Goal: Information Seeking & Learning: Learn about a topic

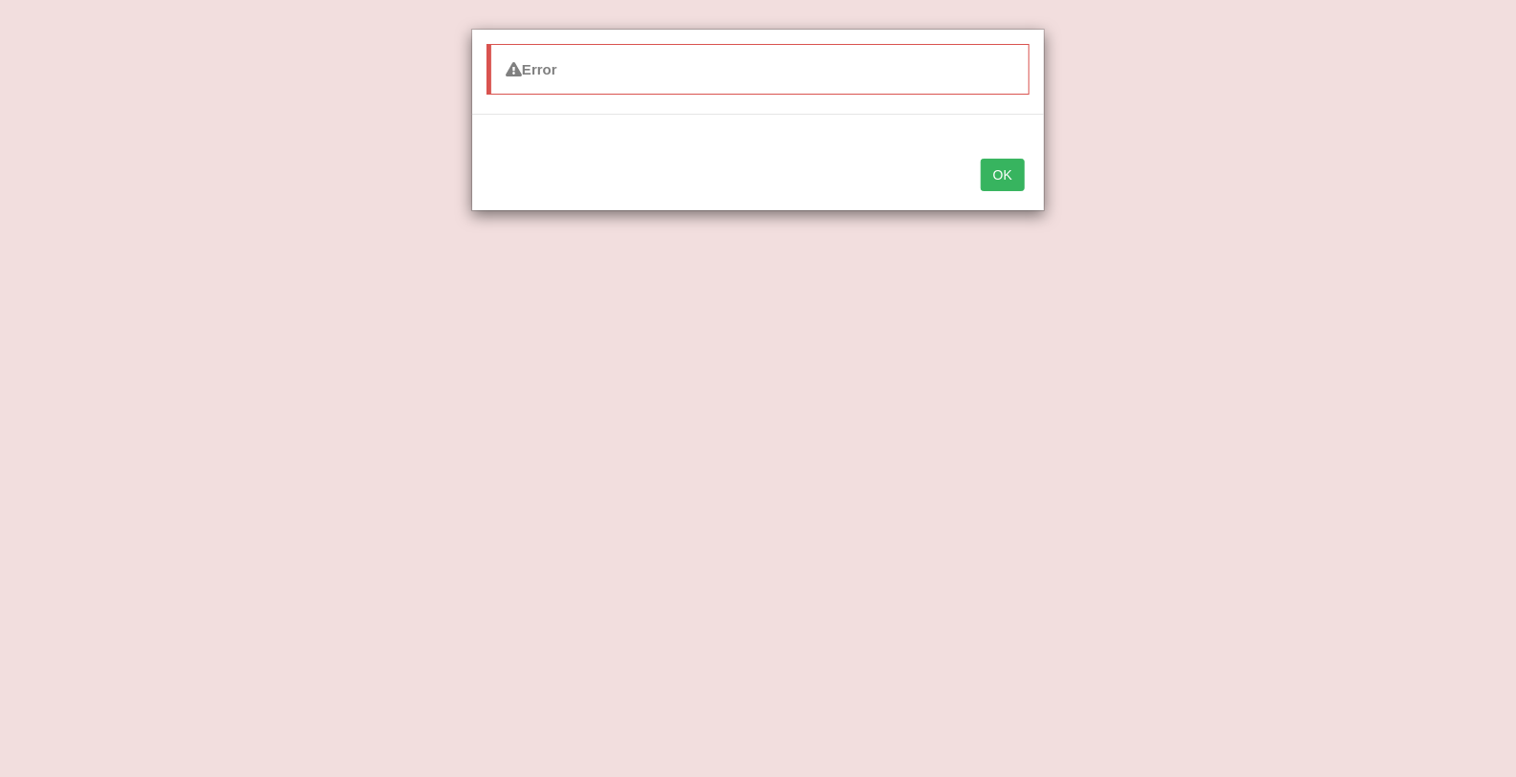
click at [1019, 162] on button "OK" at bounding box center [1003, 175] width 44 height 32
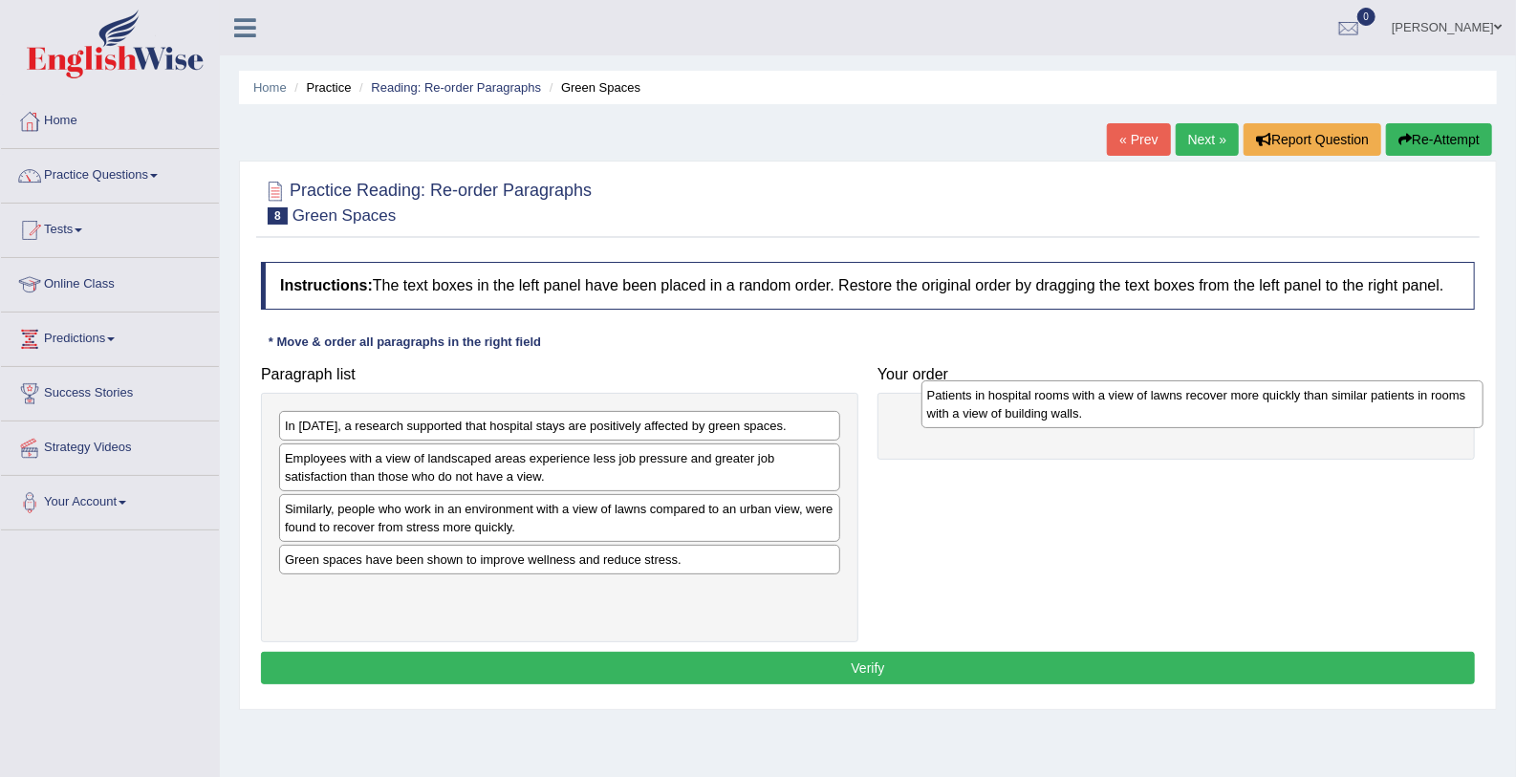
drag, startPoint x: 403, startPoint y: 603, endPoint x: 1044, endPoint y: 408, distance: 669.3
click at [1044, 408] on div "Patients in hospital rooms with a view of lawns recover more quickly than simil…" at bounding box center [1202, 404] width 562 height 48
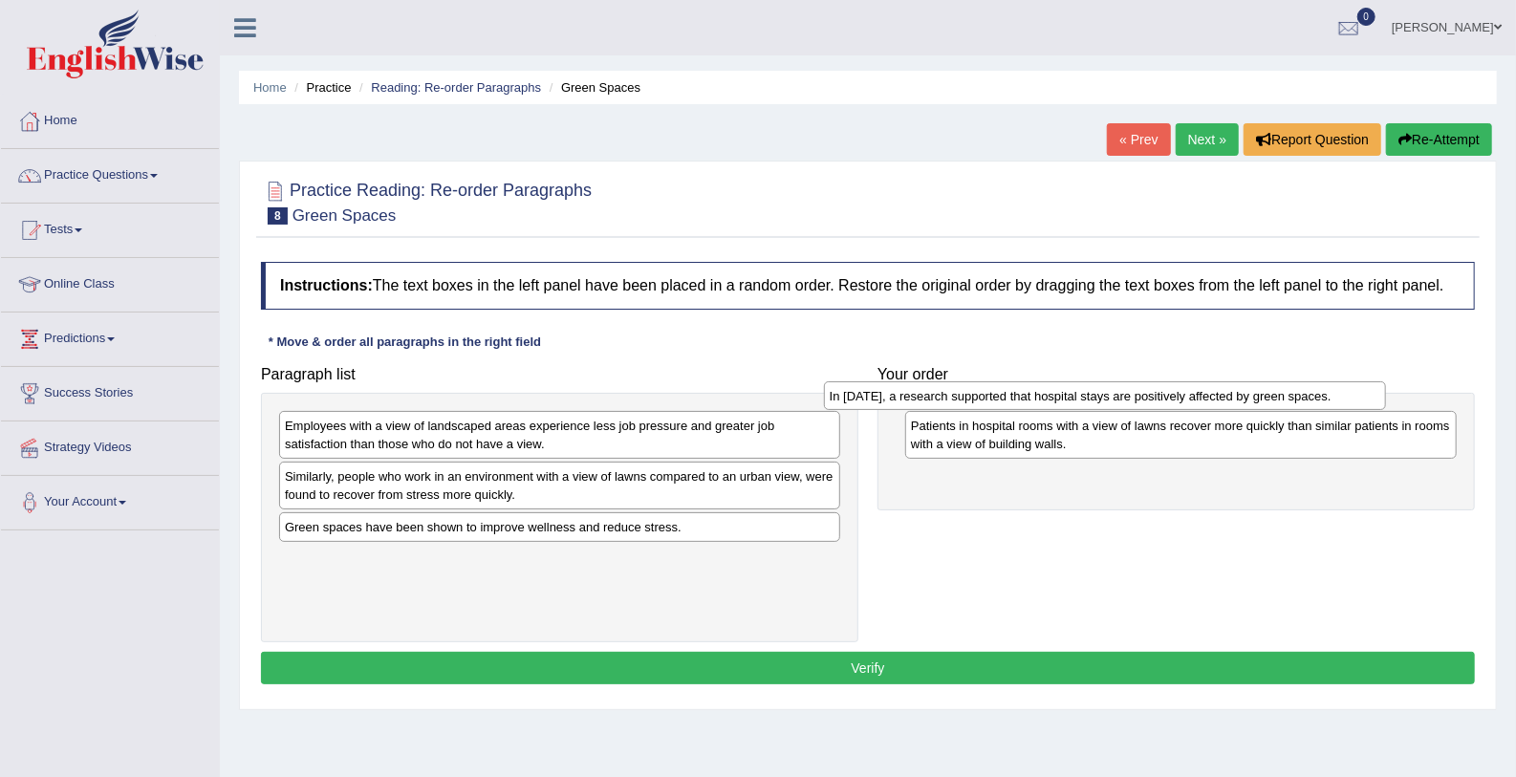
drag, startPoint x: 381, startPoint y: 425, endPoint x: 928, endPoint y: 395, distance: 547.5
click at [928, 395] on div "In 2002, a research supported that hospital stays are positively affected by gr…" at bounding box center [1105, 396] width 562 height 30
drag, startPoint x: 970, startPoint y: 475, endPoint x: 976, endPoint y: 393, distance: 82.4
click at [976, 393] on div "In 2002, a research supported that hospital stays are positively affected by gr…" at bounding box center [1187, 393] width 552 height 30
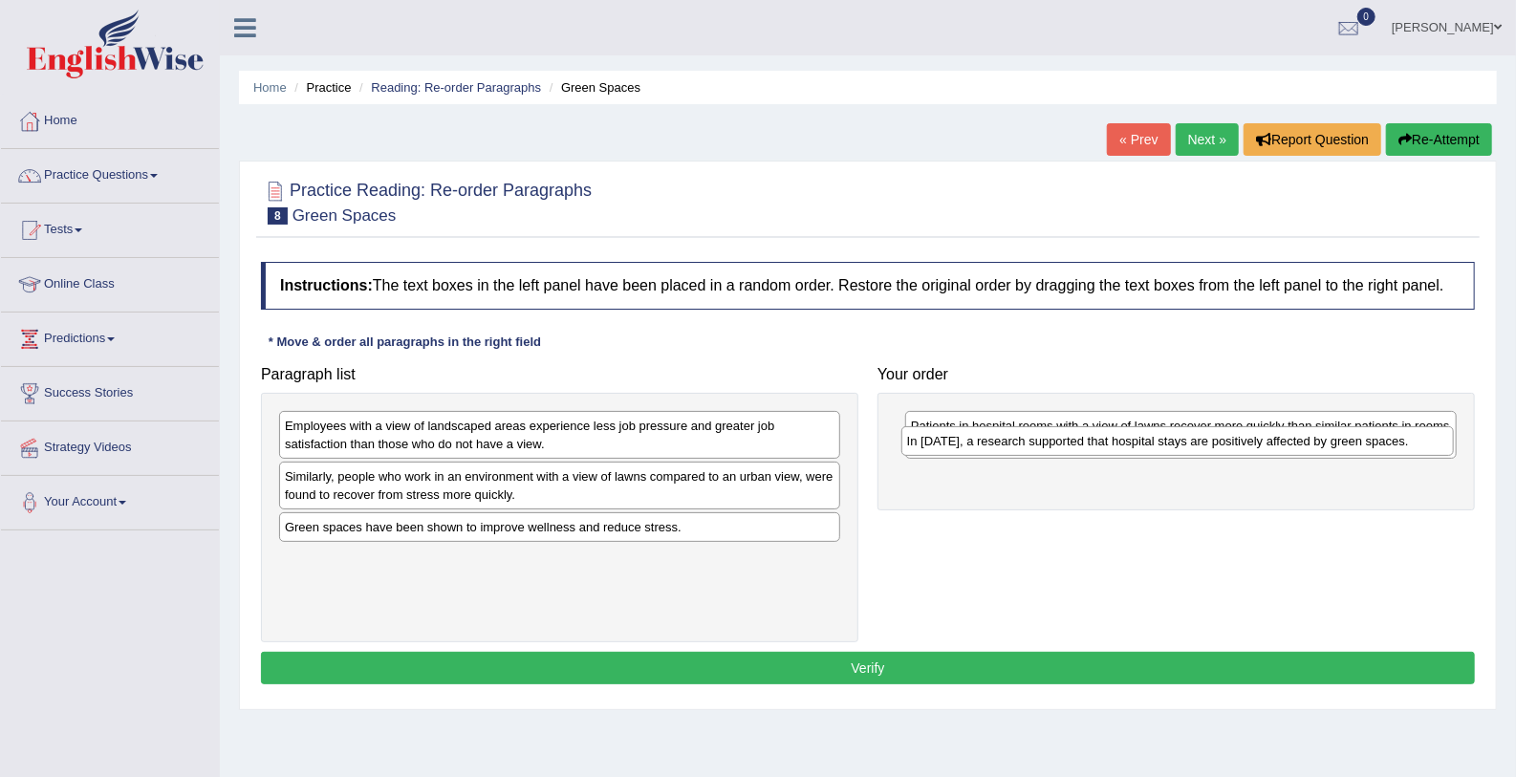
drag, startPoint x: 936, startPoint y: 483, endPoint x: 930, endPoint y: 412, distance: 71.0
click at [930, 426] on div "In 2002, a research supported that hospital stays are positively affected by gr…" at bounding box center [1177, 441] width 552 height 30
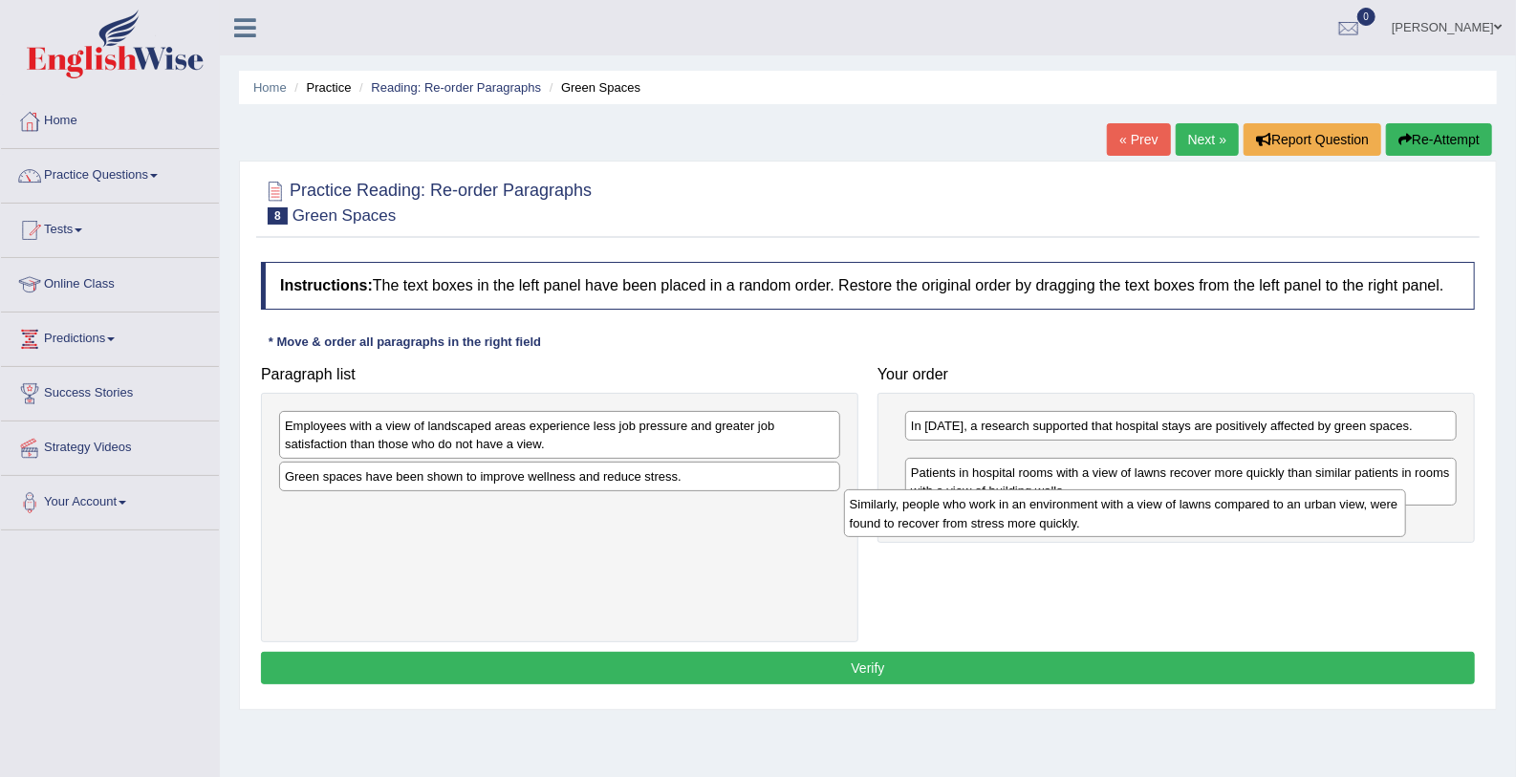
drag, startPoint x: 357, startPoint y: 475, endPoint x: 927, endPoint y: 503, distance: 570.3
click at [927, 503] on div "Similarly, people who work in an environment with a view of lawns compared to a…" at bounding box center [1125, 513] width 562 height 48
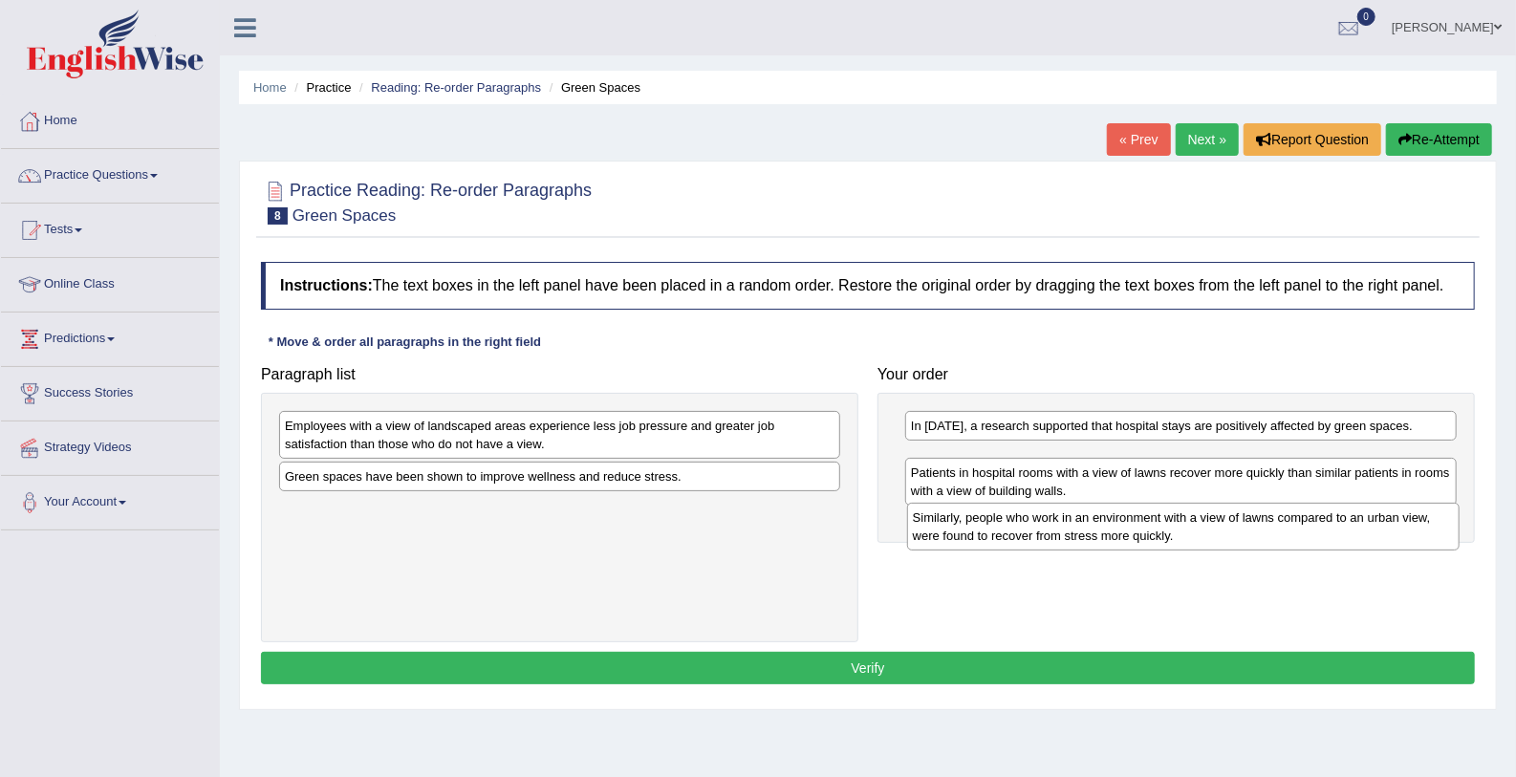
drag, startPoint x: 933, startPoint y: 464, endPoint x: 935, endPoint y: 525, distance: 60.2
click at [935, 525] on div "Similarly, people who work in an environment with a view of lawns compared to a…" at bounding box center [1183, 527] width 552 height 48
drag, startPoint x: 939, startPoint y: 471, endPoint x: 937, endPoint y: 532, distance: 61.2
click at [937, 532] on div "Similarly, people who work in an environment with a view of lawns compared to a…" at bounding box center [1178, 528] width 552 height 48
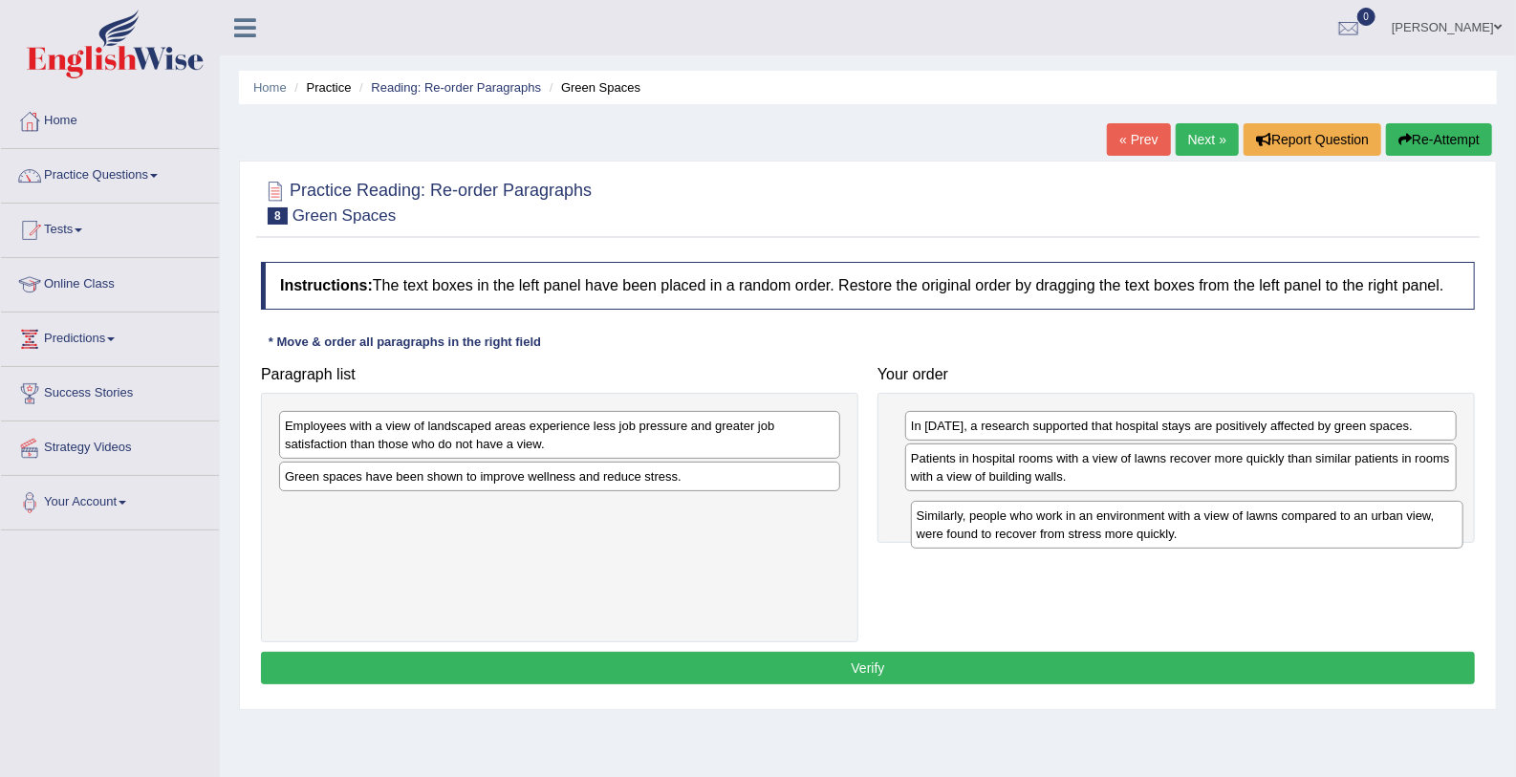
drag, startPoint x: 933, startPoint y: 472, endPoint x: 938, endPoint y: 530, distance: 58.6
click at [938, 530] on div "Similarly, people who work in an environment with a view of lawns compared to a…" at bounding box center [1187, 525] width 552 height 48
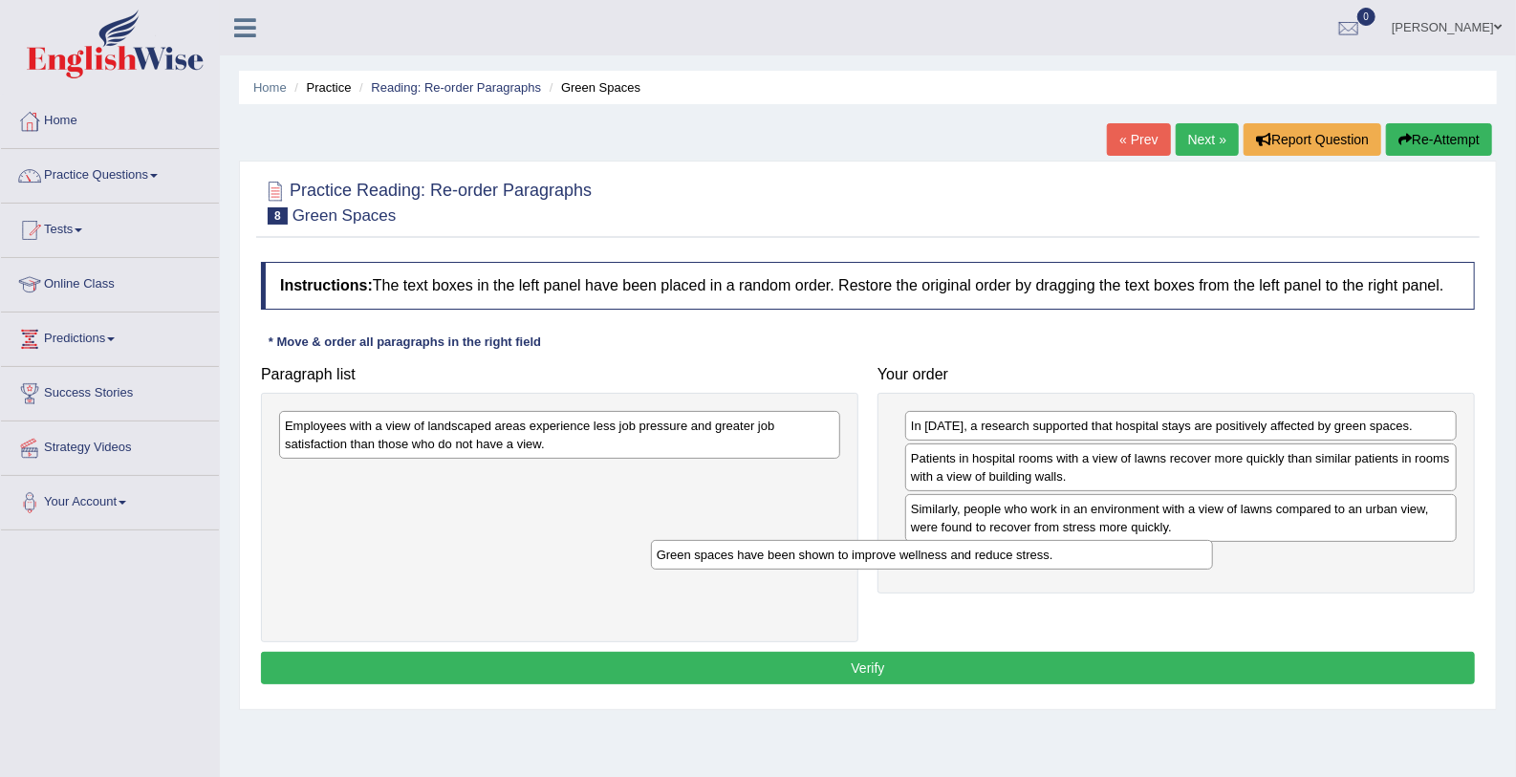
drag, startPoint x: 452, startPoint y: 486, endPoint x: 825, endPoint y: 567, distance: 381.3
click at [825, 567] on div "Green spaces have been shown to improve wellness and reduce stress." at bounding box center [932, 555] width 562 height 30
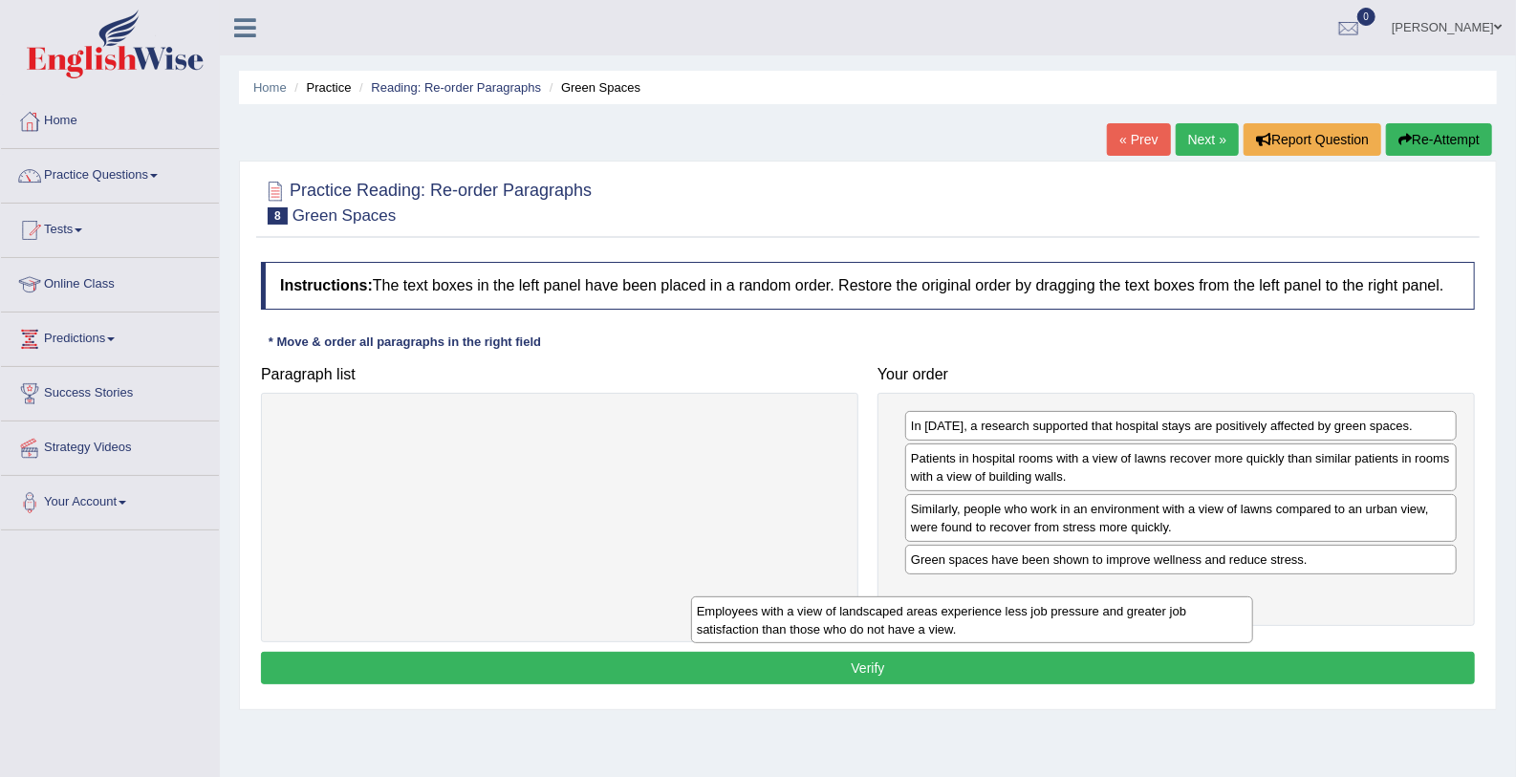
drag, startPoint x: 530, startPoint y: 432, endPoint x: 945, endPoint y: 617, distance: 454.3
click at [945, 617] on div "Employees with a view of landscaped areas experience less job pressure and grea…" at bounding box center [972, 620] width 562 height 48
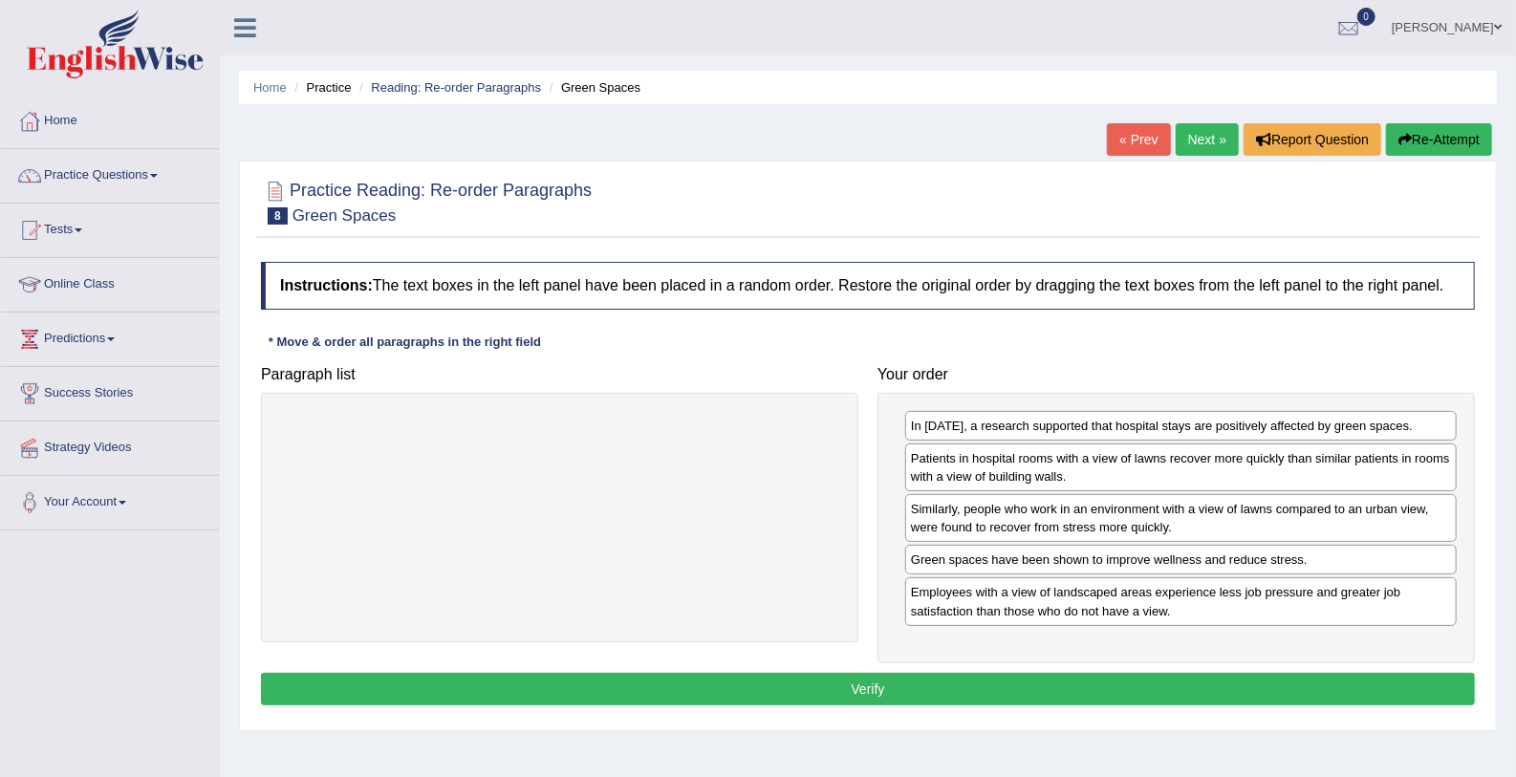
click at [815, 685] on button "Verify" at bounding box center [868, 689] width 1214 height 32
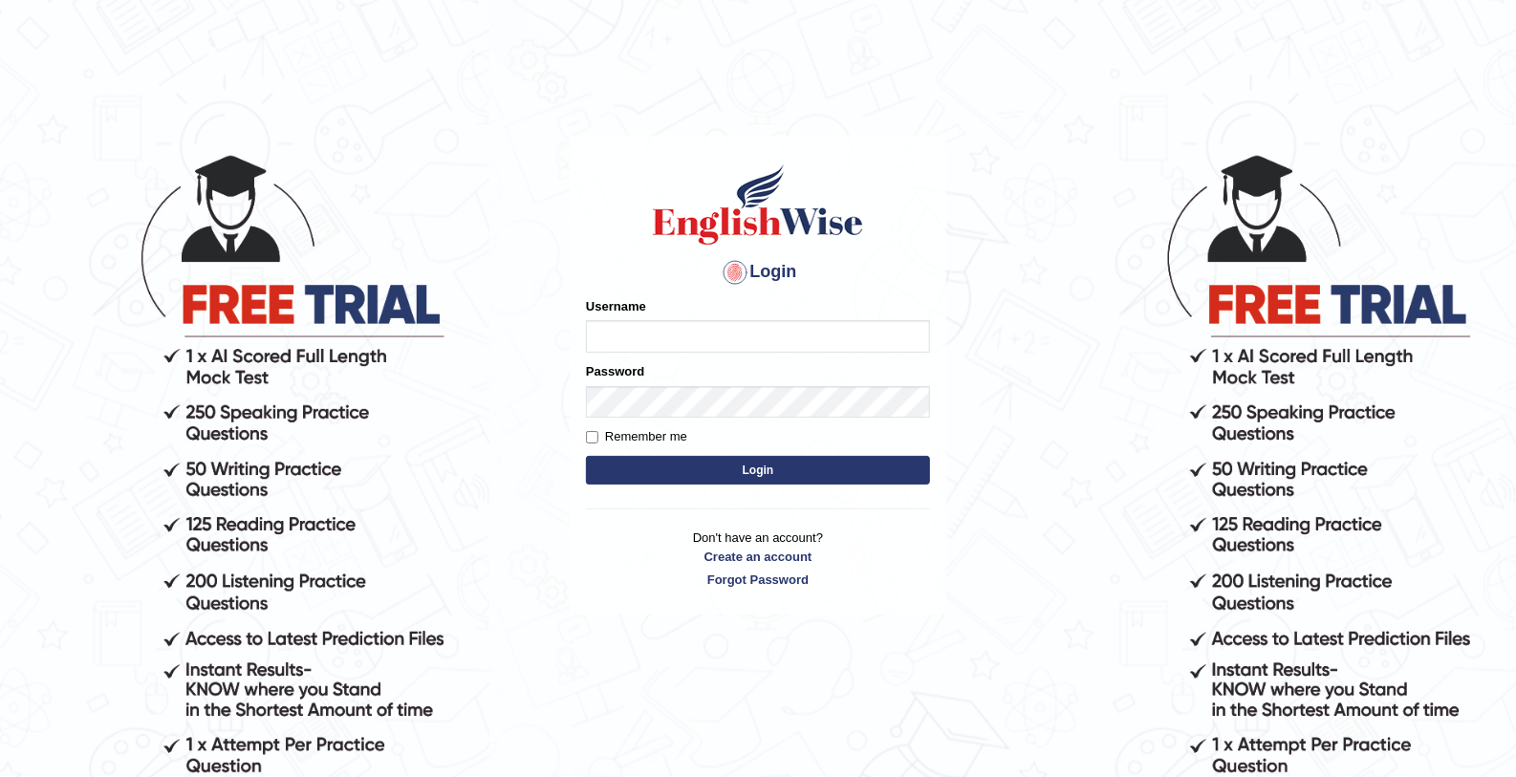
type input "mohamed_parramatta"
click at [783, 474] on button "Login" at bounding box center [758, 470] width 344 height 29
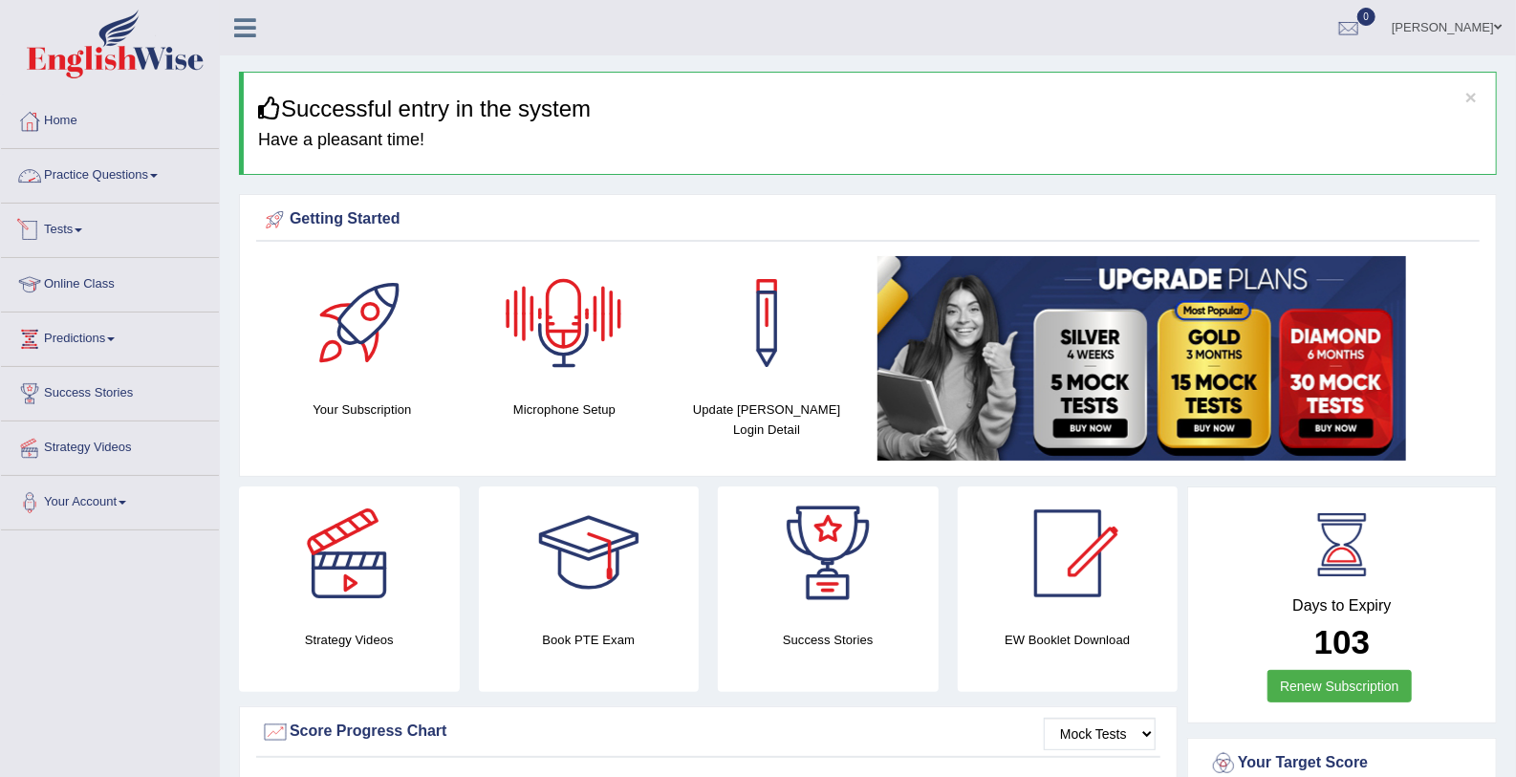
click at [120, 162] on link "Practice Questions" at bounding box center [110, 173] width 218 height 48
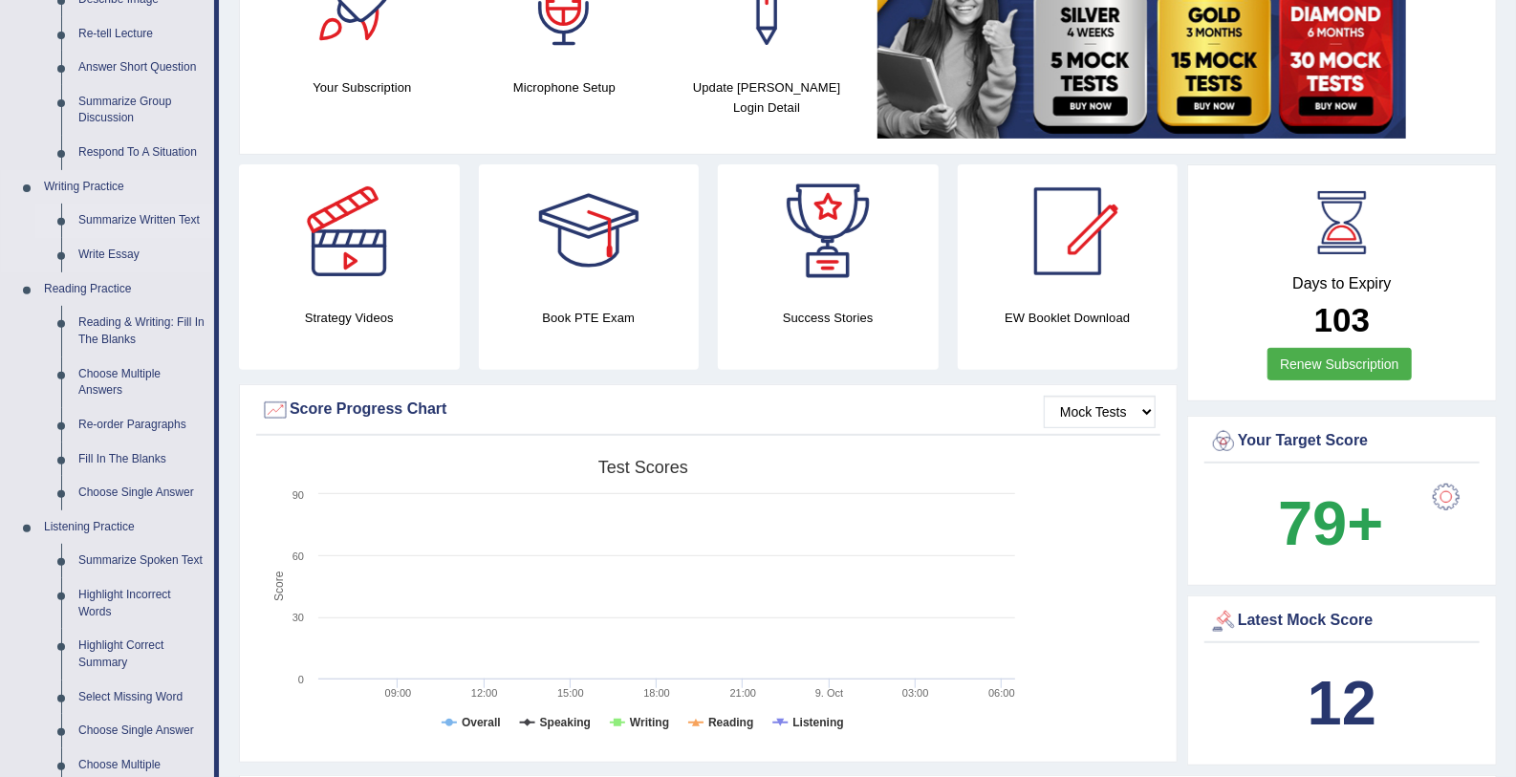
scroll to position [347, 0]
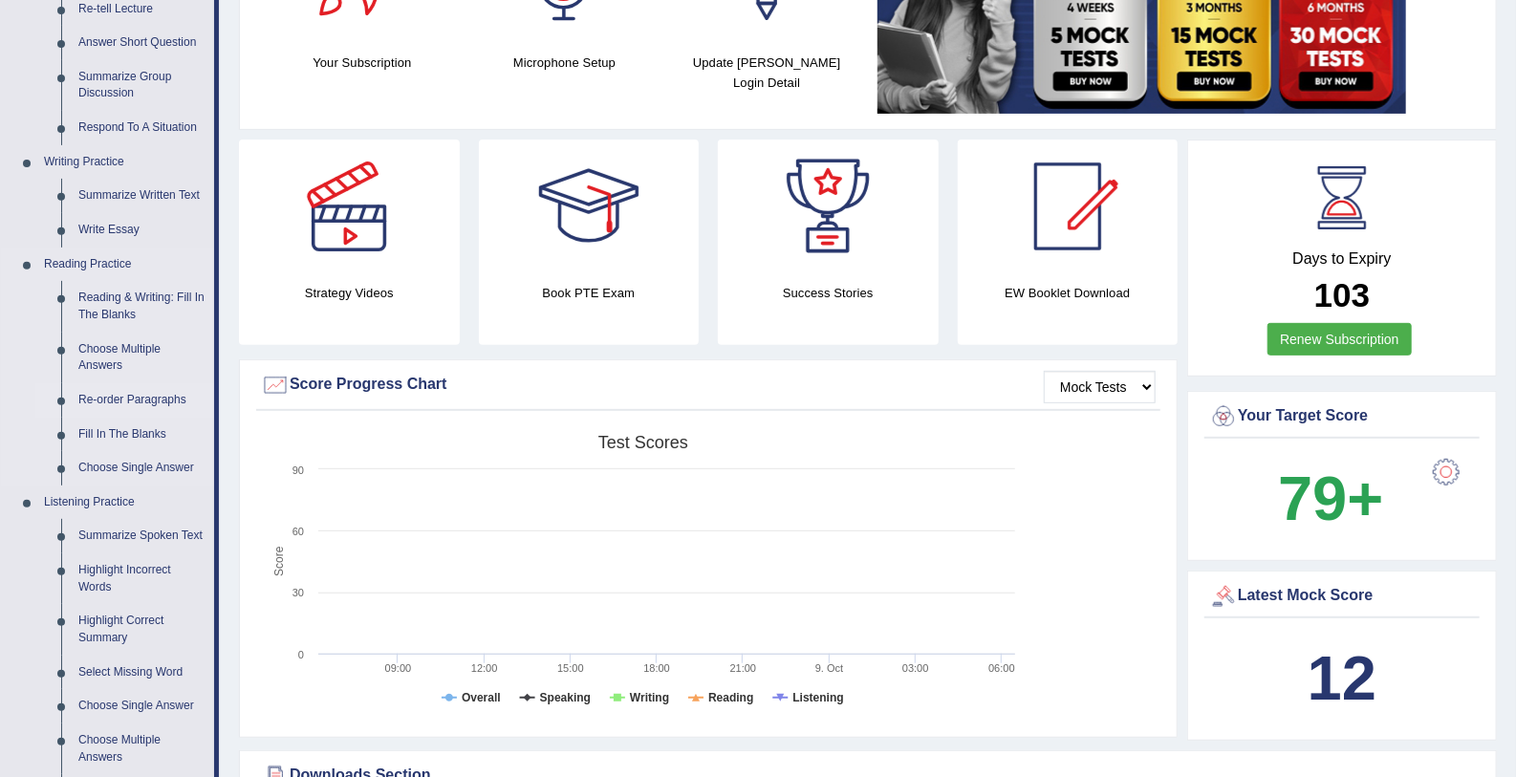
click at [138, 395] on link "Re-order Paragraphs" at bounding box center [142, 400] width 144 height 34
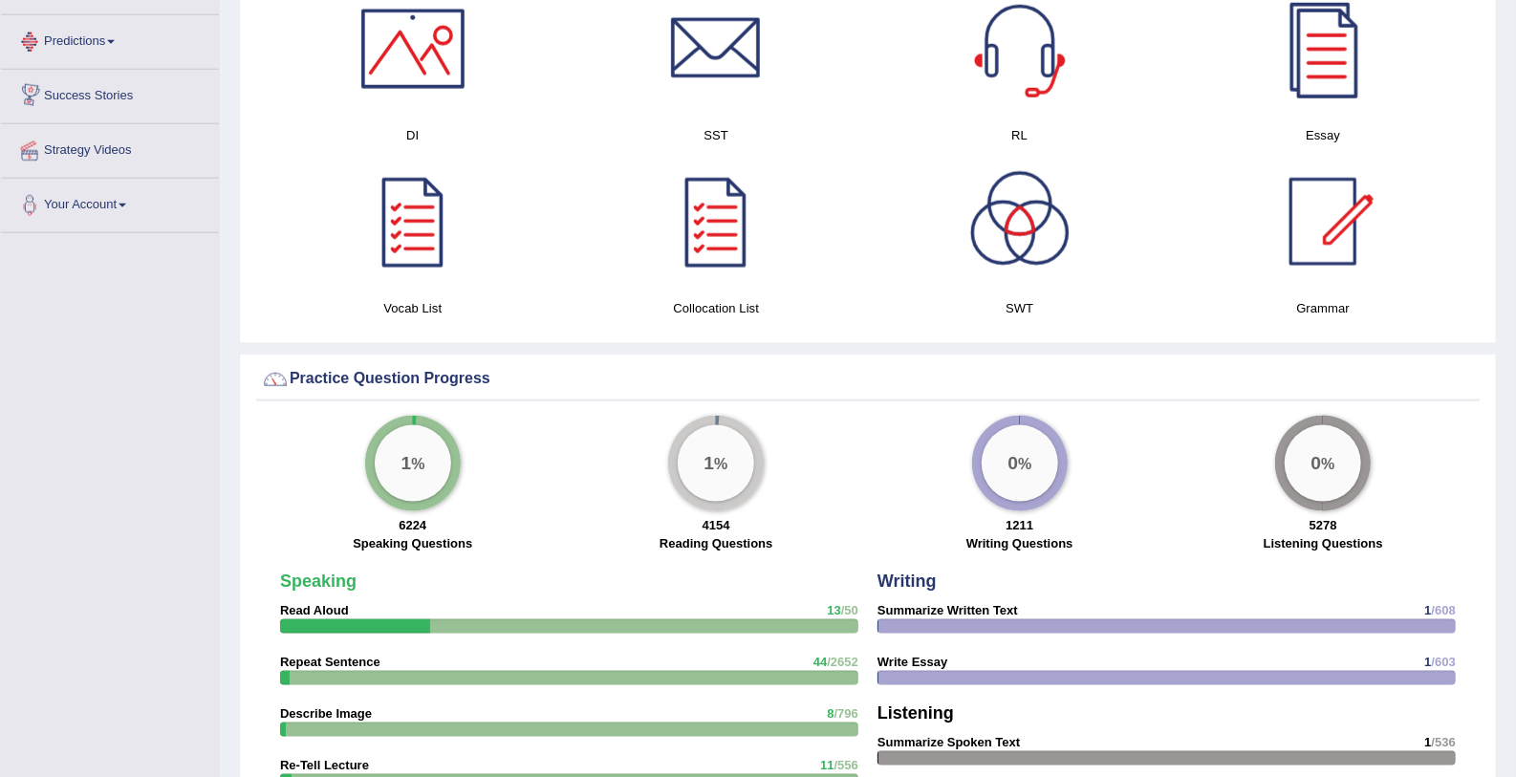
scroll to position [1252, 0]
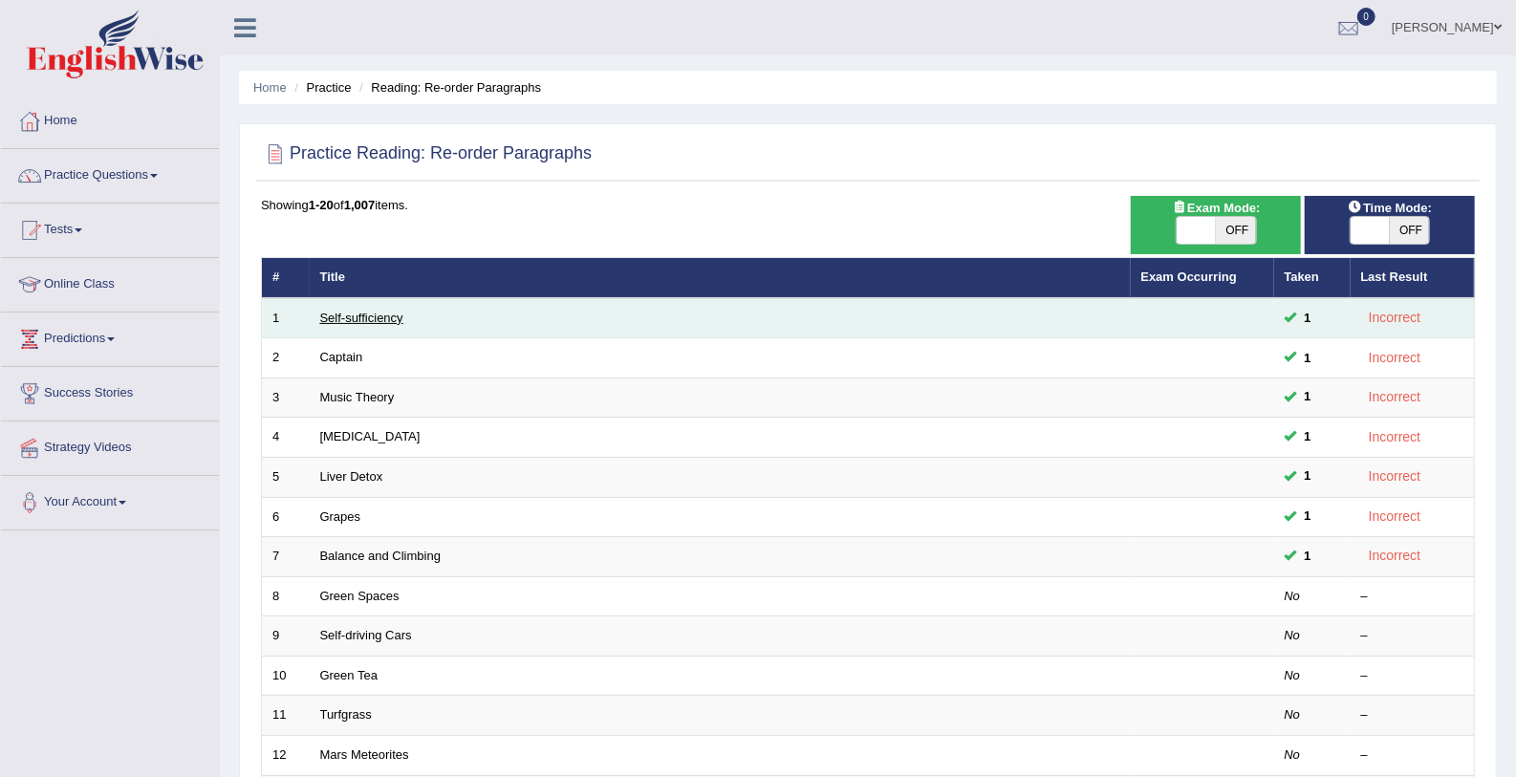
click at [337, 312] on link "Self-sufficiency" at bounding box center [361, 318] width 83 height 14
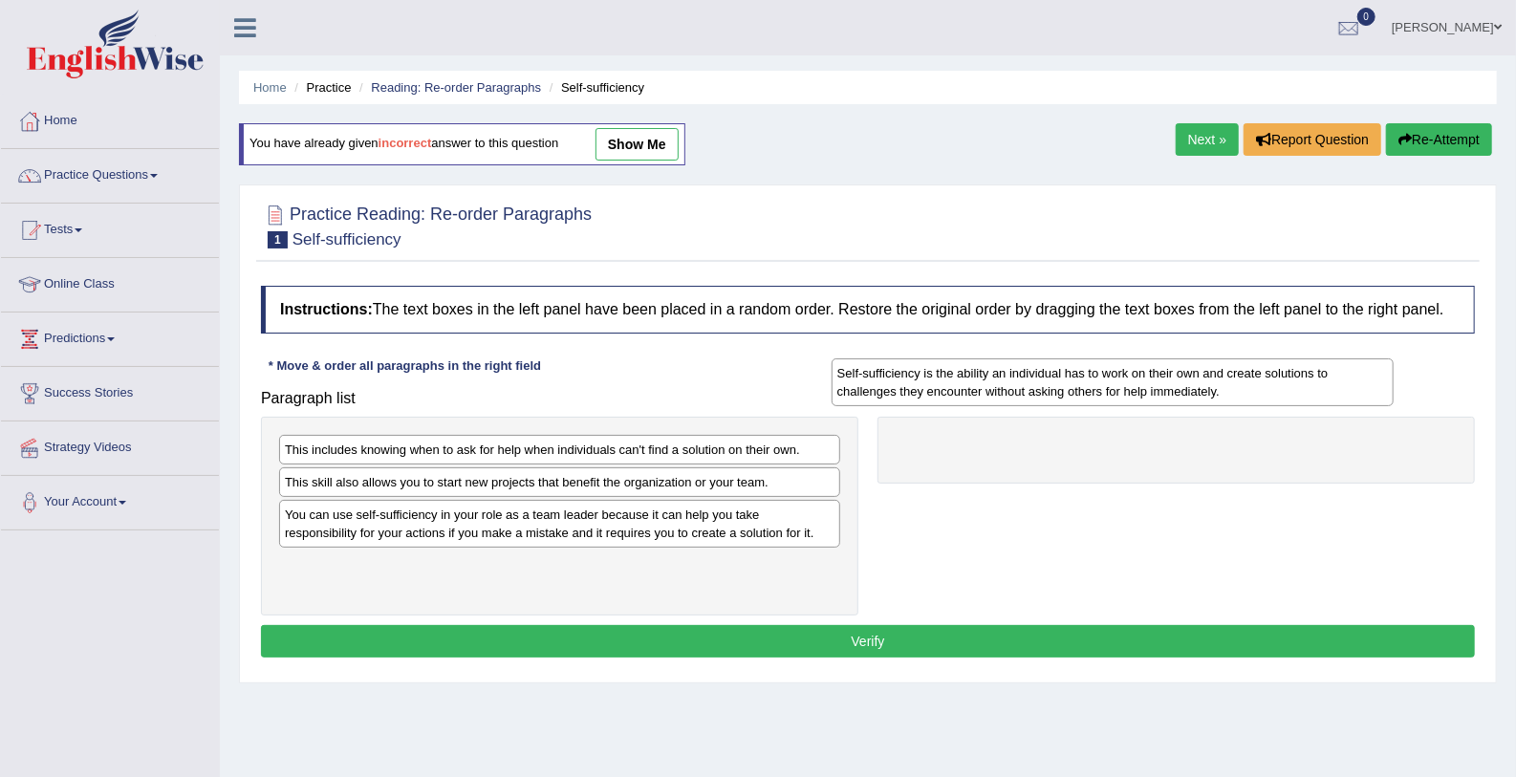
drag, startPoint x: 435, startPoint y: 573, endPoint x: 987, endPoint y: 382, distance: 584.5
click at [987, 382] on div "Self-sufficiency is the ability an individual has to work on their own and crea…" at bounding box center [1112, 382] width 562 height 48
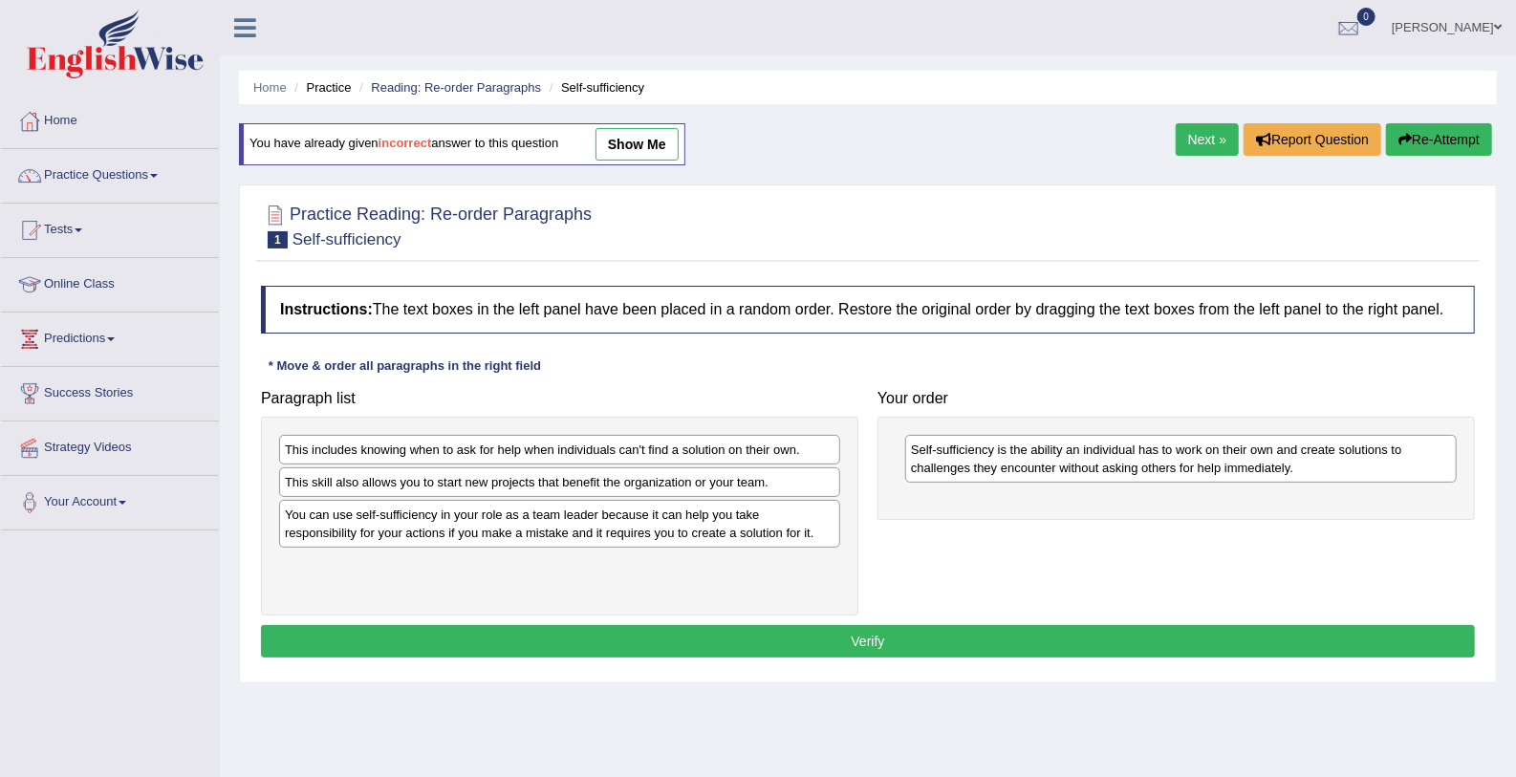
click at [987, 382] on div "Your order Self-sufficiency is the ability an individual has to work on their o…" at bounding box center [1176, 450] width 616 height 140
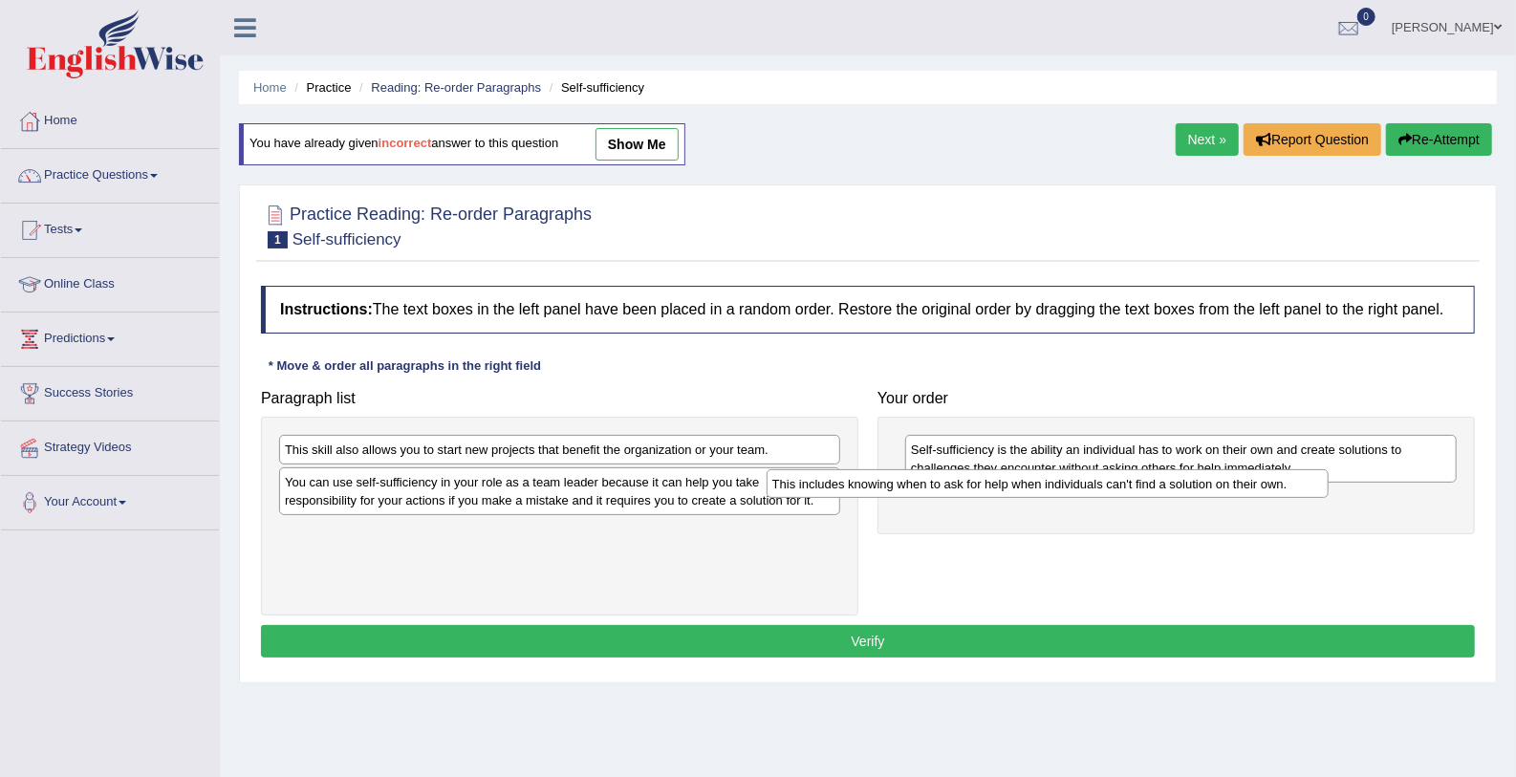
drag, startPoint x: 615, startPoint y: 450, endPoint x: 1104, endPoint y: 485, distance: 489.6
click at [1104, 485] on div "This includes knowing when to ask for help when individuals can't find a soluti…" at bounding box center [1047, 484] width 562 height 30
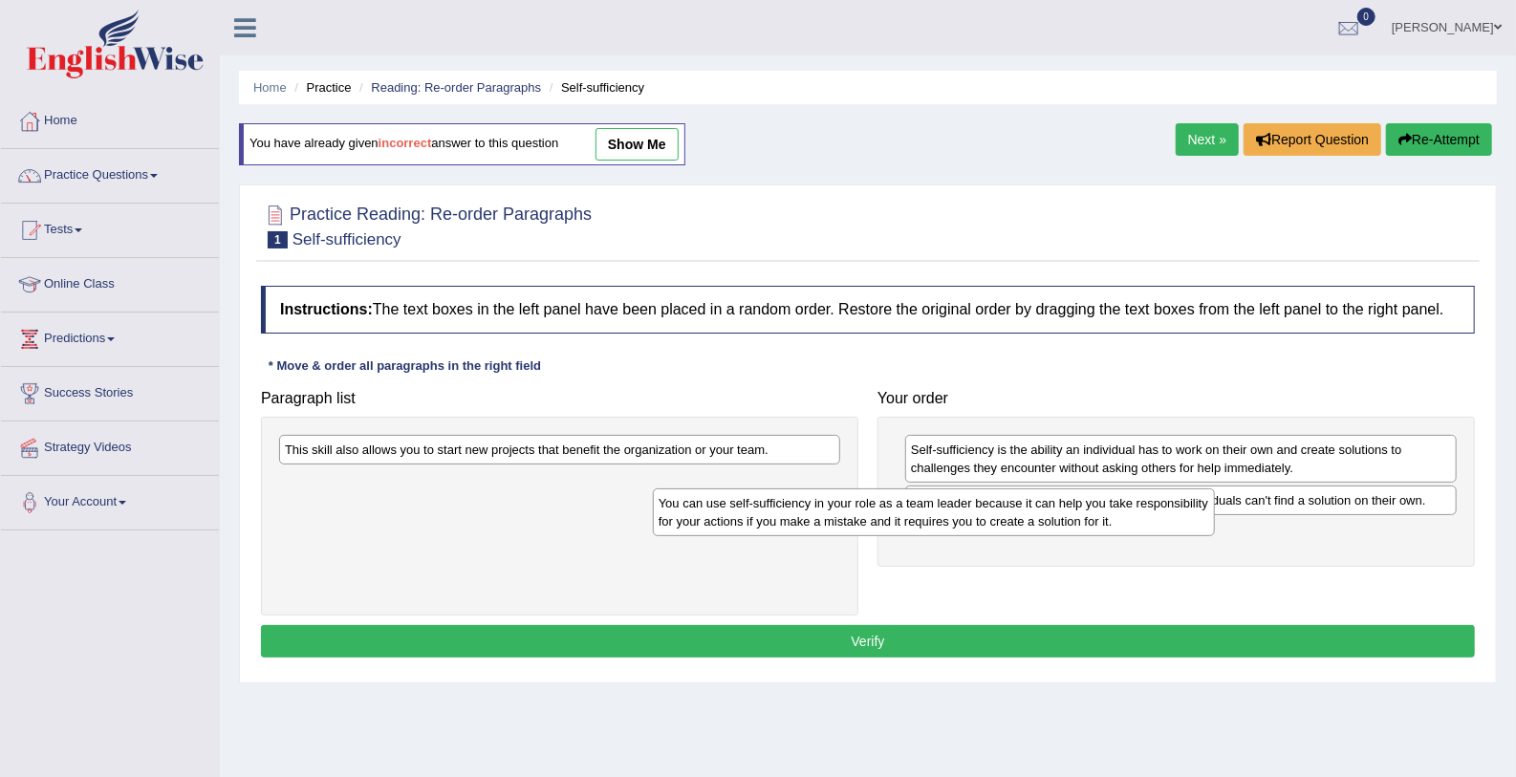
drag, startPoint x: 550, startPoint y: 491, endPoint x: 929, endPoint y: 513, distance: 380.0
click at [929, 513] on div "You can use self-sufficiency in your role as a team leader because it can help …" at bounding box center [934, 512] width 562 height 48
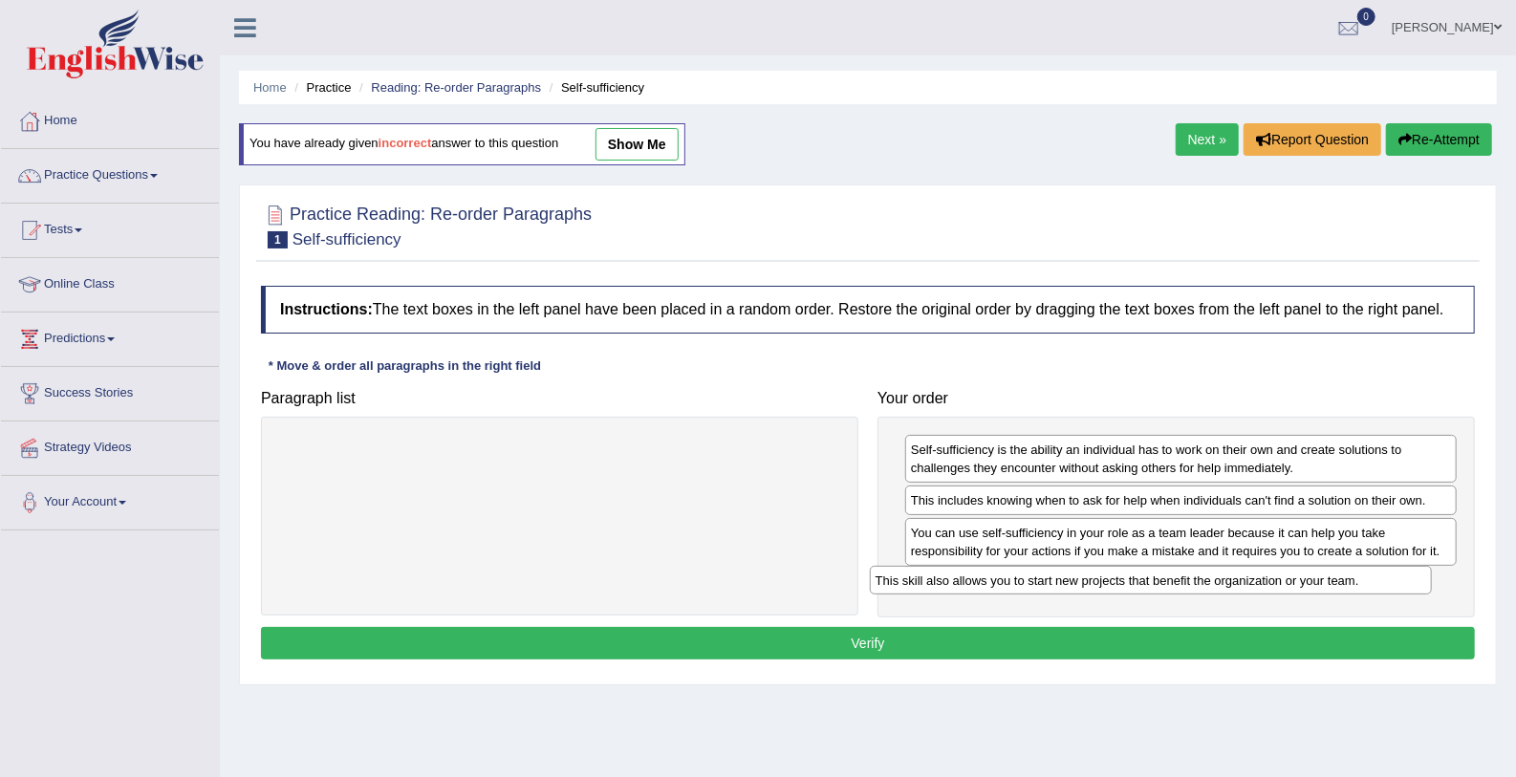
drag, startPoint x: 678, startPoint y: 442, endPoint x: 1268, endPoint y: 572, distance: 605.0
click at [1268, 572] on div "This skill also allows you to start new projects that benefit the organization …" at bounding box center [1151, 581] width 562 height 30
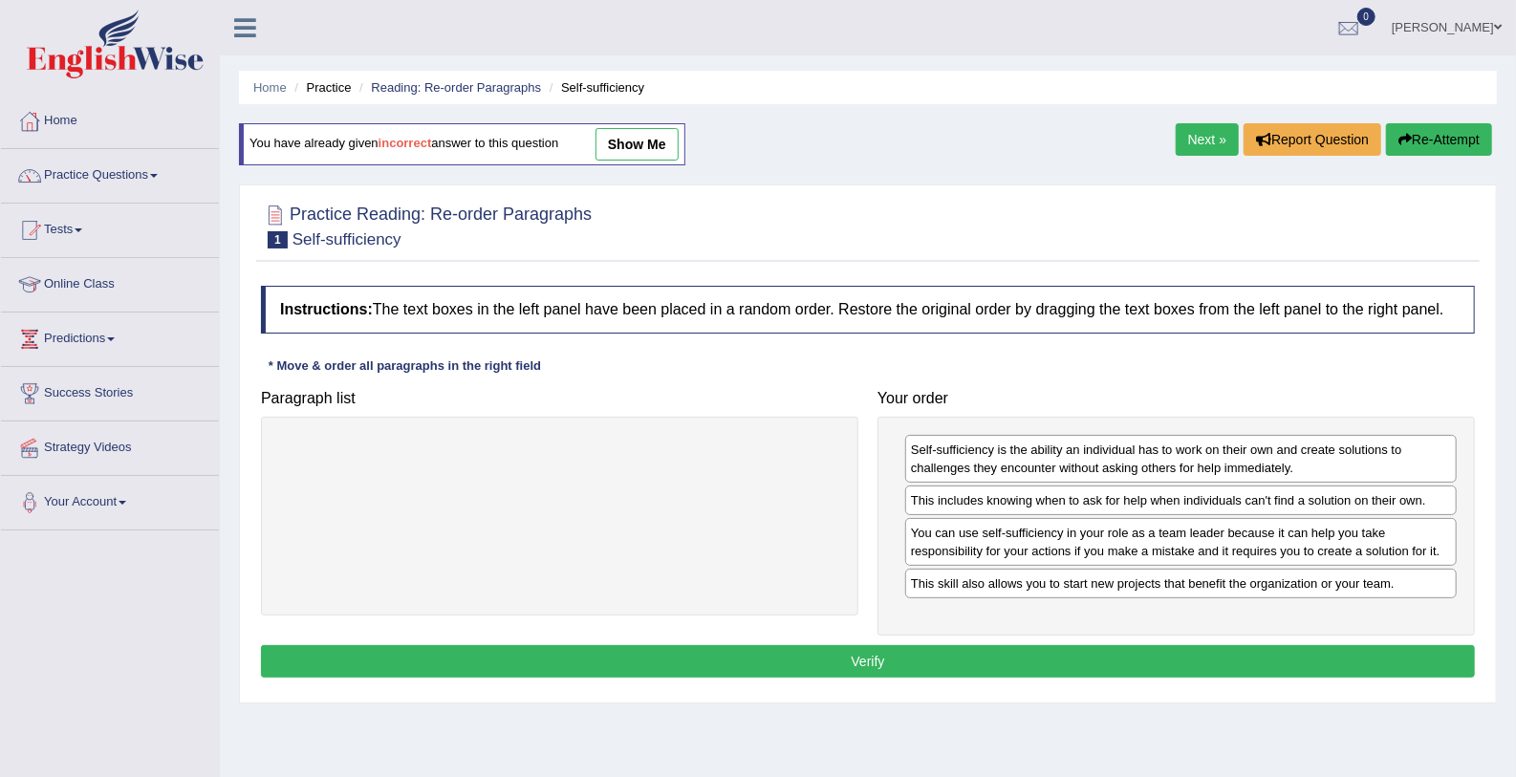
click at [1150, 662] on button "Verify" at bounding box center [868, 661] width 1214 height 32
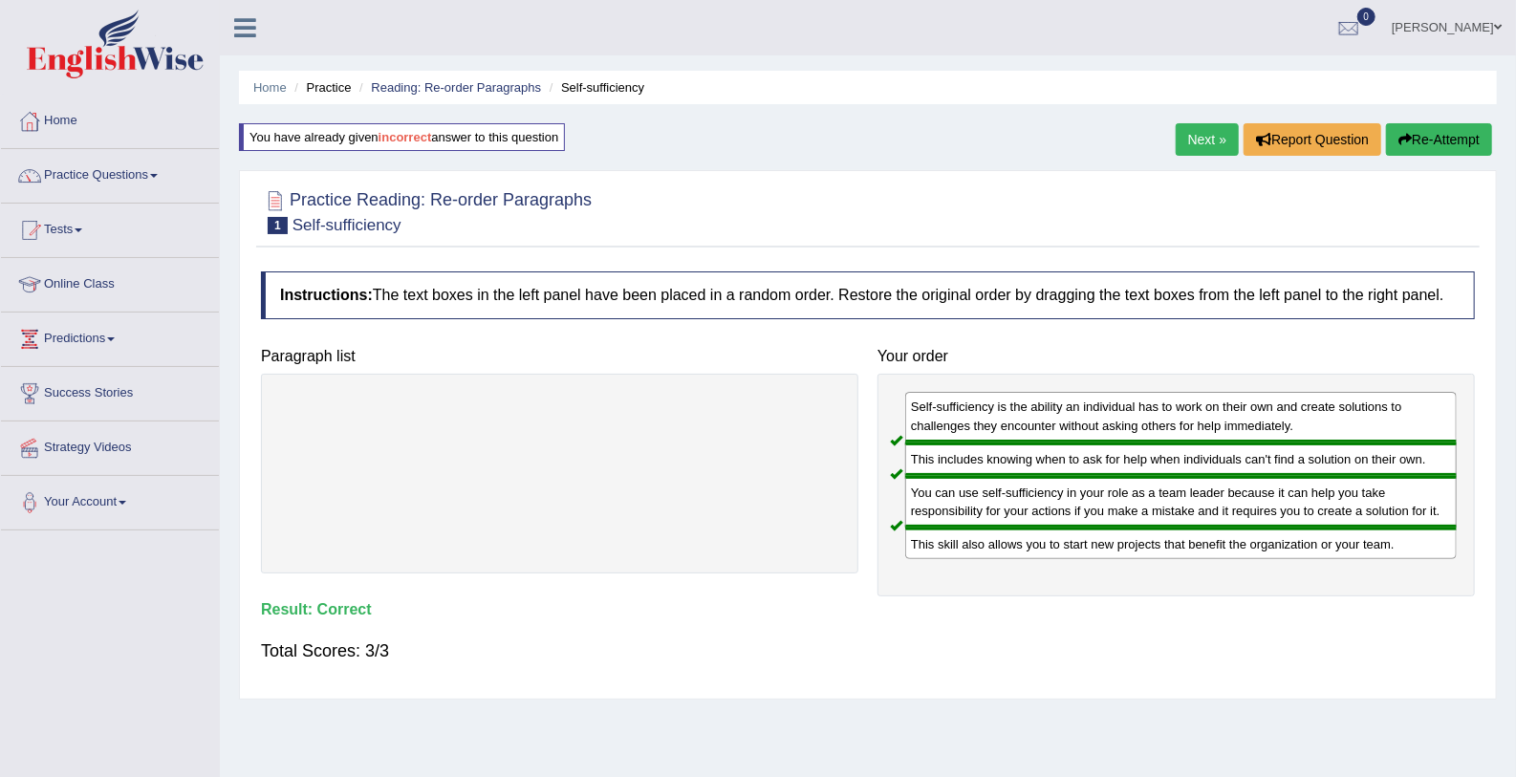
click at [1228, 142] on link "Next »" at bounding box center [1207, 139] width 63 height 32
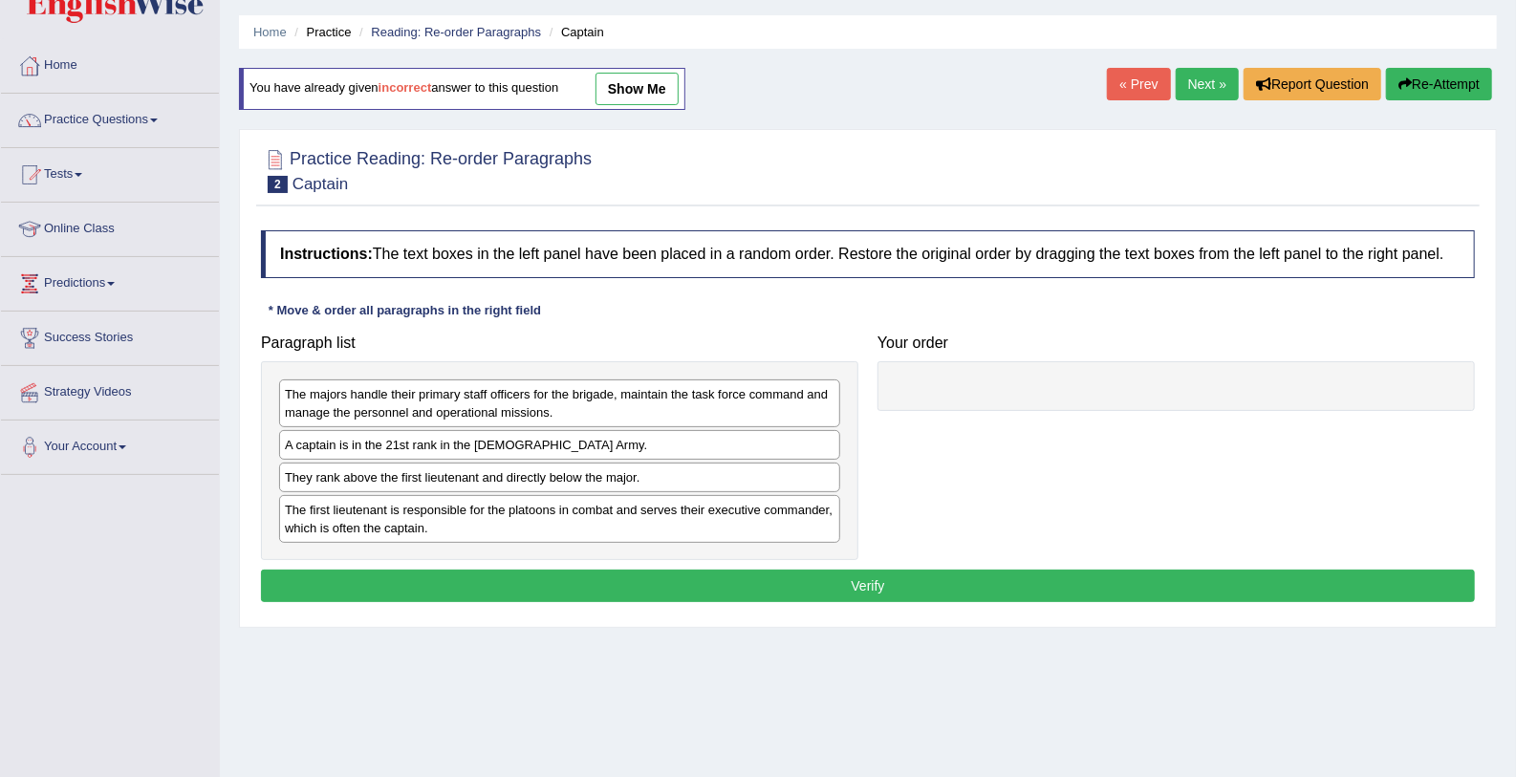
scroll to position [227, 0]
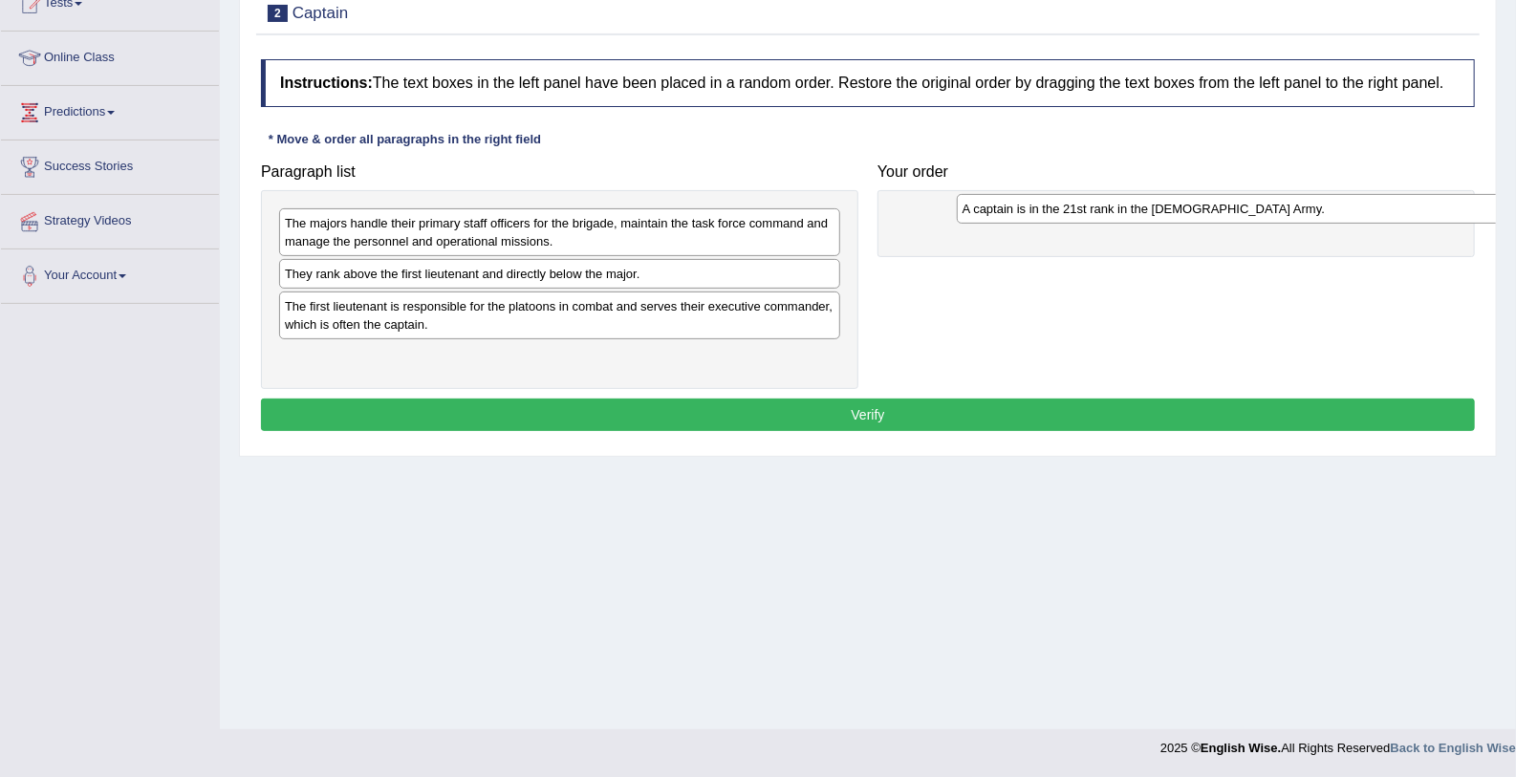
drag, startPoint x: 444, startPoint y: 270, endPoint x: 1115, endPoint y: 205, distance: 674.0
click at [1115, 205] on div "A captain is in the 21st rank in the US Army." at bounding box center [1238, 209] width 562 height 30
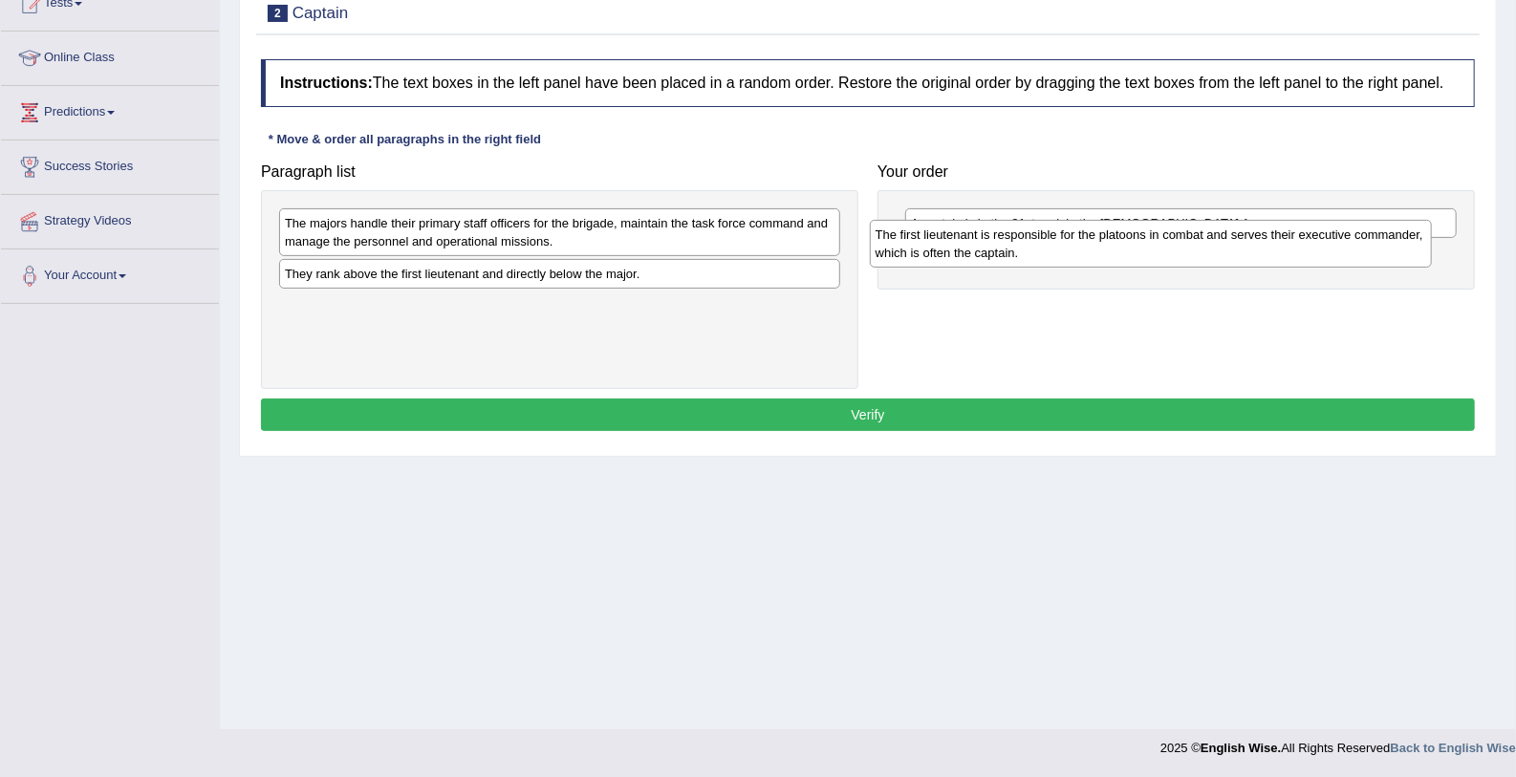
drag, startPoint x: 625, startPoint y: 309, endPoint x: 1216, endPoint y: 238, distance: 594.8
click at [1216, 238] on div "The first lieutenant is responsible for the platoons in combat and serves their…" at bounding box center [1151, 244] width 562 height 48
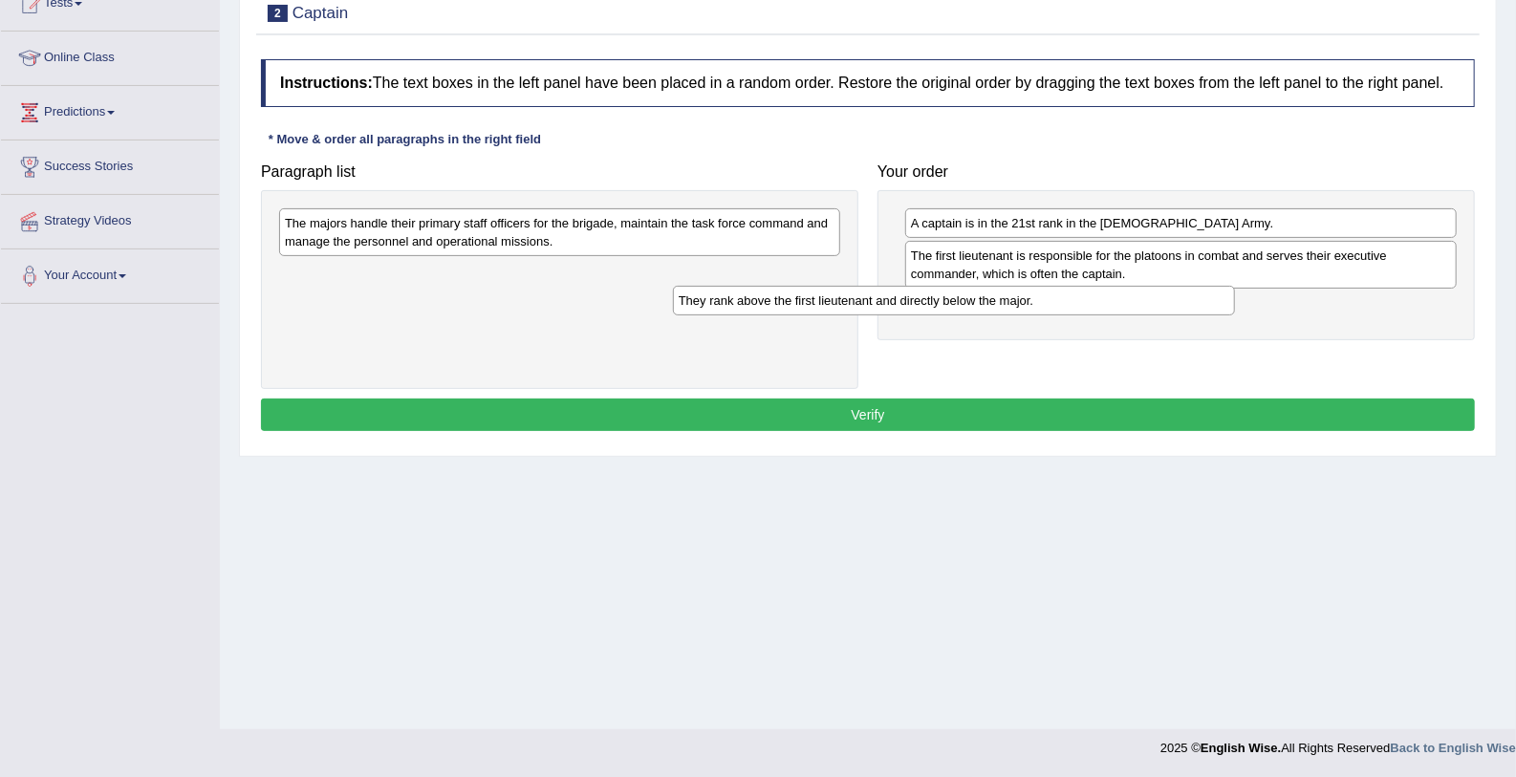
drag, startPoint x: 488, startPoint y: 278, endPoint x: 883, endPoint y: 306, distance: 395.7
click at [883, 306] on div "They rank above the first lieutenant and directly below the major." at bounding box center [954, 301] width 562 height 30
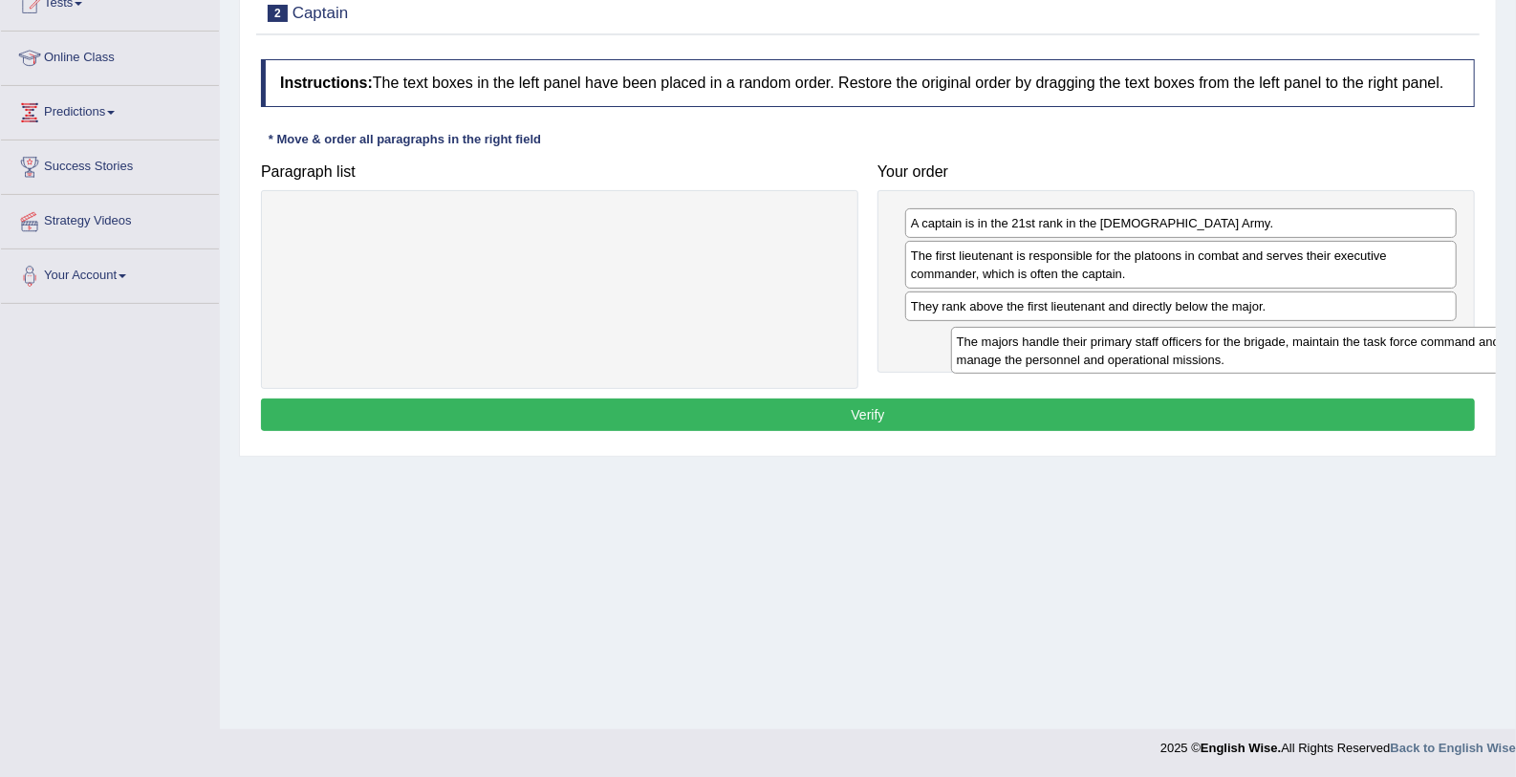
drag, startPoint x: 645, startPoint y: 233, endPoint x: 1317, endPoint y: 351, distance: 682.1
click at [1317, 351] on div "The majors handle their primary staff officers for the brigade, maintain the ta…" at bounding box center [1232, 351] width 562 height 48
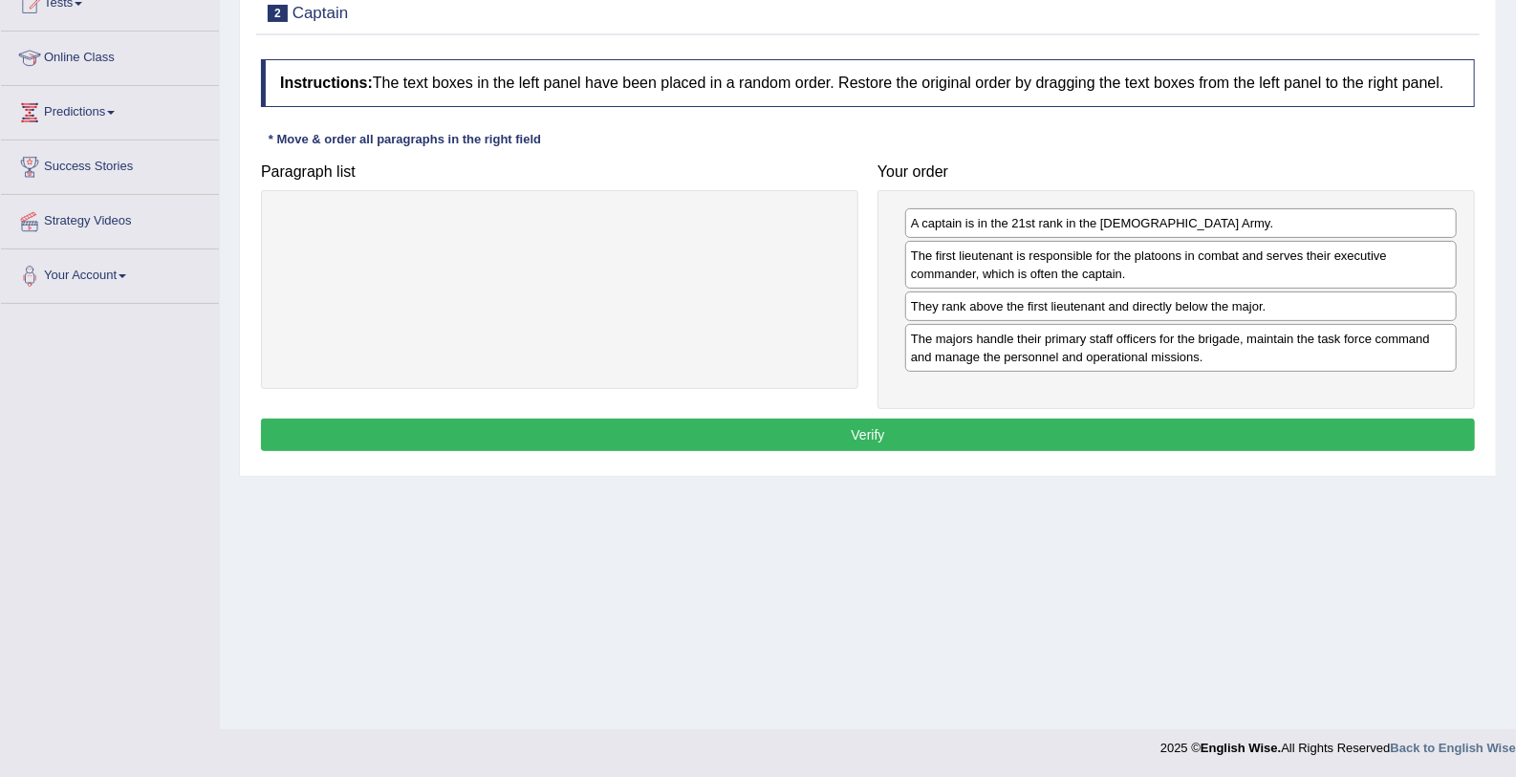
click at [1066, 442] on button "Verify" at bounding box center [868, 435] width 1214 height 32
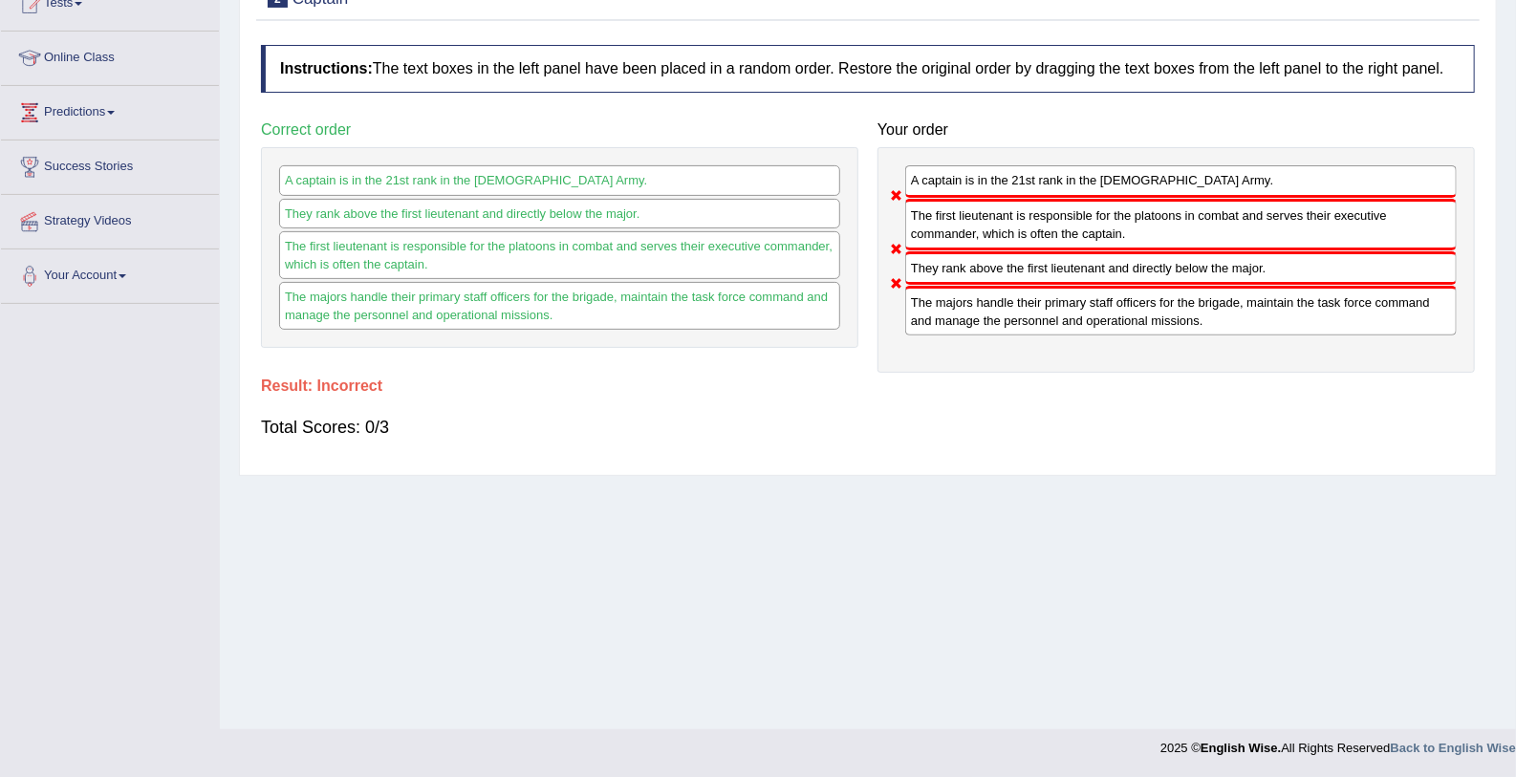
scroll to position [25, 0]
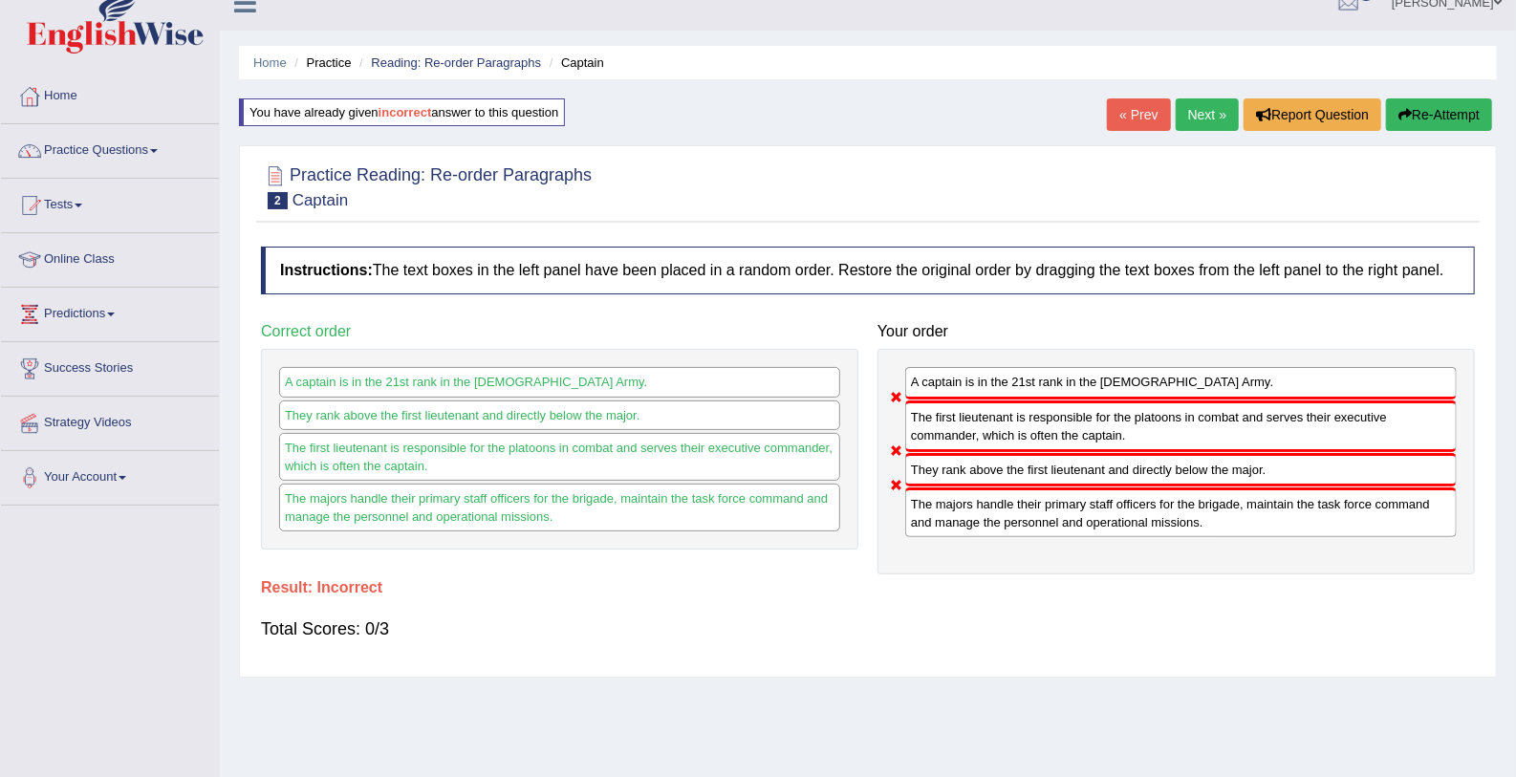
click at [1198, 98] on link "Next »" at bounding box center [1207, 114] width 63 height 32
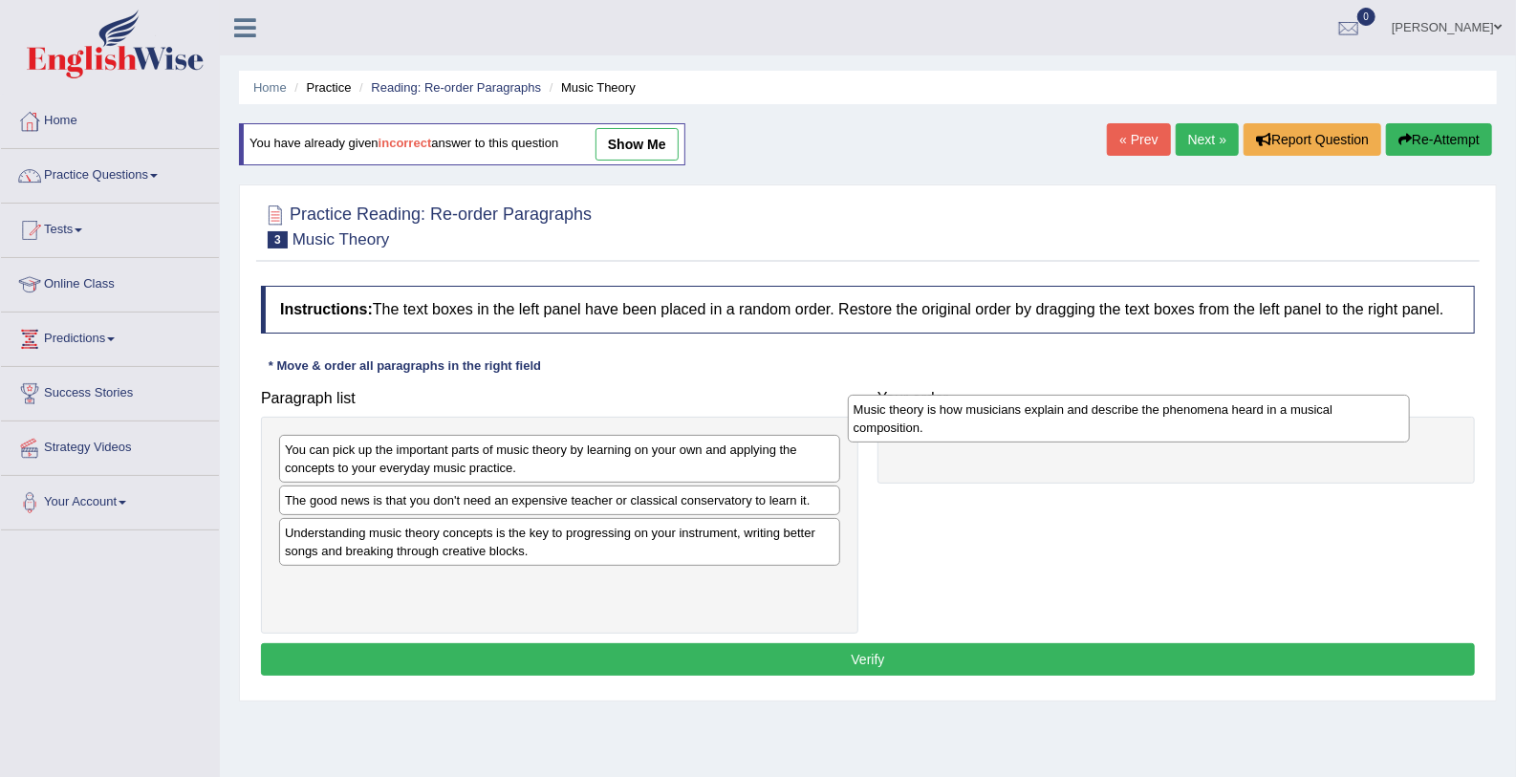
drag, startPoint x: 420, startPoint y: 534, endPoint x: 989, endPoint y: 413, distance: 582.4
click at [989, 413] on div "Music theory is how musicians explain and describe the phenomena heard in a mus…" at bounding box center [1129, 419] width 562 height 48
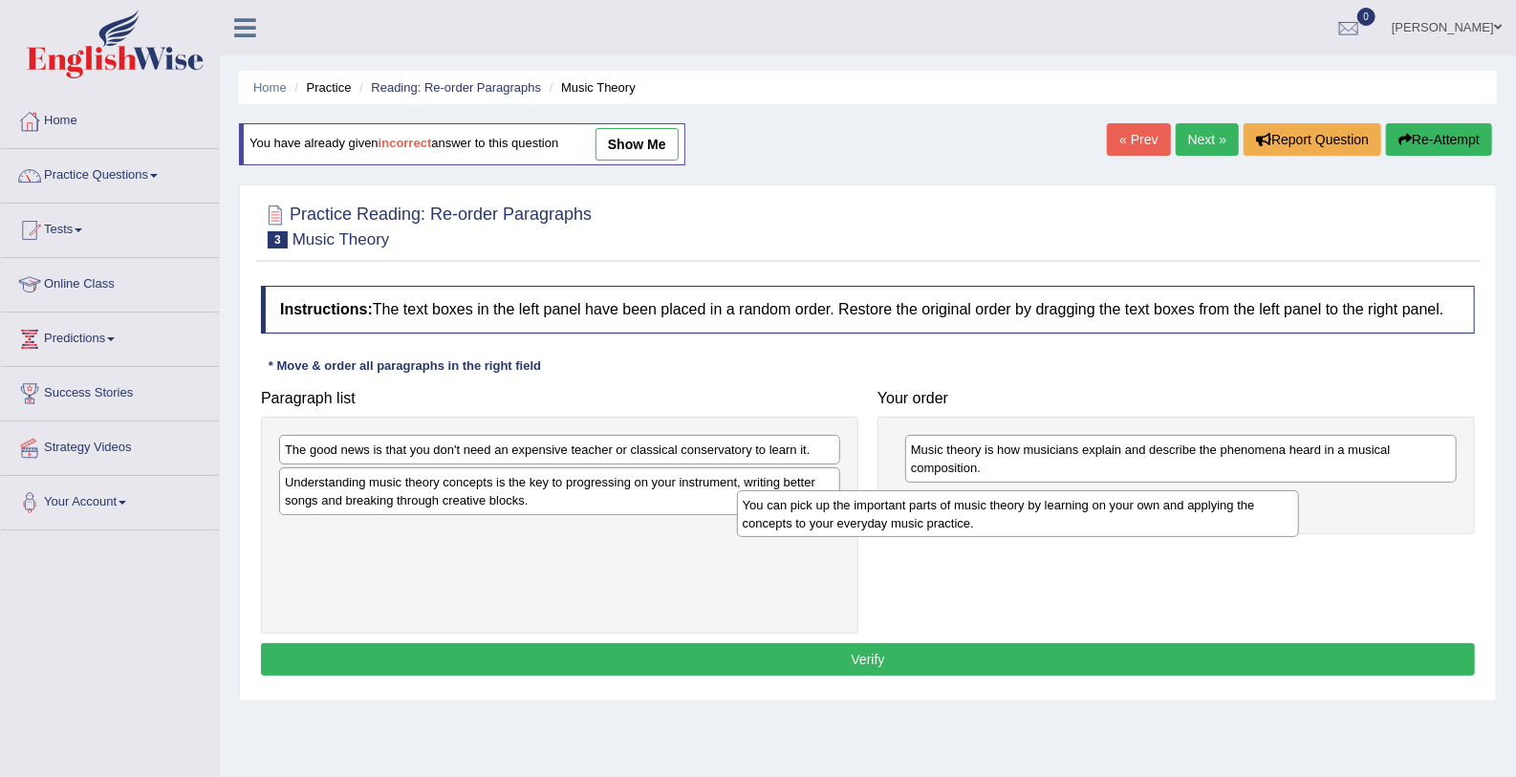
drag, startPoint x: 412, startPoint y: 457, endPoint x: 870, endPoint y: 512, distance: 461.1
click at [870, 512] on div "You can pick up the important parts of music theory by learning on your own and…" at bounding box center [1018, 514] width 562 height 48
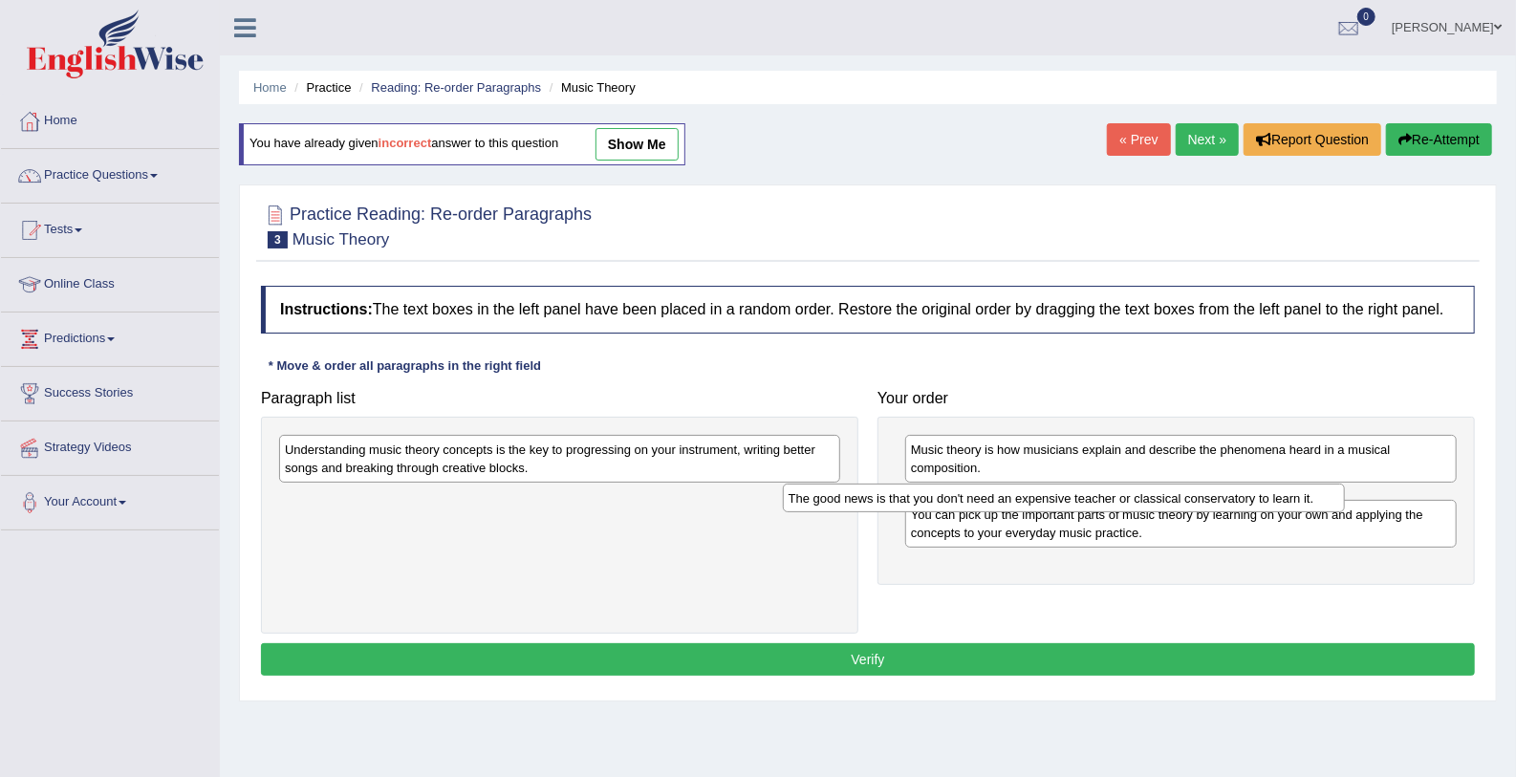
drag, startPoint x: 359, startPoint y: 449, endPoint x: 863, endPoint y: 498, distance: 506.0
click at [863, 498] on div "The good news is that you don't need an expensive teacher or classical conserva…" at bounding box center [1064, 499] width 562 height 30
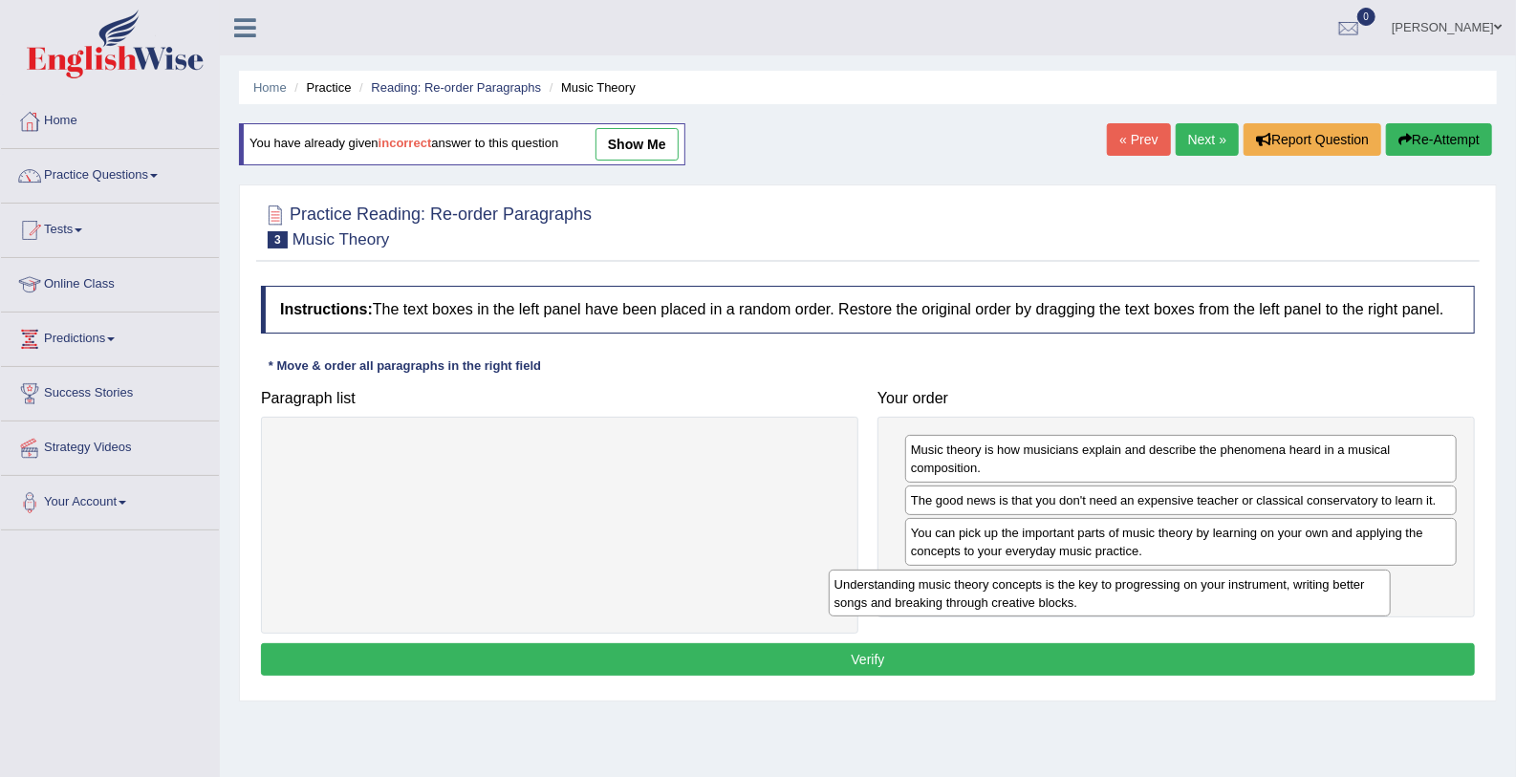
drag, startPoint x: 480, startPoint y: 452, endPoint x: 1029, endPoint y: 587, distance: 565.8
click at [1029, 587] on div "Understanding music theory concepts is the key to progressing on your instrumen…" at bounding box center [1110, 594] width 562 height 48
click at [1029, 587] on div "Understanding music theory concepts is the key to progressing on your instrumen…" at bounding box center [1120, 593] width 562 height 48
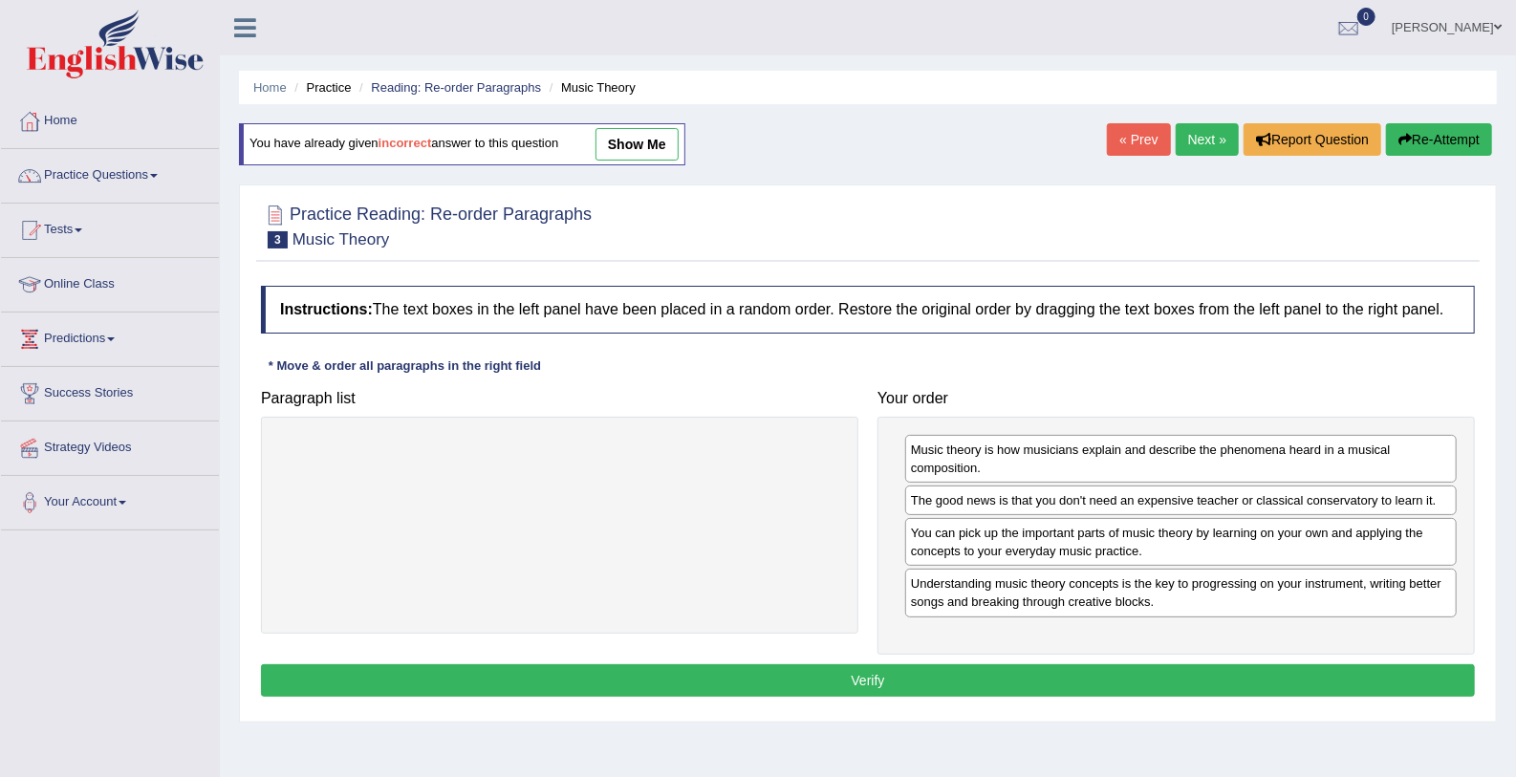
click at [886, 680] on button "Verify" at bounding box center [868, 680] width 1214 height 32
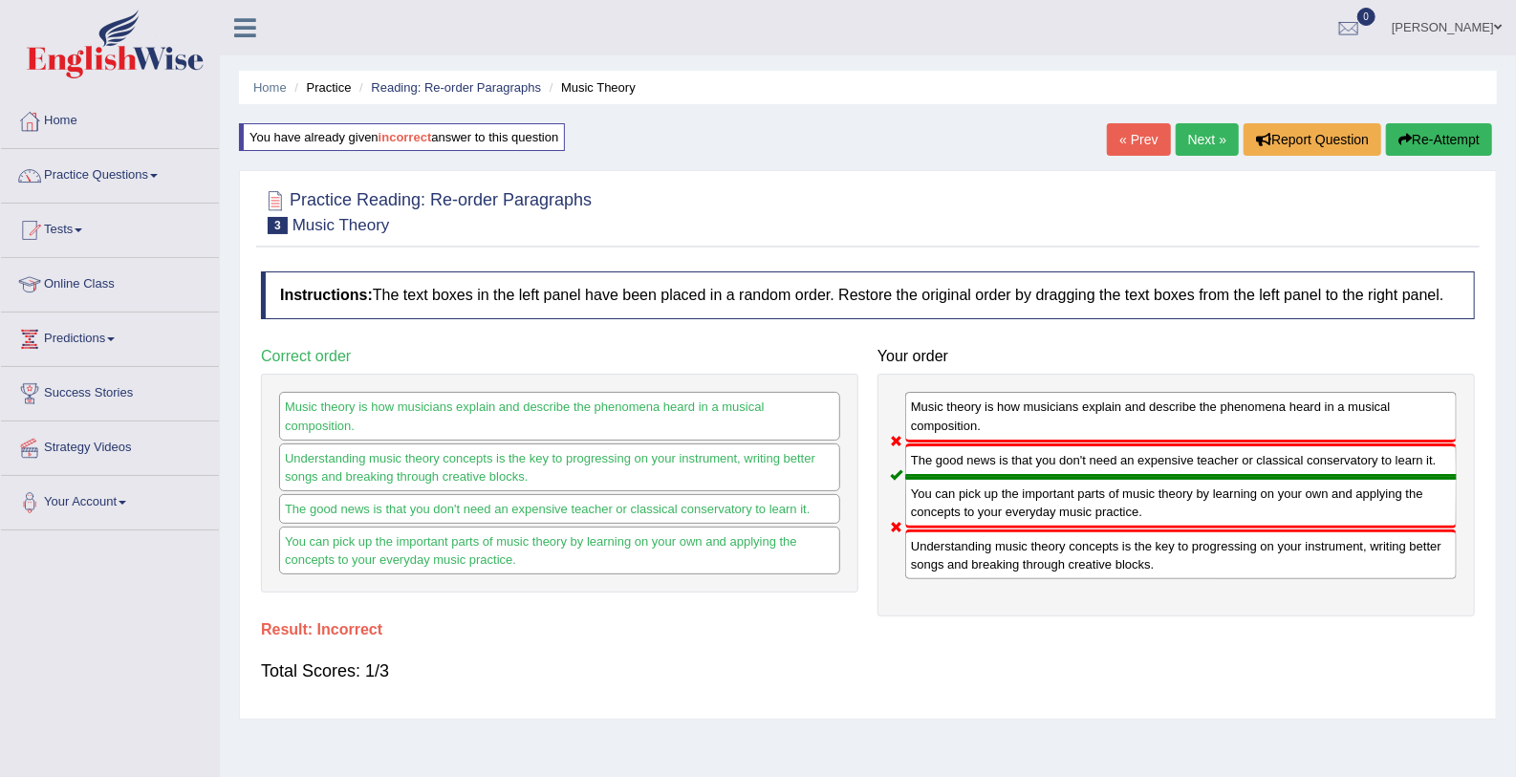
click at [1190, 130] on link "Next »" at bounding box center [1207, 139] width 63 height 32
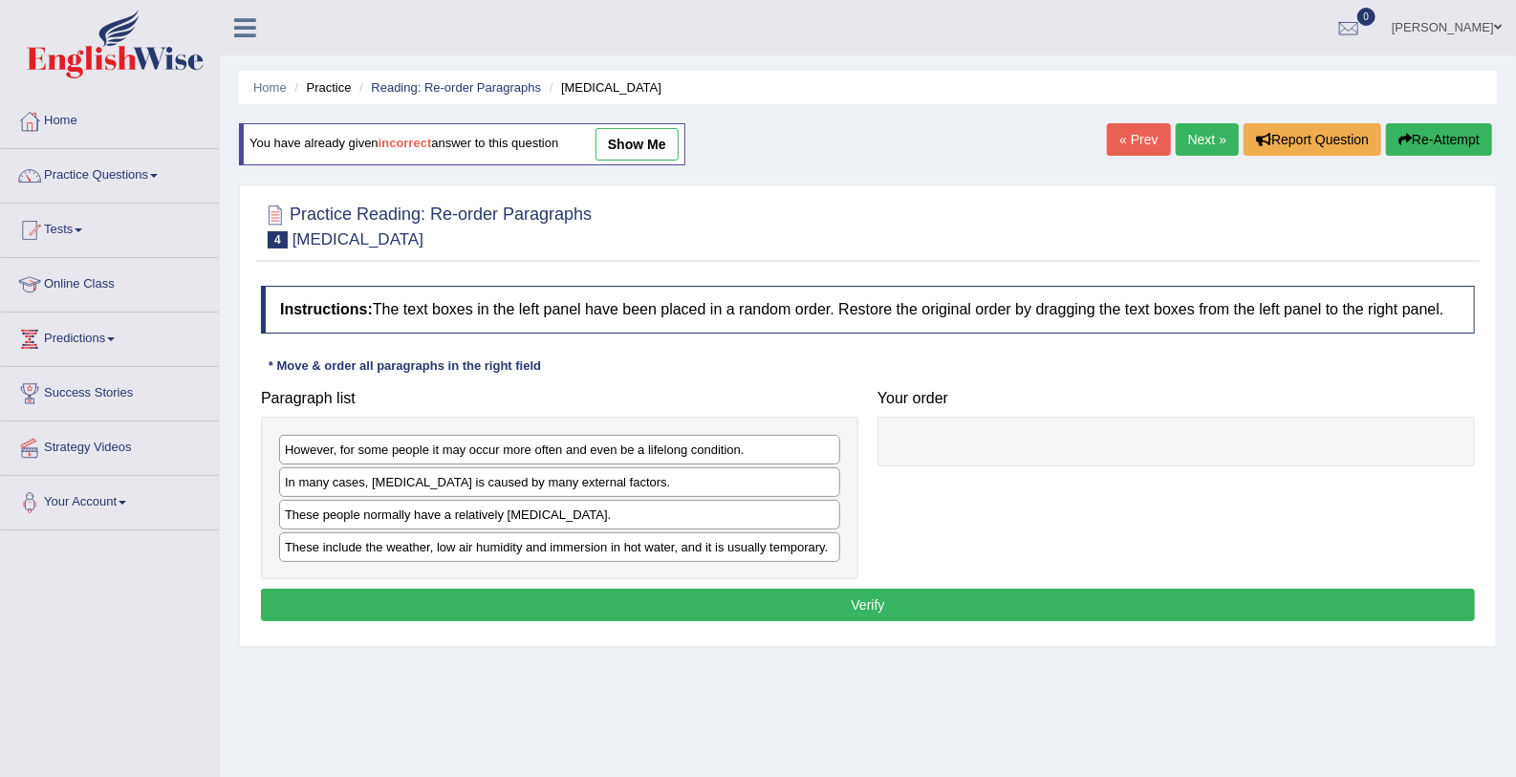
click at [483, 509] on div "These people normally have a relatively [MEDICAL_DATA]." at bounding box center [559, 515] width 561 height 30
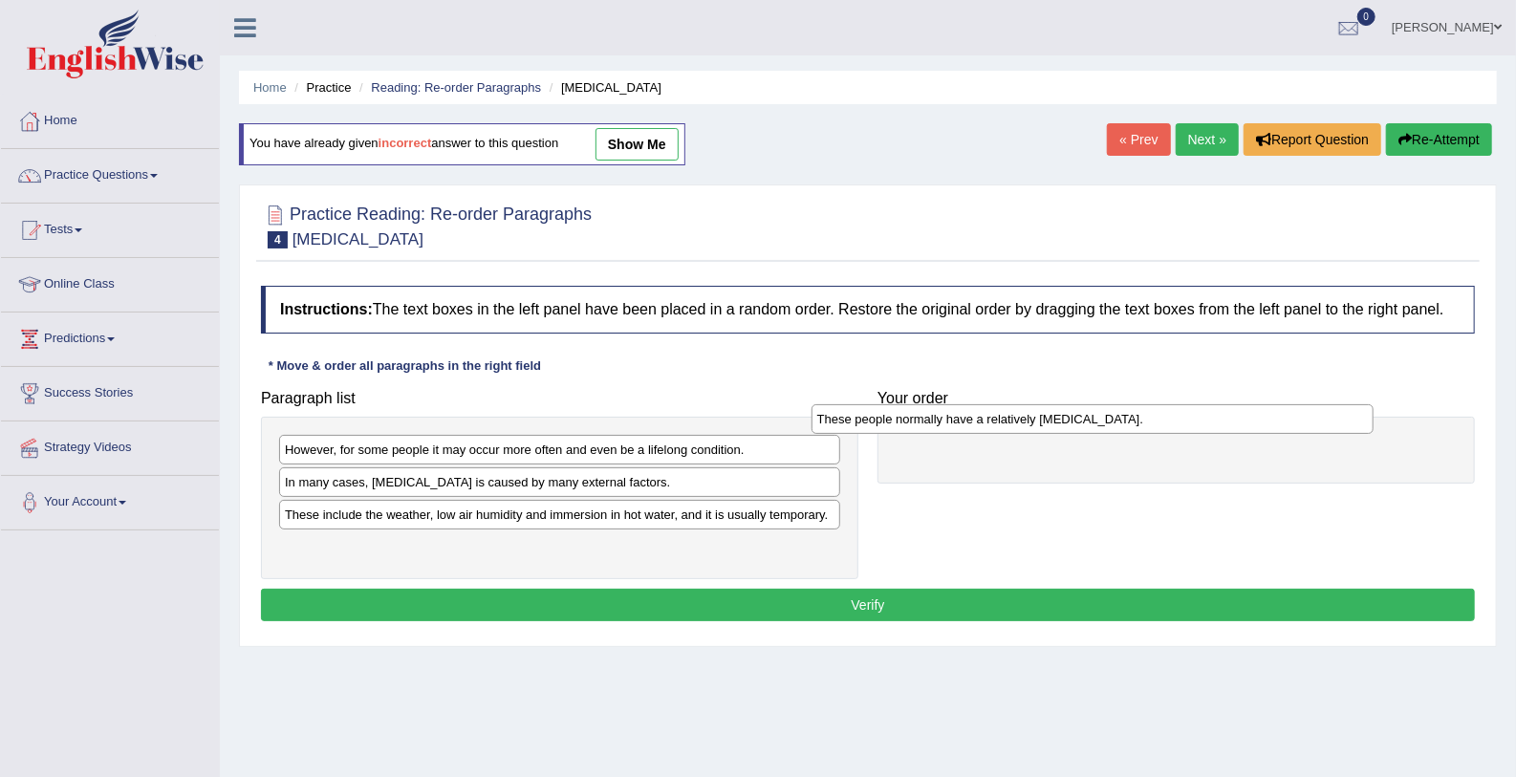
drag, startPoint x: 483, startPoint y: 509, endPoint x: 1015, endPoint y: 415, distance: 540.7
click at [1015, 415] on div "These people normally have a relatively [MEDICAL_DATA]." at bounding box center [1092, 419] width 562 height 30
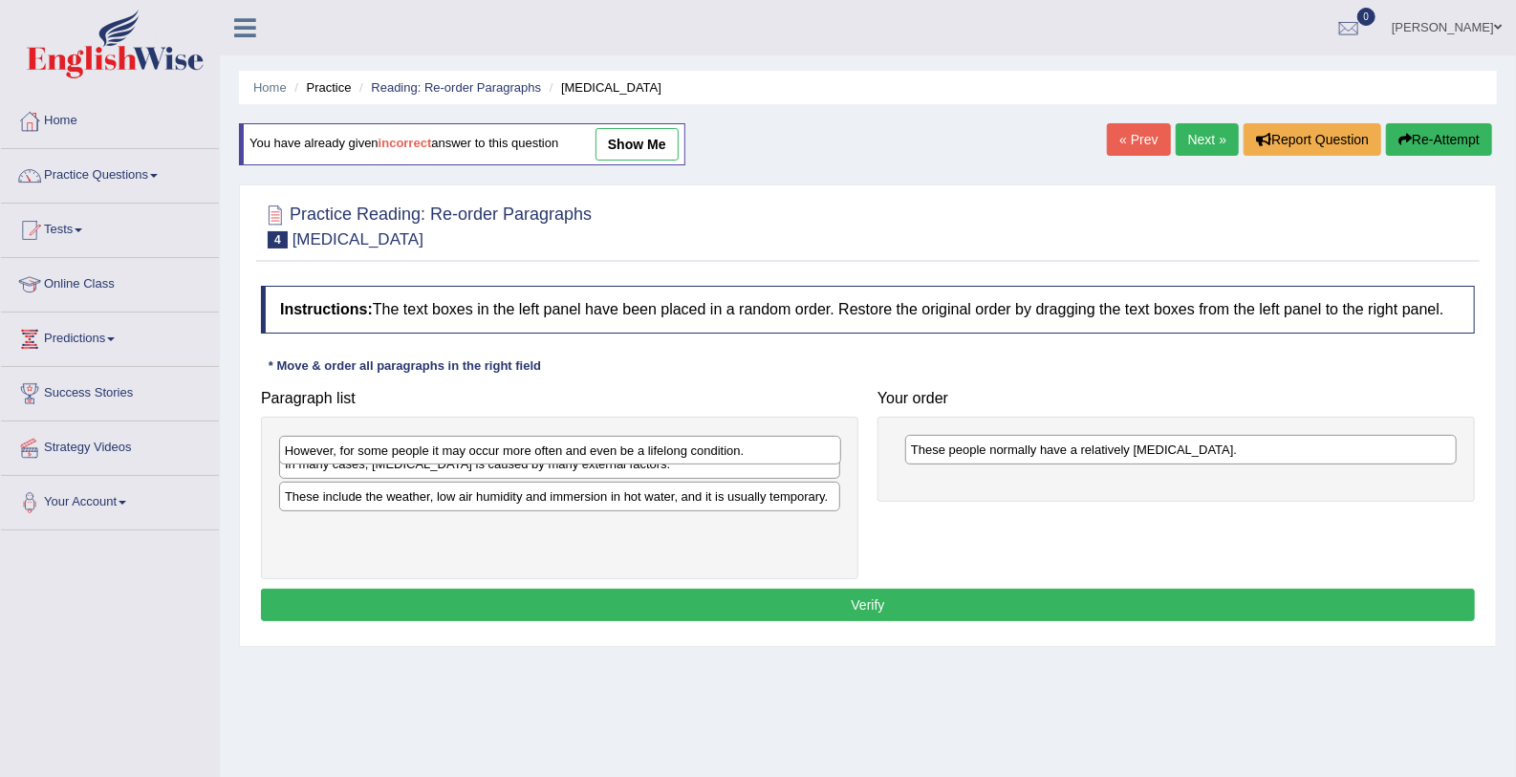
click at [333, 450] on div "However, for some people it may occur more often and even be a lifelong conditi…" at bounding box center [560, 451] width 562 height 30
drag, startPoint x: 399, startPoint y: 477, endPoint x: 779, endPoint y: 481, distance: 380.4
click at [779, 481] on div "In many cases, [MEDICAL_DATA] is caused by many external factors." at bounding box center [879, 489] width 562 height 30
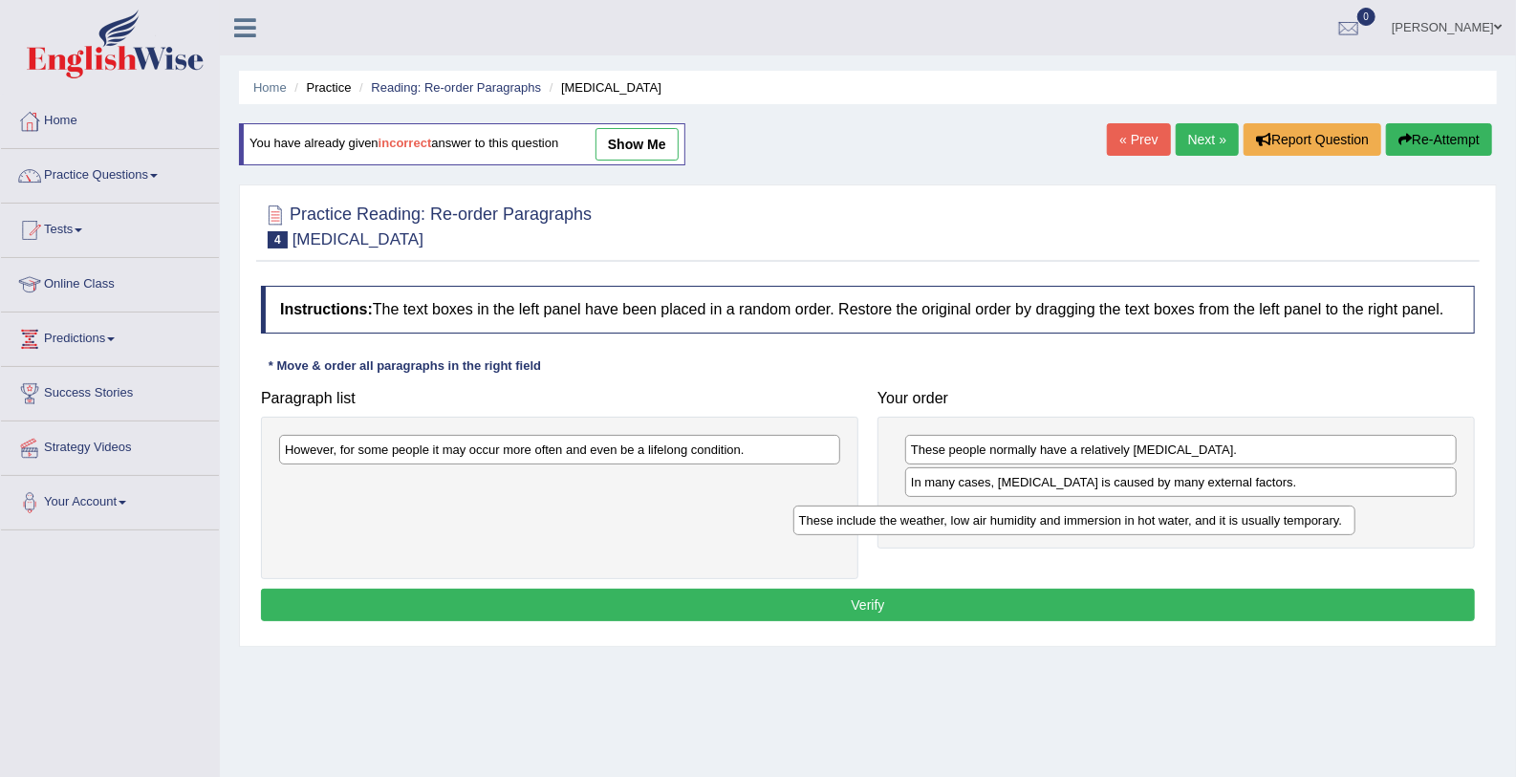
drag, startPoint x: 433, startPoint y: 486, endPoint x: 979, endPoint y: 521, distance: 546.8
click at [979, 521] on div "These include the weather, low air humidity and immersion in hot water, and it …" at bounding box center [1074, 521] width 562 height 30
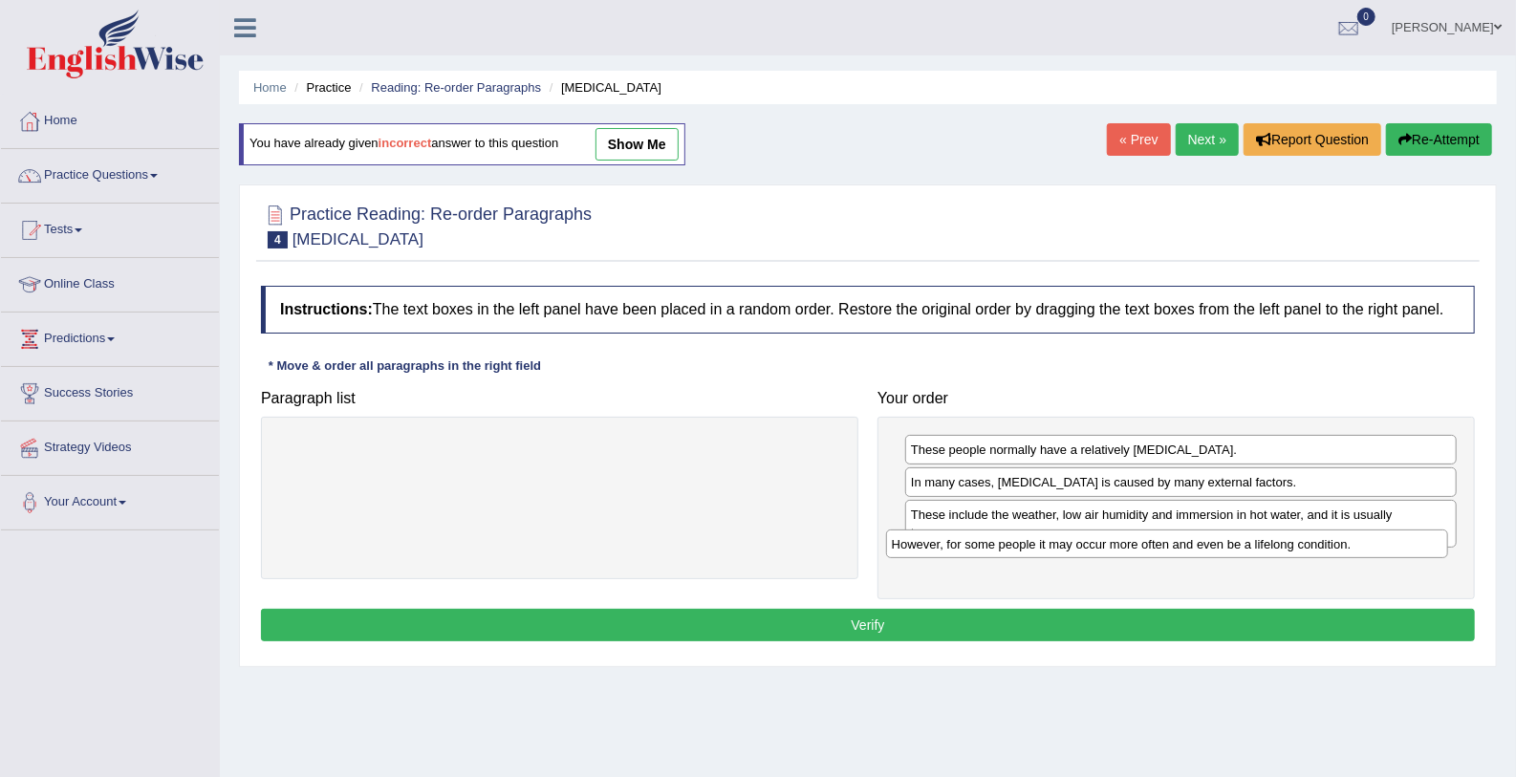
drag, startPoint x: 575, startPoint y: 453, endPoint x: 1183, endPoint y: 549, distance: 615.3
click at [1183, 549] on div "However, for some people it may occur more often and even be a lifelong conditi…" at bounding box center [1167, 544] width 562 height 30
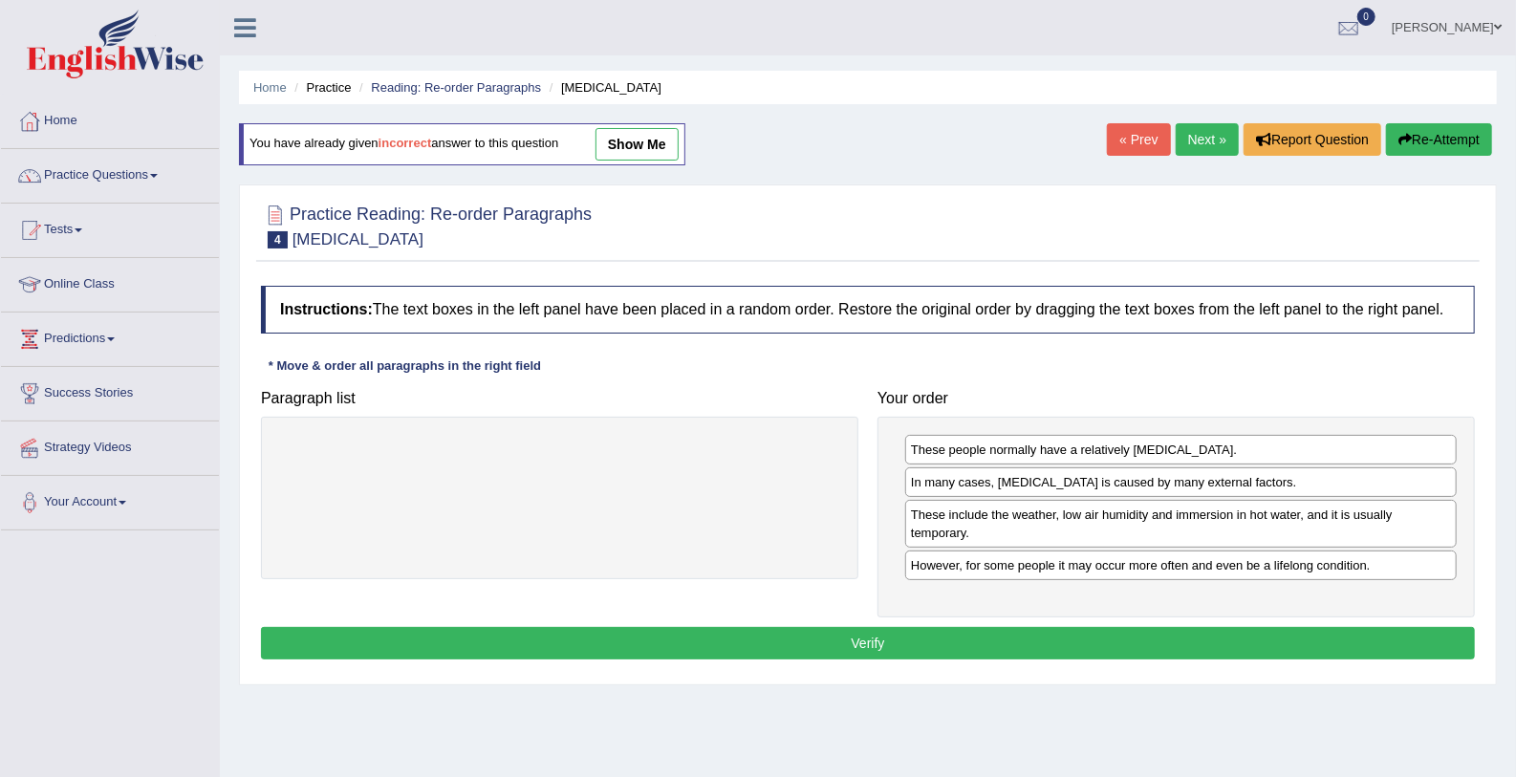
click at [1017, 630] on button "Verify" at bounding box center [868, 643] width 1214 height 32
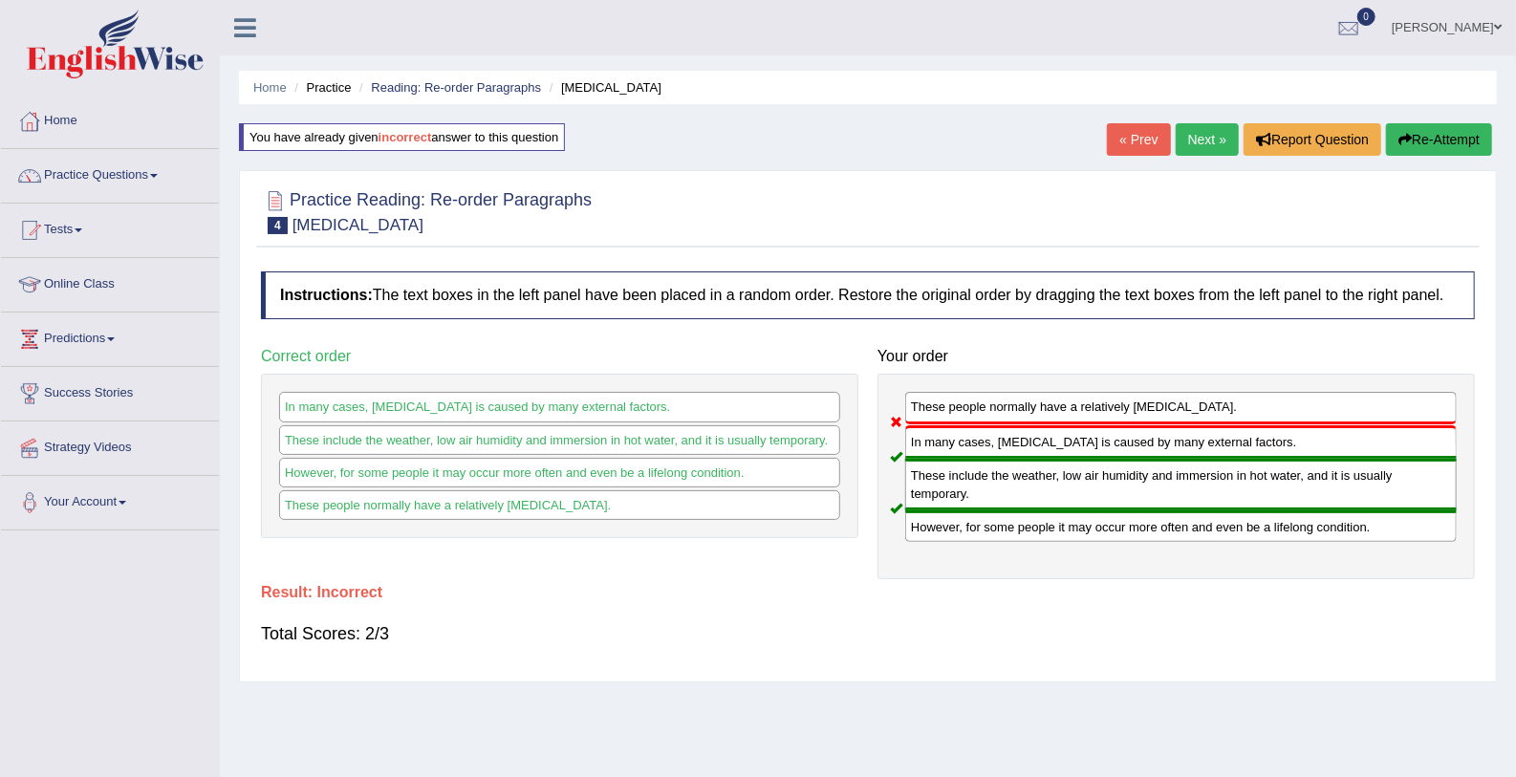
click at [1204, 152] on link "Next »" at bounding box center [1207, 139] width 63 height 32
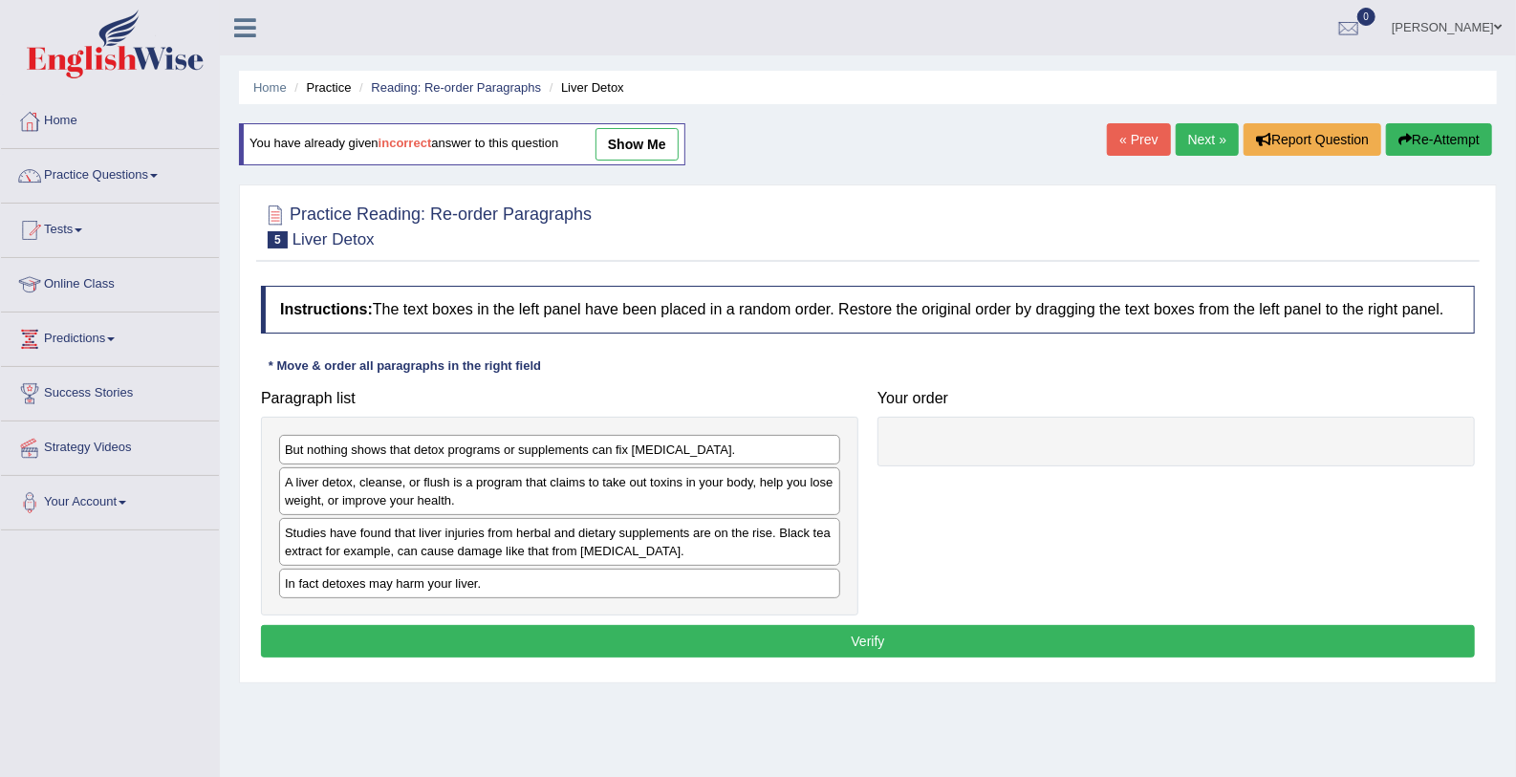
click at [1263, 231] on div at bounding box center [868, 225] width 1214 height 58
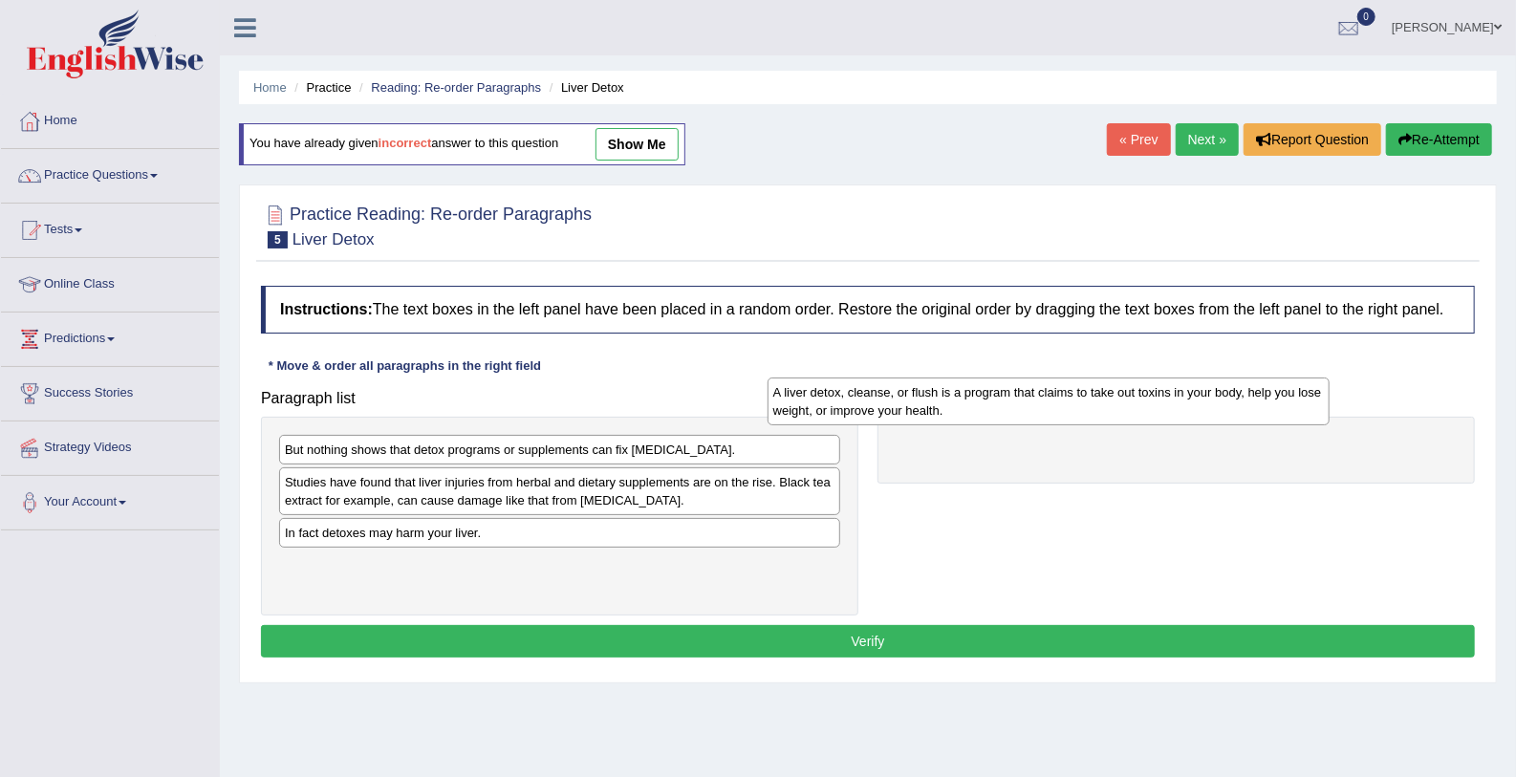
drag, startPoint x: 371, startPoint y: 487, endPoint x: 860, endPoint y: 400, distance: 497.0
click at [860, 400] on div "A liver detox, cleanse, or flush is a program that claims to take out toxins in…" at bounding box center [1048, 402] width 562 height 48
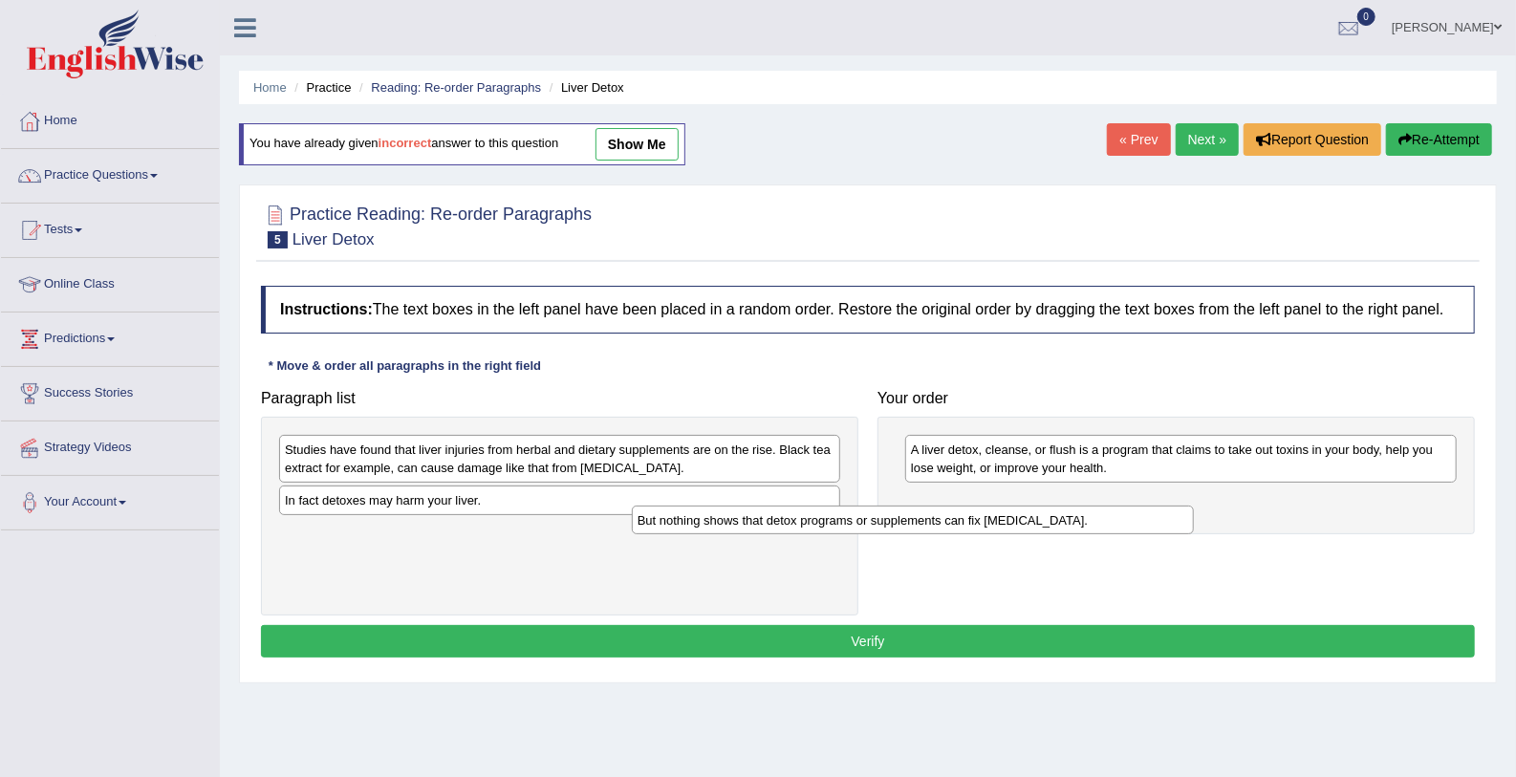
drag, startPoint x: 398, startPoint y: 446, endPoint x: 799, endPoint y: 520, distance: 408.1
click at [799, 520] on div "But nothing shows that detox programs or supplements can fix liver damage." at bounding box center [913, 521] width 562 height 30
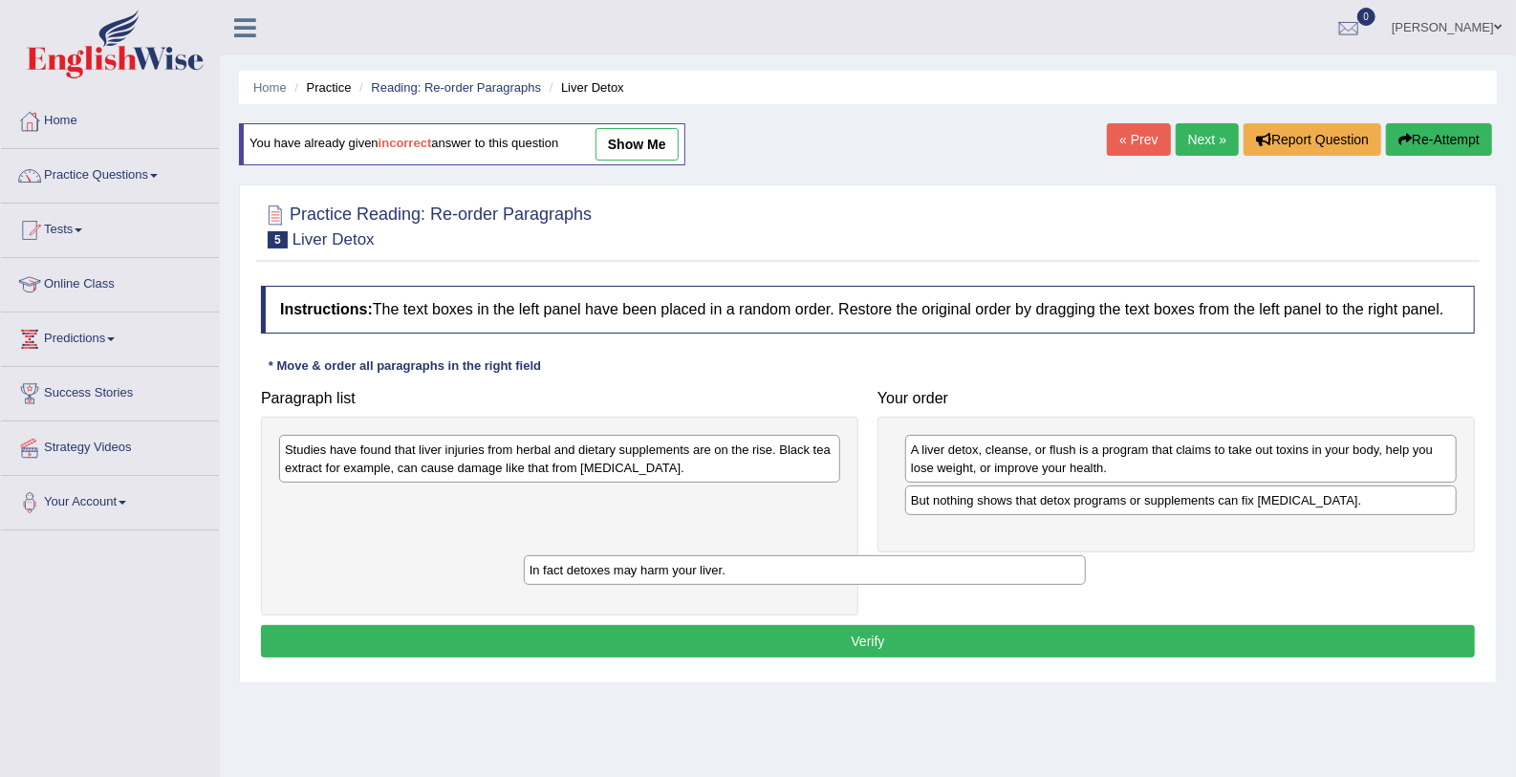
drag, startPoint x: 561, startPoint y: 505, endPoint x: 984, endPoint y: 594, distance: 432.8
click at [984, 585] on div "In fact detoxes may harm your liver." at bounding box center [805, 570] width 562 height 30
click at [984, 594] on div "Paragraph list Studies have found that liver injuries from herbal and dietary s…" at bounding box center [867, 497] width 1233 height 235
drag, startPoint x: 343, startPoint y: 495, endPoint x: 982, endPoint y: 524, distance: 640.0
click at [982, 524] on div "In fact detoxes may harm your liver." at bounding box center [1198, 528] width 562 height 30
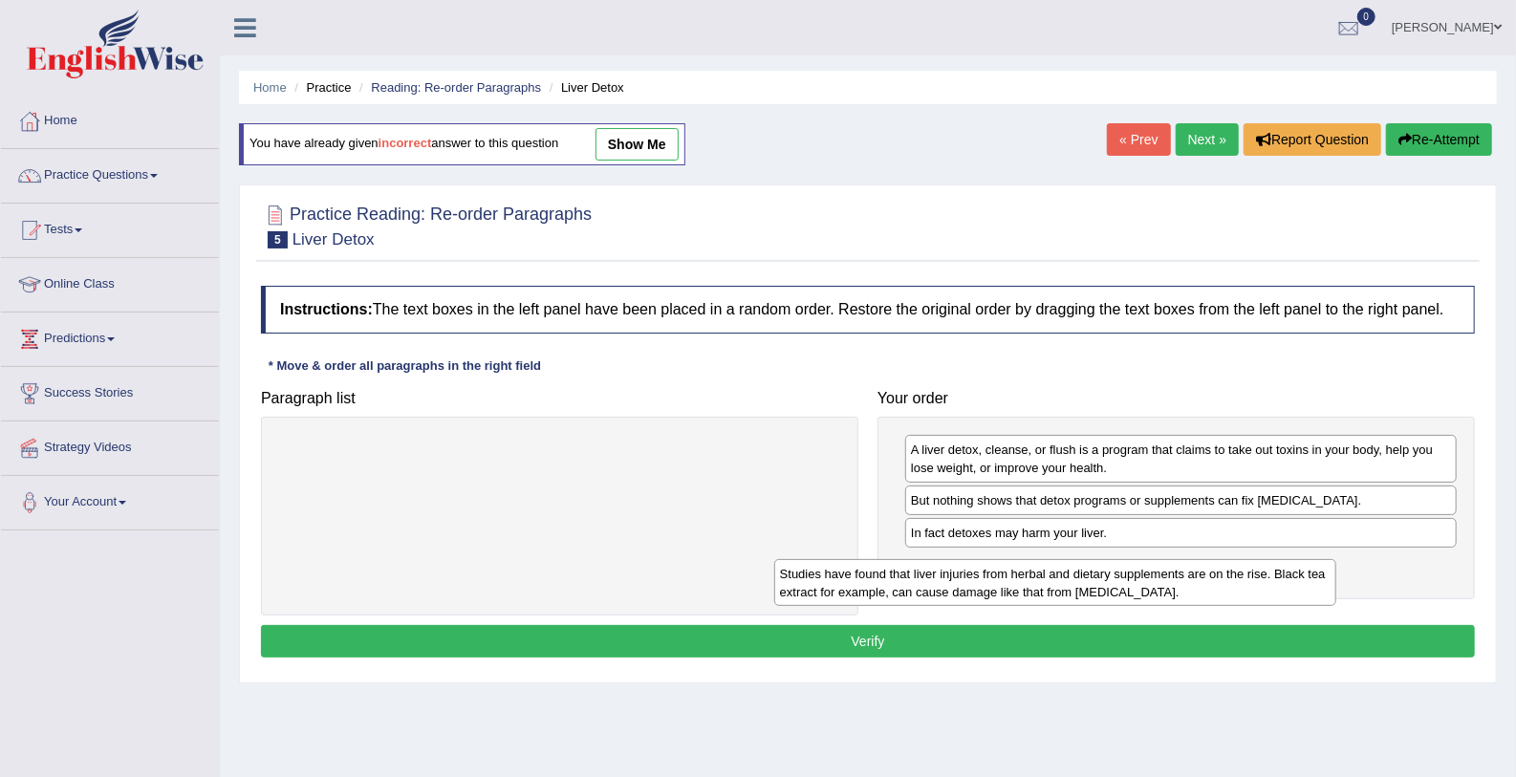
drag, startPoint x: 529, startPoint y: 440, endPoint x: 1040, endPoint y: 565, distance: 526.4
click at [1040, 565] on div "Studies have found that liver injuries from herbal and dietary supplements are …" at bounding box center [1055, 583] width 562 height 48
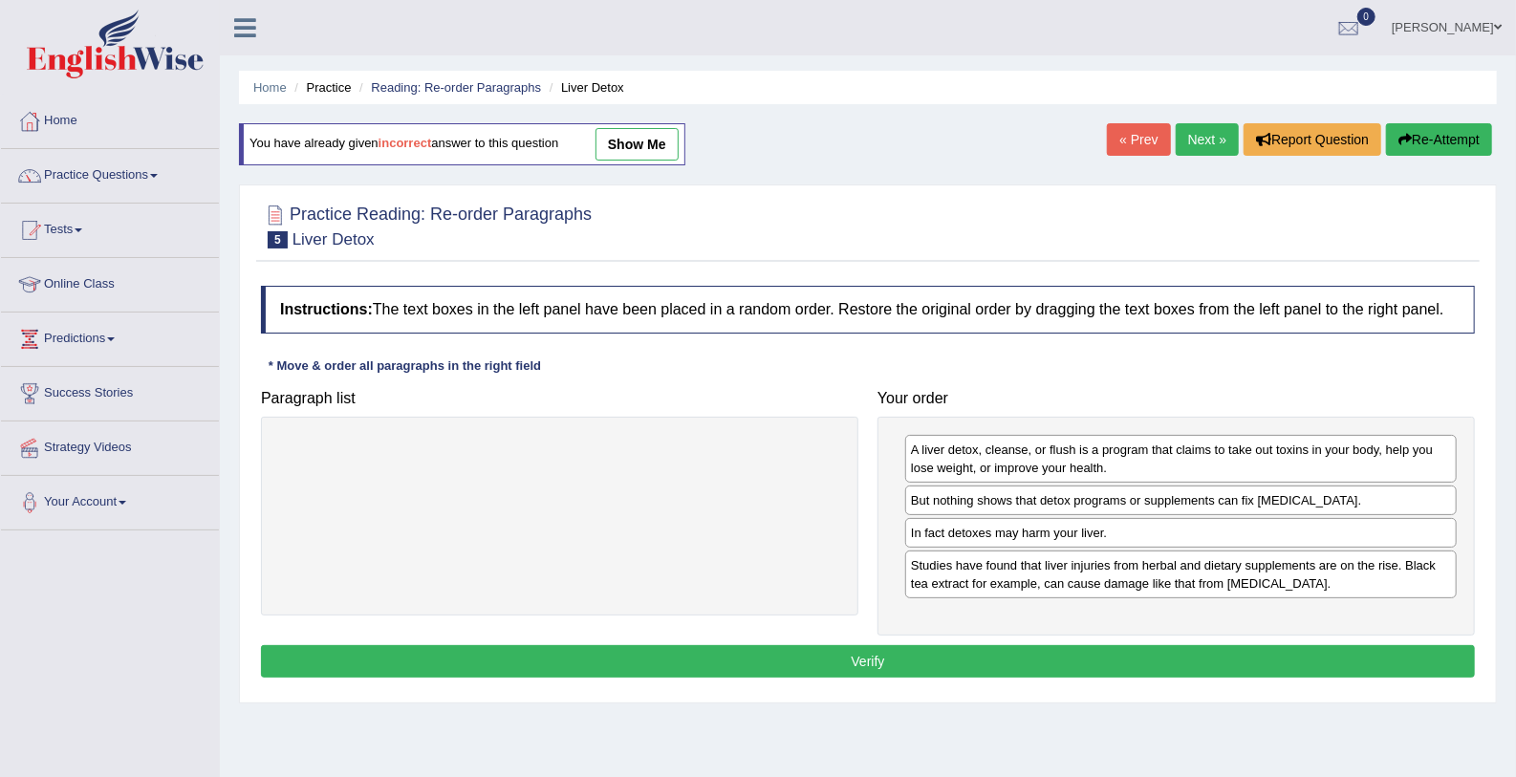
click at [879, 665] on button "Verify" at bounding box center [868, 661] width 1214 height 32
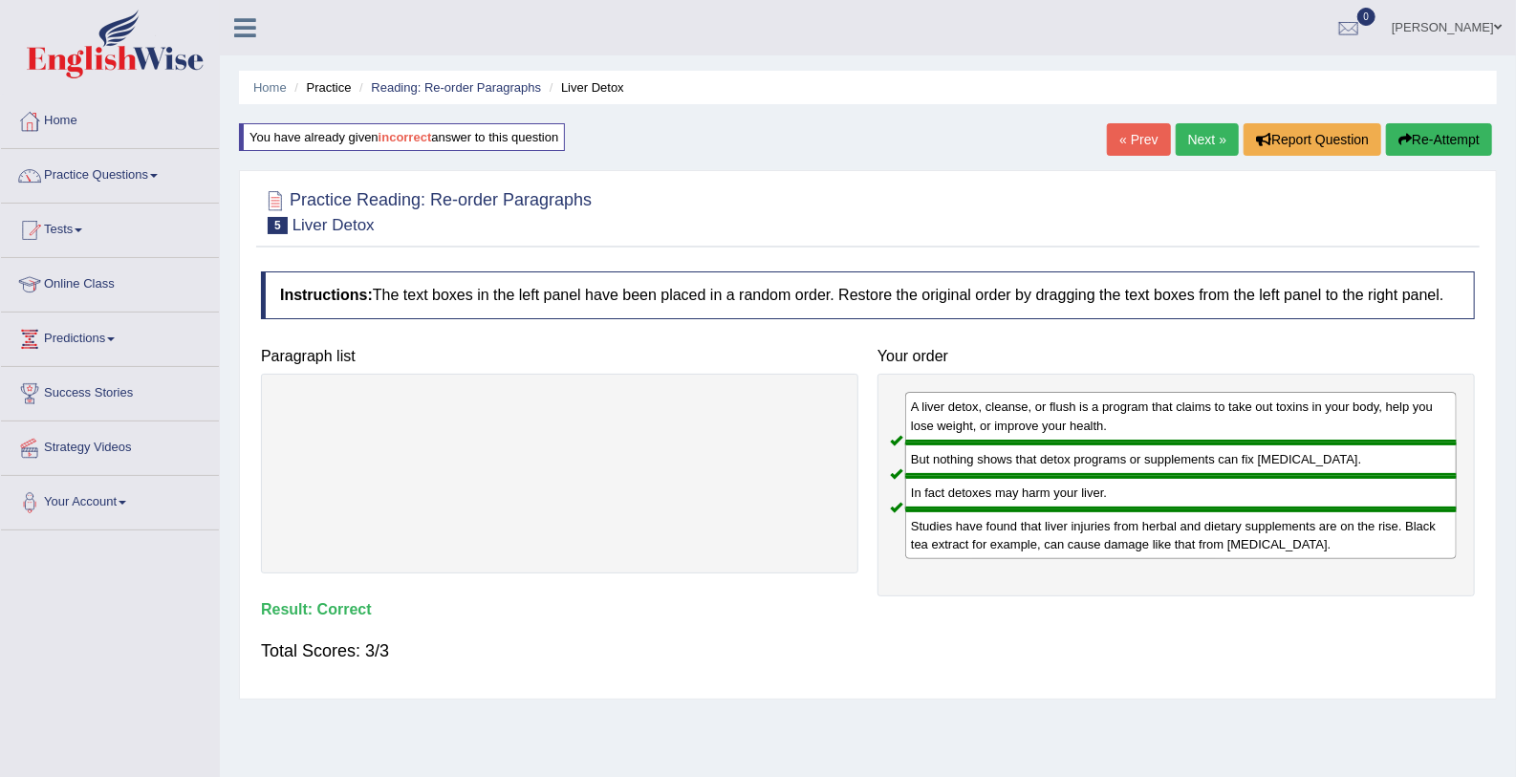
click at [1210, 140] on link "Next »" at bounding box center [1207, 139] width 63 height 32
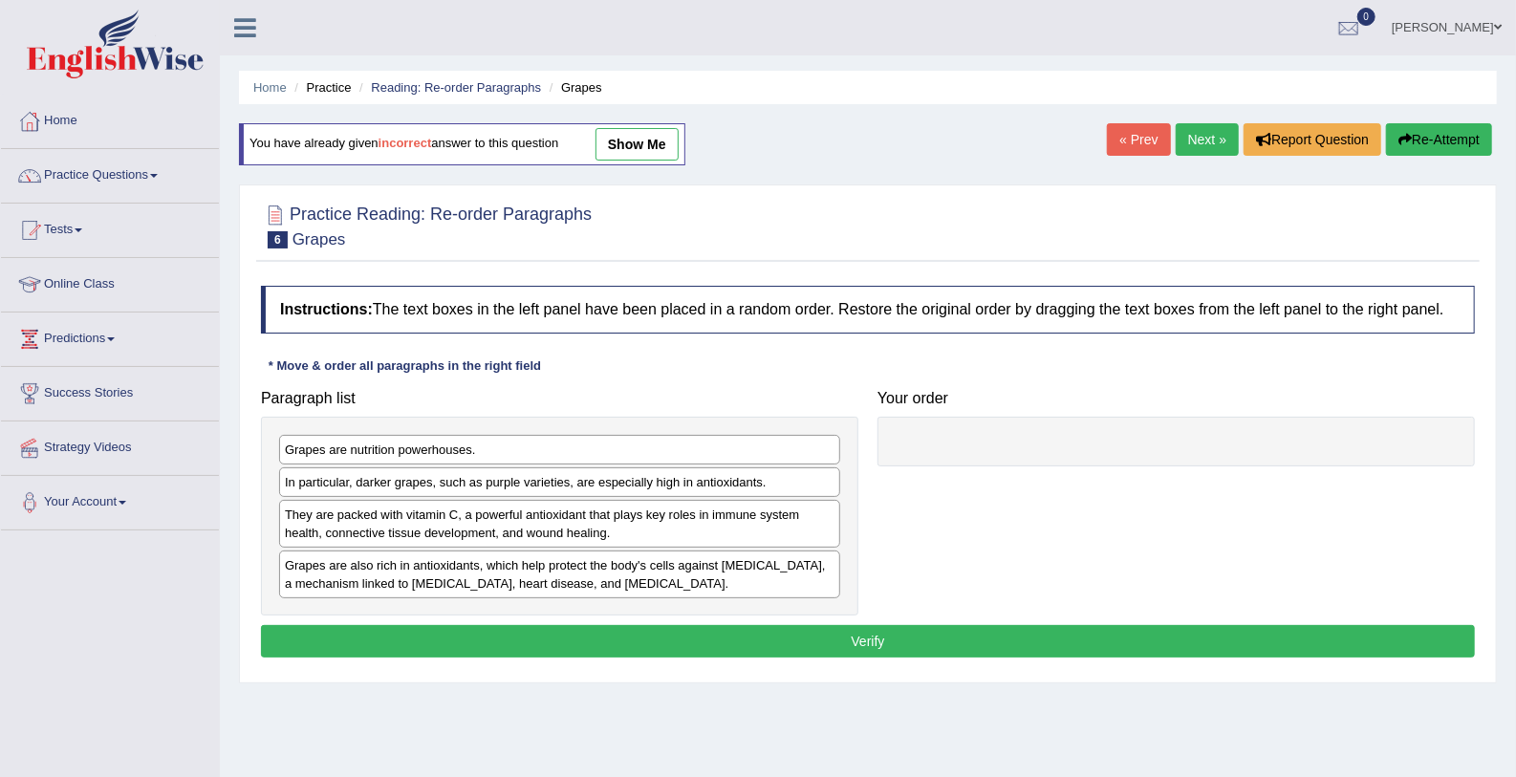
click at [463, 418] on div "Grapes are nutrition powerhouses. In particular, darker grapes, such as purple …" at bounding box center [559, 516] width 597 height 199
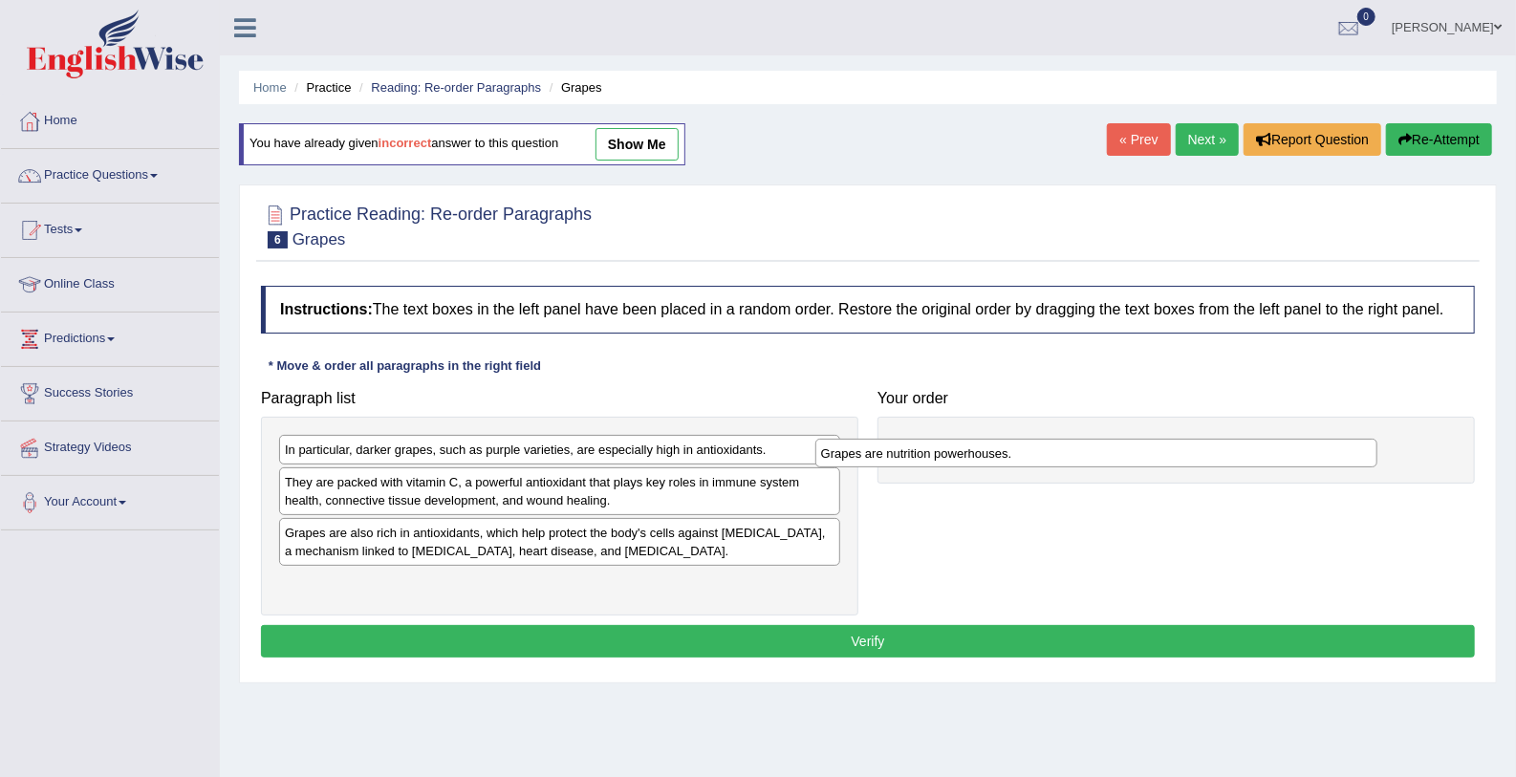
drag, startPoint x: 369, startPoint y: 443, endPoint x: 905, endPoint y: 447, distance: 536.2
click at [905, 447] on div "Grapes are nutrition powerhouses." at bounding box center [1096, 454] width 562 height 30
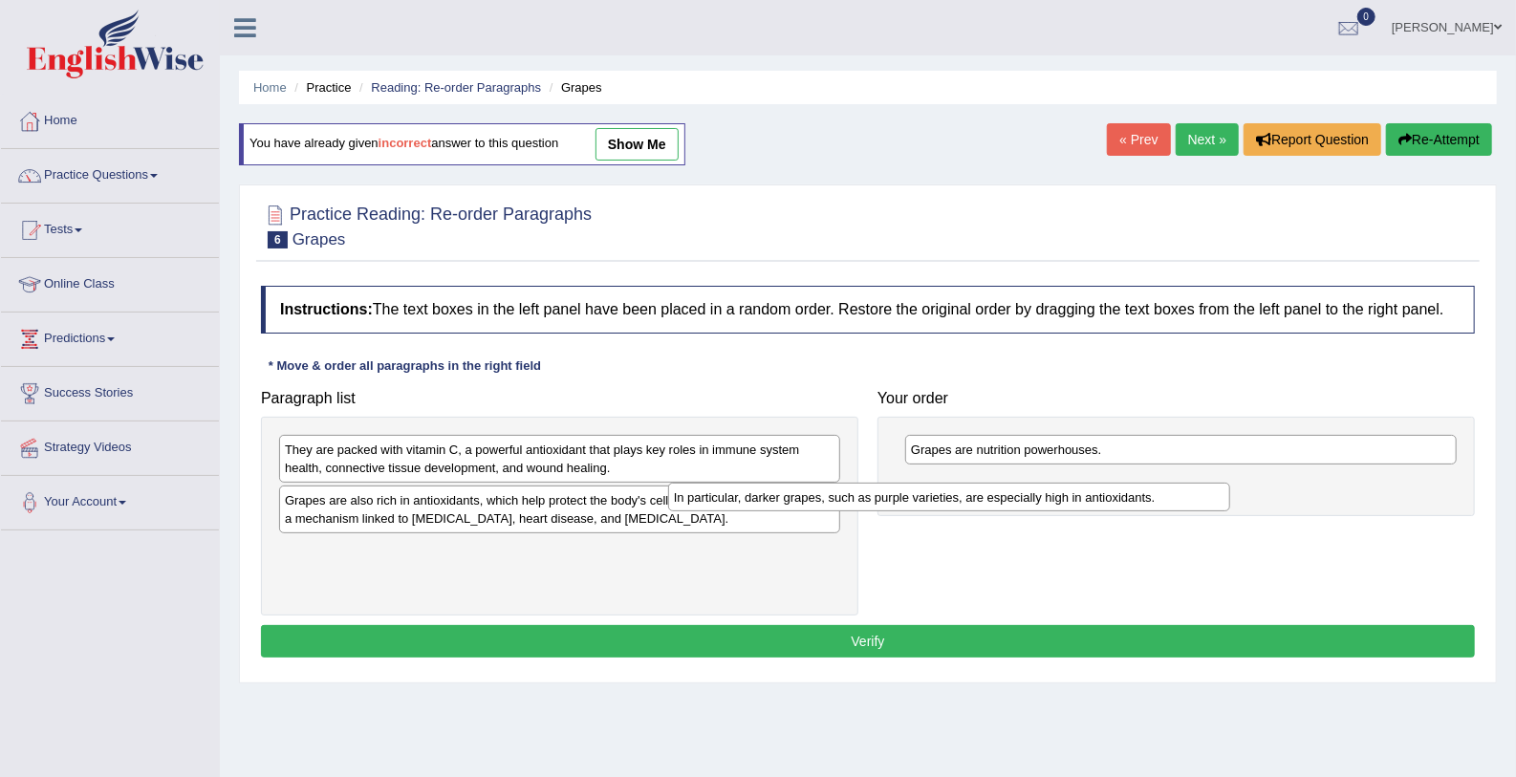
drag, startPoint x: 501, startPoint y: 444, endPoint x: 969, endPoint y: 509, distance: 472.8
click at [969, 509] on div "In particular, darker grapes, such as purple varieties, are especially high in …" at bounding box center [949, 498] width 562 height 30
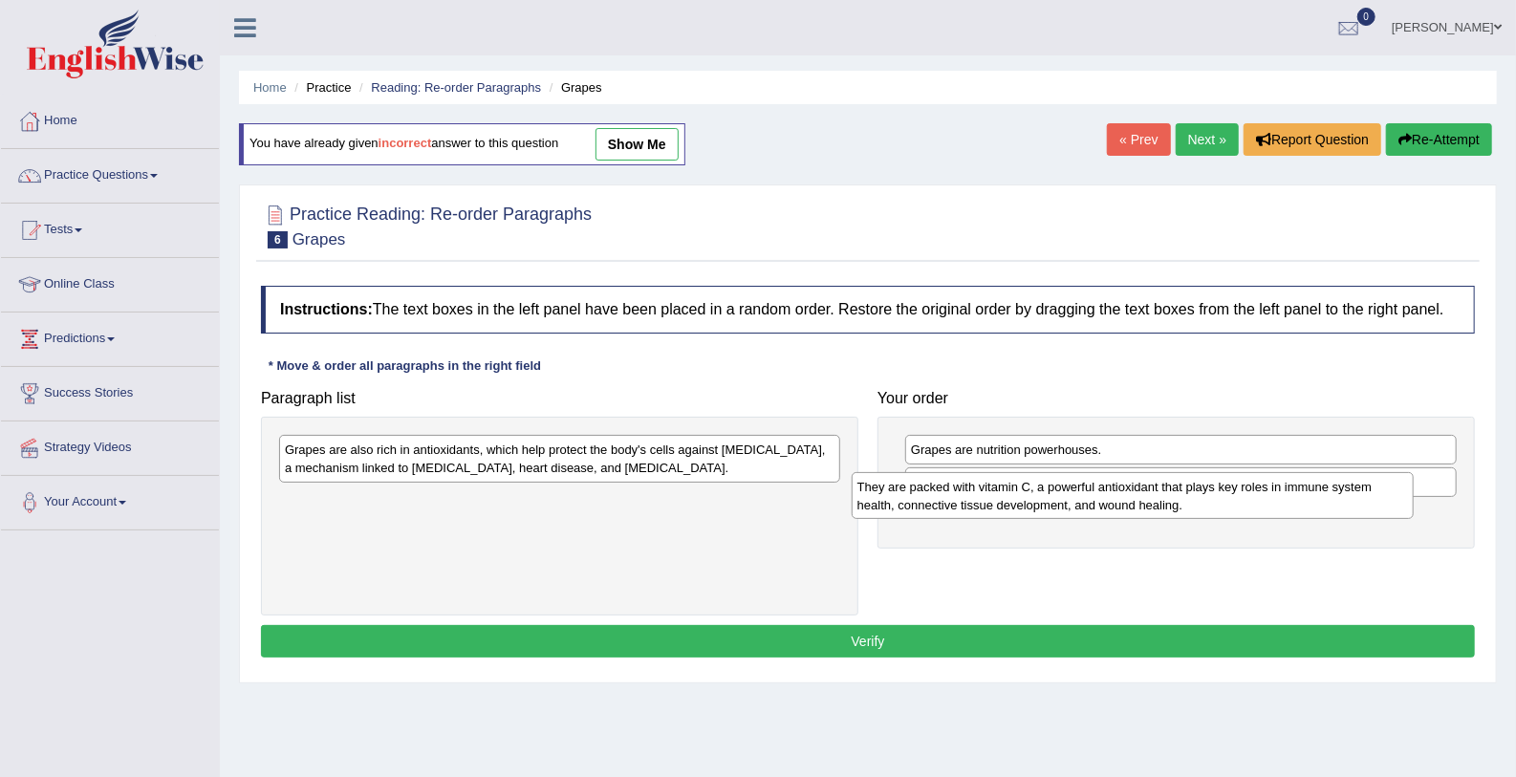
drag, startPoint x: 586, startPoint y: 445, endPoint x: 1158, endPoint y: 483, distance: 573.7
click at [1158, 483] on div "They are packed with vitamin C, a powerful antioxidant that plays key roles in …" at bounding box center [1133, 496] width 562 height 48
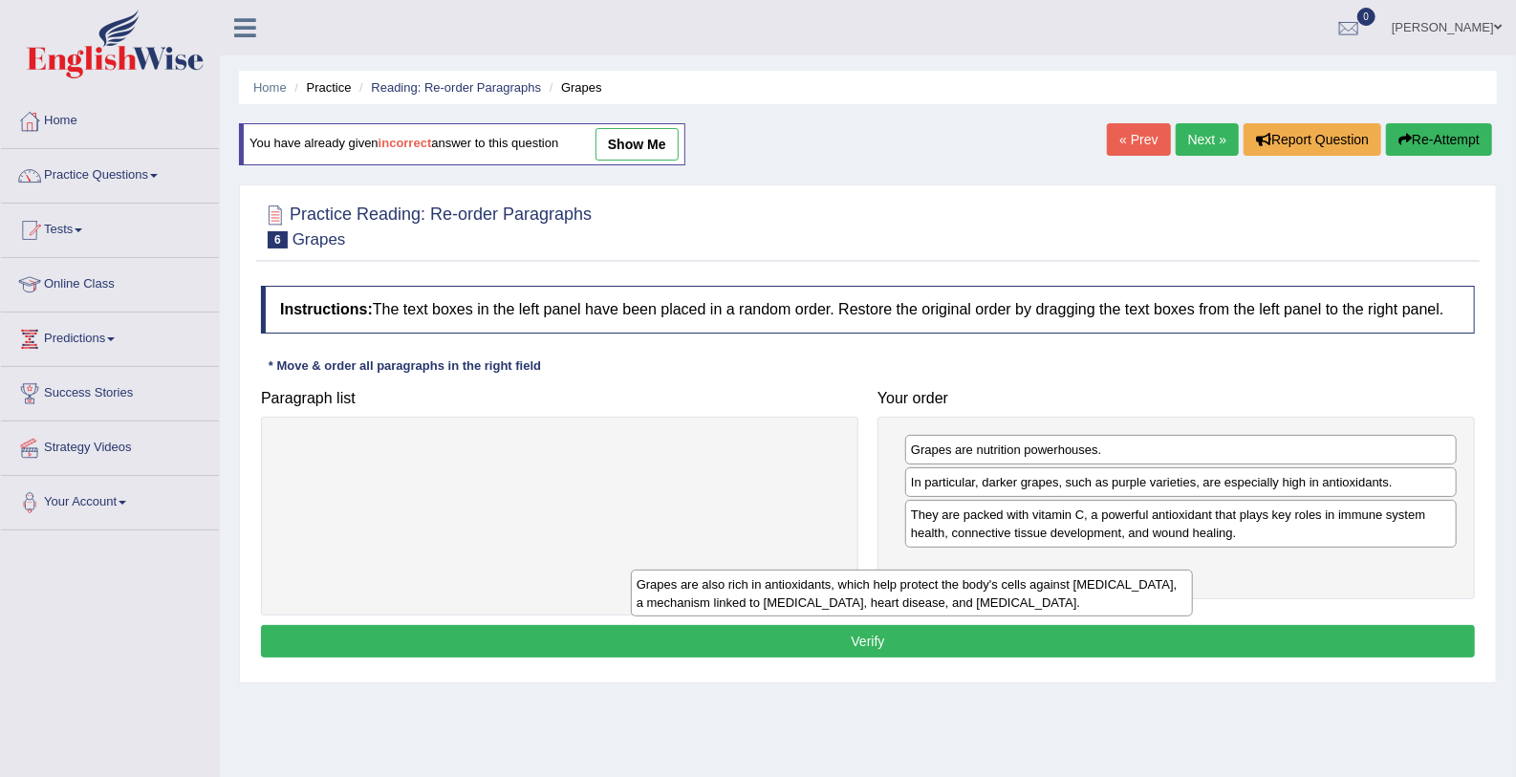
drag, startPoint x: 744, startPoint y: 452, endPoint x: 1165, endPoint y: 607, distance: 449.0
click at [1165, 607] on div "Grapes are also rich in antioxidants, which help protect the body's cells again…" at bounding box center [912, 594] width 562 height 48
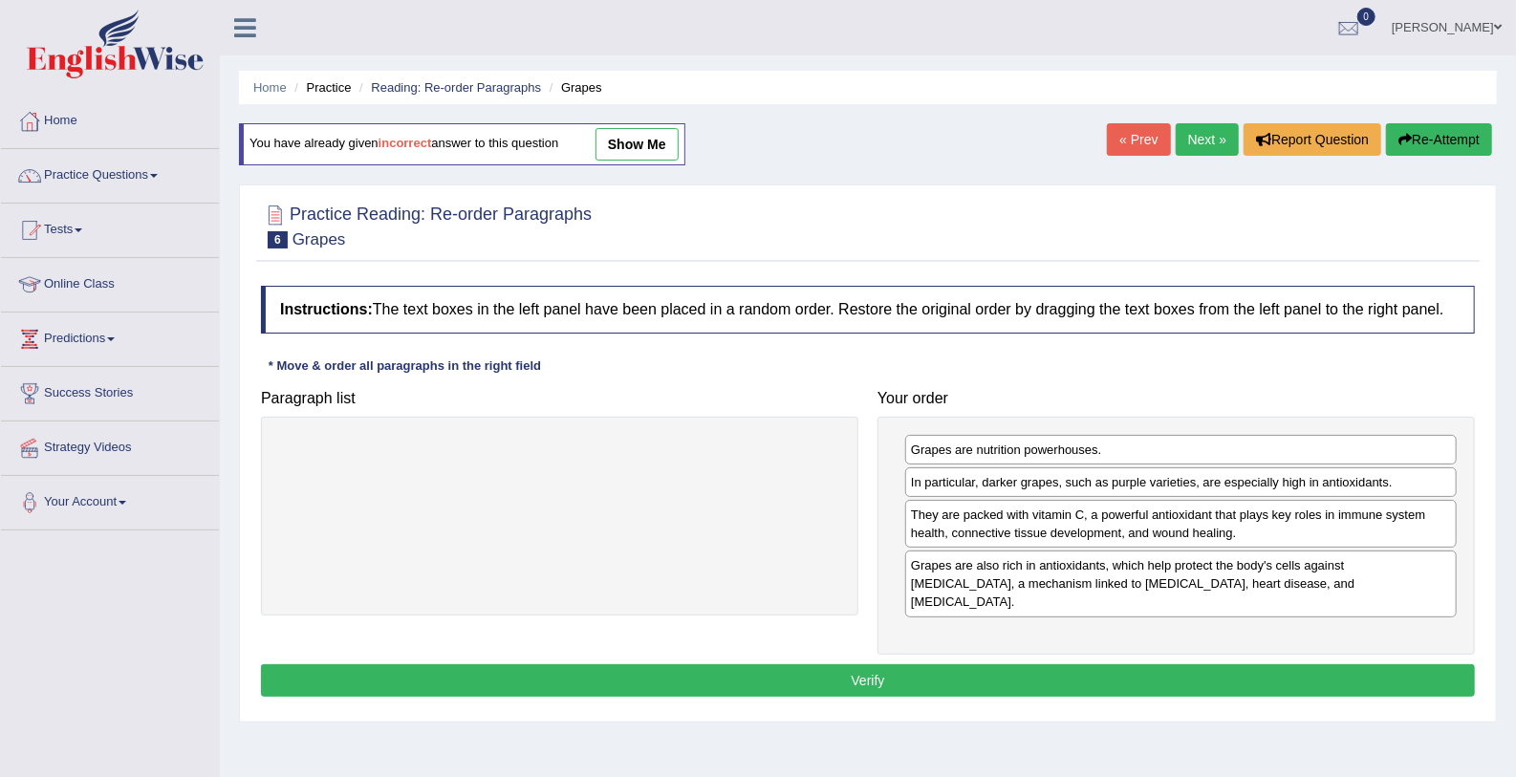
click at [1009, 664] on button "Verify" at bounding box center [868, 680] width 1214 height 32
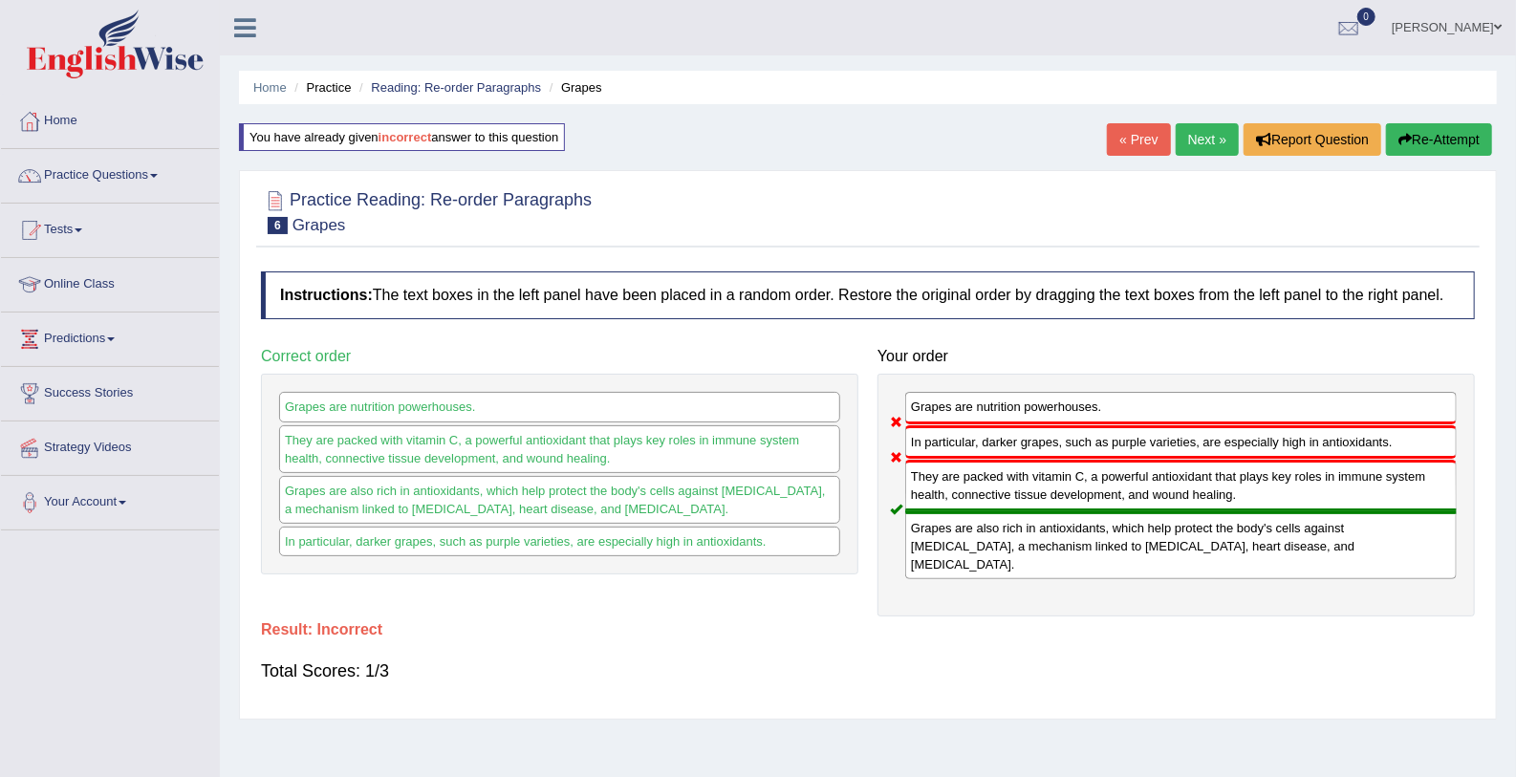
click at [1199, 128] on link "Next »" at bounding box center [1207, 139] width 63 height 32
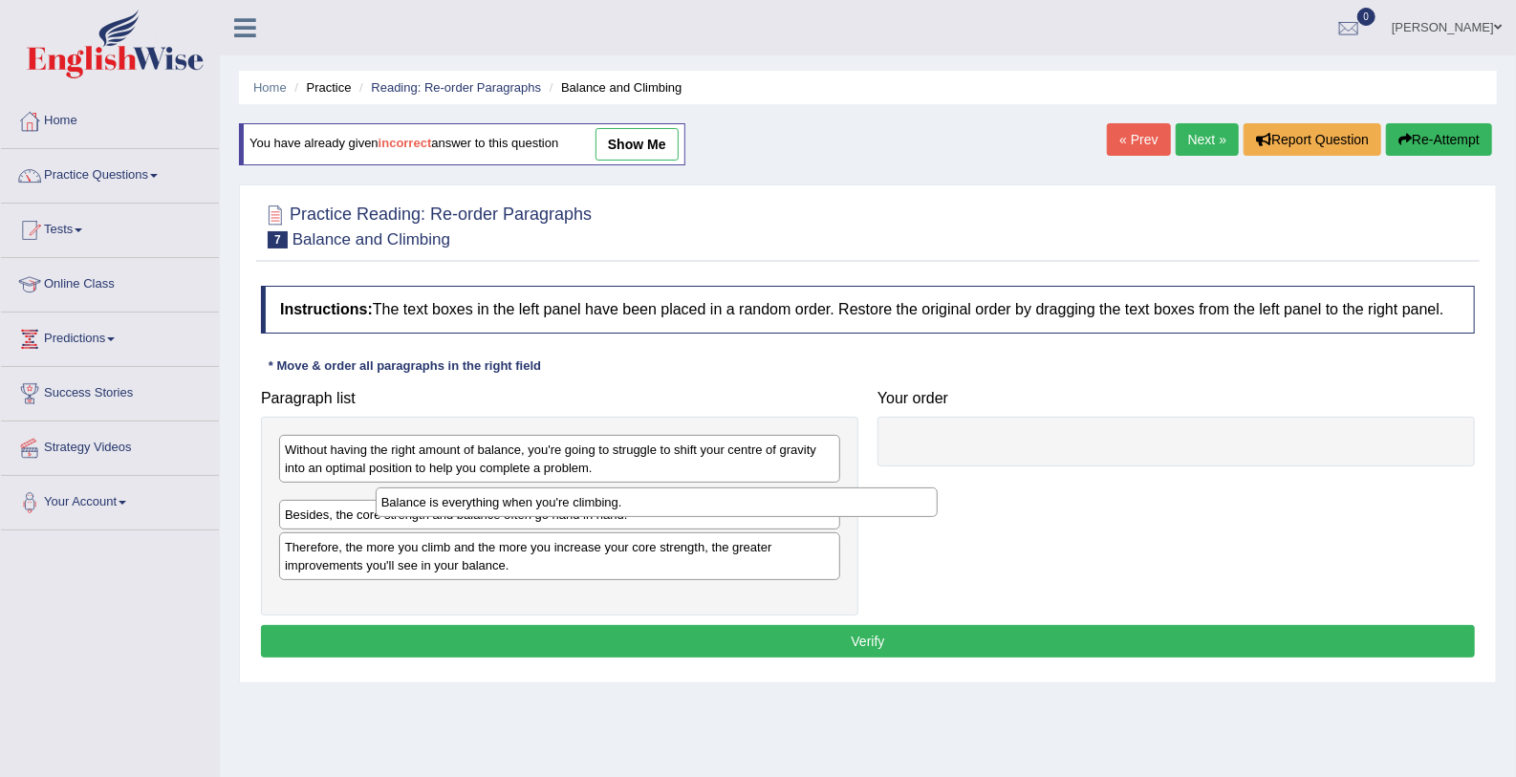
drag, startPoint x: 304, startPoint y: 496, endPoint x: 781, endPoint y: 486, distance: 477.0
click at [781, 487] on div "Balance is everything when you're climbing." at bounding box center [657, 502] width 562 height 30
click at [781, 486] on div "Balance is everything when you're climbing." at bounding box center [961, 492] width 562 height 30
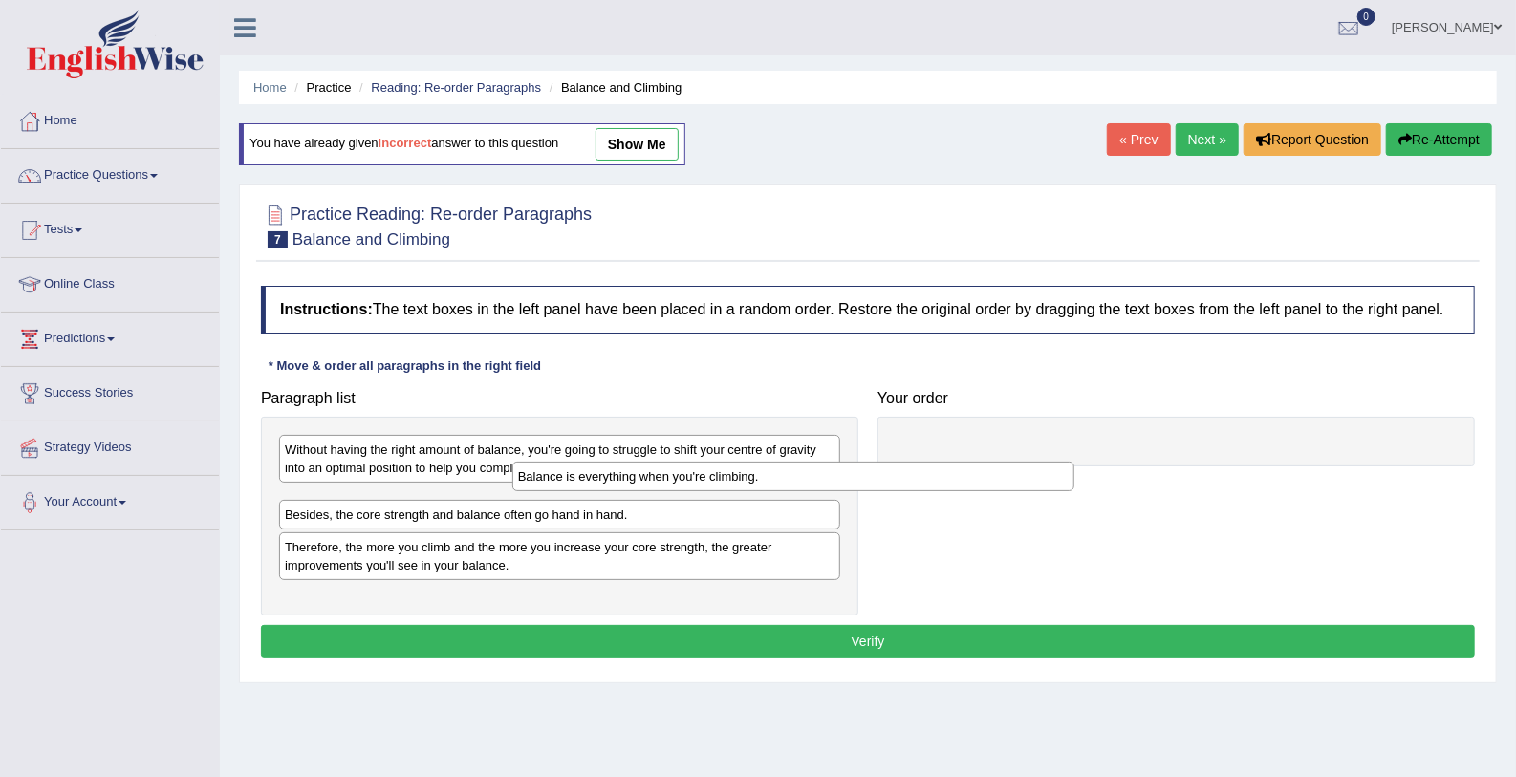
drag, startPoint x: 386, startPoint y: 494, endPoint x: 973, endPoint y: 395, distance: 595.2
click at [973, 462] on div "Balance is everything when you're climbing." at bounding box center [793, 477] width 562 height 30
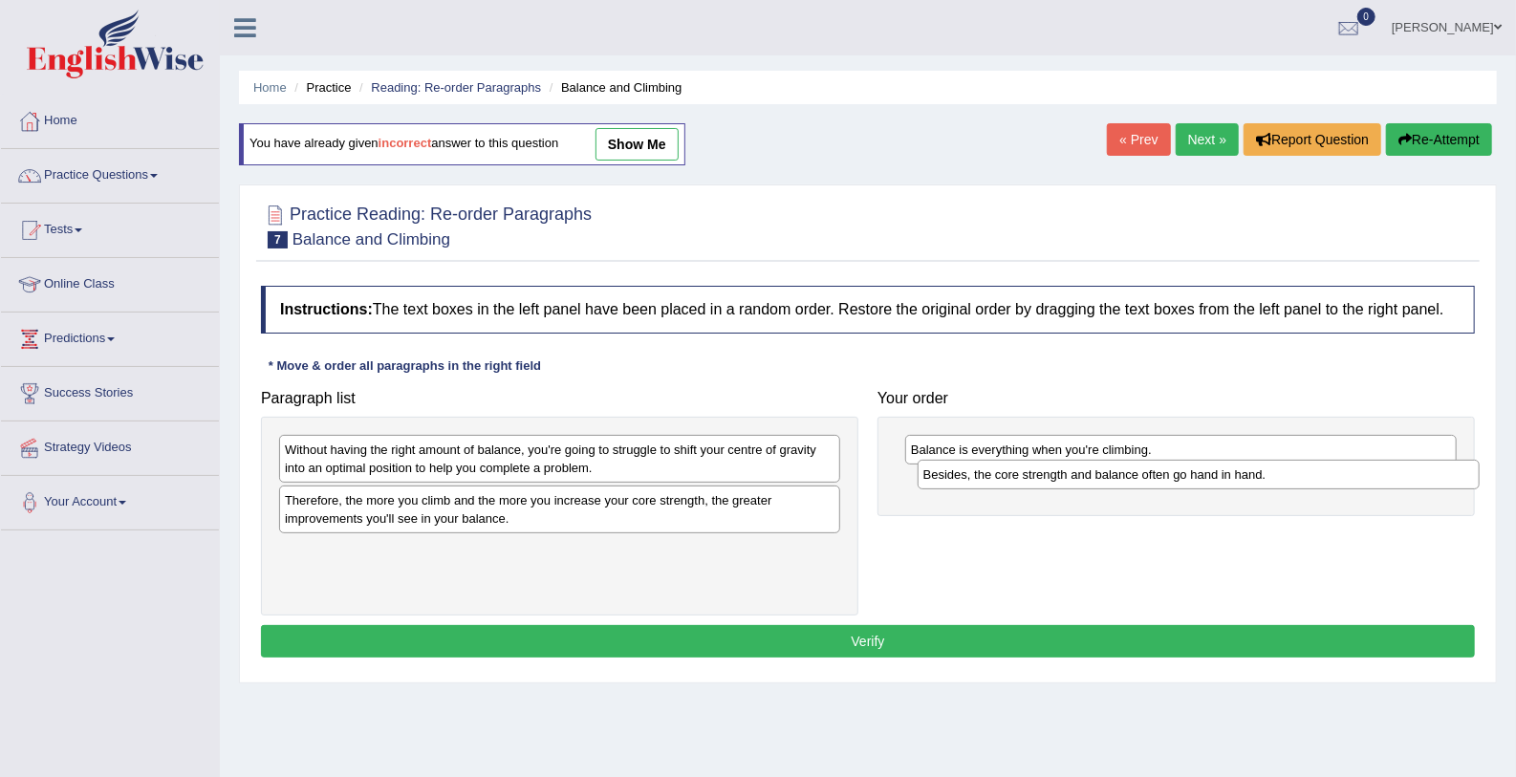
drag, startPoint x: 299, startPoint y: 505, endPoint x: 938, endPoint y: 480, distance: 638.9
click at [938, 480] on div "Besides, the core strength and balance often go hand in hand." at bounding box center [1198, 475] width 562 height 30
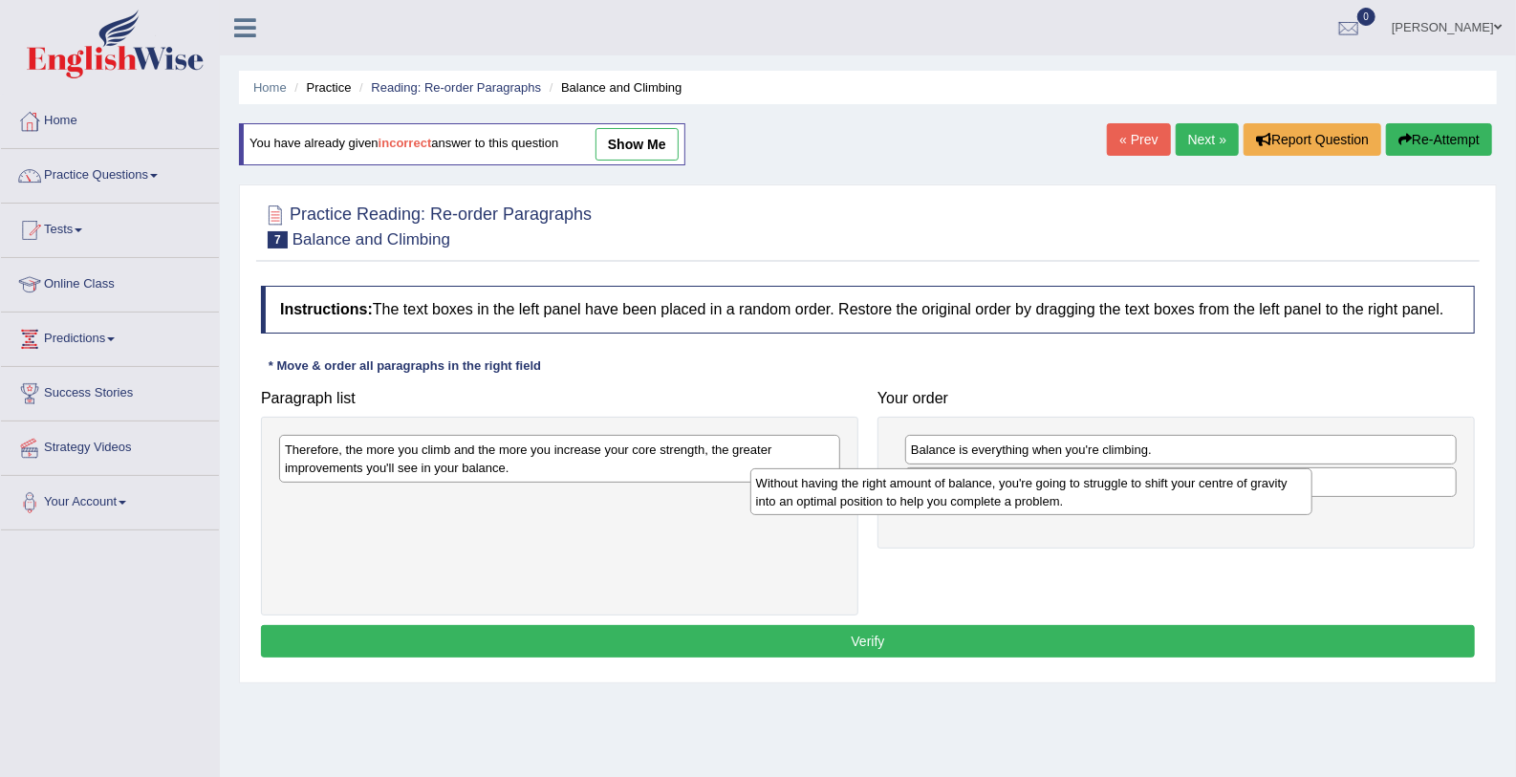
drag, startPoint x: 520, startPoint y: 465, endPoint x: 1009, endPoint y: 505, distance: 490.9
click at [1009, 505] on div "Without having the right amount of balance, you're going to struggle to shift y…" at bounding box center [1031, 492] width 562 height 48
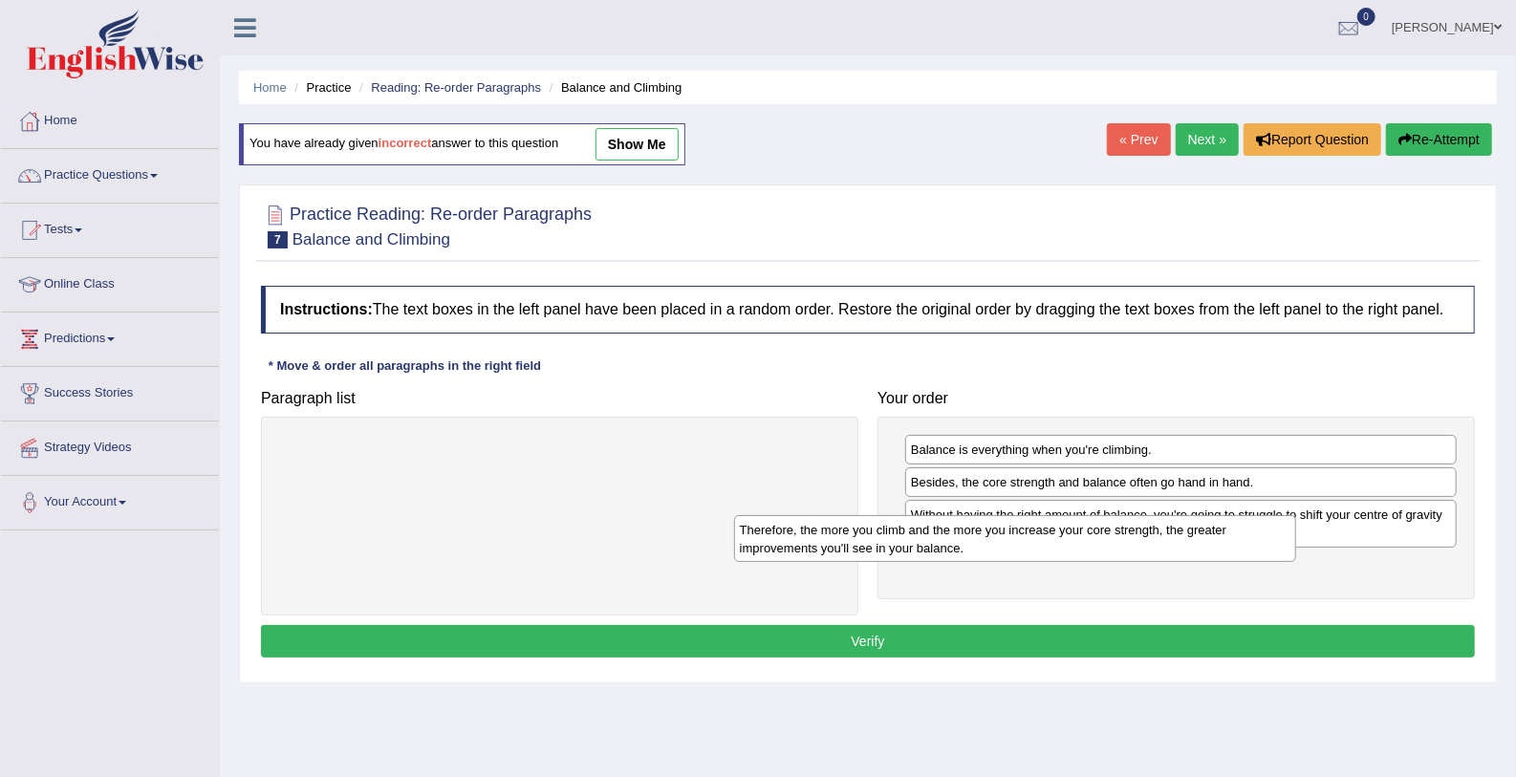
drag, startPoint x: 734, startPoint y: 469, endPoint x: 1237, endPoint y: 527, distance: 506.0
click at [1237, 527] on div "Therefore, the more you climb and the more you increase your core strength, the…" at bounding box center [1015, 539] width 562 height 48
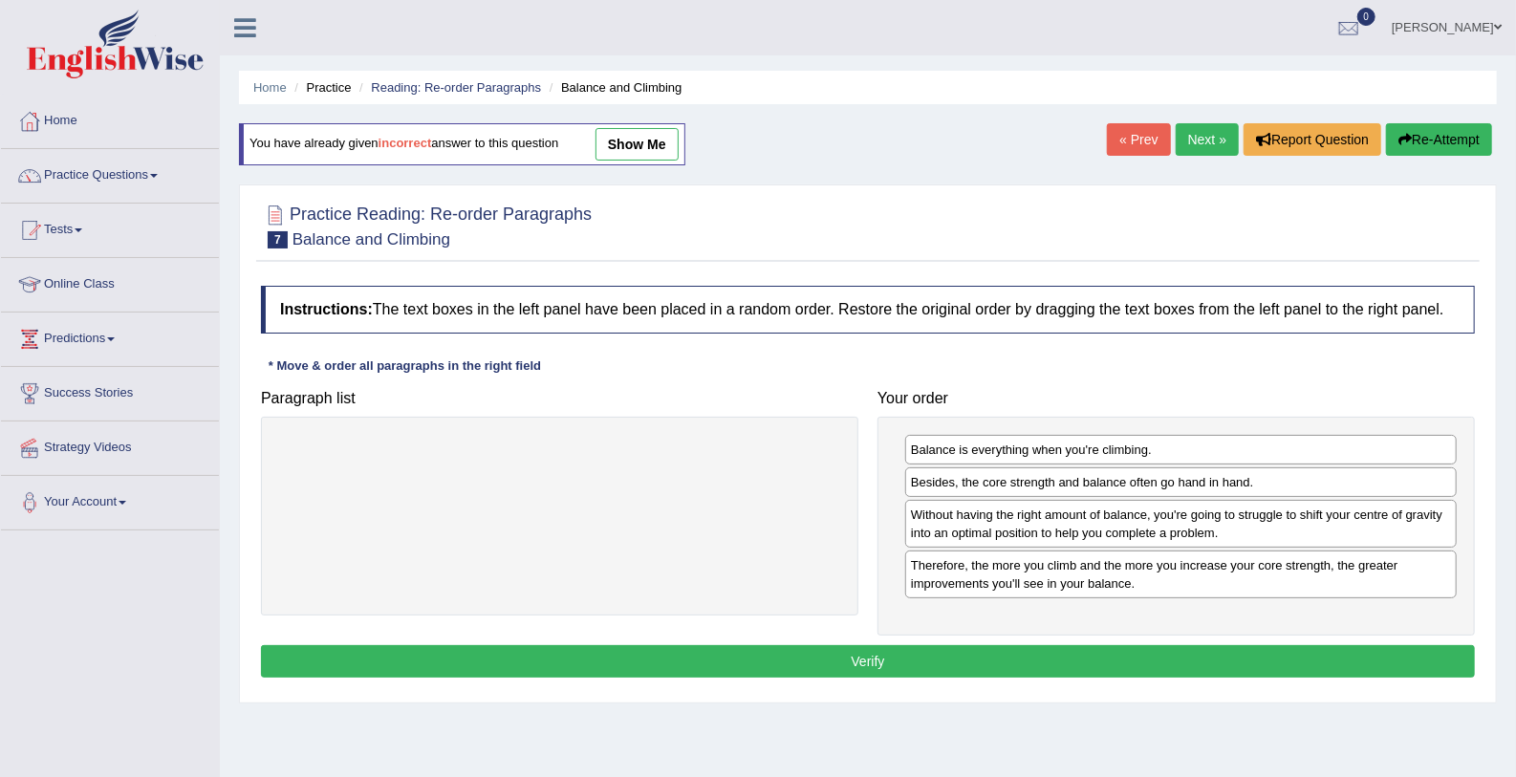
click at [1043, 660] on button "Verify" at bounding box center [868, 661] width 1214 height 32
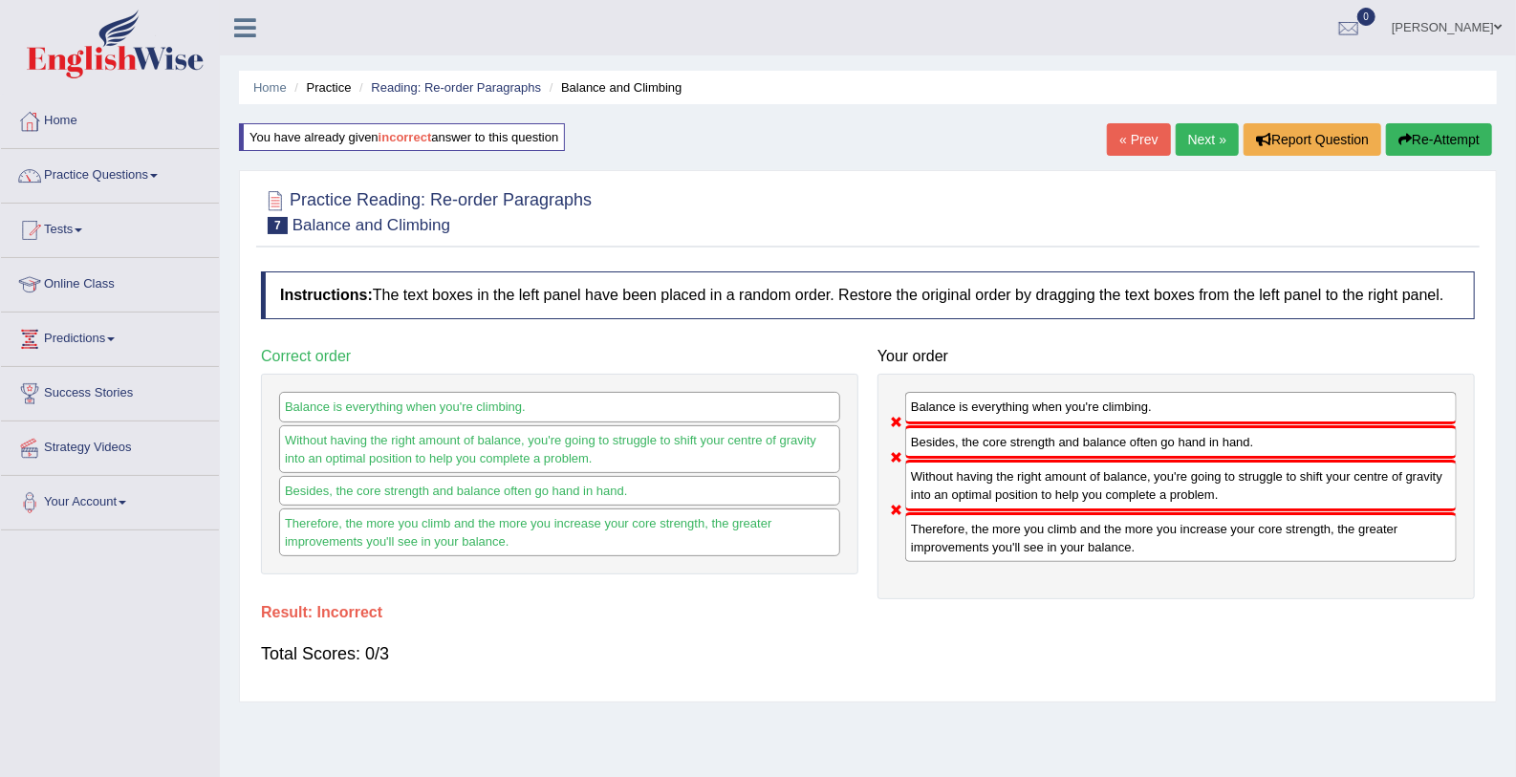
click at [1208, 120] on div "Home Practice Reading: Re-order Paragraphs Balance and Climbing You have alread…" at bounding box center [868, 478] width 1296 height 956
click at [1208, 137] on link "Next »" at bounding box center [1207, 139] width 63 height 32
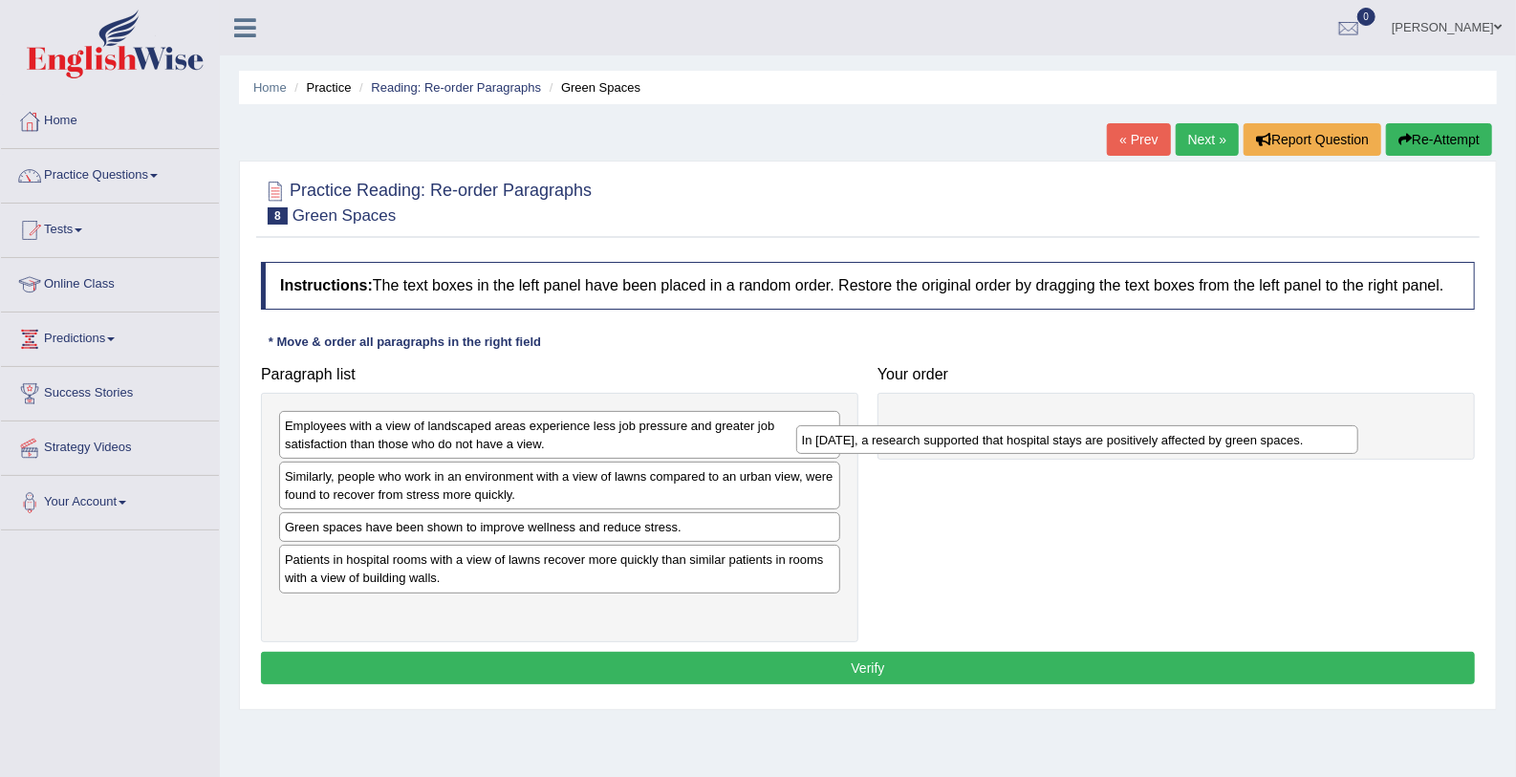
drag, startPoint x: 323, startPoint y: 428, endPoint x: 853, endPoint y: 443, distance: 530.6
click at [853, 443] on div "In 2002, a research supported that hospital stays are positively affected by gr…" at bounding box center [1077, 440] width 562 height 30
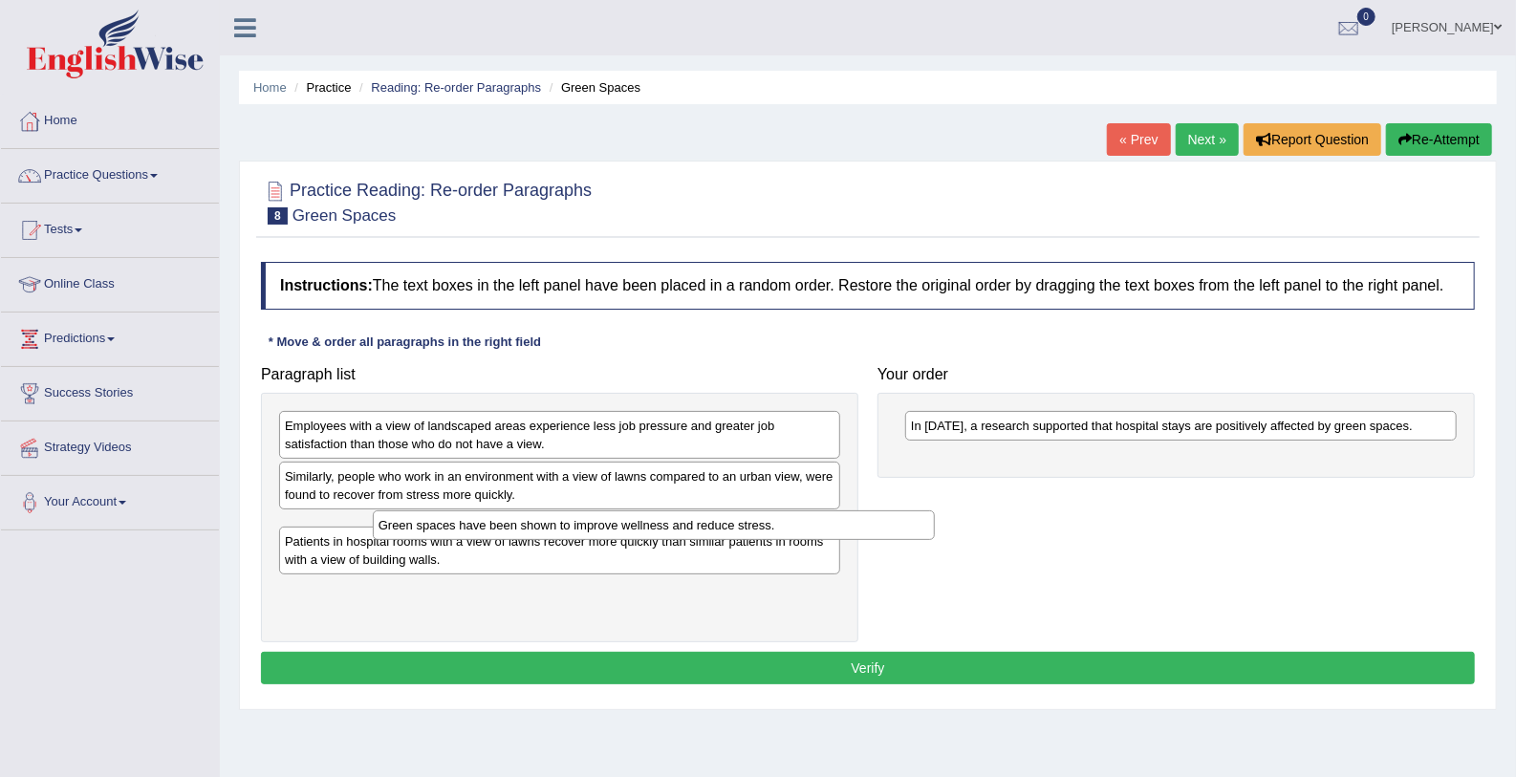
drag, startPoint x: 378, startPoint y: 528, endPoint x: 466, endPoint y: 521, distance: 89.1
click at [466, 521] on div "Green spaces have been shown to improve wellness and reduce stress." at bounding box center [654, 525] width 562 height 30
click at [466, 521] on div "Green spaces have been shown to improve wellness and reduce stress." at bounding box center [639, 521] width 562 height 30
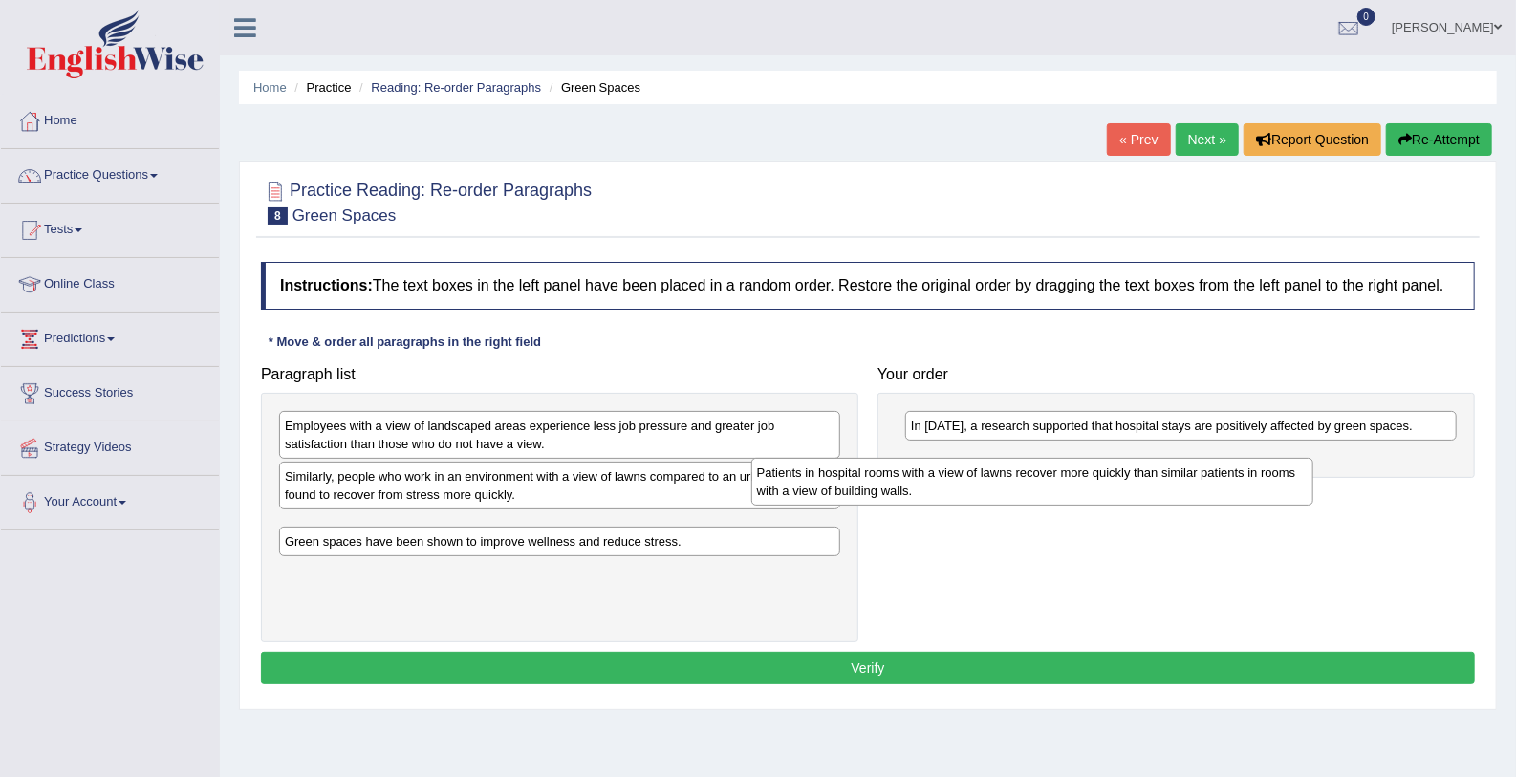
drag, startPoint x: 425, startPoint y: 574, endPoint x: 901, endPoint y: 488, distance: 483.6
click at [901, 488] on div "Patients in hospital rooms with a view of lawns recover more quickly than simil…" at bounding box center [1032, 482] width 562 height 48
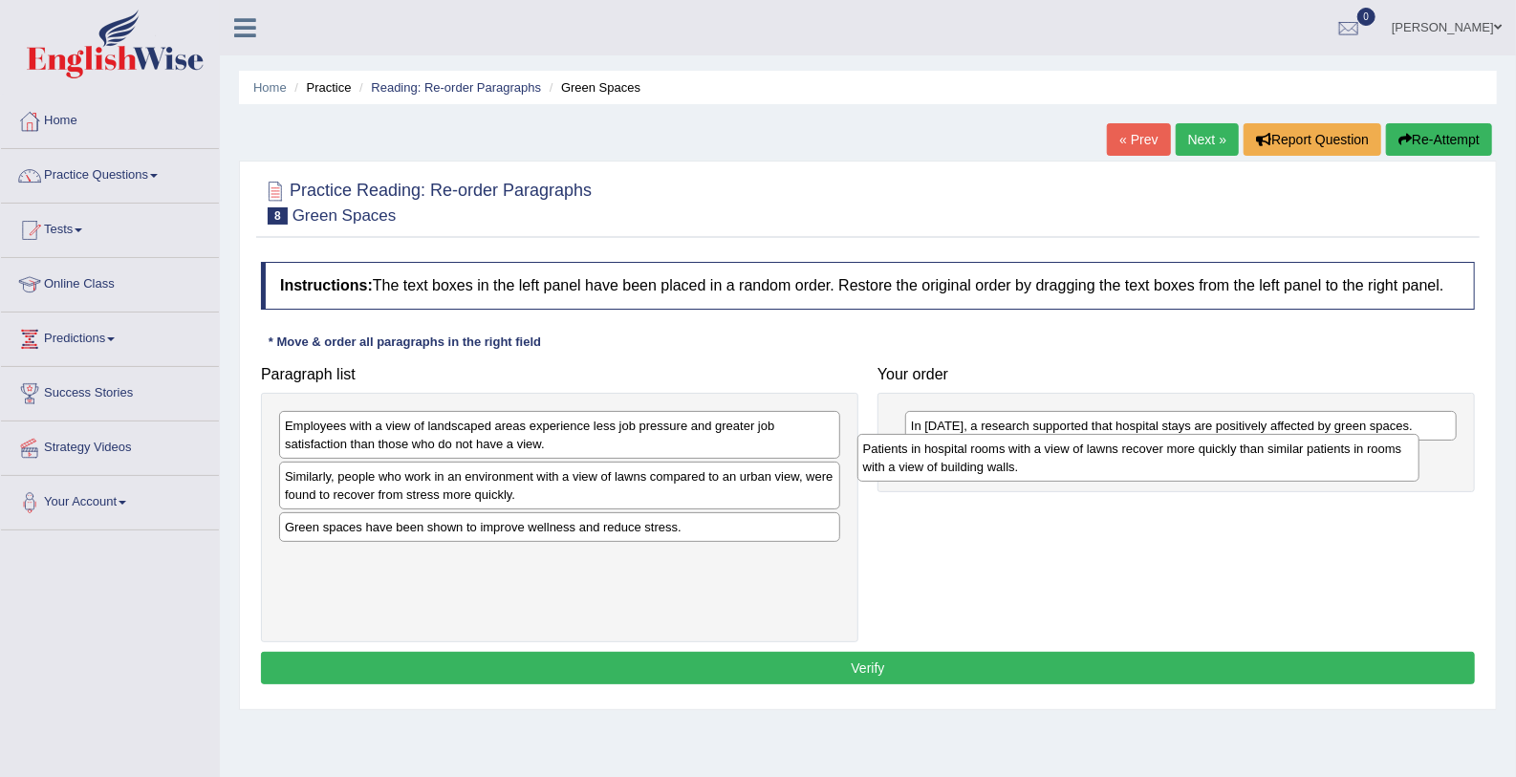
drag, startPoint x: 324, startPoint y: 526, endPoint x: 902, endPoint y: 448, distance: 583.4
click at [902, 448] on div "Patients in hospital rooms with a view of lawns recover more quickly than simil…" at bounding box center [1138, 458] width 562 height 48
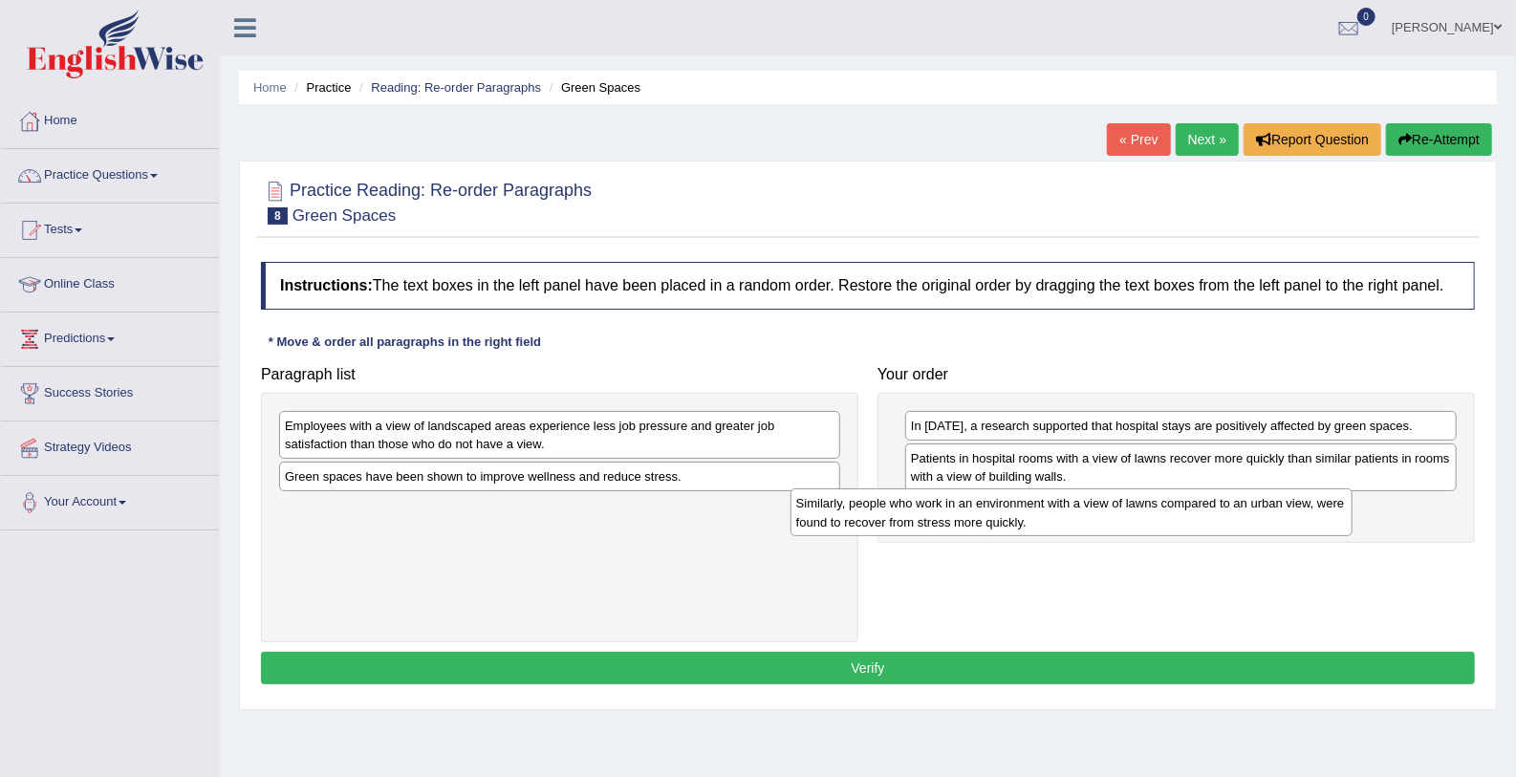
drag, startPoint x: 354, startPoint y: 479, endPoint x: 887, endPoint y: 508, distance: 534.1
click at [887, 508] on div "Similarly, people who work in an environment with a view of lawns compared to a…" at bounding box center [1071, 512] width 562 height 48
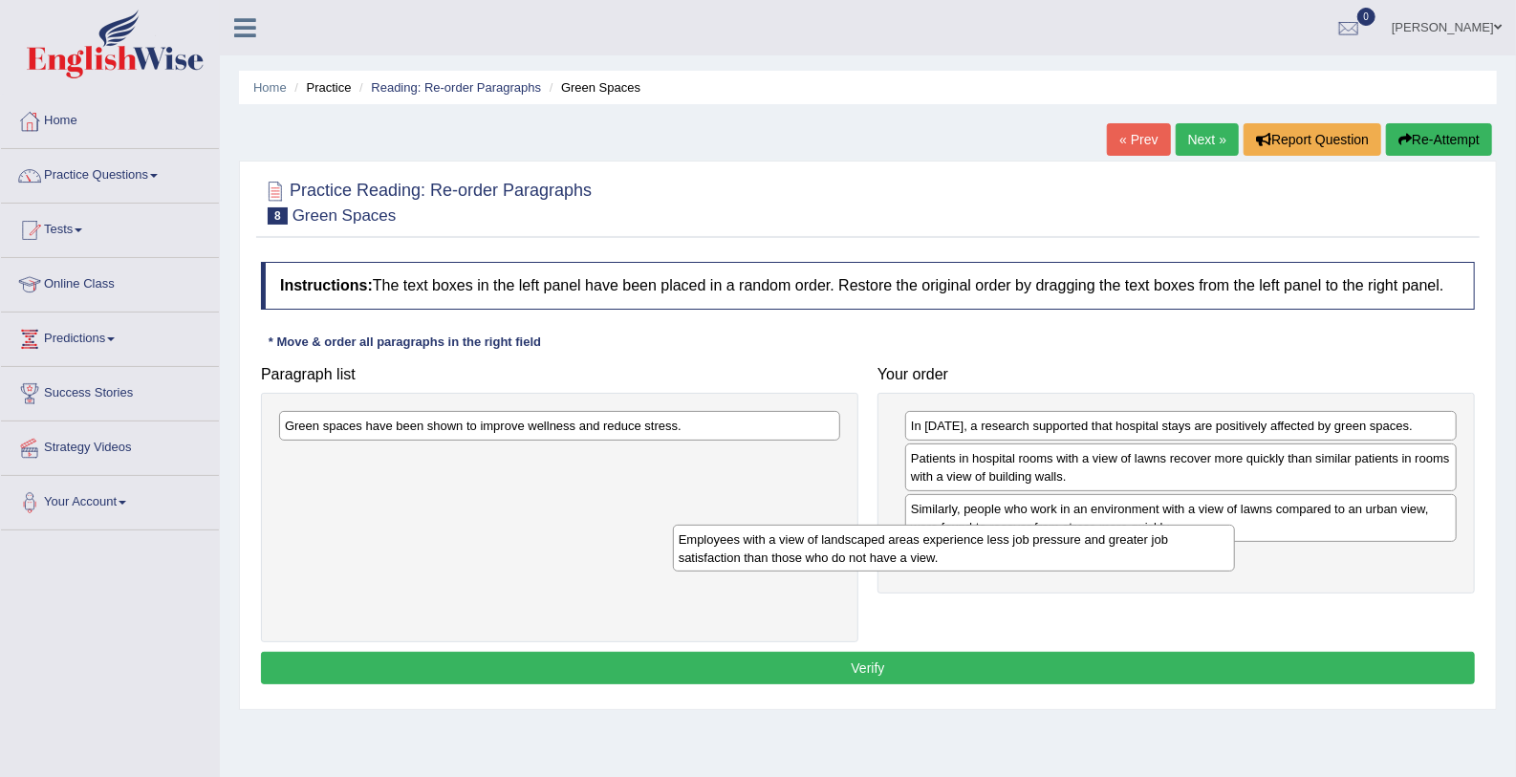
drag, startPoint x: 389, startPoint y: 423, endPoint x: 800, endPoint y: 543, distance: 428.0
click at [800, 543] on div "Employees with a view of landscaped areas experience less job pressure and grea…" at bounding box center [954, 549] width 562 height 48
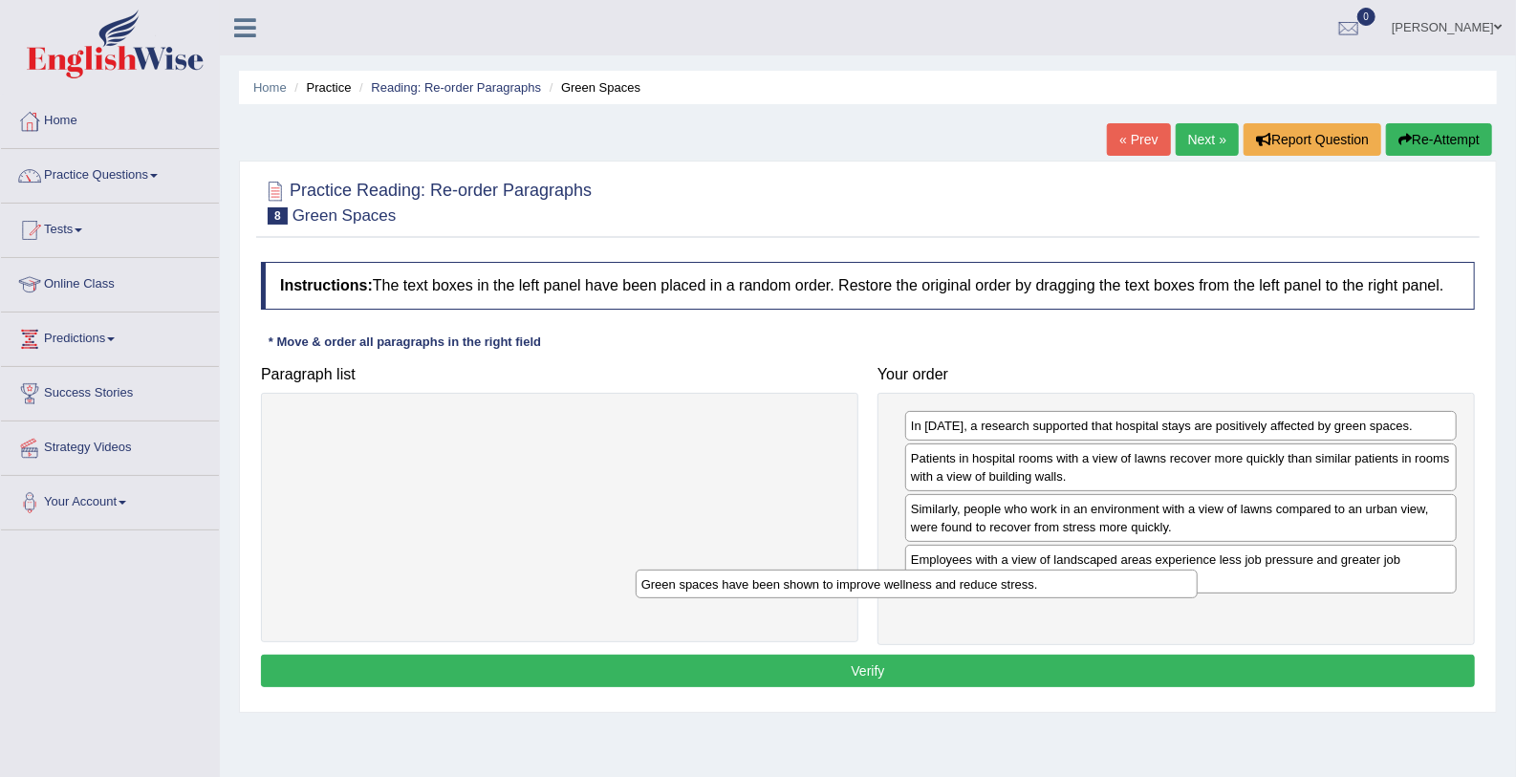
drag, startPoint x: 348, startPoint y: 421, endPoint x: 759, endPoint y: 618, distance: 455.7
click at [759, 599] on div "Green spaces have been shown to improve wellness and reduce stress." at bounding box center [917, 585] width 562 height 30
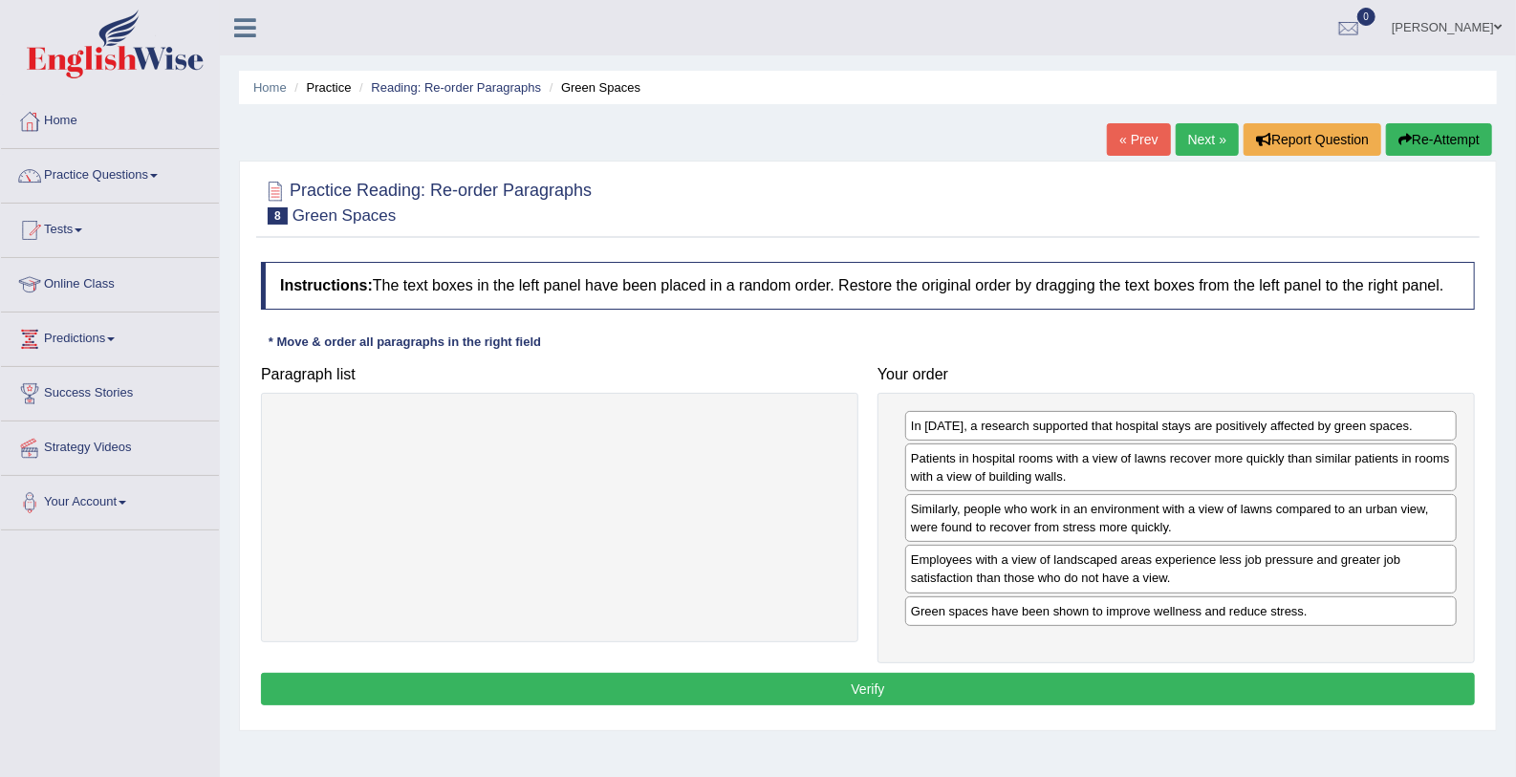
click at [673, 685] on button "Verify" at bounding box center [868, 689] width 1214 height 32
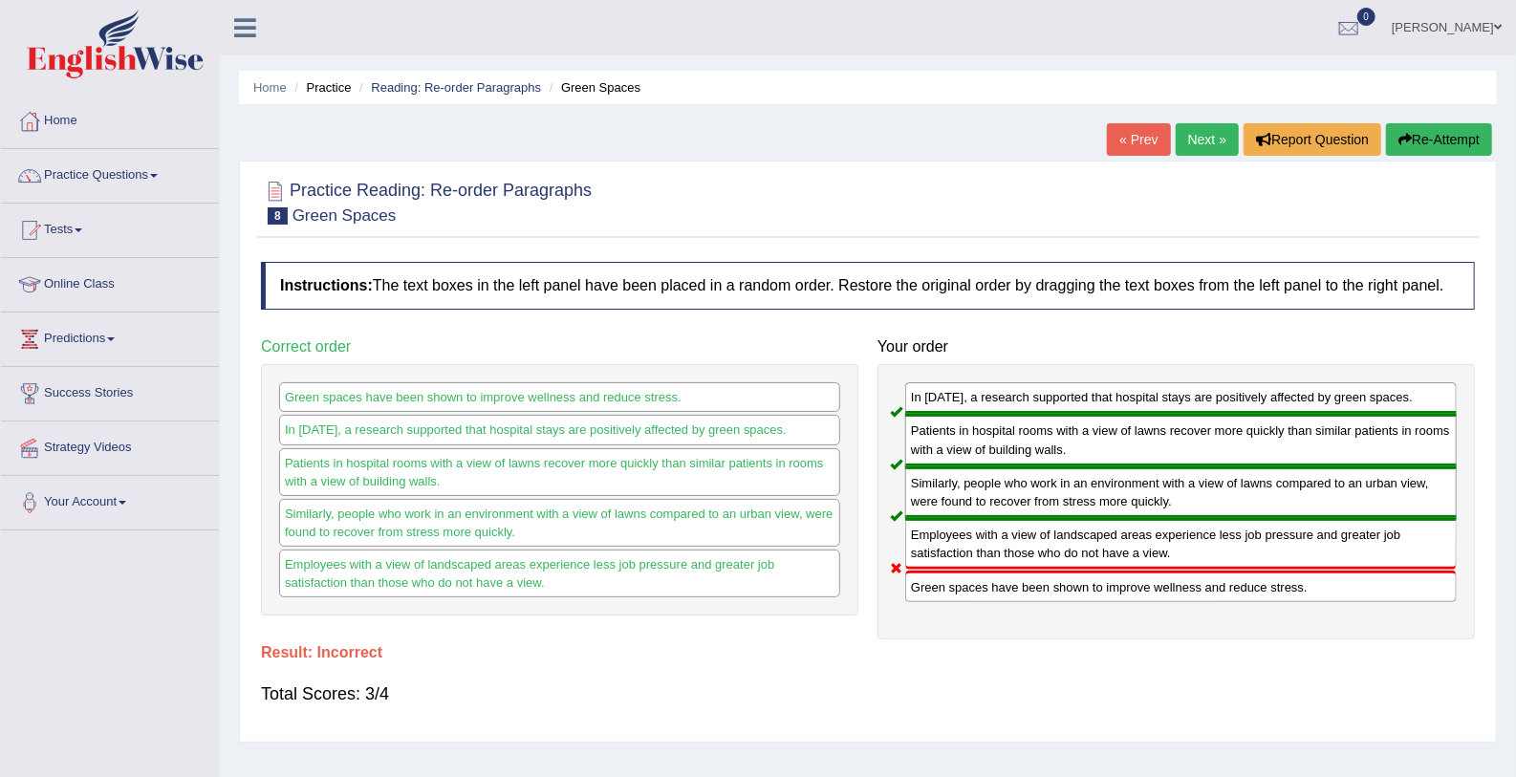
click at [1200, 125] on link "Next »" at bounding box center [1207, 139] width 63 height 32
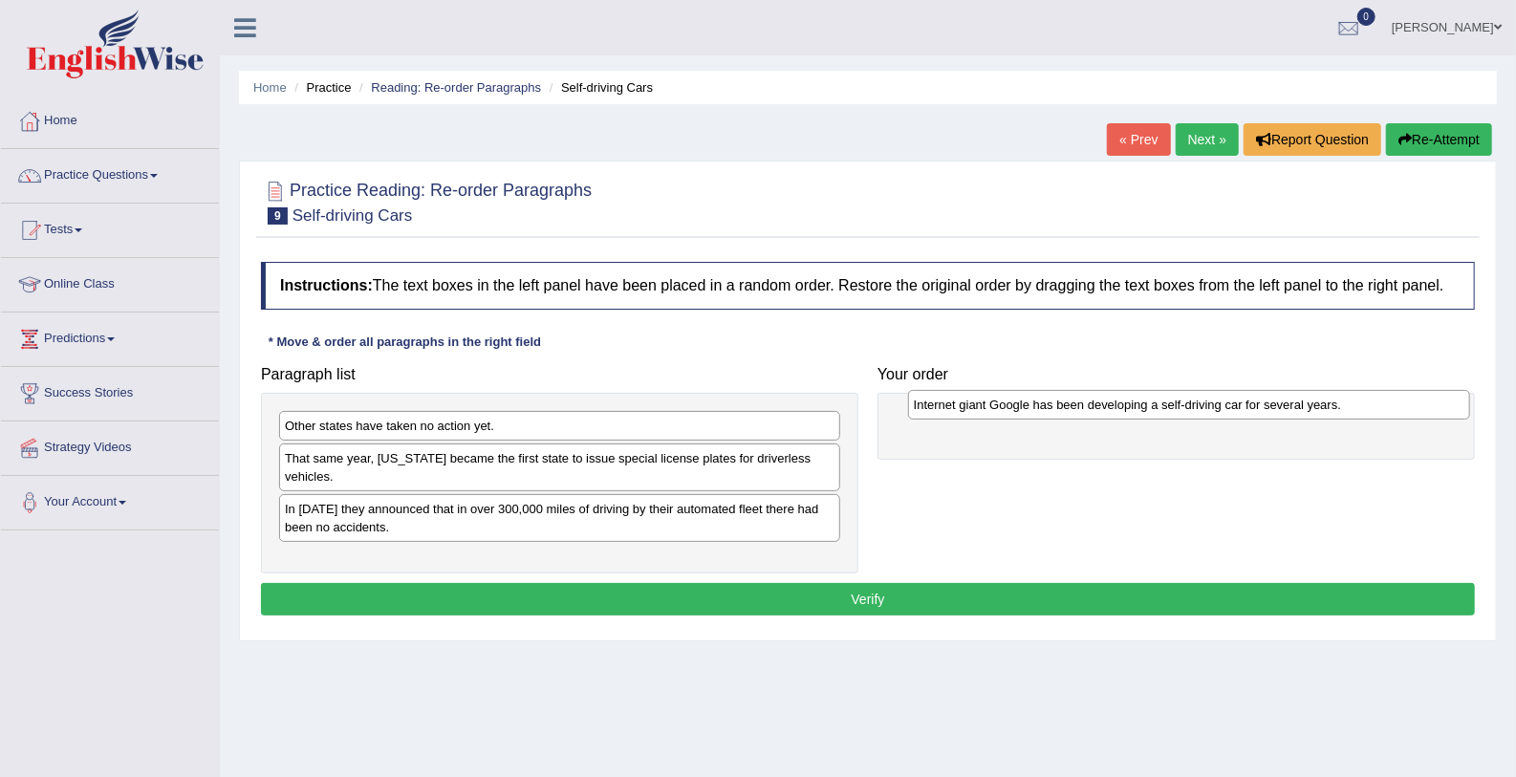
drag, startPoint x: 337, startPoint y: 482, endPoint x: 967, endPoint y: 397, distance: 635.5
click at [967, 397] on div "Internet giant Google has been developing a self-driving car for several years." at bounding box center [1189, 405] width 562 height 30
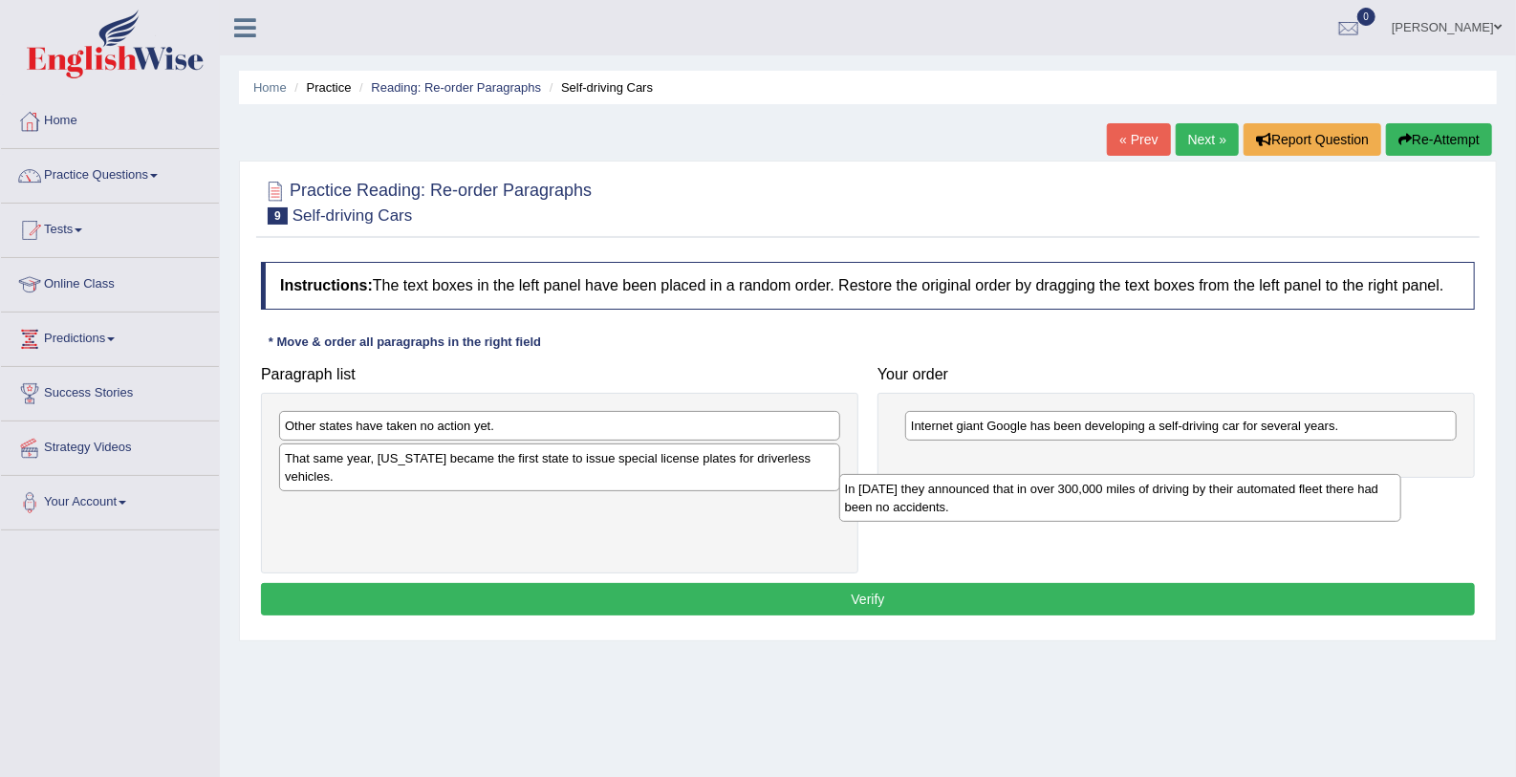
drag, startPoint x: 367, startPoint y: 501, endPoint x: 926, endPoint y: 495, distance: 559.1
click at [926, 495] on div "In [DATE] they announced that in over 300,000 miles of driving by their automat…" at bounding box center [1120, 498] width 562 height 48
drag, startPoint x: 386, startPoint y: 497, endPoint x: 909, endPoint y: 485, distance: 522.9
click at [909, 485] on div "In [DATE] they announced that in over 300,000 miles of driving by their automat…" at bounding box center [1083, 488] width 562 height 48
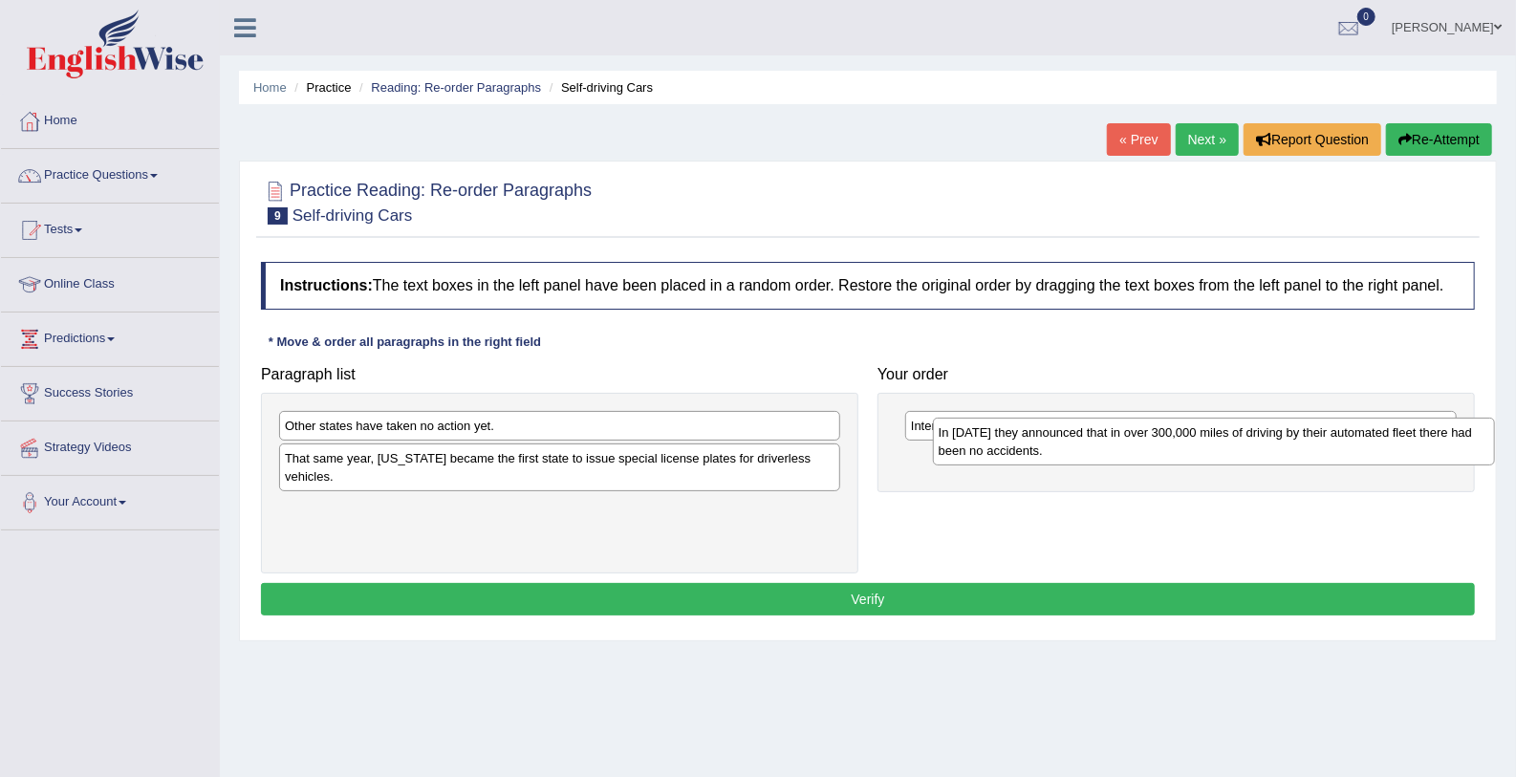
drag, startPoint x: 294, startPoint y: 503, endPoint x: 953, endPoint y: 439, distance: 661.6
click at [953, 439] on div "In [DATE] they announced that in over 300,000 miles of driving by their automat…" at bounding box center [1214, 442] width 562 height 48
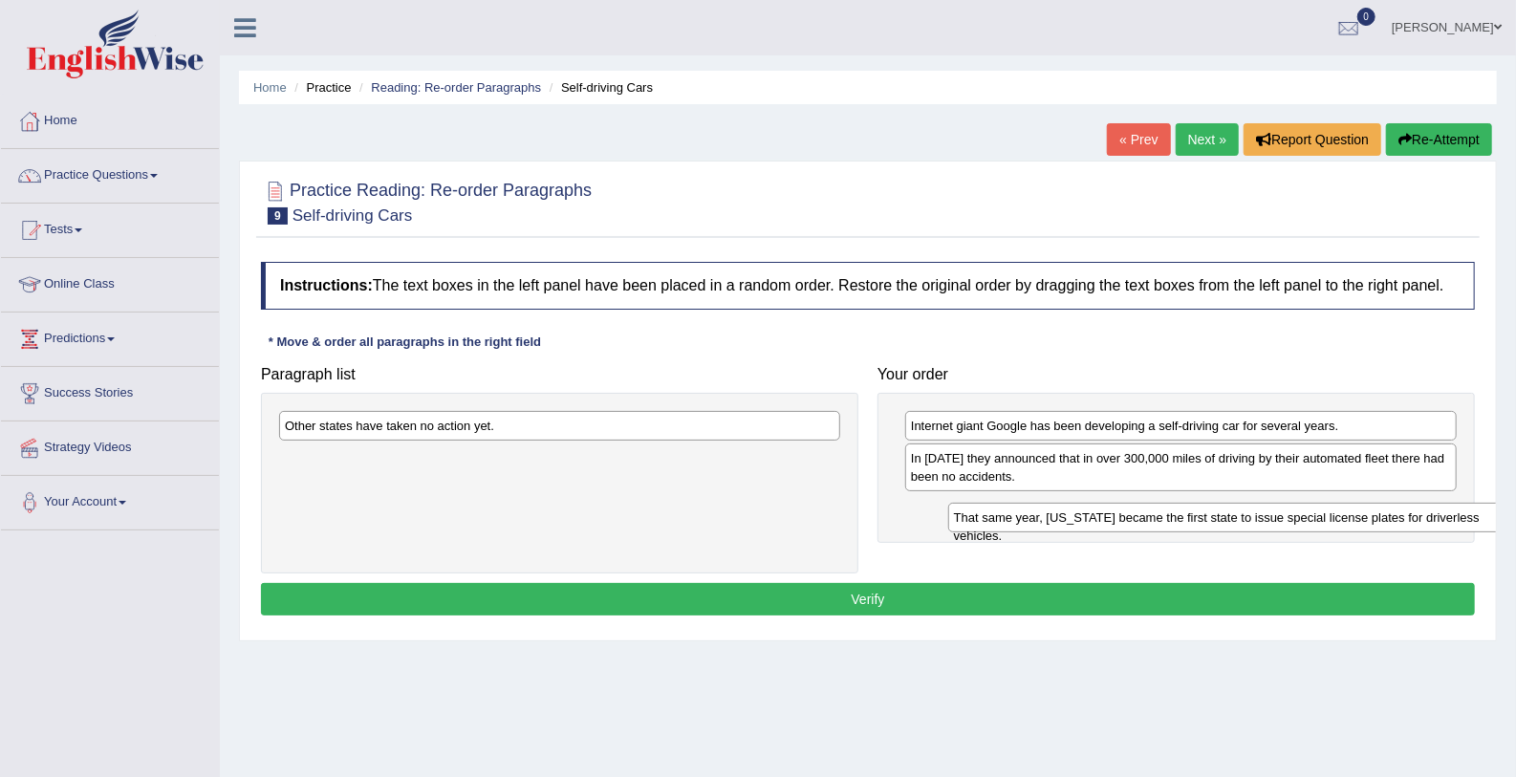
drag, startPoint x: 535, startPoint y: 466, endPoint x: 1204, endPoint y: 527, distance: 671.7
click at [1204, 527] on div "That same year, [US_STATE] became the first state to issue special license plat…" at bounding box center [1229, 518] width 562 height 30
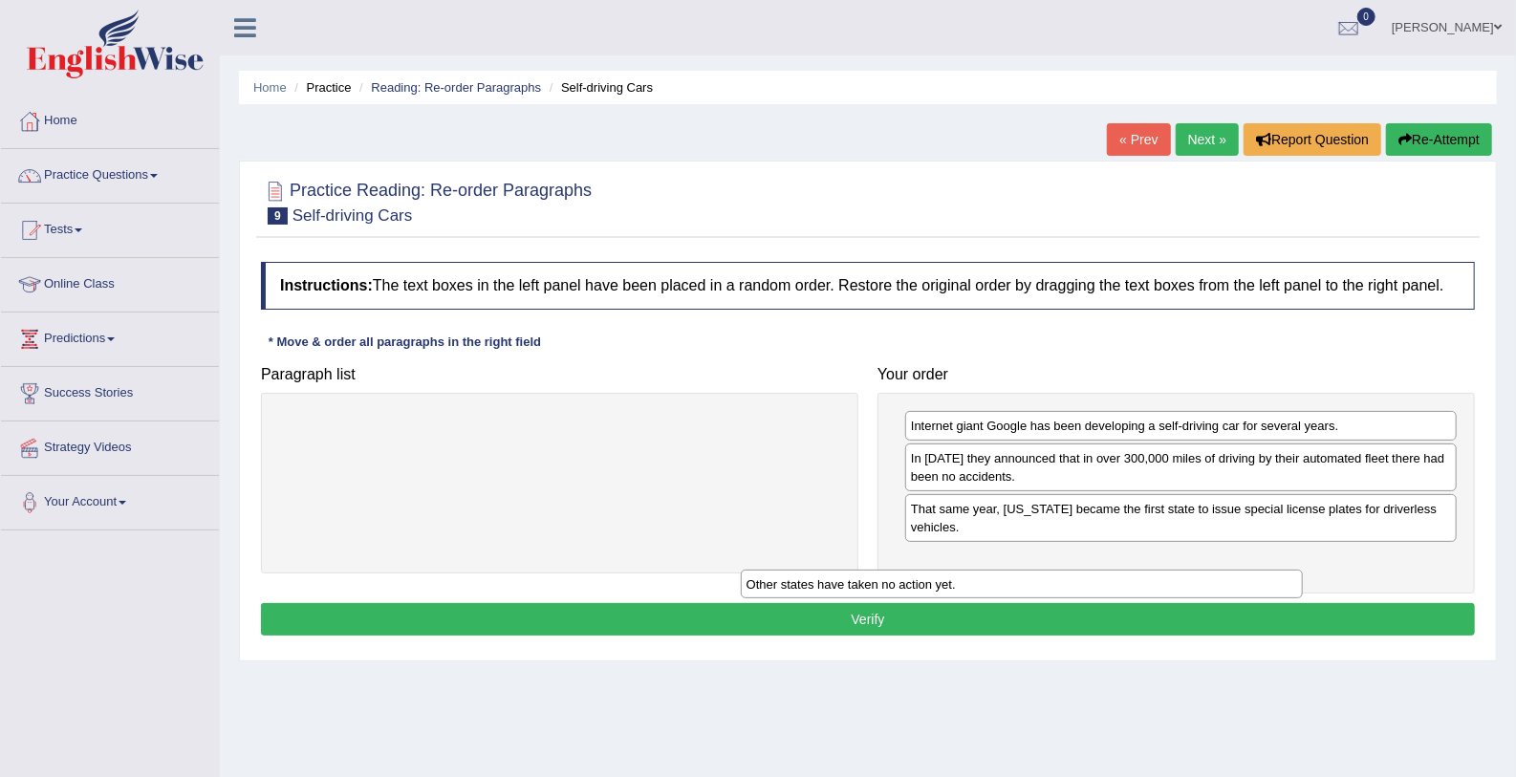
drag, startPoint x: 683, startPoint y: 436, endPoint x: 1145, endPoint y: 594, distance: 488.1
click at [1145, 594] on div "Other states have taken no action yet." at bounding box center [1022, 585] width 562 height 30
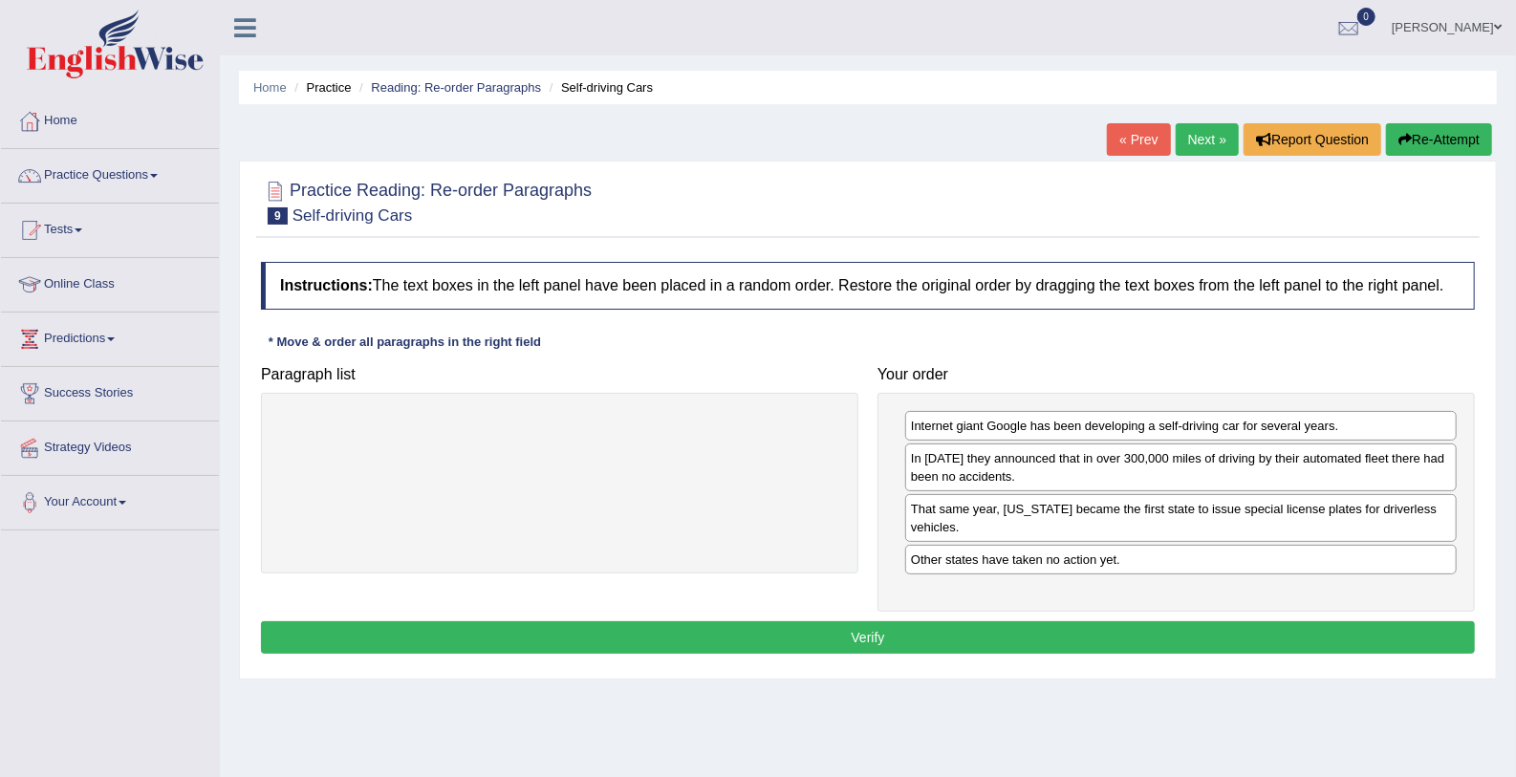
click at [996, 644] on button "Verify" at bounding box center [868, 637] width 1214 height 32
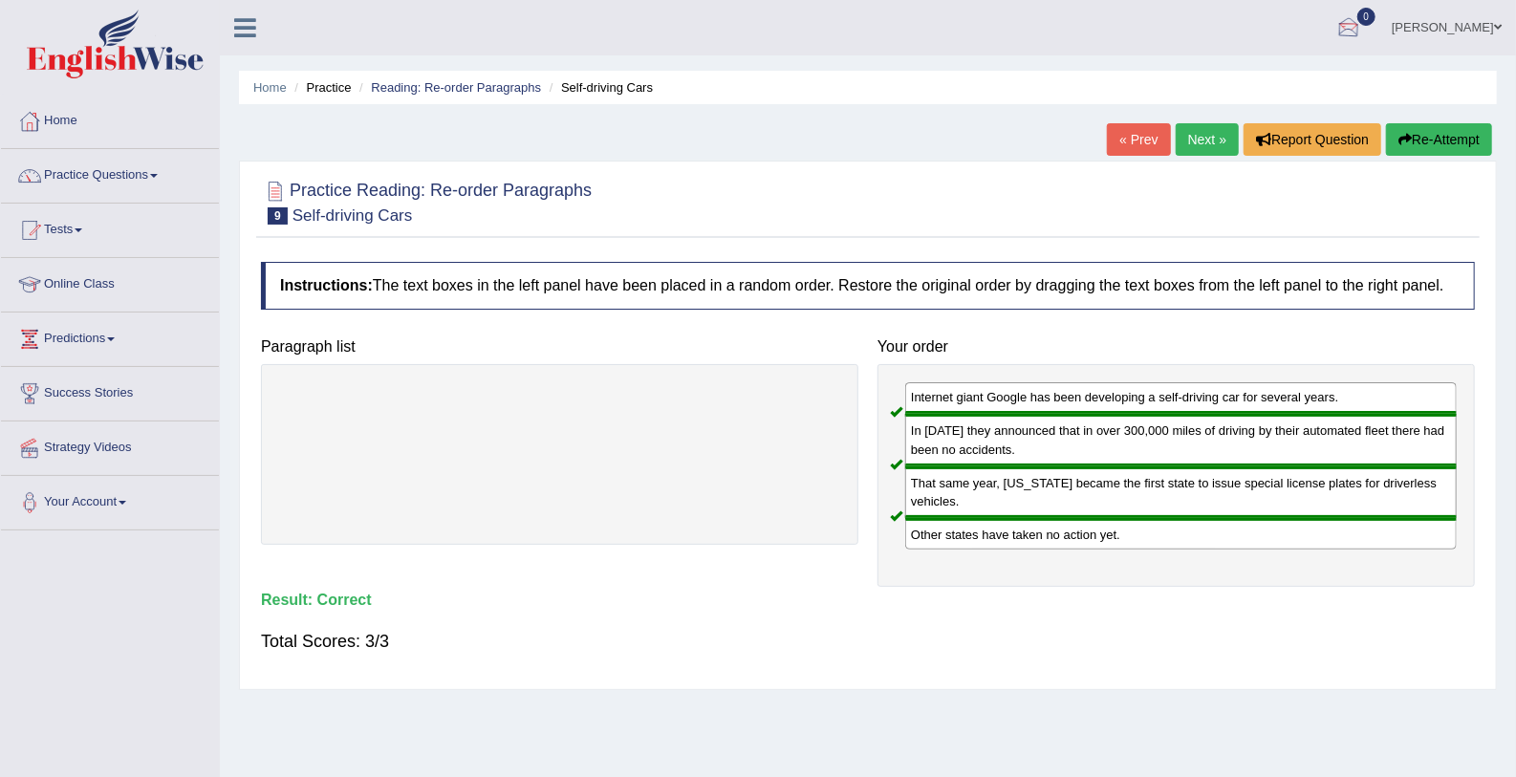
click at [1208, 127] on link "Next »" at bounding box center [1207, 139] width 63 height 32
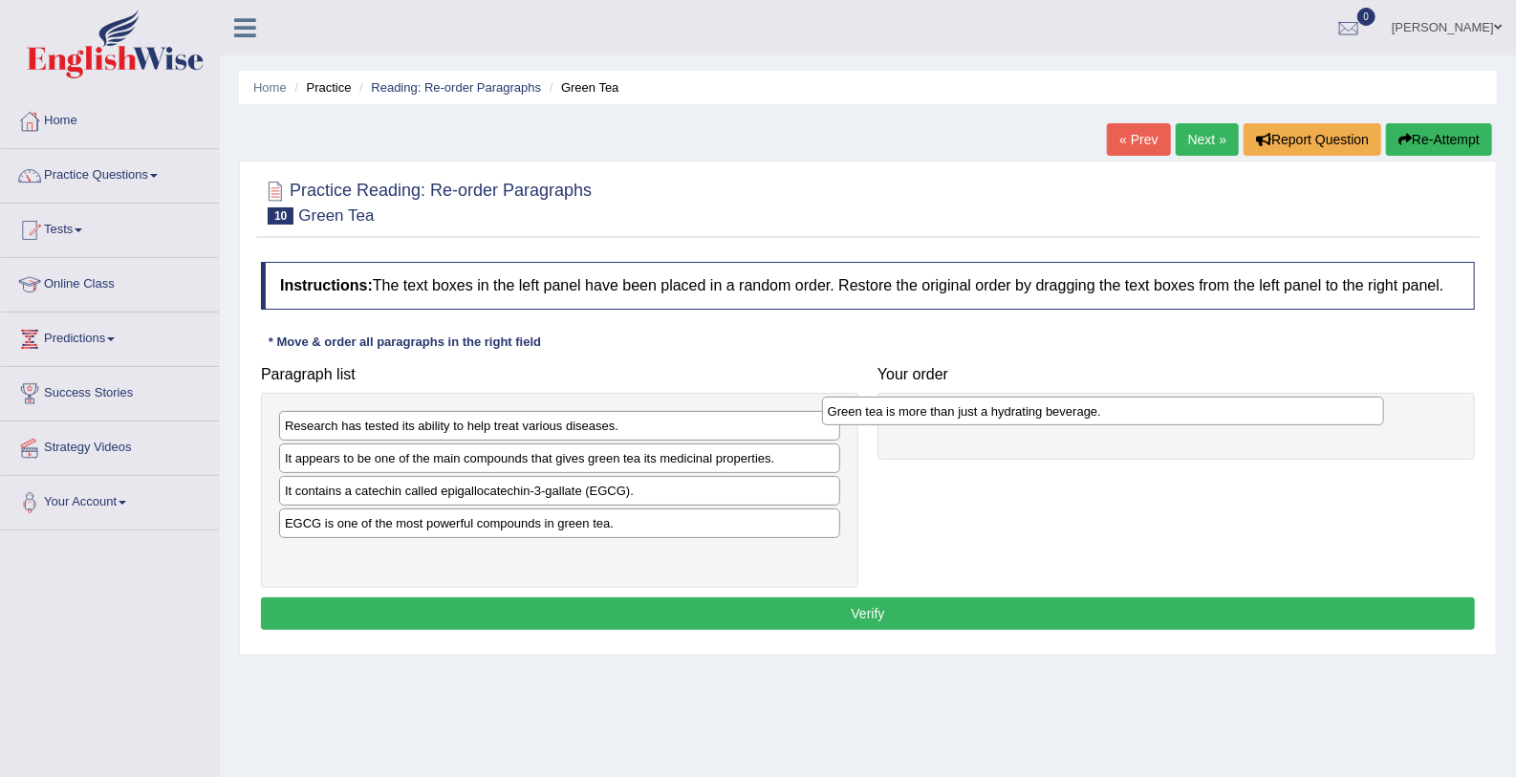
drag, startPoint x: 448, startPoint y: 559, endPoint x: 998, endPoint y: 414, distance: 568.4
click at [998, 414] on div "Green tea is more than just a hydrating beverage." at bounding box center [1103, 412] width 562 height 30
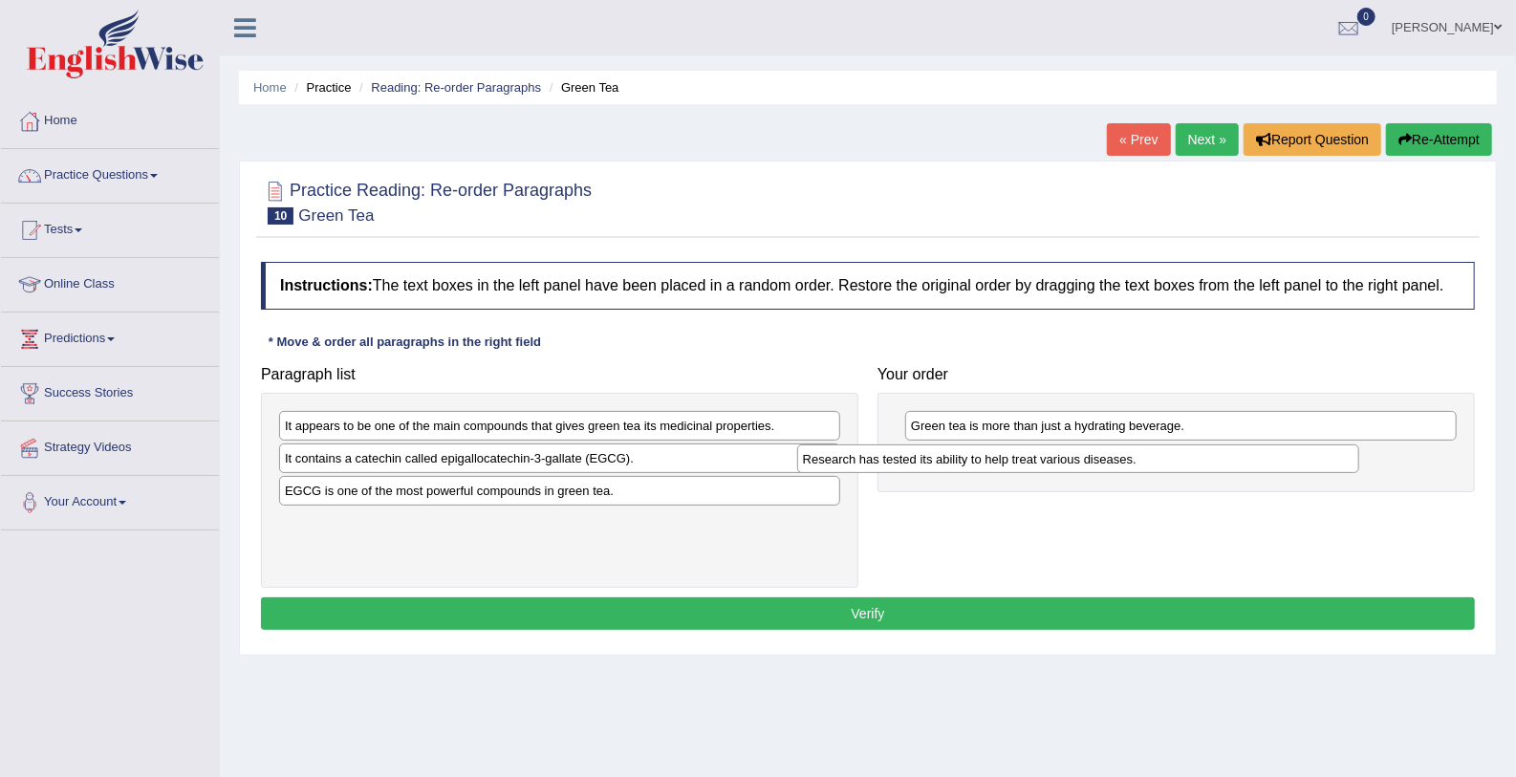
drag, startPoint x: 411, startPoint y: 417, endPoint x: 929, endPoint y: 450, distance: 519.1
click at [929, 450] on div "Research has tested its ability to help treat various diseases." at bounding box center [1078, 459] width 562 height 30
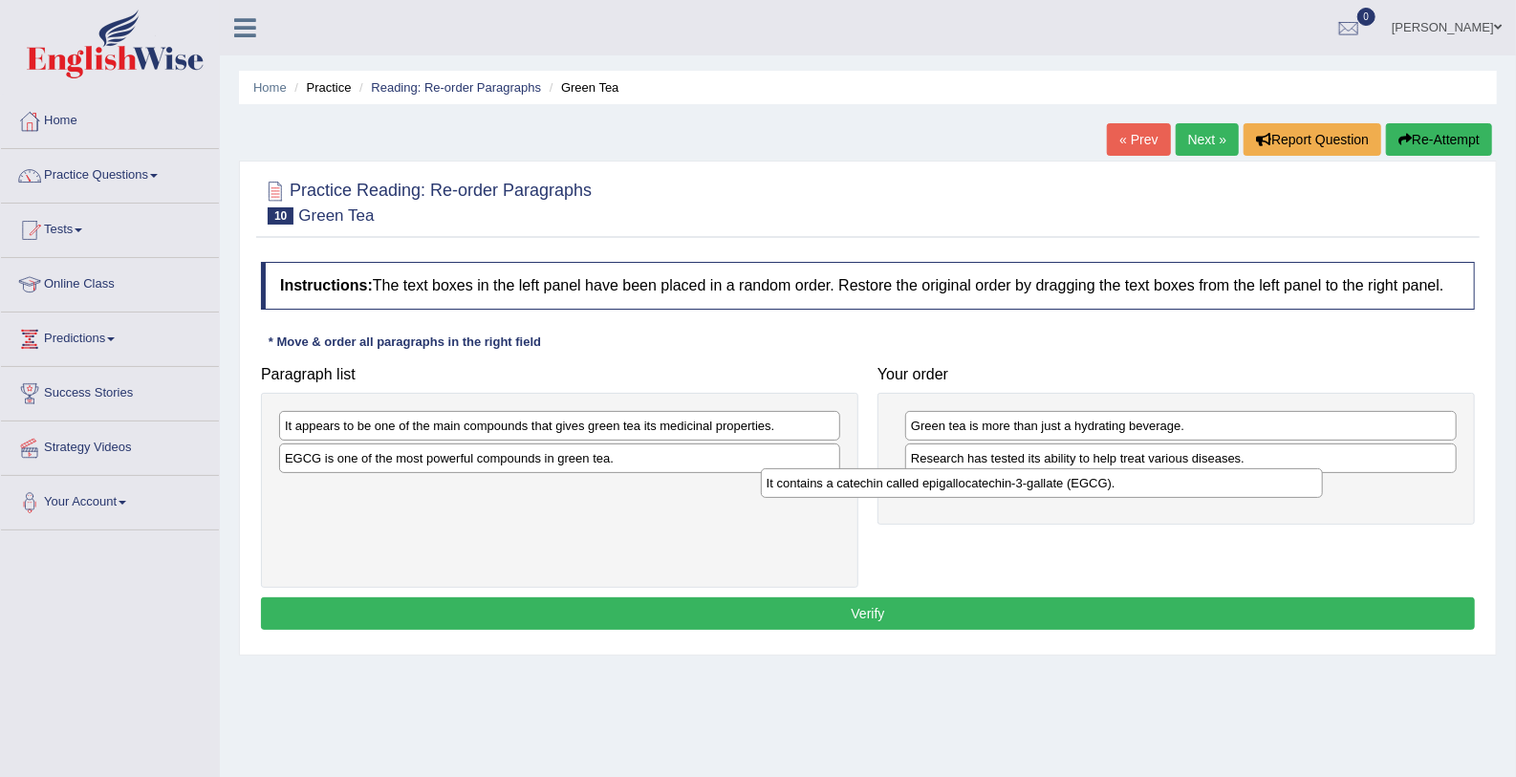
drag, startPoint x: 578, startPoint y: 461, endPoint x: 1060, endPoint y: 486, distance: 482.4
click at [1060, 486] on div "It contains a catechin called epigallocatechin-3-gallate (EGCG)." at bounding box center [1042, 483] width 562 height 30
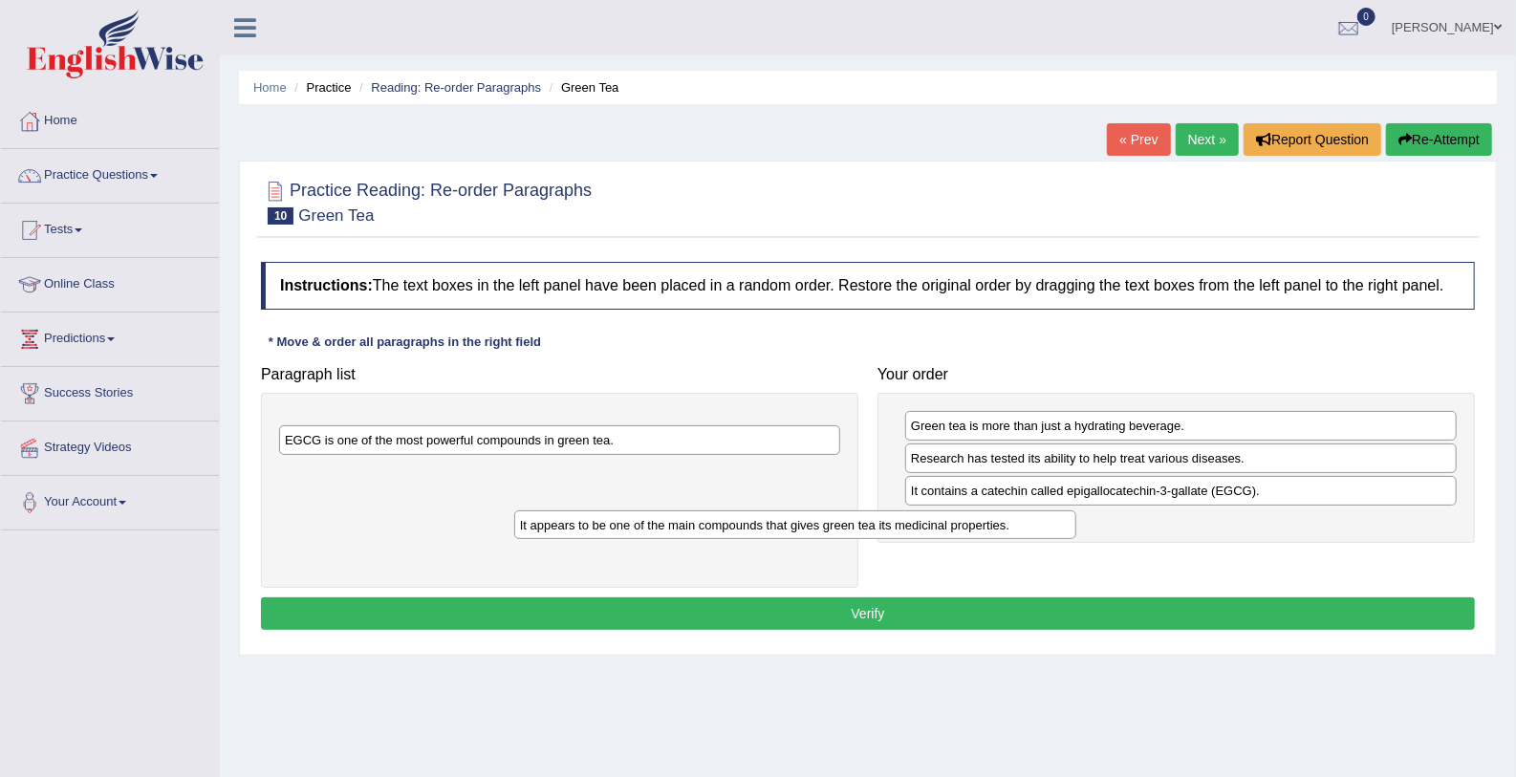
drag, startPoint x: 766, startPoint y: 425, endPoint x: 1039, endPoint y: 525, distance: 290.8
click at [1039, 525] on div "It appears to be one of the main compounds that gives green tea its medicinal p…" at bounding box center [795, 525] width 562 height 30
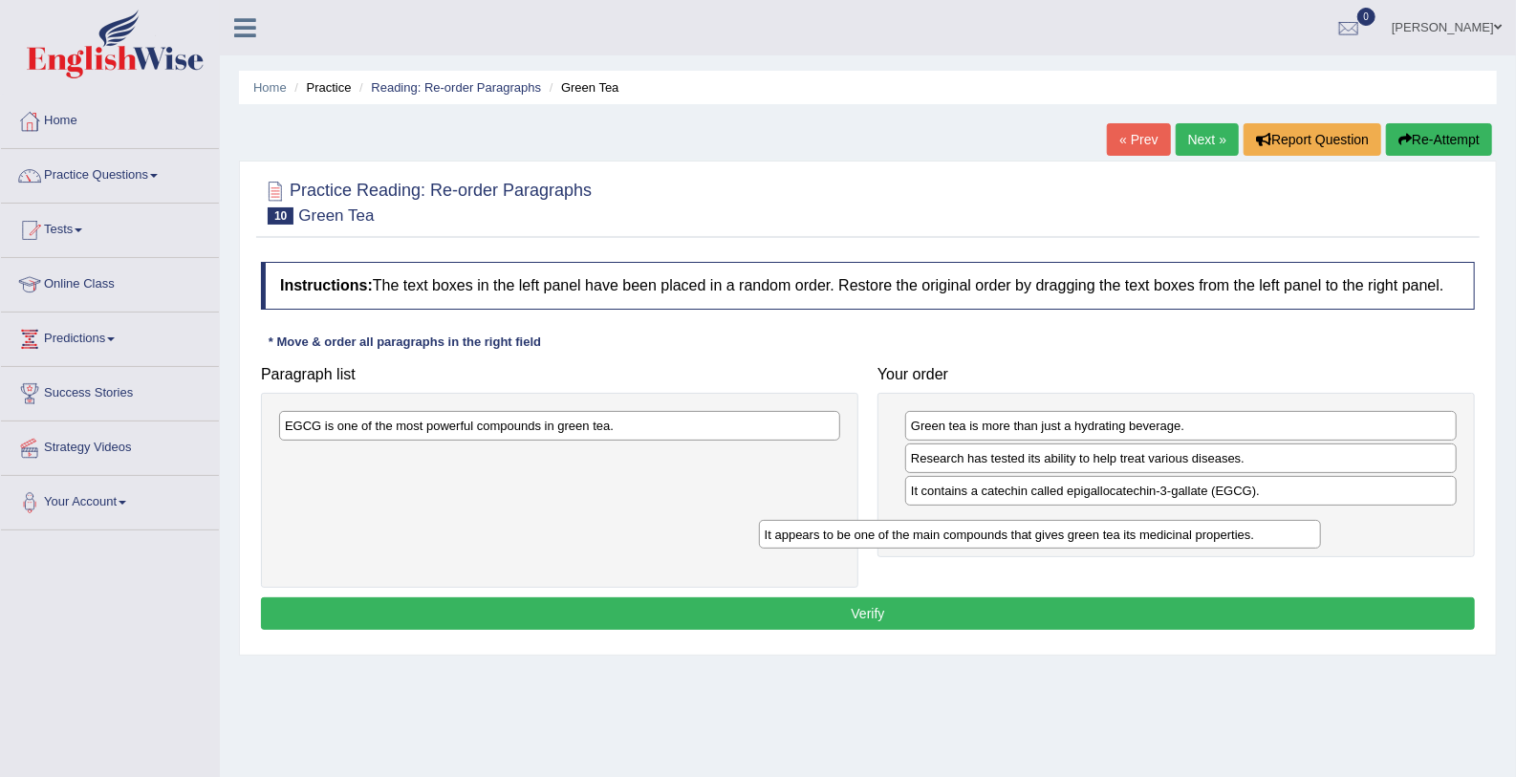
drag, startPoint x: 756, startPoint y: 424, endPoint x: 1262, endPoint y: 529, distance: 516.2
click at [1262, 529] on div "It appears to be one of the main compounds that gives green tea its medicinal p…" at bounding box center [1040, 535] width 562 height 30
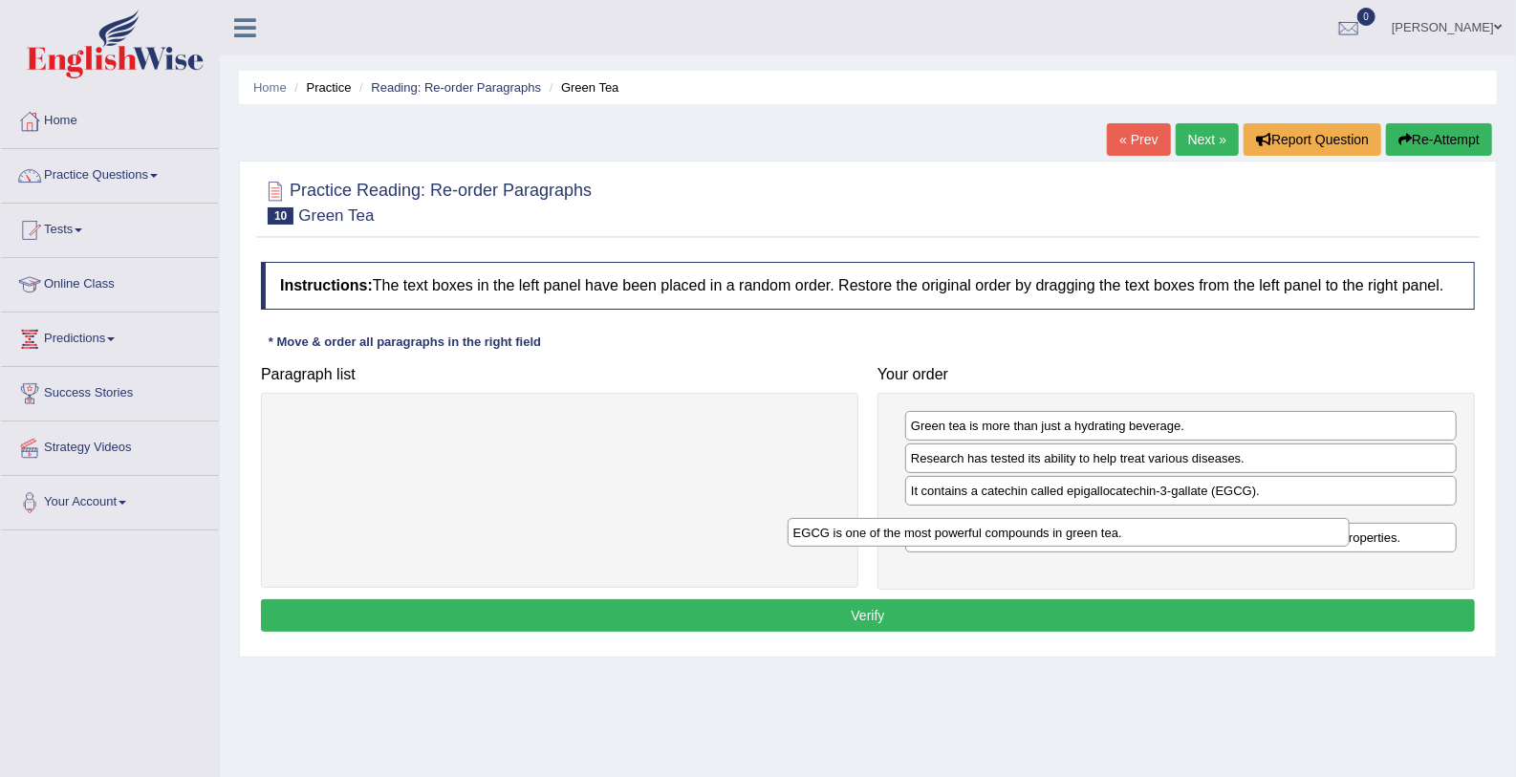
drag, startPoint x: 703, startPoint y: 413, endPoint x: 1212, endPoint y: 520, distance: 519.6
click at [1212, 520] on div "EGCG is one of the most powerful compounds in green tea." at bounding box center [1068, 533] width 562 height 30
drag, startPoint x: 1102, startPoint y: 522, endPoint x: 1109, endPoint y: 556, distance: 35.0
click at [1109, 556] on div "EGCG is one of the most powerful compounds in green tea." at bounding box center [1187, 544] width 552 height 30
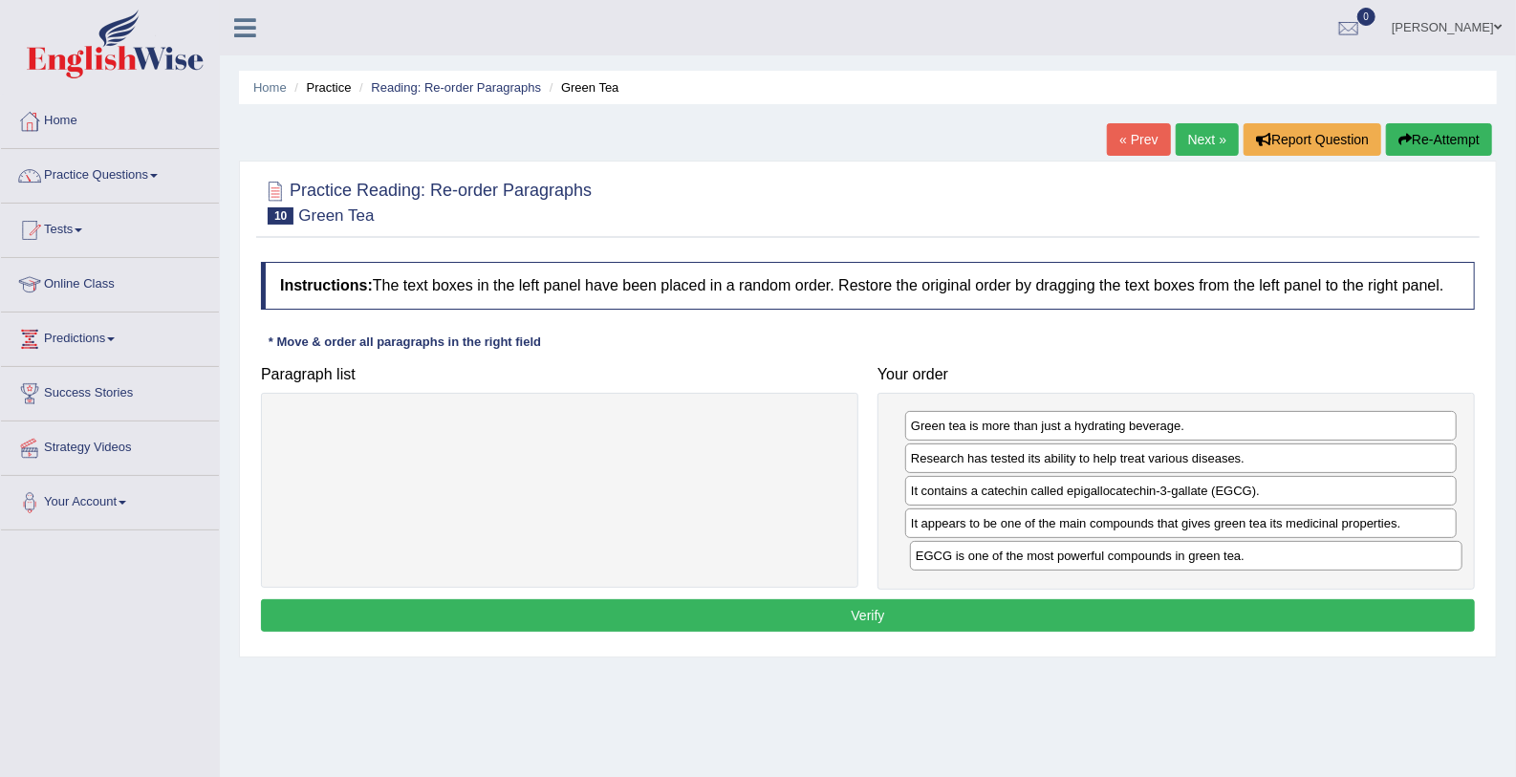
click at [1109, 556] on div "EGCG is one of the most powerful compounds in green tea." at bounding box center [1186, 556] width 552 height 30
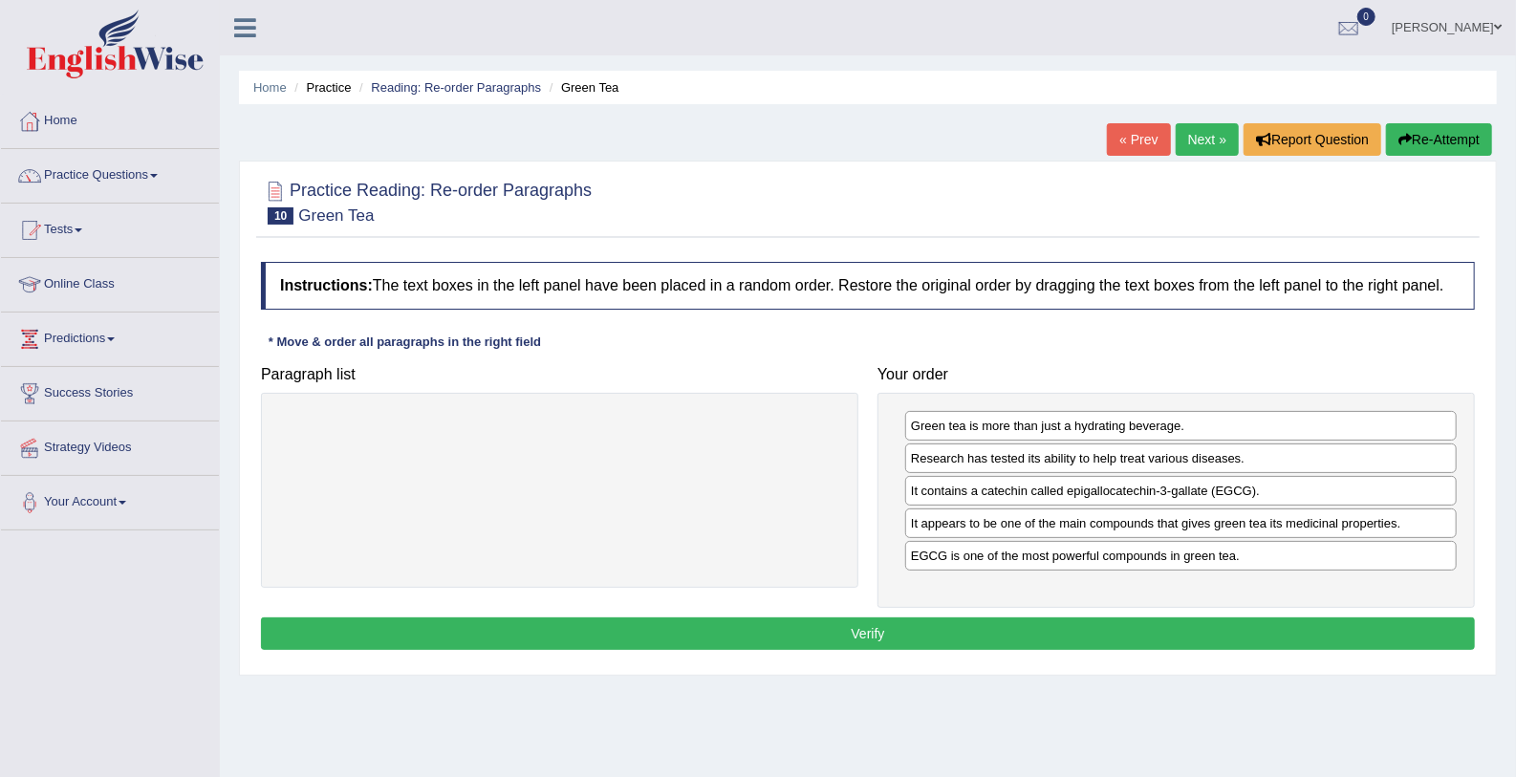
click at [989, 625] on button "Verify" at bounding box center [868, 633] width 1214 height 32
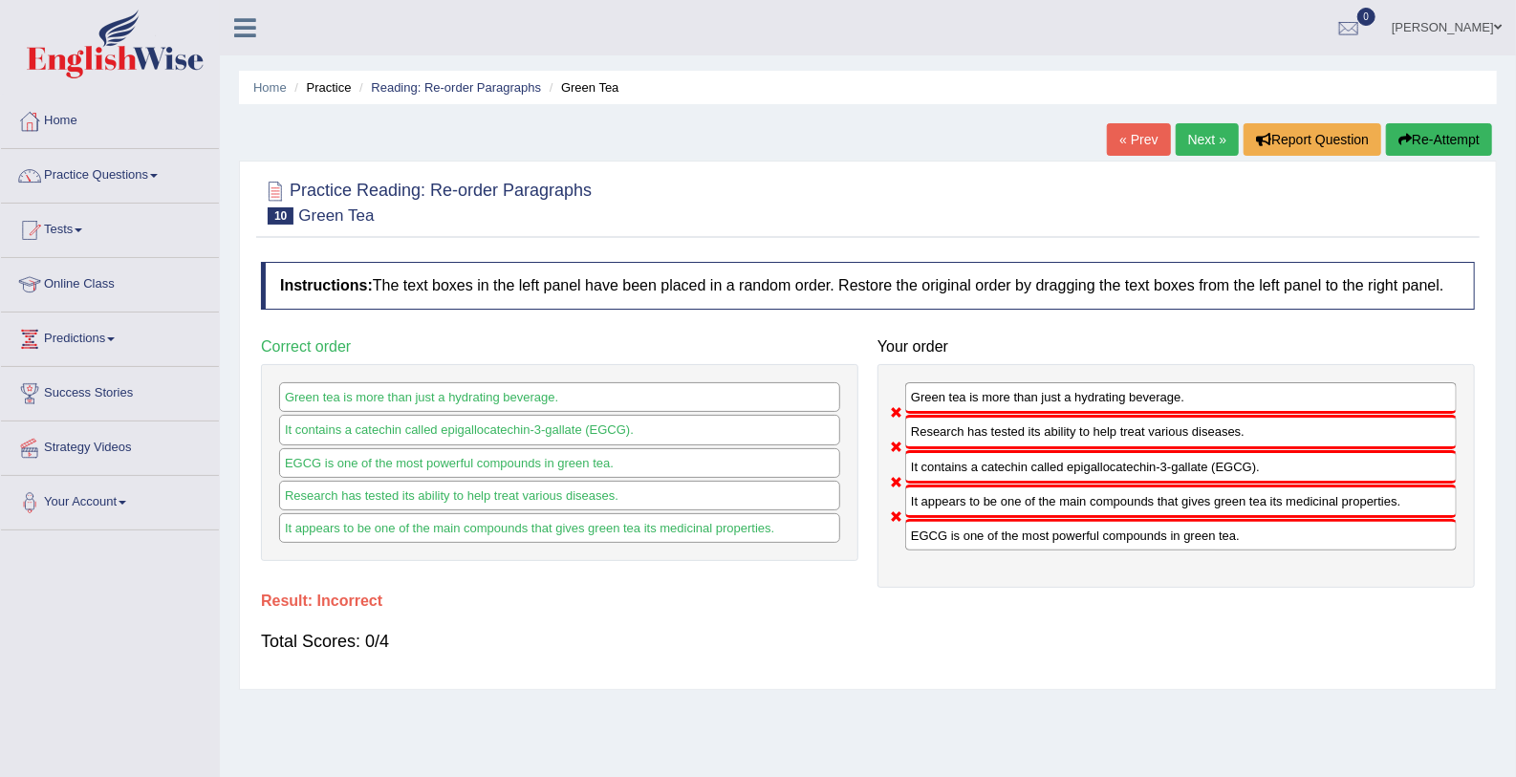
click at [1208, 137] on link "Next »" at bounding box center [1207, 139] width 63 height 32
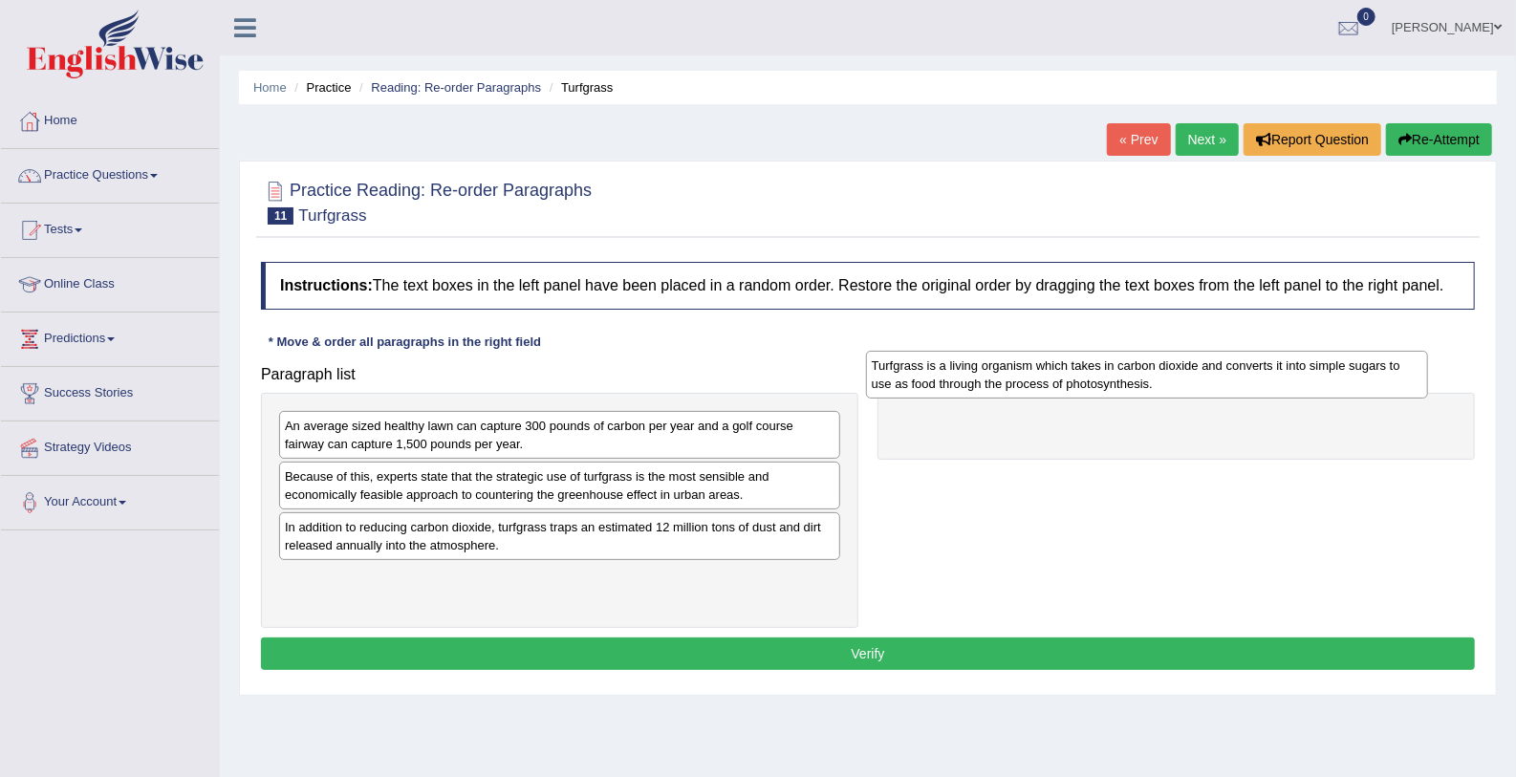
drag, startPoint x: 420, startPoint y: 598, endPoint x: 1006, endPoint y: 387, distance: 623.7
click at [1006, 387] on div "Turfgrass is a living organism which takes in carbon dioxide and converts it in…" at bounding box center [1147, 375] width 562 height 48
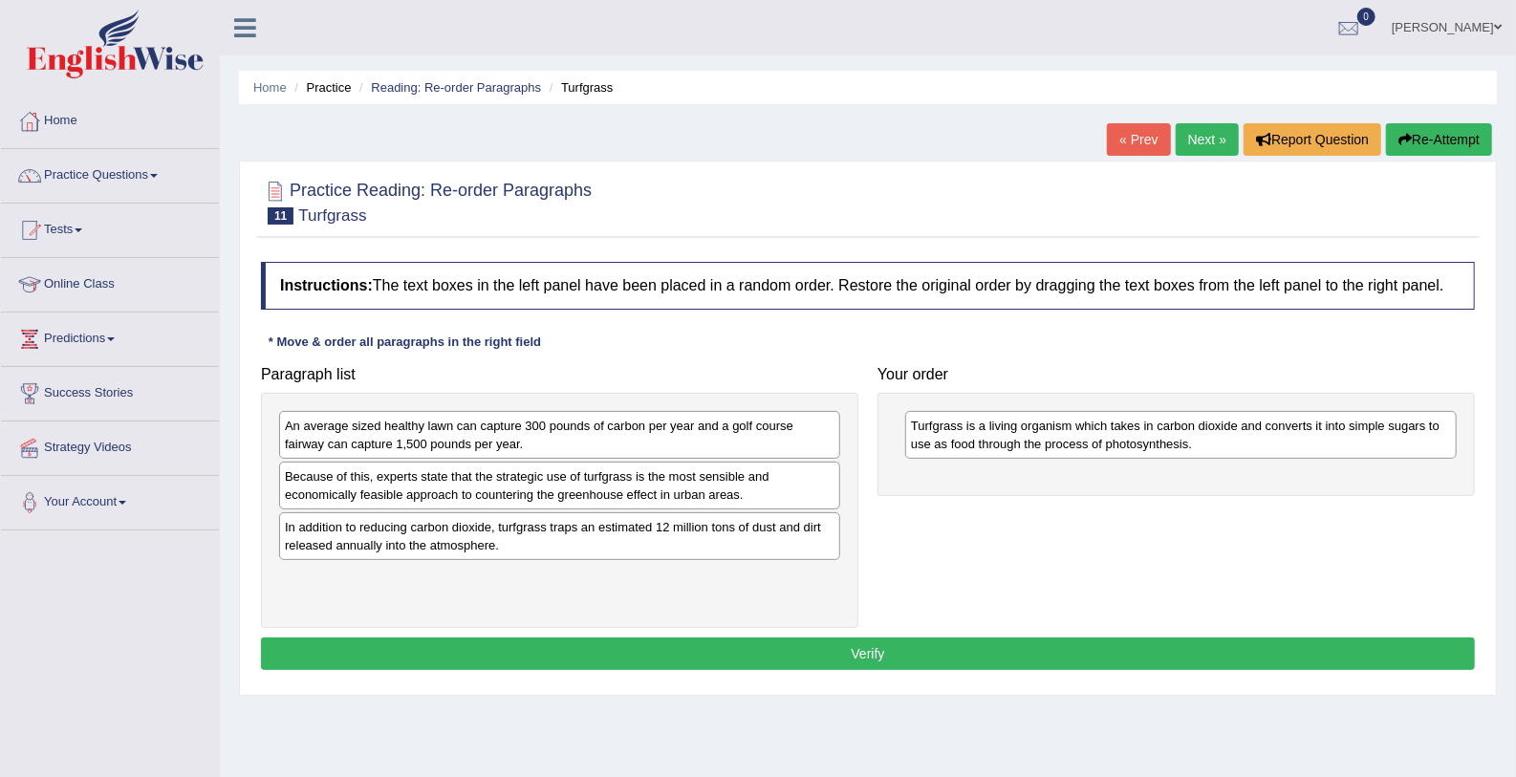
click at [479, 483] on div "Because of this, experts state that the strategic use of turfgrass is the most …" at bounding box center [559, 486] width 561 height 48
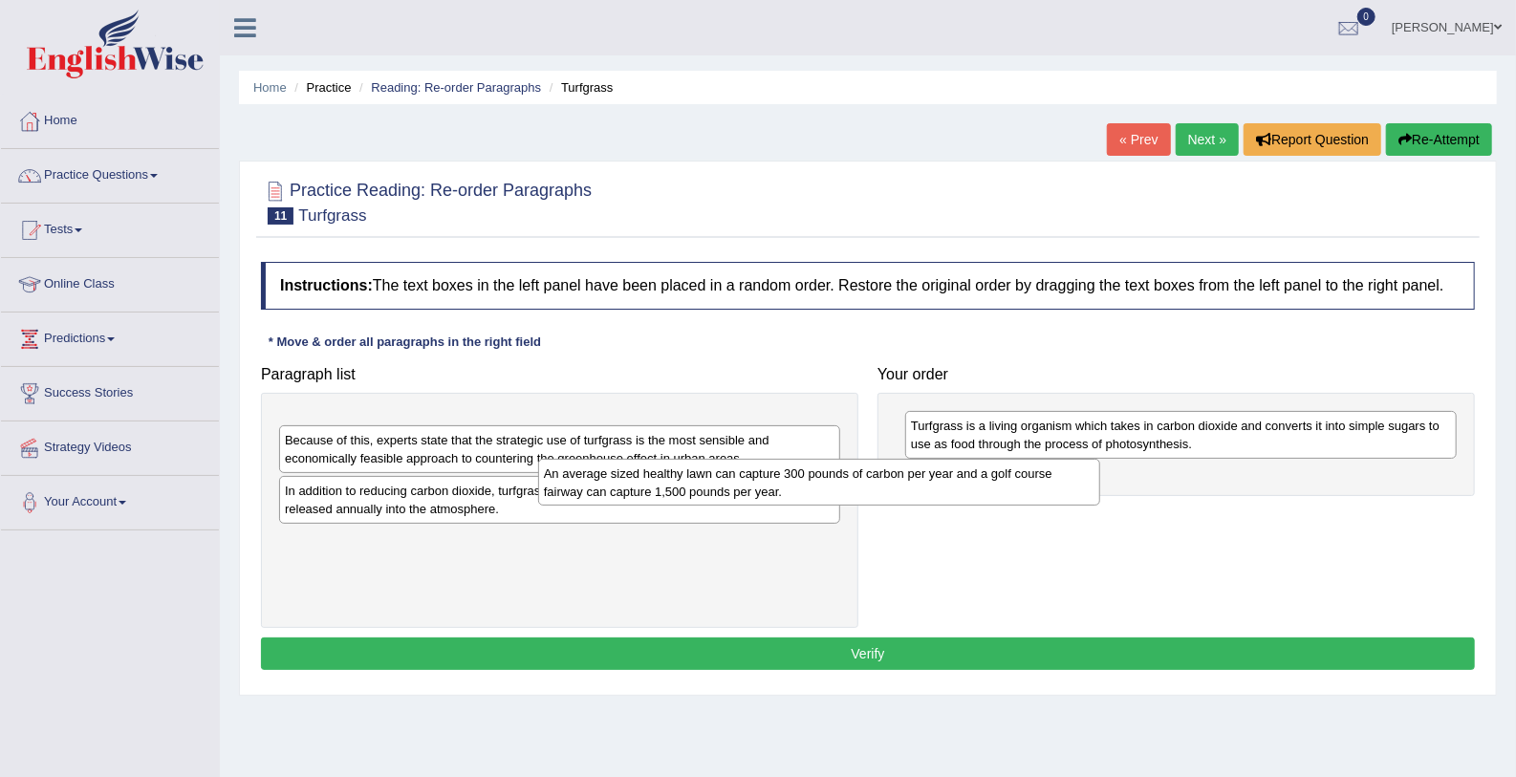
drag, startPoint x: 507, startPoint y: 423, endPoint x: 823, endPoint y: 473, distance: 319.3
click at [823, 473] on div "An average sized healthy lawn can capture 300 pounds of carbon per year and a g…" at bounding box center [819, 483] width 562 height 48
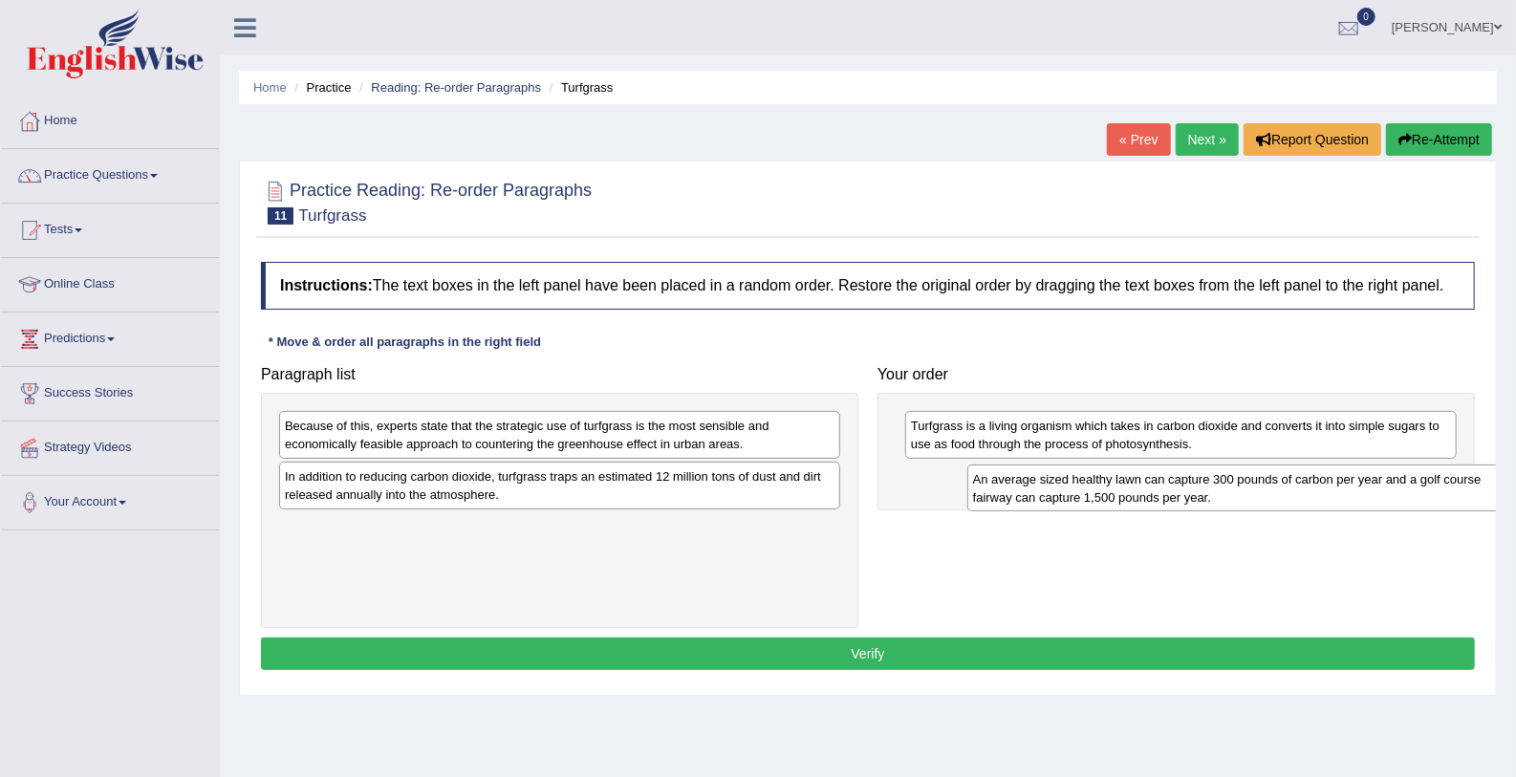
drag, startPoint x: 399, startPoint y: 419, endPoint x: 1088, endPoint y: 472, distance: 690.2
click at [1088, 472] on div "An average sized healthy lawn can capture 300 pounds of carbon per year and a g…" at bounding box center [1248, 488] width 562 height 48
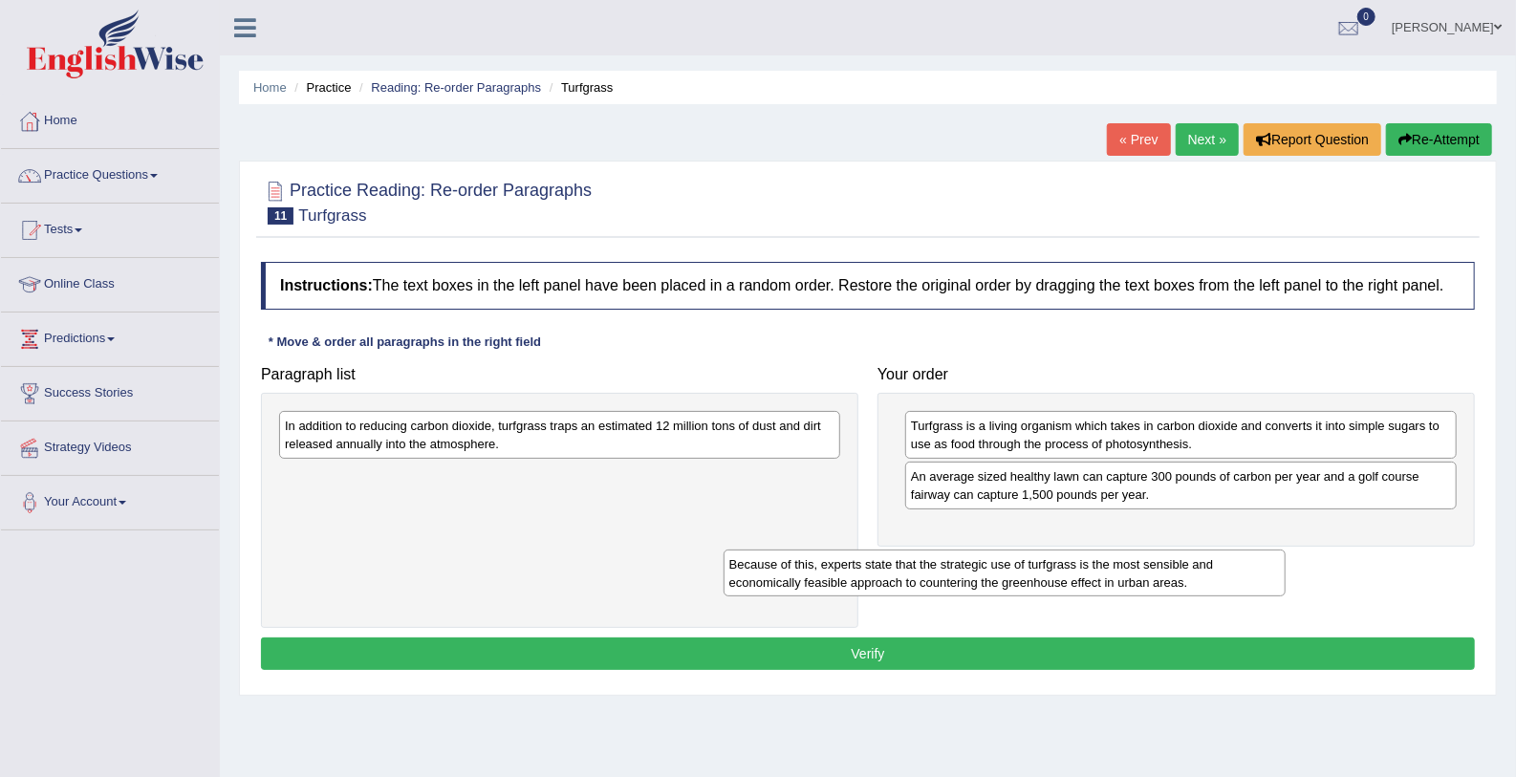
drag, startPoint x: 428, startPoint y: 431, endPoint x: 874, endPoint y: 569, distance: 466.1
click at [874, 569] on div "Because of this, experts state that the strategic use of turfgrass is the most …" at bounding box center [1004, 574] width 562 height 48
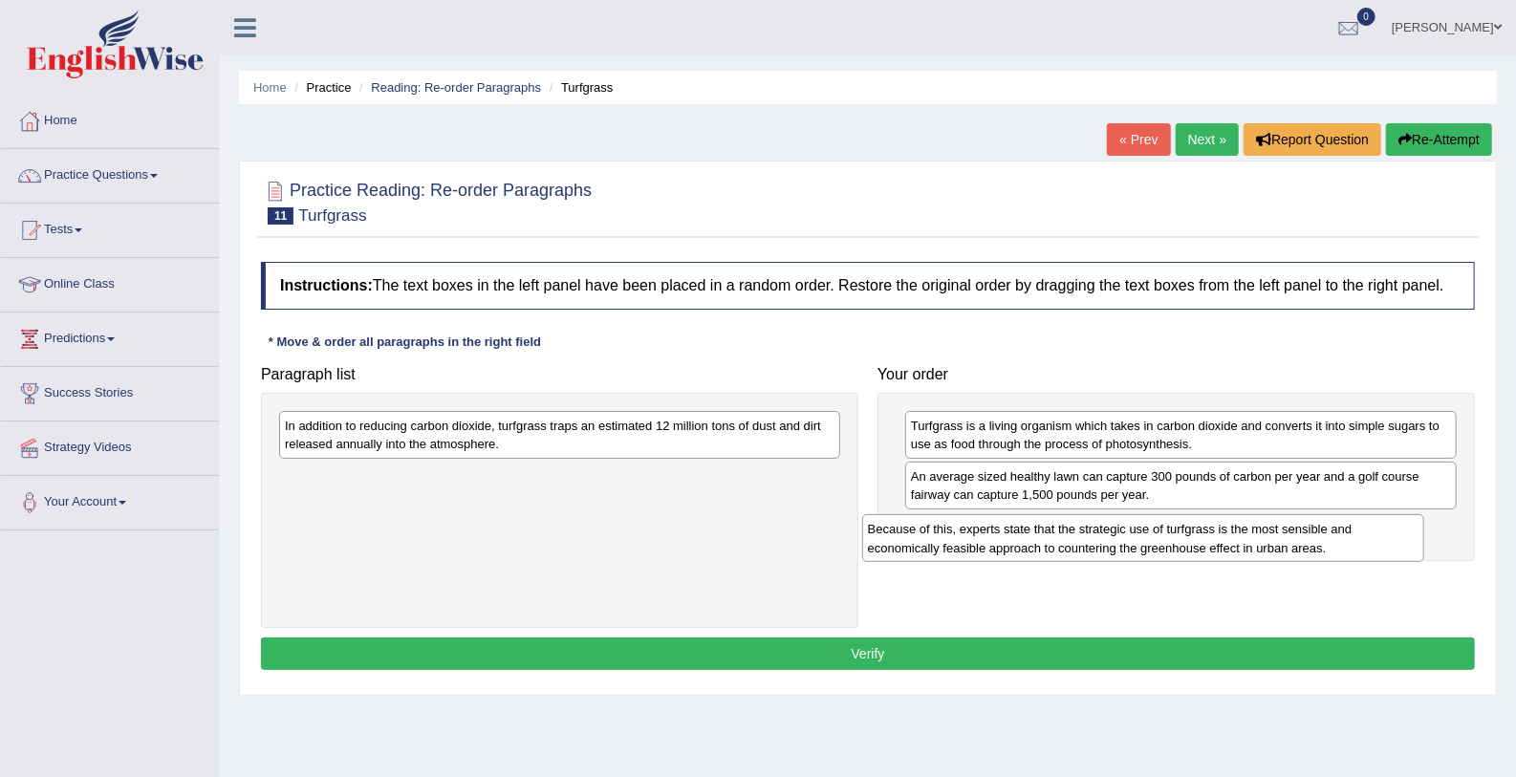
drag, startPoint x: 397, startPoint y: 487, endPoint x: 995, endPoint y: 534, distance: 600.1
click at [995, 534] on div "Because of this, experts state that the strategic use of turfgrass is the most …" at bounding box center [1143, 538] width 562 height 48
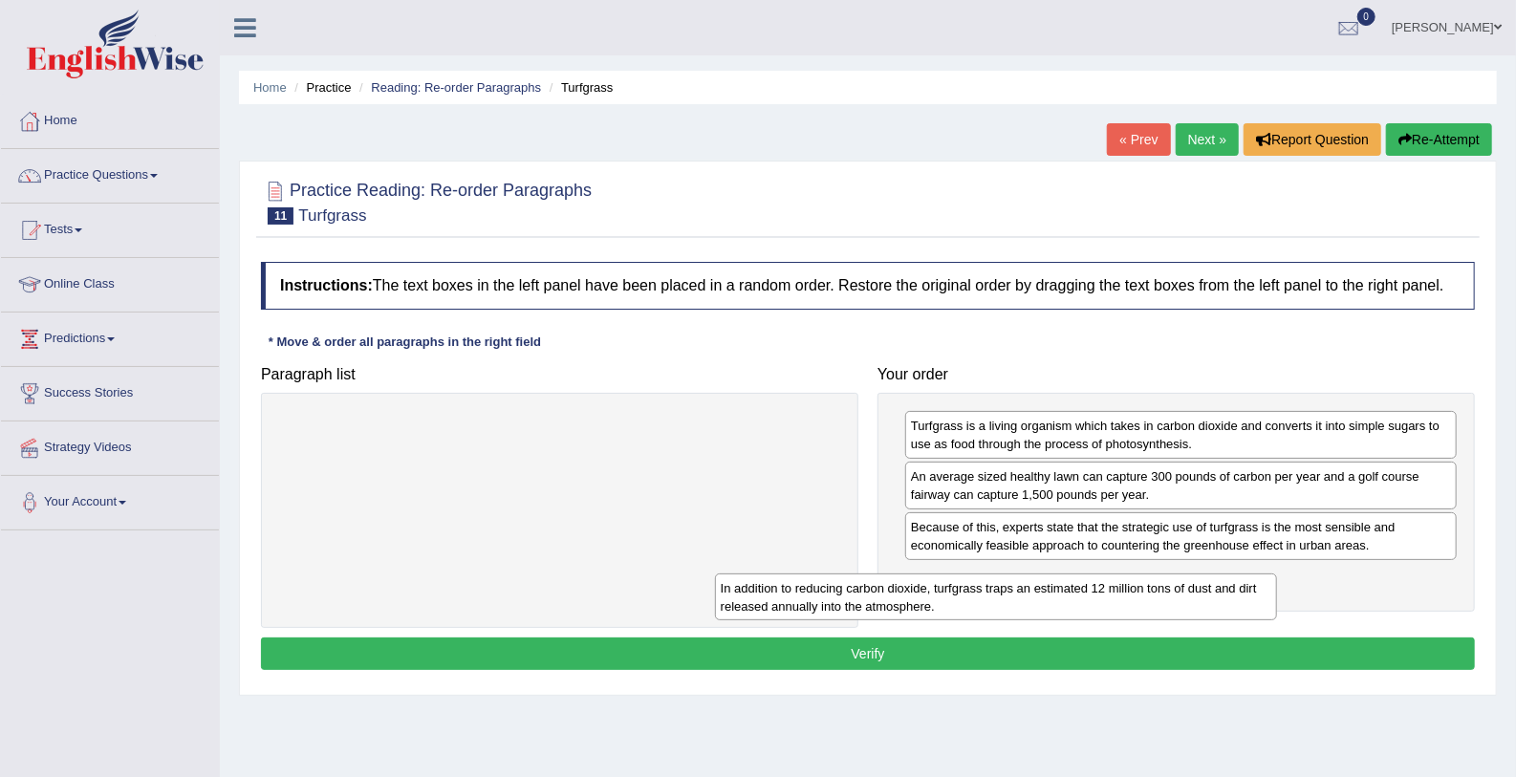
drag, startPoint x: 744, startPoint y: 436, endPoint x: 1183, endPoint y: 599, distance: 468.1
click at [1183, 599] on div "In addition to reducing carbon dioxide, turfgrass traps an estimated 12 million…" at bounding box center [996, 597] width 562 height 48
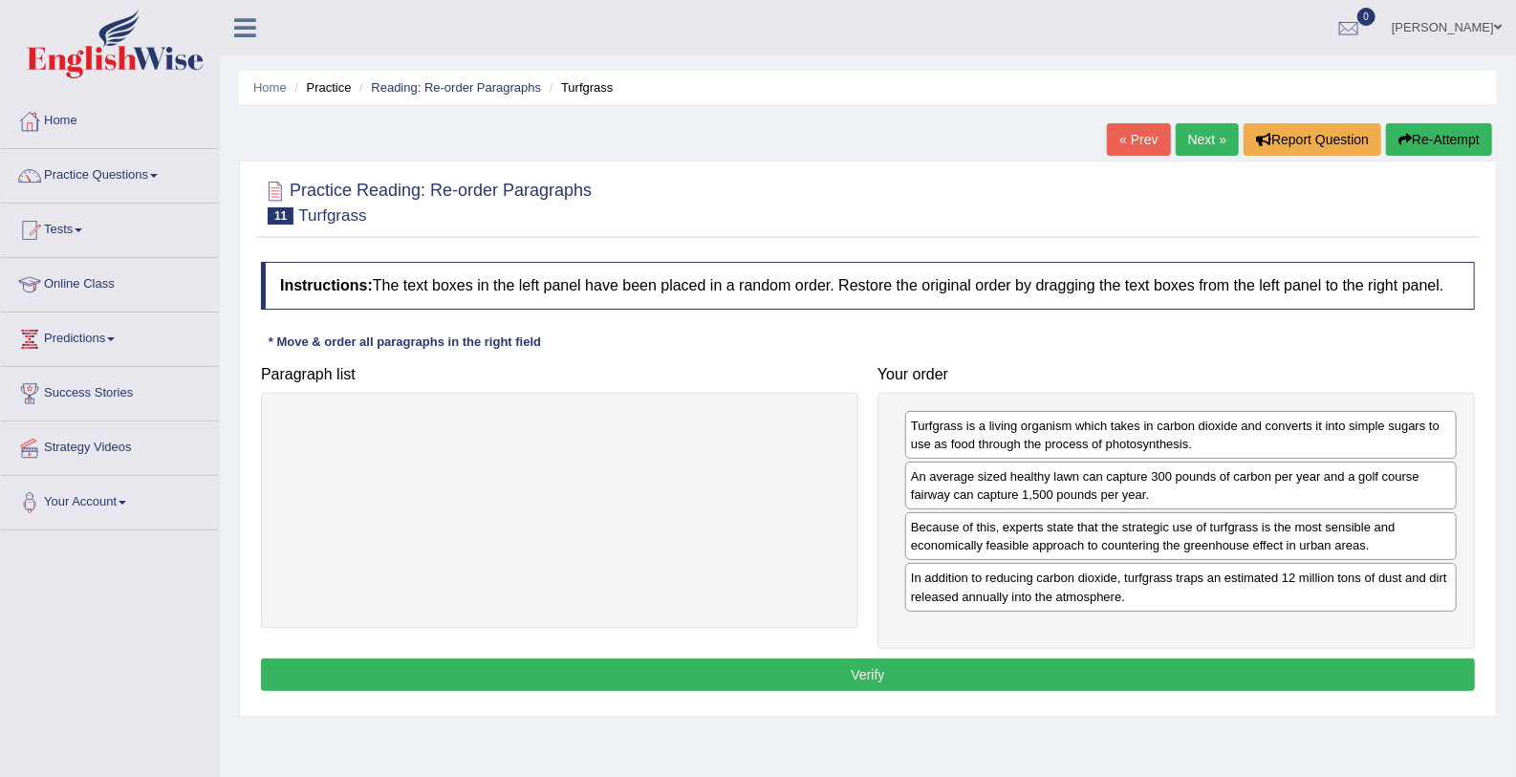
click at [1063, 671] on button "Verify" at bounding box center [868, 674] width 1214 height 32
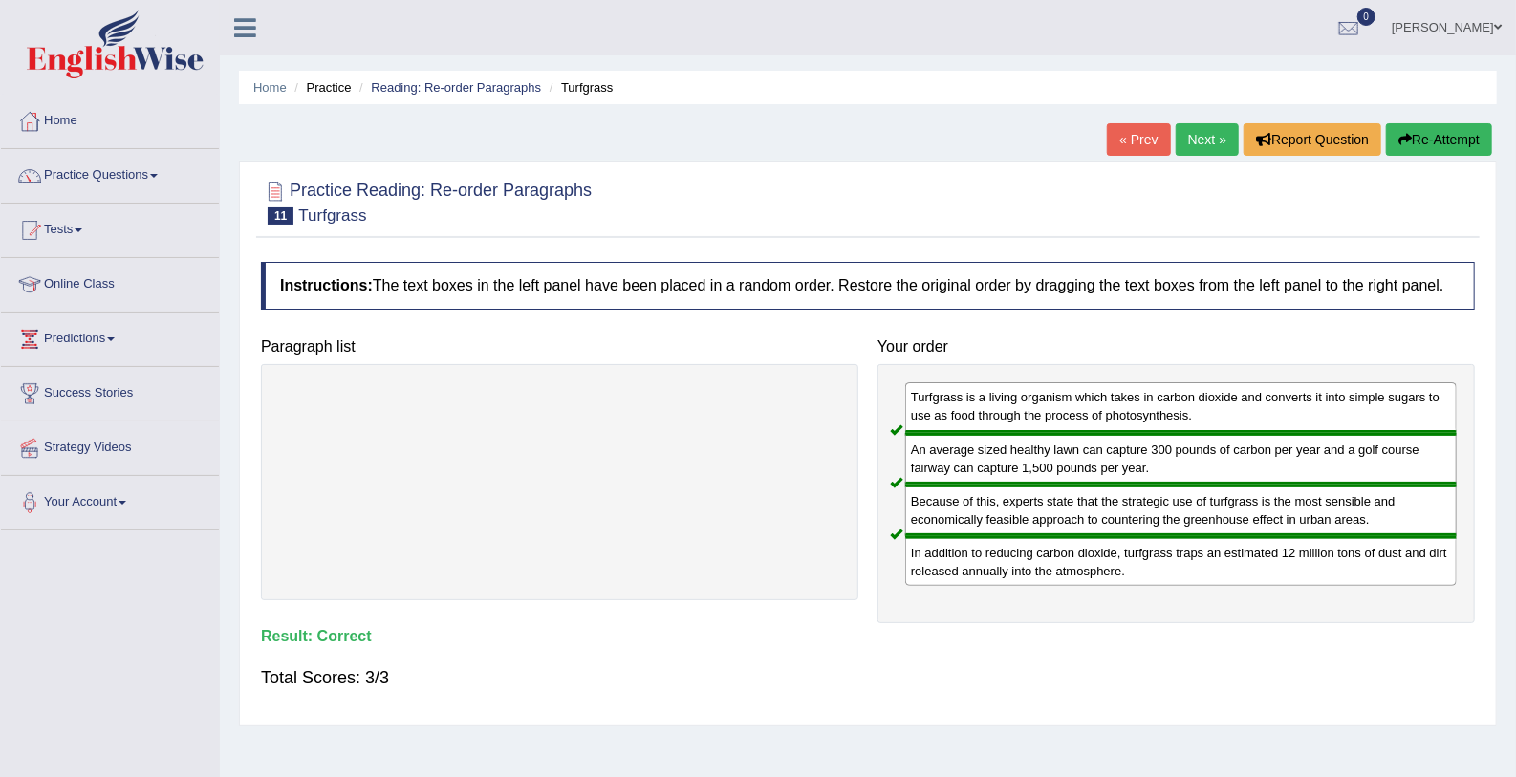
click at [1212, 123] on link "Next »" at bounding box center [1207, 139] width 63 height 32
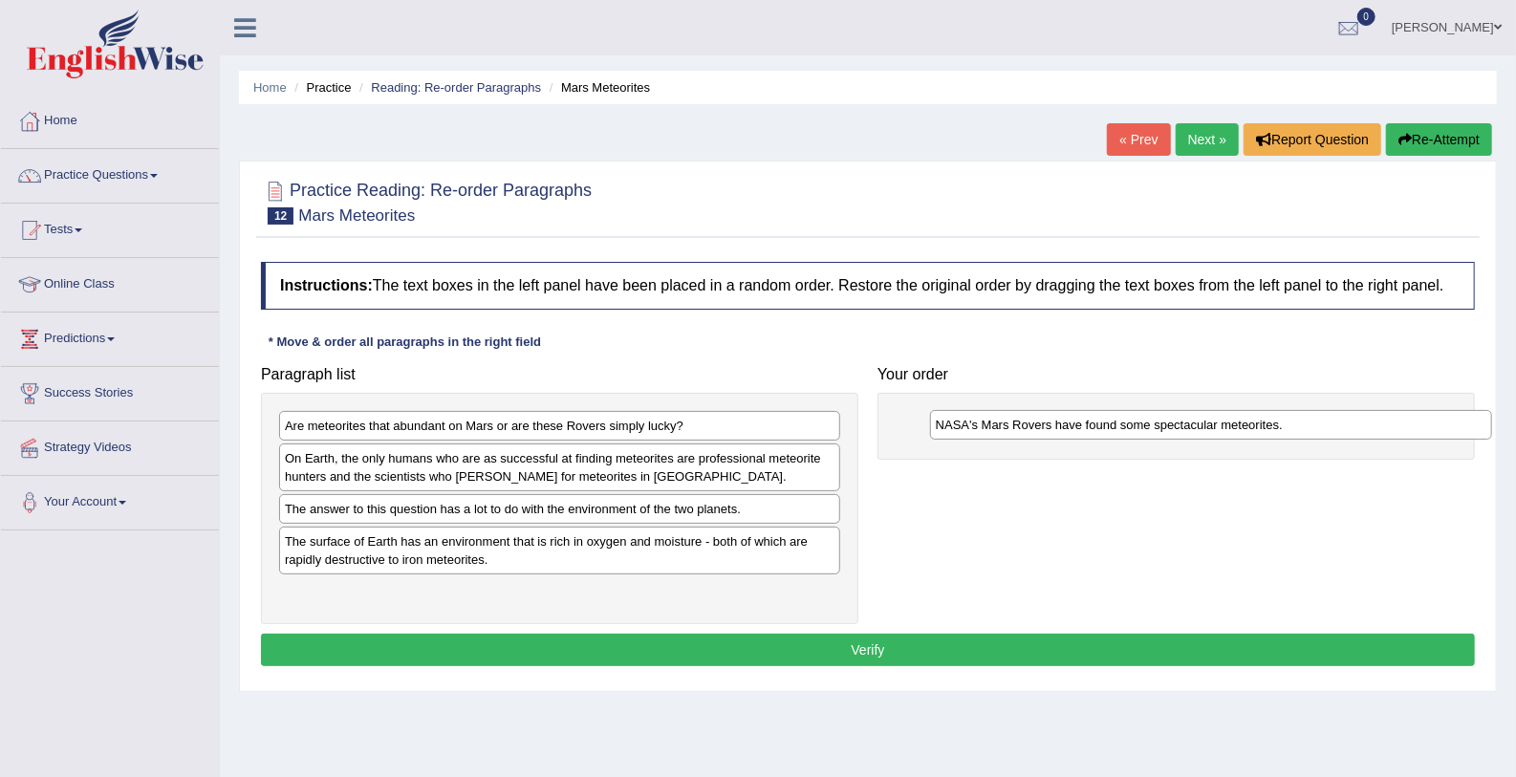
drag, startPoint x: 350, startPoint y: 507, endPoint x: 992, endPoint y: 415, distance: 648.9
click at [992, 415] on div "NASA's Mars Rovers have found some spectacular meteorites." at bounding box center [1211, 425] width 562 height 30
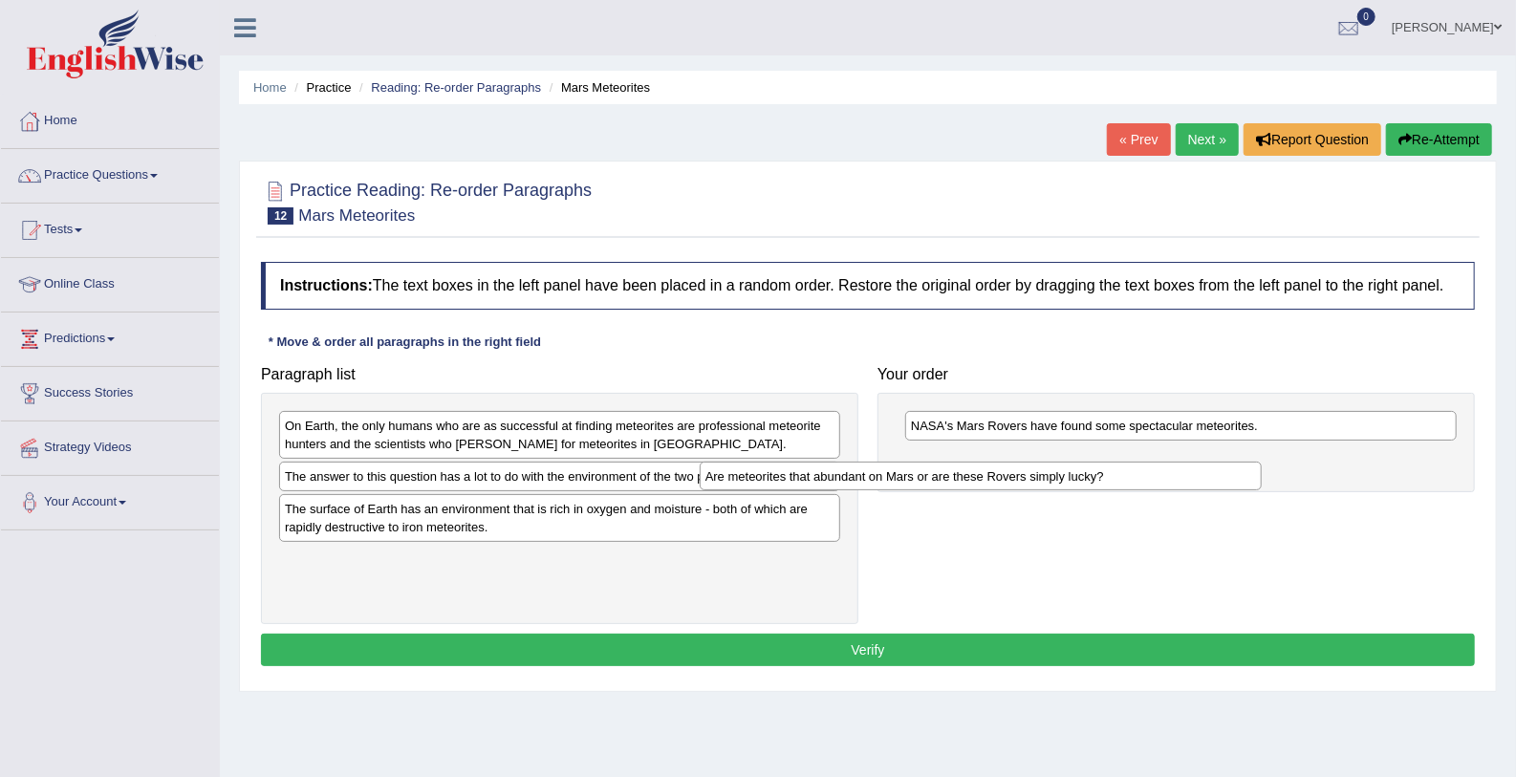
drag, startPoint x: 302, startPoint y: 422, endPoint x: 732, endPoint y: 469, distance: 432.6
click at [732, 469] on div "Are meteorites that abundant on Mars or are these Rovers simply lucky?" at bounding box center [981, 477] width 562 height 30
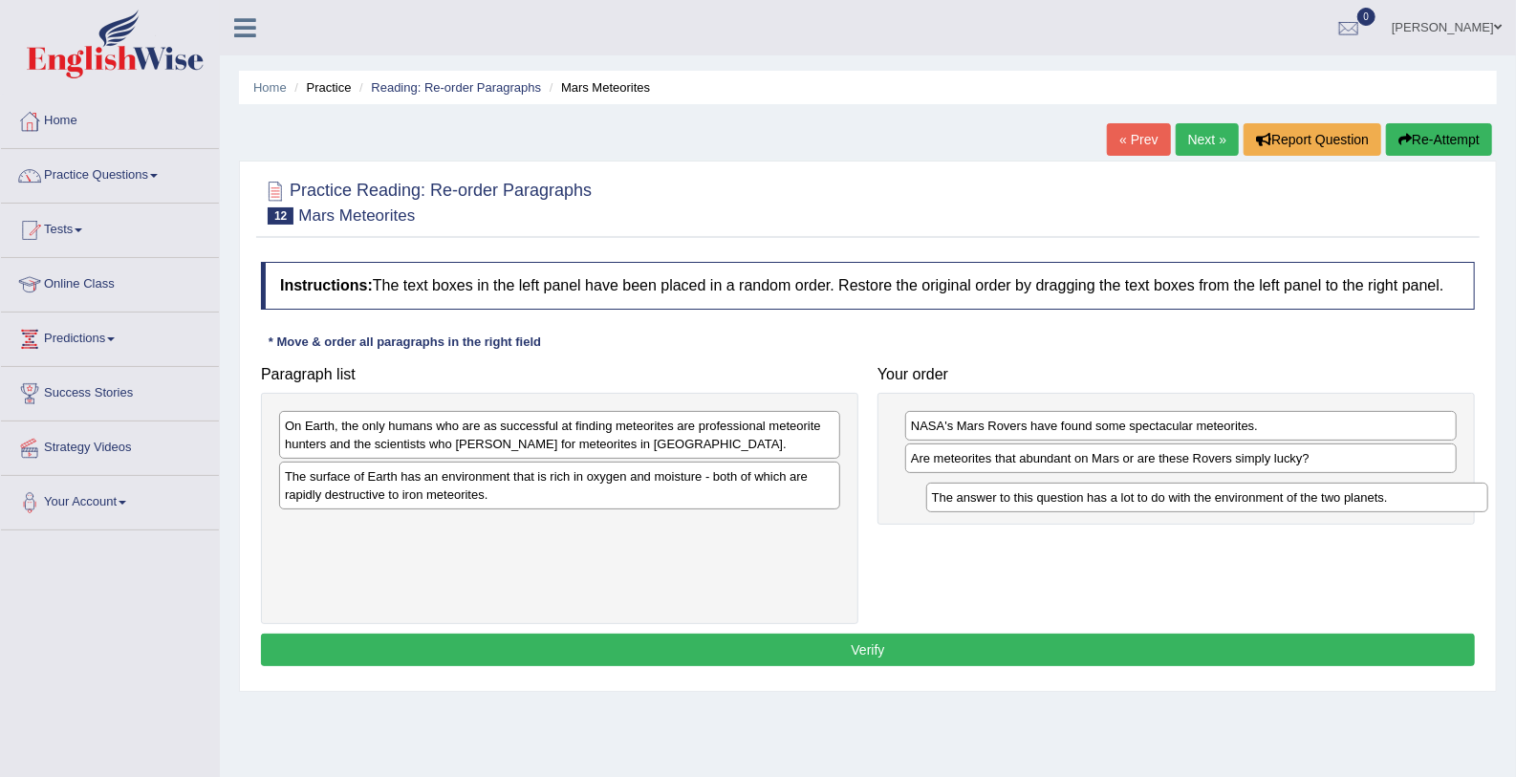
drag, startPoint x: 300, startPoint y: 472, endPoint x: 947, endPoint y: 494, distance: 647.4
click at [947, 494] on div "The answer to this question has a lot to do with the environment of the two pla…" at bounding box center [1207, 498] width 562 height 30
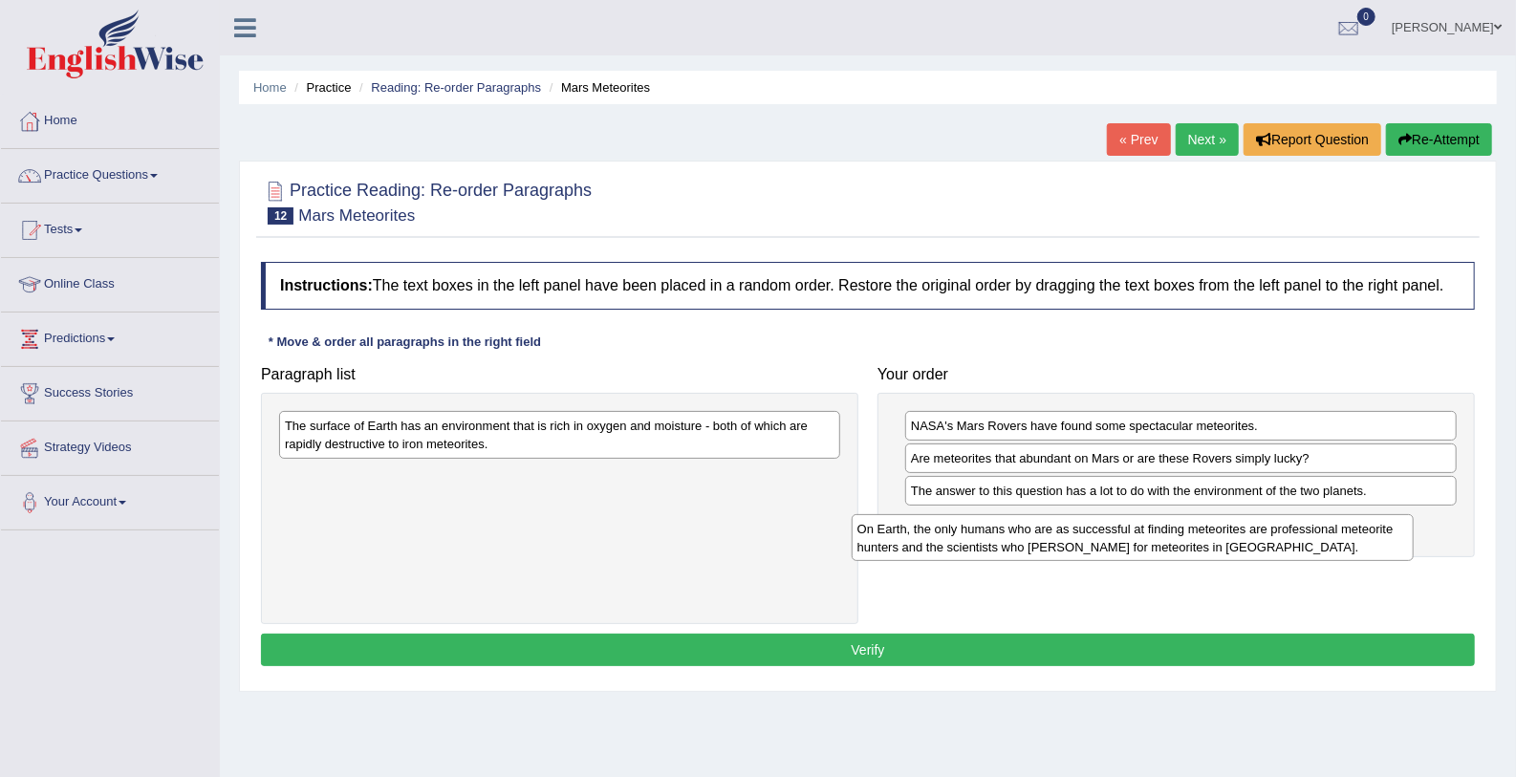
drag, startPoint x: 677, startPoint y: 430, endPoint x: 1249, endPoint y: 533, distance: 581.7
click at [1249, 533] on div "On Earth, the only humans who are as successful at finding meteorites are profe…" at bounding box center [1133, 538] width 562 height 48
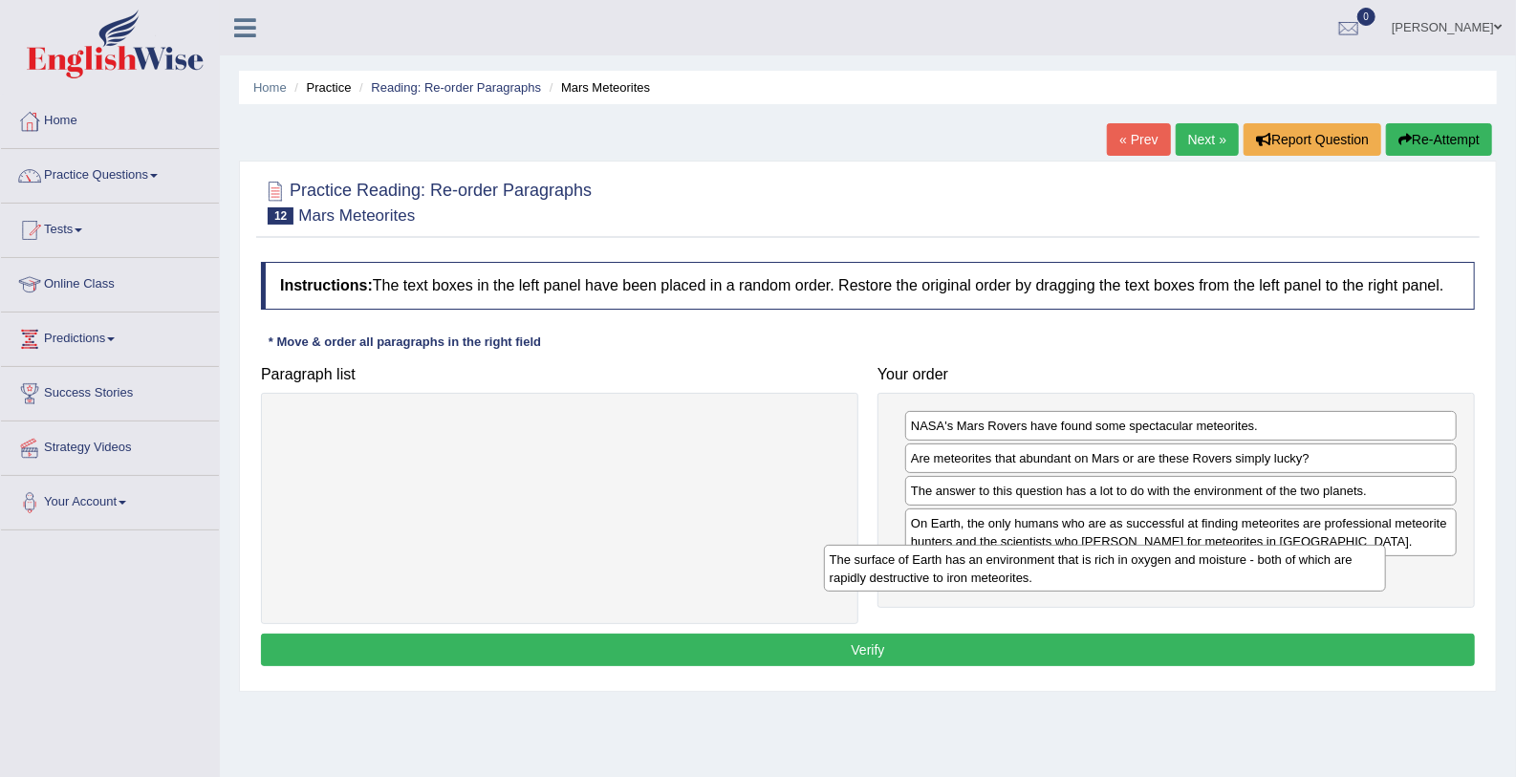
drag, startPoint x: 810, startPoint y: 445, endPoint x: 1355, endPoint y: 579, distance: 560.9
click at [1355, 579] on div "The surface of Earth has an environment that is rich in oxygen and moisture - b…" at bounding box center [1105, 569] width 562 height 48
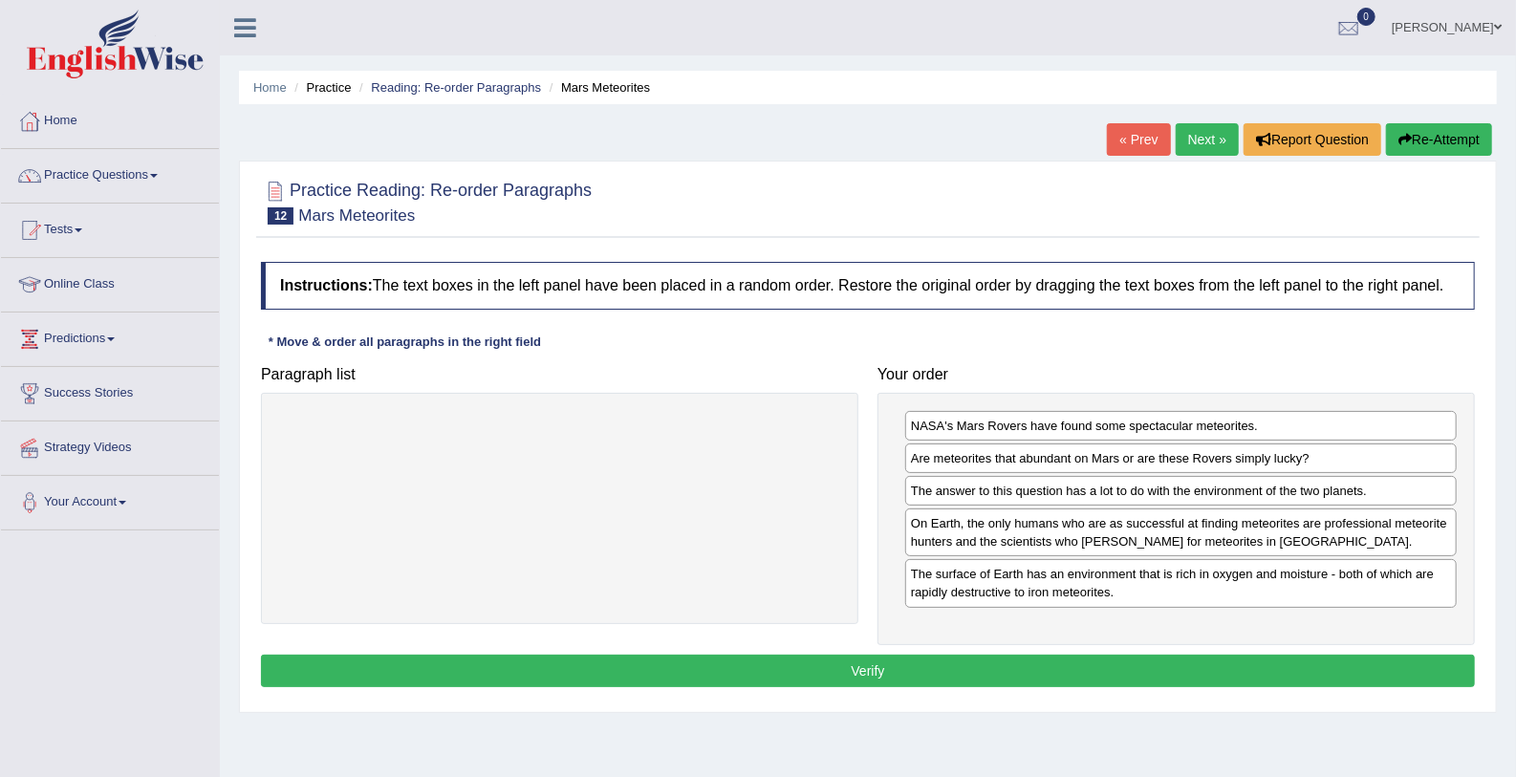
click at [1133, 659] on button "Verify" at bounding box center [868, 671] width 1214 height 32
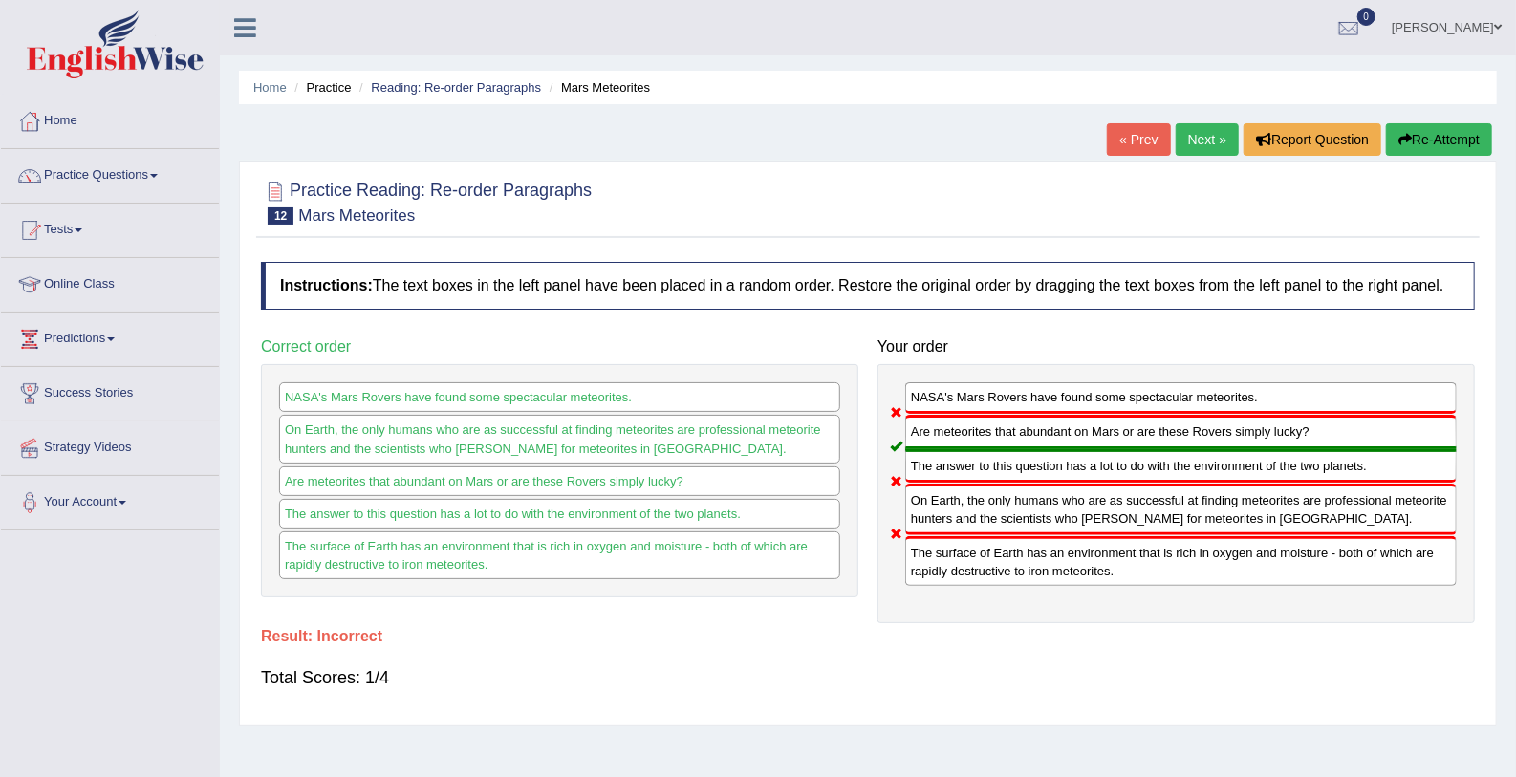
click at [1216, 123] on link "Next »" at bounding box center [1207, 139] width 63 height 32
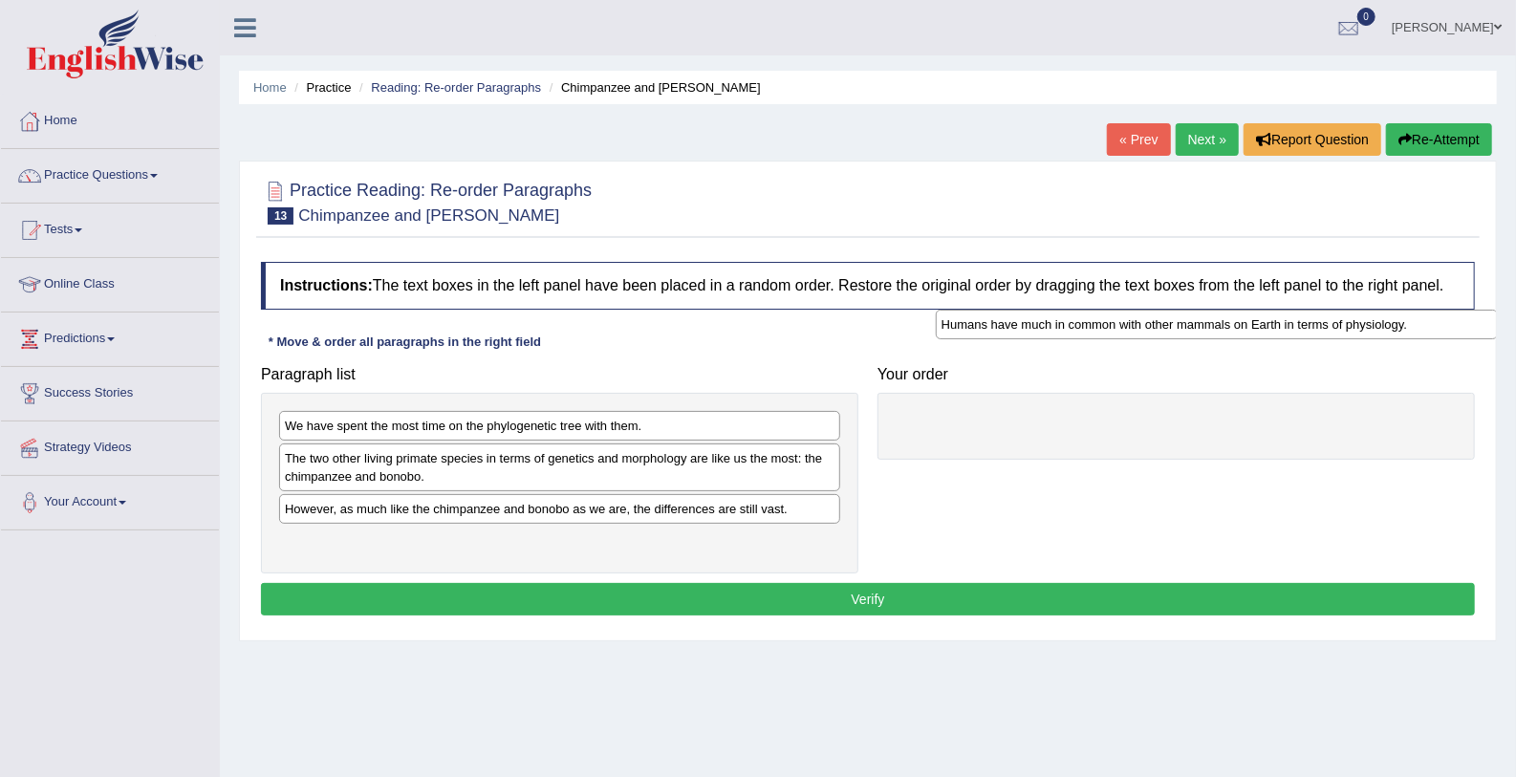
drag, startPoint x: 302, startPoint y: 508, endPoint x: 959, endPoint y: 326, distance: 681.5
click at [959, 326] on div "Humans have much in common with other mammals on Earth in terms of physiology." at bounding box center [1217, 325] width 562 height 30
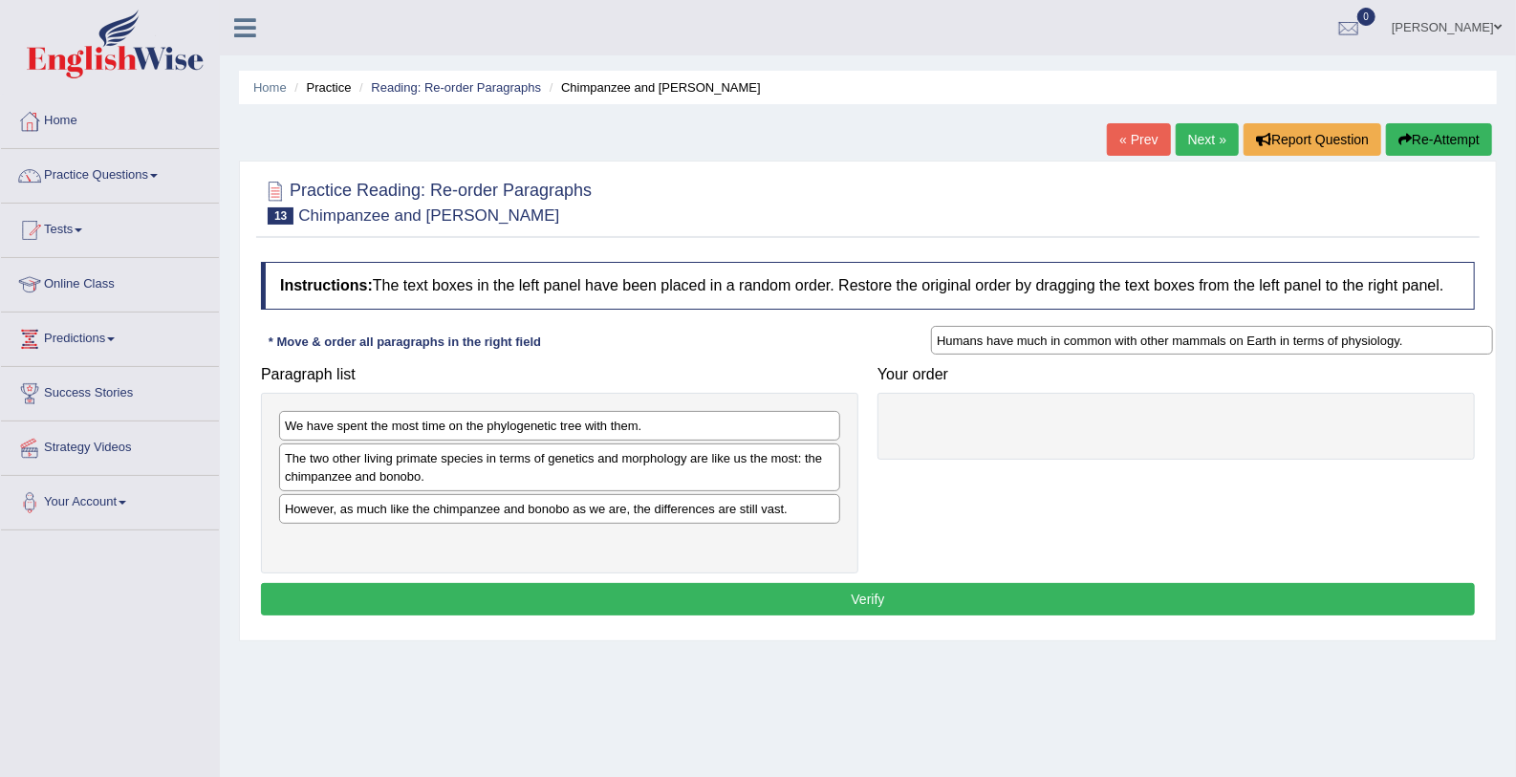
click at [959, 326] on div "Instructions: The text boxes in the left panel have been placed in a random ord…" at bounding box center [867, 441] width 1223 height 378
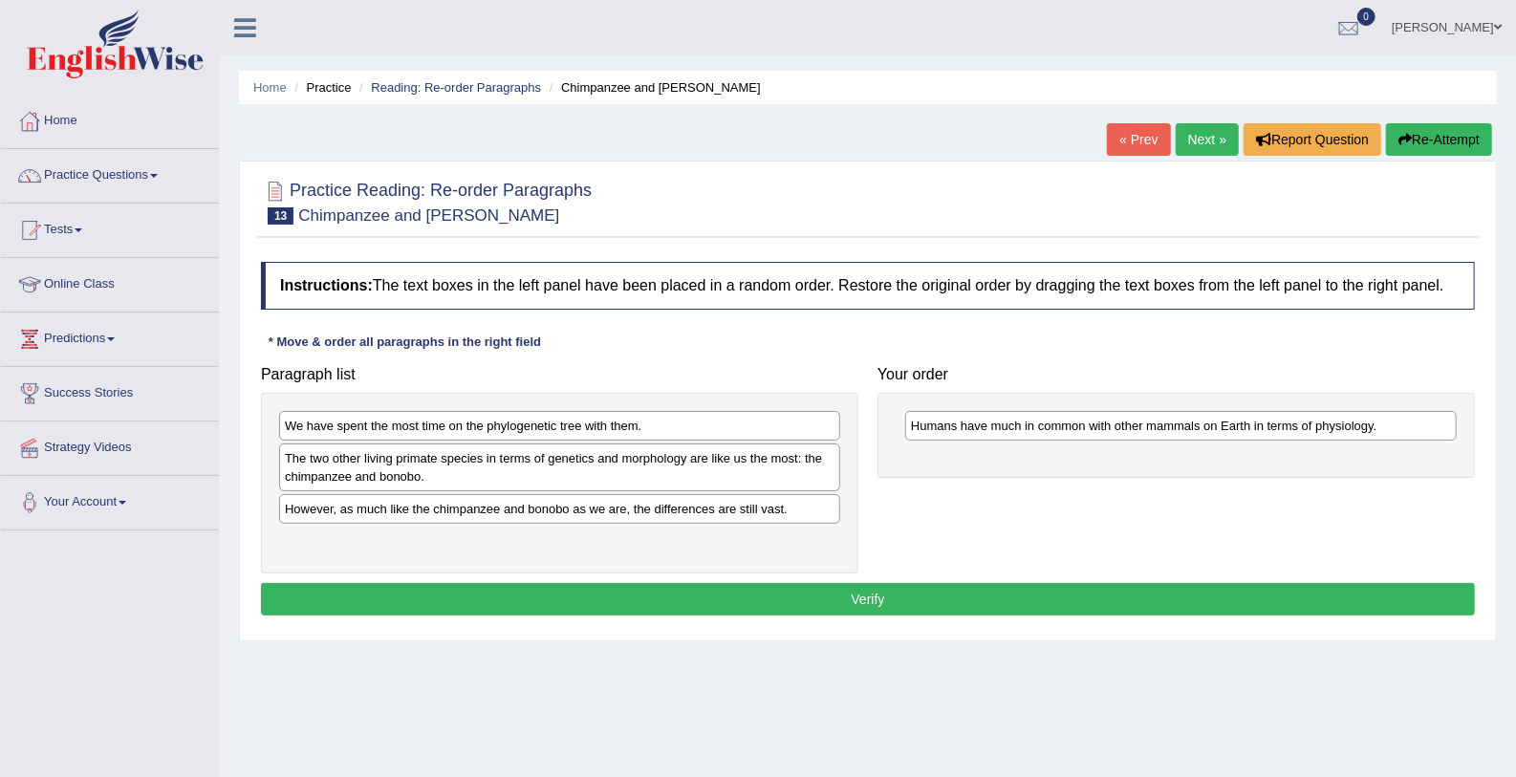
click at [959, 326] on div "Instructions: The text boxes in the left panel have been placed in a random ord…" at bounding box center [867, 441] width 1223 height 378
click at [631, 404] on div "We have spent the most time on the phylogenetic tree with them. The two other l…" at bounding box center [559, 483] width 597 height 181
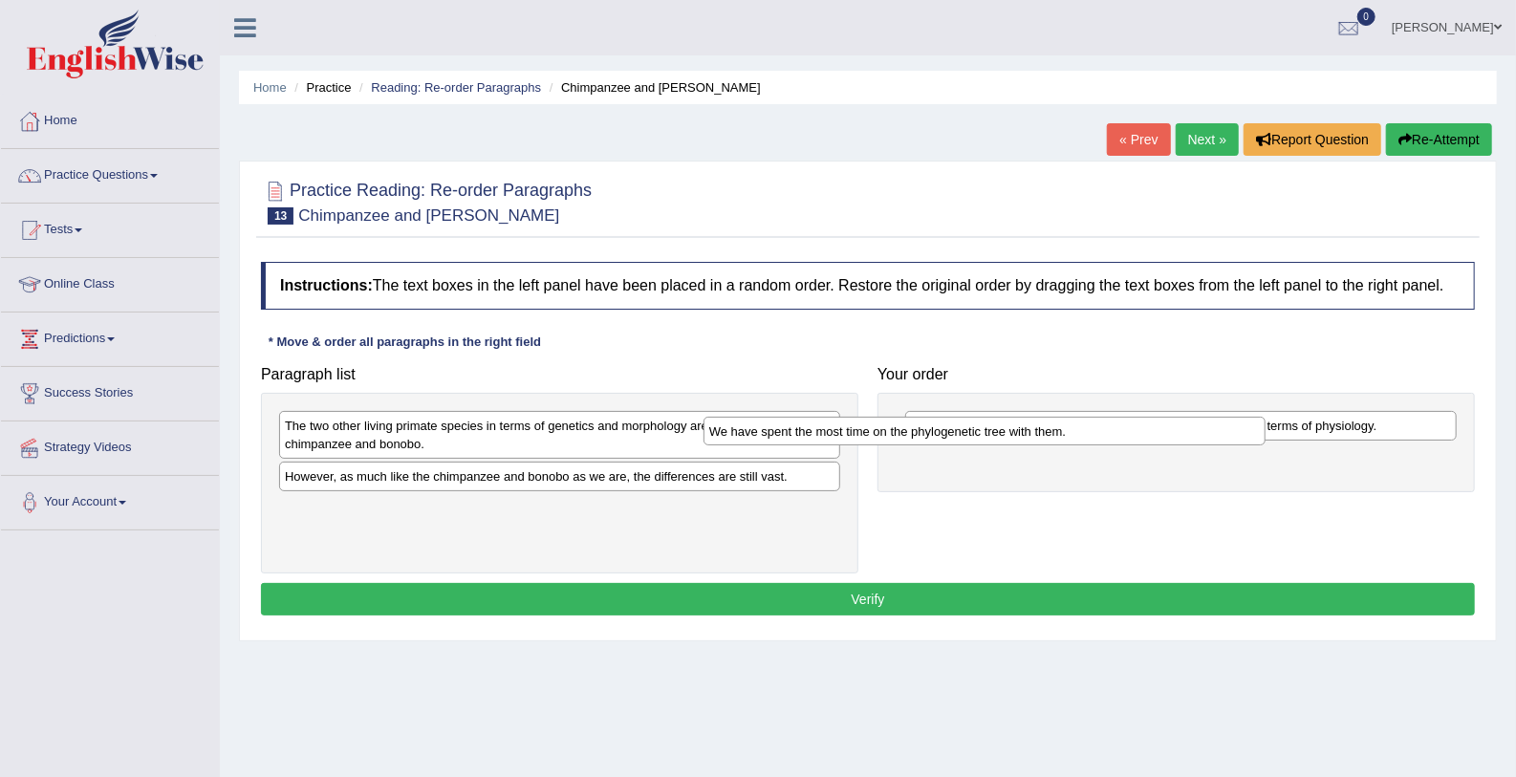
drag, startPoint x: 626, startPoint y: 423, endPoint x: 1050, endPoint y: 429, distance: 424.4
click at [1050, 429] on div "We have spent the most time on the phylogenetic tree with them." at bounding box center [984, 432] width 562 height 30
click at [1050, 429] on div "Humans have much in common with other mammals on Earth in terms of physiology." at bounding box center [1180, 426] width 551 height 30
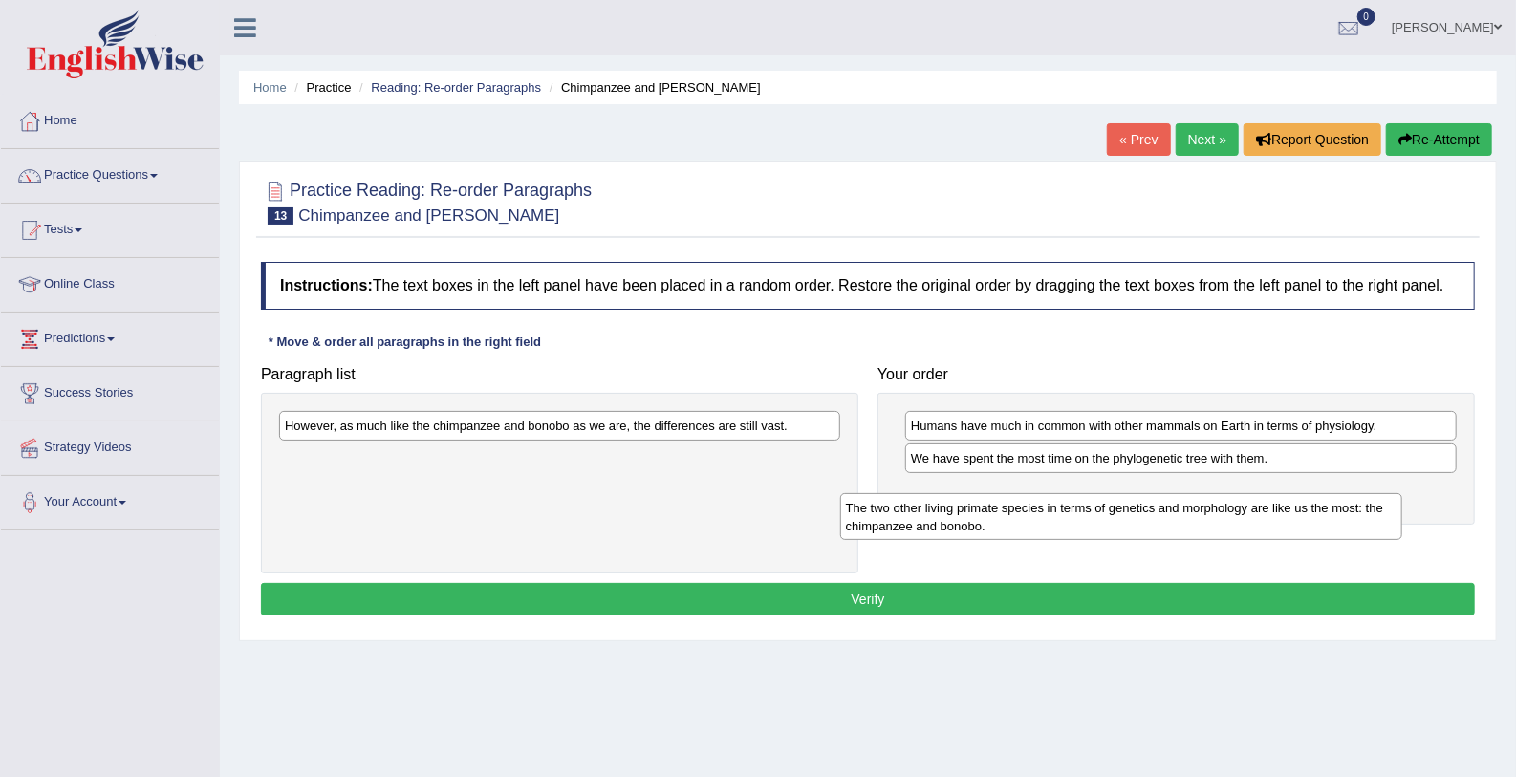
drag, startPoint x: 408, startPoint y: 425, endPoint x: 987, endPoint y: 501, distance: 584.1
click at [987, 501] on div "The two other living primate species in terms of genetics and morphology are li…" at bounding box center [1121, 517] width 562 height 48
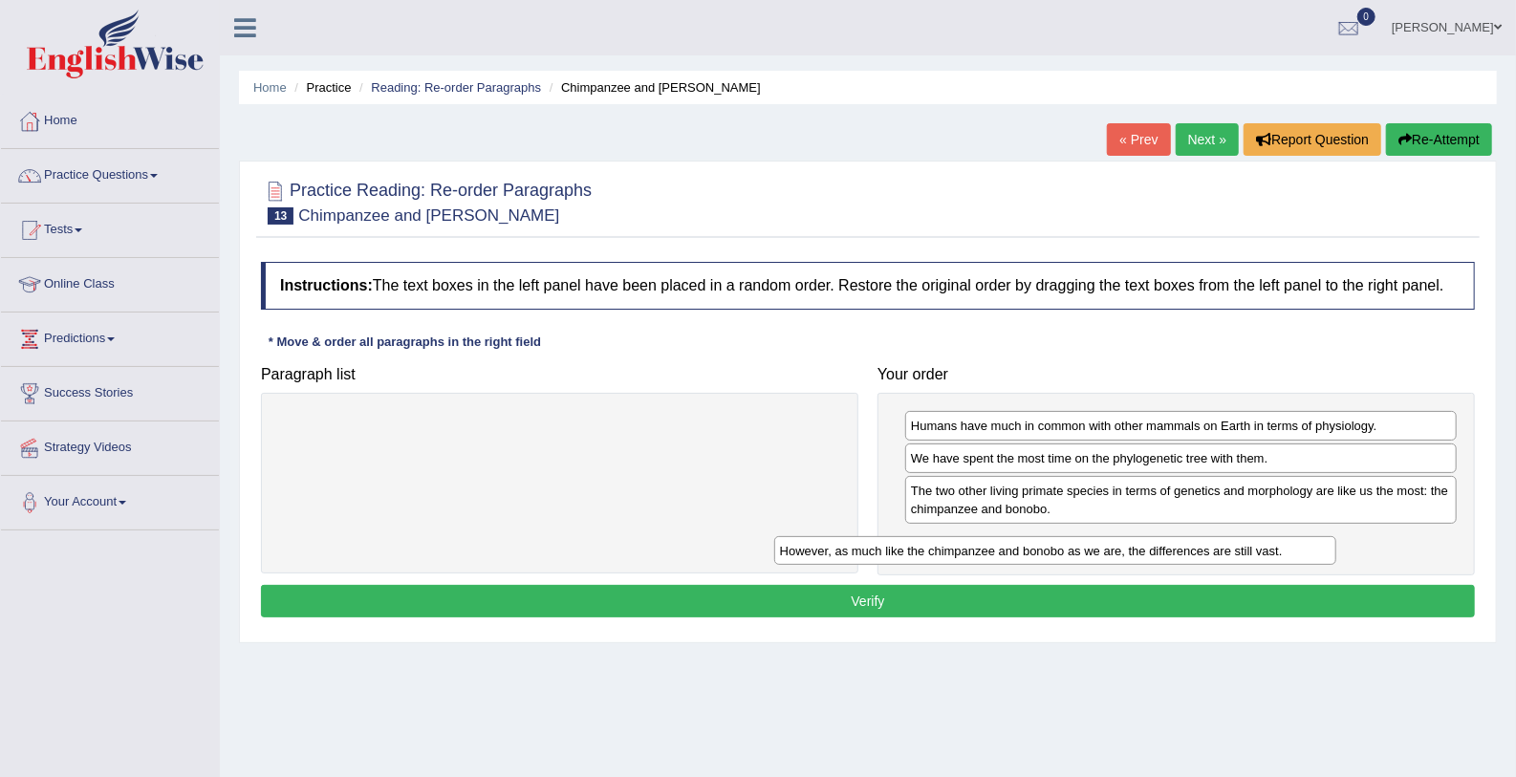
drag, startPoint x: 673, startPoint y: 423, endPoint x: 1234, endPoint y: 538, distance: 572.6
click at [1234, 538] on div "However, as much like the chimpanzee and bonobo as we are, the differences are …" at bounding box center [1055, 551] width 562 height 30
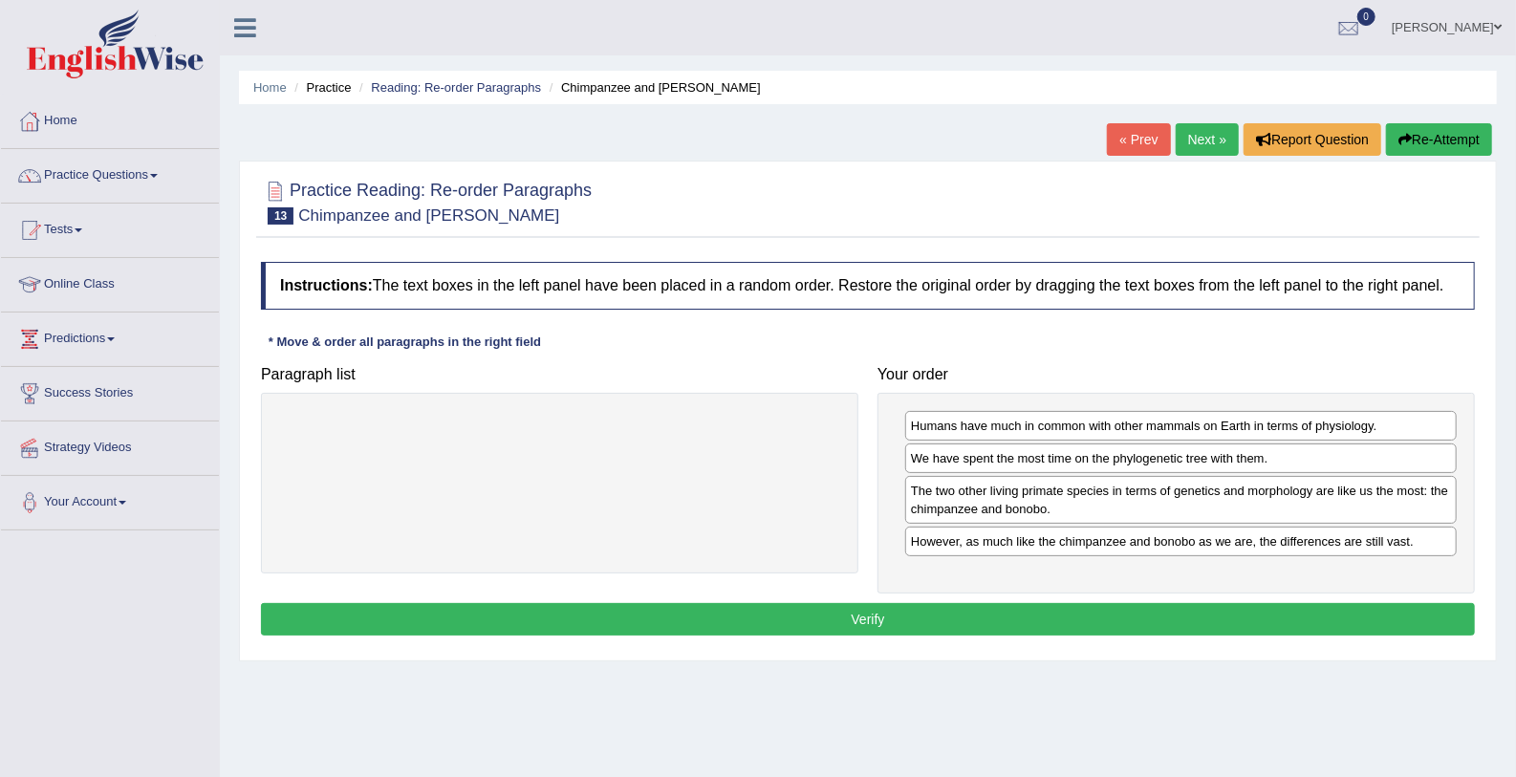
click at [1165, 603] on button "Verify" at bounding box center [868, 619] width 1214 height 32
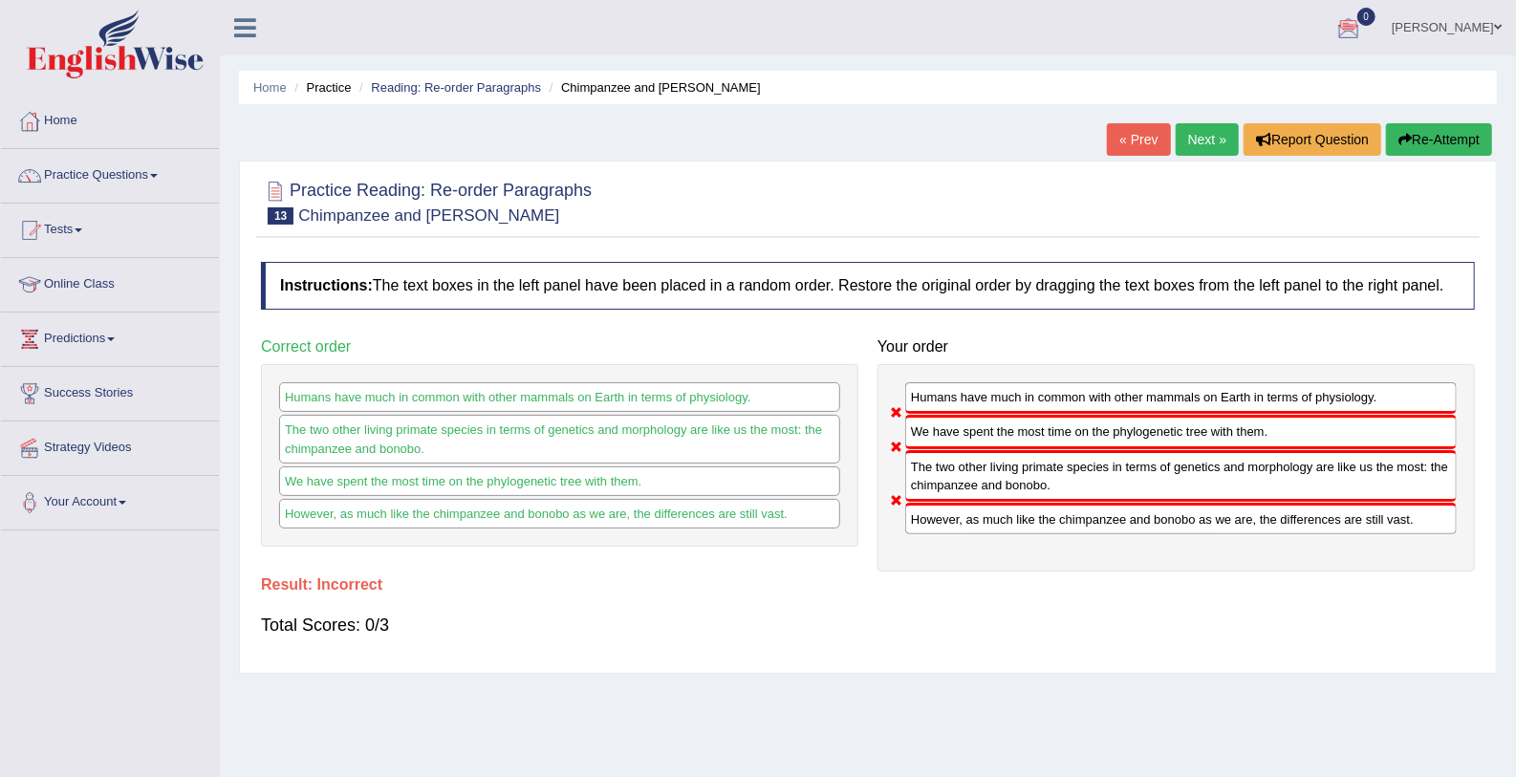
click at [1199, 152] on link "Next »" at bounding box center [1207, 139] width 63 height 32
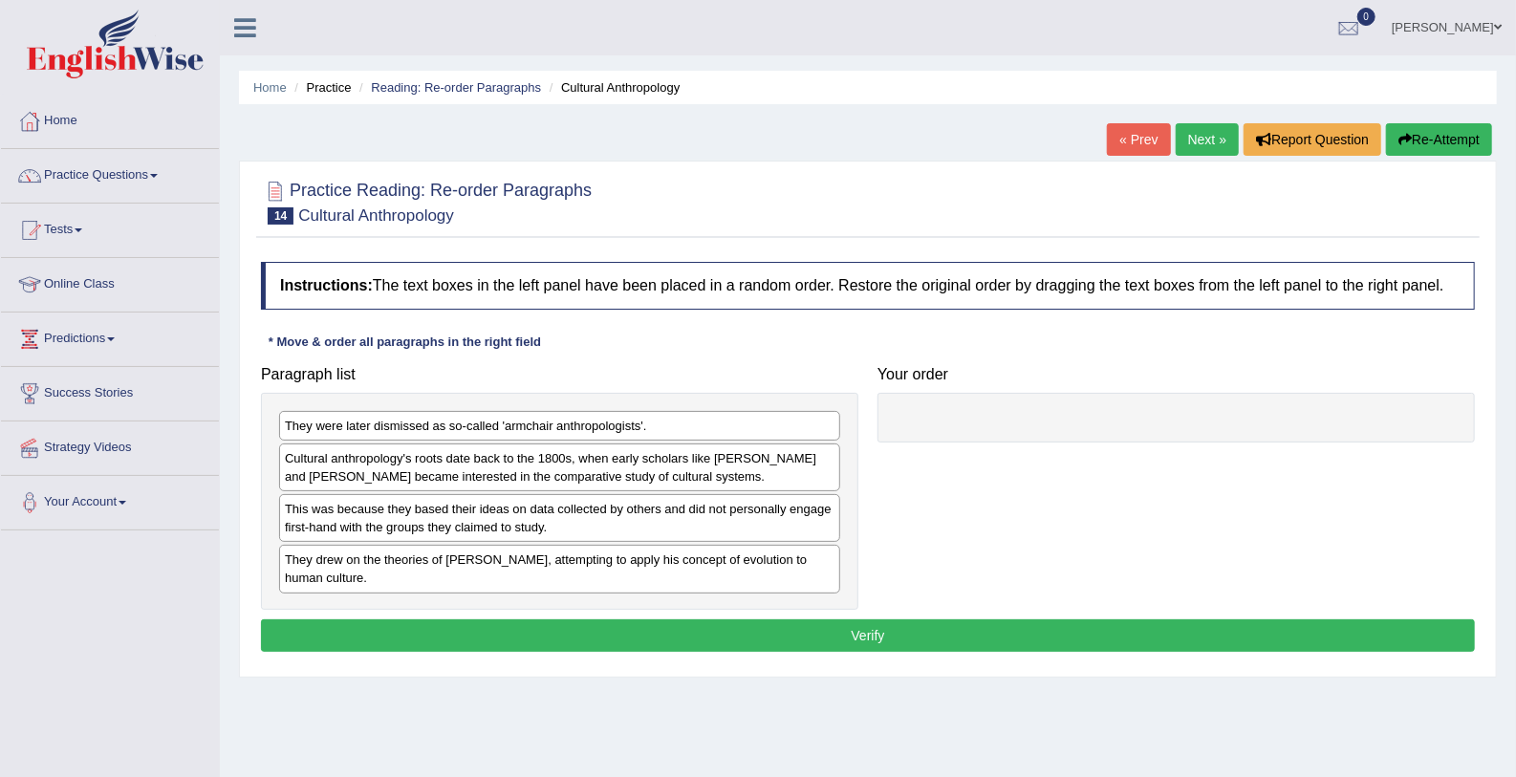
click at [352, 477] on div "Cultural anthropology's roots date back to the 1800s, when early scholars like …" at bounding box center [559, 467] width 561 height 48
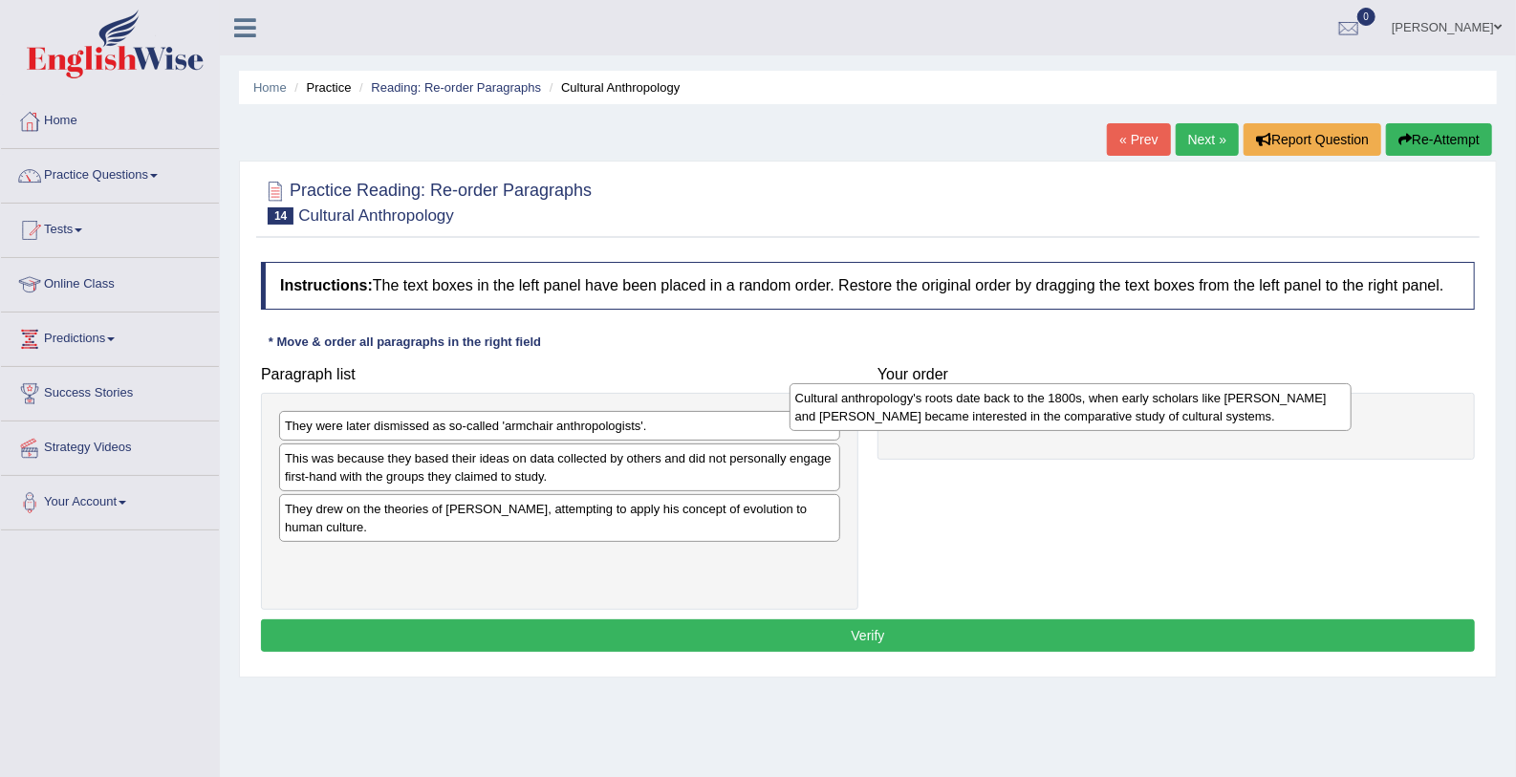
drag, startPoint x: 352, startPoint y: 477, endPoint x: 896, endPoint y: 424, distance: 547.3
click at [896, 424] on div "Cultural anthropology's roots date back to the 1800s, when early scholars like …" at bounding box center [1070, 407] width 562 height 48
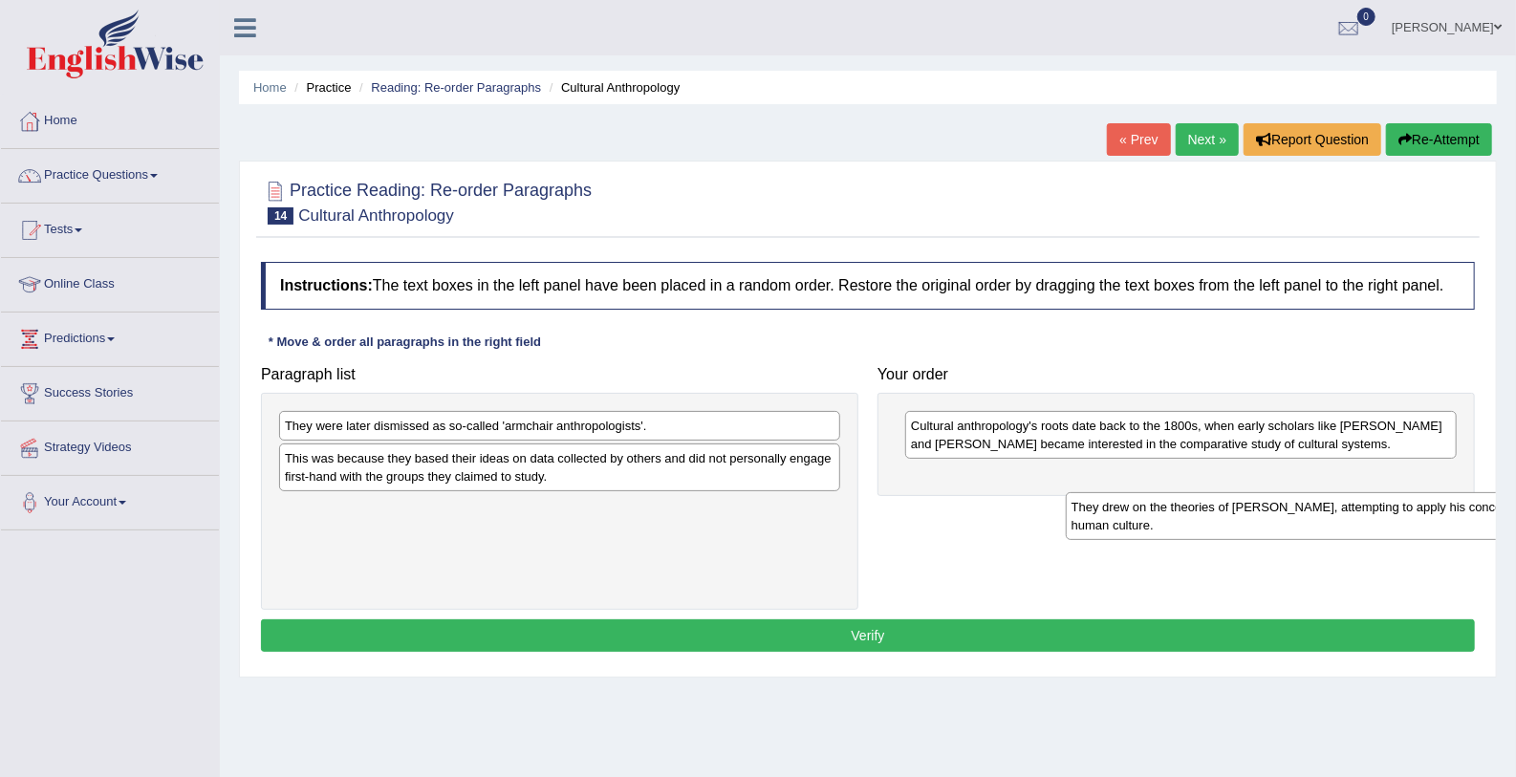
drag, startPoint x: 636, startPoint y: 514, endPoint x: 1400, endPoint y: 501, distance: 764.7
click at [1400, 501] on div "They drew on the theories of [PERSON_NAME], attempting to apply his concept of …" at bounding box center [1347, 516] width 562 height 48
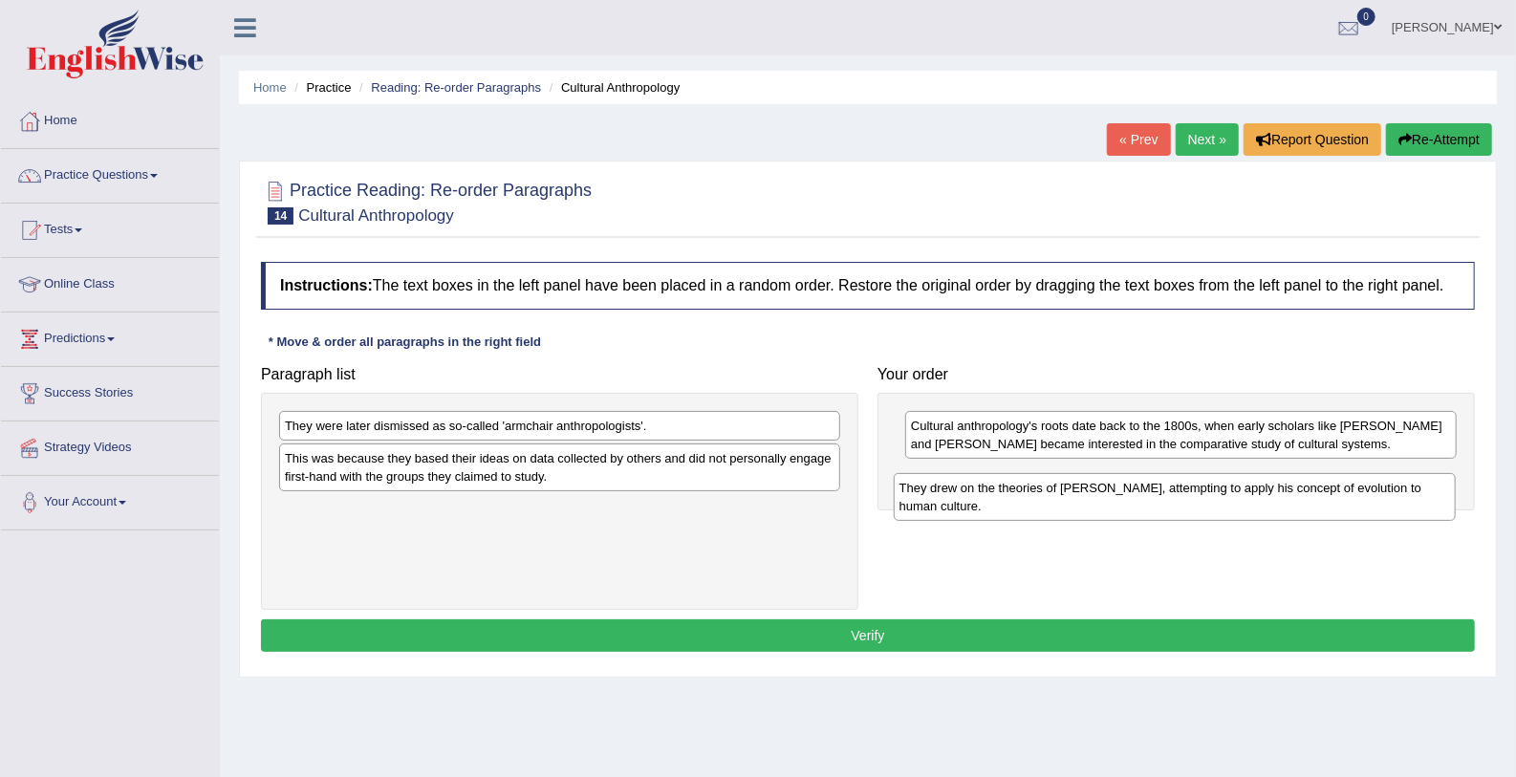
drag, startPoint x: 611, startPoint y: 522, endPoint x: 1225, endPoint y: 502, distance: 614.8
click at [1225, 502] on div "They drew on the theories of [PERSON_NAME], attempting to apply his concept of …" at bounding box center [1175, 497] width 562 height 48
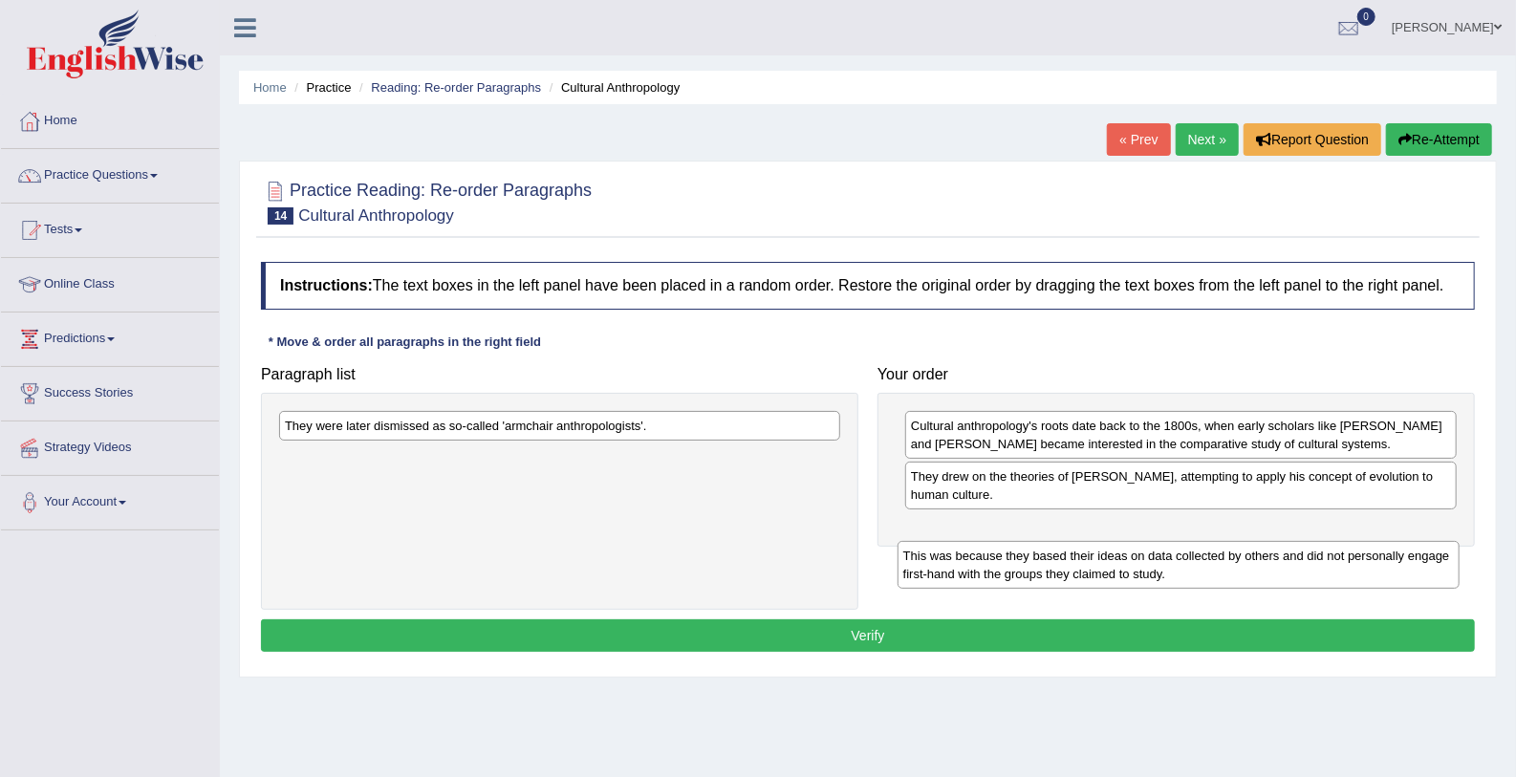
drag, startPoint x: 811, startPoint y: 470, endPoint x: 1438, endPoint y: 558, distance: 633.1
click at [1438, 558] on div "This was because they based their ideas on data collected by others and did not…" at bounding box center [1178, 565] width 562 height 48
drag, startPoint x: 465, startPoint y: 459, endPoint x: 1147, endPoint y: 552, distance: 687.8
click at [1147, 552] on div "This was because they based their ideas on data collected by others and did not…" at bounding box center [1241, 561] width 562 height 48
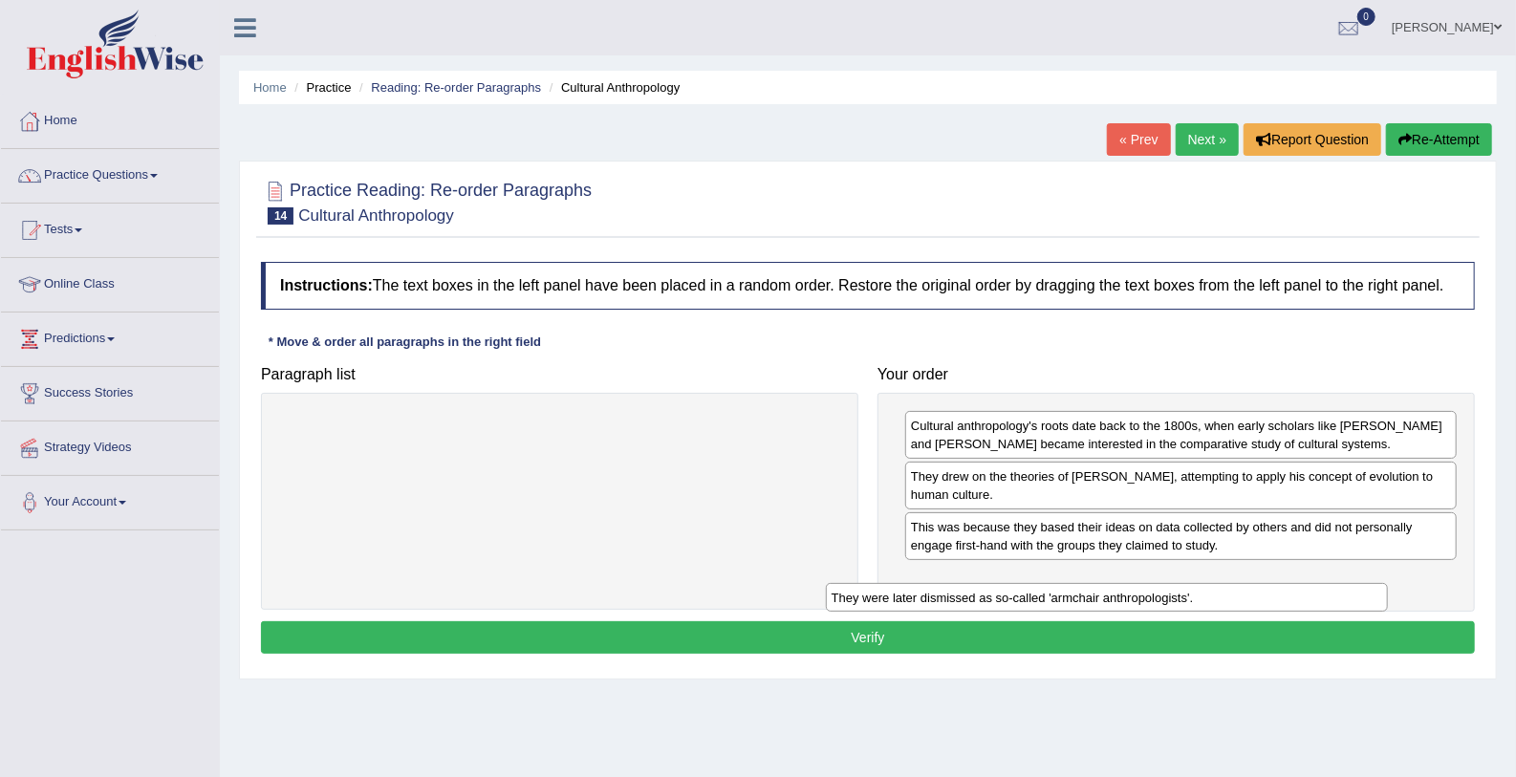
drag, startPoint x: 499, startPoint y: 429, endPoint x: 1046, endPoint y: 601, distance: 574.0
click at [1046, 601] on div "They were later dismissed as so-called 'armchair anthropologists'." at bounding box center [1107, 598] width 562 height 30
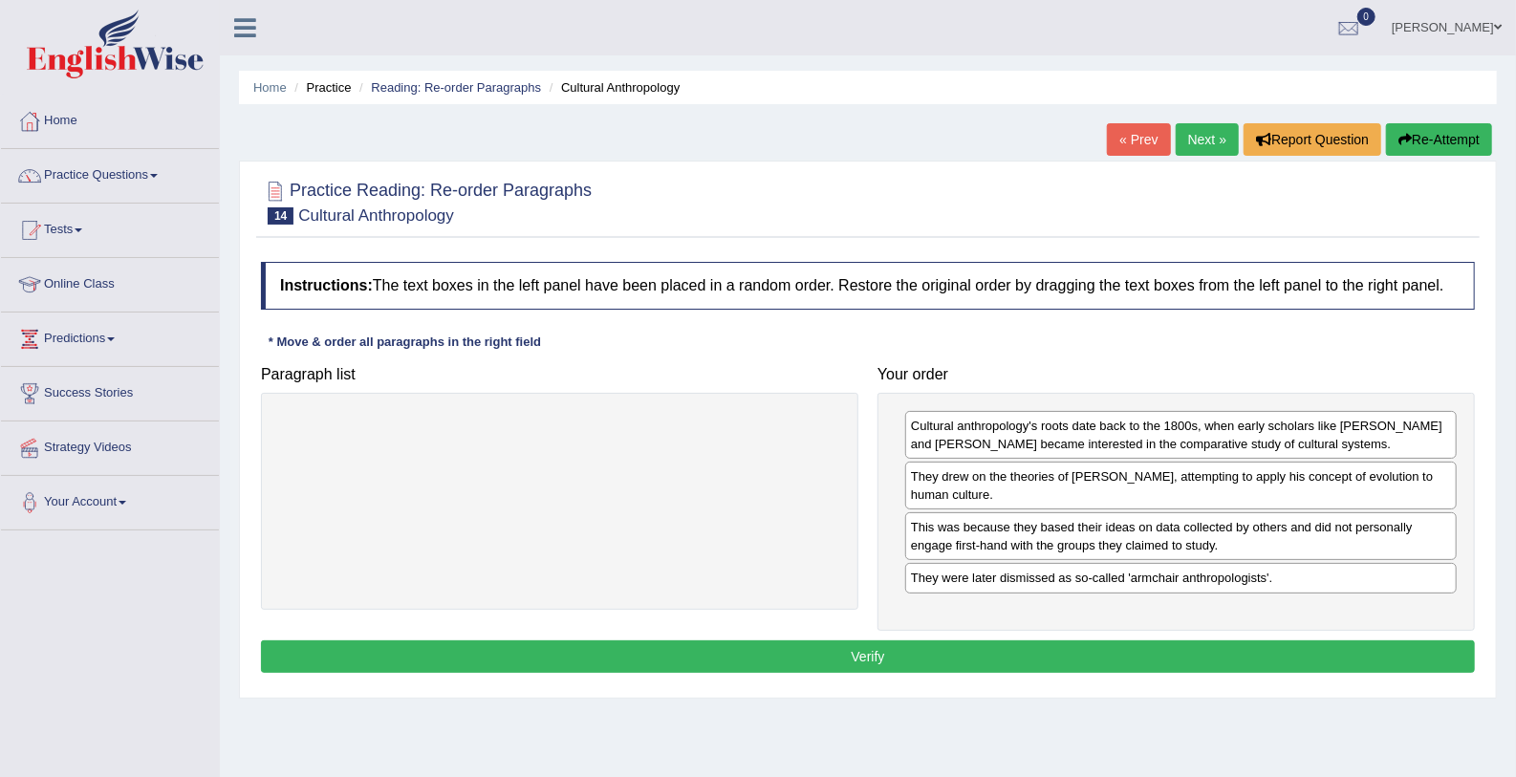
click at [971, 652] on button "Verify" at bounding box center [868, 656] width 1214 height 32
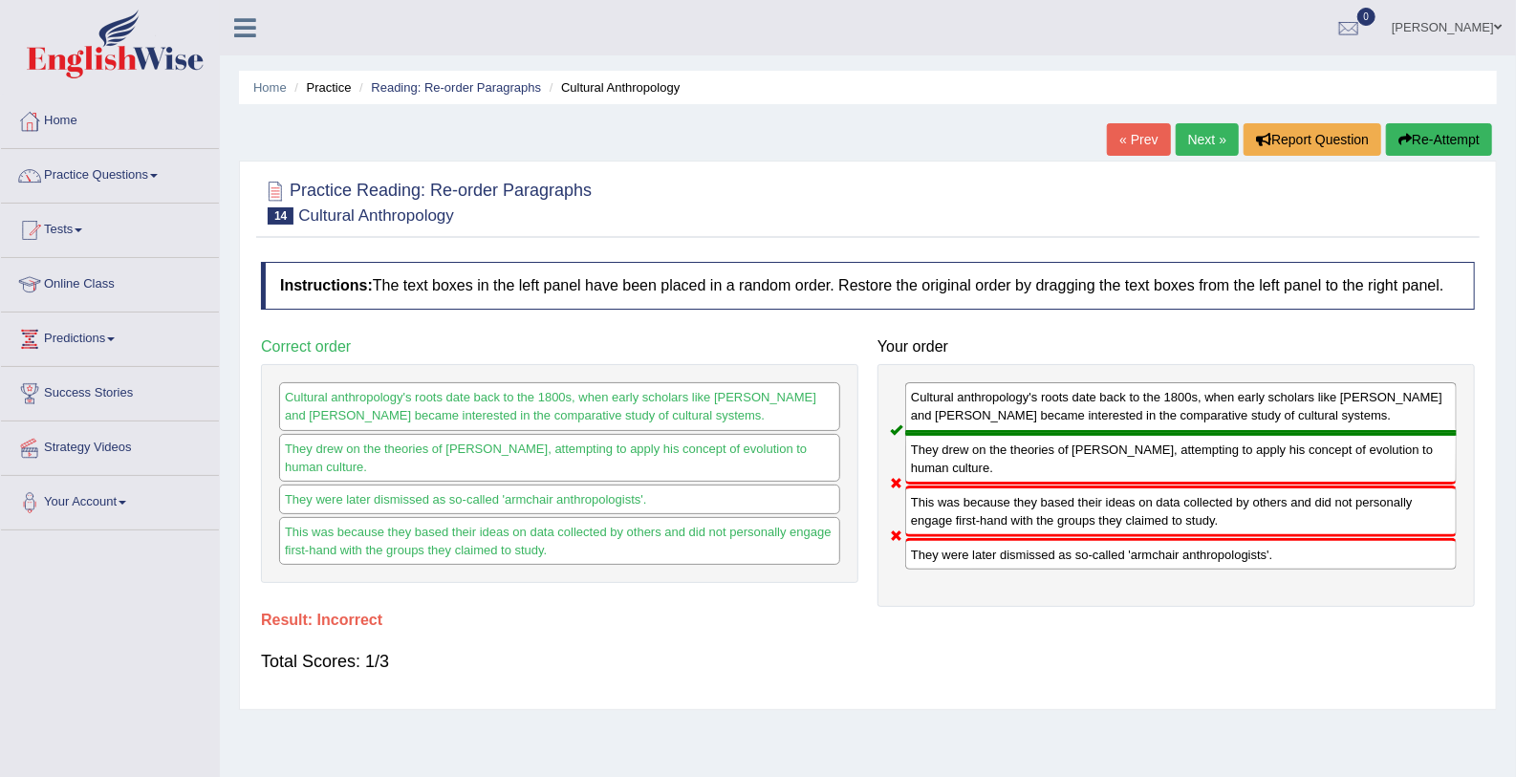
click at [1219, 125] on link "Next »" at bounding box center [1207, 139] width 63 height 32
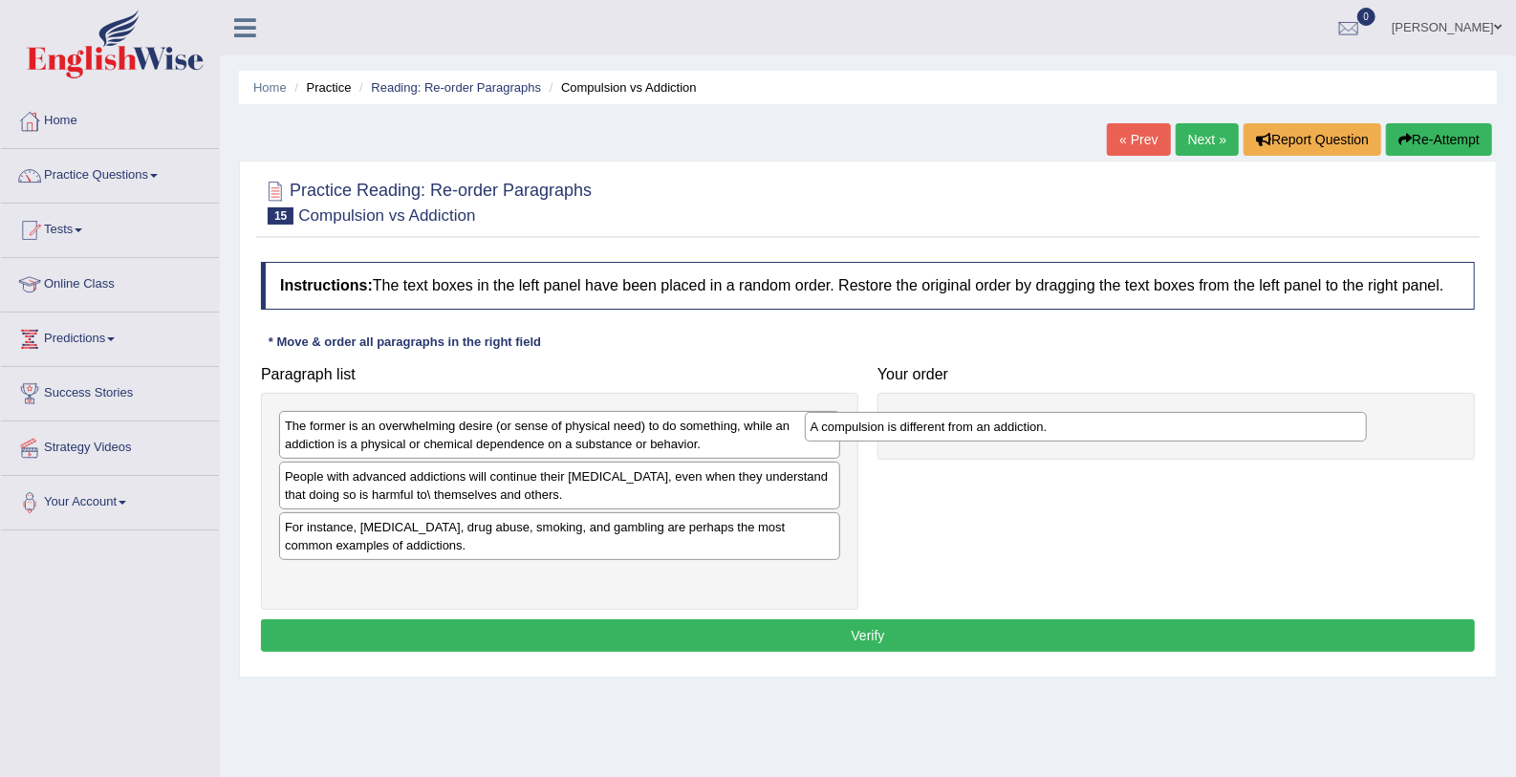
drag, startPoint x: 366, startPoint y: 527, endPoint x: 892, endPoint y: 427, distance: 535.0
click at [892, 427] on div "A compulsion is different from an addiction." at bounding box center [1086, 427] width 562 height 30
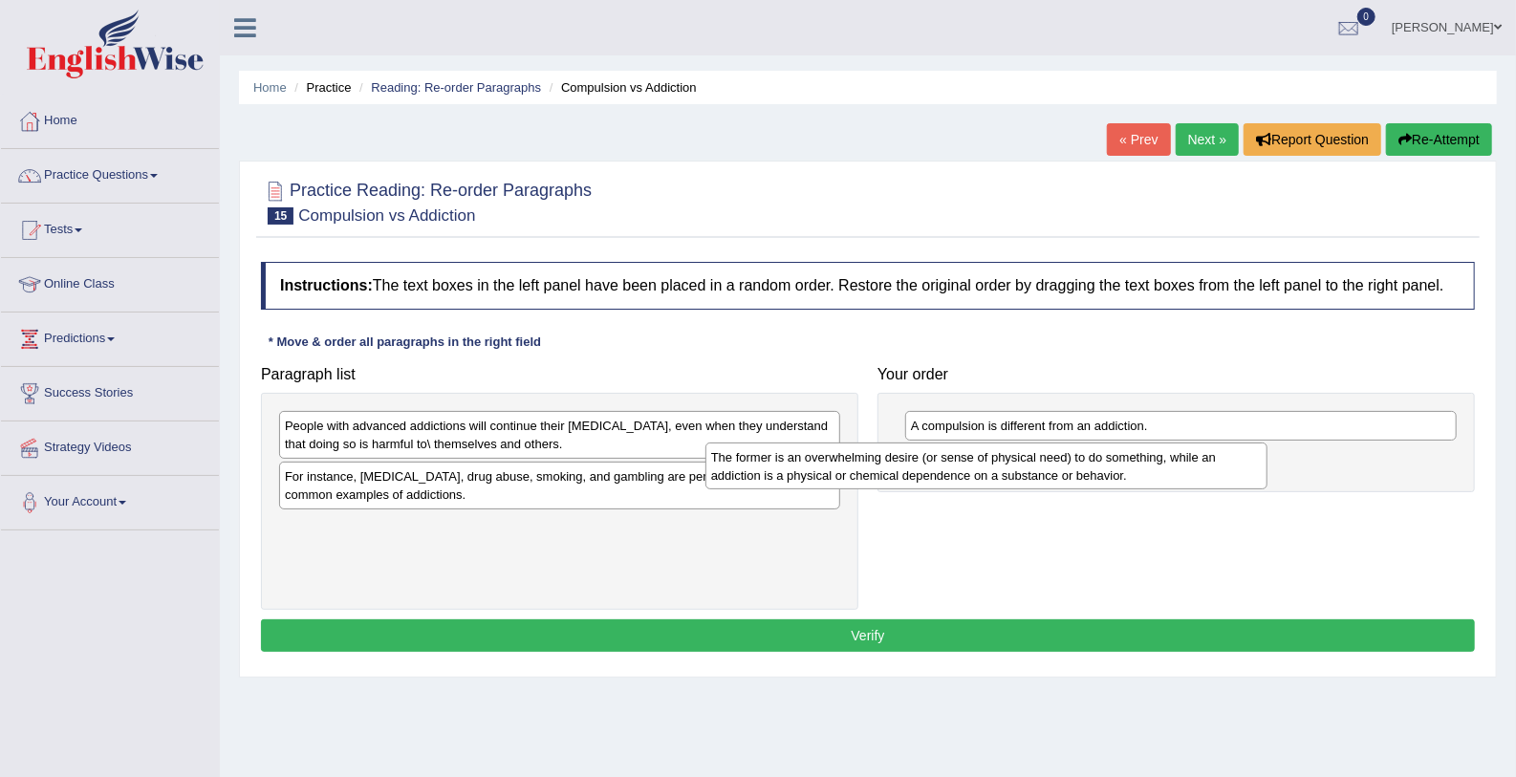
drag, startPoint x: 367, startPoint y: 437, endPoint x: 827, endPoint y: 468, distance: 460.8
click at [827, 468] on div "The former is an overwhelming desire (or sense of physical need) to do somethin…" at bounding box center [986, 466] width 562 height 48
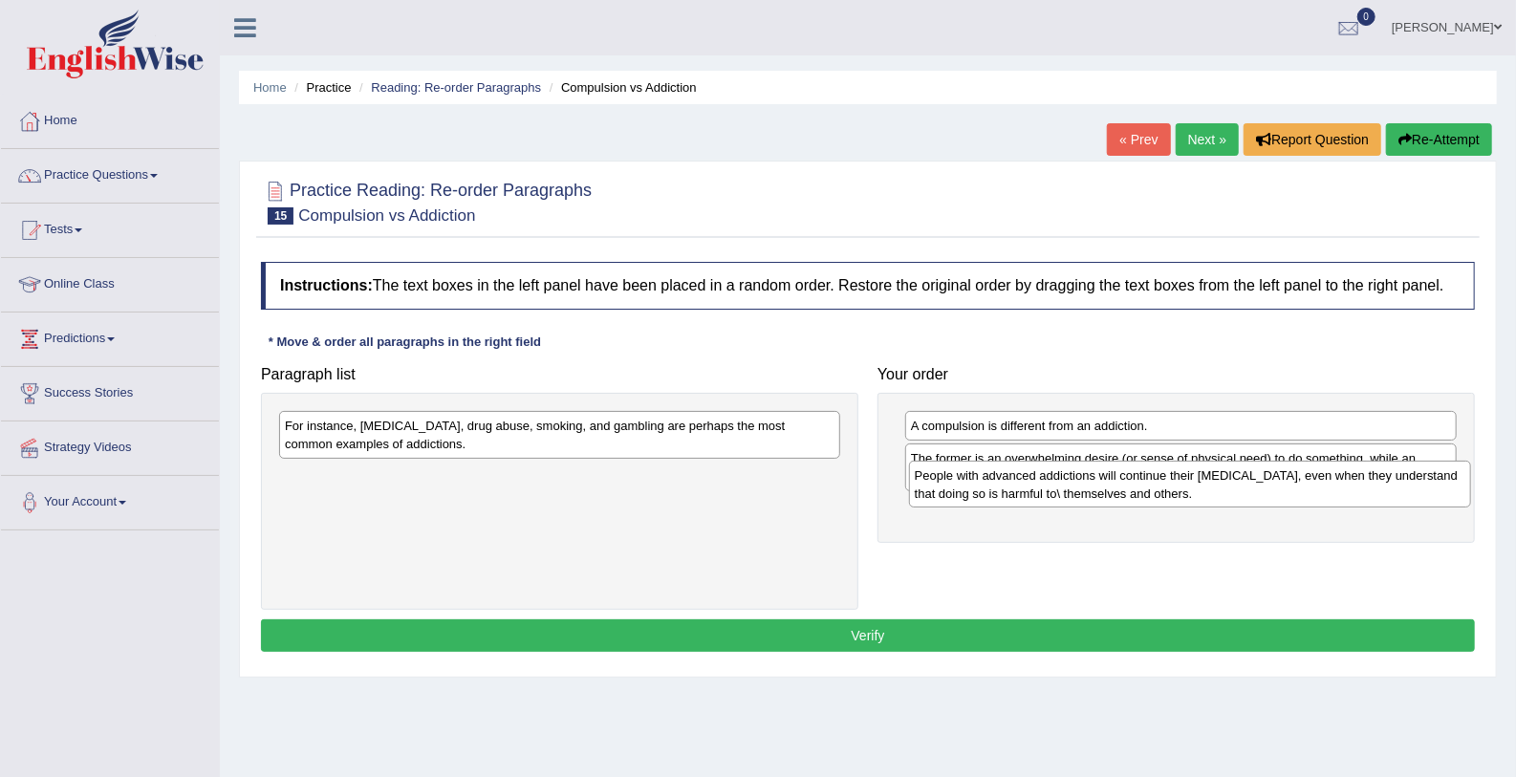
drag, startPoint x: 408, startPoint y: 435, endPoint x: 1038, endPoint y: 485, distance: 631.8
click at [1038, 485] on div "People with advanced addictions will continue their [MEDICAL_DATA], even when t…" at bounding box center [1190, 485] width 562 height 48
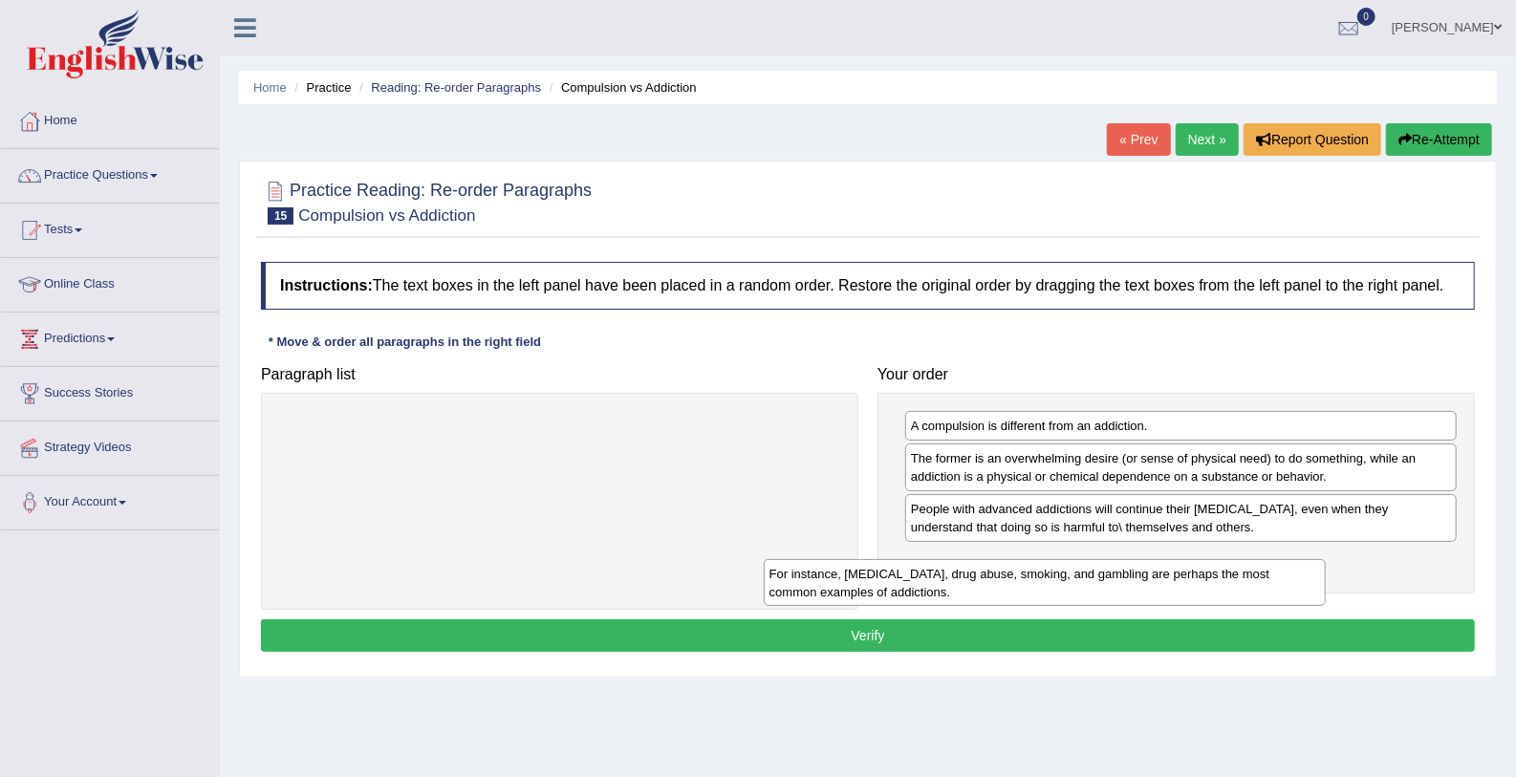
drag, startPoint x: 546, startPoint y: 435, endPoint x: 1171, endPoint y: 592, distance: 644.4
click at [1171, 592] on div "For instance, [MEDICAL_DATA], drug abuse, smoking, and gambling are perhaps the…" at bounding box center [1045, 583] width 562 height 48
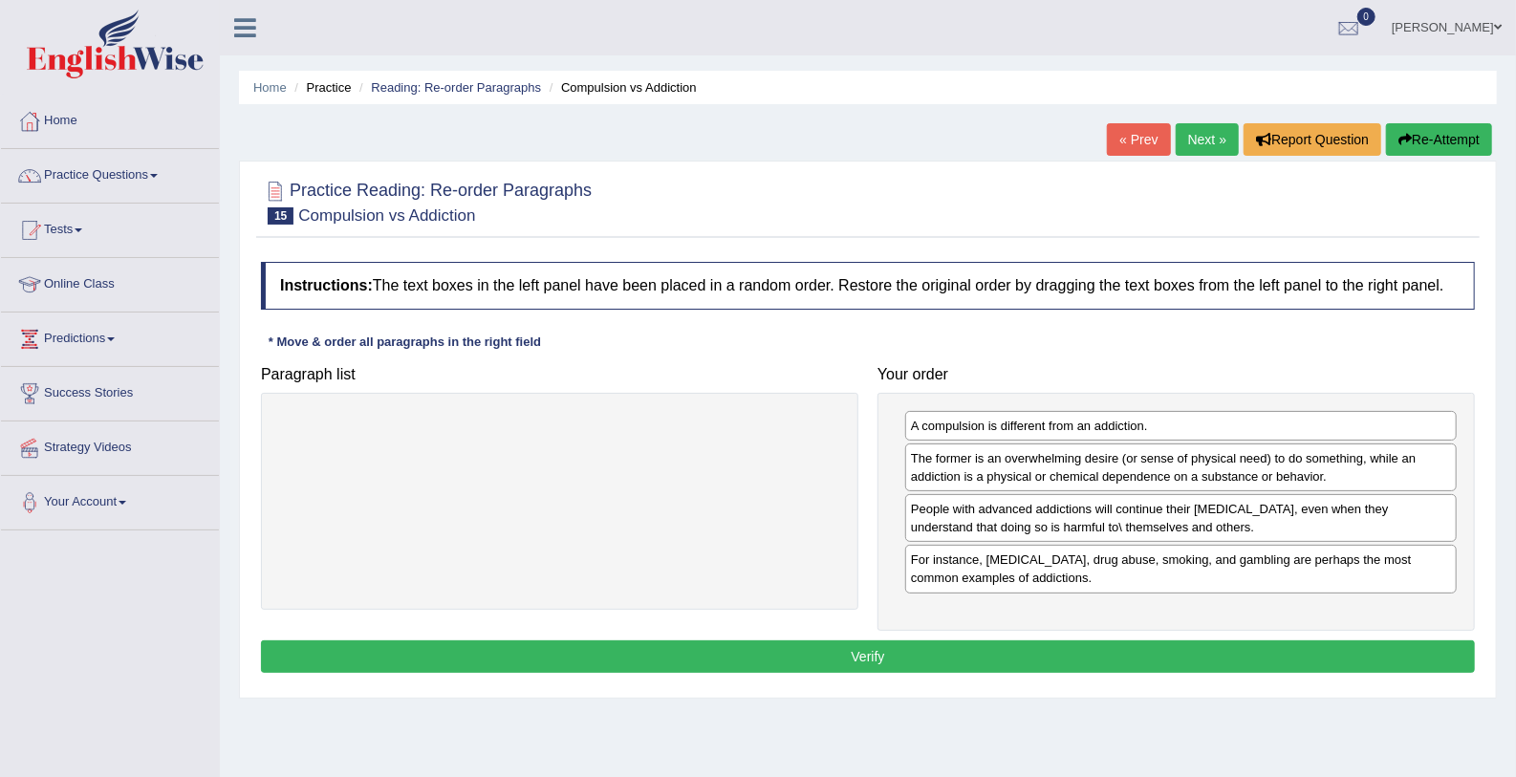
click at [1109, 673] on div "Instructions: The text boxes in the left panel have been placed in a random ord…" at bounding box center [867, 469] width 1223 height 435
click at [1108, 669] on button "Verify" at bounding box center [868, 656] width 1214 height 32
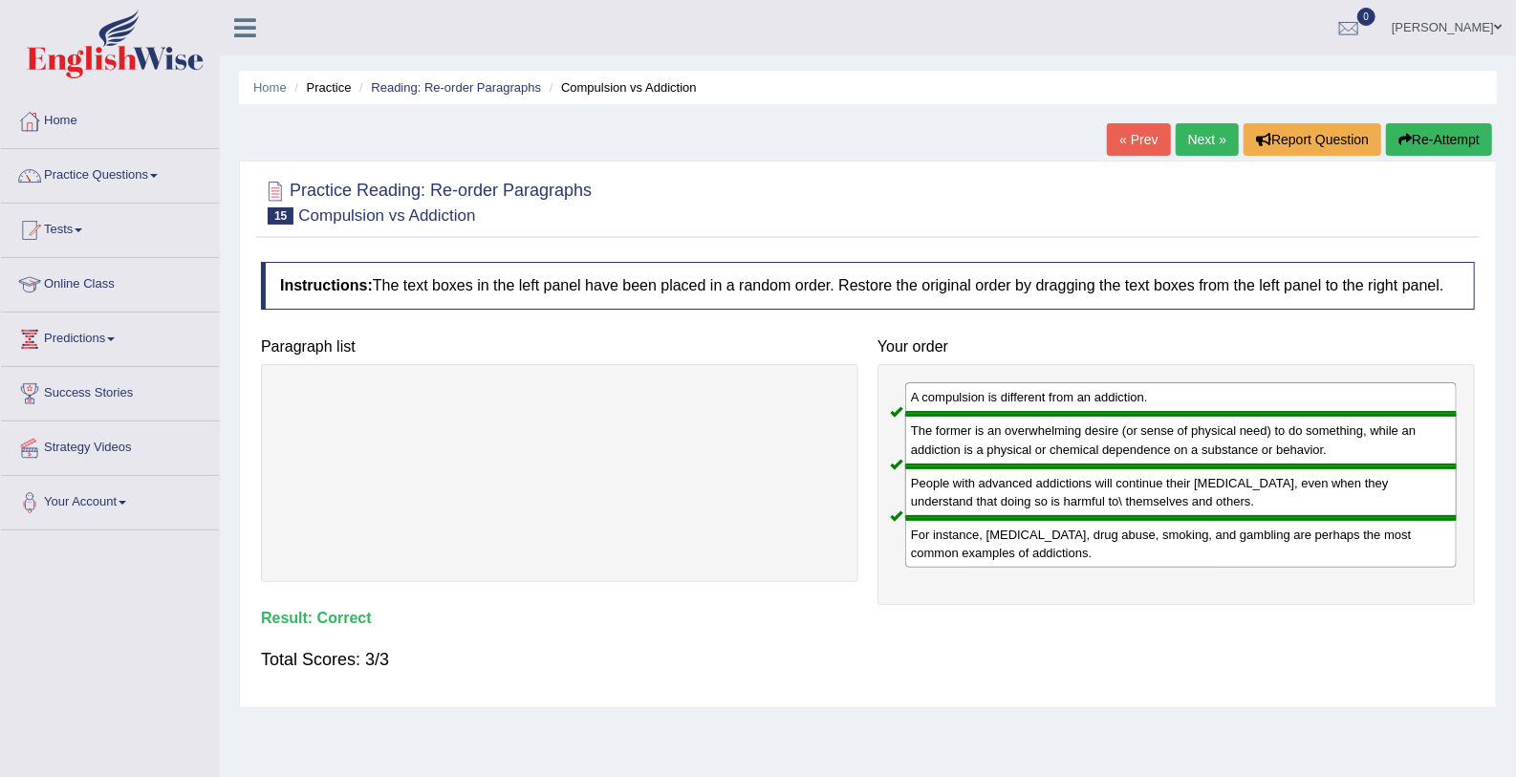
click at [1201, 129] on link "Next »" at bounding box center [1207, 139] width 63 height 32
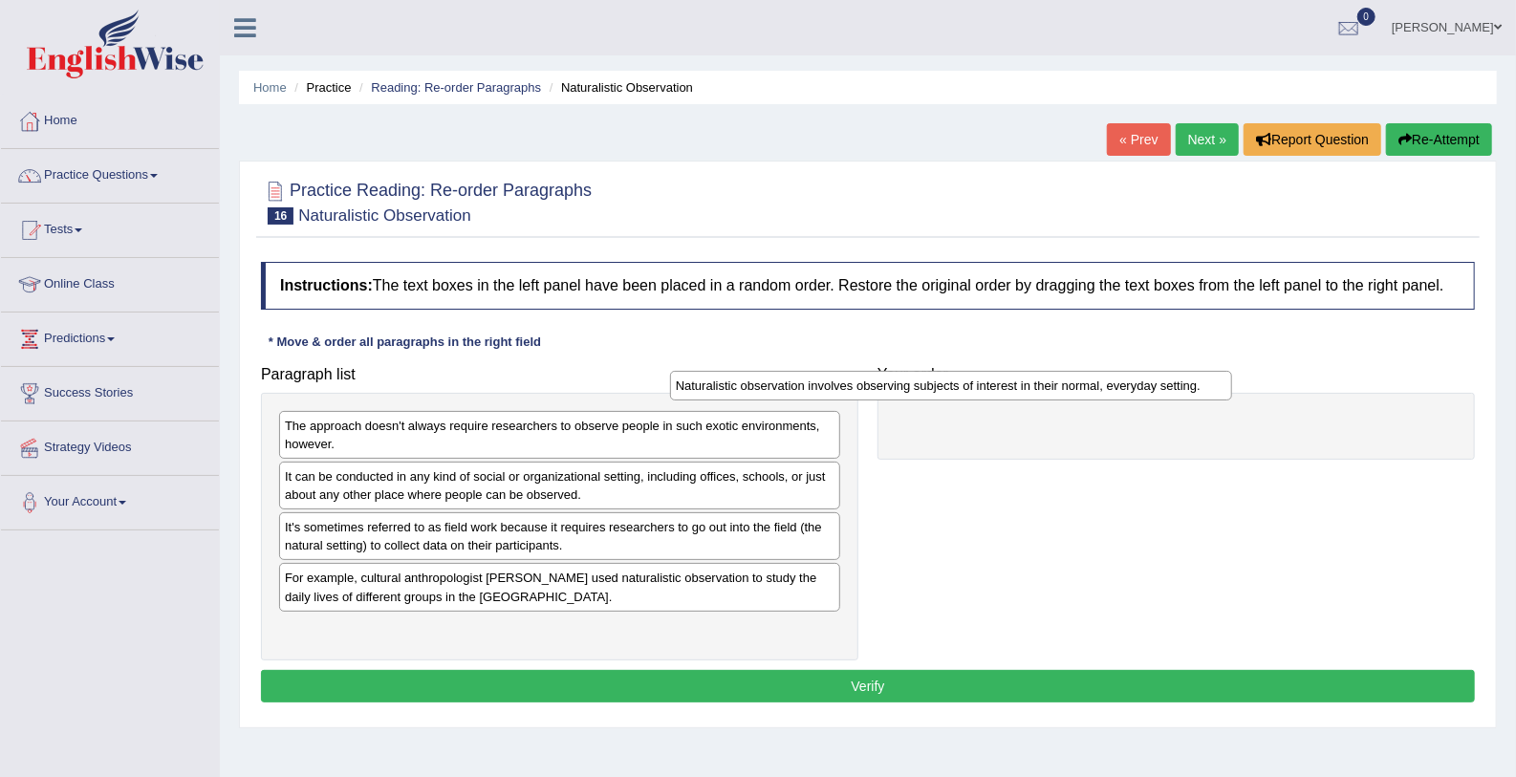
drag, startPoint x: 550, startPoint y: 574, endPoint x: 952, endPoint y: 385, distance: 444.6
click at [952, 385] on div "Naturalistic observation involves observing subjects of interest in their norma…" at bounding box center [951, 386] width 562 height 30
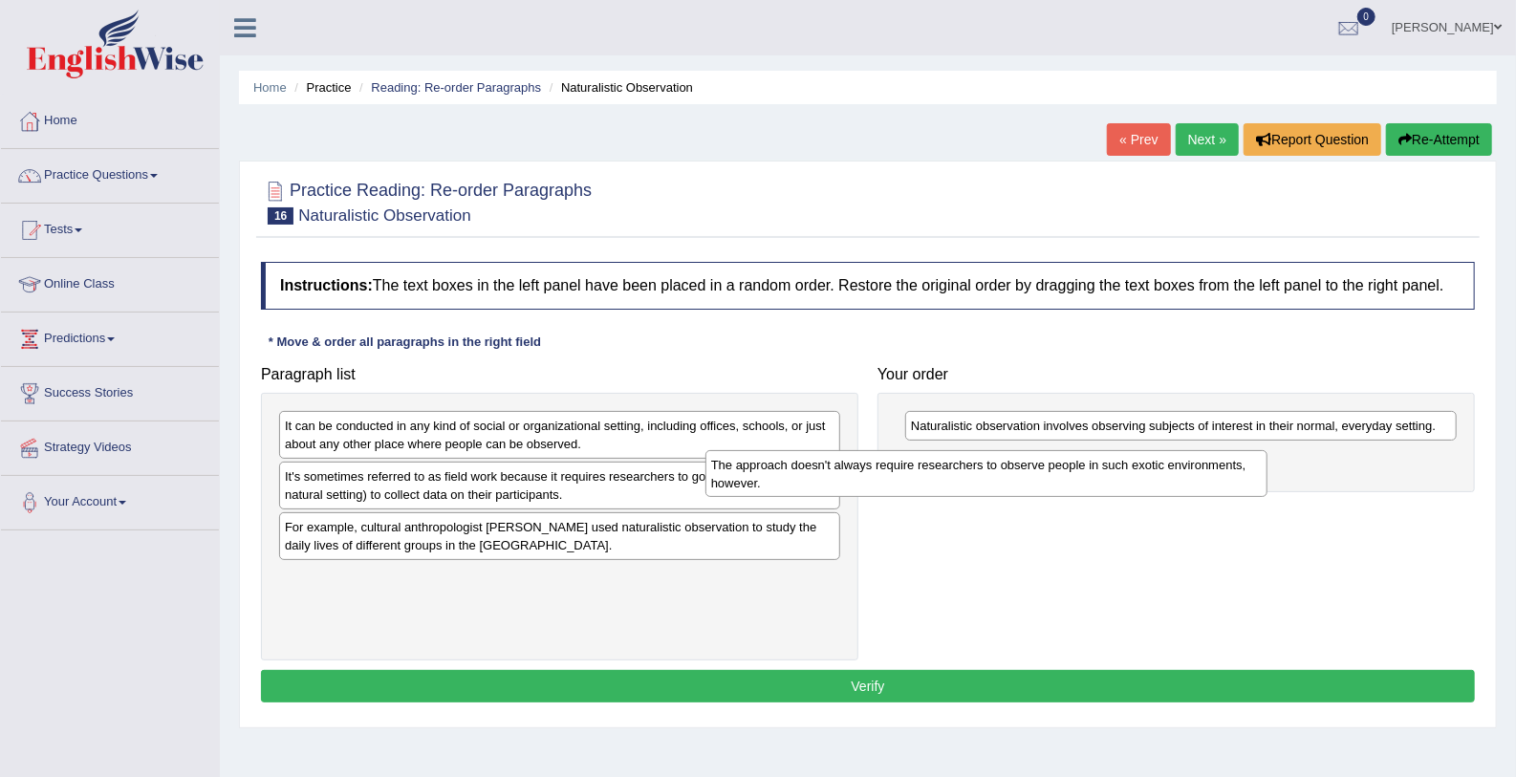
drag, startPoint x: 671, startPoint y: 425, endPoint x: 1211, endPoint y: 455, distance: 540.8
click at [1211, 455] on div "The approach doesn't always require researchers to observe people in such exoti…" at bounding box center [986, 474] width 562 height 48
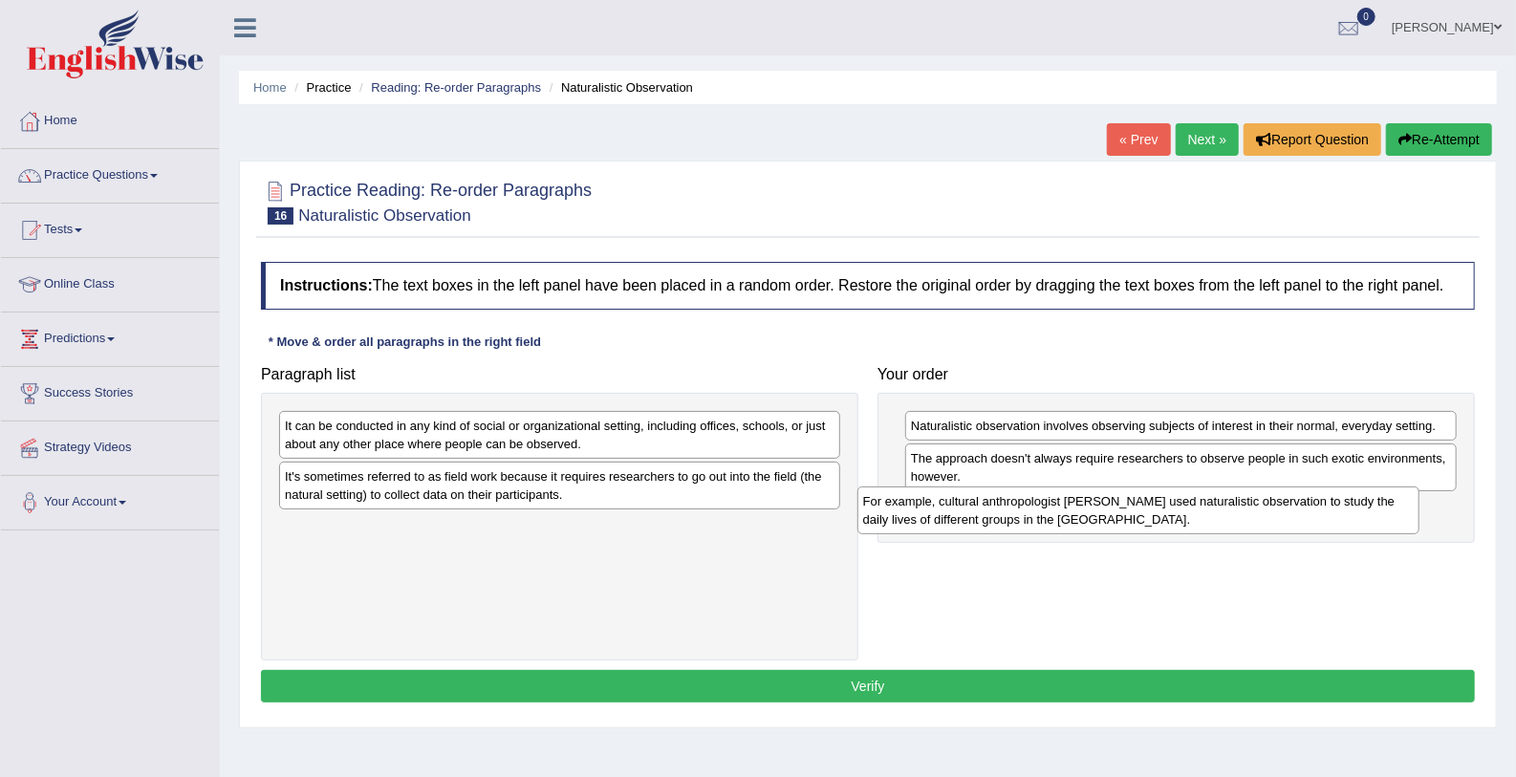
drag, startPoint x: 328, startPoint y: 544, endPoint x: 912, endPoint y: 521, distance: 584.4
click at [912, 521] on div "For example, cultural anthropologist Margaret Mead used naturalistic observatio…" at bounding box center [1138, 510] width 562 height 48
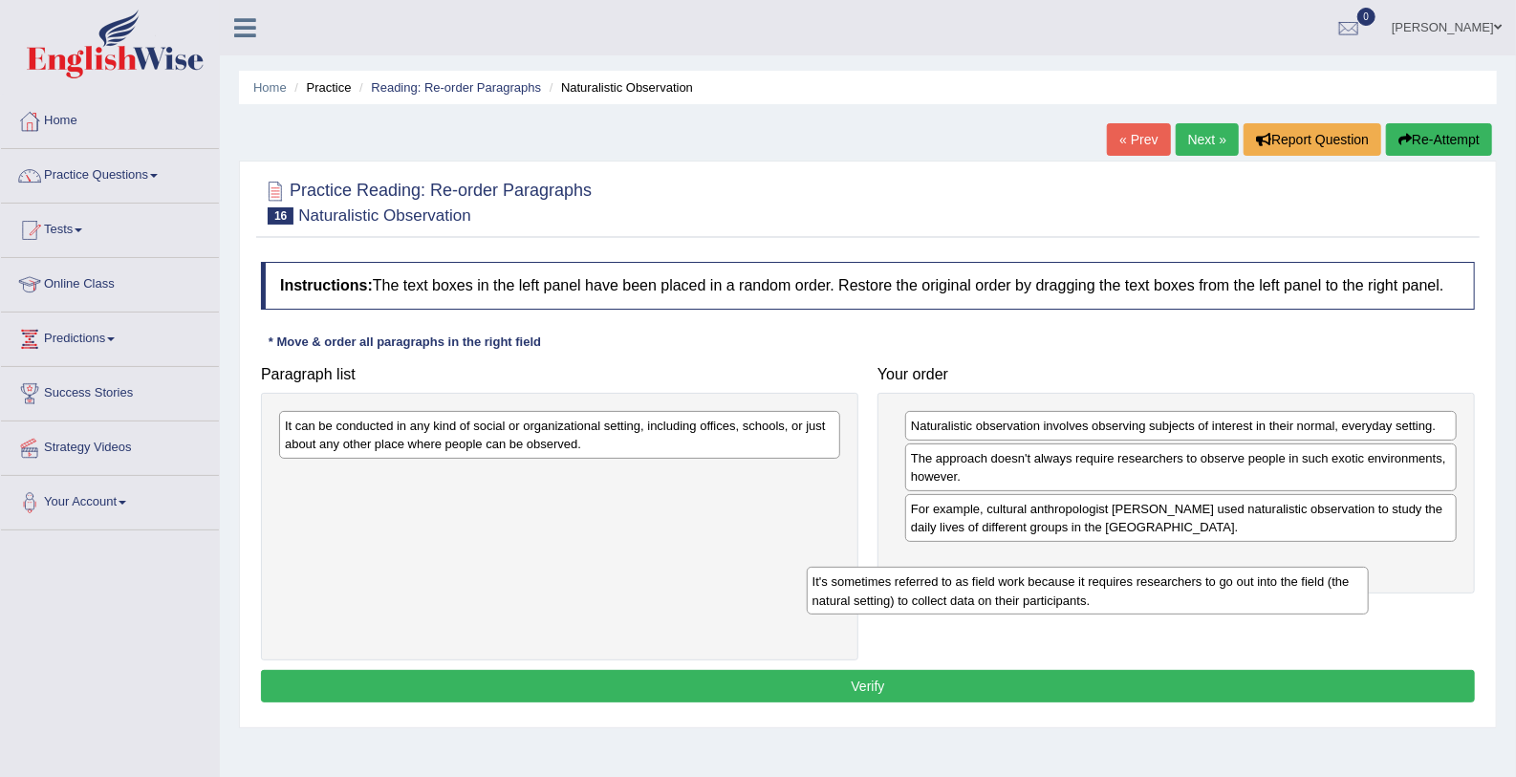
drag, startPoint x: 547, startPoint y: 499, endPoint x: 1100, endPoint y: 604, distance: 563.2
click at [1100, 604] on div "It's sometimes referred to as field work because it requires researchers to go …" at bounding box center [1088, 591] width 562 height 48
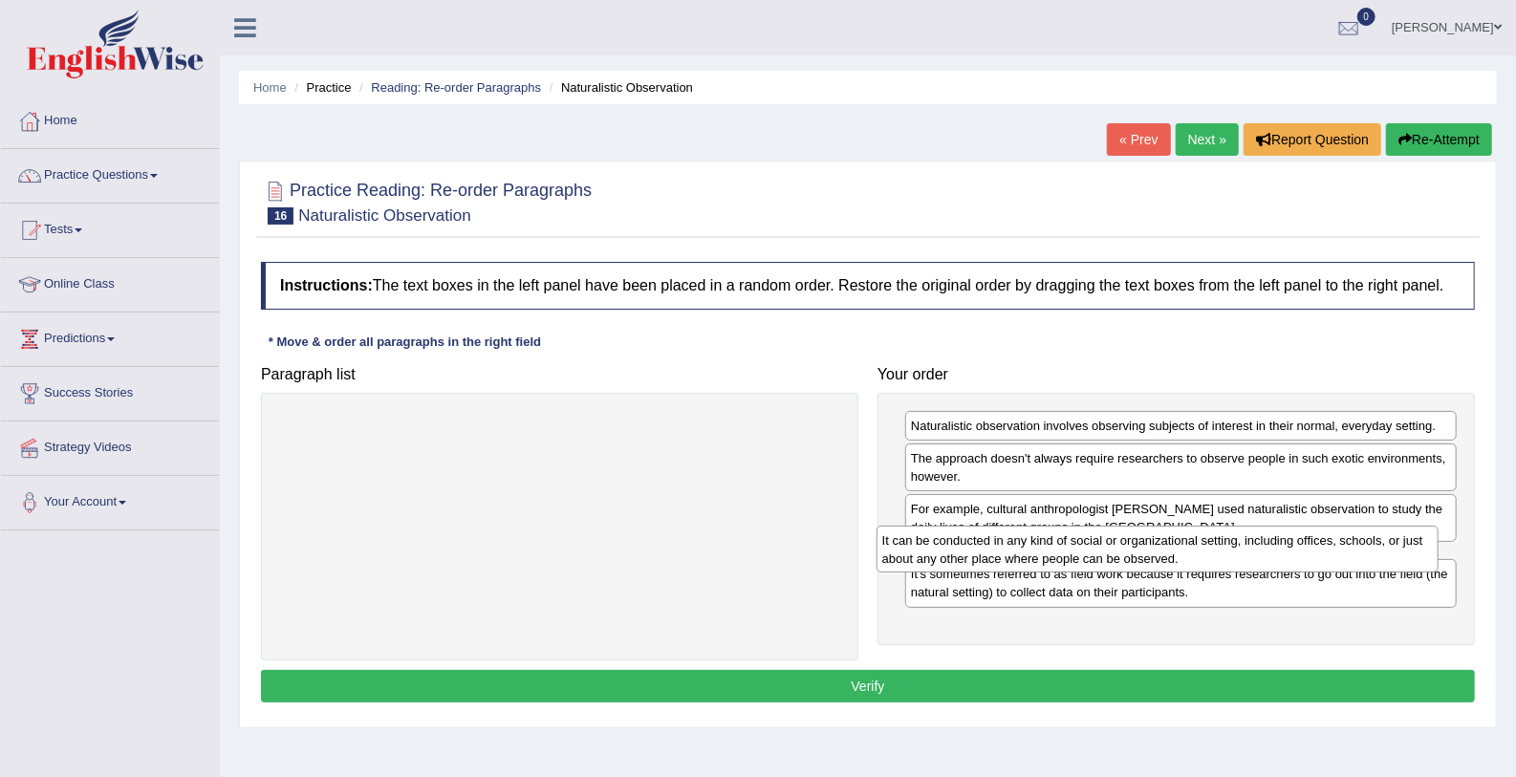
drag, startPoint x: 632, startPoint y: 412, endPoint x: 1229, endPoint y: 527, distance: 608.2
click at [1229, 527] on div "It can be conducted in any kind of social or organizational setting, including …" at bounding box center [1157, 550] width 562 height 48
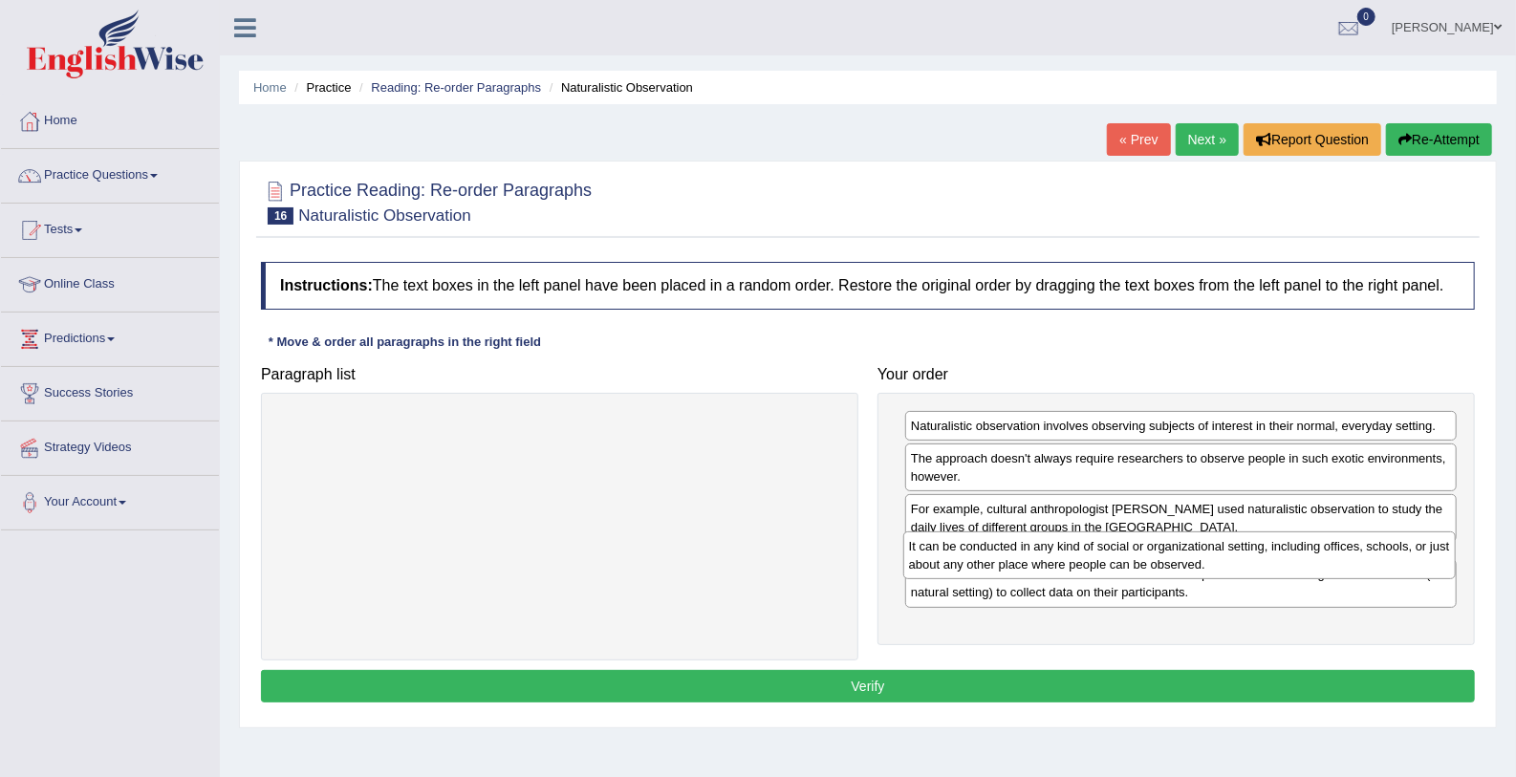
drag, startPoint x: 991, startPoint y: 553, endPoint x: 989, endPoint y: 541, distance: 12.6
click at [989, 541] on div "It can be conducted in any kind of social or organizational setting, including …" at bounding box center [1179, 555] width 552 height 48
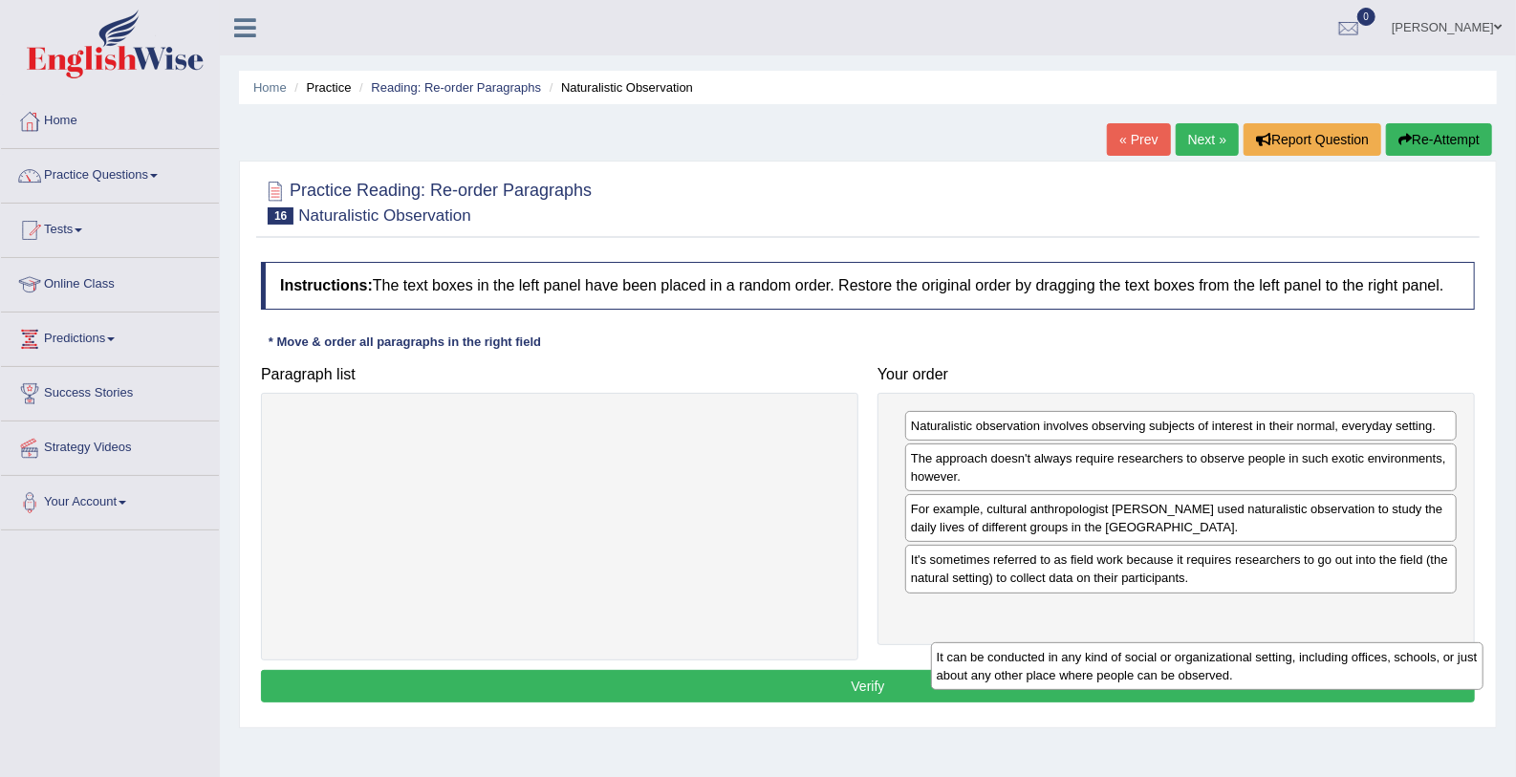
drag, startPoint x: 1005, startPoint y: 570, endPoint x: 1028, endPoint y: 661, distance: 94.6
click at [1028, 661] on div "It can be conducted in any kind of social or organizational setting, including …" at bounding box center [1207, 666] width 552 height 48
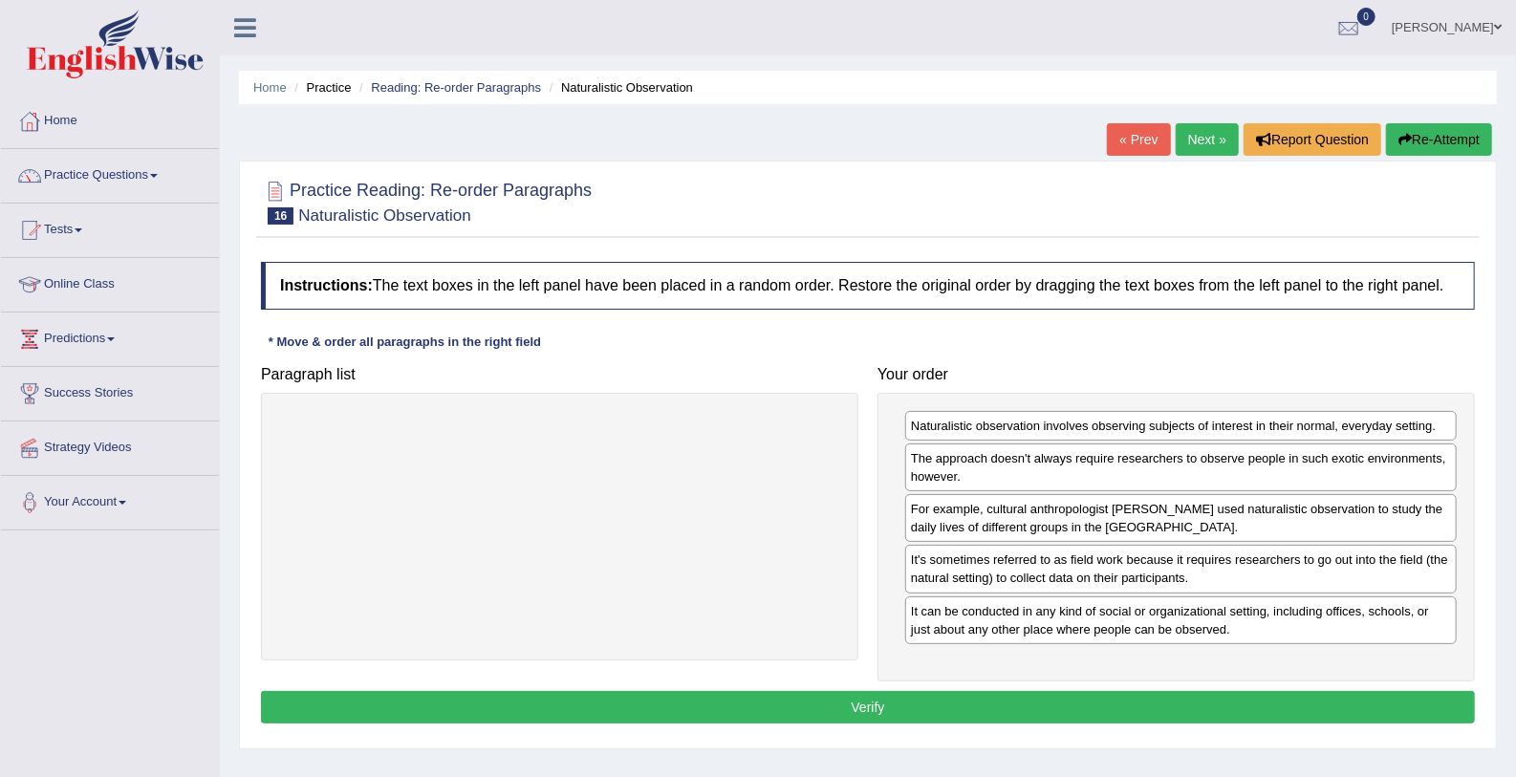
click at [990, 723] on div "Instructions: The text boxes in the left panel have been placed in a random ord…" at bounding box center [867, 495] width 1223 height 486
click at [984, 704] on button "Verify" at bounding box center [868, 707] width 1214 height 32
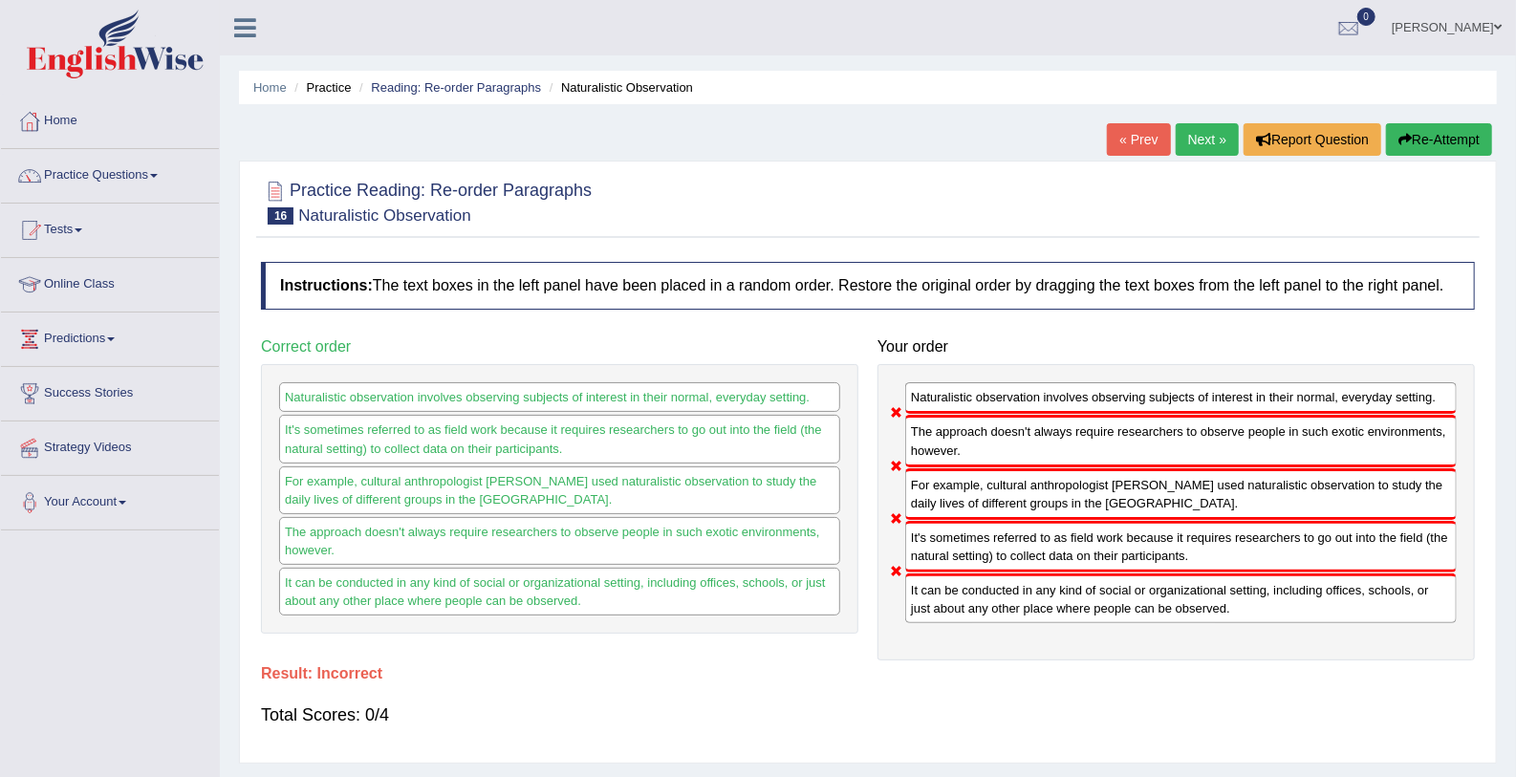
click at [1212, 123] on link "Next »" at bounding box center [1207, 139] width 63 height 32
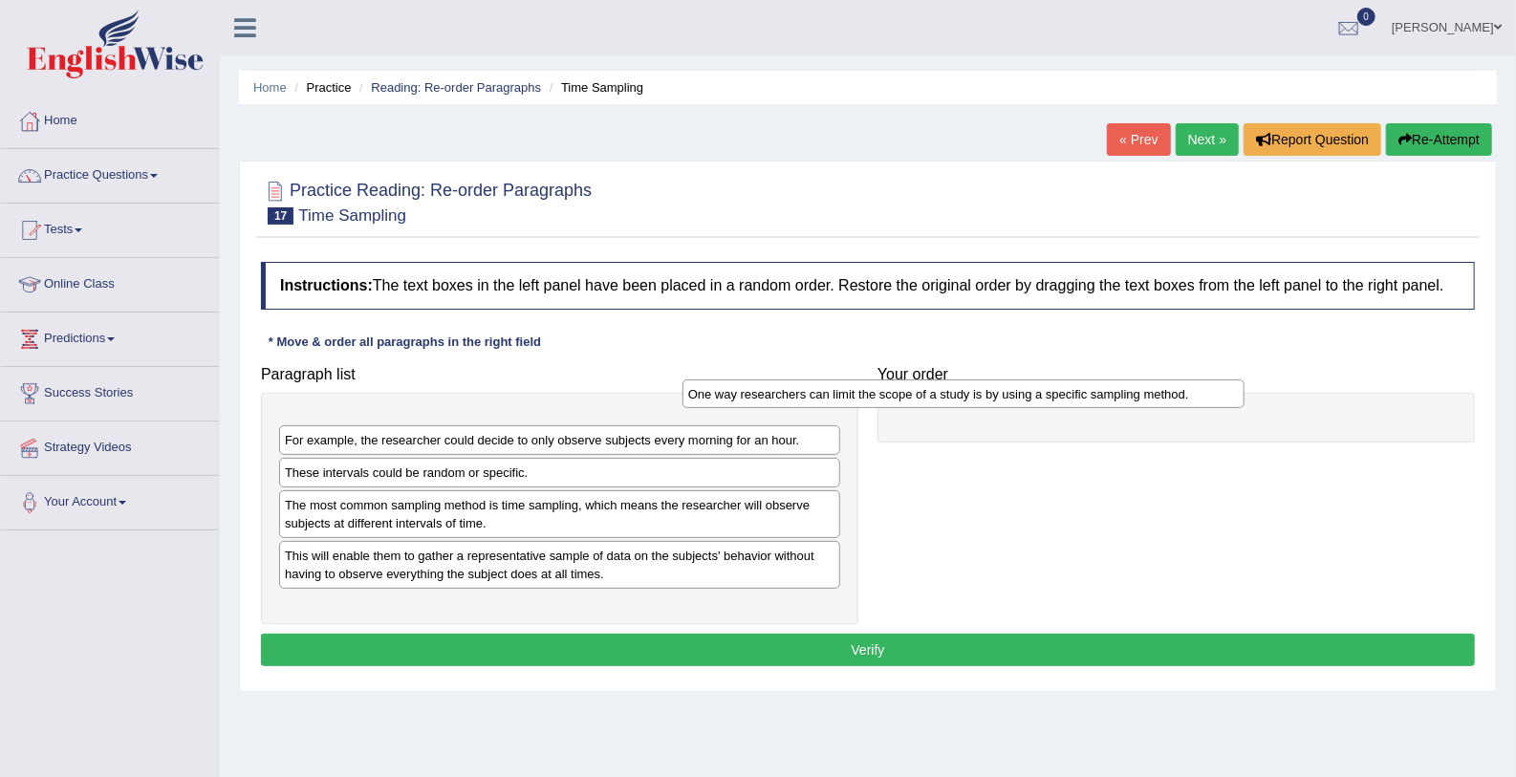
drag, startPoint x: 396, startPoint y: 416, endPoint x: 910, endPoint y: 423, distance: 514.2
click at [910, 409] on div "One way researchers can limit the scope of a study is by using a specific sampl…" at bounding box center [963, 394] width 562 height 30
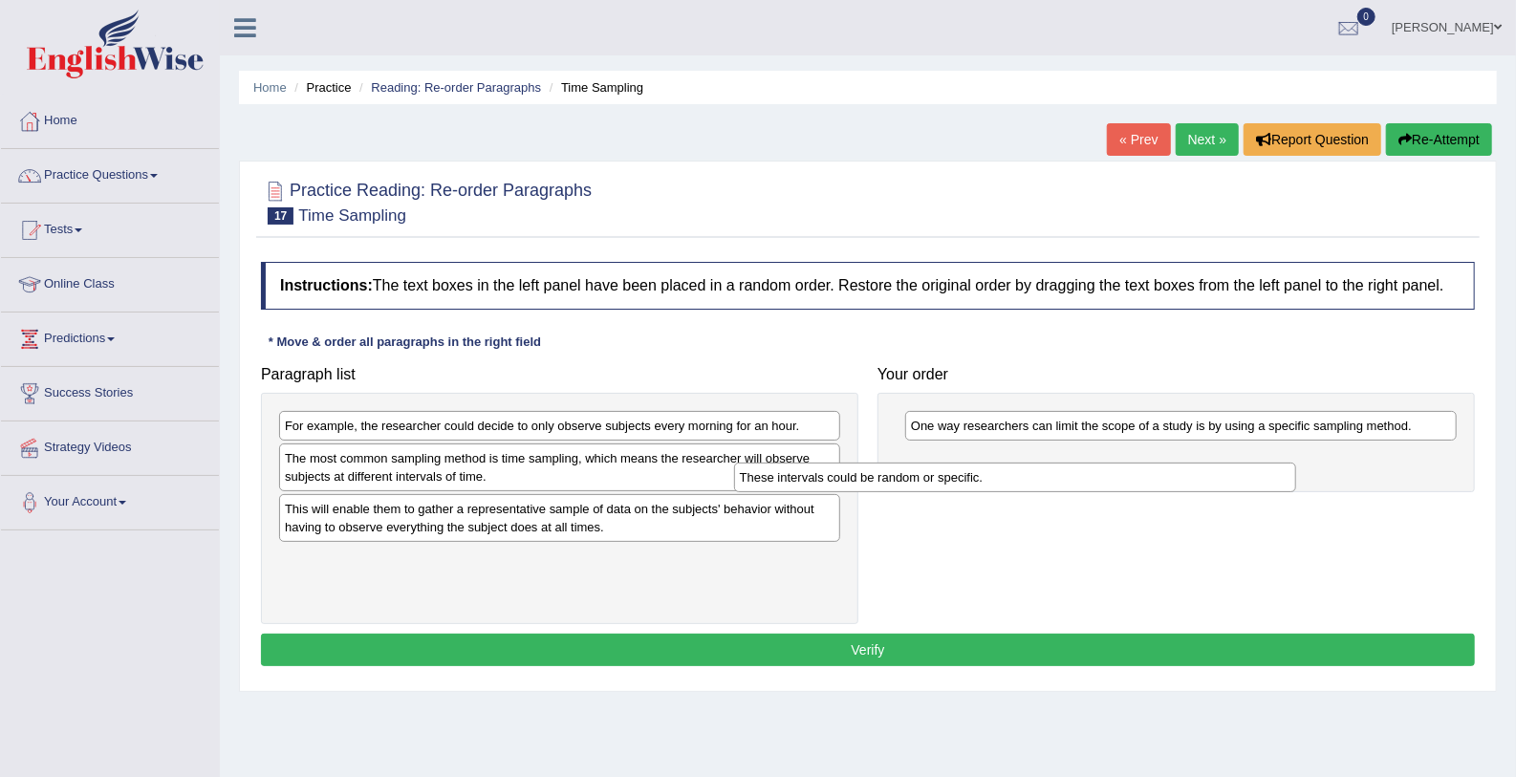
drag, startPoint x: 410, startPoint y: 460, endPoint x: 865, endPoint y: 480, distance: 455.4
click at [865, 480] on div "These intervals could be random or specific." at bounding box center [1015, 478] width 562 height 30
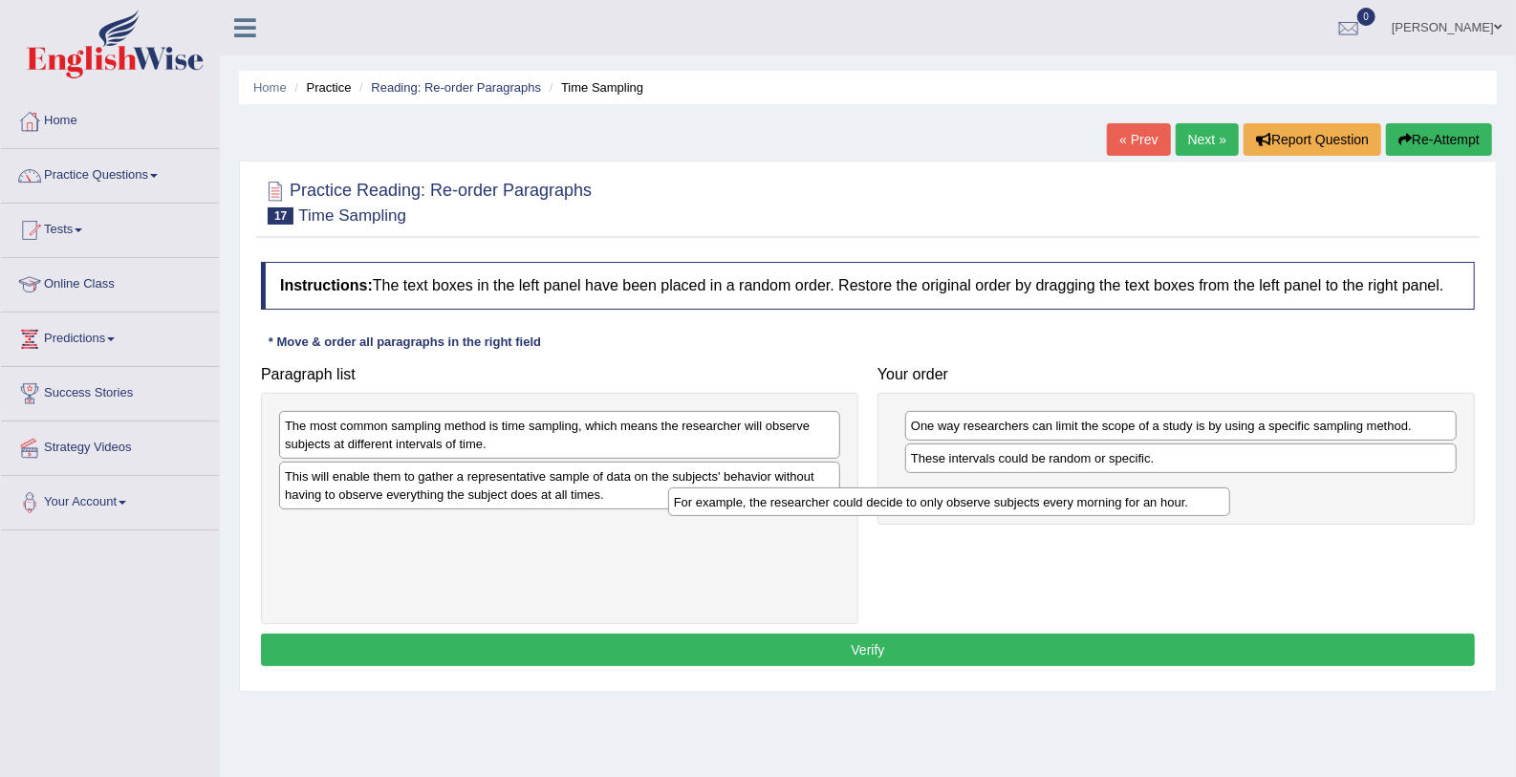
drag, startPoint x: 644, startPoint y: 423, endPoint x: 1084, endPoint y: 504, distance: 446.9
click at [1084, 504] on div "For example, the researcher could decide to only observe subjects every morning…" at bounding box center [949, 502] width 562 height 30
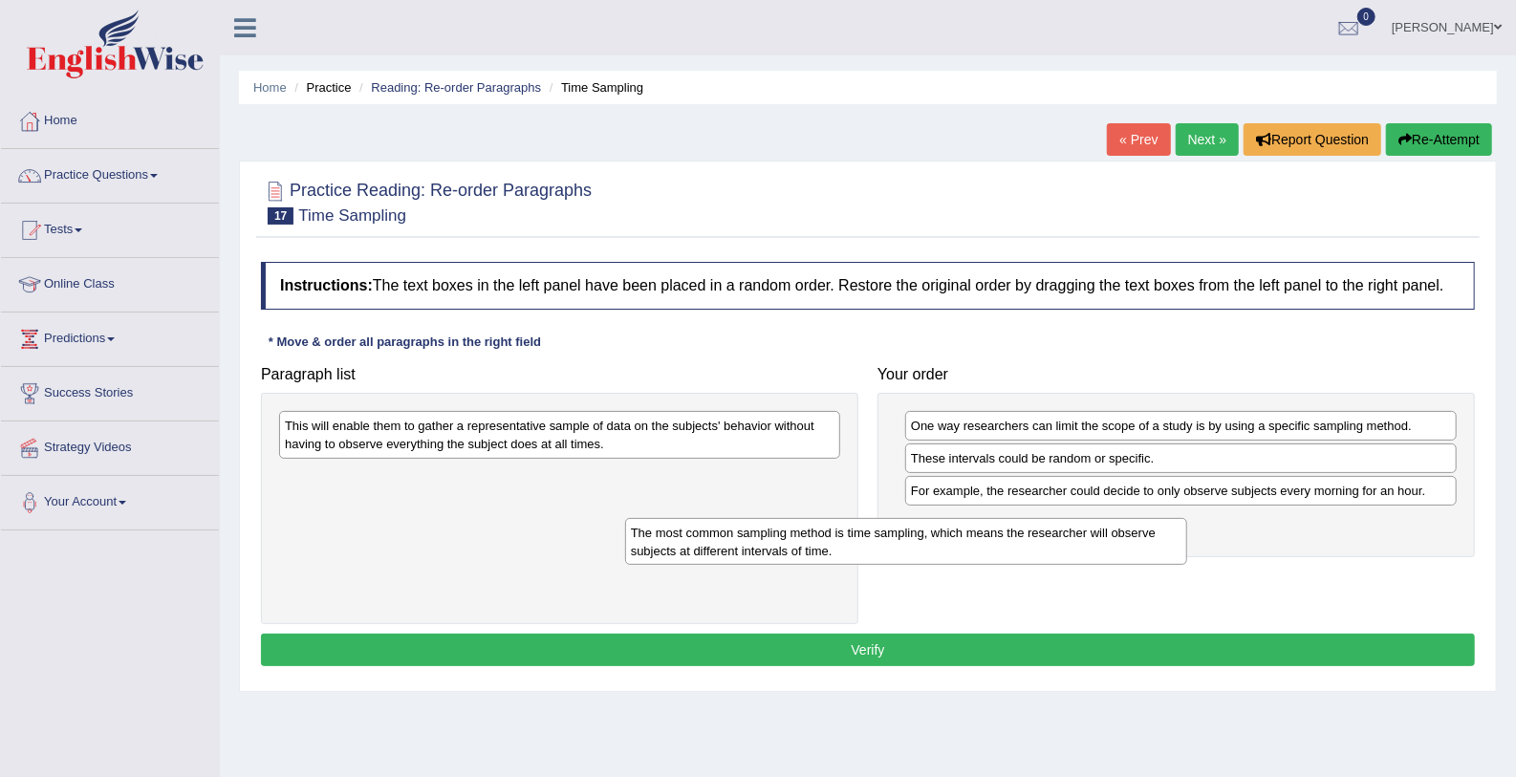
drag, startPoint x: 724, startPoint y: 436, endPoint x: 1139, endPoint y: 555, distance: 431.6
click at [1139, 555] on div "The most common sampling method is time sampling, which means the researcher wi…" at bounding box center [906, 542] width 562 height 48
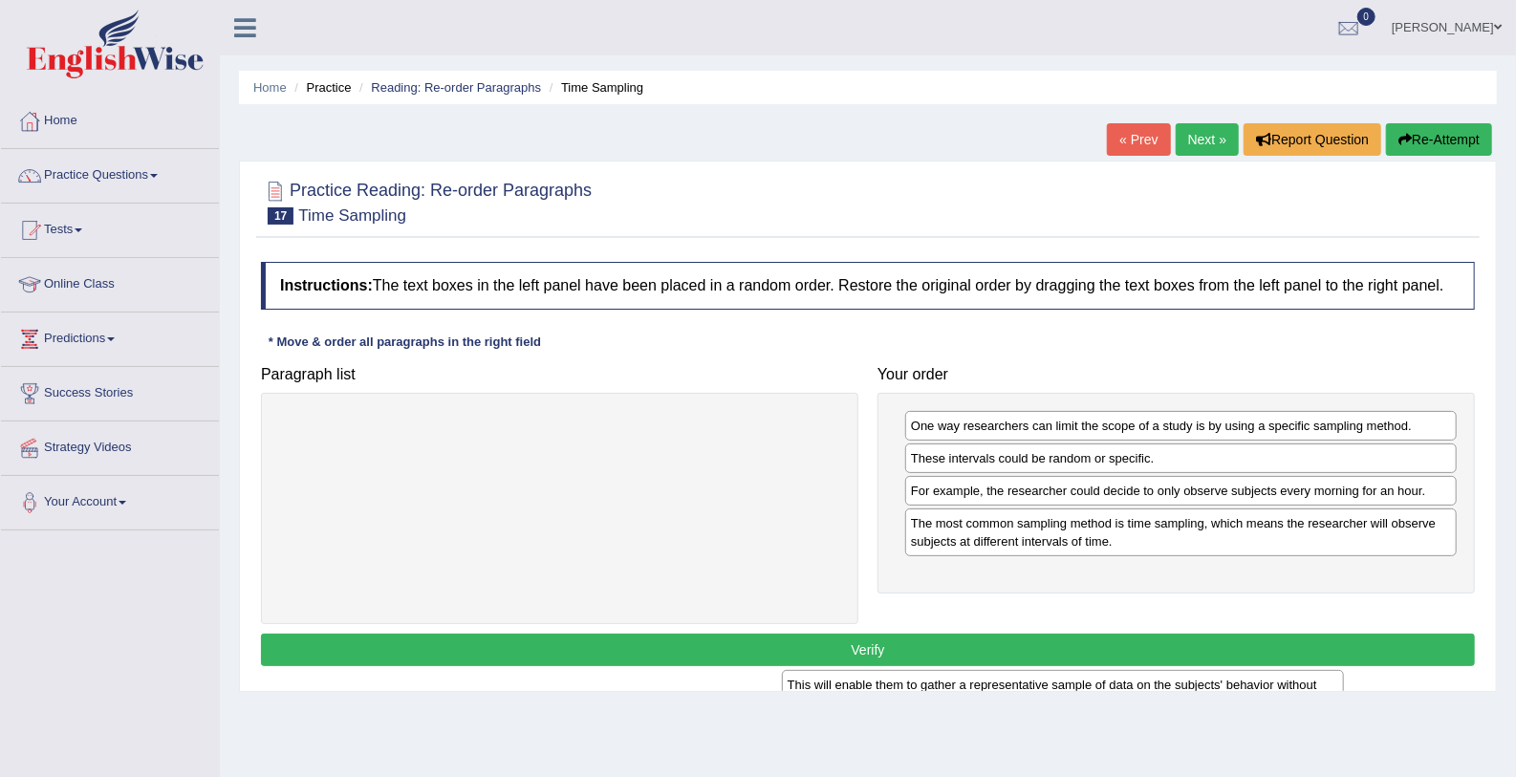
drag, startPoint x: 589, startPoint y: 434, endPoint x: 1196, endPoint y: 722, distance: 671.6
click at [1196, 722] on div "Home Practice Reading: Re-order Paragraphs Time Sampling « Prev Next » Report Q…" at bounding box center [868, 478] width 1296 height 956
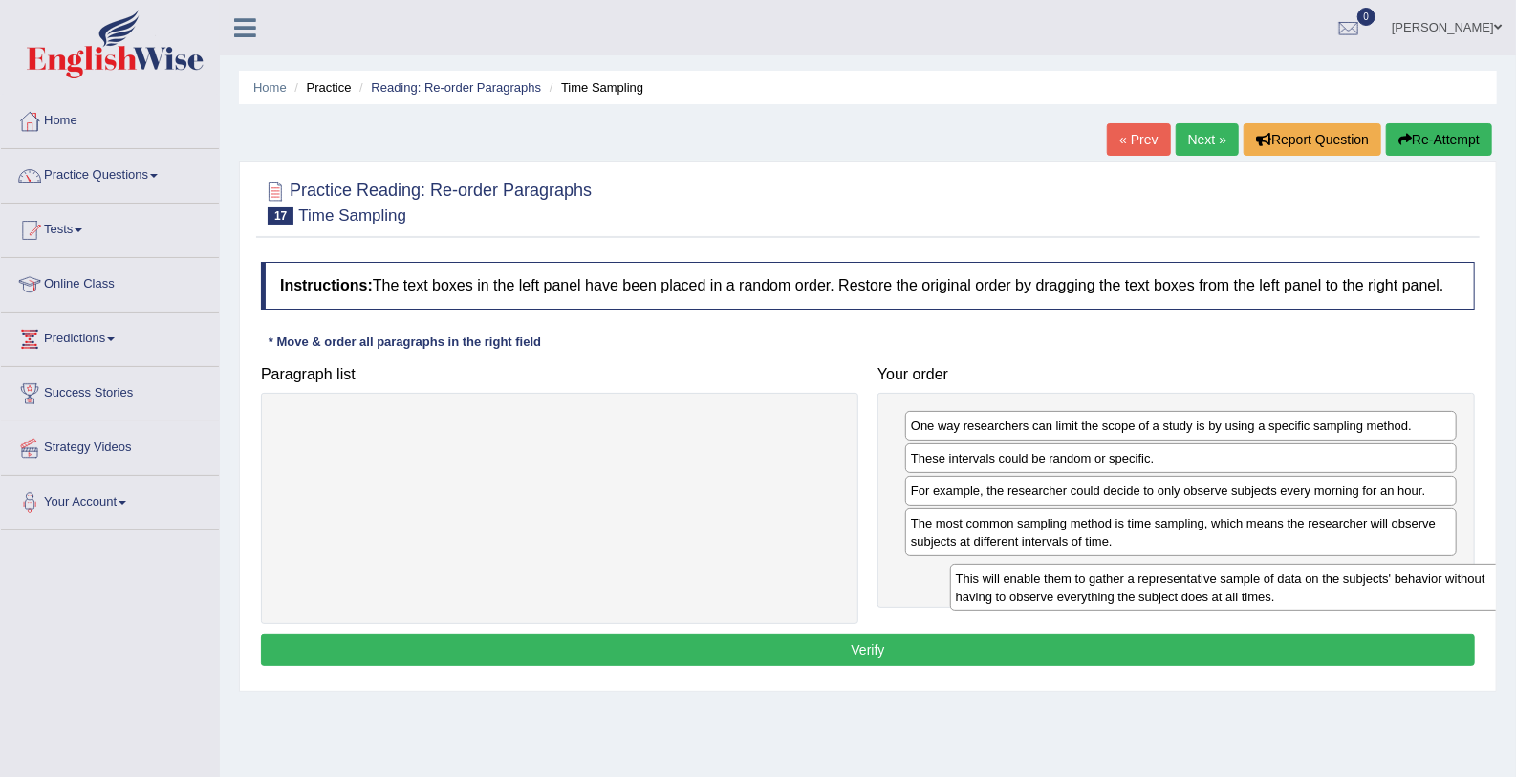
drag, startPoint x: 533, startPoint y: 442, endPoint x: 1211, endPoint y: 597, distance: 695.3
click at [1211, 597] on div "This will enable them to gather a representative sample of data on the subjects…" at bounding box center [1231, 588] width 562 height 48
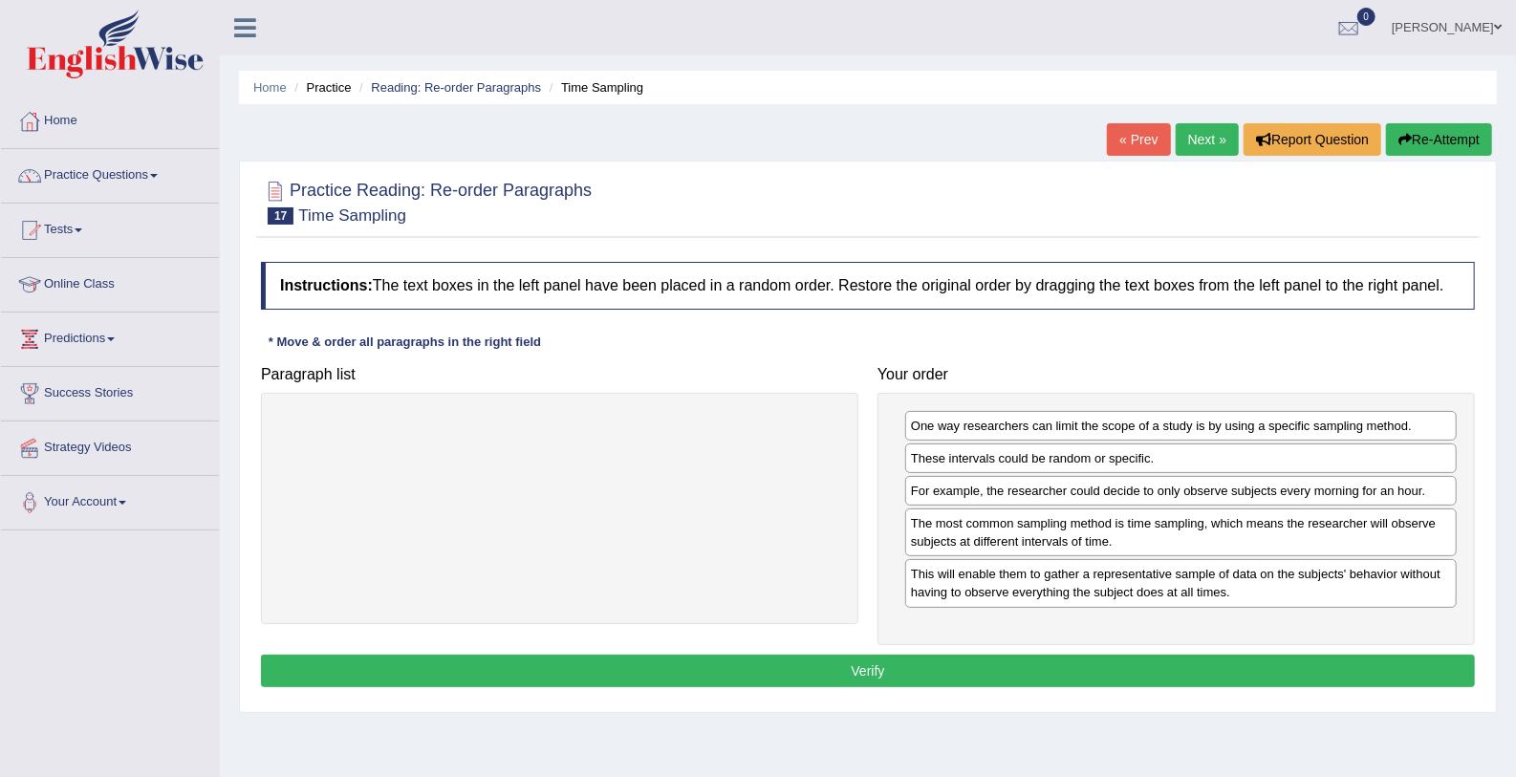
click at [1034, 662] on button "Verify" at bounding box center [868, 671] width 1214 height 32
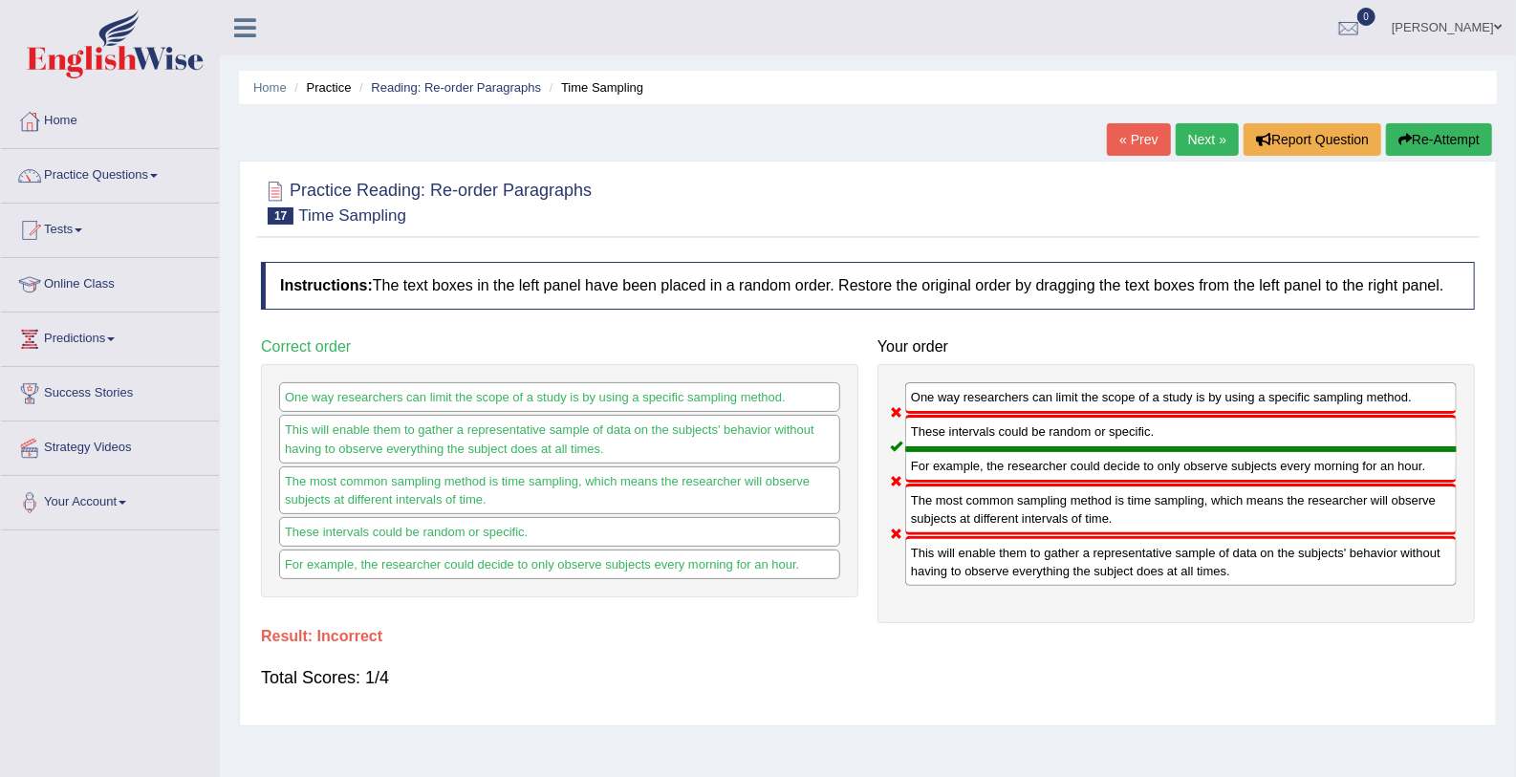
click at [1197, 144] on link "Next »" at bounding box center [1207, 139] width 63 height 32
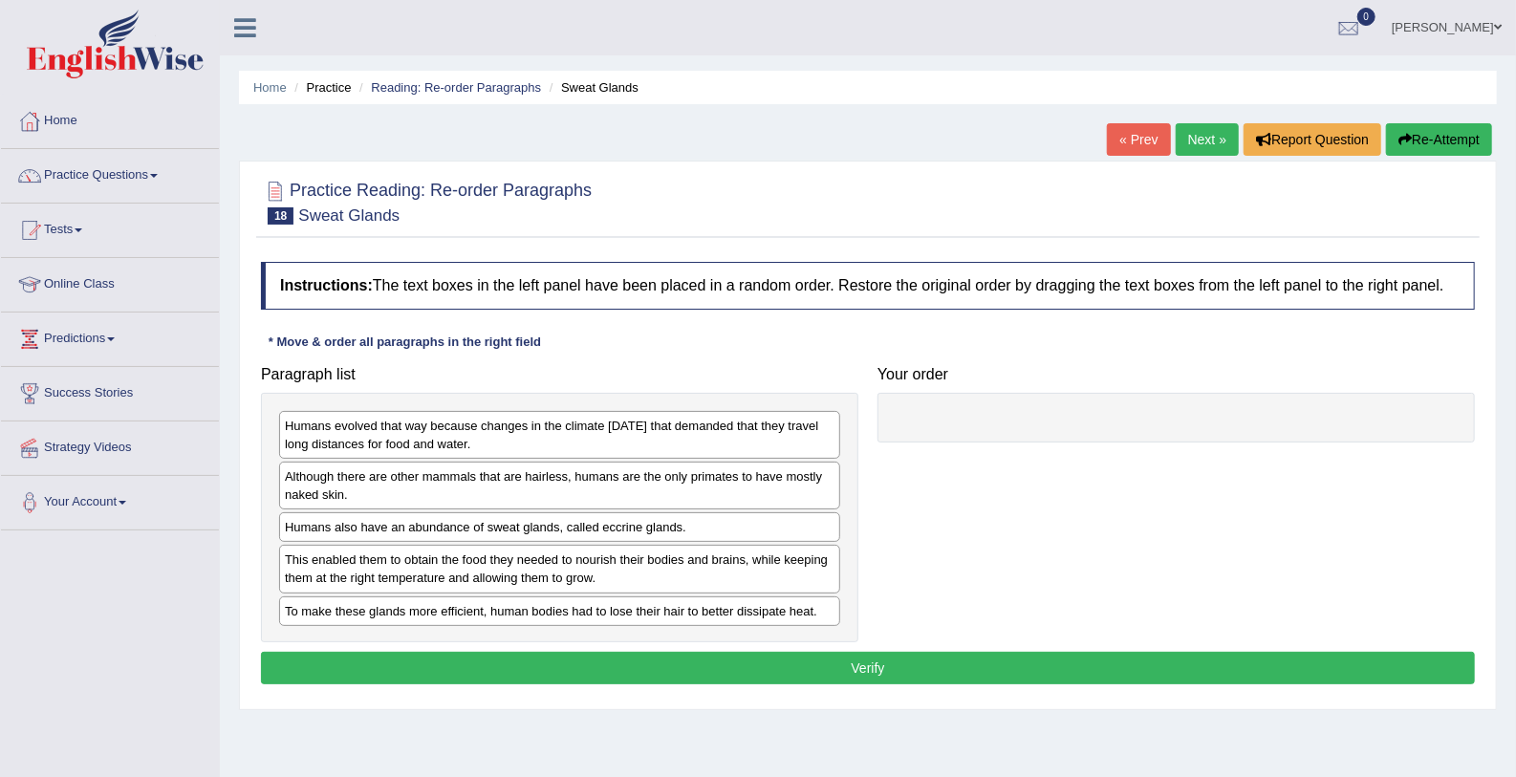
click at [989, 371] on h4 "Your order" at bounding box center [1175, 374] width 597 height 17
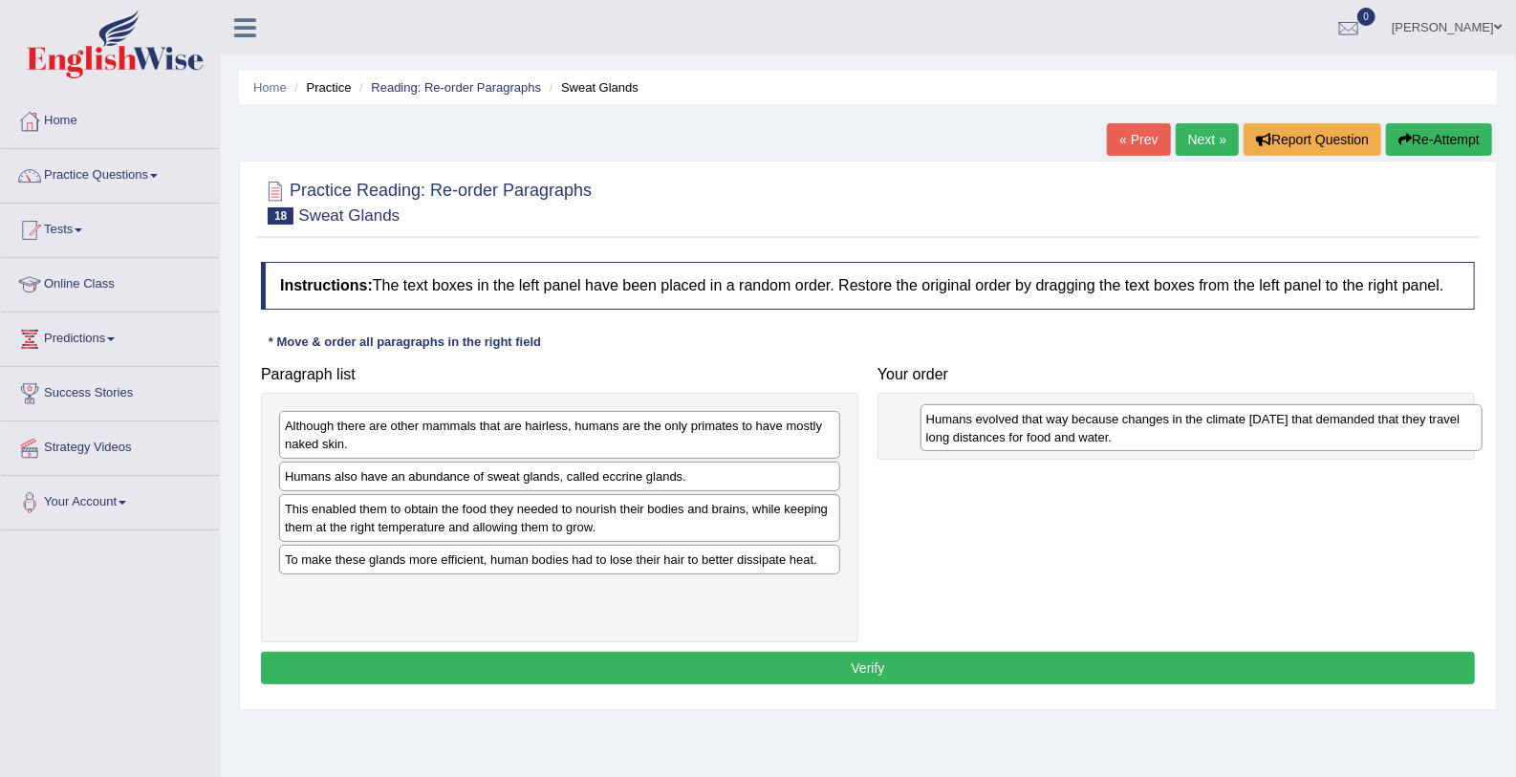
drag, startPoint x: 432, startPoint y: 442, endPoint x: 1072, endPoint y: 434, distance: 640.4
click at [1072, 434] on div "Humans evolved that way because changes in the climate [DATE] that demanded tha…" at bounding box center [1201, 428] width 562 height 48
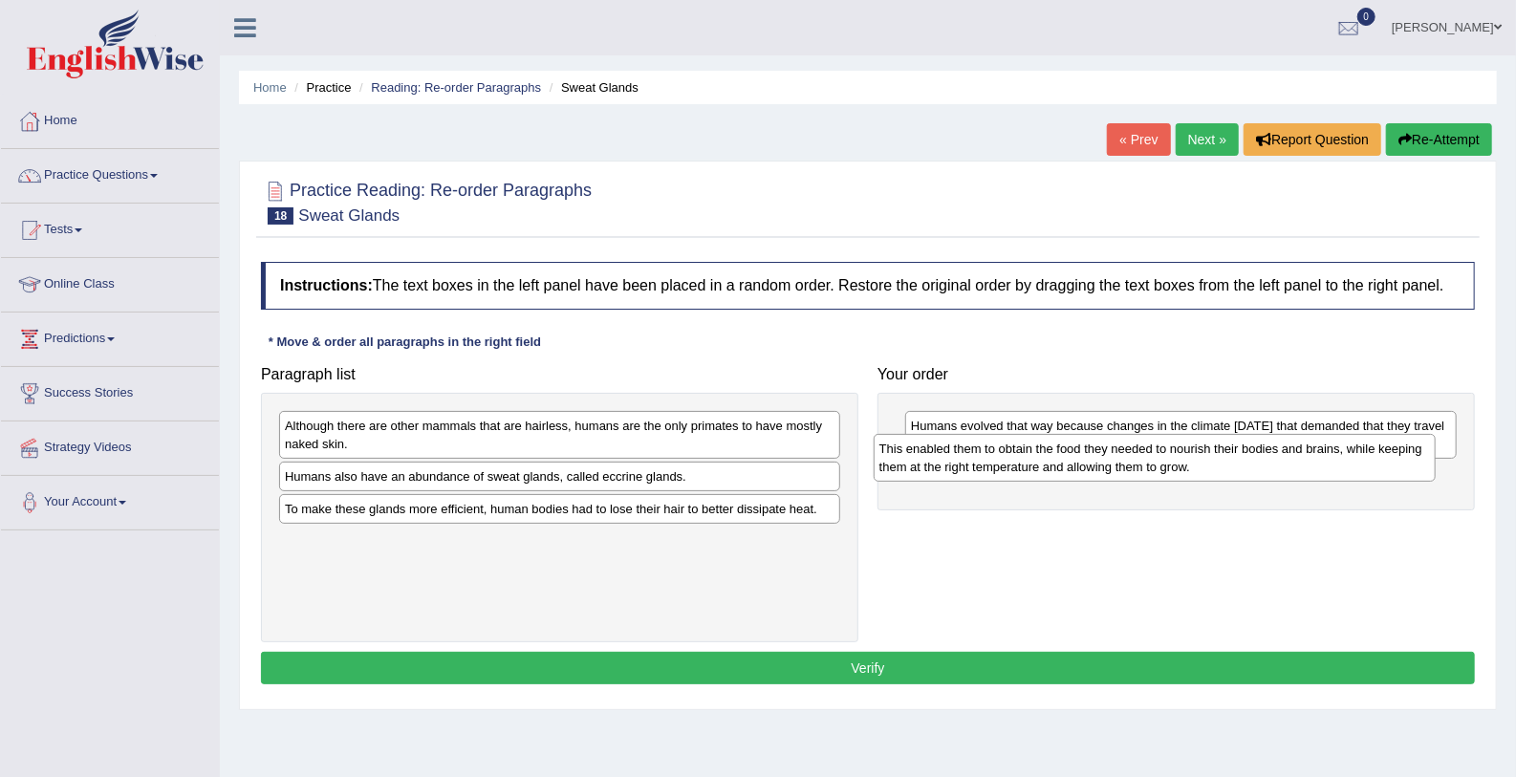
drag, startPoint x: 388, startPoint y: 512, endPoint x: 983, endPoint y: 452, distance: 598.4
click at [983, 452] on div "This enabled them to obtain the food they needed to nourish their bodies and br…" at bounding box center [1155, 458] width 562 height 48
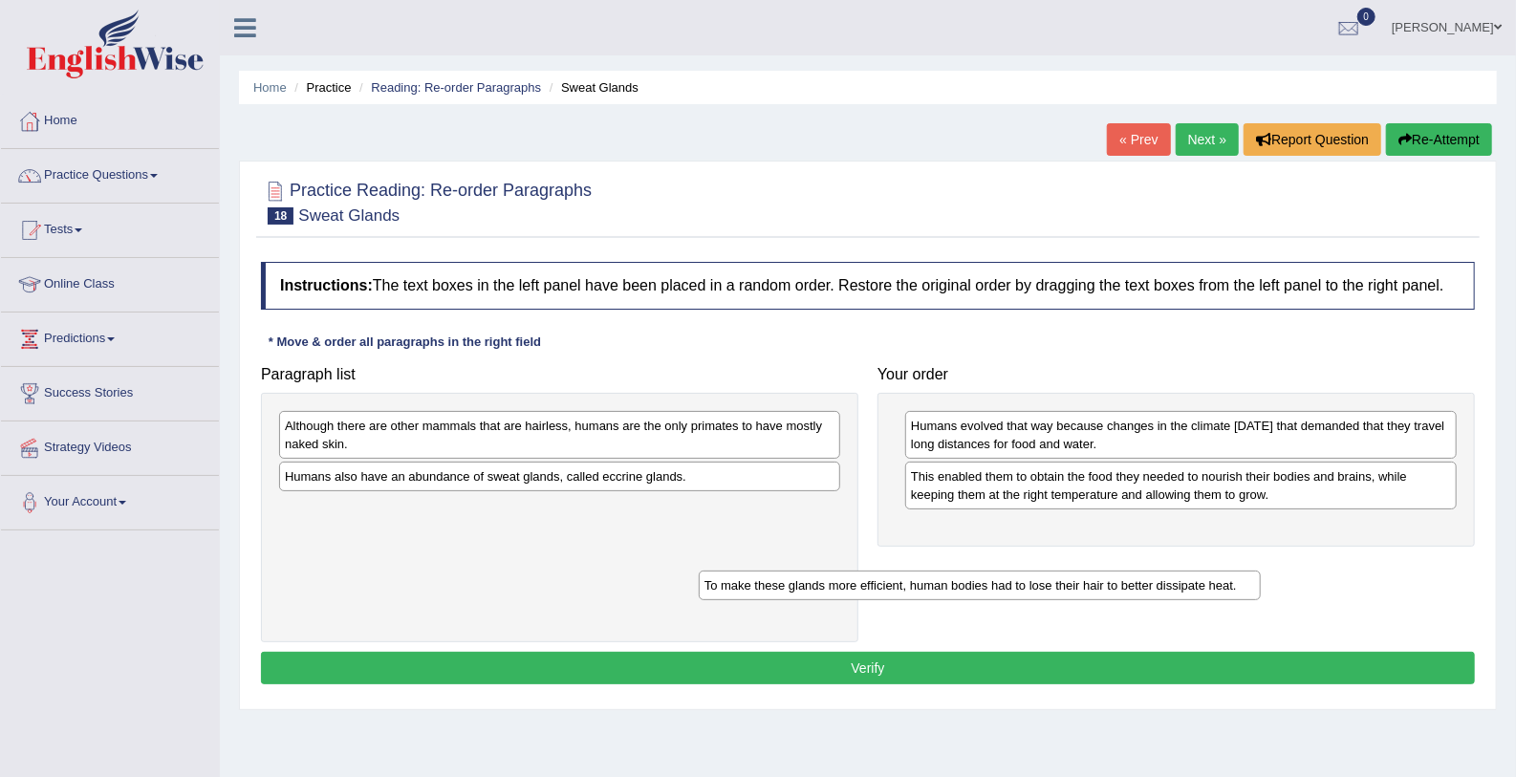
drag, startPoint x: 326, startPoint y: 504, endPoint x: 1001, endPoint y: 482, distance: 675.1
click at [1001, 571] on div "To make these glands more efficient, human bodies had to lose their hair to bet…" at bounding box center [980, 586] width 562 height 30
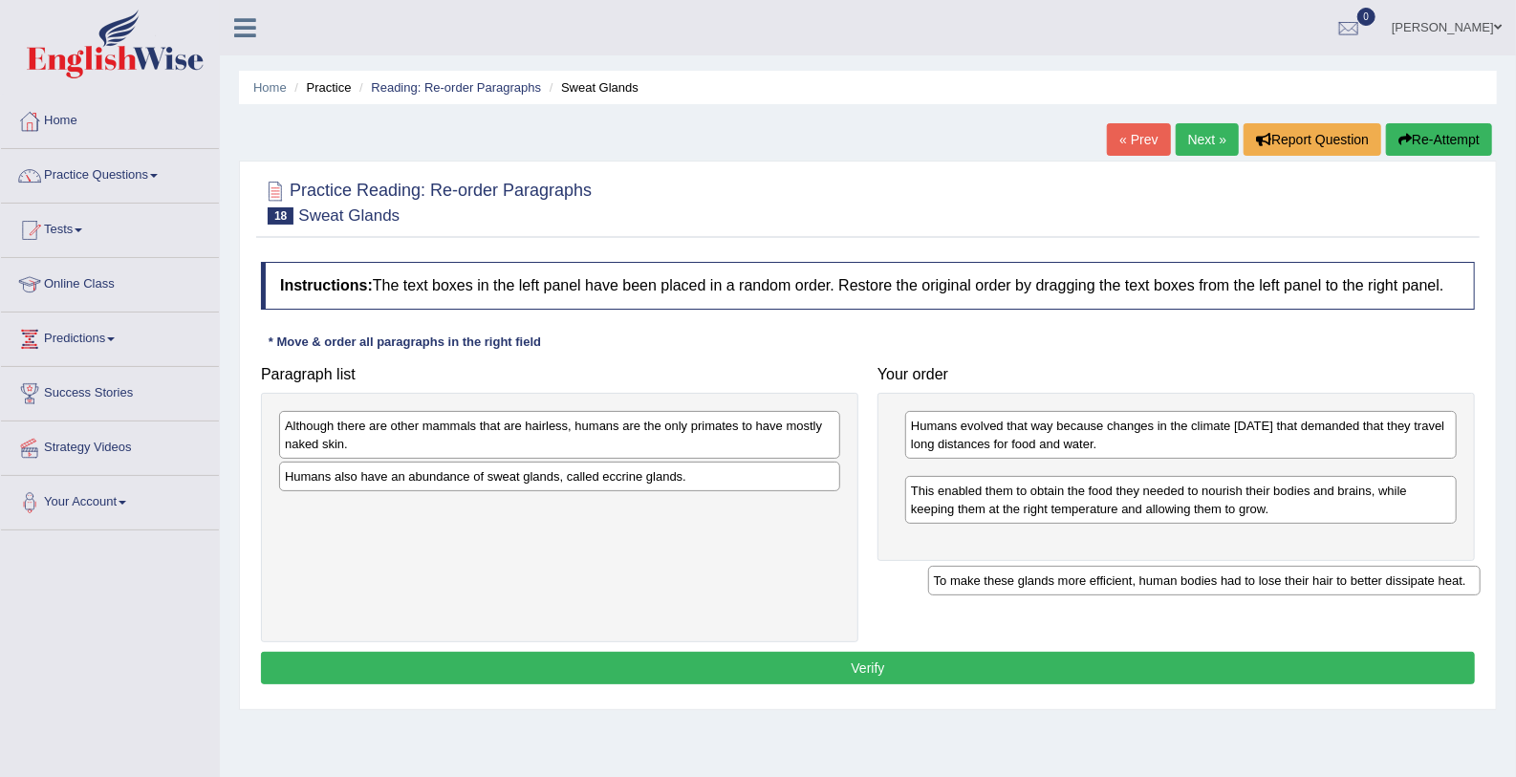
drag, startPoint x: 988, startPoint y: 473, endPoint x: 1000, endPoint y: 556, distance: 83.9
click at [1000, 566] on div "To make these glands more efficient, human bodies had to lose their hair to bet…" at bounding box center [1204, 581] width 552 height 30
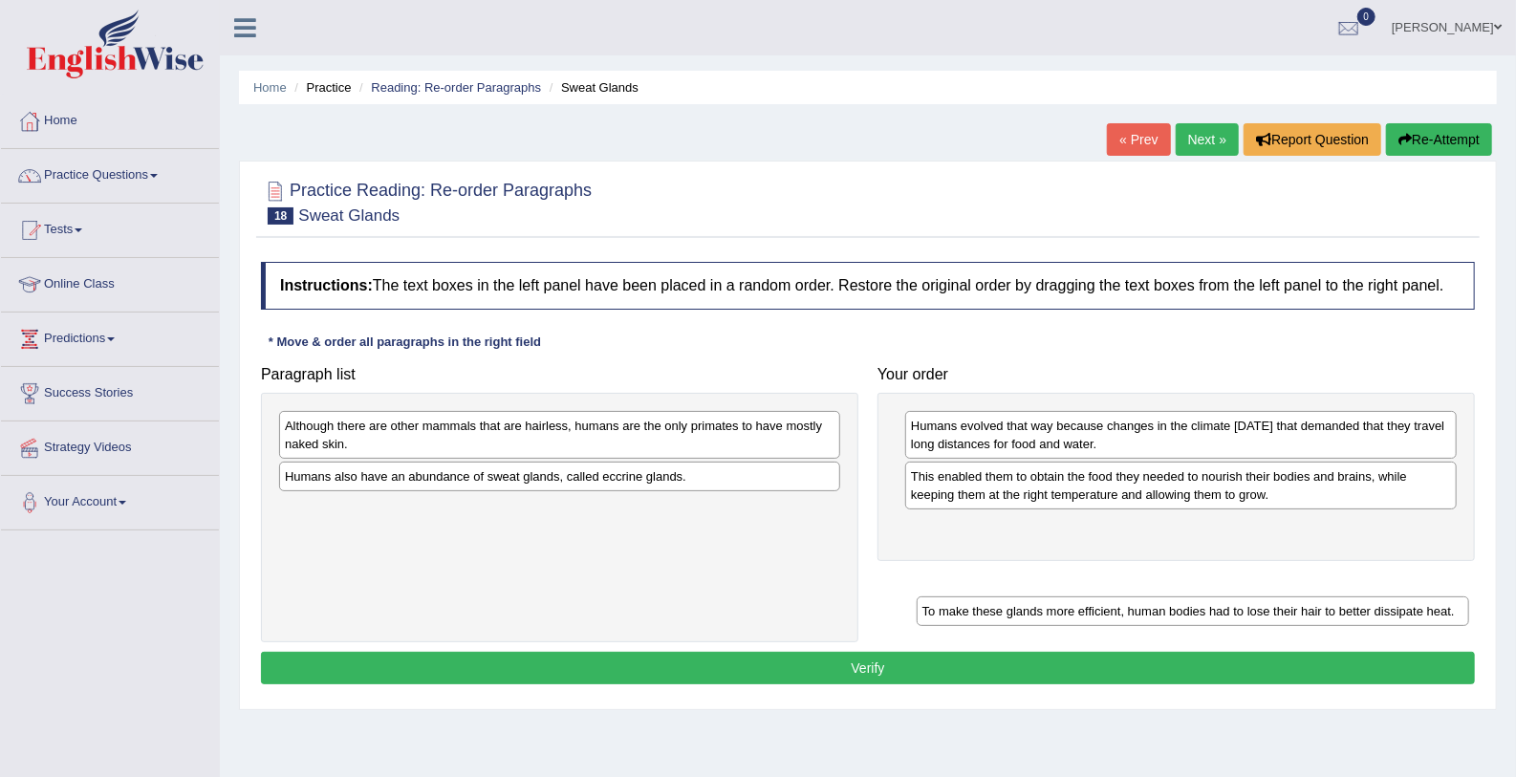
drag, startPoint x: 965, startPoint y: 477, endPoint x: 976, endPoint y: 608, distance: 131.4
click at [976, 608] on div "To make these glands more efficient, human bodies had to lose their hair to bet…" at bounding box center [1193, 611] width 552 height 30
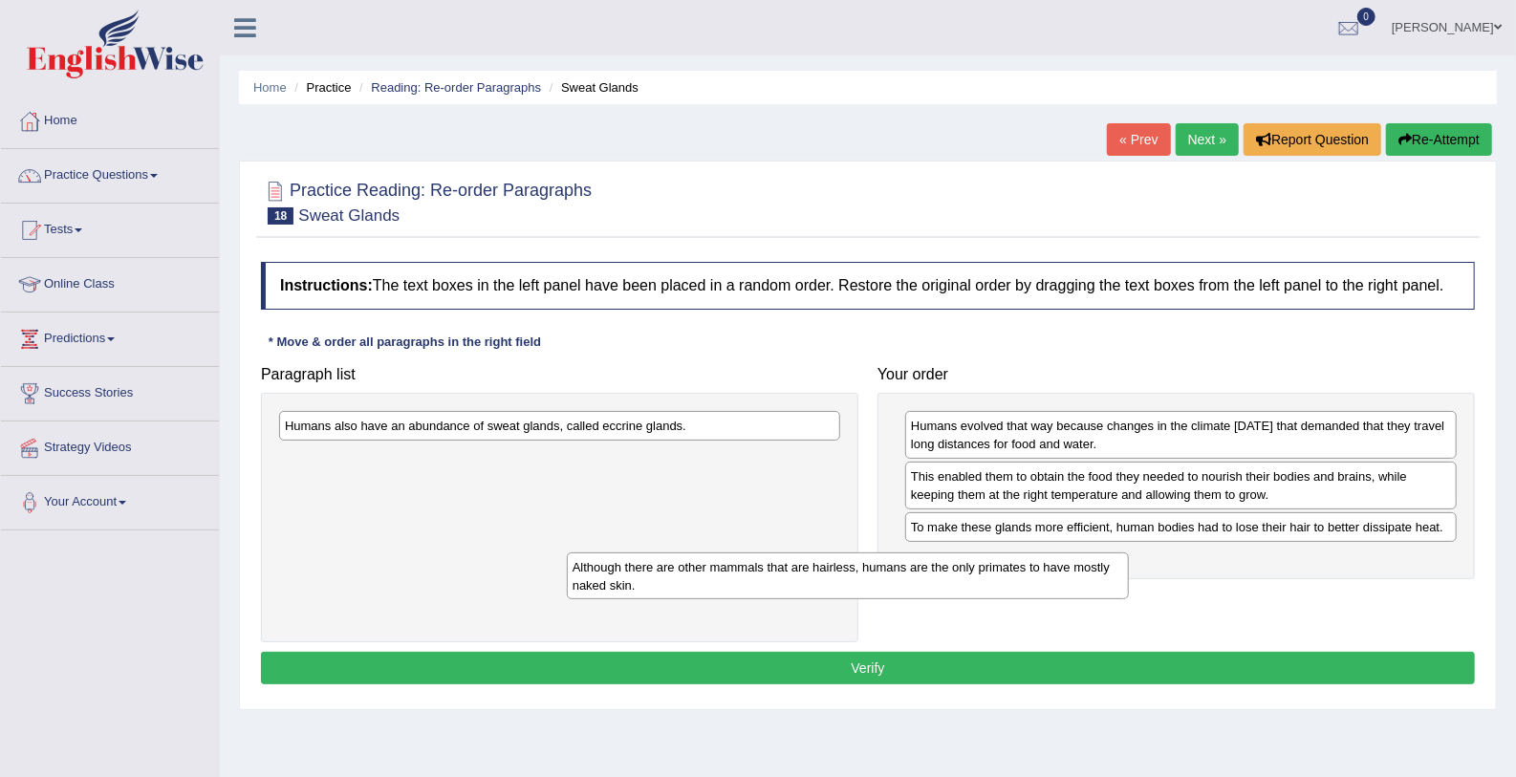
drag, startPoint x: 582, startPoint y: 442, endPoint x: 885, endPoint y: 586, distance: 335.6
click at [885, 586] on div "Although there are other mammals that are hairless, humans are the only primate…" at bounding box center [848, 576] width 562 height 48
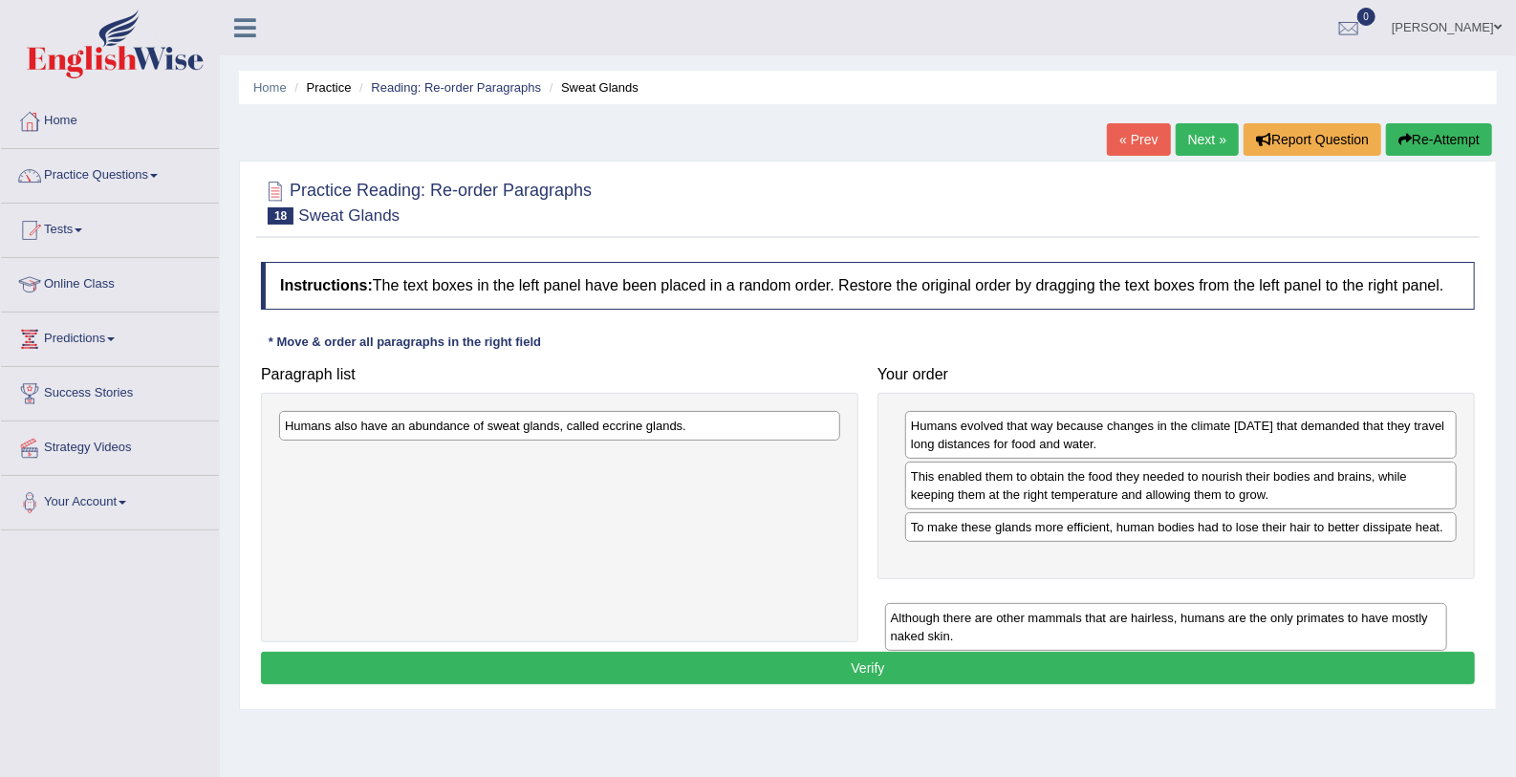
drag, startPoint x: 338, startPoint y: 474, endPoint x: 953, endPoint y: 628, distance: 633.5
click at [953, 628] on div "Although there are other mammals that are hairless, humans are the only primate…" at bounding box center [1166, 627] width 562 height 48
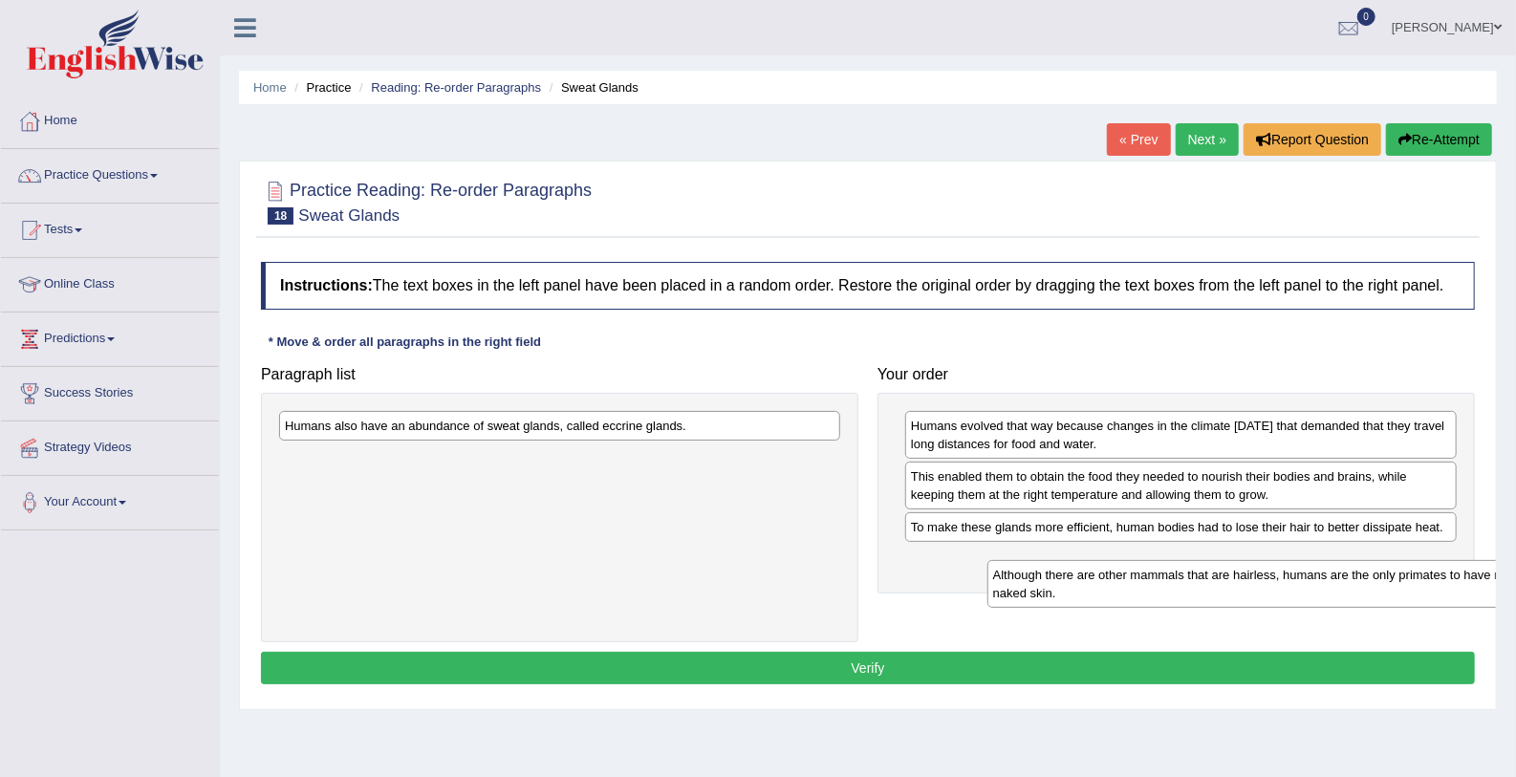
drag, startPoint x: 346, startPoint y: 468, endPoint x: 1053, endPoint y: 585, distance: 716.8
click at [1053, 585] on div "Although there are other mammals that are hairless, humans are the only primate…" at bounding box center [1268, 584] width 562 height 48
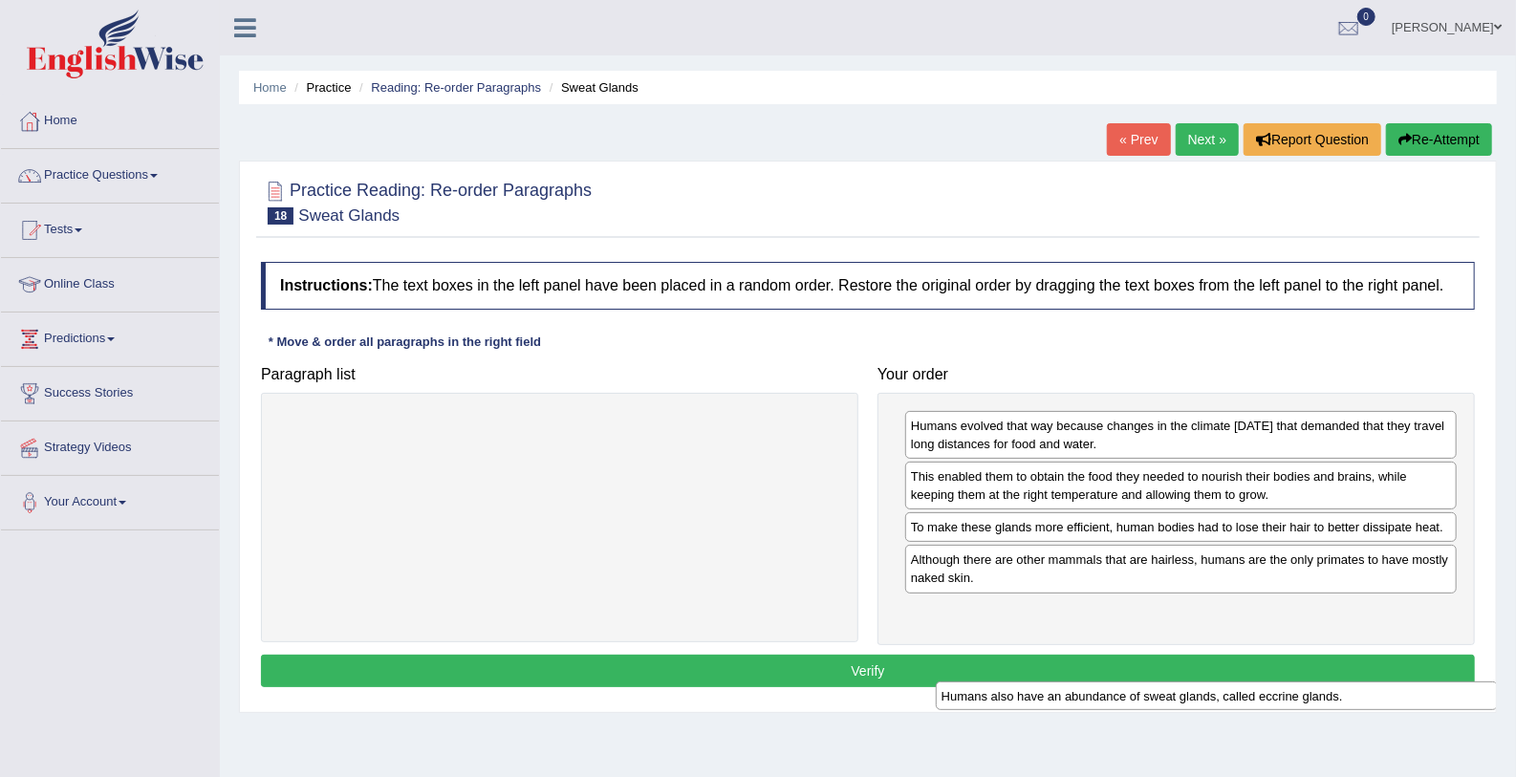
drag, startPoint x: 401, startPoint y: 431, endPoint x: 1055, endPoint y: 696, distance: 705.3
click at [1055, 696] on div "Humans also have an abundance of sweat glands, called eccrine glands." at bounding box center [1217, 696] width 562 height 30
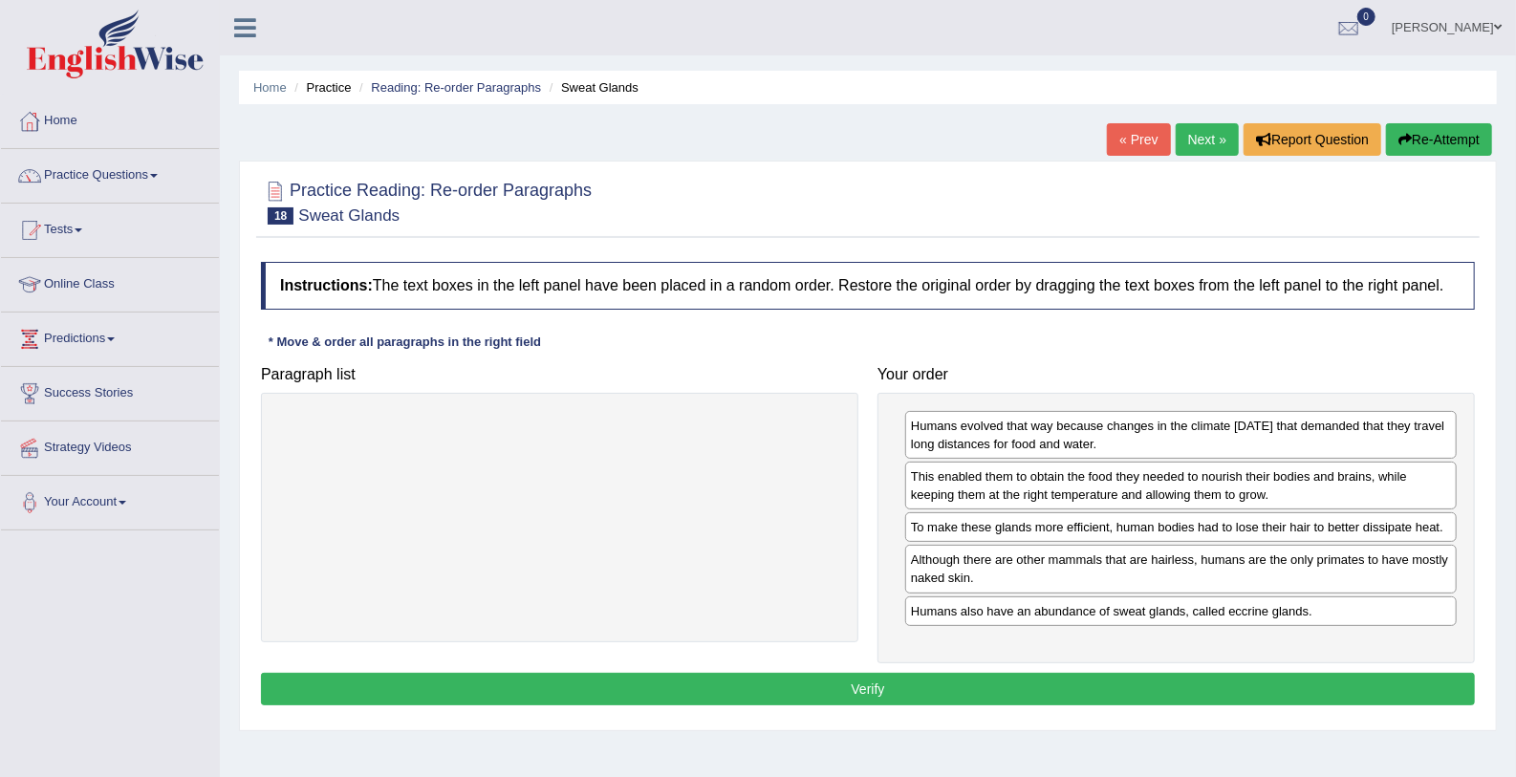
click at [945, 676] on button "Verify" at bounding box center [868, 689] width 1214 height 32
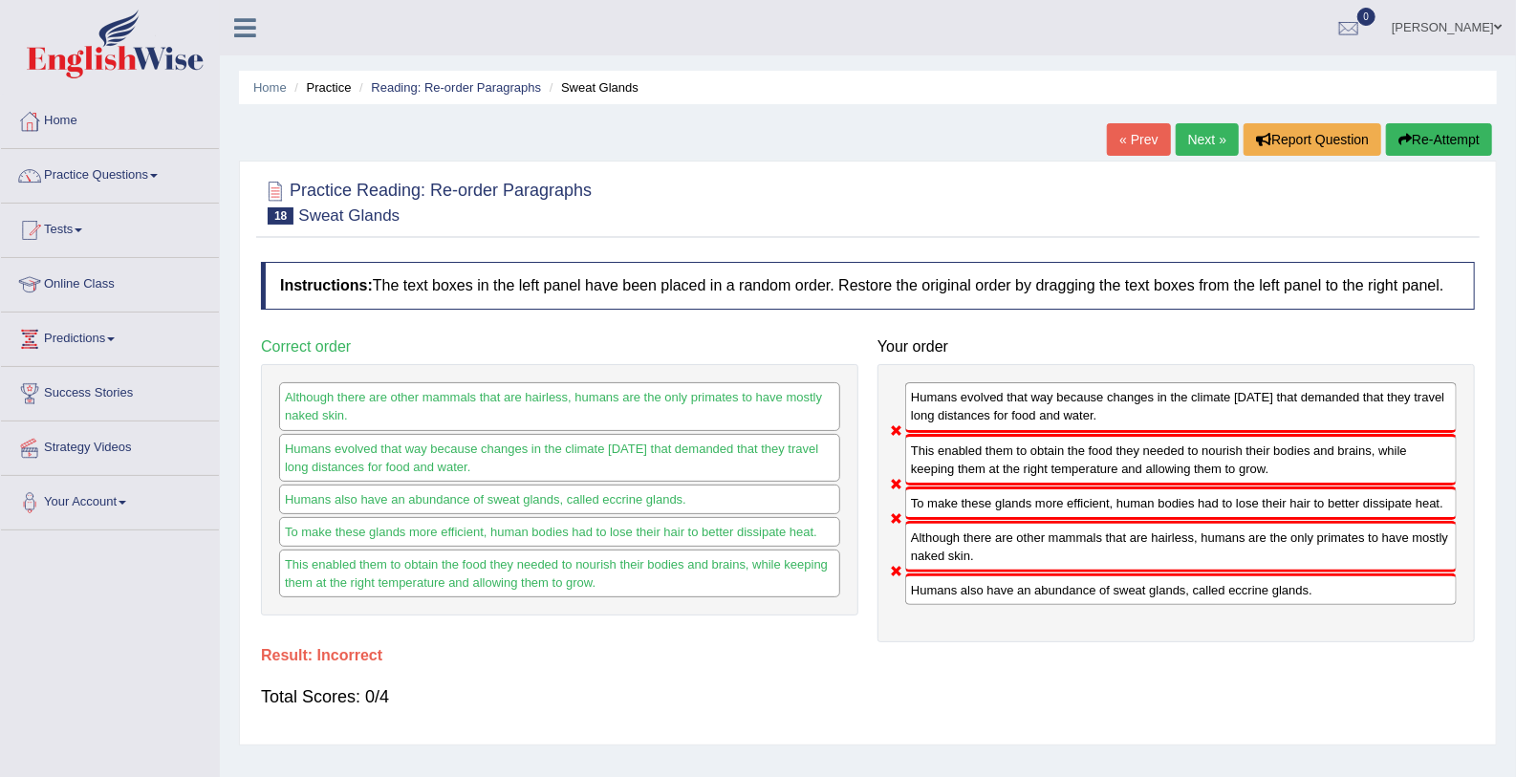
click at [1218, 129] on link "Next »" at bounding box center [1207, 139] width 63 height 32
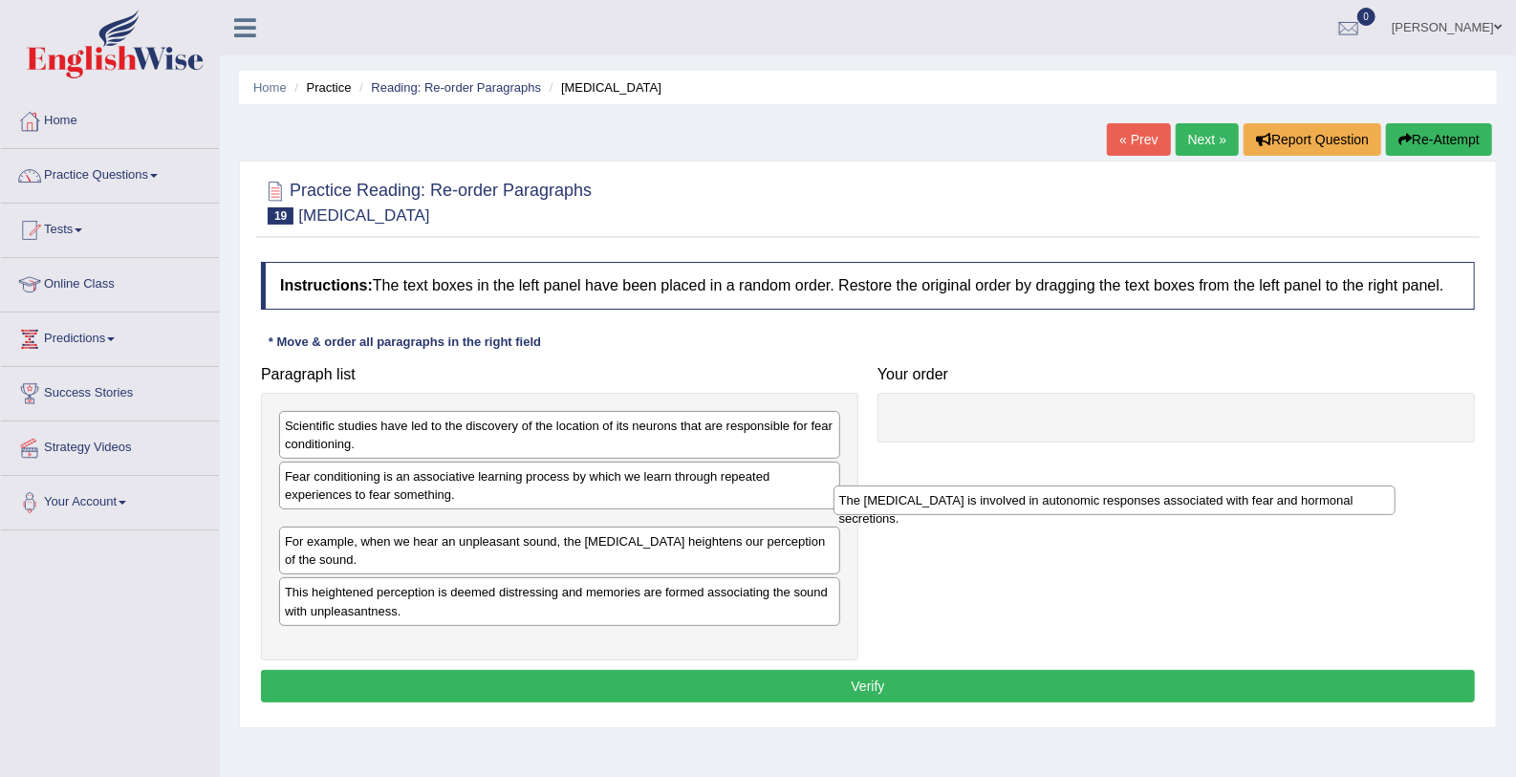
drag, startPoint x: 376, startPoint y: 528, endPoint x: 930, endPoint y: 500, distance: 555.0
click at [930, 500] on div "The [MEDICAL_DATA] is involved in autonomic responses associated with fear and …" at bounding box center [1114, 500] width 562 height 30
click at [930, 500] on div "The amygdala is involved in autonomic responses associated with fear and hormon…" at bounding box center [1114, 500] width 562 height 30
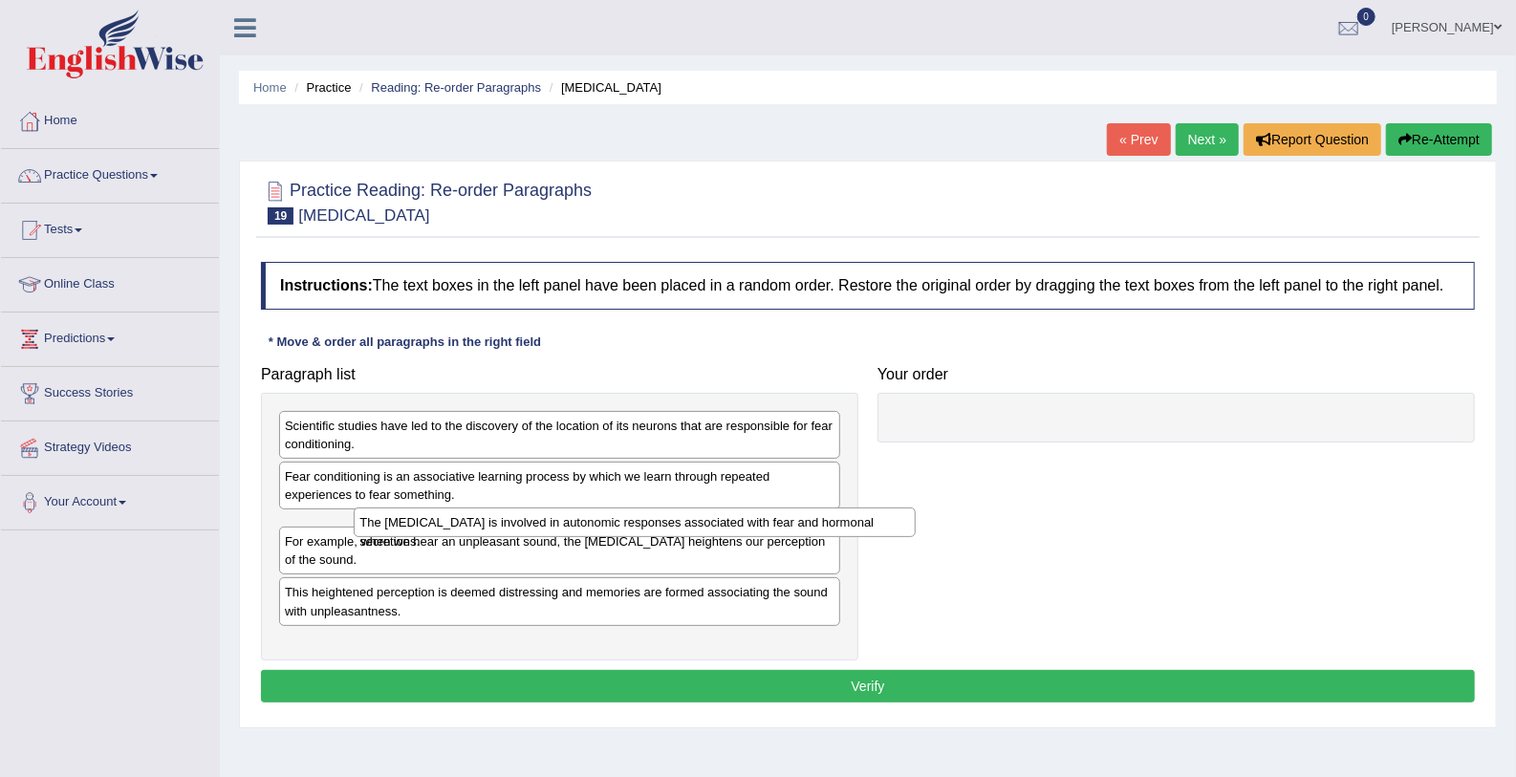
click at [930, 500] on div "Paragraph list Scientific studies have led to the discovery of the location of …" at bounding box center [867, 508] width 1233 height 304
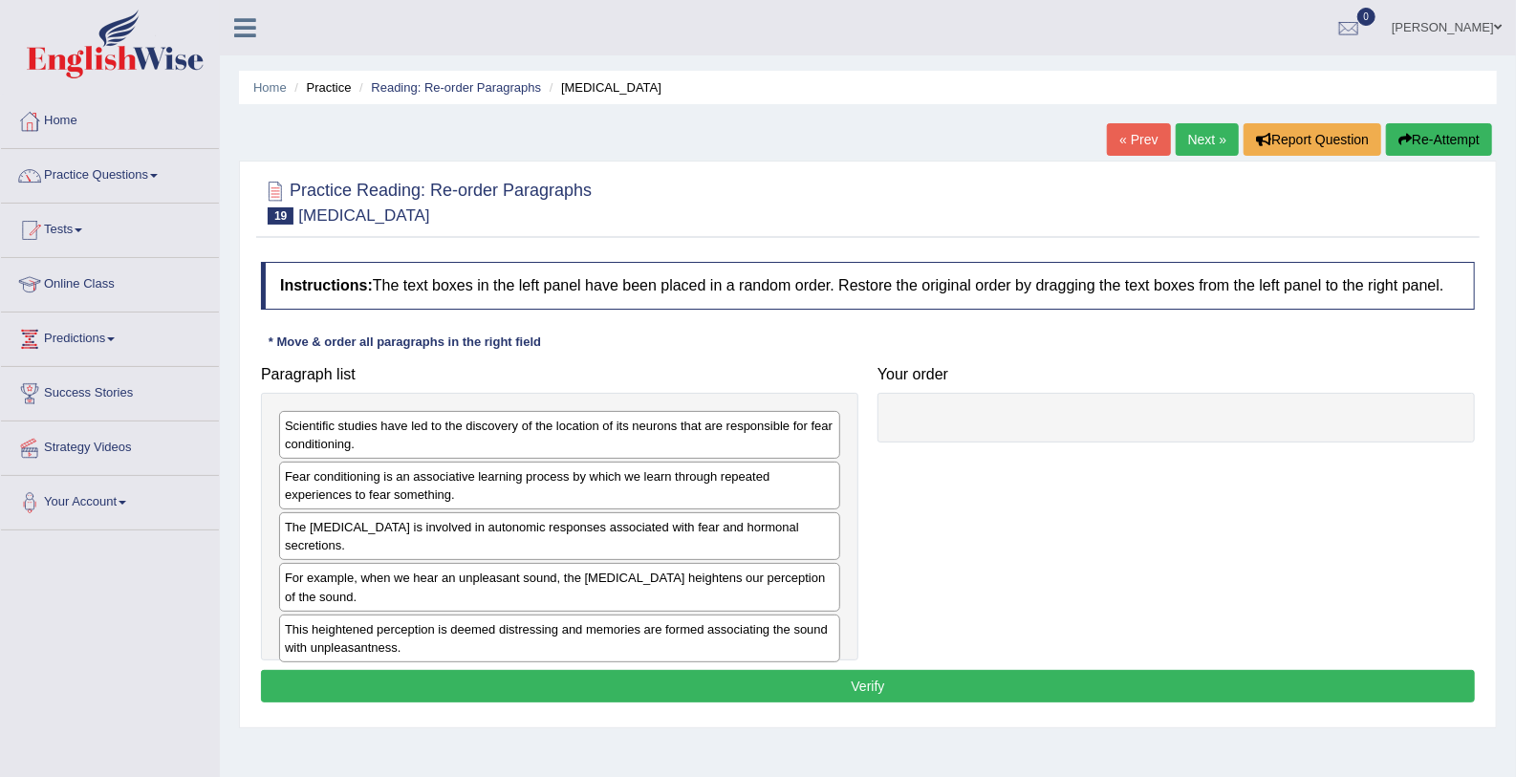
click at [352, 529] on div "The amygdala is involved in autonomic responses associated with fear and hormon…" at bounding box center [559, 536] width 561 height 48
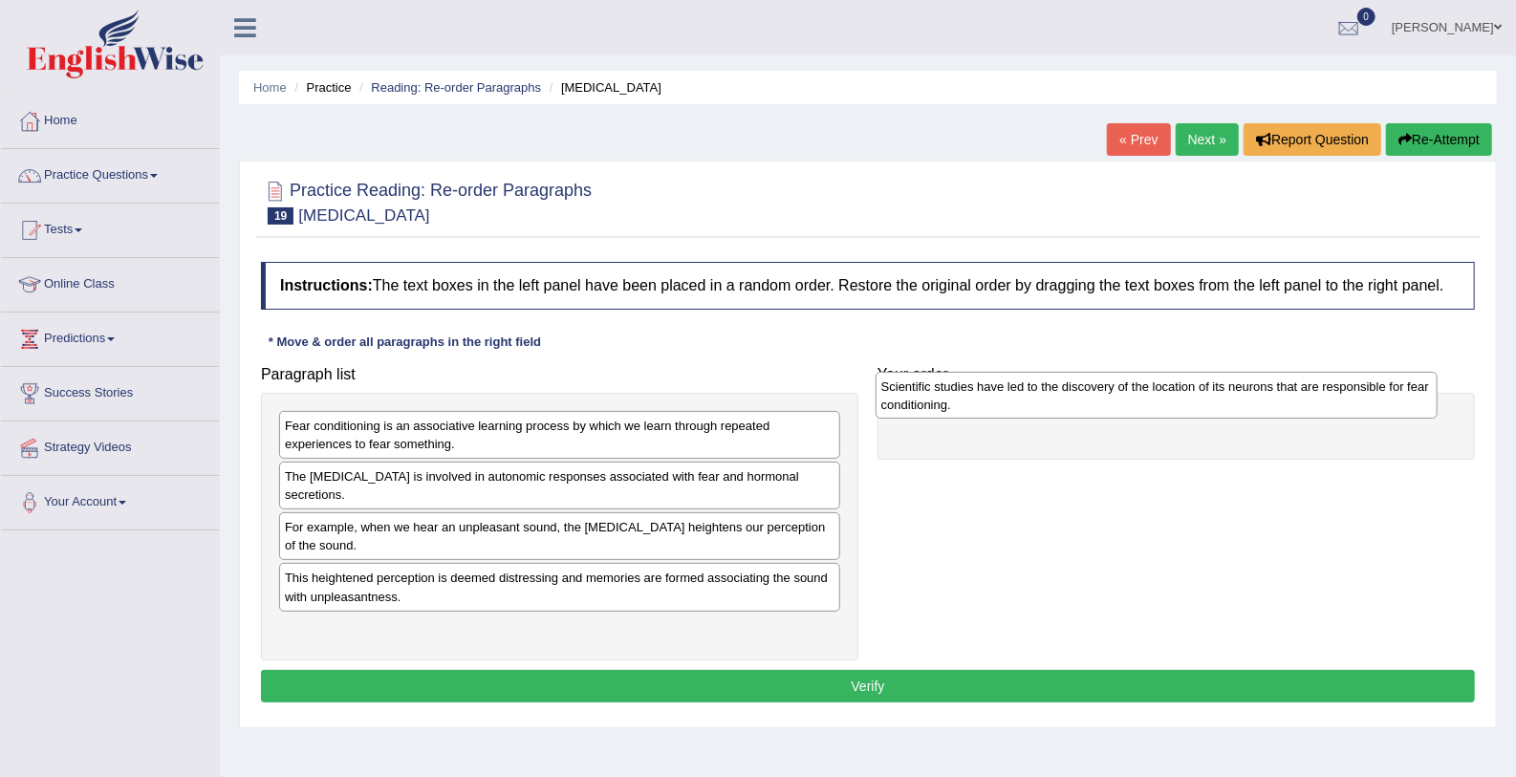
drag, startPoint x: 302, startPoint y: 429, endPoint x: 898, endPoint y: 390, distance: 597.6
click at [898, 390] on div "Scientific studies have led to the discovery of the location of its neurons tha…" at bounding box center [1156, 396] width 562 height 48
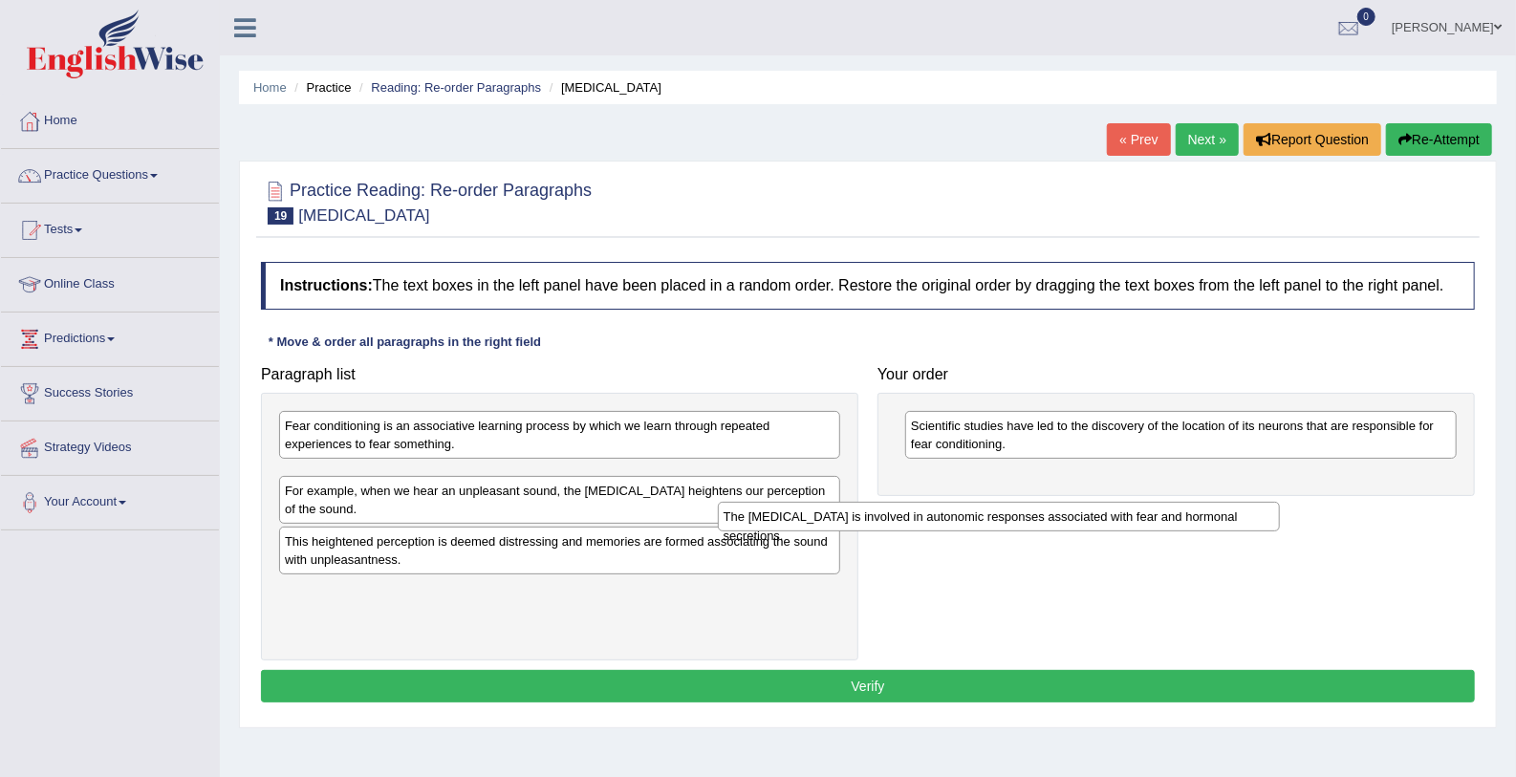
drag, startPoint x: 409, startPoint y: 470, endPoint x: 852, endPoint y: 511, distance: 444.4
click at [852, 511] on div "The amygdala is involved in autonomic responses associated with fear and hormon…" at bounding box center [999, 517] width 562 height 30
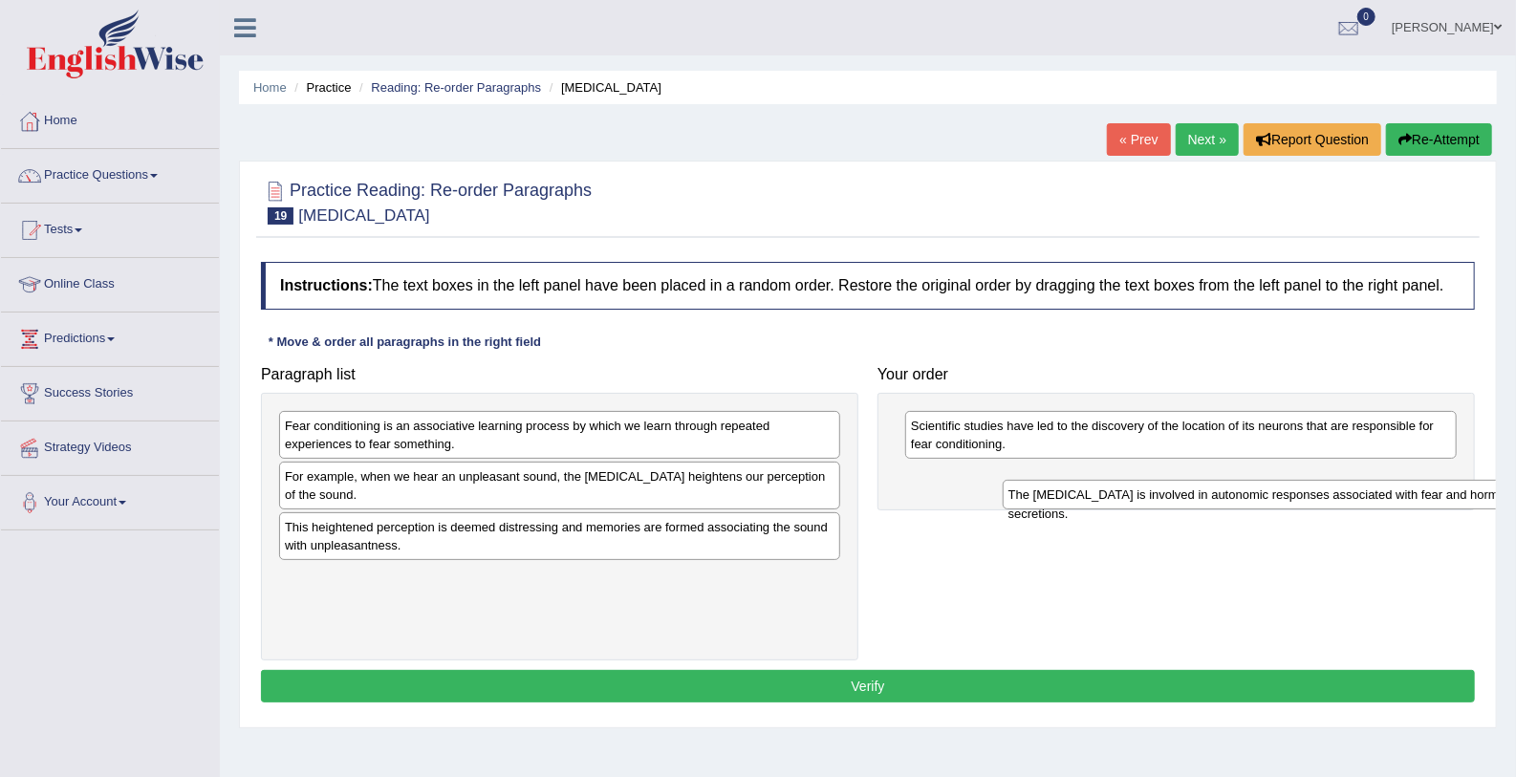
drag, startPoint x: 313, startPoint y: 474, endPoint x: 1036, endPoint y: 493, distance: 723.7
click at [1036, 493] on div "The amygdala is involved in autonomic responses associated with fear and hormon…" at bounding box center [1284, 495] width 562 height 30
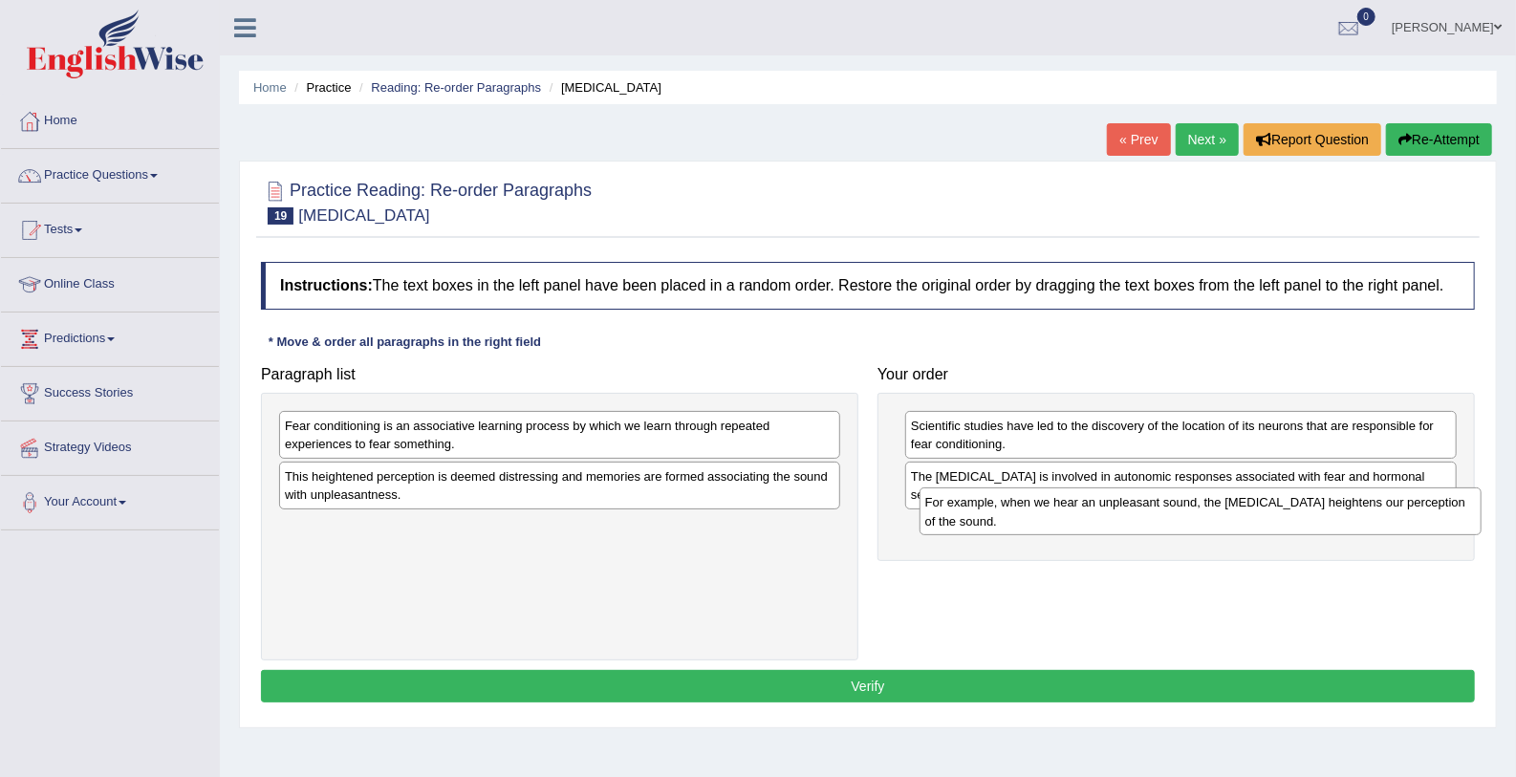
drag, startPoint x: 356, startPoint y: 491, endPoint x: 997, endPoint y: 518, distance: 640.9
click at [997, 518] on div "For example, when we hear an unpleasant sound, the amygdala heightens our perce…" at bounding box center [1200, 511] width 562 height 48
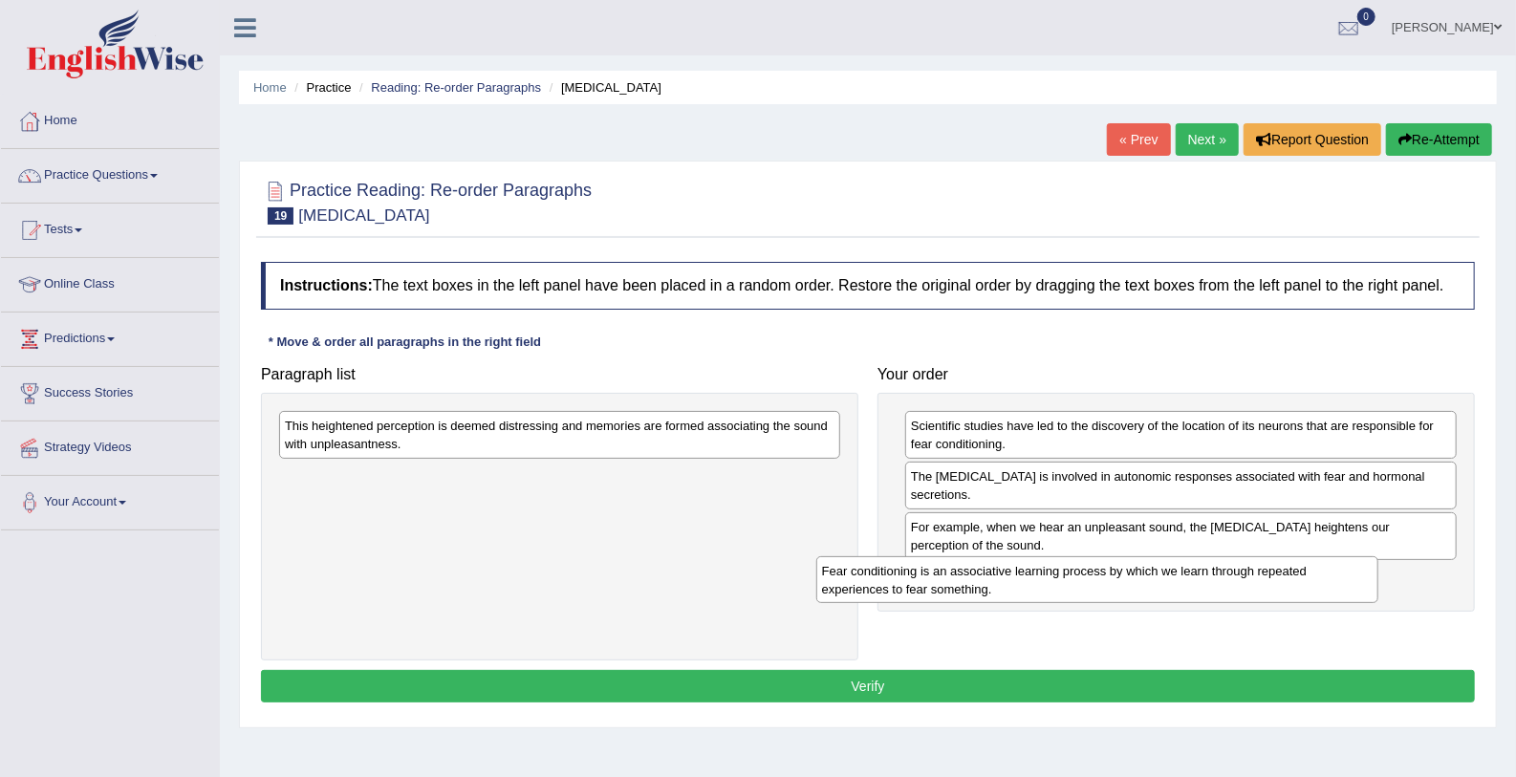
drag, startPoint x: 571, startPoint y: 428, endPoint x: 1159, endPoint y: 574, distance: 606.6
click at [1159, 574] on div "Fear conditioning is an associative learning process by which we learn through …" at bounding box center [1097, 580] width 562 height 48
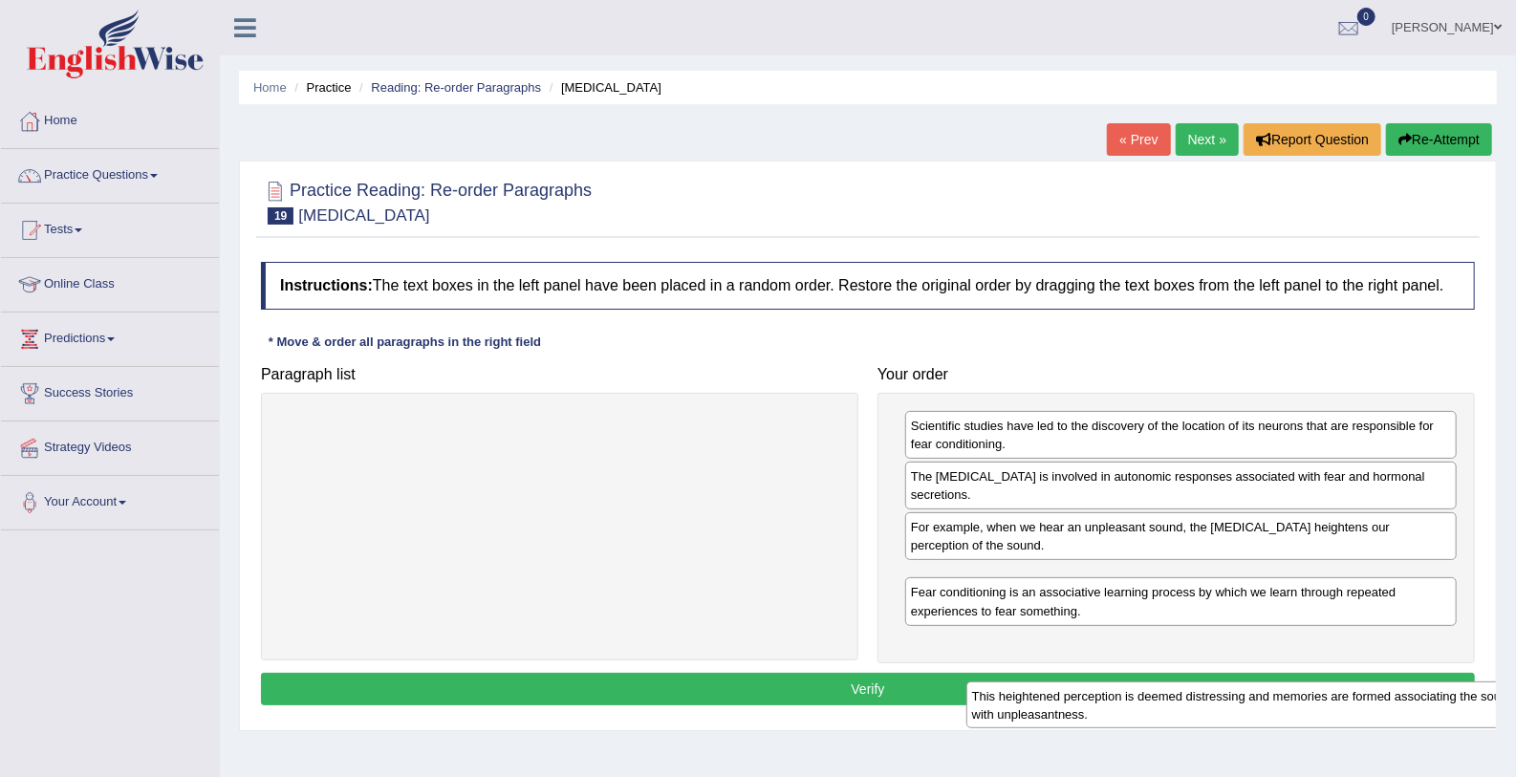
drag, startPoint x: 536, startPoint y: 438, endPoint x: 1221, endPoint y: 706, distance: 736.0
click at [1221, 706] on div "This heightened perception is deemed distressing and memories are formed associ…" at bounding box center [1247, 705] width 562 height 48
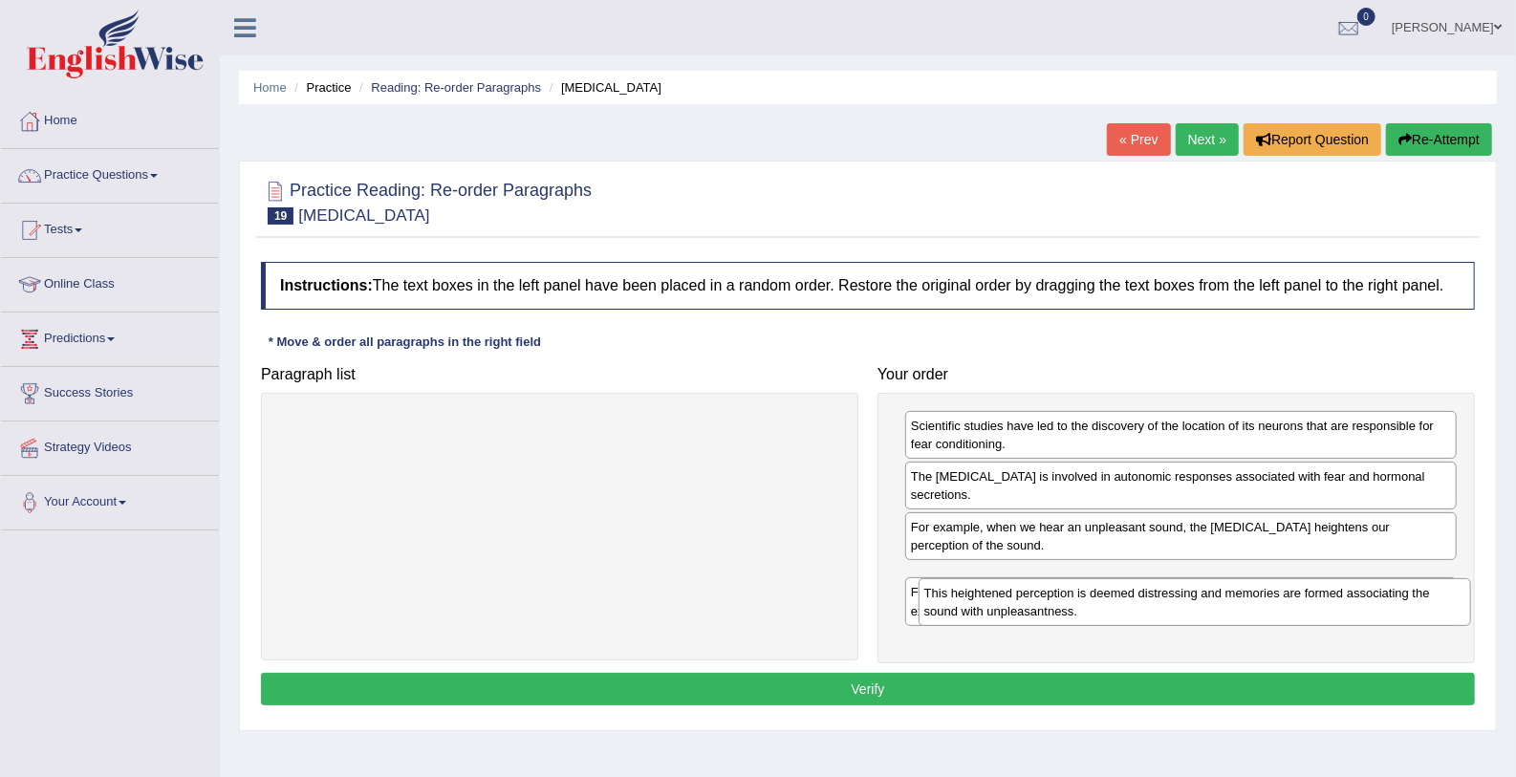
drag, startPoint x: 1122, startPoint y: 577, endPoint x: 1135, endPoint y: 618, distance: 43.2
click at [1135, 618] on div "This heightened perception is deemed distressing and memories are formed associ…" at bounding box center [1194, 602] width 552 height 48
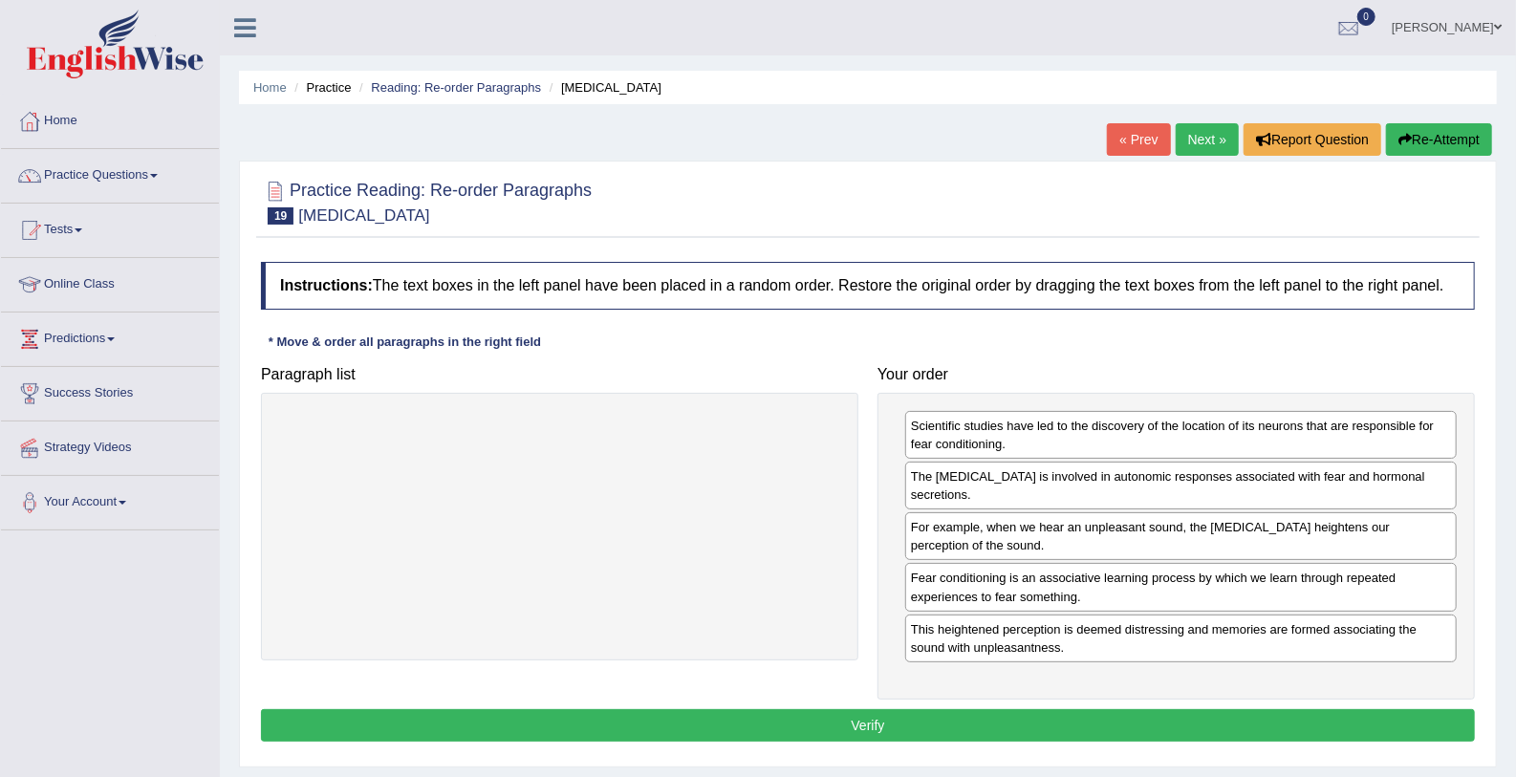
click at [1062, 709] on button "Verify" at bounding box center [868, 725] width 1214 height 32
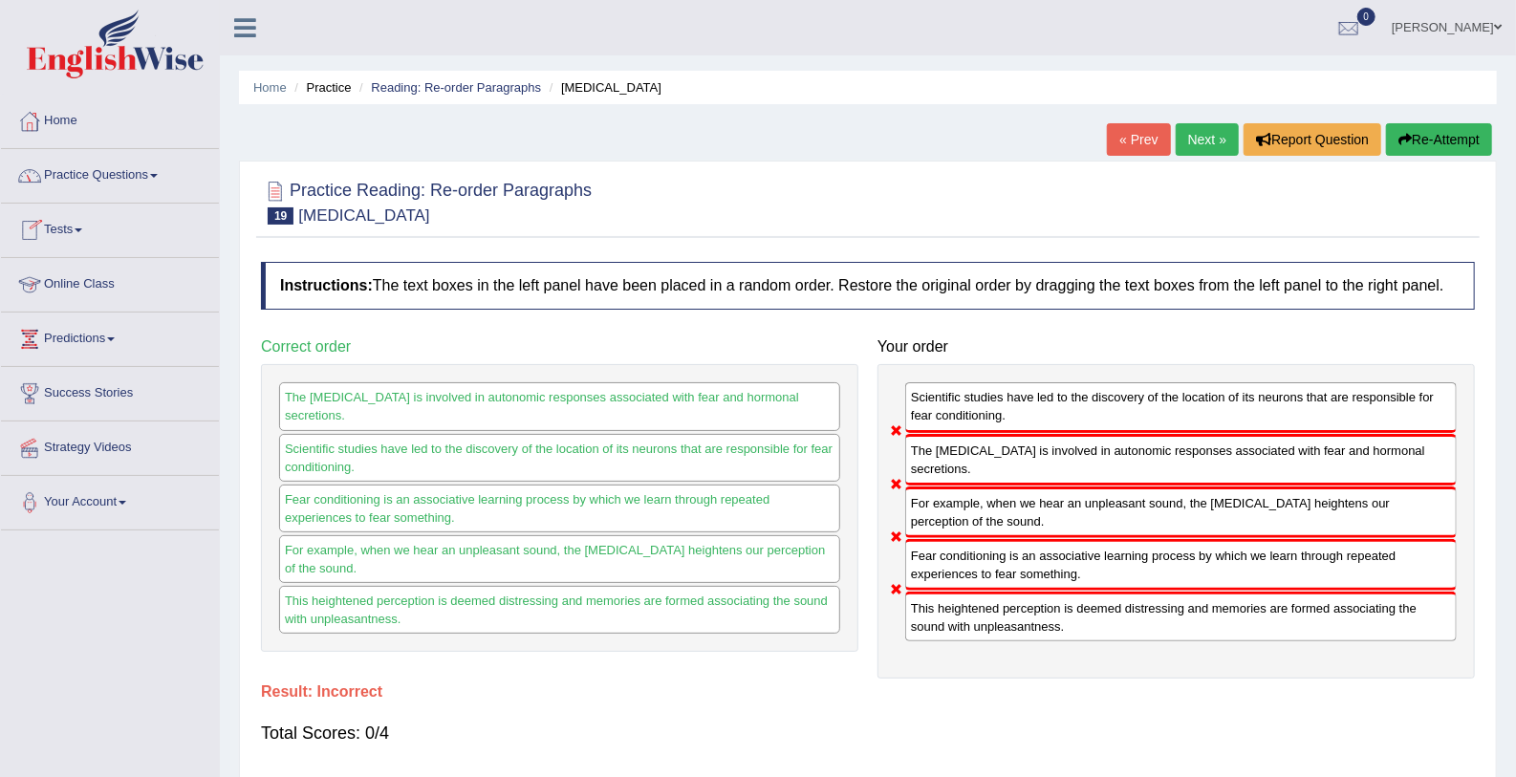
click at [83, 234] on link "Tests" at bounding box center [110, 228] width 218 height 48
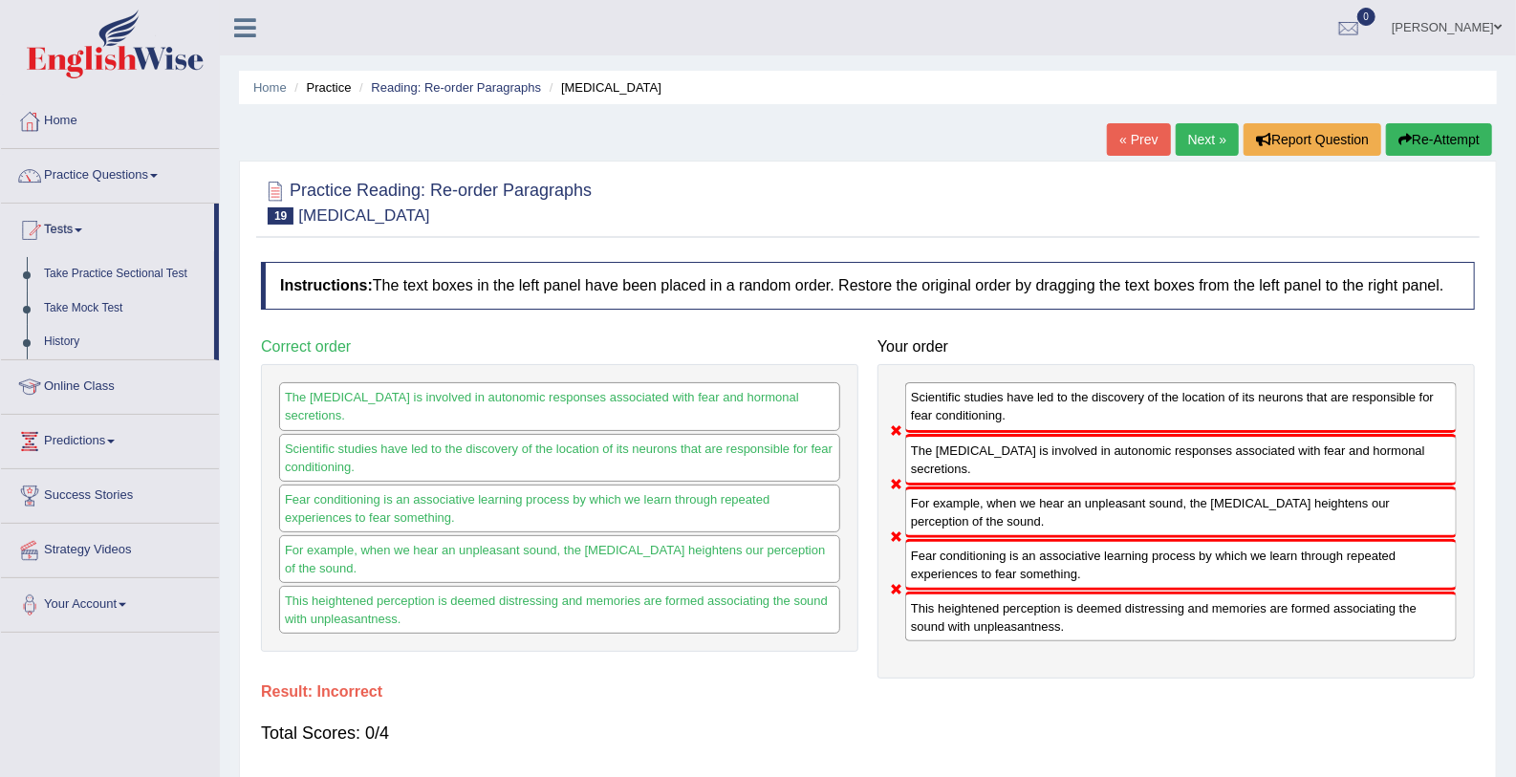
click at [83, 234] on link "Tests" at bounding box center [107, 228] width 213 height 48
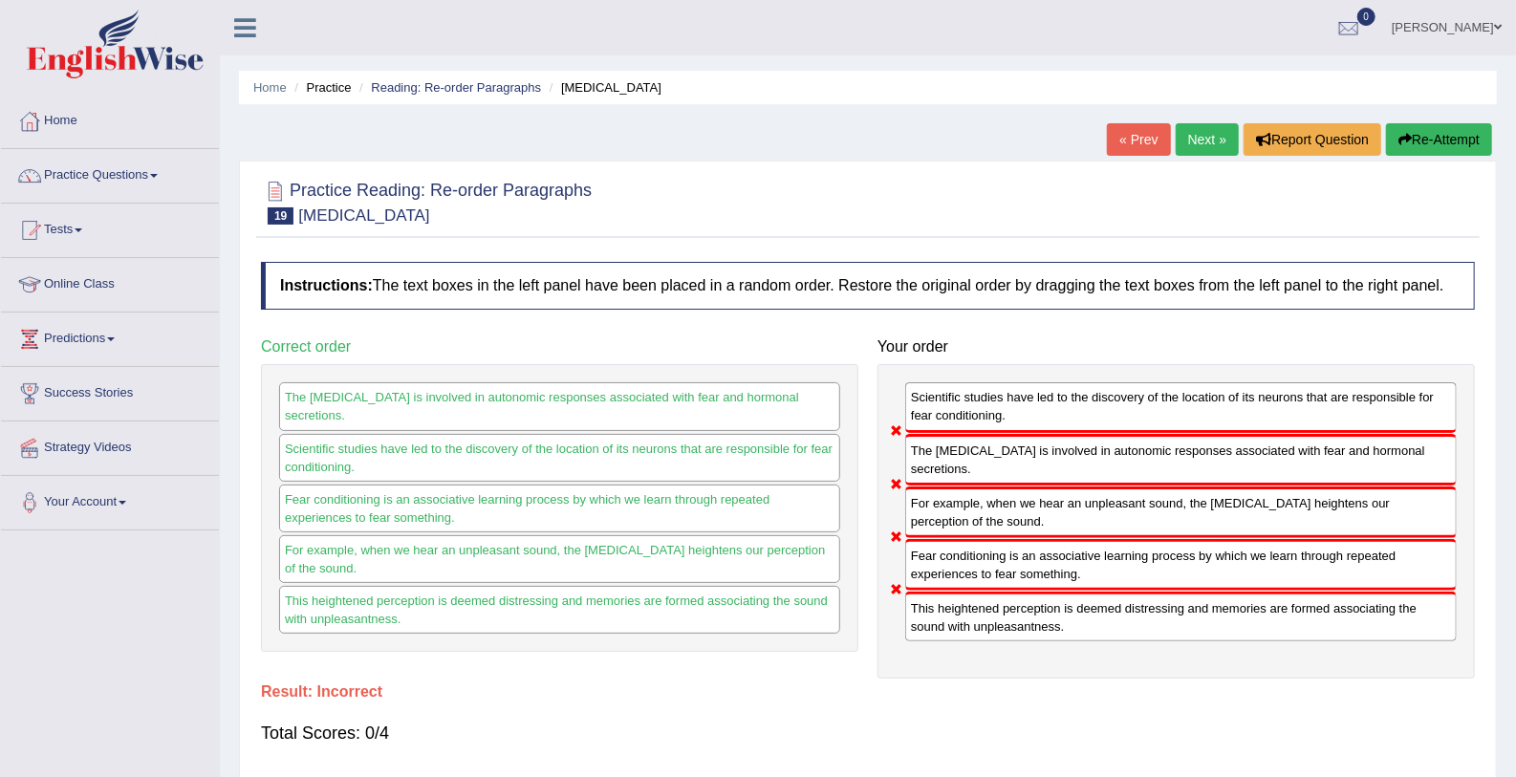
click at [1199, 128] on link "Next »" at bounding box center [1207, 139] width 63 height 32
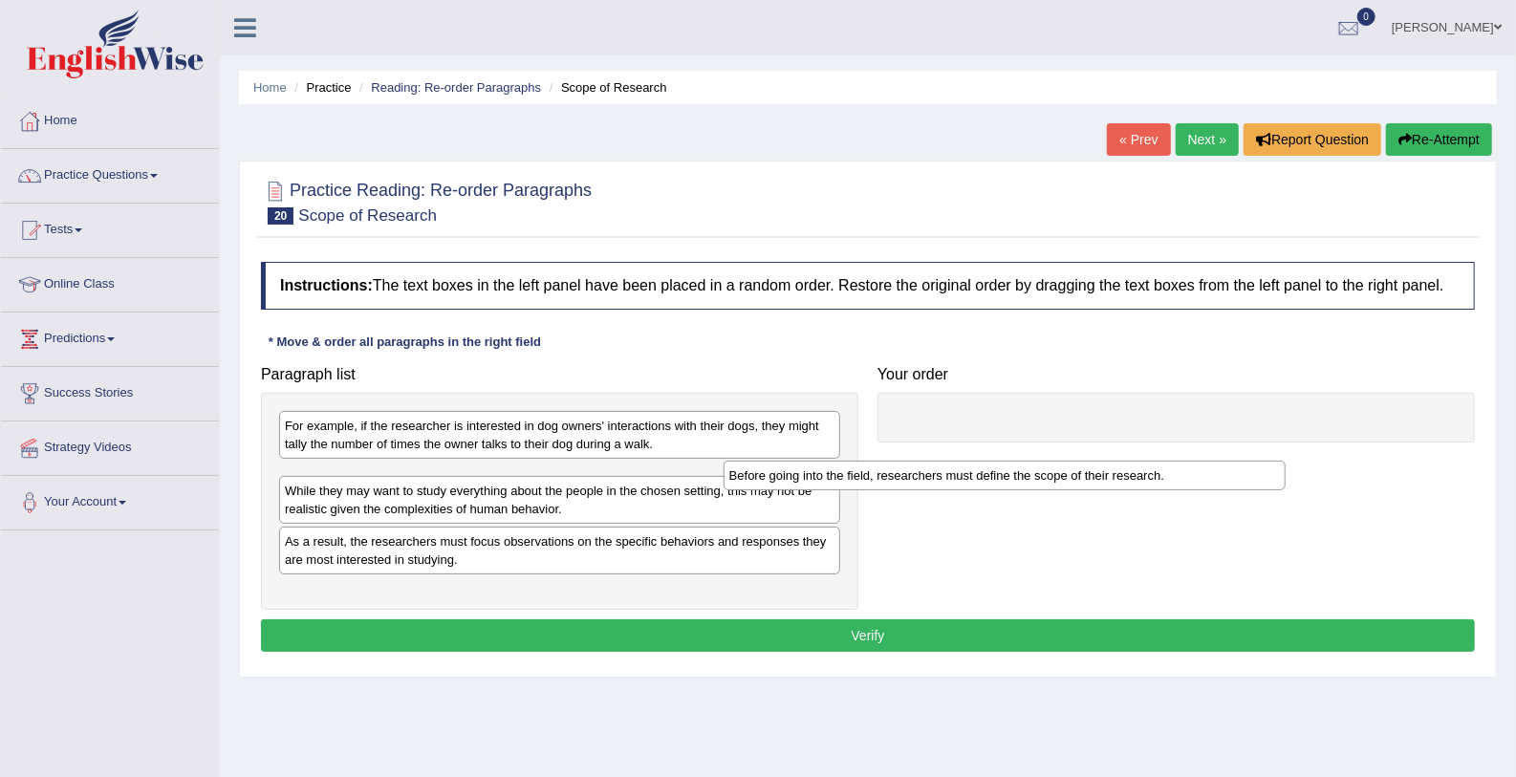
drag, startPoint x: 408, startPoint y: 575, endPoint x: 852, endPoint y: 470, distance: 456.7
click at [852, 470] on div "Before going into the field, researchers must define the scope of their researc…" at bounding box center [1004, 476] width 562 height 30
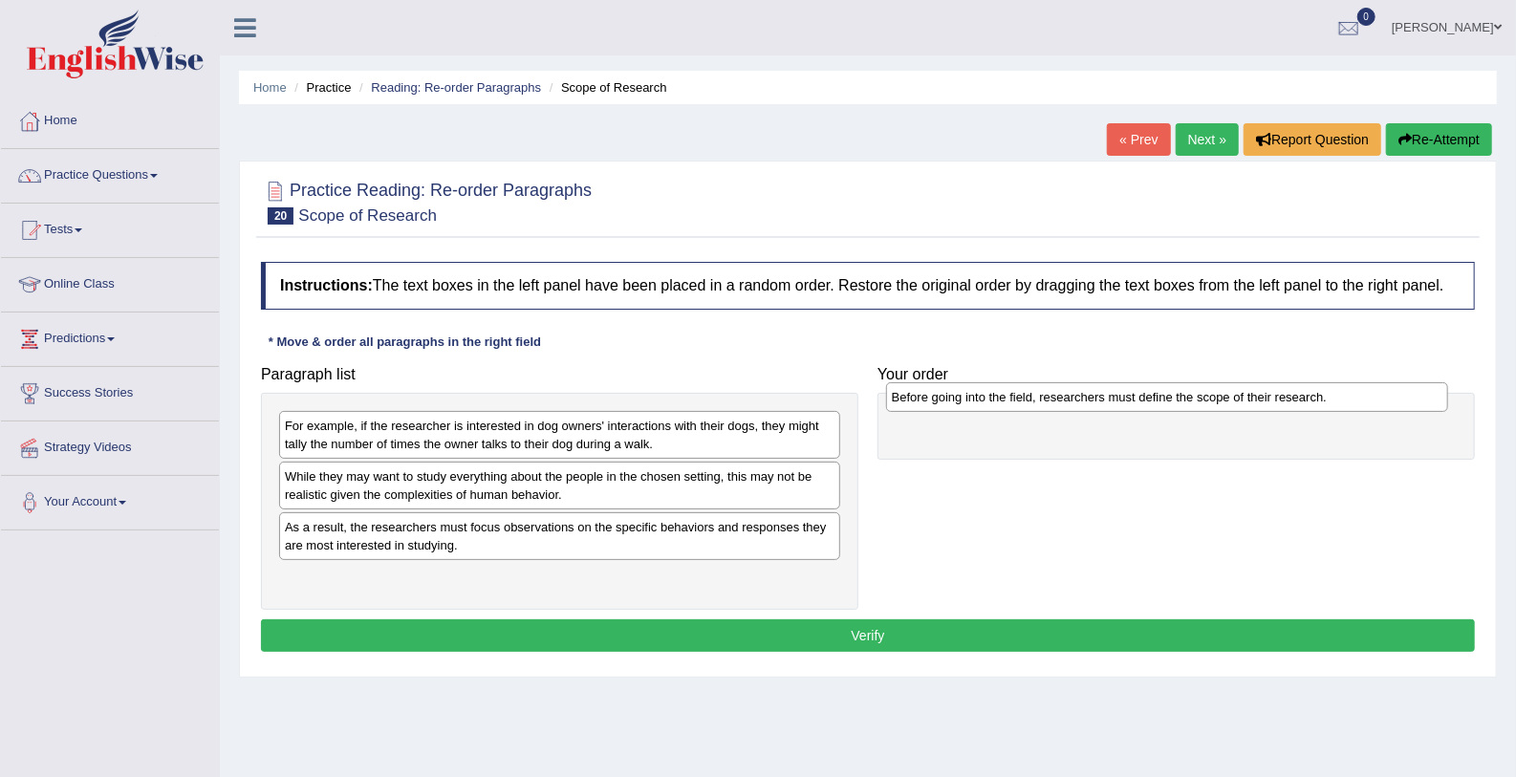
drag, startPoint x: 313, startPoint y: 473, endPoint x: 920, endPoint y: 395, distance: 611.9
click at [920, 395] on div "Before going into the field, researchers must define the scope of their researc…" at bounding box center [1167, 397] width 562 height 30
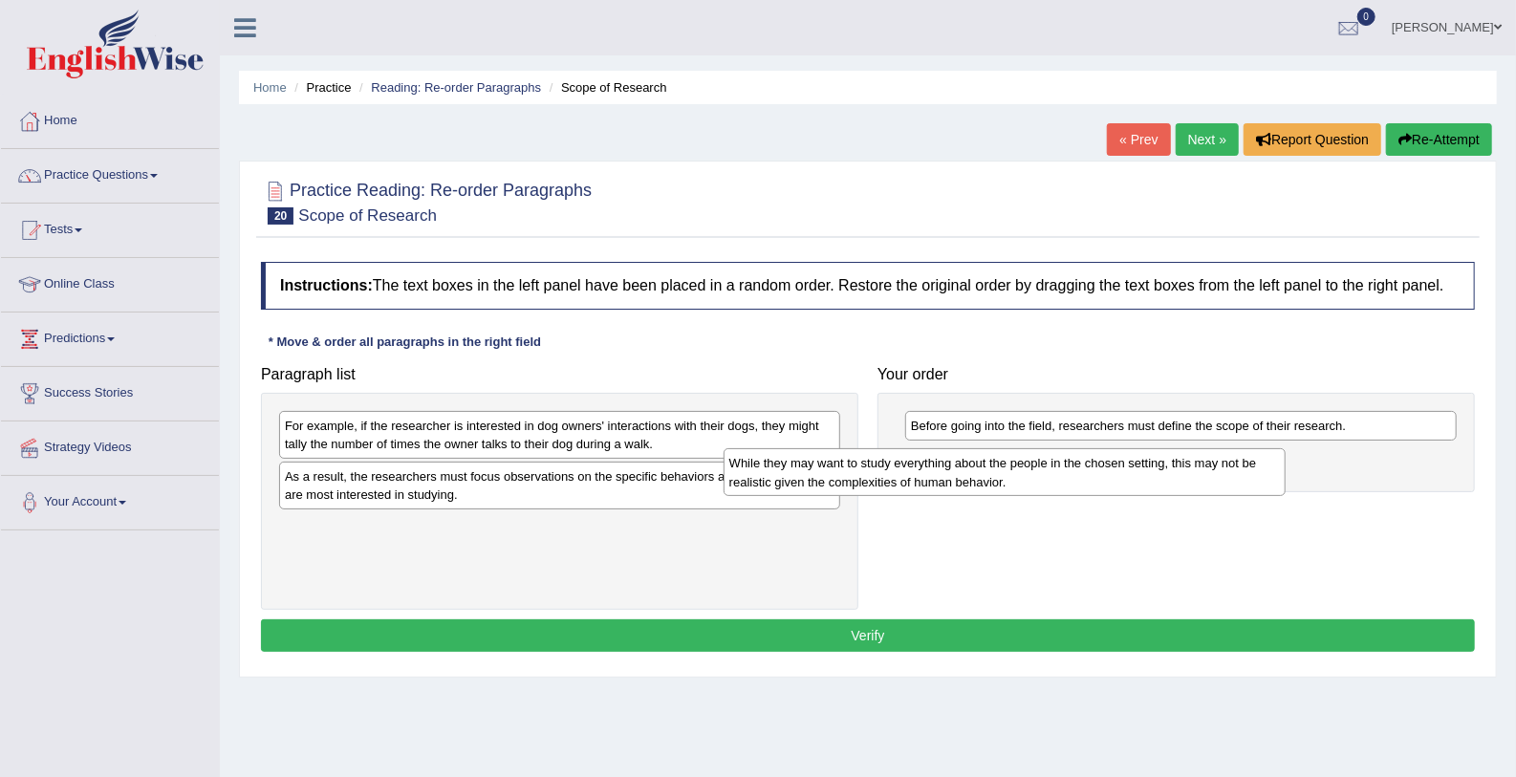
drag, startPoint x: 565, startPoint y: 485, endPoint x: 1067, endPoint y: 473, distance: 501.9
click at [1067, 473] on div "While they may want to study everything about the people in the chosen setting,…" at bounding box center [1004, 472] width 562 height 48
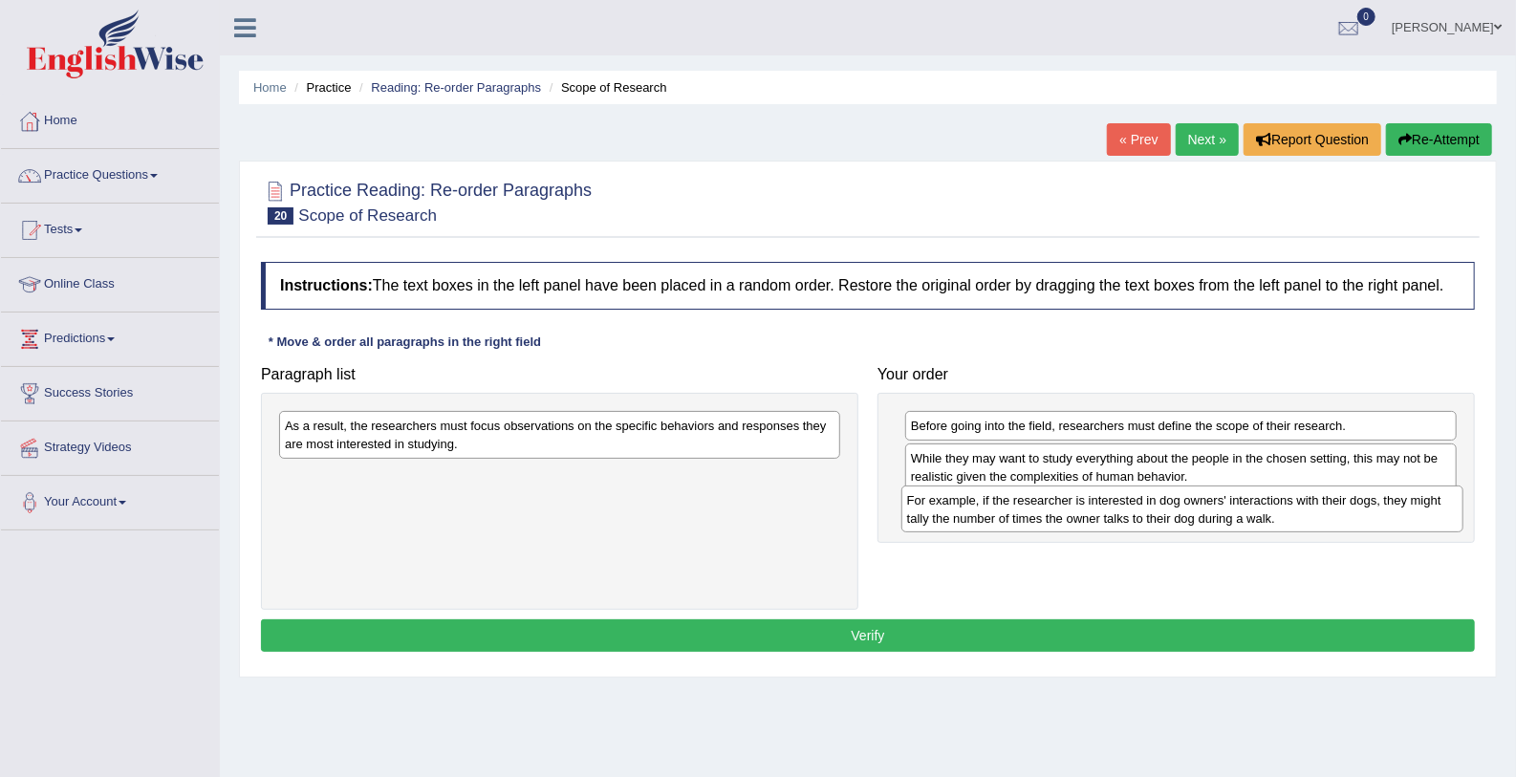
drag, startPoint x: 615, startPoint y: 423, endPoint x: 1241, endPoint y: 498, distance: 629.5
click at [1241, 498] on div "For example, if the researcher is interested in dog owners' interactions with t…" at bounding box center [1182, 509] width 562 height 48
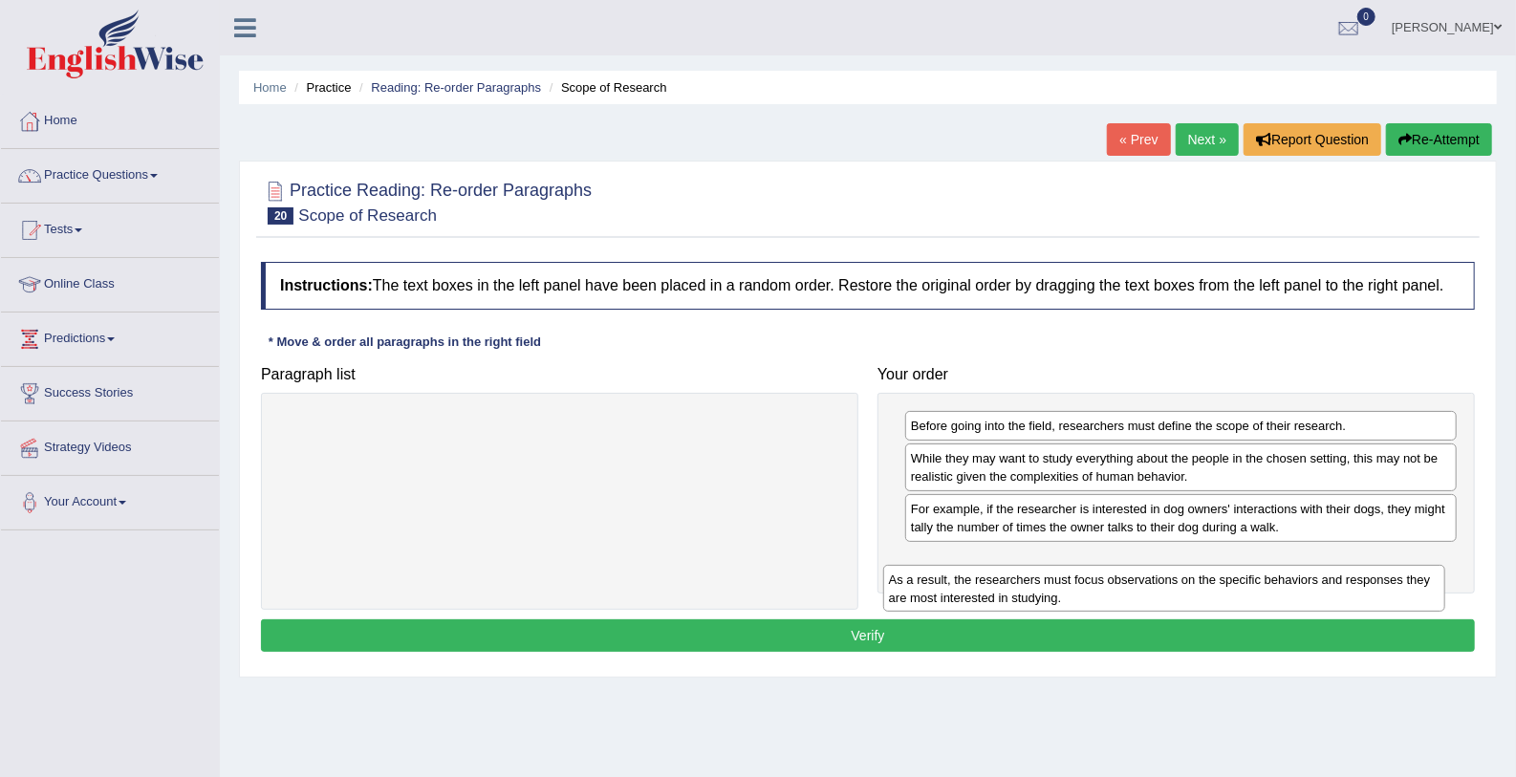
drag, startPoint x: 784, startPoint y: 423, endPoint x: 1388, endPoint y: 577, distance: 623.3
click at [1388, 577] on div "As a result, the researchers must focus observations on the specific behaviors …" at bounding box center [1164, 589] width 562 height 48
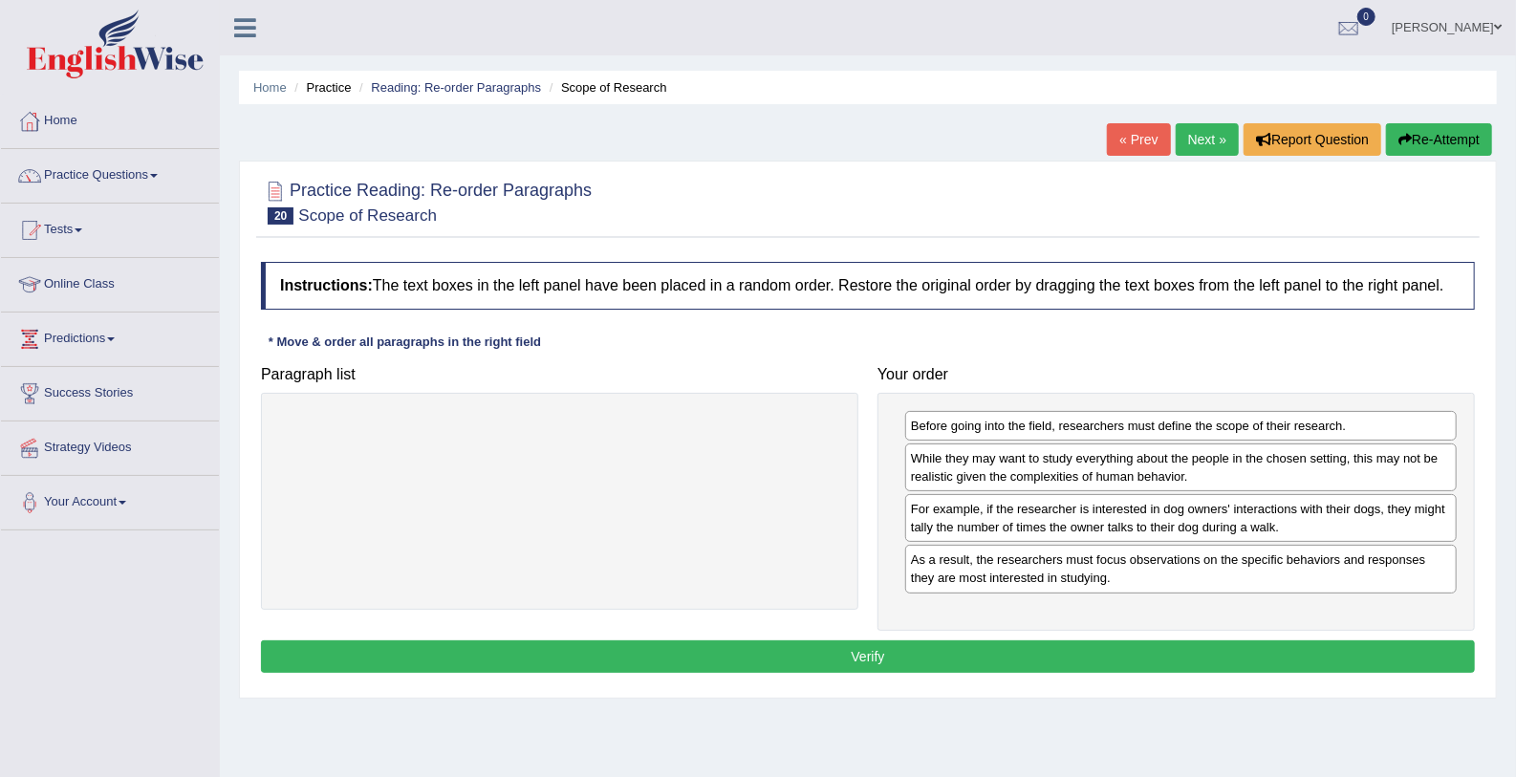
click at [1264, 643] on button "Verify" at bounding box center [868, 656] width 1214 height 32
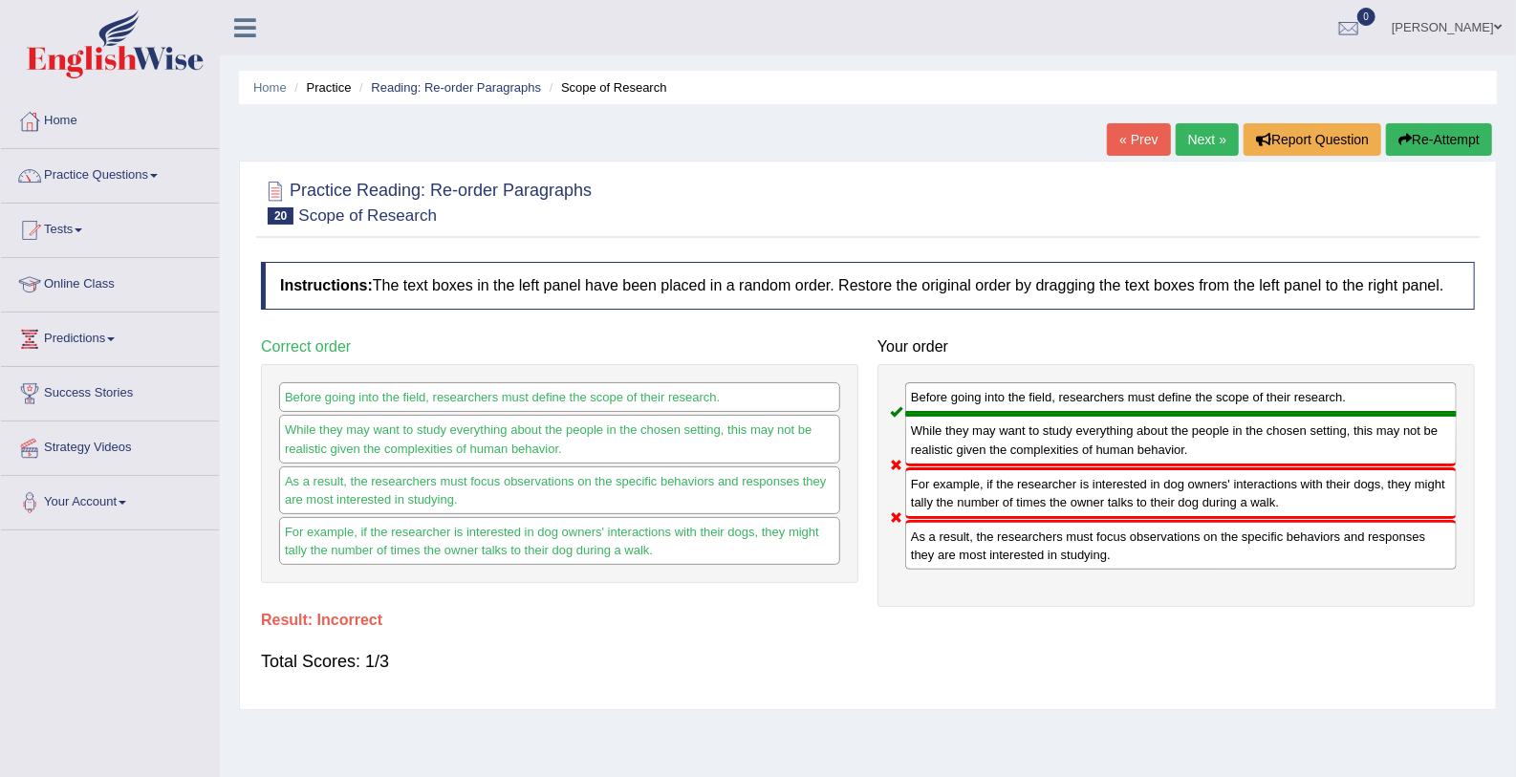
click at [1218, 148] on link "Next »" at bounding box center [1207, 139] width 63 height 32
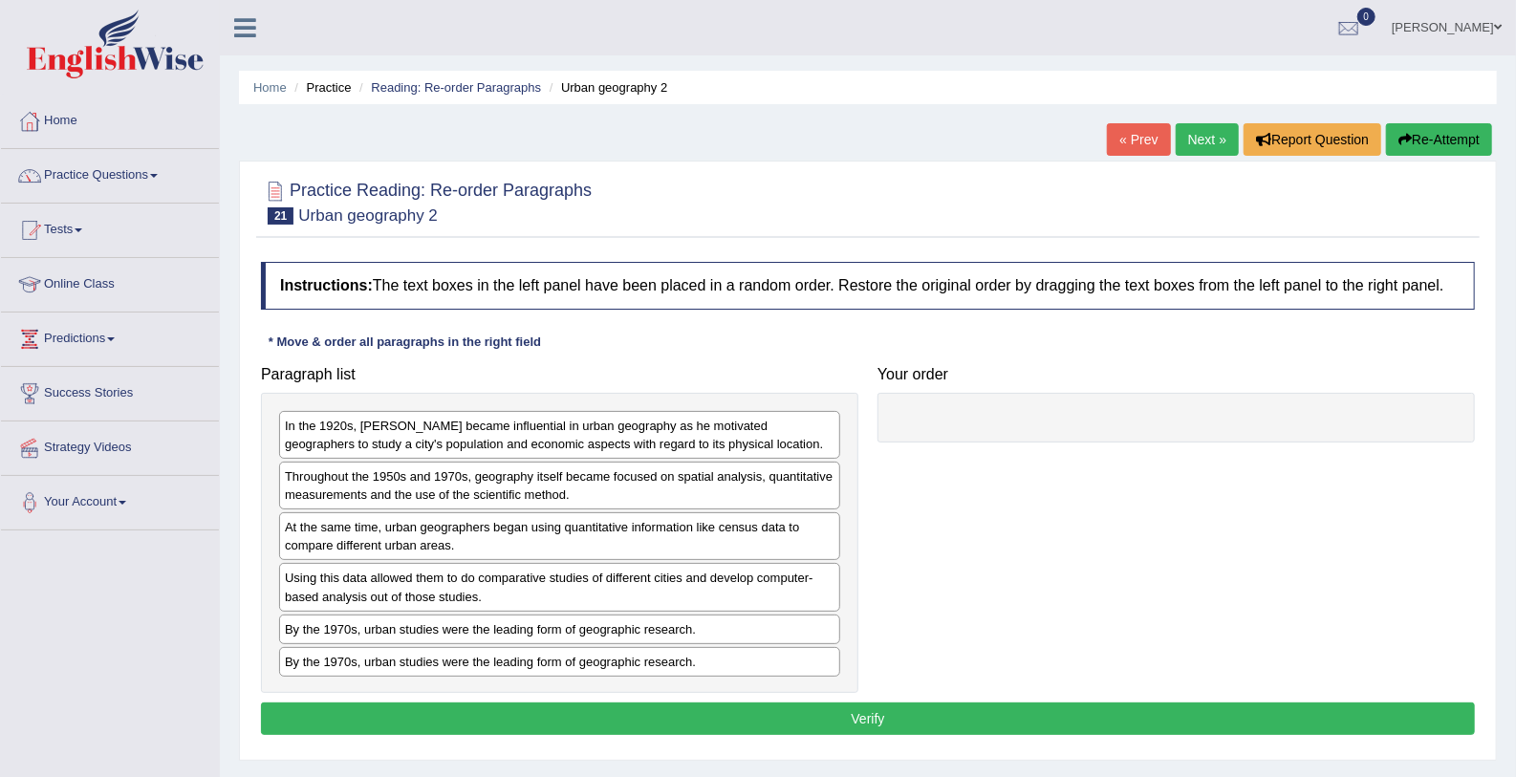
scroll to position [121, 0]
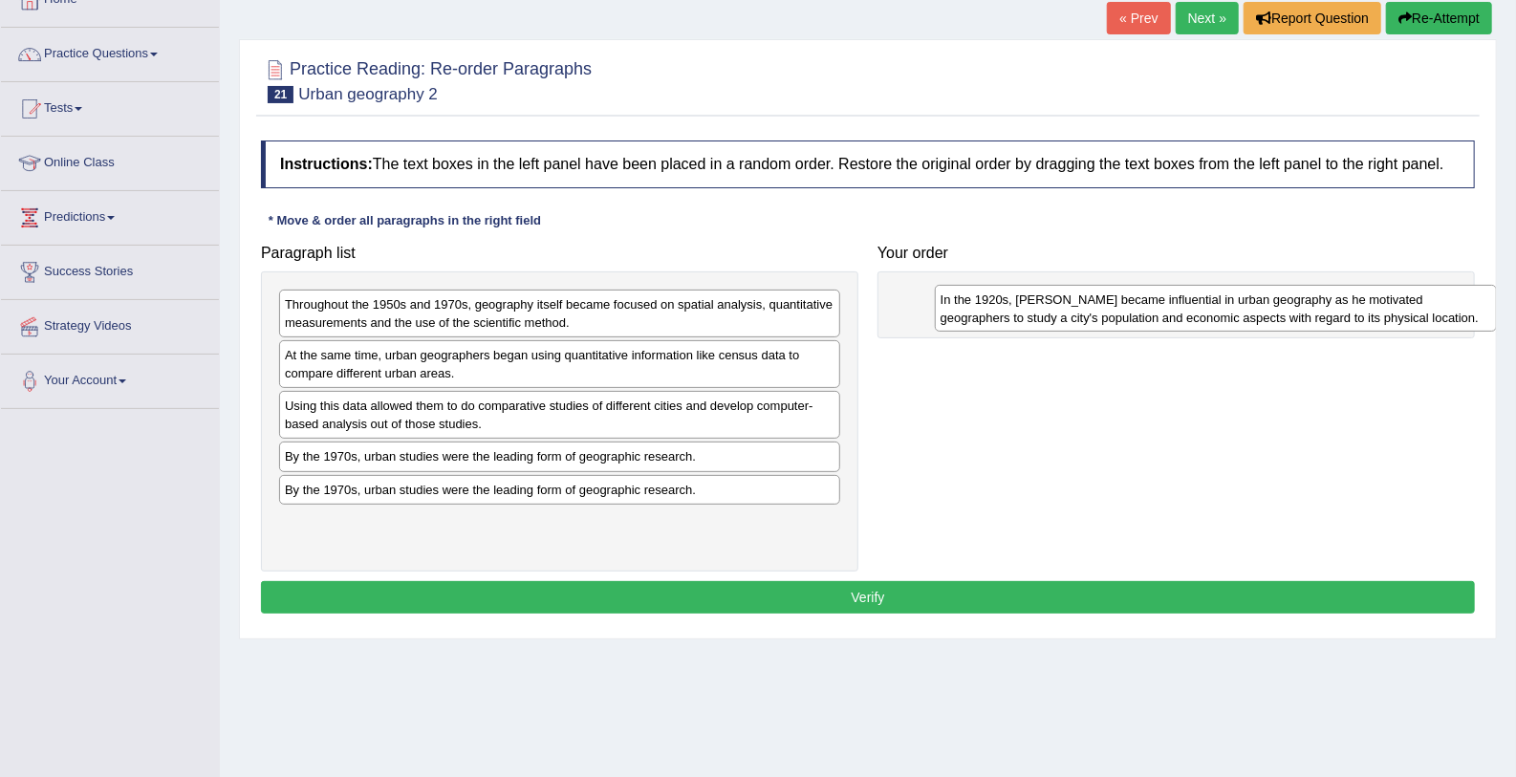
drag, startPoint x: 346, startPoint y: 303, endPoint x: 1002, endPoint y: 298, distance: 655.6
click at [1002, 298] on div "In the 1920s, [PERSON_NAME] became influential in urban geography as he motivat…" at bounding box center [1216, 309] width 562 height 48
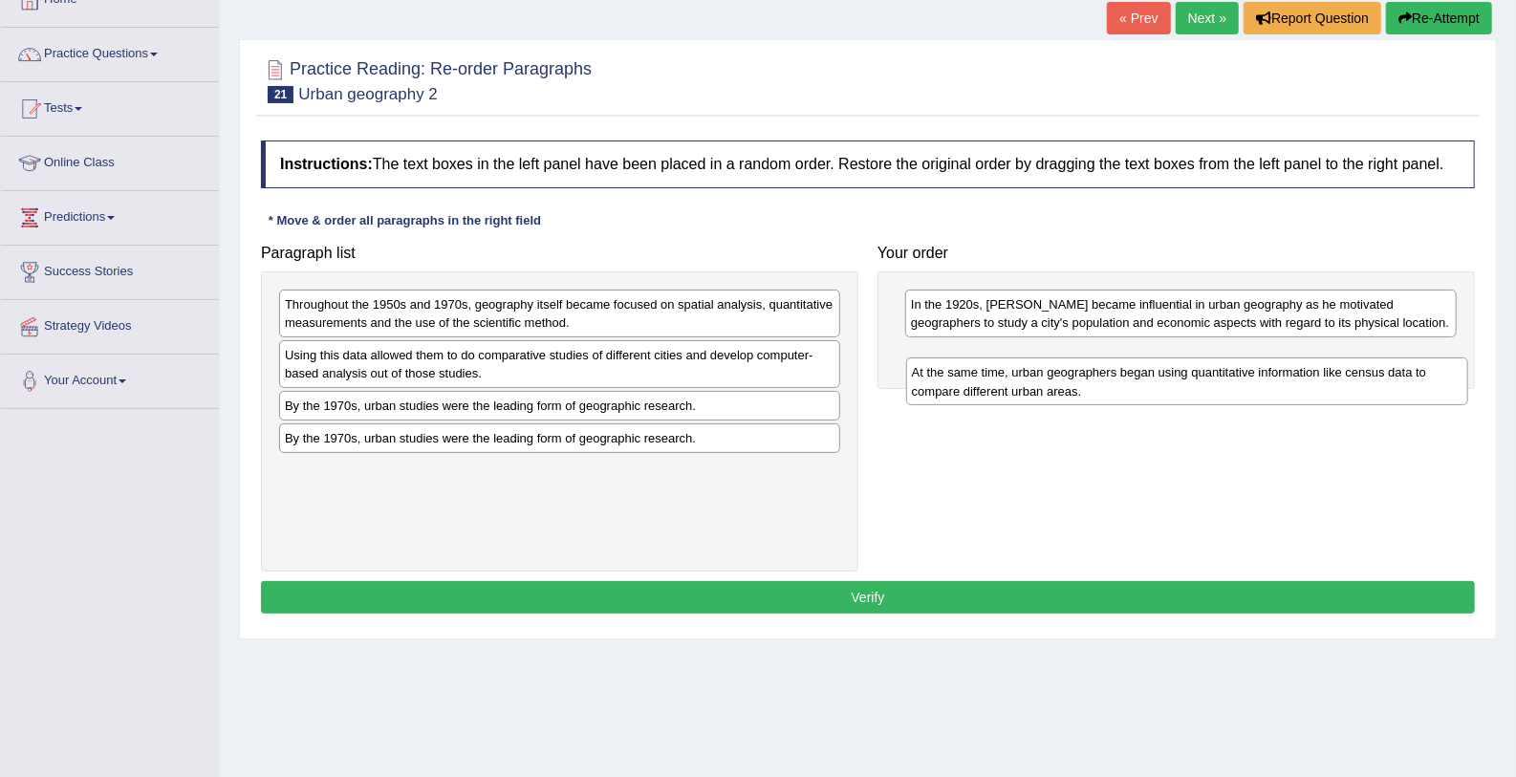
drag, startPoint x: 330, startPoint y: 361, endPoint x: 957, endPoint y: 379, distance: 627.2
click at [957, 379] on div "At the same time, urban geographers began using quantitative information like c…" at bounding box center [1187, 381] width 562 height 48
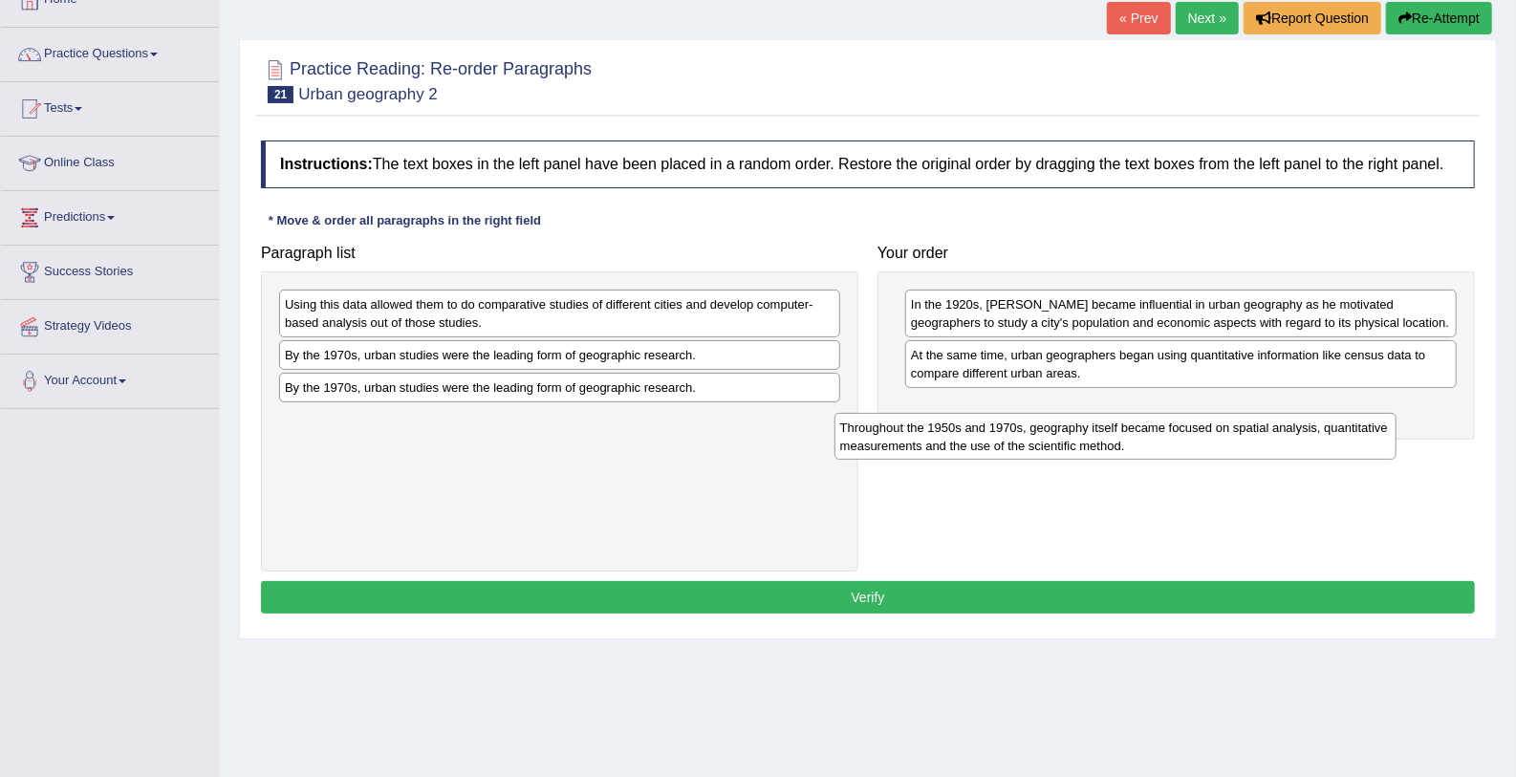
drag, startPoint x: 708, startPoint y: 310, endPoint x: 1269, endPoint y: 431, distance: 574.0
click at [1269, 431] on div "Throughout the 1950s and 1970s, geography itself became focused on spatial anal…" at bounding box center [1115, 437] width 562 height 48
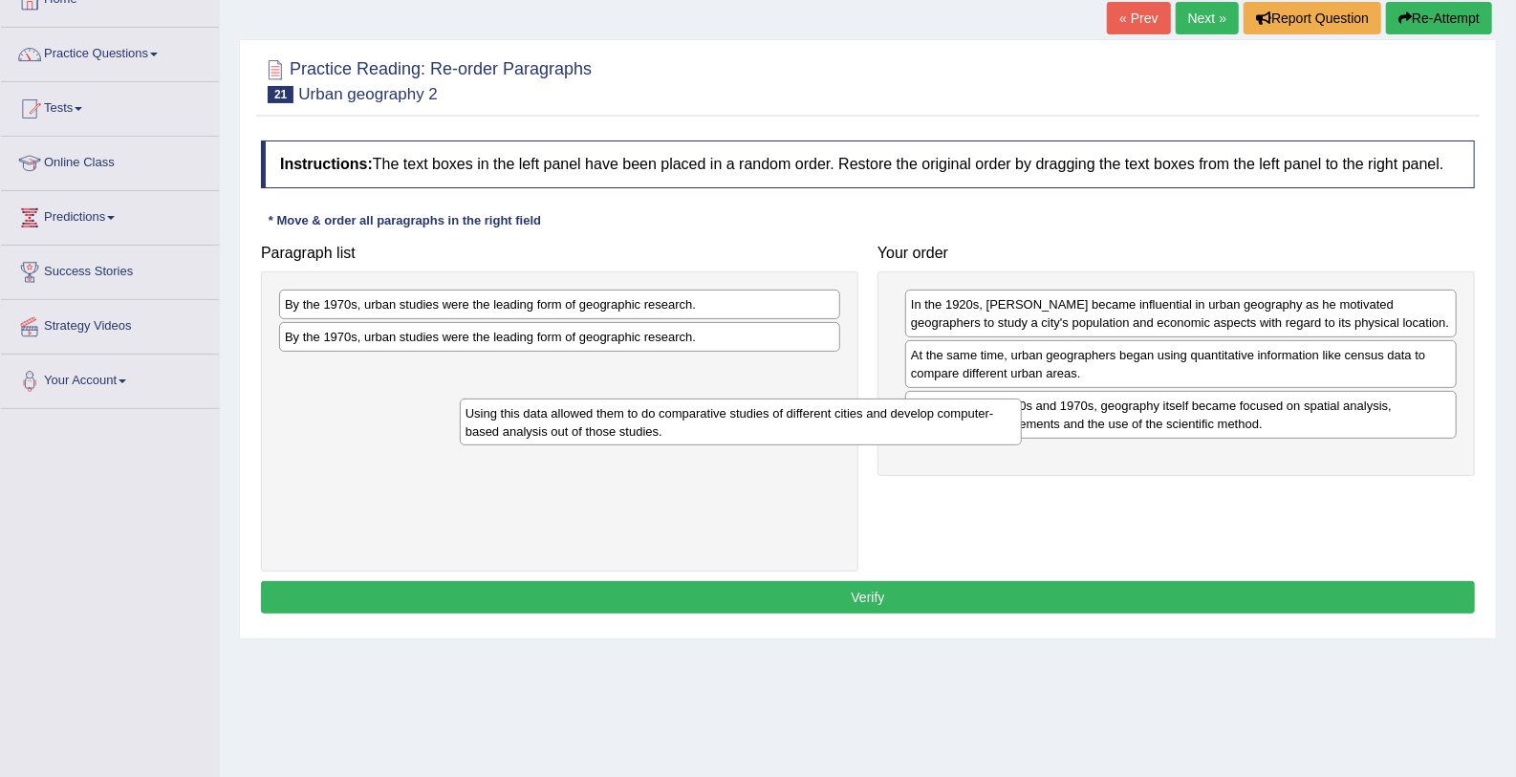
drag, startPoint x: 595, startPoint y: 318, endPoint x: 701, endPoint y: 417, distance: 144.7
click at [701, 417] on div "Using this data allowed them to do comparative studies of different cities and …" at bounding box center [741, 423] width 562 height 48
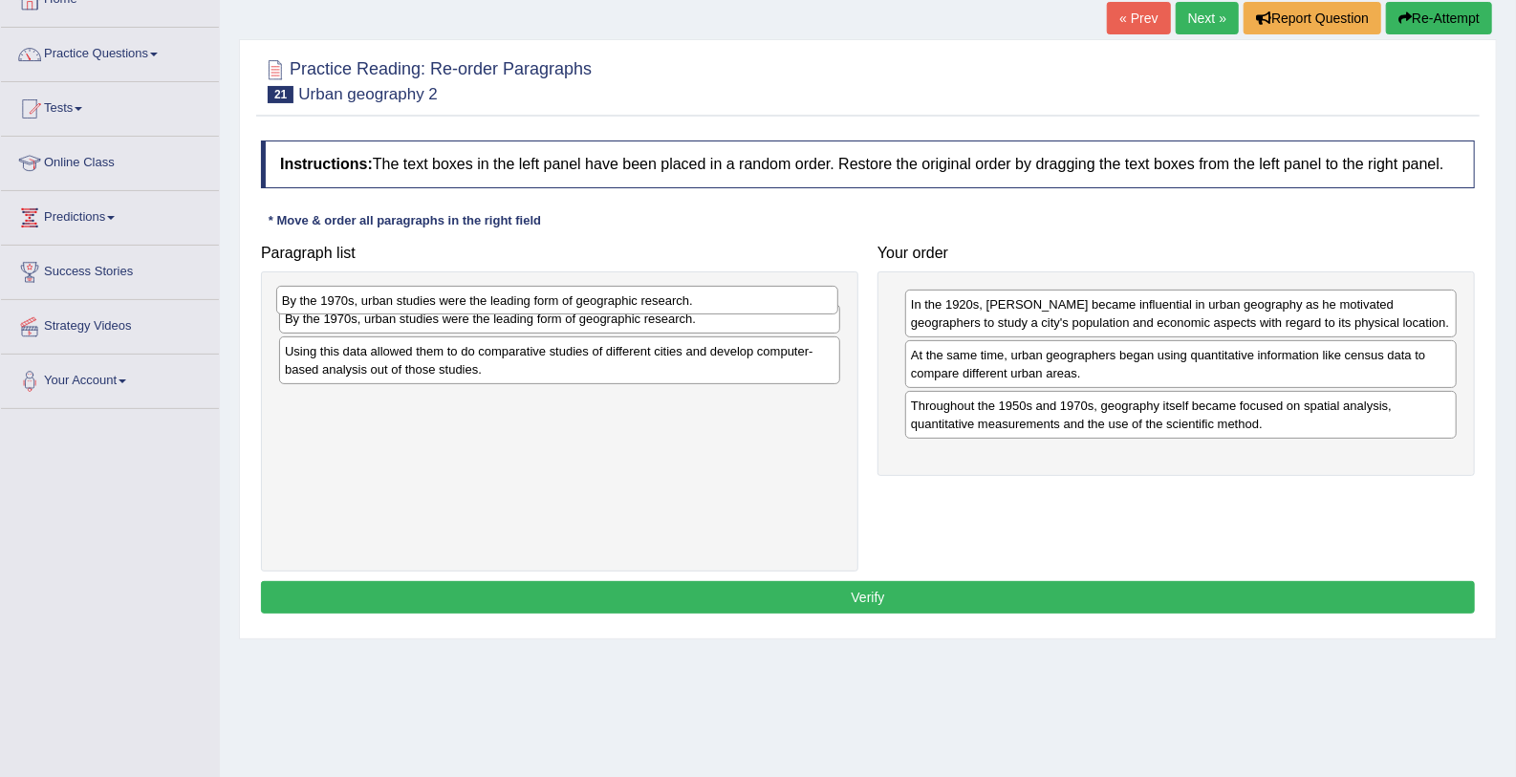
click at [636, 293] on div "By the 1970s, urban studies were the leading form of geographic research." at bounding box center [557, 301] width 562 height 30
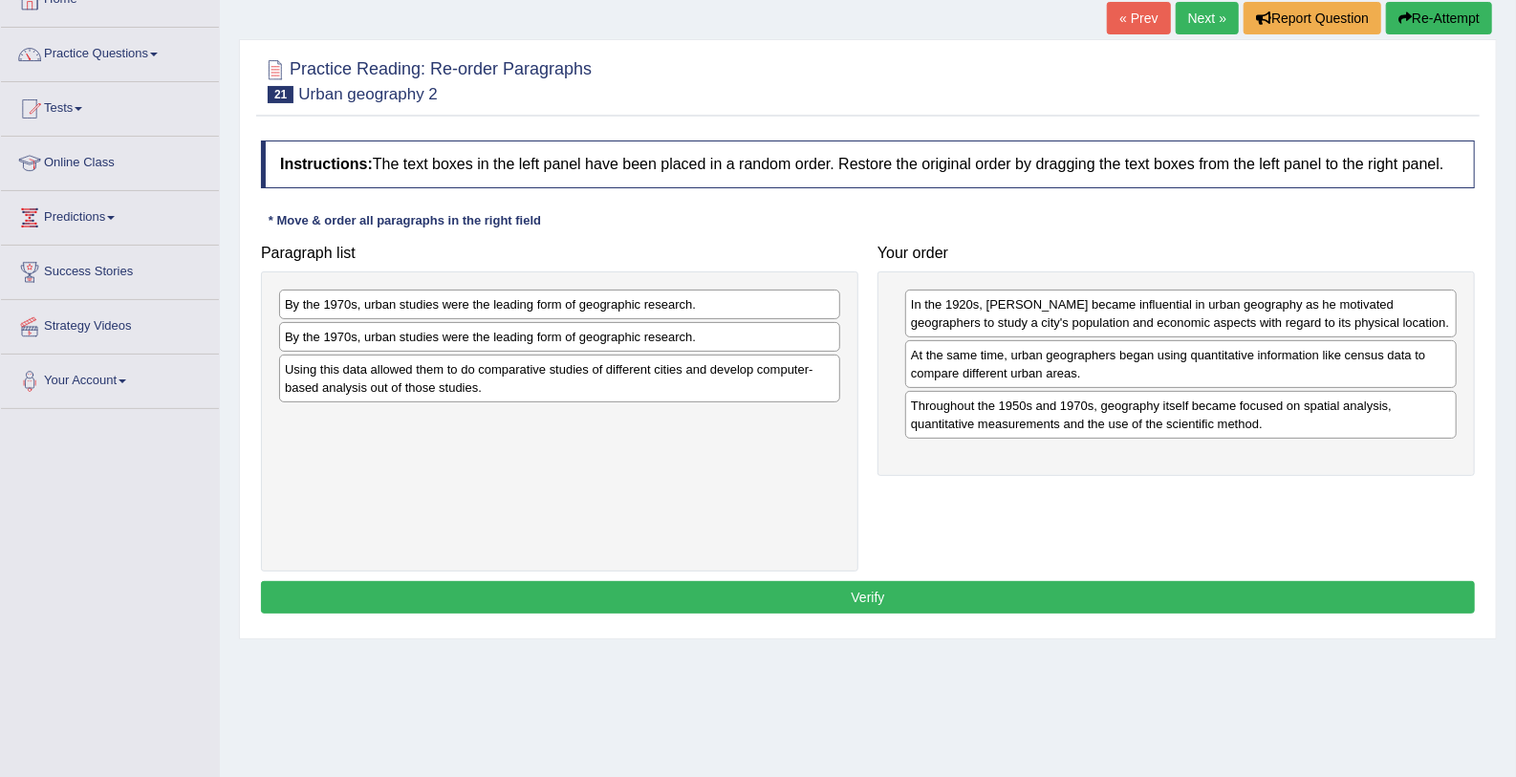
click at [515, 307] on div "By the 1970s, urban studies were the leading form of geographic research." at bounding box center [559, 305] width 561 height 30
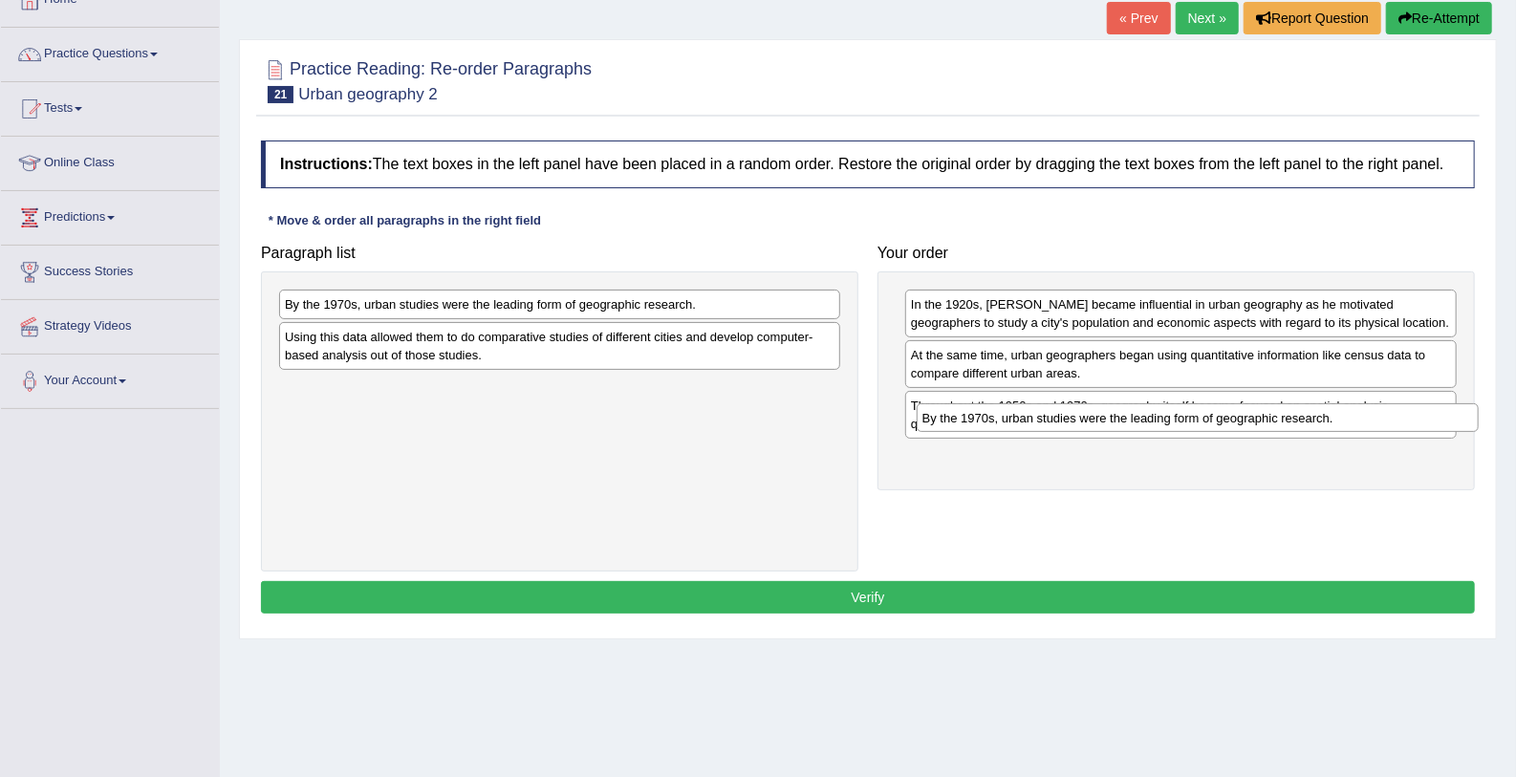
drag, startPoint x: 515, startPoint y: 307, endPoint x: 1153, endPoint y: 420, distance: 647.4
click at [1153, 420] on div "By the 1970s, urban studies were the leading form of geographic research." at bounding box center [1198, 418] width 562 height 30
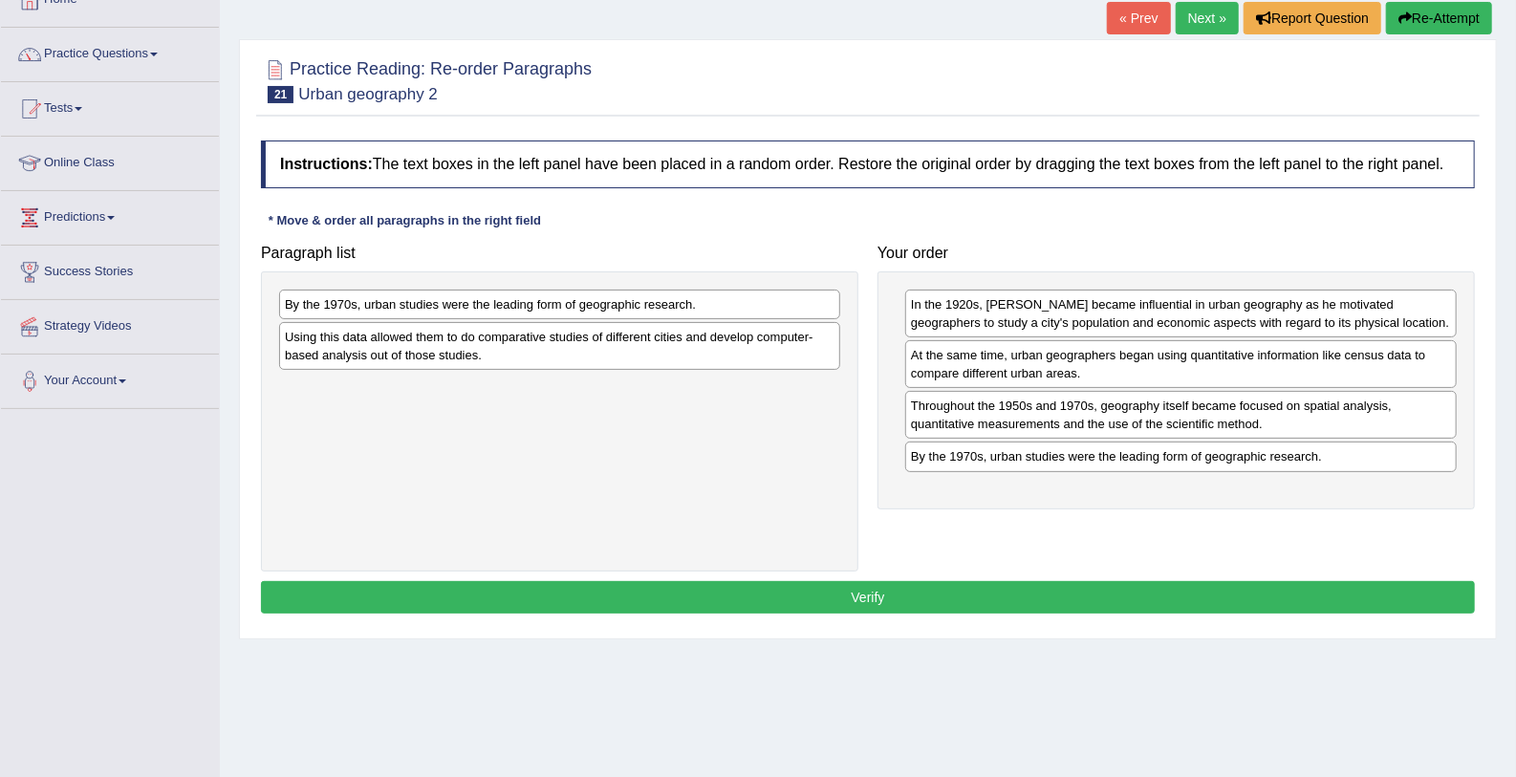
click at [1153, 421] on div "Throughout the 1950s and 1970s, geography itself became focused on spatial anal…" at bounding box center [1180, 415] width 551 height 48
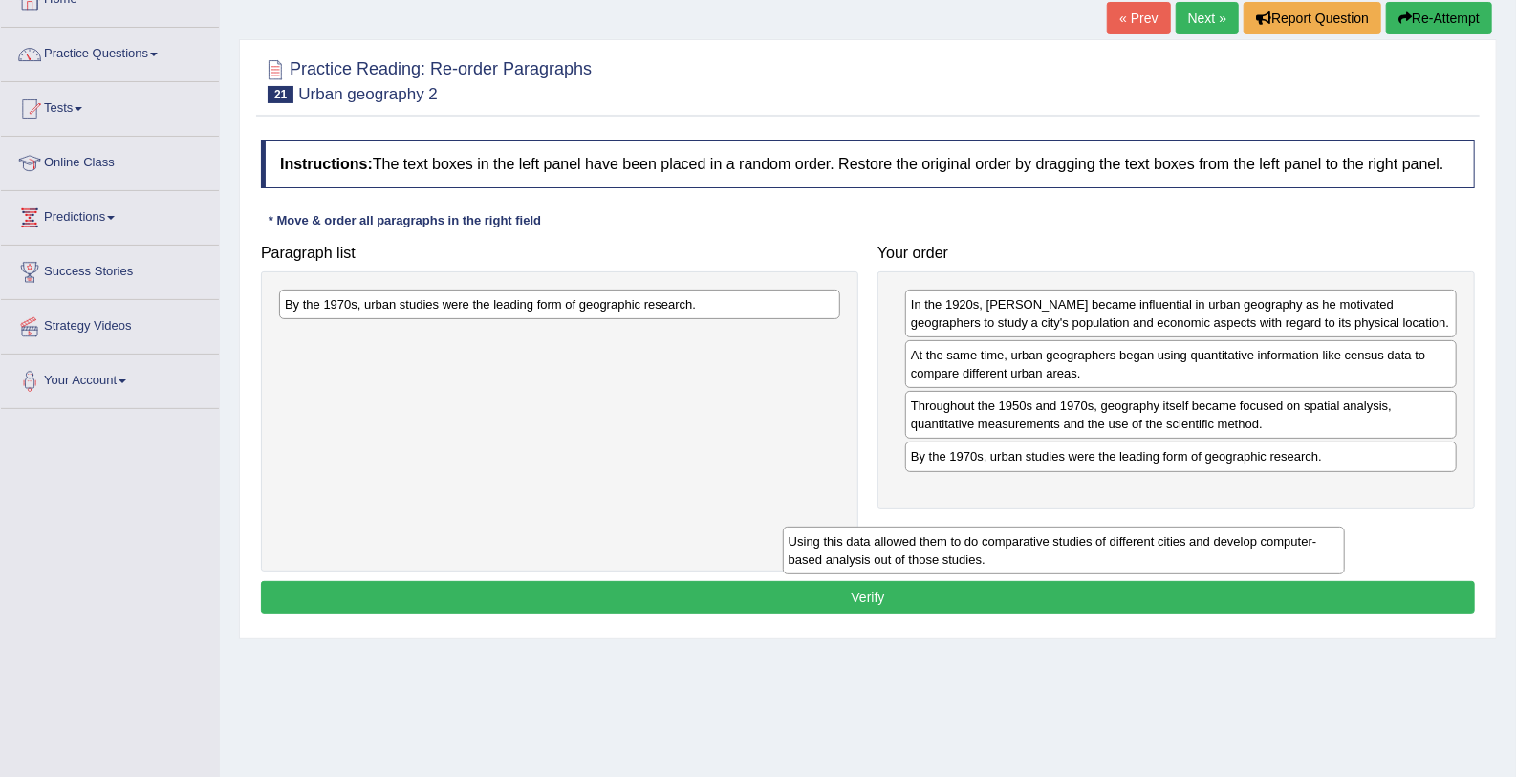
drag, startPoint x: 442, startPoint y: 331, endPoint x: 988, endPoint y: 504, distance: 572.5
click at [988, 527] on div "Using this data allowed them to do comparative studies of different cities and …" at bounding box center [1064, 551] width 562 height 48
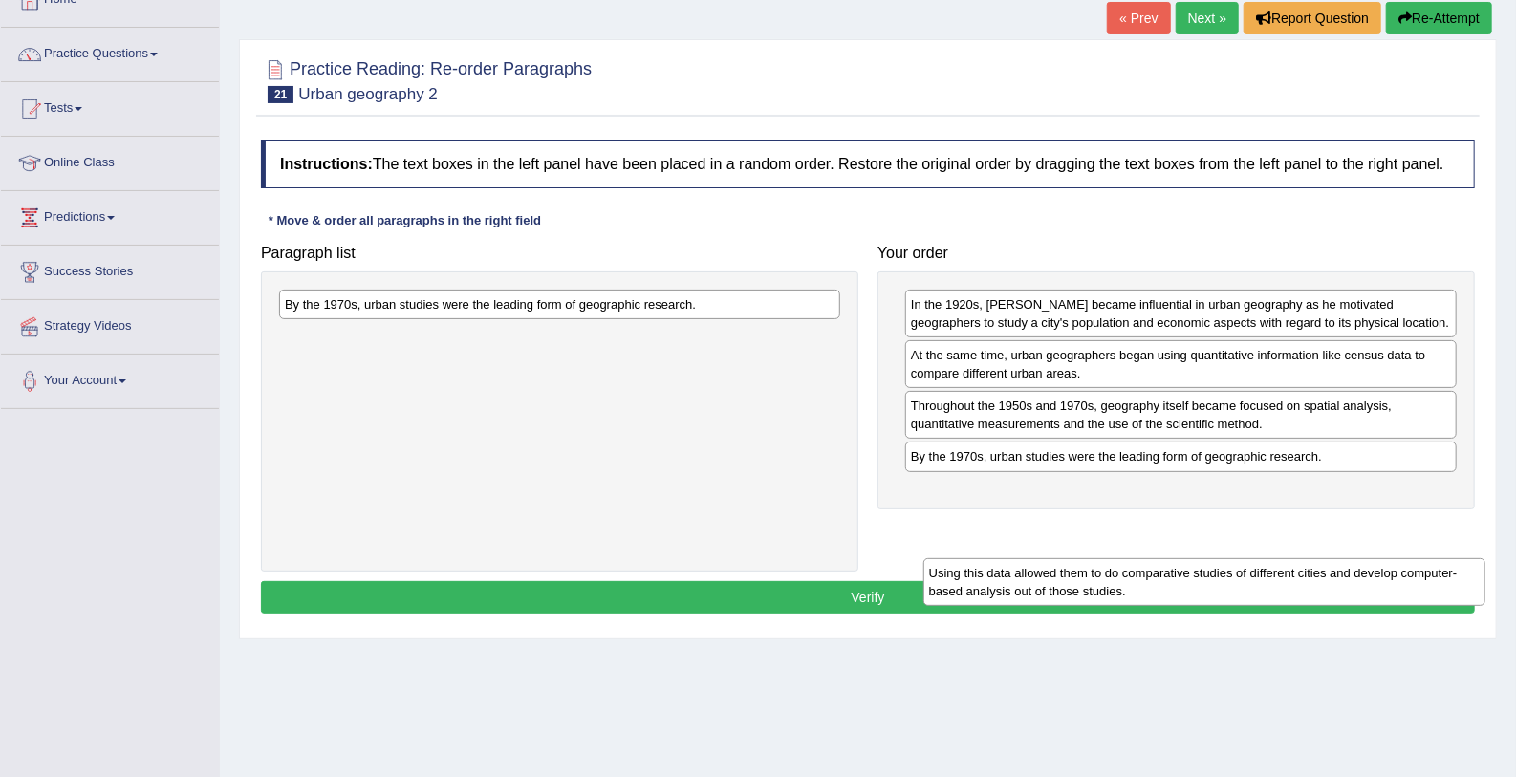
drag, startPoint x: 389, startPoint y: 351, endPoint x: 1034, endPoint y: 585, distance: 686.3
click at [1034, 585] on div "Using this data allowed them to do comparative studies of different cities and …" at bounding box center [1204, 582] width 562 height 48
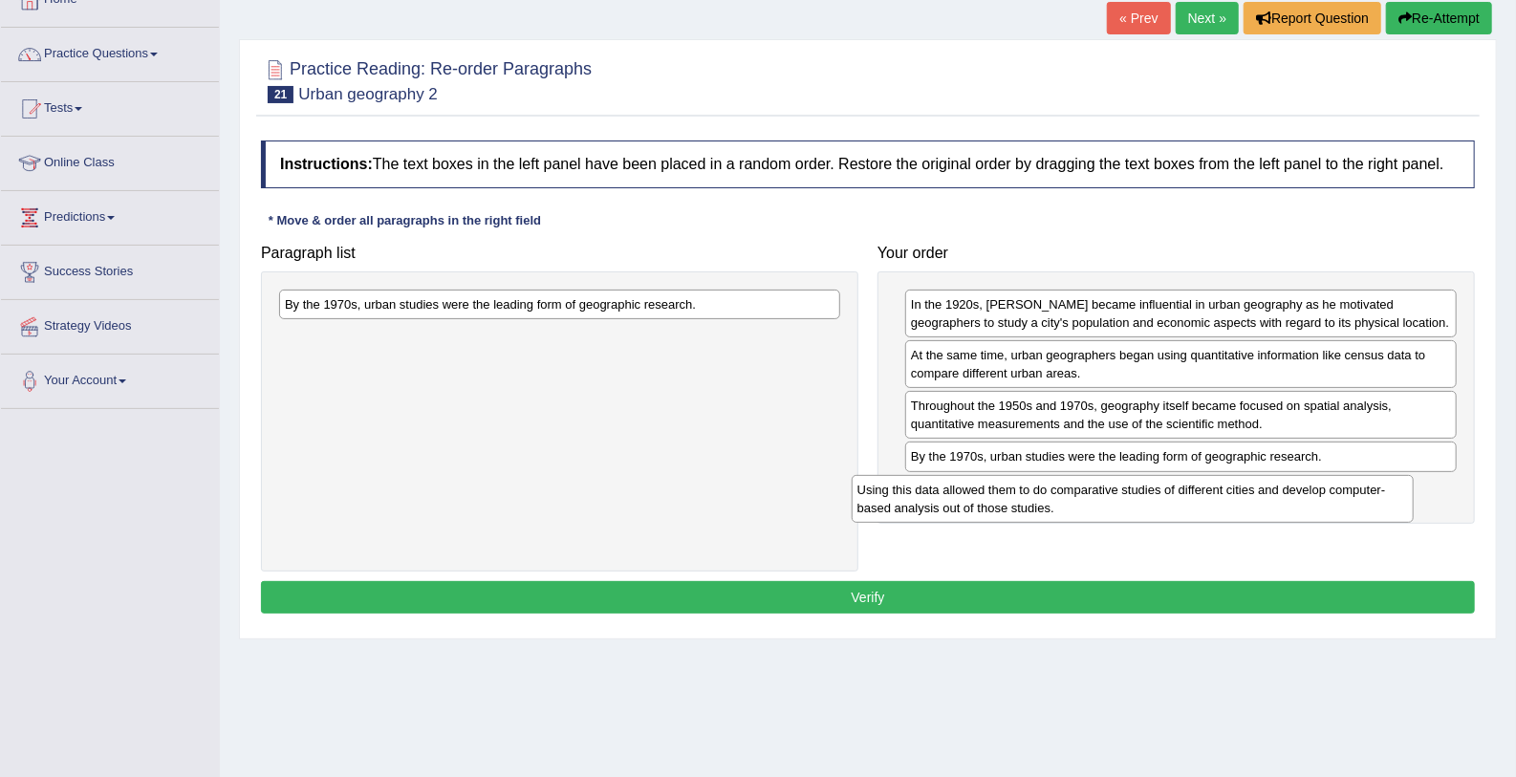
drag, startPoint x: 309, startPoint y: 335, endPoint x: 881, endPoint y: 489, distance: 592.8
click at [881, 489] on div "Using this data allowed them to do comparative studies of different cities and …" at bounding box center [1133, 499] width 562 height 48
click at [743, 609] on button "Verify" at bounding box center [868, 597] width 1214 height 32
click at [602, 314] on div "By the 1970s, urban studies were the leading form of geographic research." at bounding box center [561, 305] width 562 height 30
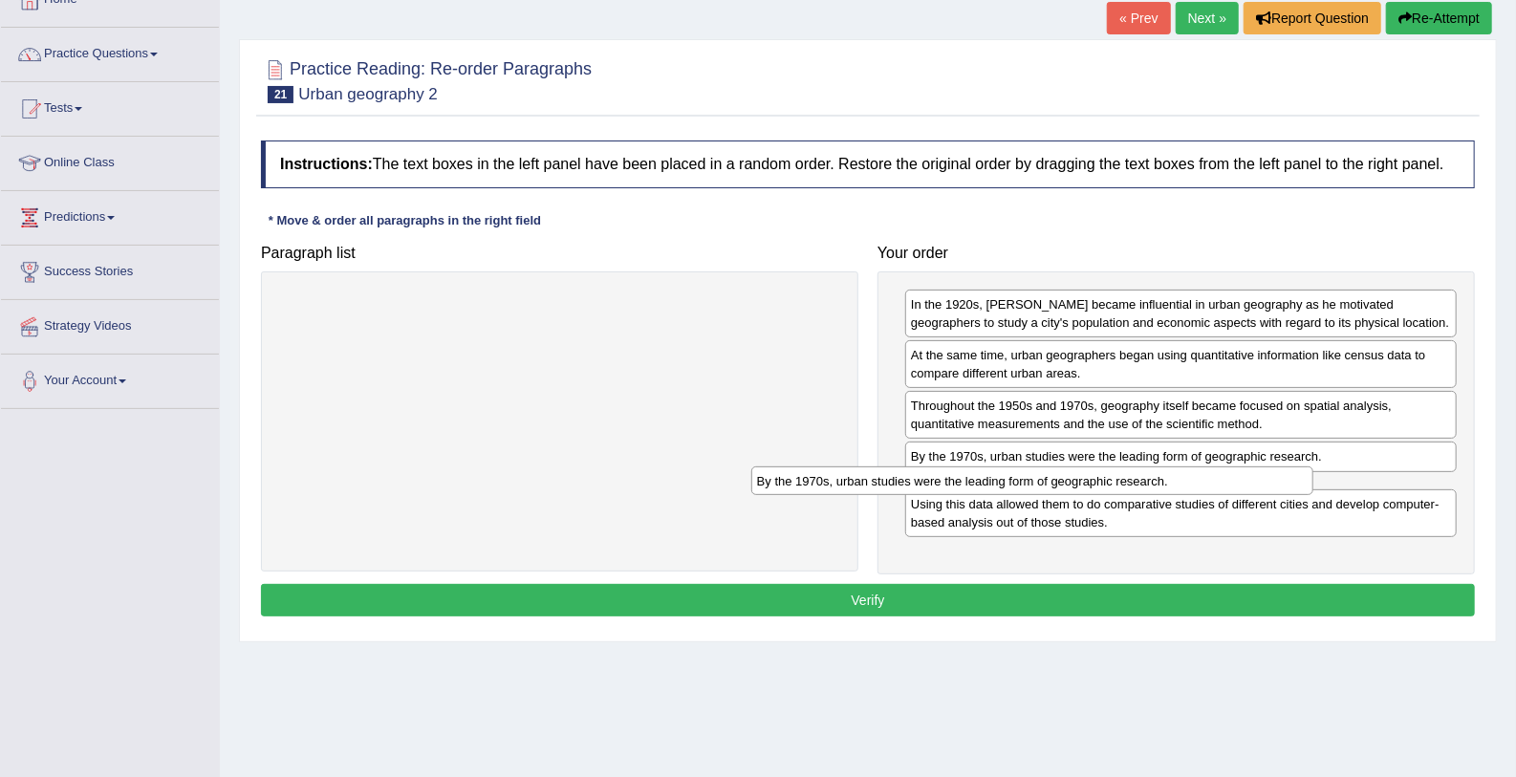
drag, startPoint x: 788, startPoint y: 296, endPoint x: 1265, endPoint y: 468, distance: 507.0
click at [1265, 468] on div "By the 1970s, urban studies were the leading form of geographic research." at bounding box center [1032, 481] width 562 height 30
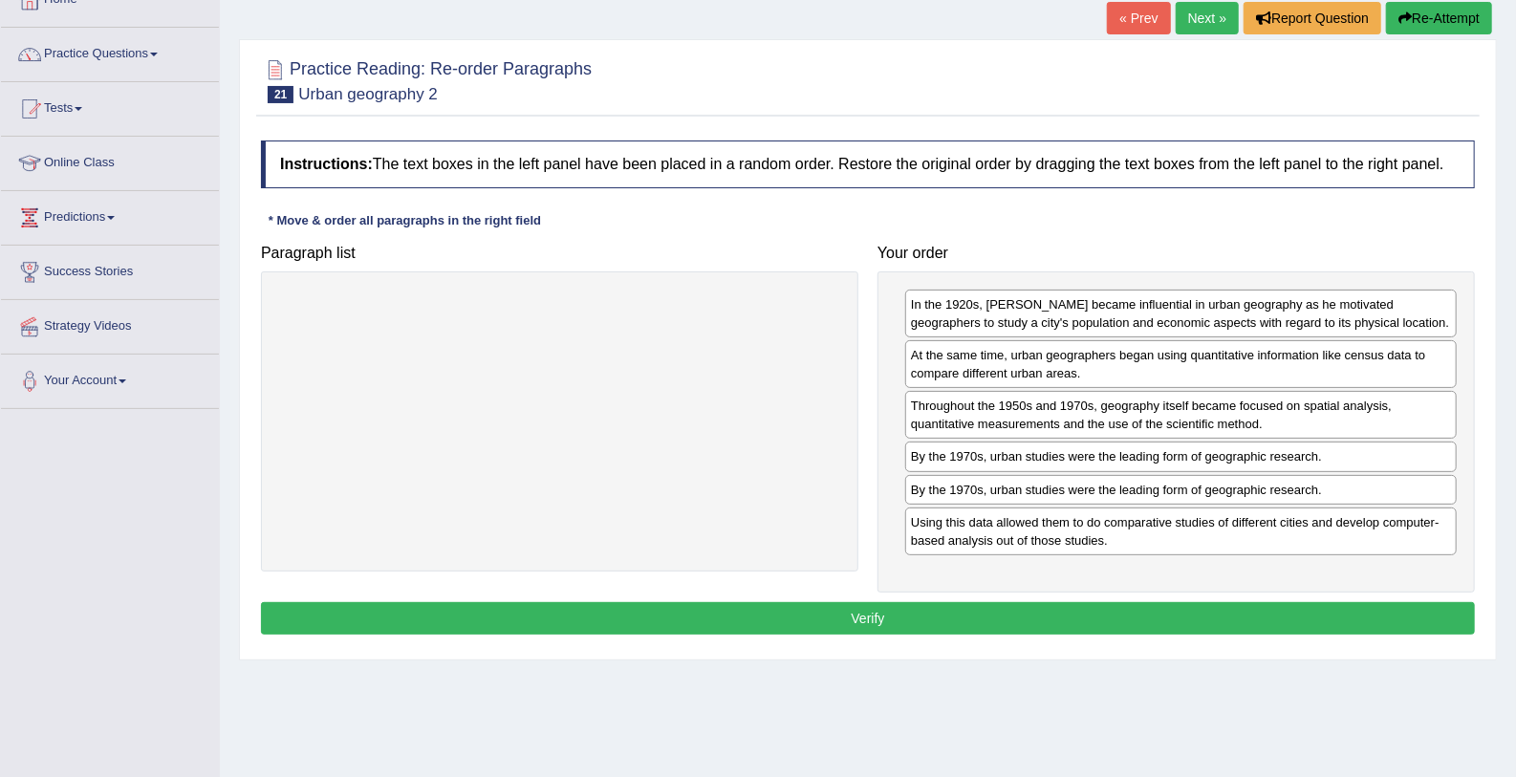
click at [1033, 626] on button "Verify" at bounding box center [868, 618] width 1214 height 32
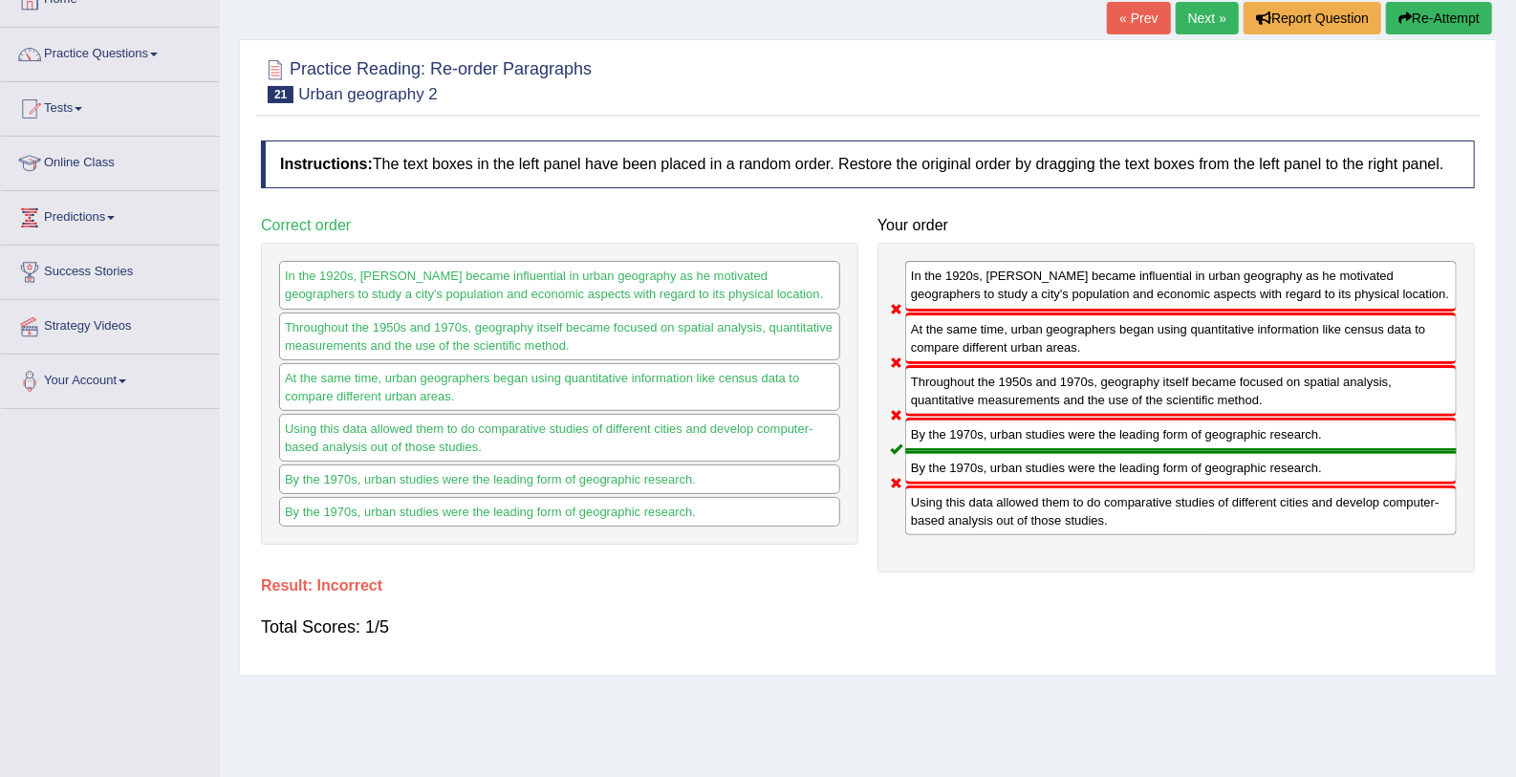
click at [1200, 11] on link "Next »" at bounding box center [1207, 18] width 63 height 32
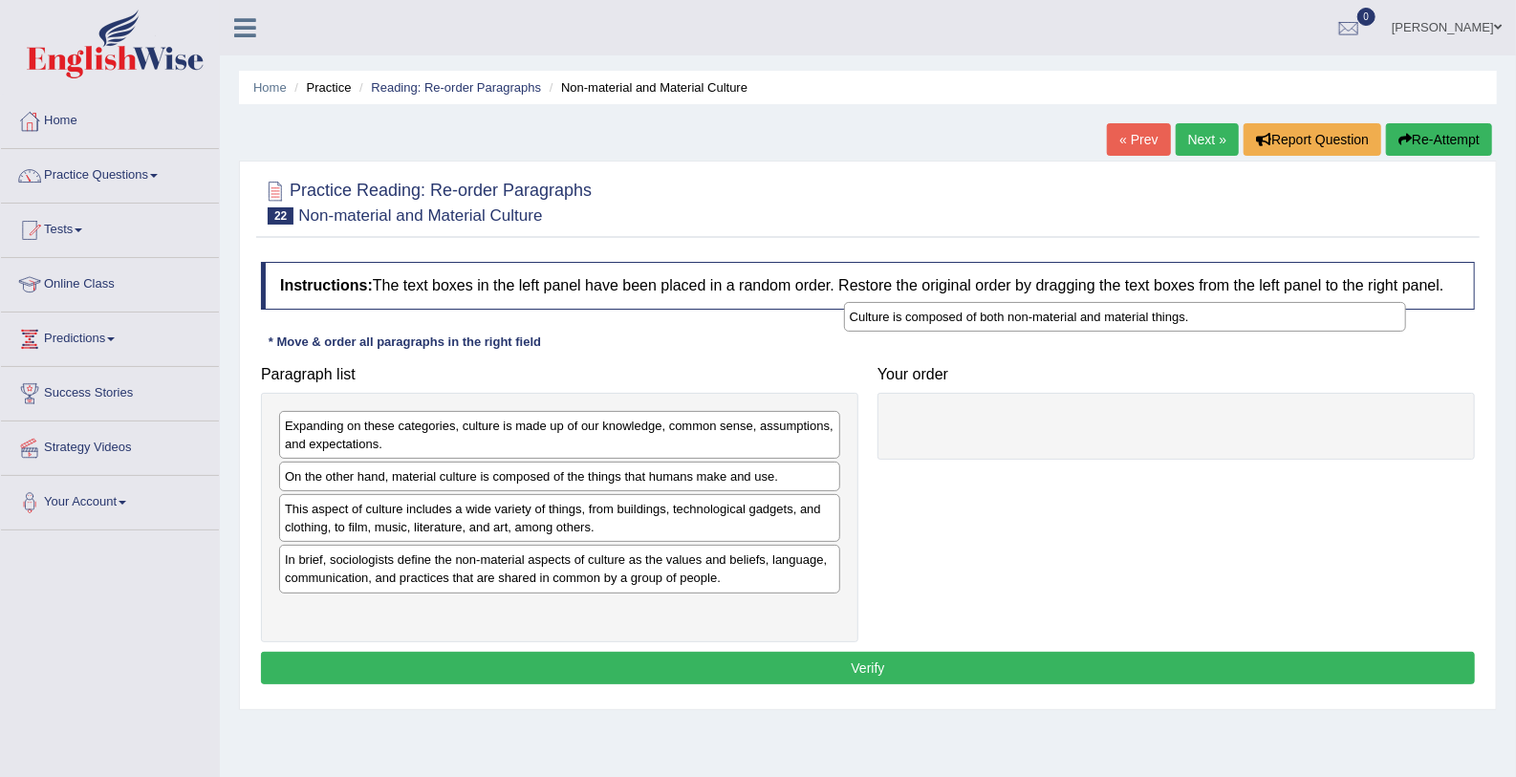
drag, startPoint x: 430, startPoint y: 607, endPoint x: 1001, endPoint y: 298, distance: 648.7
click at [1001, 302] on div "Culture is composed of both non-material and material things." at bounding box center [1125, 317] width 562 height 30
click at [1001, 298] on h4 "Instructions: The text boxes in the left panel have been placed in a random ord…" at bounding box center [868, 286] width 1214 height 48
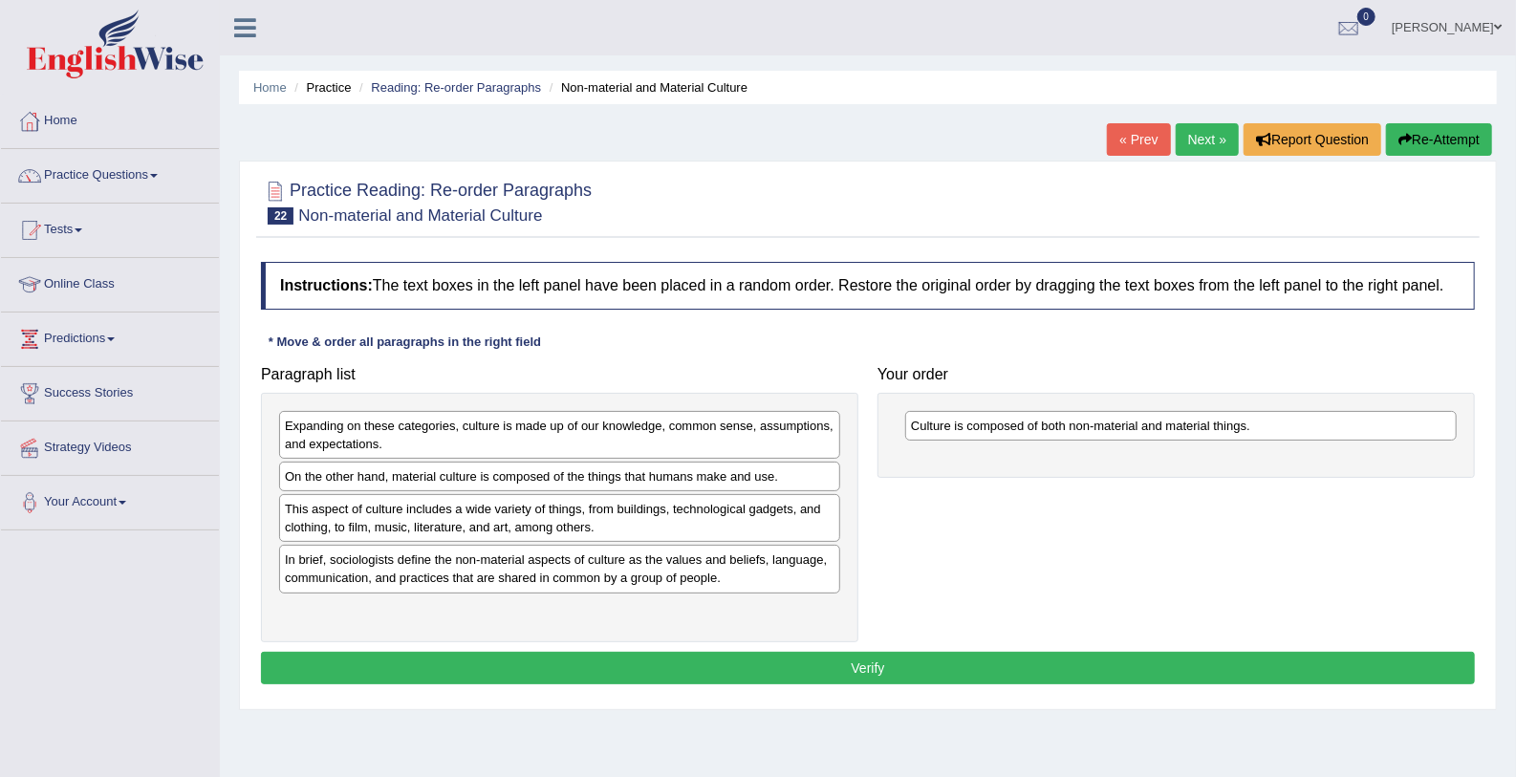
click at [999, 296] on h4 "Instructions: The text boxes in the left panel have been placed in a random ord…" at bounding box center [868, 286] width 1214 height 48
click at [51, 118] on link "Home" at bounding box center [110, 119] width 218 height 48
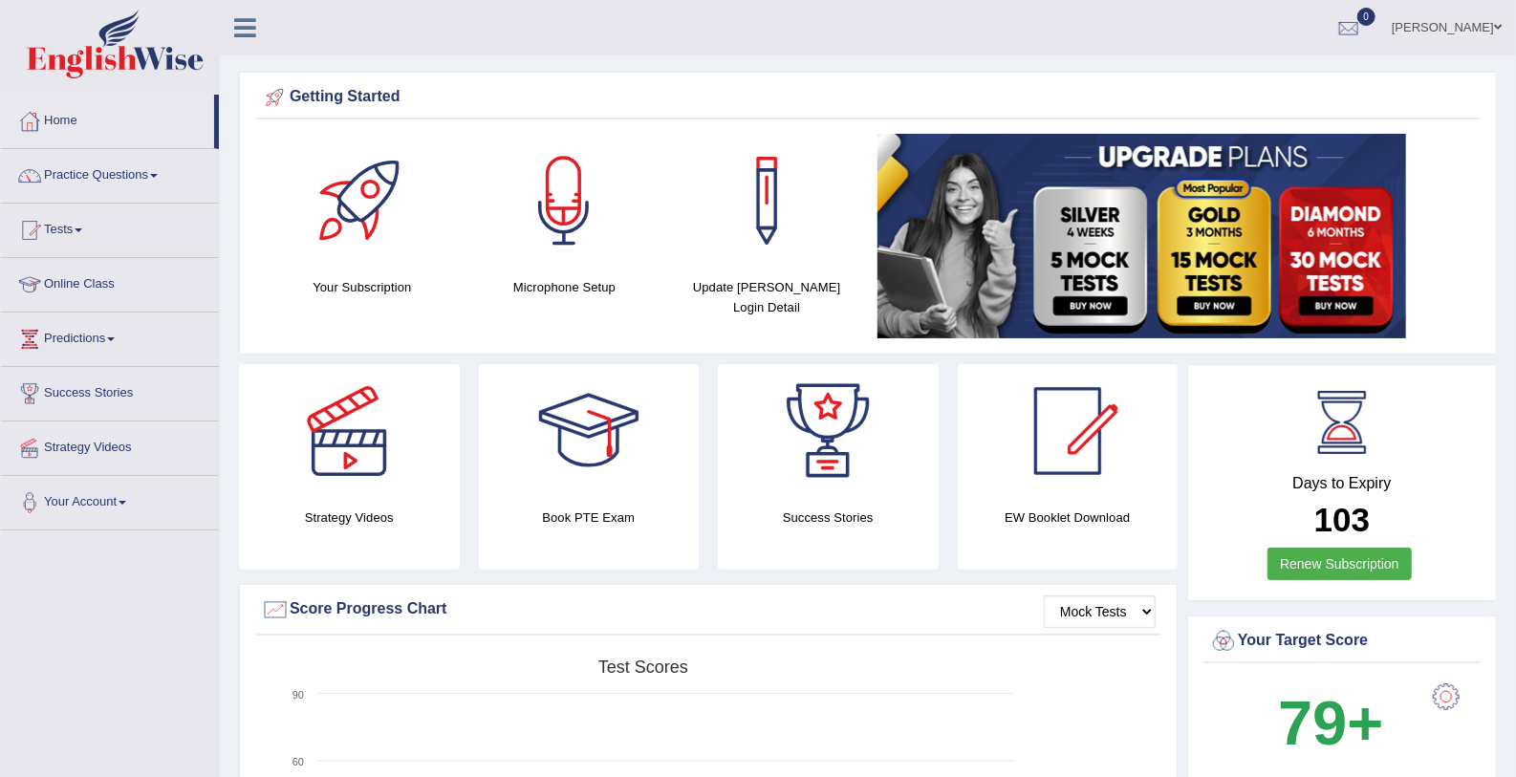
click at [80, 174] on link "Practice Questions" at bounding box center [110, 173] width 218 height 48
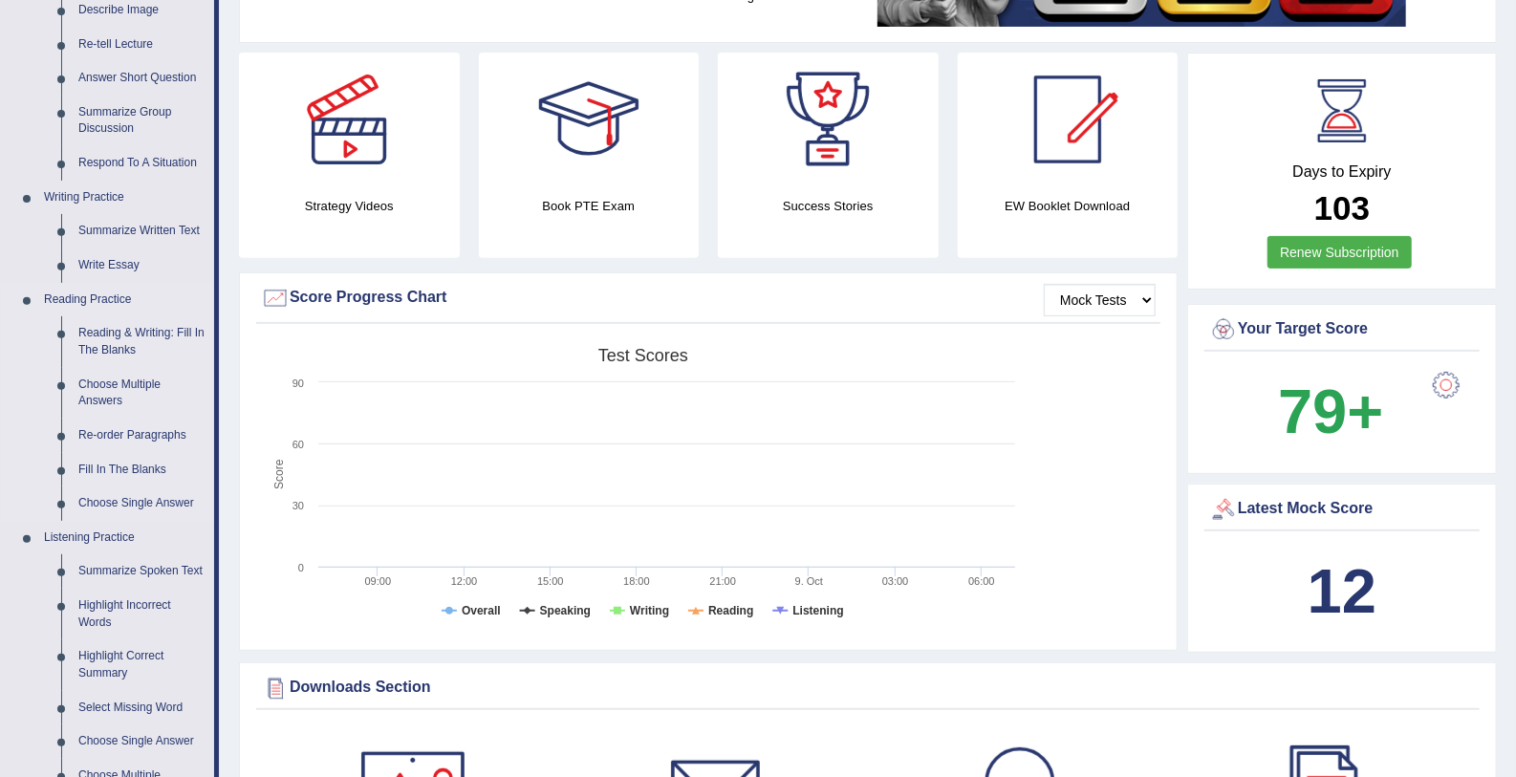
scroll to position [313, 0]
click at [129, 464] on link "Fill In The Blanks" at bounding box center [142, 469] width 144 height 34
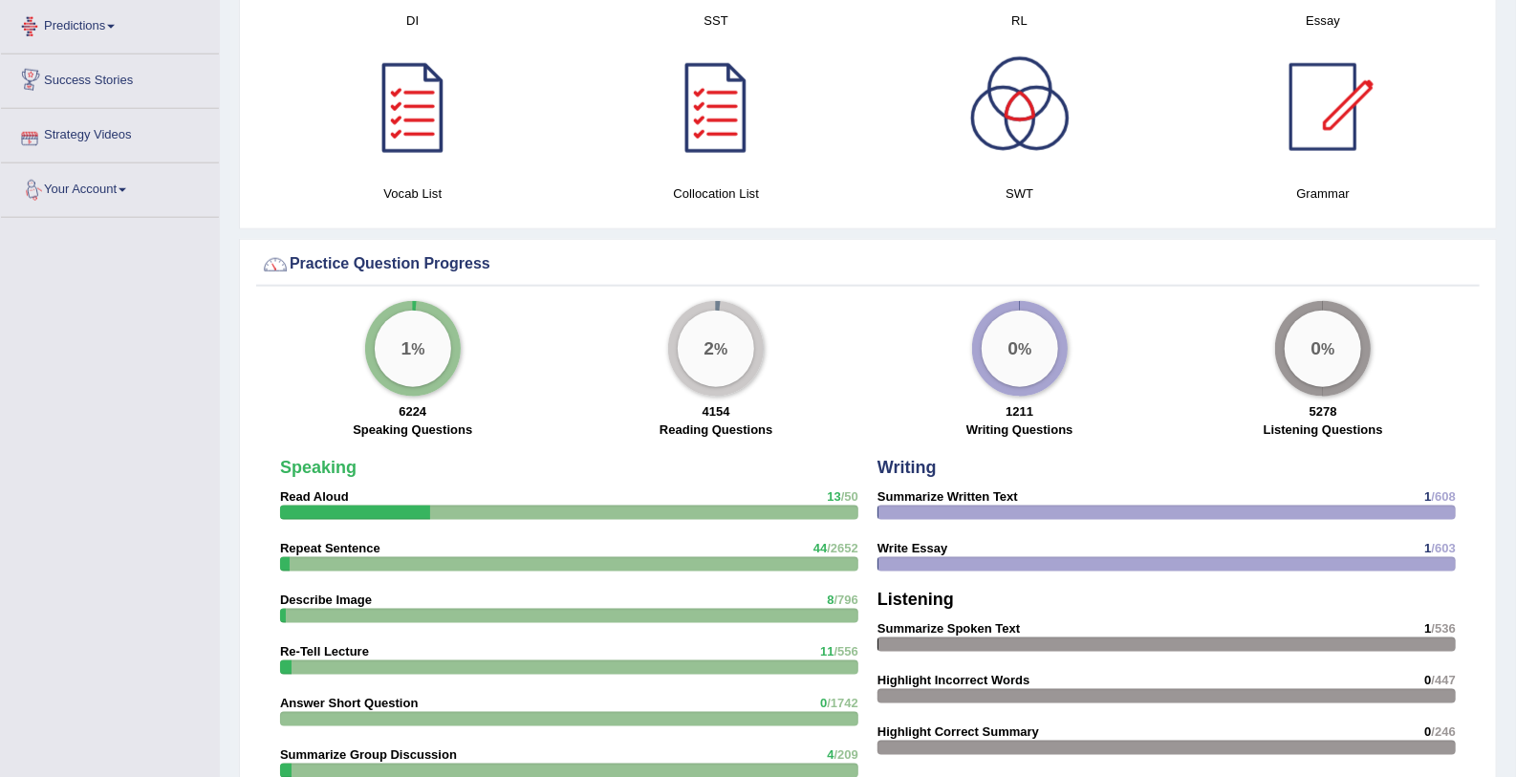
scroll to position [1259, 0]
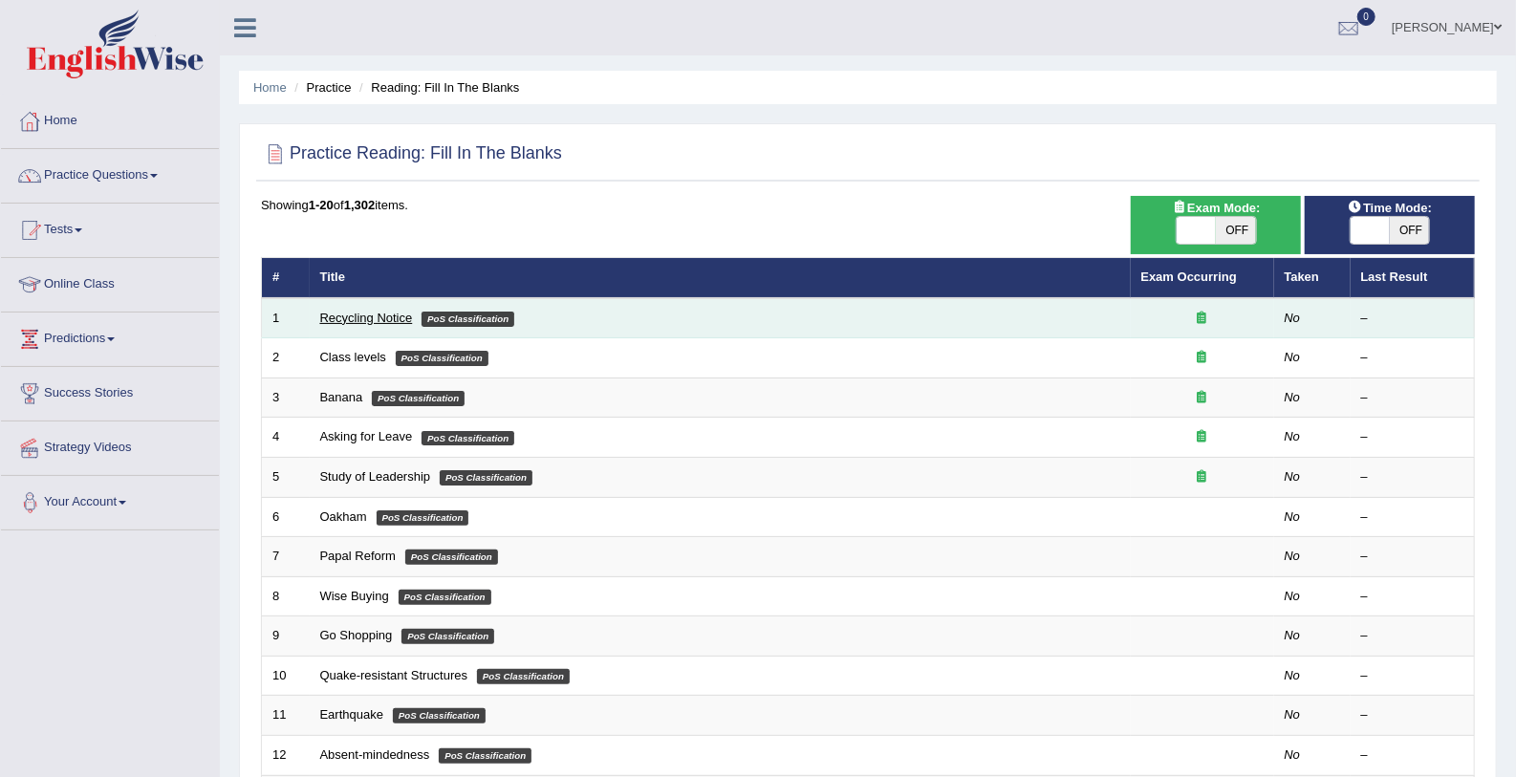
click at [346, 313] on link "Recycling Notice" at bounding box center [366, 318] width 93 height 14
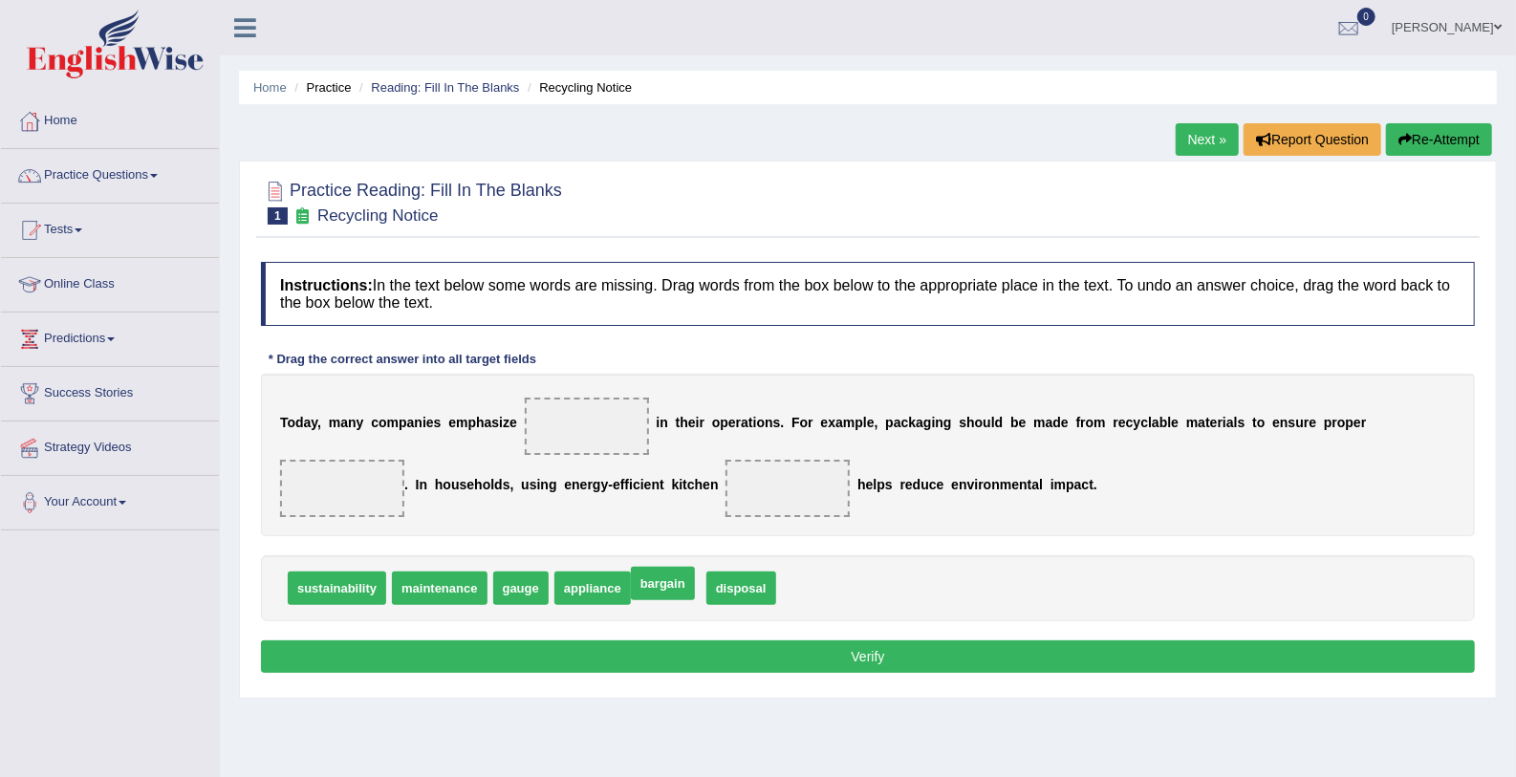
drag, startPoint x: 646, startPoint y: 584, endPoint x: 633, endPoint y: 562, distance: 25.7
click at [579, 583] on span "appliance" at bounding box center [592, 588] width 76 height 33
drag, startPoint x: 702, startPoint y: 592, endPoint x: 1315, endPoint y: 443, distance: 630.3
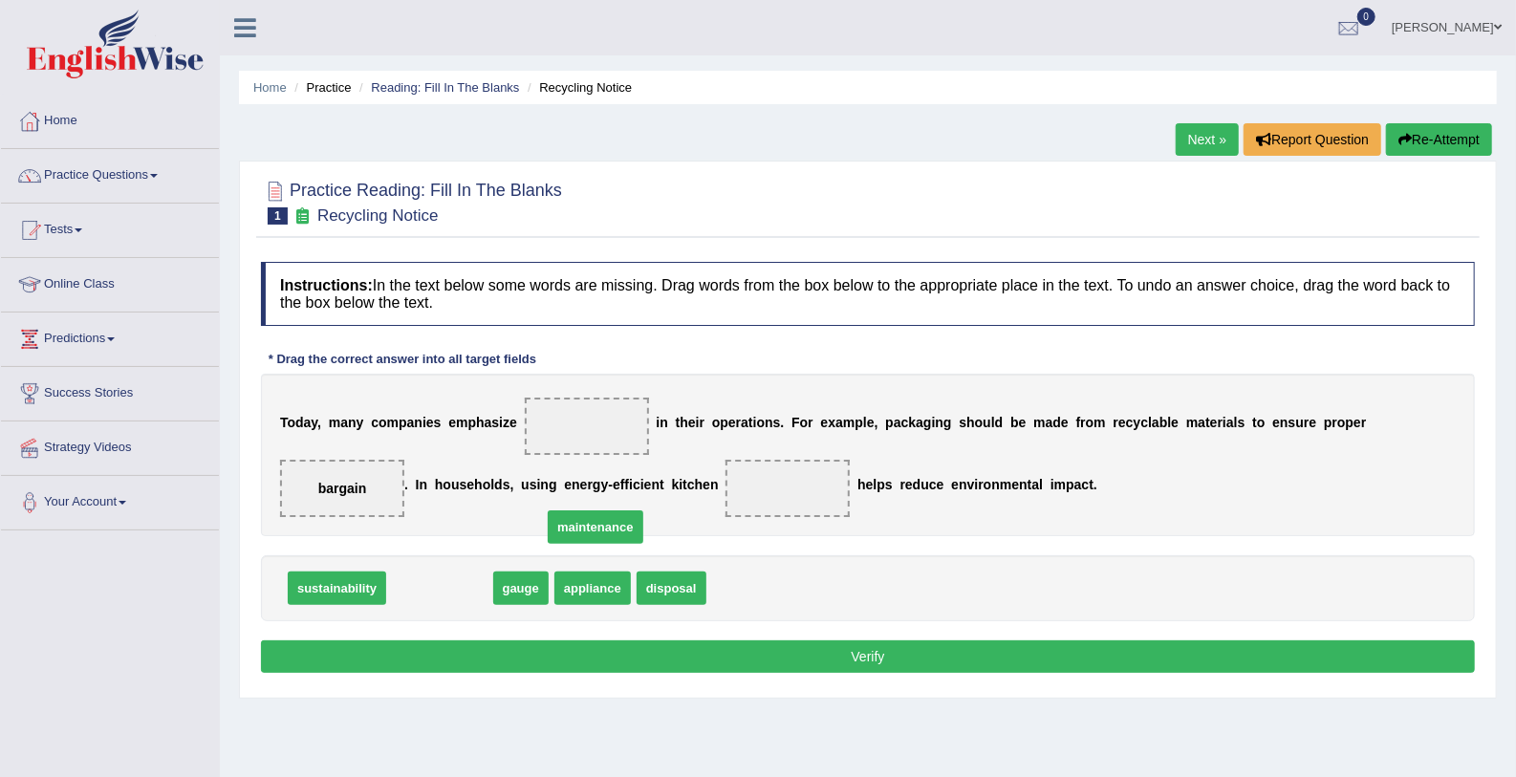
drag, startPoint x: 464, startPoint y: 583, endPoint x: 716, endPoint y: 485, distance: 269.9
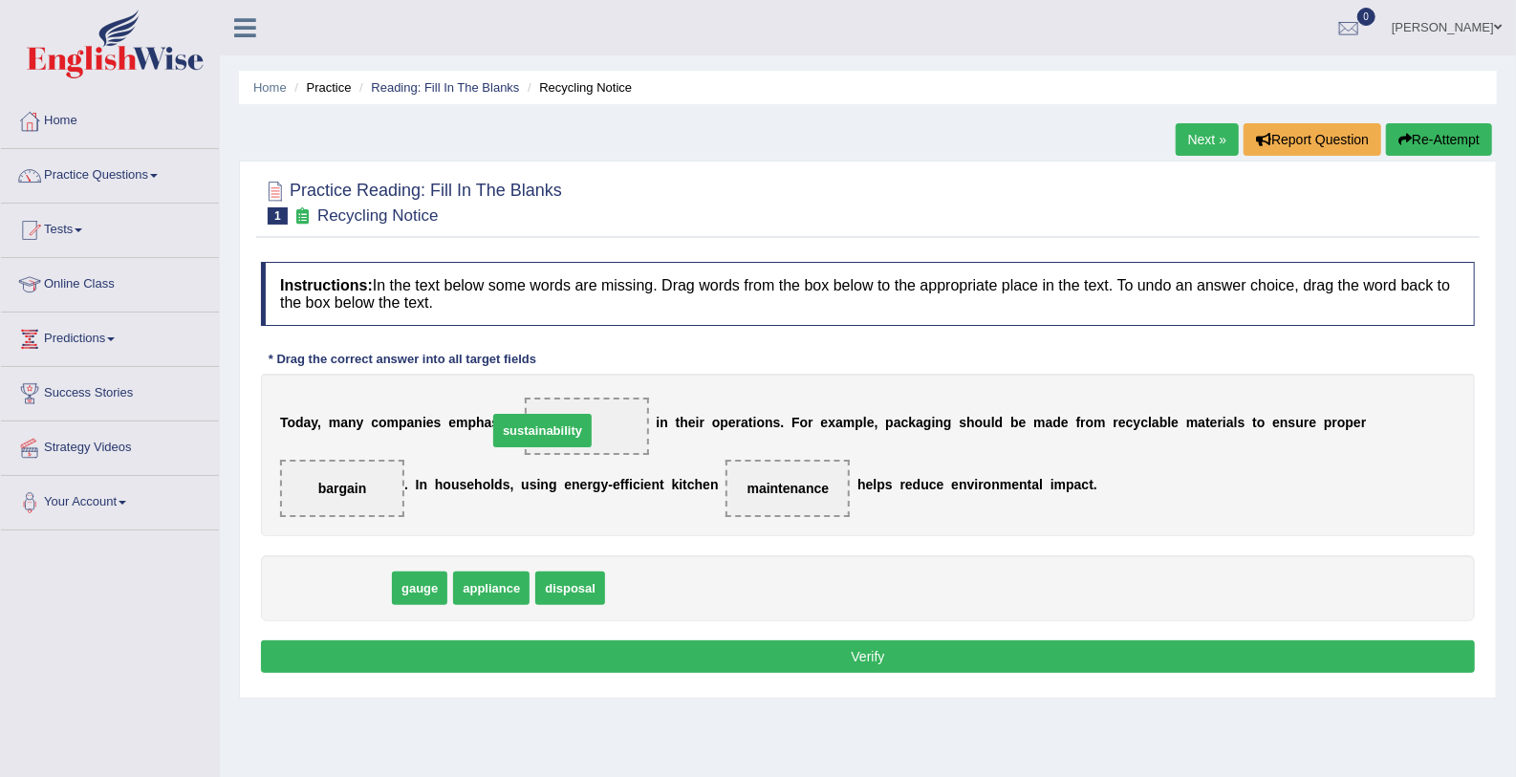
drag, startPoint x: 347, startPoint y: 594, endPoint x: 552, endPoint y: 437, distance: 259.0
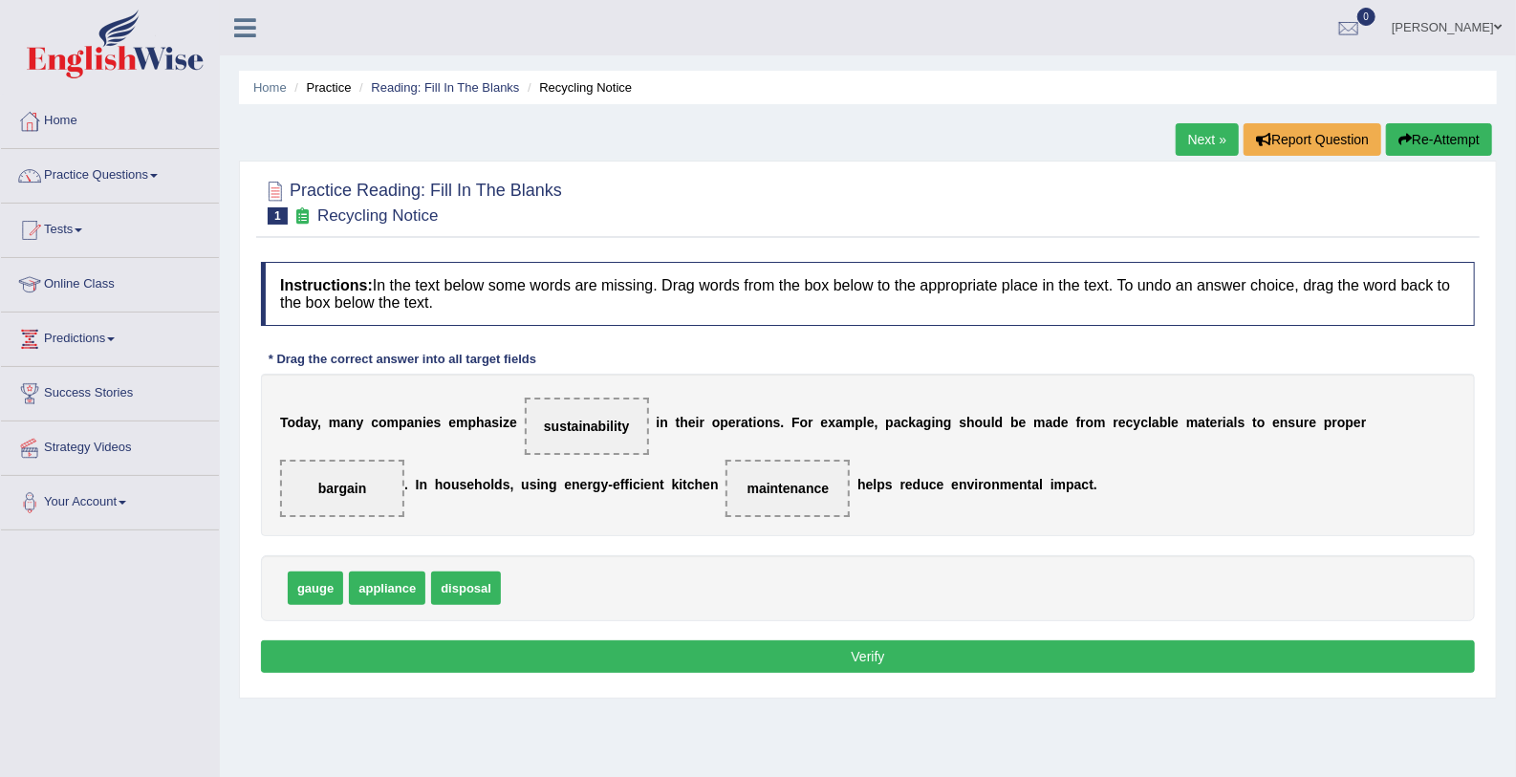
click at [611, 663] on button "Verify" at bounding box center [868, 656] width 1214 height 32
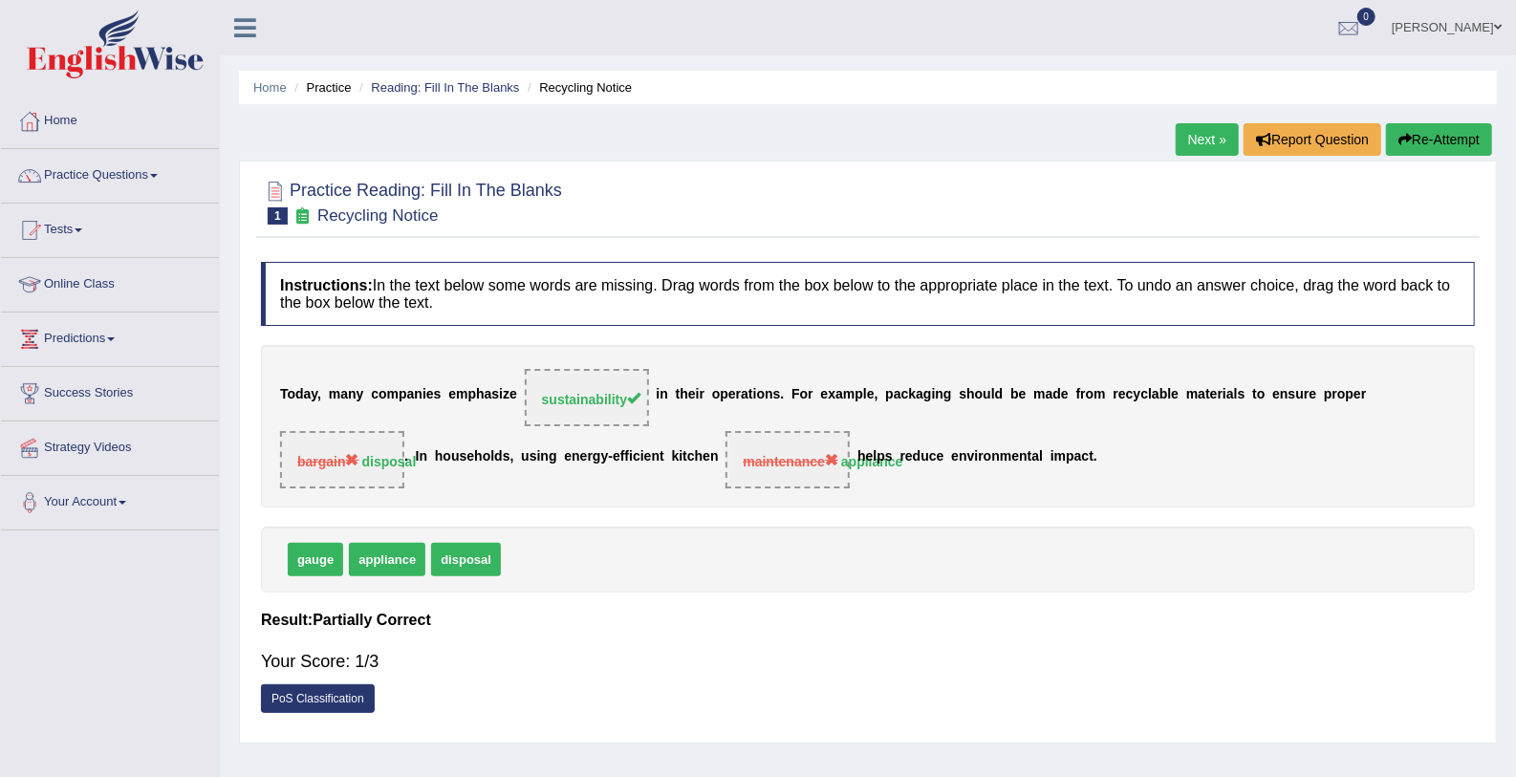
click at [1211, 128] on link "Next »" at bounding box center [1207, 139] width 63 height 32
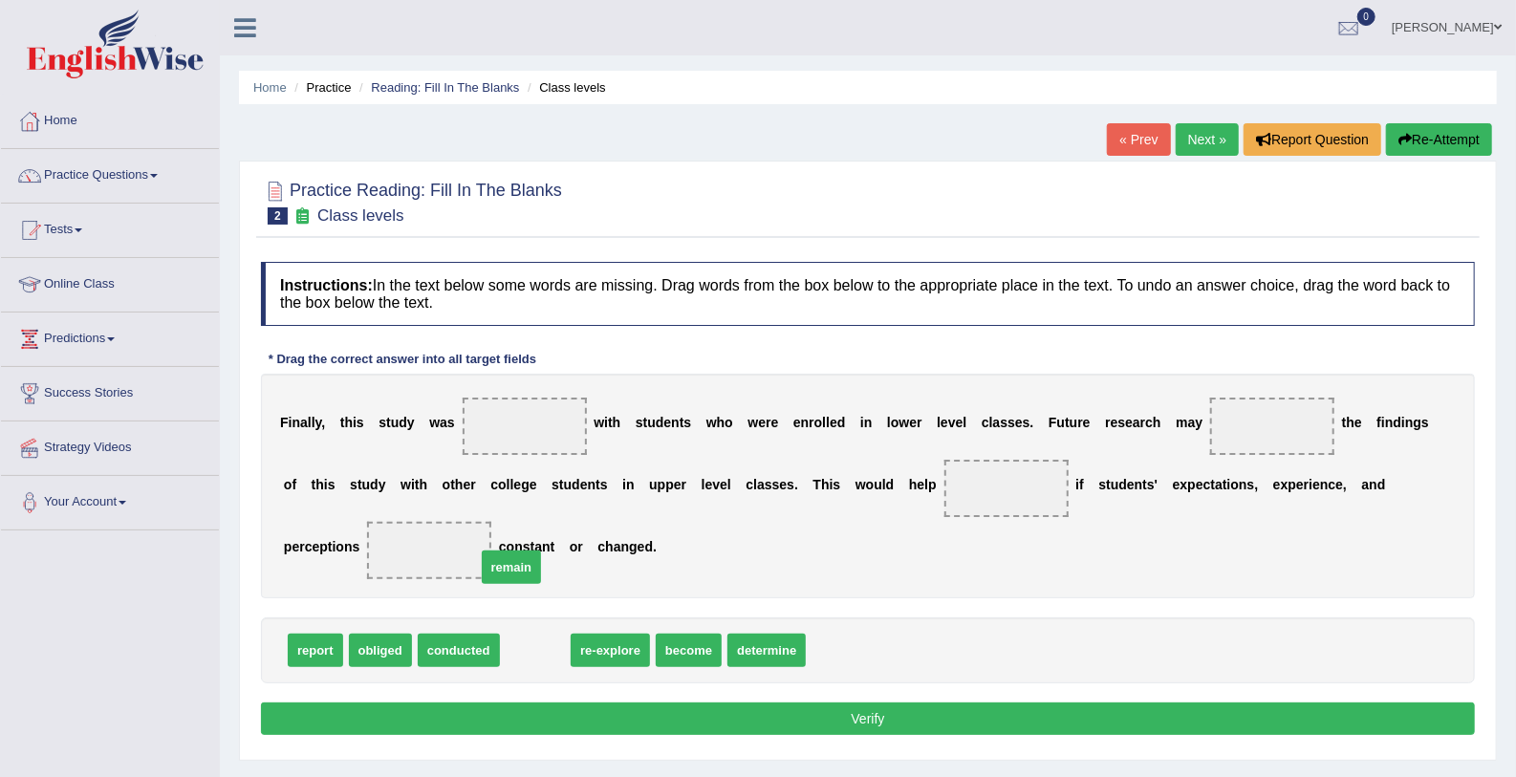
drag, startPoint x: 532, startPoint y: 646, endPoint x: 507, endPoint y: 400, distance: 246.9
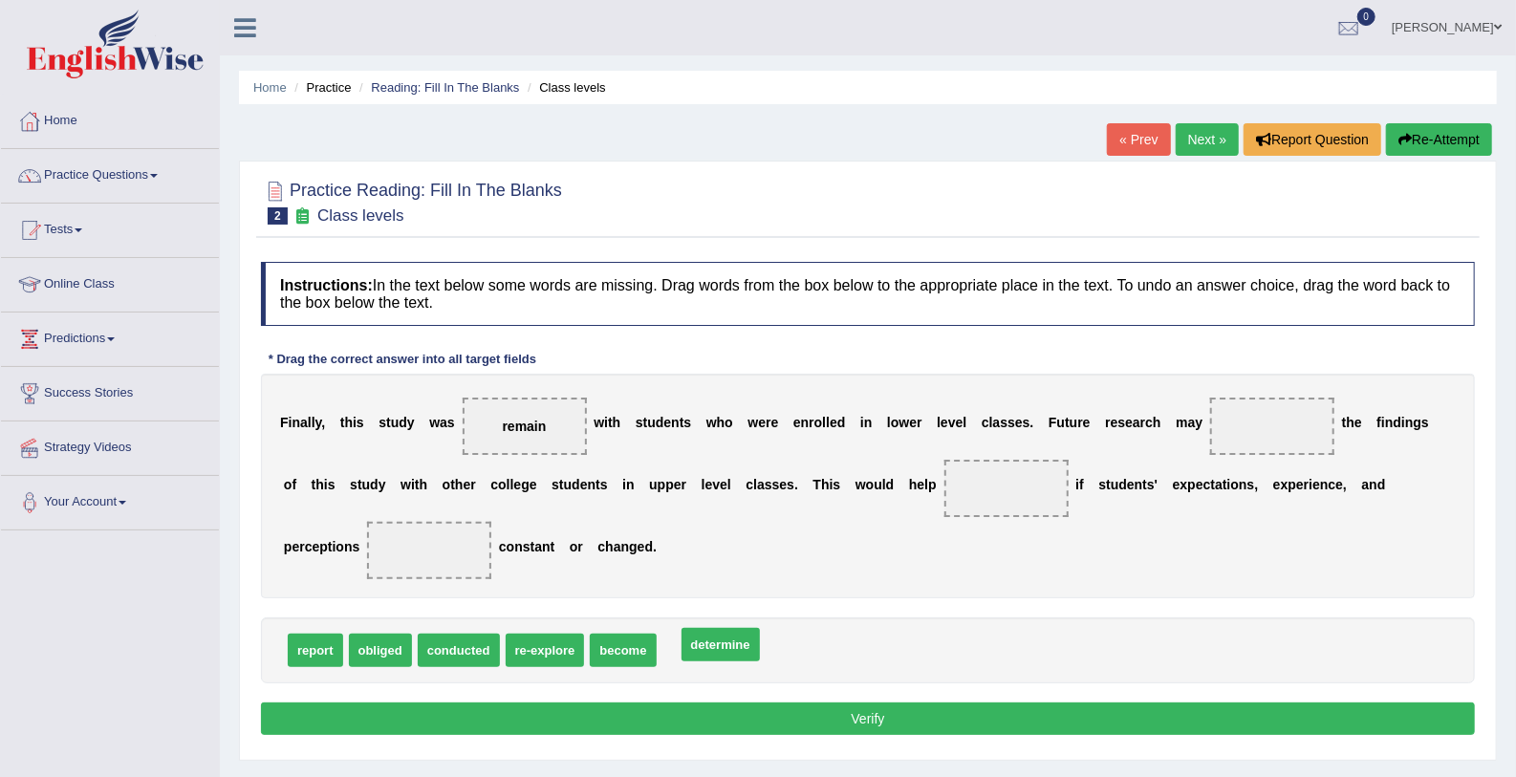
drag, startPoint x: 686, startPoint y: 653, endPoint x: 835, endPoint y: 595, distance: 159.7
click at [760, 628] on span "determine" at bounding box center [720, 644] width 78 height 33
drag, startPoint x: 681, startPoint y: 643, endPoint x: 1425, endPoint y: 402, distance: 781.6
click at [1378, 460] on span "determine" at bounding box center [1339, 476] width 78 height 33
drag, startPoint x: 673, startPoint y: 650, endPoint x: 1276, endPoint y: 358, distance: 669.8
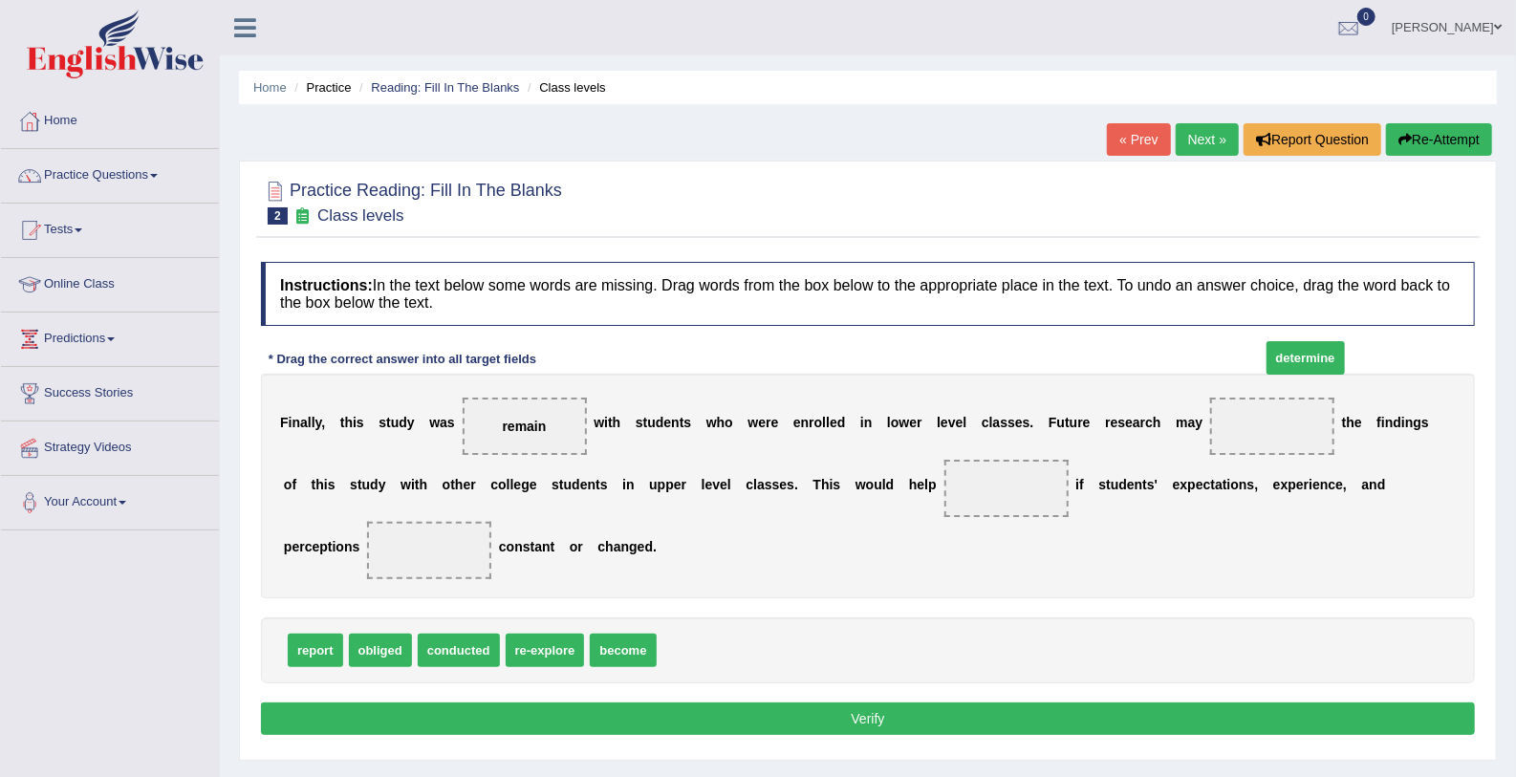
click at [1276, 358] on span "determine" at bounding box center [1305, 357] width 78 height 33
drag, startPoint x: 676, startPoint y: 657, endPoint x: 1208, endPoint y: 393, distance: 594.1
click at [490, 636] on div "report obliged conducted re-explore become" at bounding box center [868, 650] width 1214 height 66
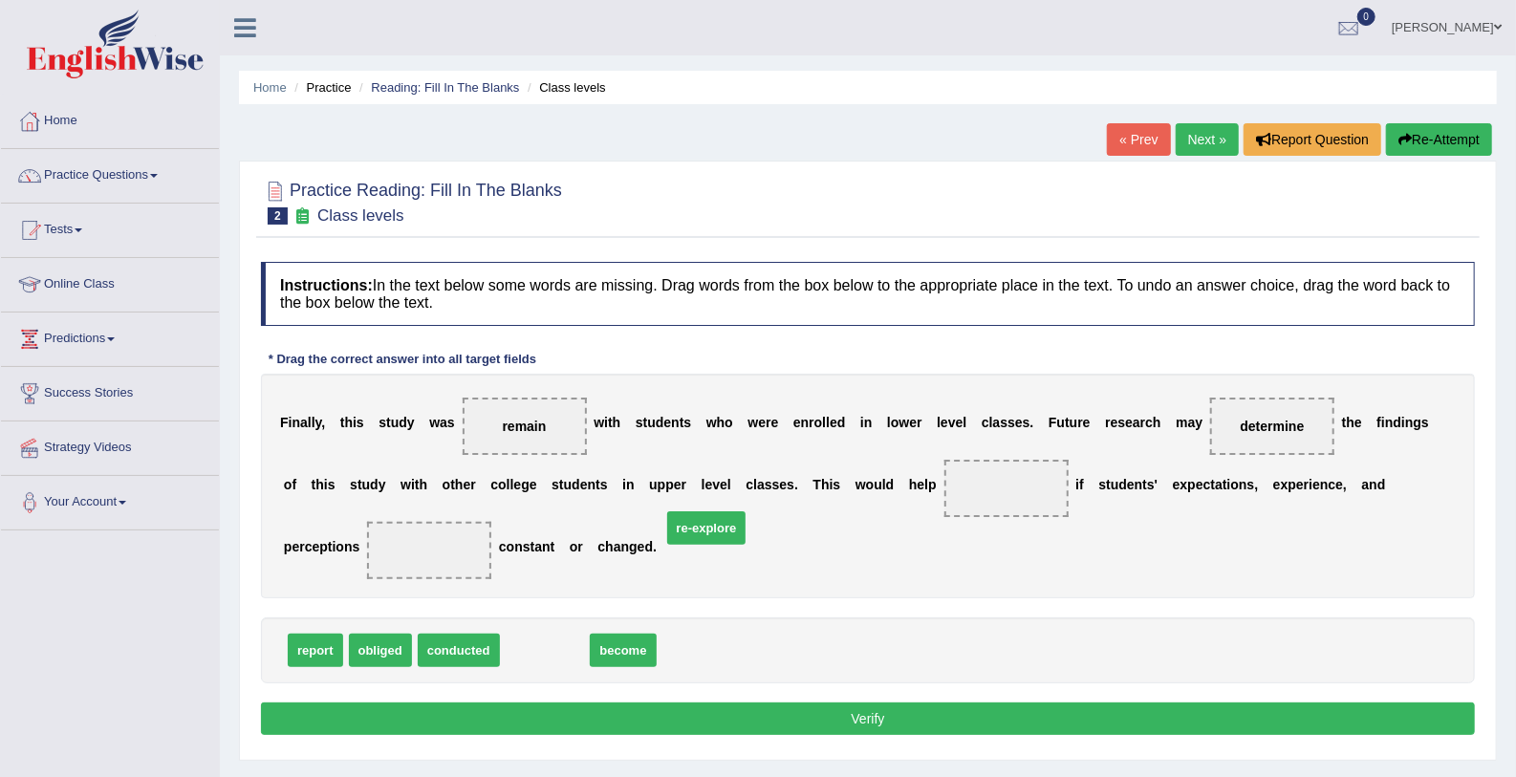
drag, startPoint x: 518, startPoint y: 646, endPoint x: 681, endPoint y: 523, distance: 204.7
click at [681, 523] on span "re-explore" at bounding box center [706, 527] width 79 height 33
drag, startPoint x: 518, startPoint y: 639, endPoint x: 536, endPoint y: 633, distance: 19.4
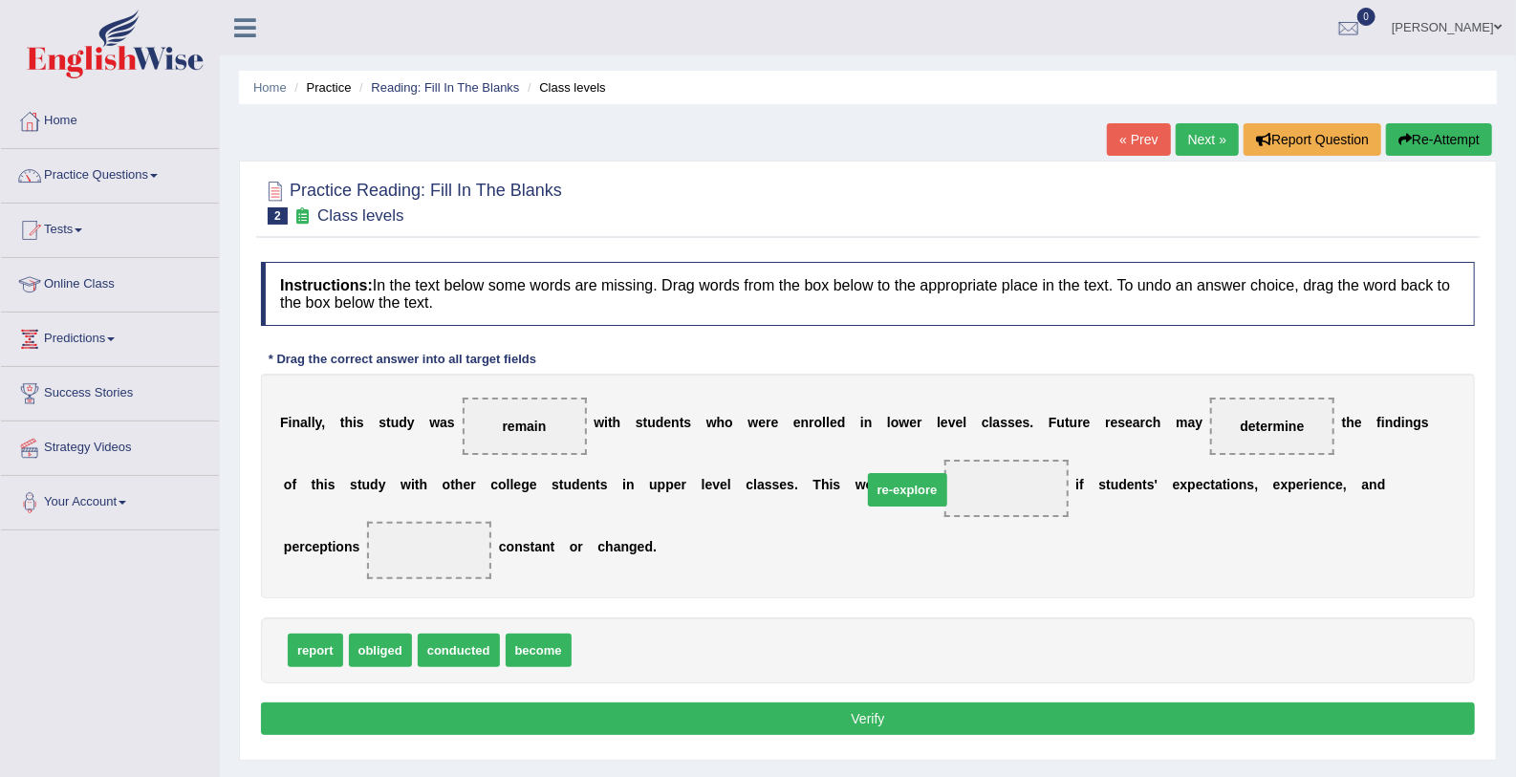
drag, startPoint x: 613, startPoint y: 648, endPoint x: 903, endPoint y: 487, distance: 331.9
drag, startPoint x: 293, startPoint y: 648, endPoint x: 350, endPoint y: 535, distance: 126.1
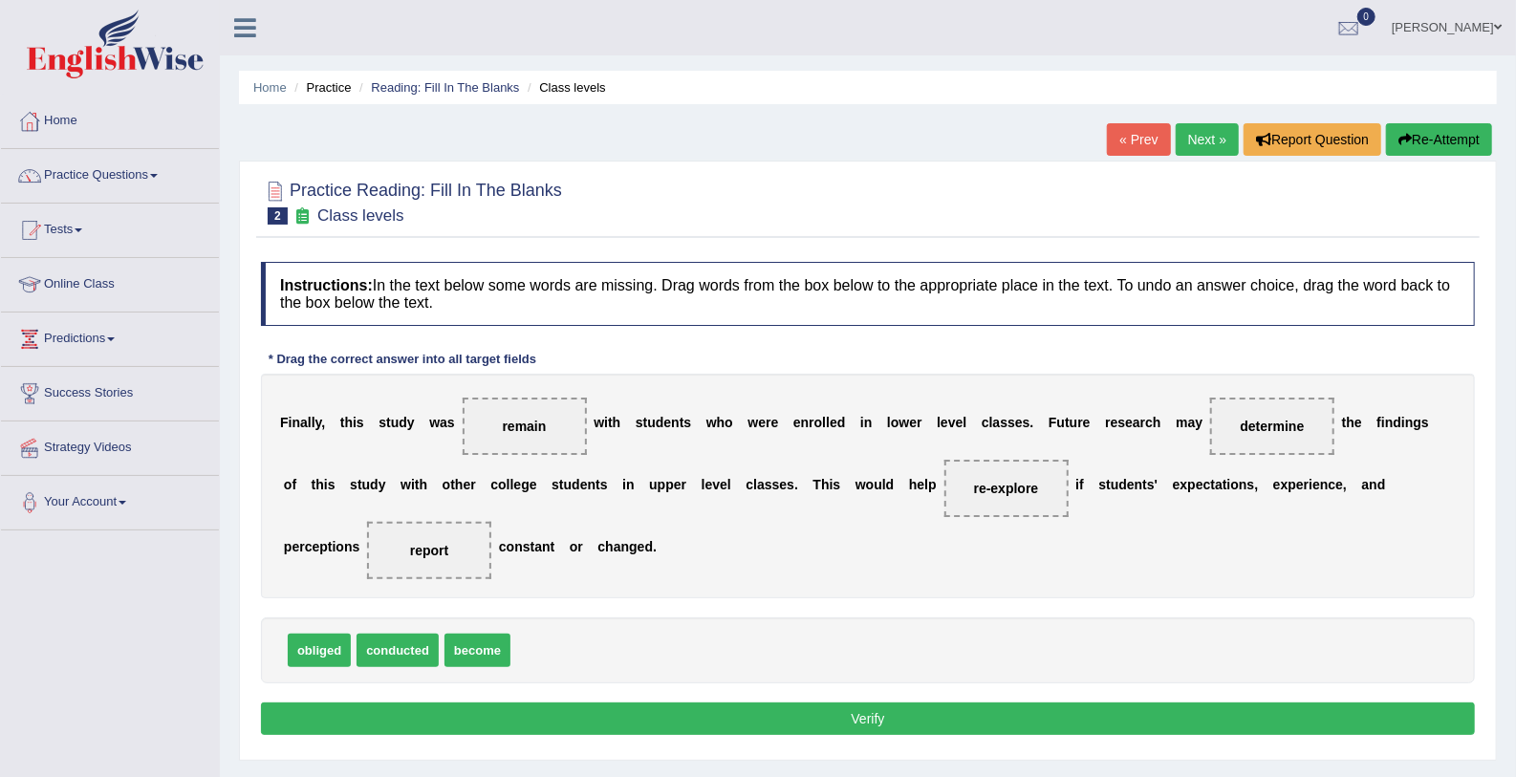
click at [630, 702] on button "Verify" at bounding box center [868, 718] width 1214 height 32
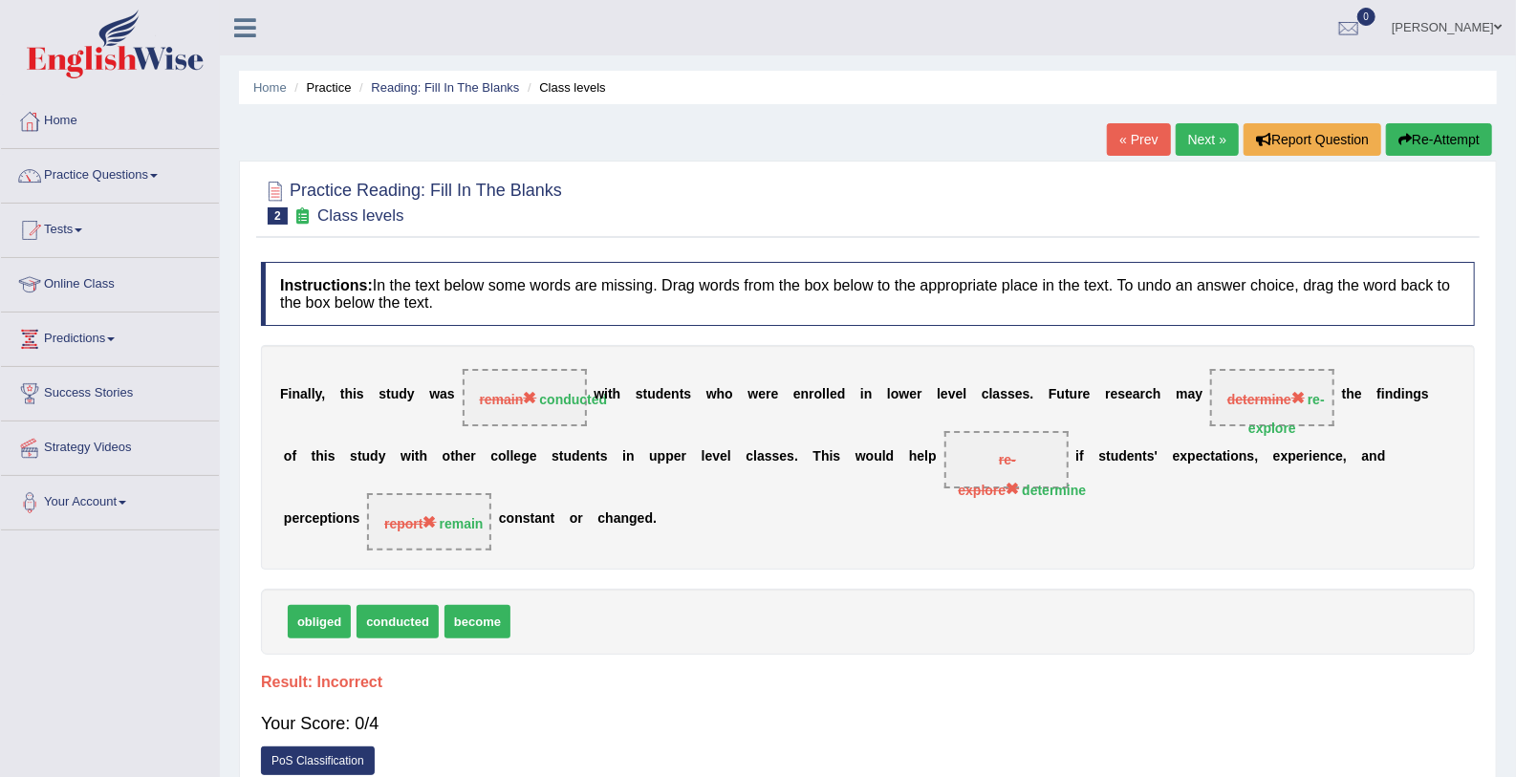
click at [1188, 137] on link "Next »" at bounding box center [1207, 139] width 63 height 32
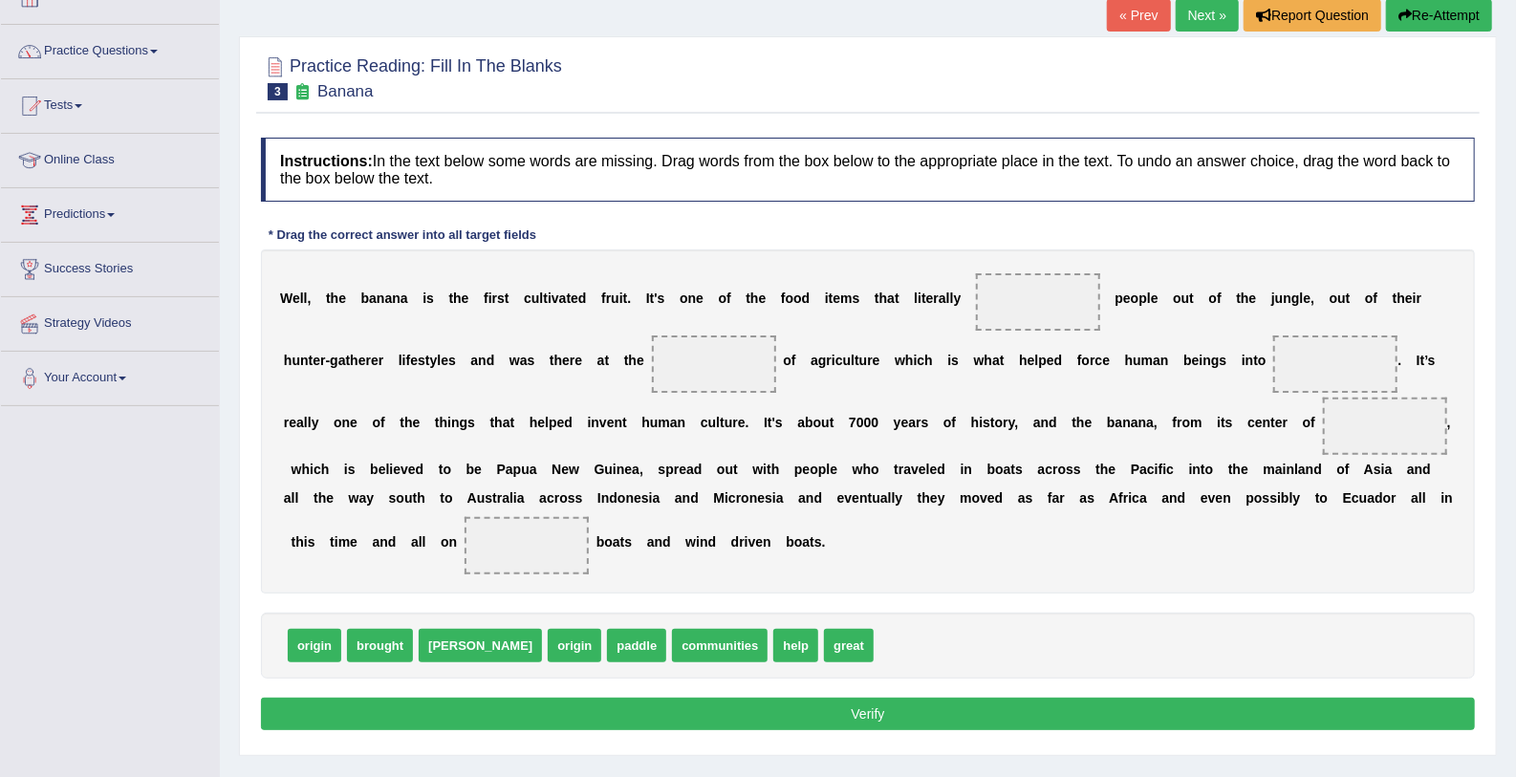
scroll to position [190, 0]
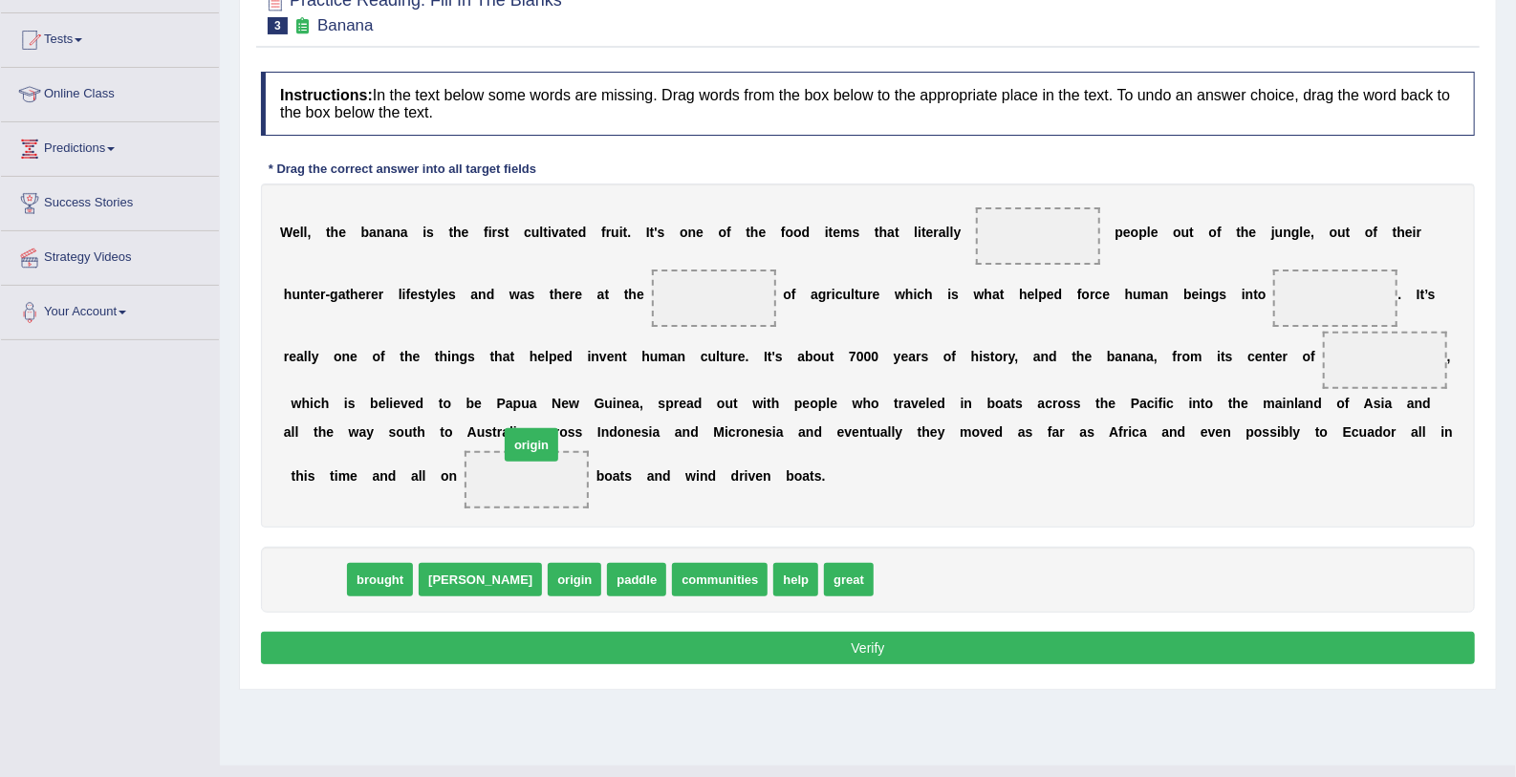
drag, startPoint x: 307, startPoint y: 578, endPoint x: 632, endPoint y: 343, distance: 401.1
click at [558, 428] on span "origin" at bounding box center [532, 444] width 54 height 33
drag, startPoint x: 316, startPoint y: 574, endPoint x: 658, endPoint y: 292, distance: 442.6
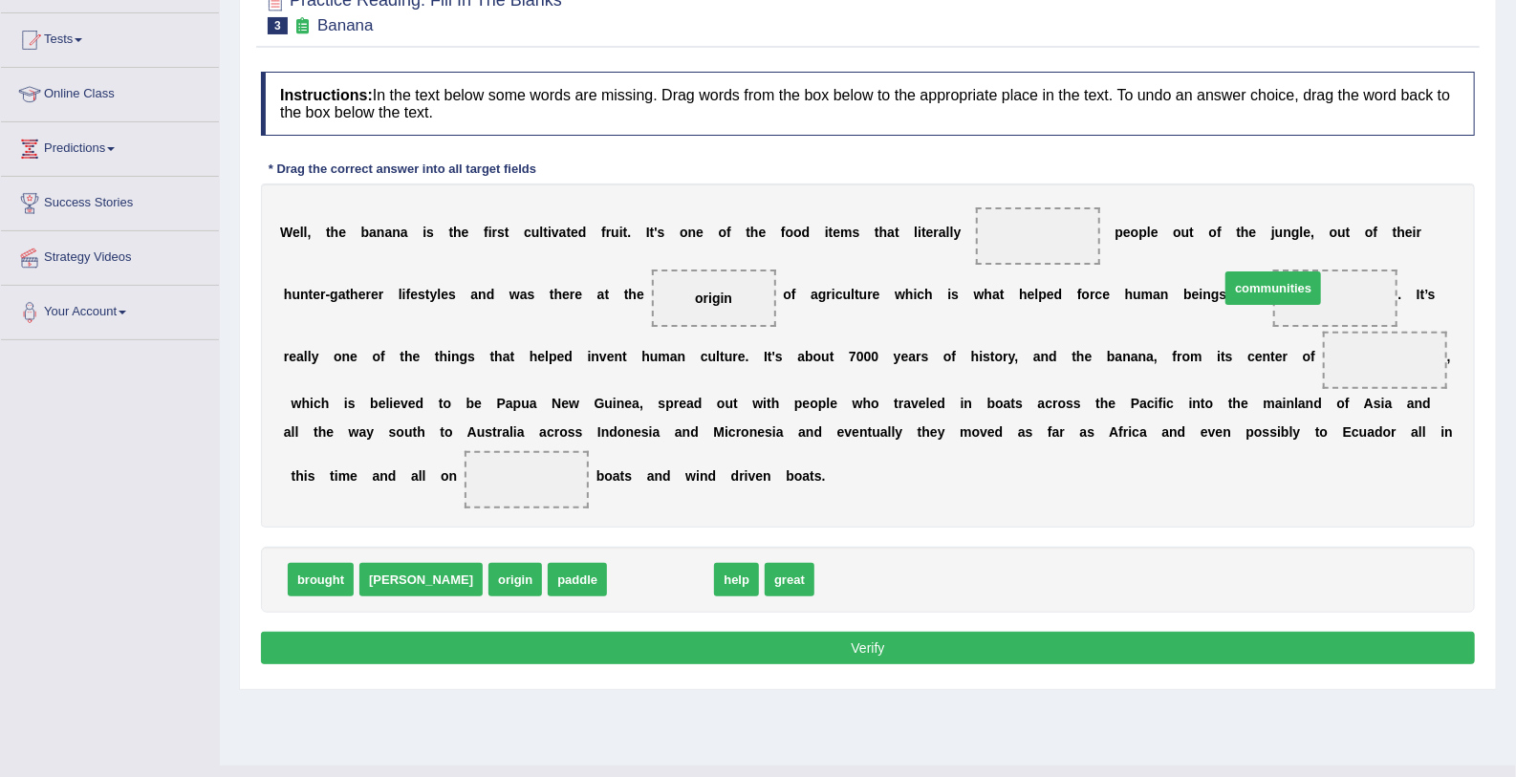
drag, startPoint x: 583, startPoint y: 582, endPoint x: 1201, endPoint y: 291, distance: 683.2
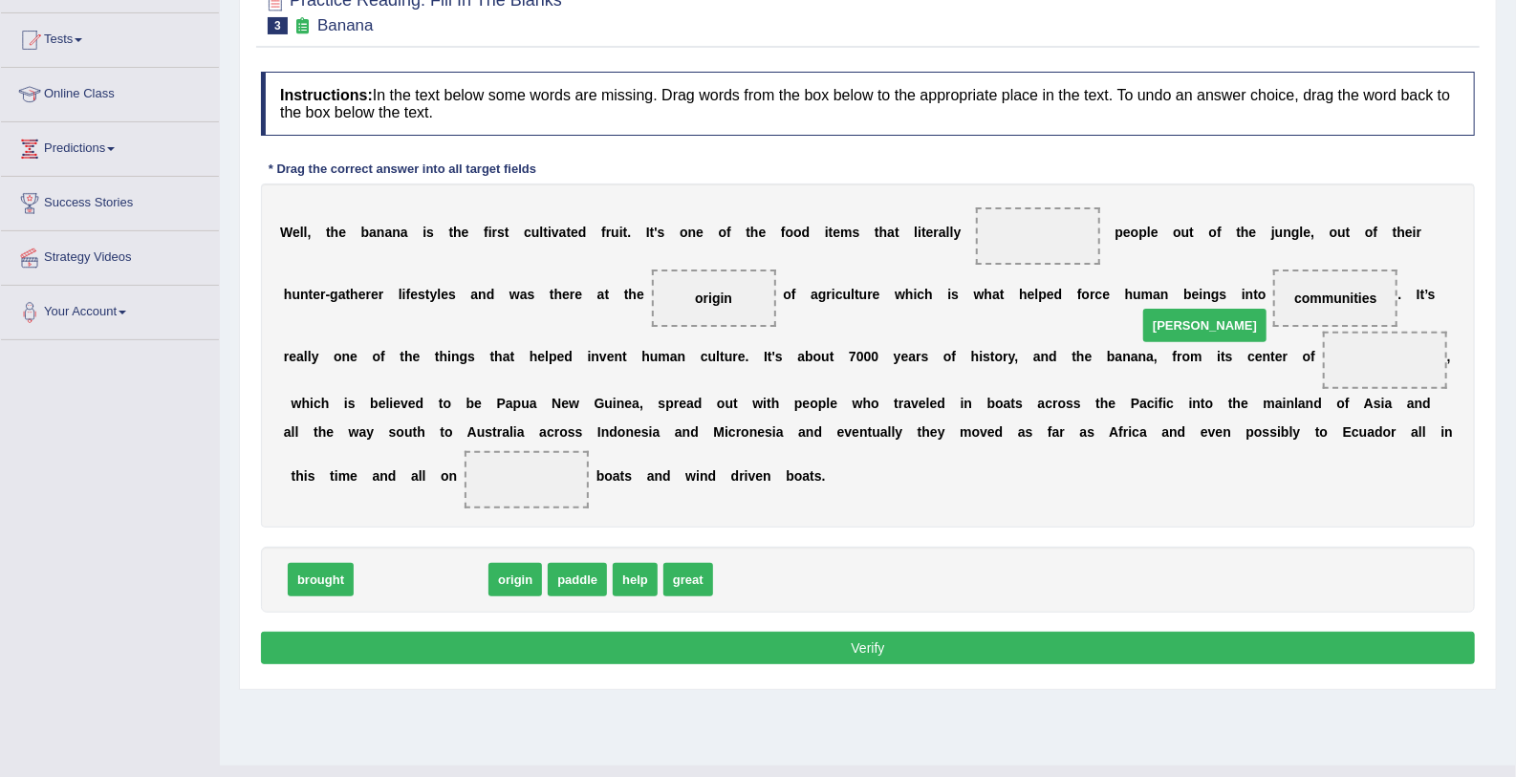
drag, startPoint x: 380, startPoint y: 574, endPoint x: 1165, endPoint y: 323, distance: 823.9
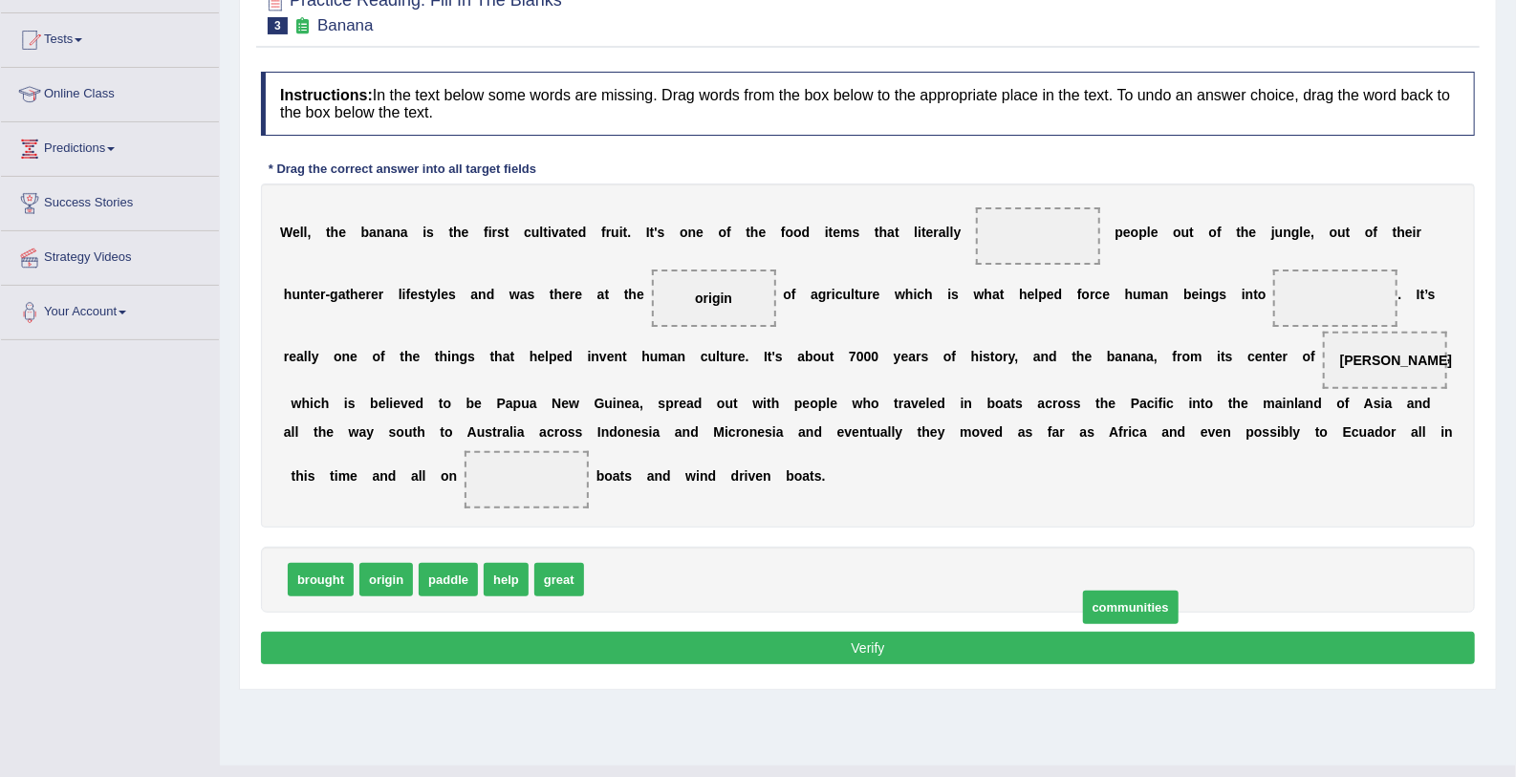
drag, startPoint x: 645, startPoint y: 572, endPoint x: 1138, endPoint y: 600, distance: 493.9
drag, startPoint x: 610, startPoint y: 577, endPoint x: 1363, endPoint y: 442, distance: 765.2
drag, startPoint x: 434, startPoint y: 584, endPoint x: 1152, endPoint y: 279, distance: 779.8
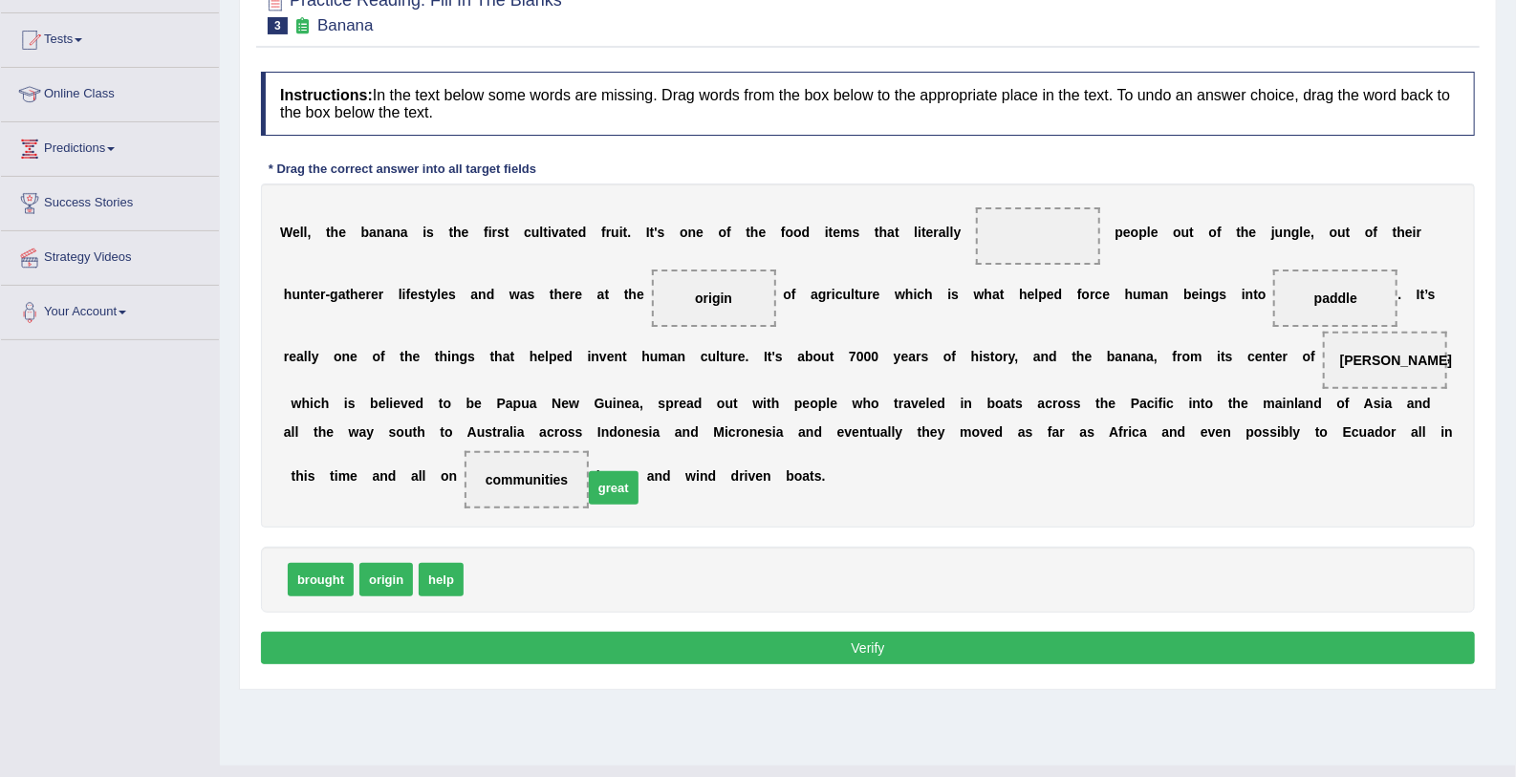
drag, startPoint x: 478, startPoint y: 576, endPoint x: 893, endPoint y: 330, distance: 482.5
click at [638, 471] on span "great" at bounding box center [614, 487] width 50 height 33
drag, startPoint x: 494, startPoint y: 578, endPoint x: 982, endPoint y: 225, distance: 602.2
click at [826, 634] on button "Verify" at bounding box center [868, 648] width 1214 height 32
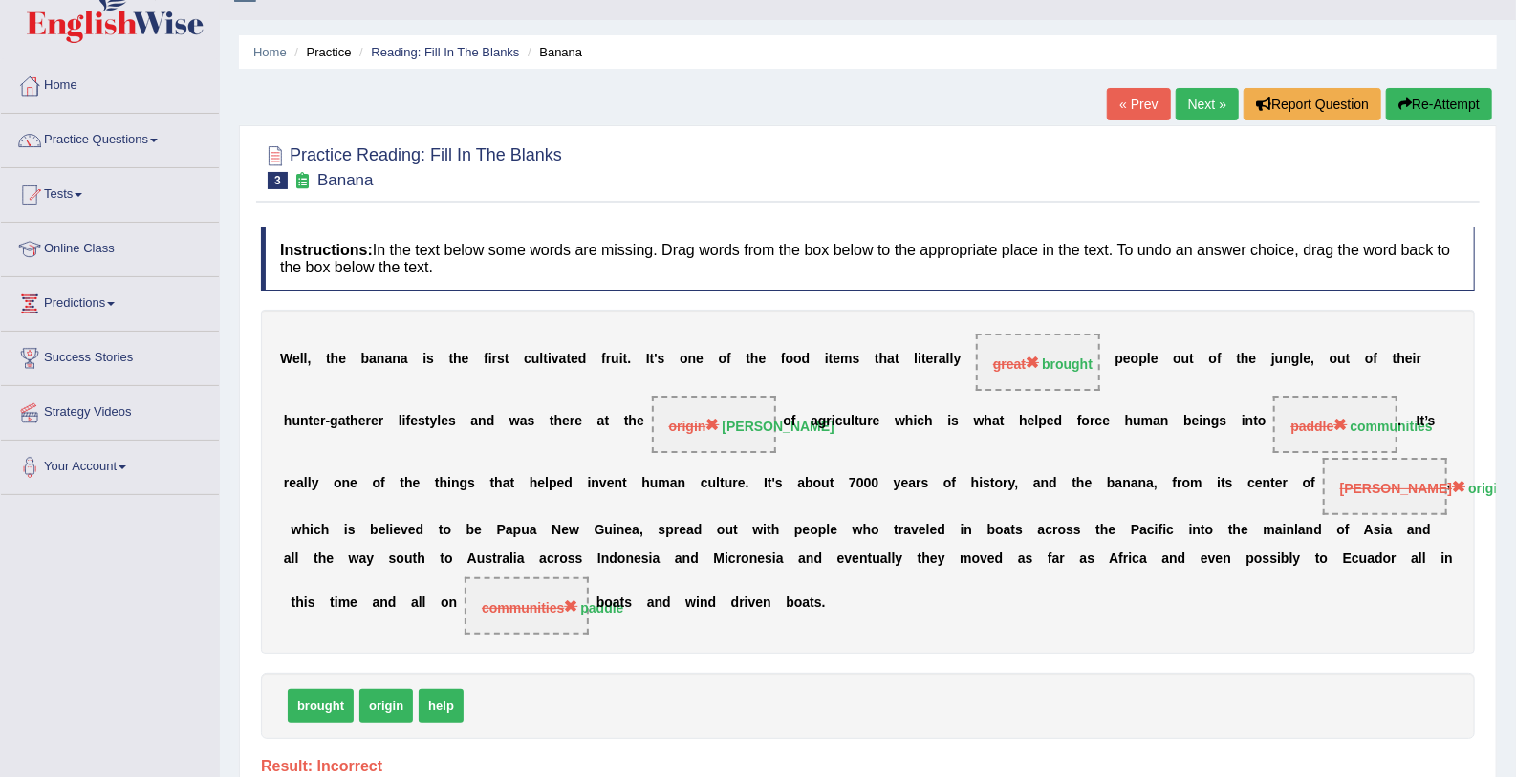
scroll to position [0, 0]
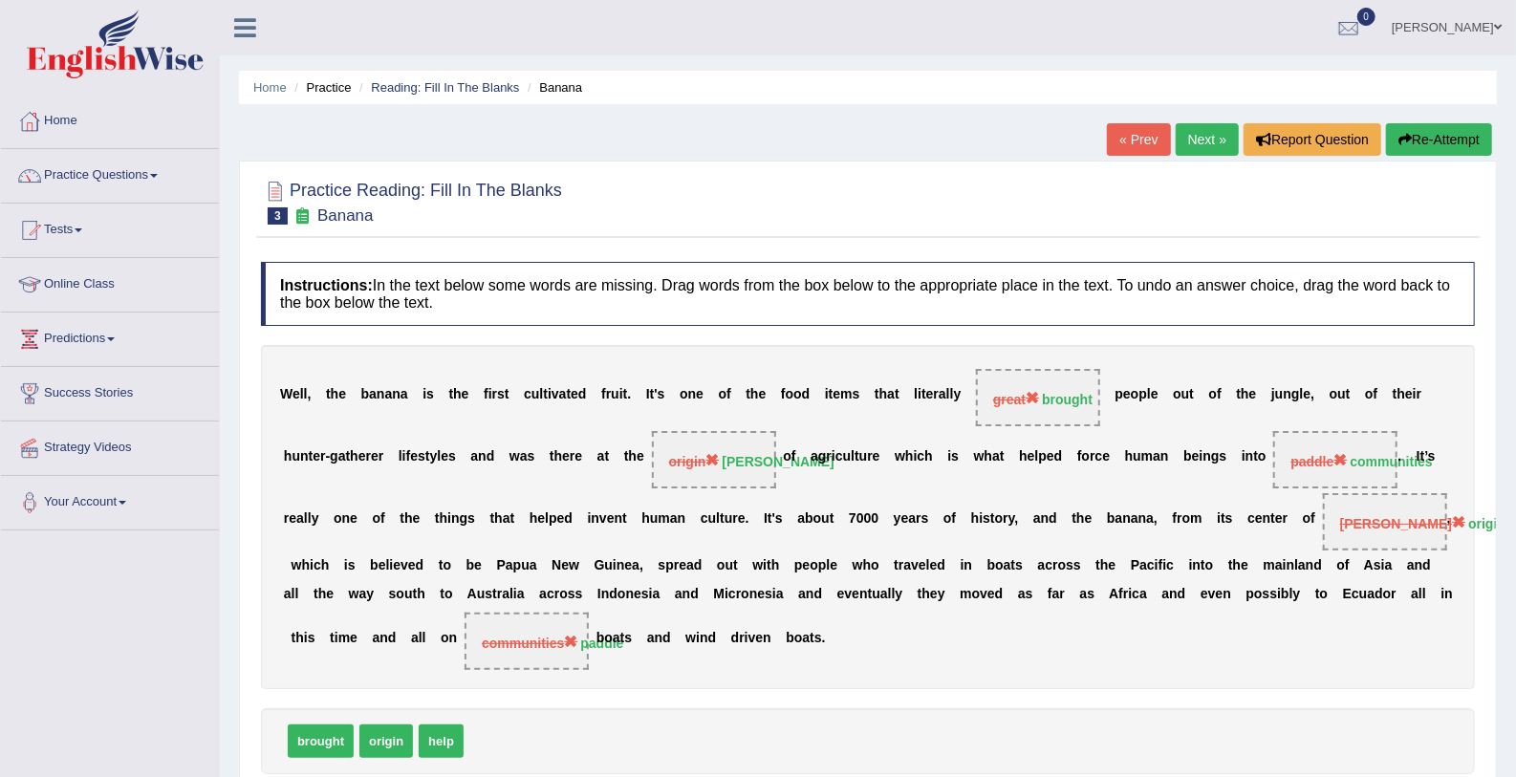
click at [1216, 131] on link "Next »" at bounding box center [1207, 139] width 63 height 32
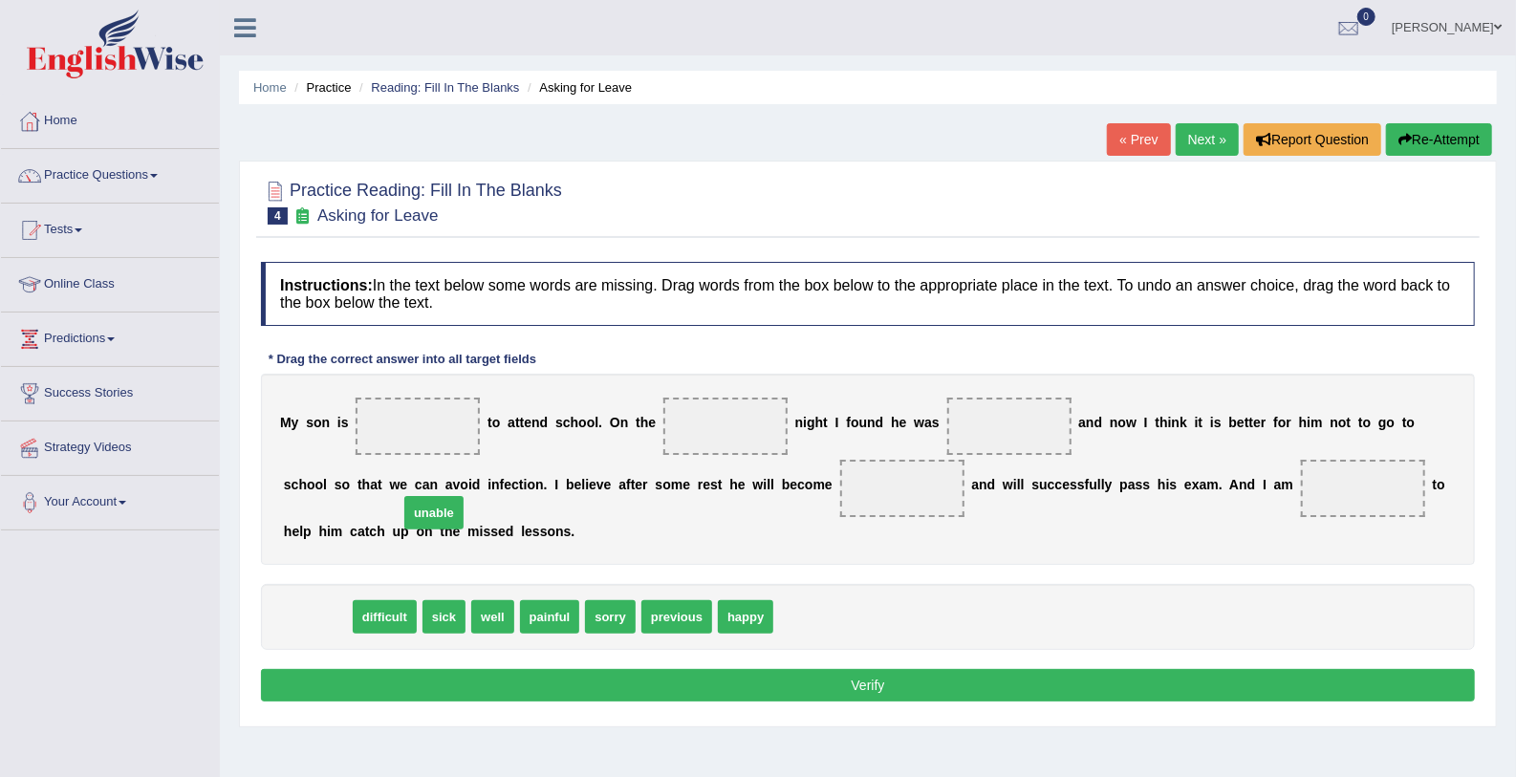
drag, startPoint x: 325, startPoint y: 613, endPoint x: 461, endPoint y: 481, distance: 189.2
click at [461, 496] on span "unable" at bounding box center [433, 512] width 59 height 33
drag, startPoint x: 313, startPoint y: 615, endPoint x: 379, endPoint y: 420, distance: 207.0
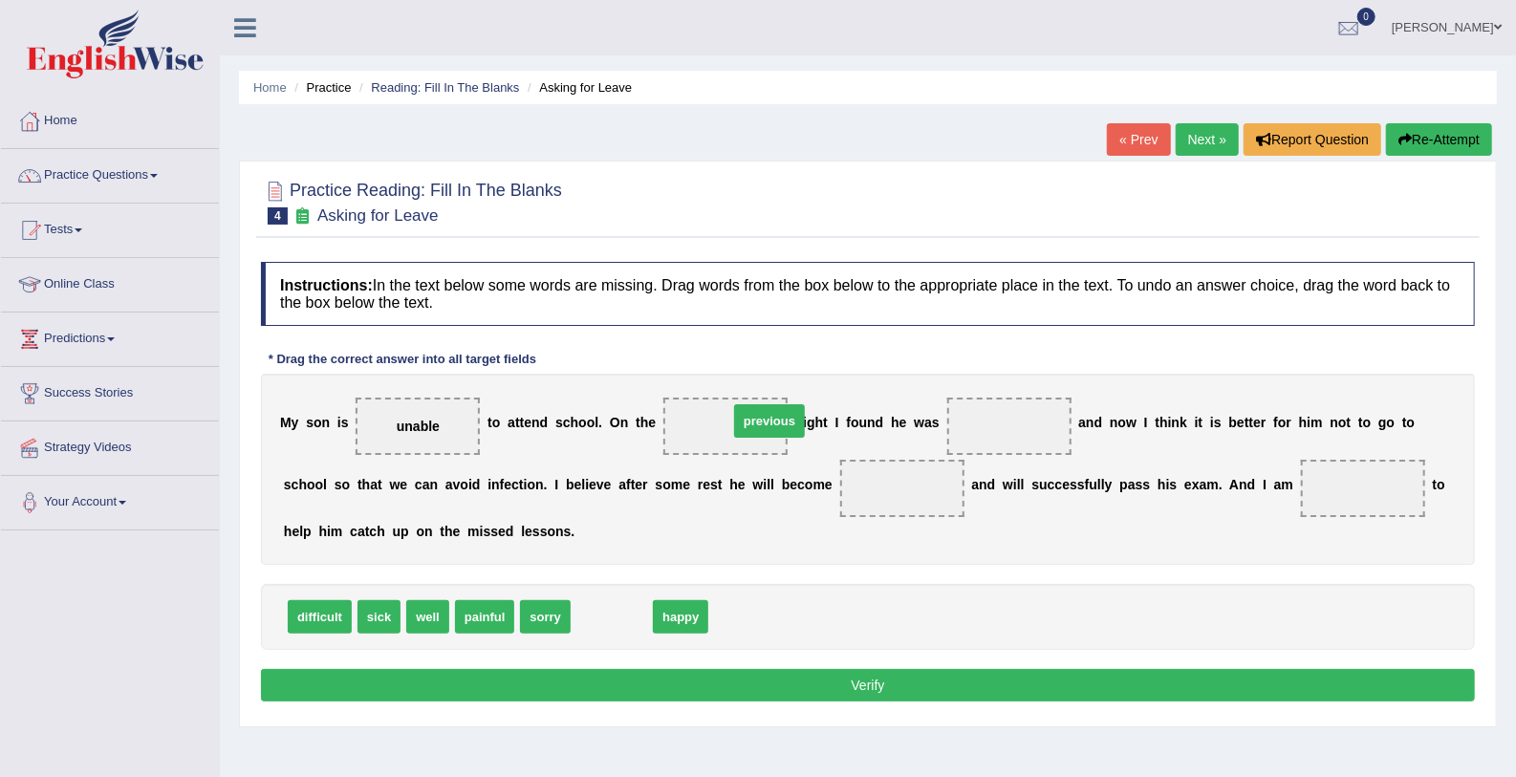
drag, startPoint x: 596, startPoint y: 614, endPoint x: 754, endPoint y: 418, distance: 251.5
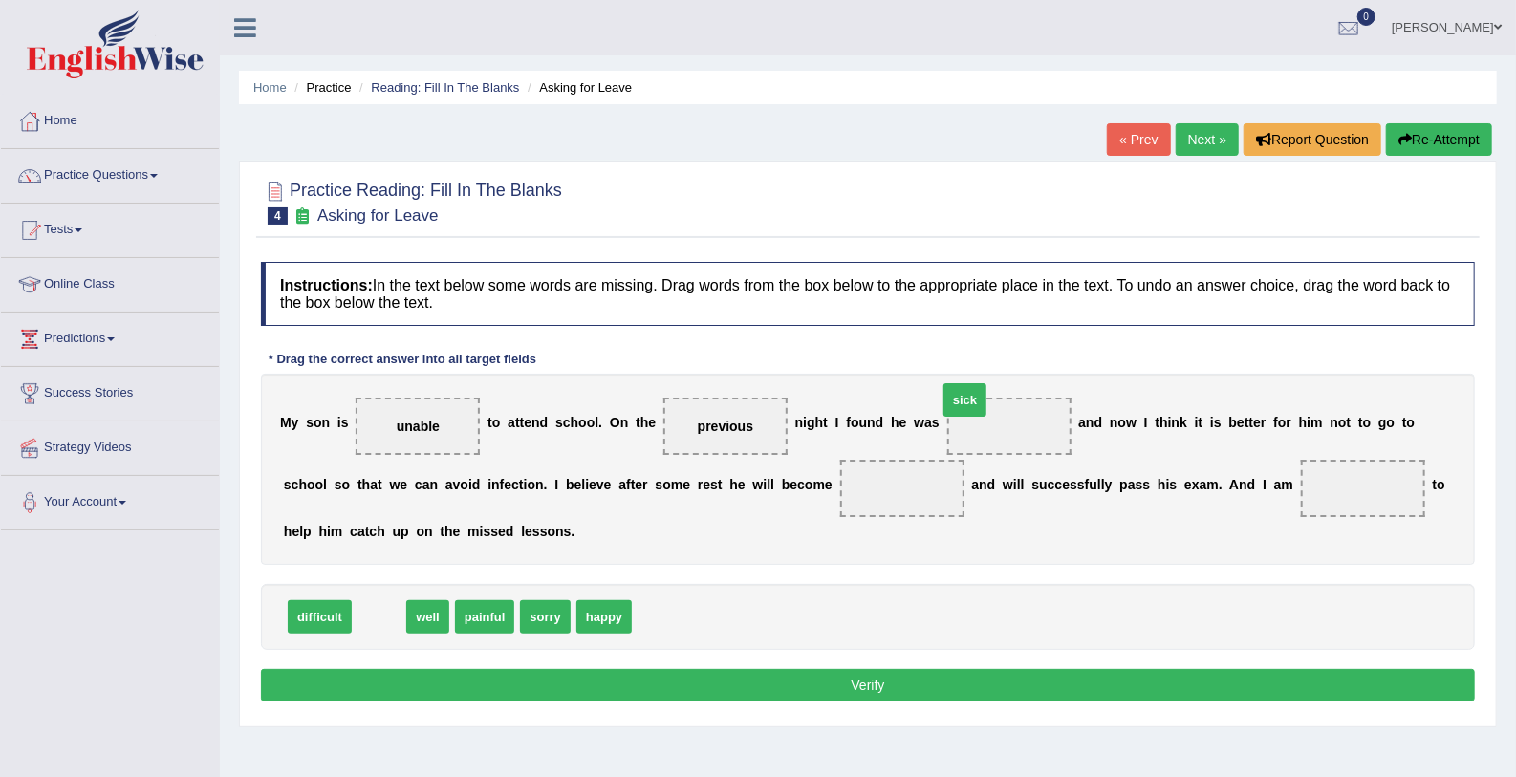
drag, startPoint x: 365, startPoint y: 610, endPoint x: 951, endPoint y: 394, distance: 624.4
drag, startPoint x: 379, startPoint y: 614, endPoint x: 821, endPoint y: 497, distance: 456.7
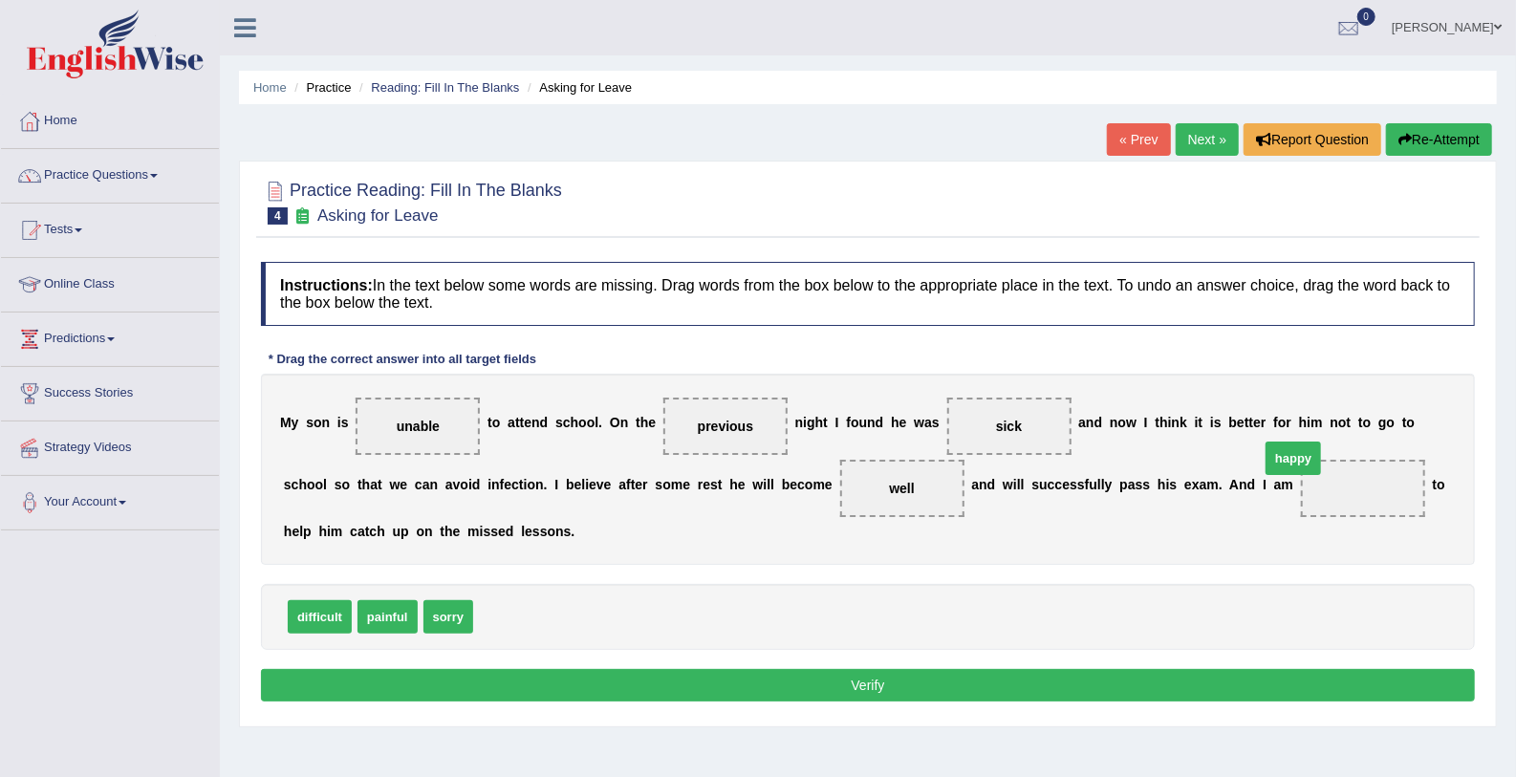
drag, startPoint x: 506, startPoint y: 615, endPoint x: 1289, endPoint y: 459, distance: 799.0
click at [980, 691] on button "Verify" at bounding box center [868, 685] width 1214 height 32
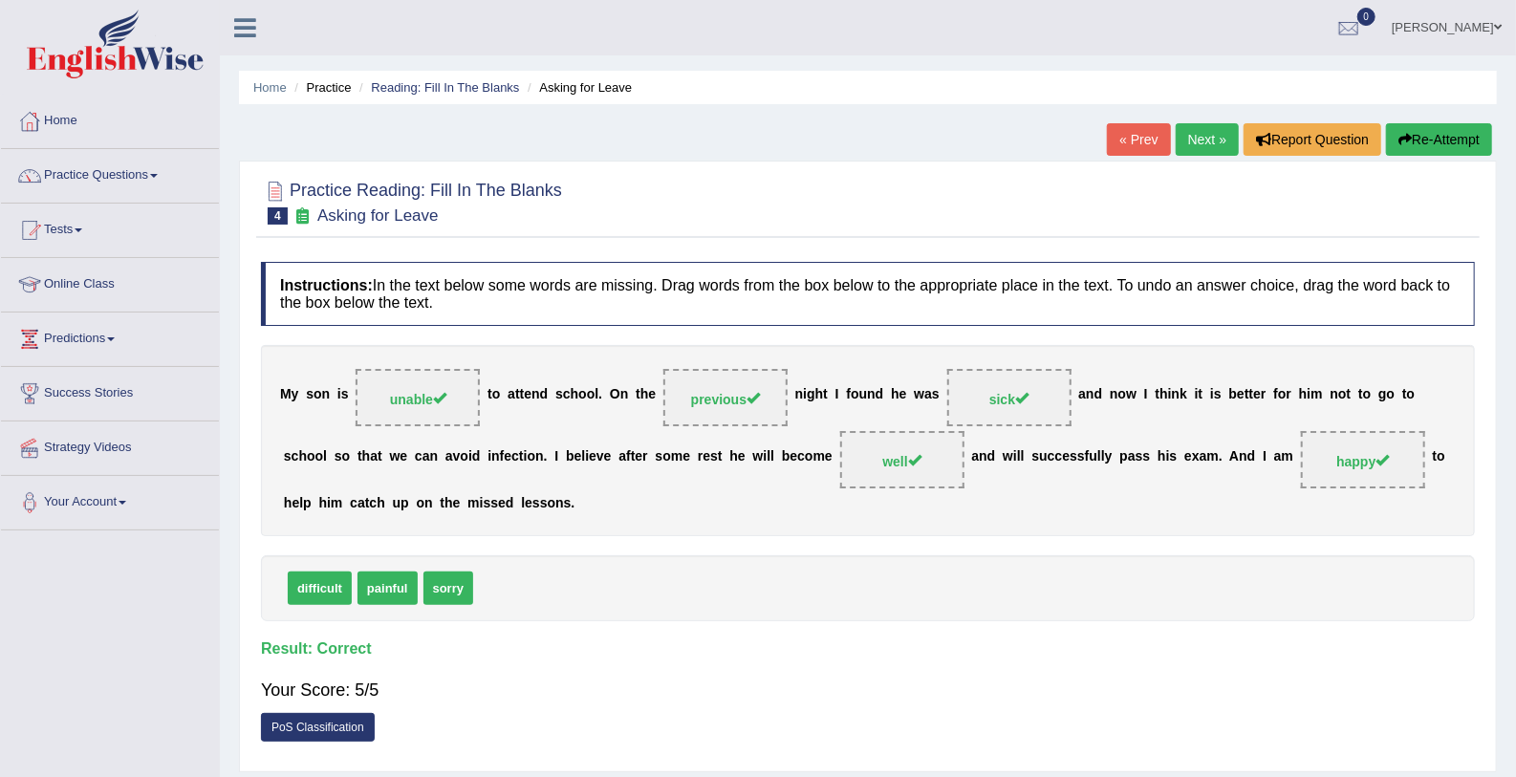
click at [1191, 131] on link "Next »" at bounding box center [1207, 139] width 63 height 32
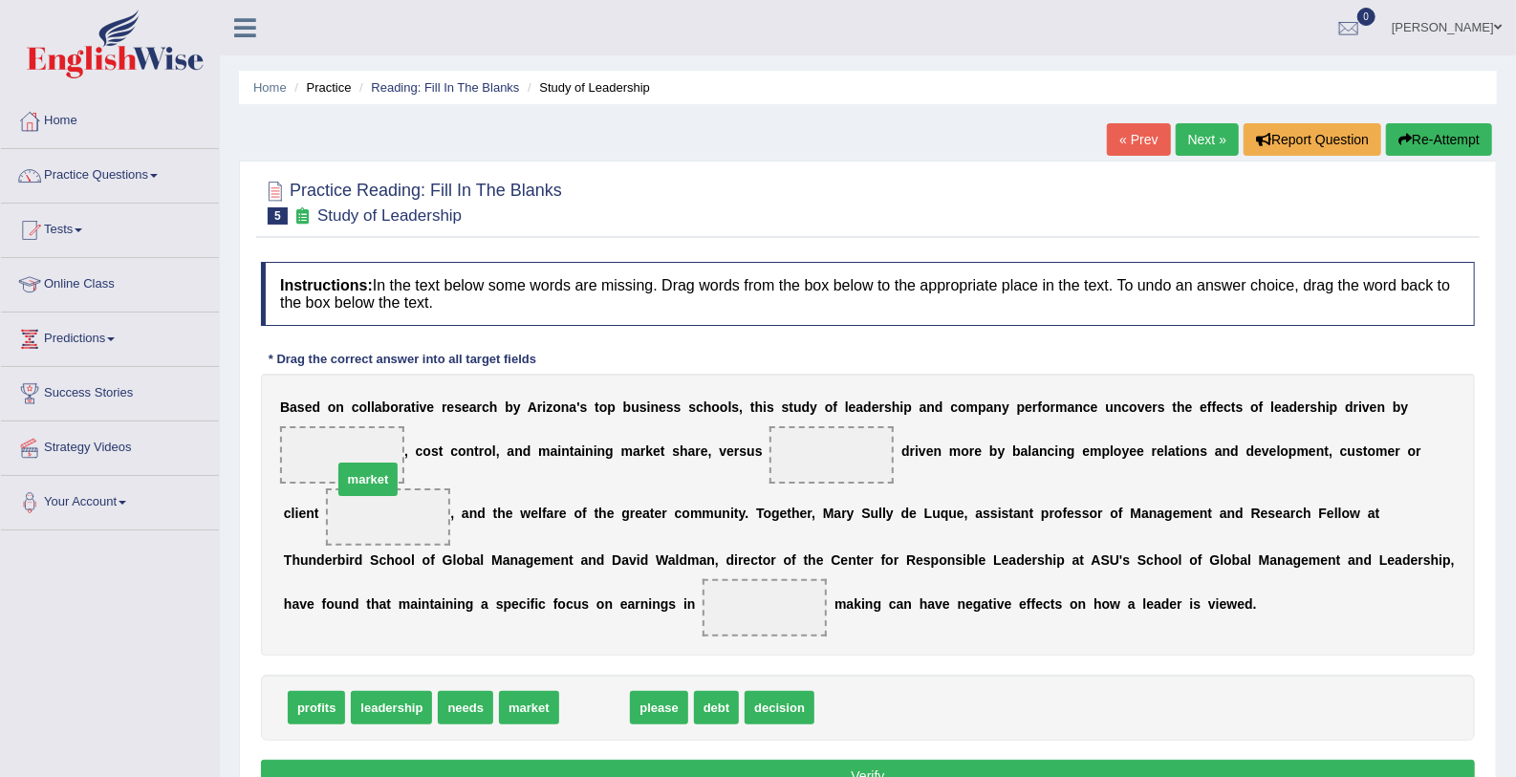
drag, startPoint x: 572, startPoint y: 701, endPoint x: 330, endPoint y: 454, distance: 346.0
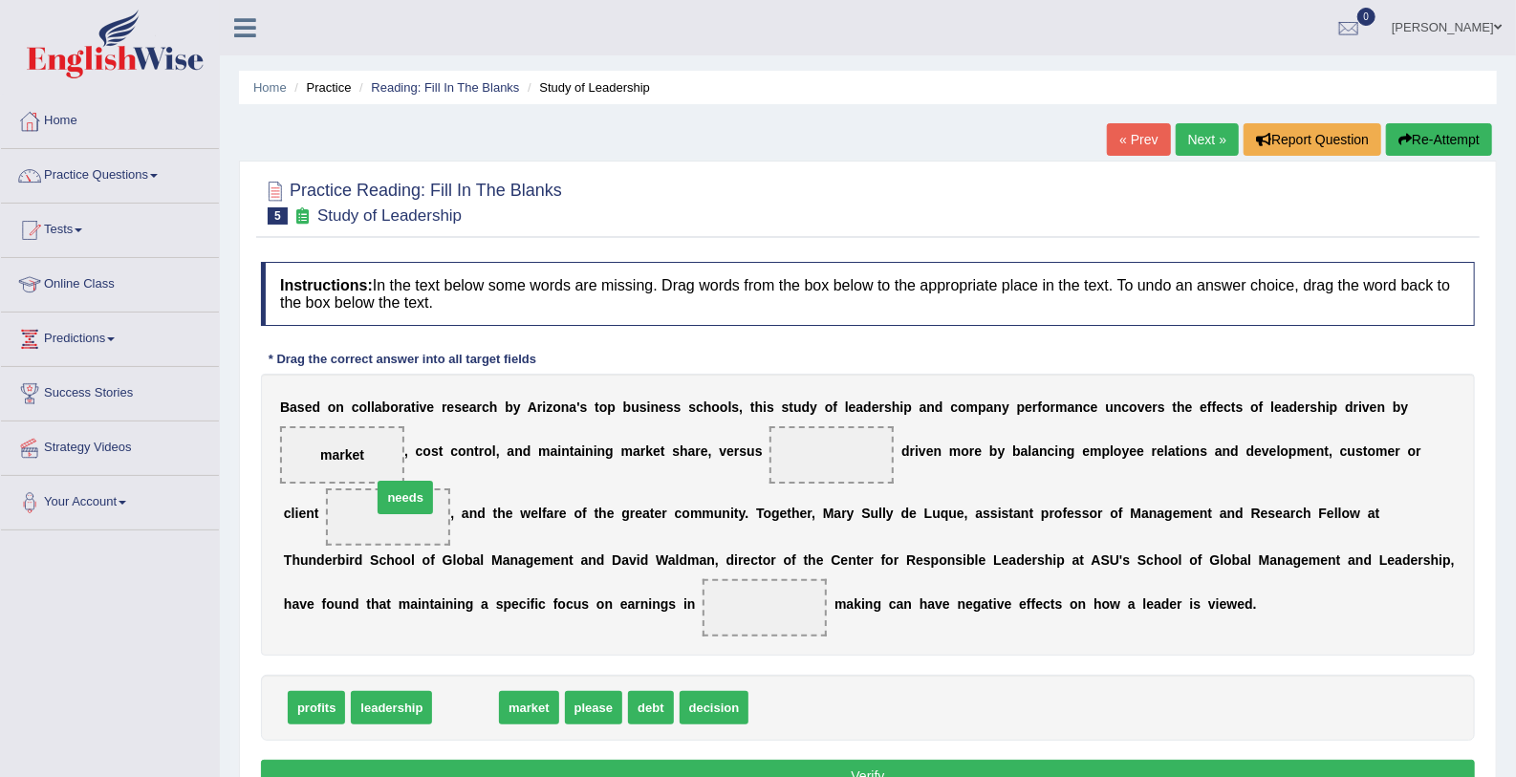
drag, startPoint x: 464, startPoint y: 706, endPoint x: 396, endPoint y: 487, distance: 229.1
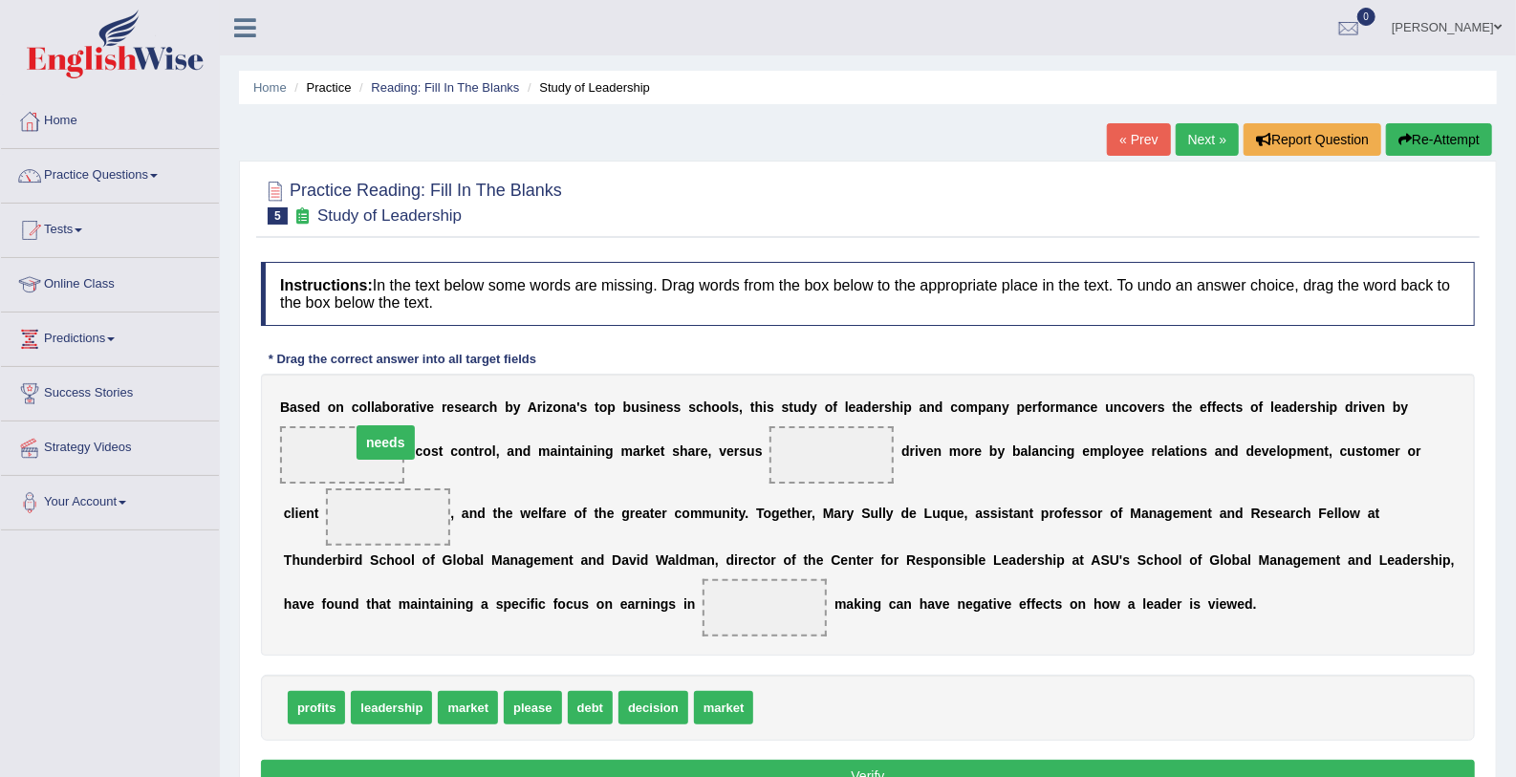
drag, startPoint x: 340, startPoint y: 508, endPoint x: 337, endPoint y: 434, distance: 74.6
drag, startPoint x: 459, startPoint y: 706, endPoint x: 825, endPoint y: 465, distance: 438.2
drag, startPoint x: 332, startPoint y: 461, endPoint x: 318, endPoint y: 550, distance: 89.9
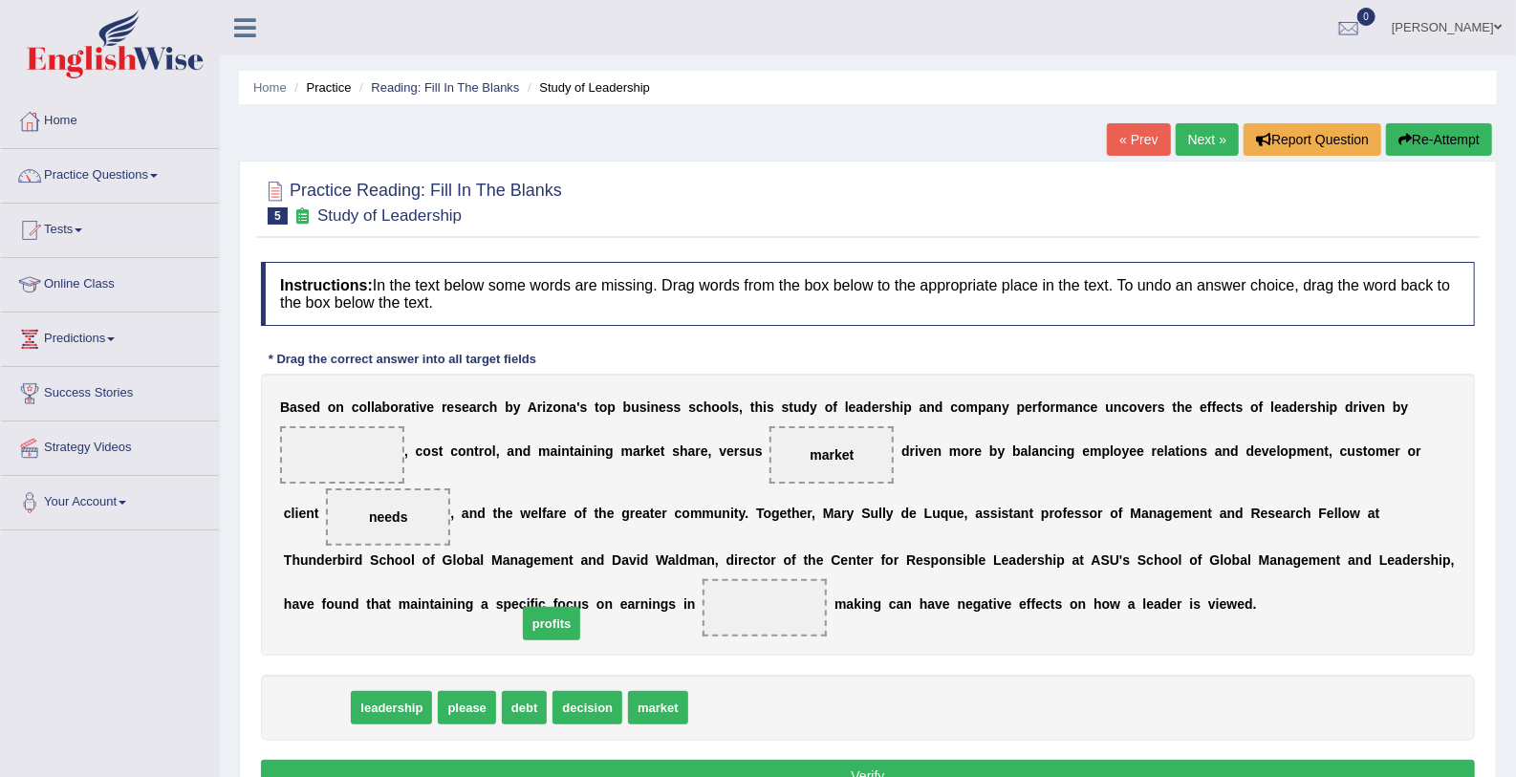
drag, startPoint x: 296, startPoint y: 703, endPoint x: 531, endPoint y: 619, distance: 249.7
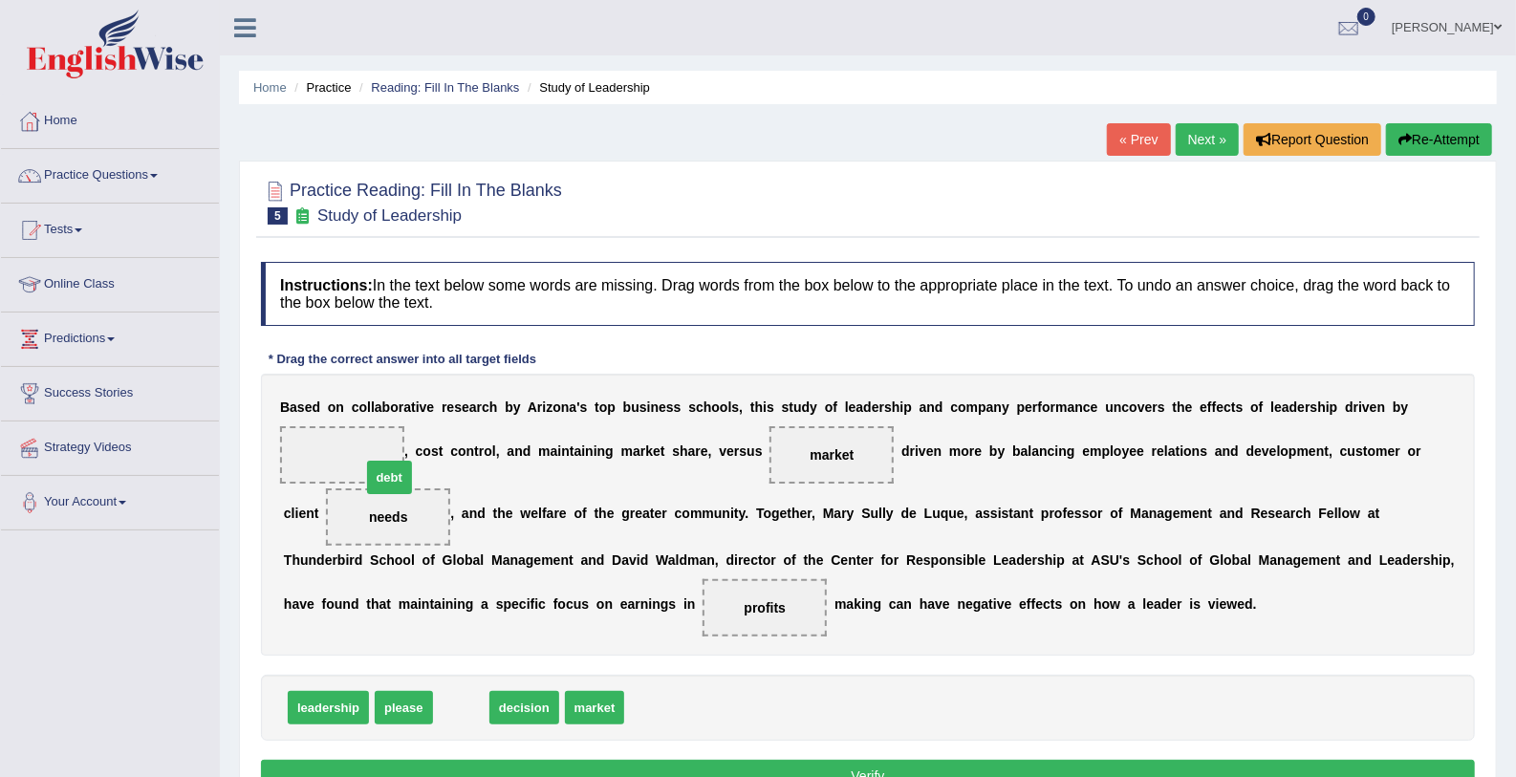
drag, startPoint x: 461, startPoint y: 705, endPoint x: 385, endPoint y: 466, distance: 250.6
click at [836, 760] on button "Verify" at bounding box center [868, 776] width 1214 height 32
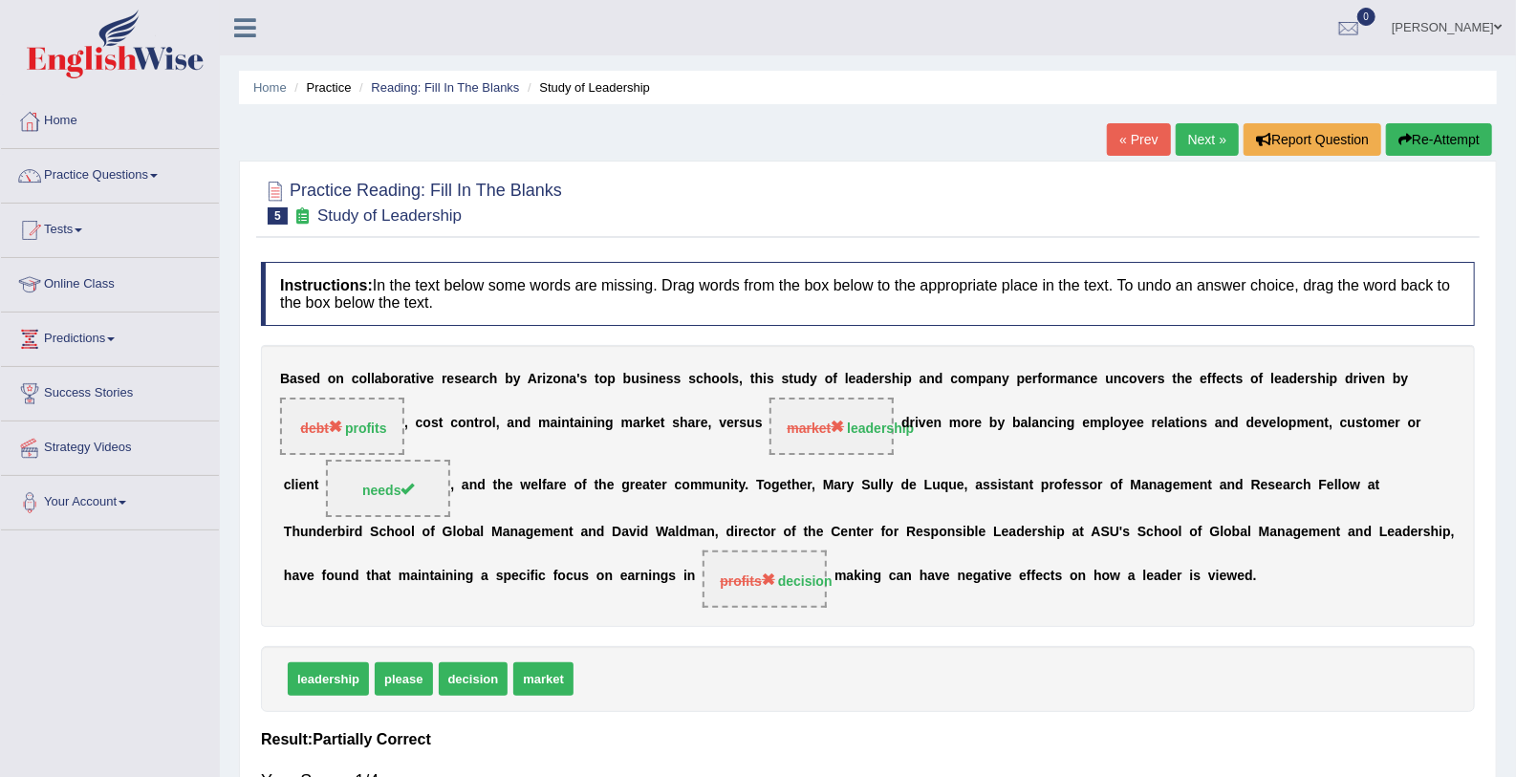
click at [1198, 148] on link "Next »" at bounding box center [1207, 139] width 63 height 32
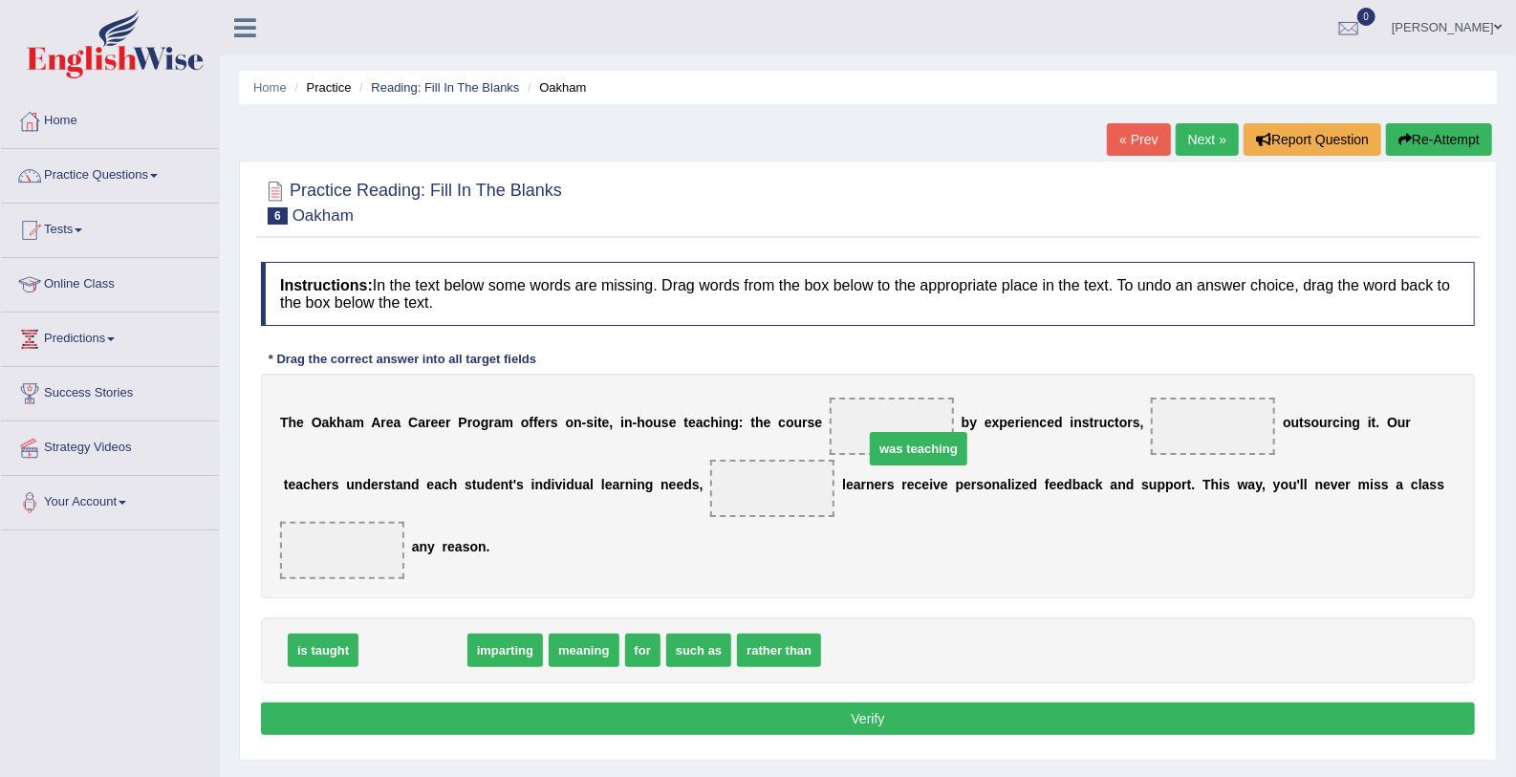
drag, startPoint x: 417, startPoint y: 618, endPoint x: 922, endPoint y: 417, distance: 544.3
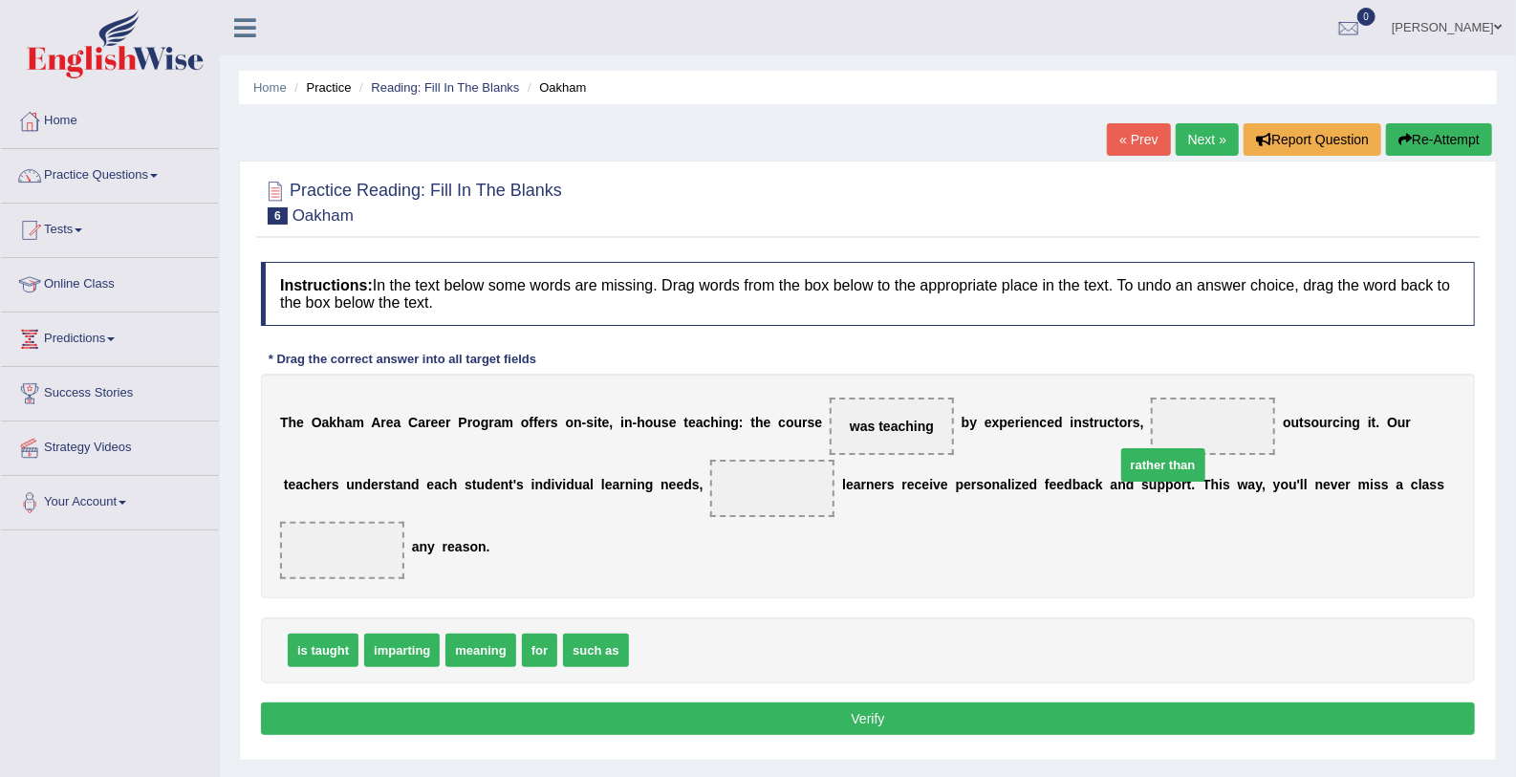
drag, startPoint x: 682, startPoint y: 612, endPoint x: 1169, endPoint y: 426, distance: 520.6
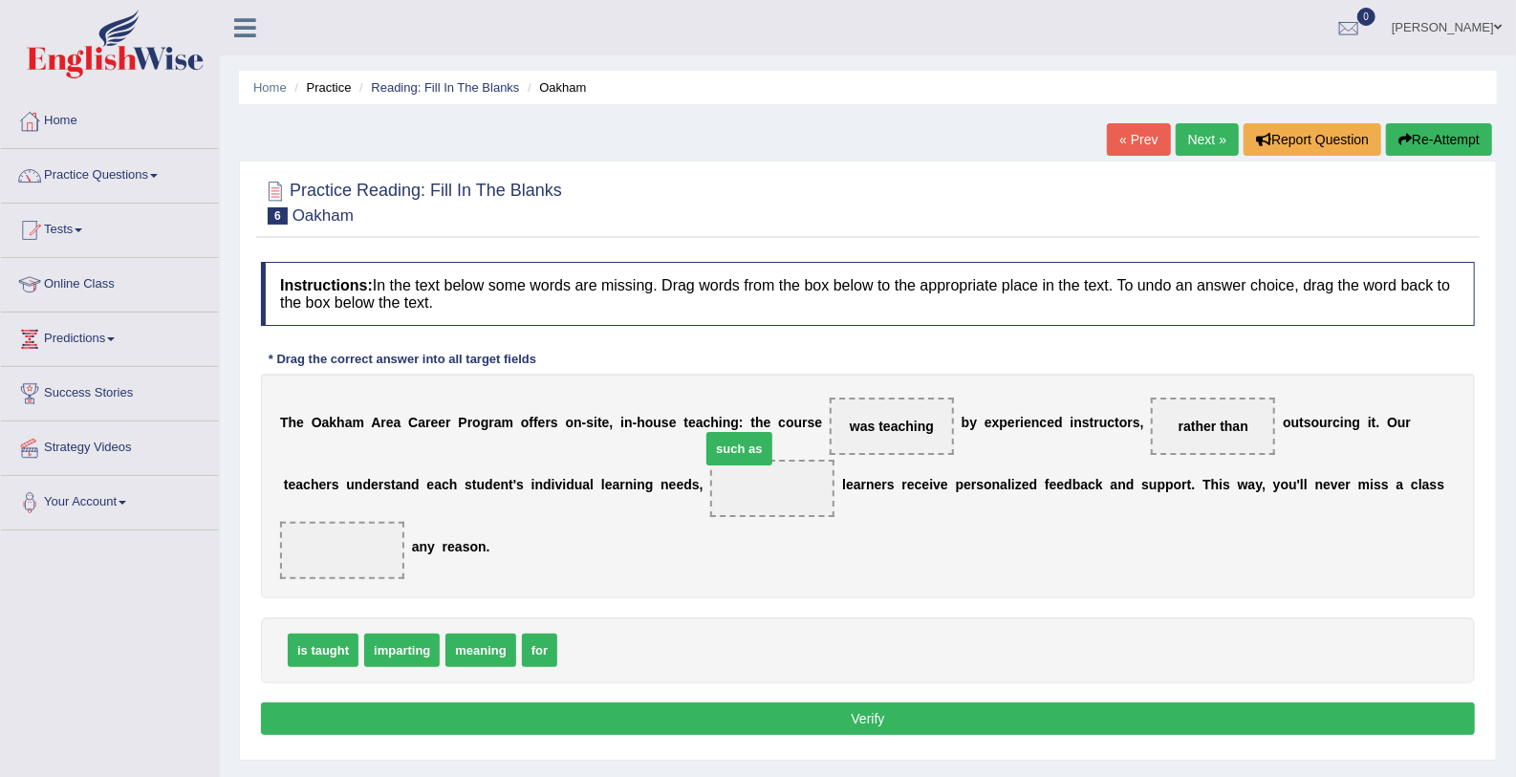
drag, startPoint x: 572, startPoint y: 620, endPoint x: 715, endPoint y: 421, distance: 245.1
click at [715, 432] on span "such as" at bounding box center [738, 448] width 65 height 33
drag, startPoint x: 584, startPoint y: 613, endPoint x: 651, endPoint y: 495, distance: 135.3
drag, startPoint x: 524, startPoint y: 624, endPoint x: 1489, endPoint y: 467, distance: 977.9
click at [1489, 477] on span "for" at bounding box center [1504, 493] width 35 height 33
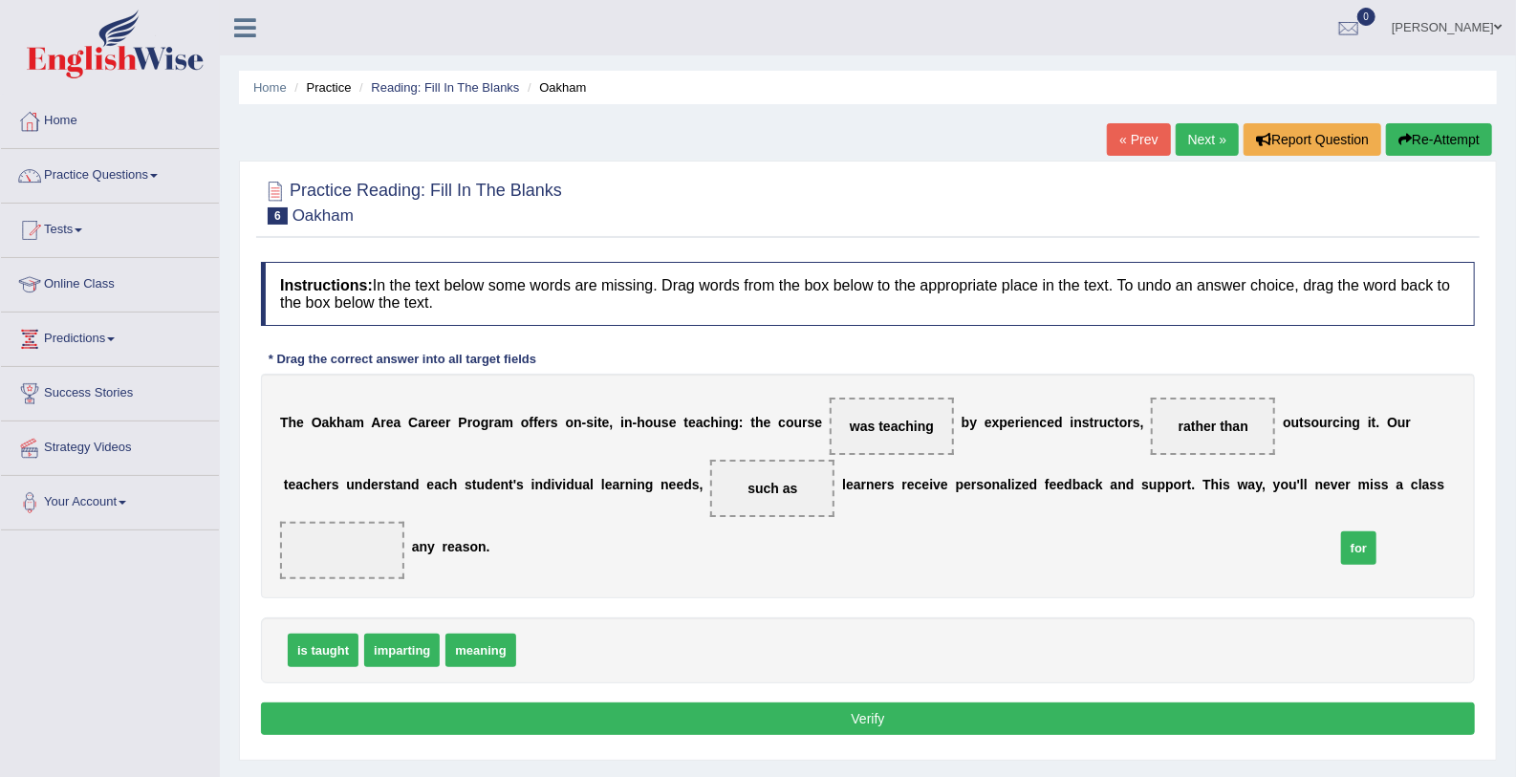
drag, startPoint x: 518, startPoint y: 615, endPoint x: 1344, endPoint y: 508, distance: 832.6
click at [1143, 702] on button "Verify" at bounding box center [868, 718] width 1214 height 32
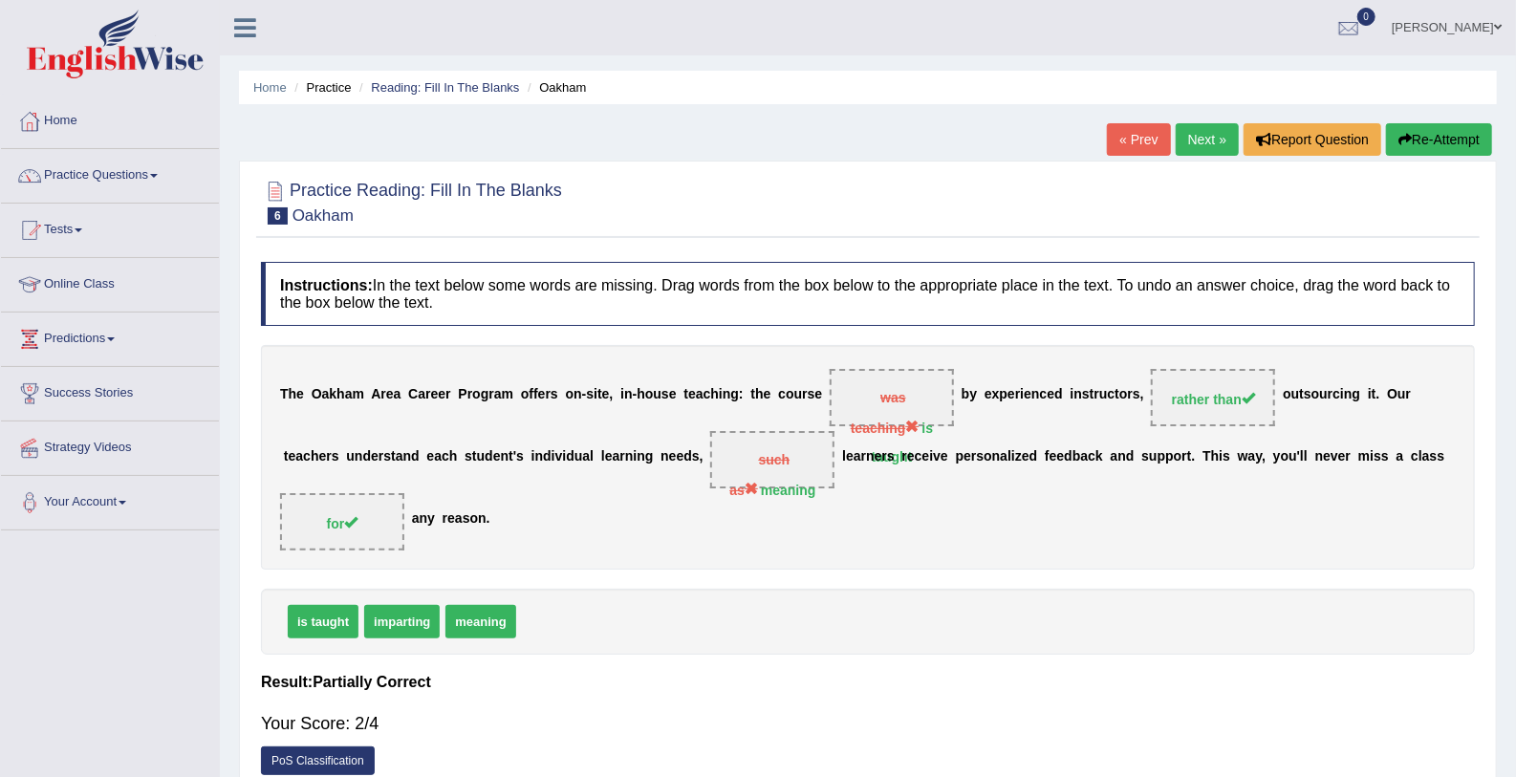
click at [1206, 136] on link "Next »" at bounding box center [1207, 139] width 63 height 32
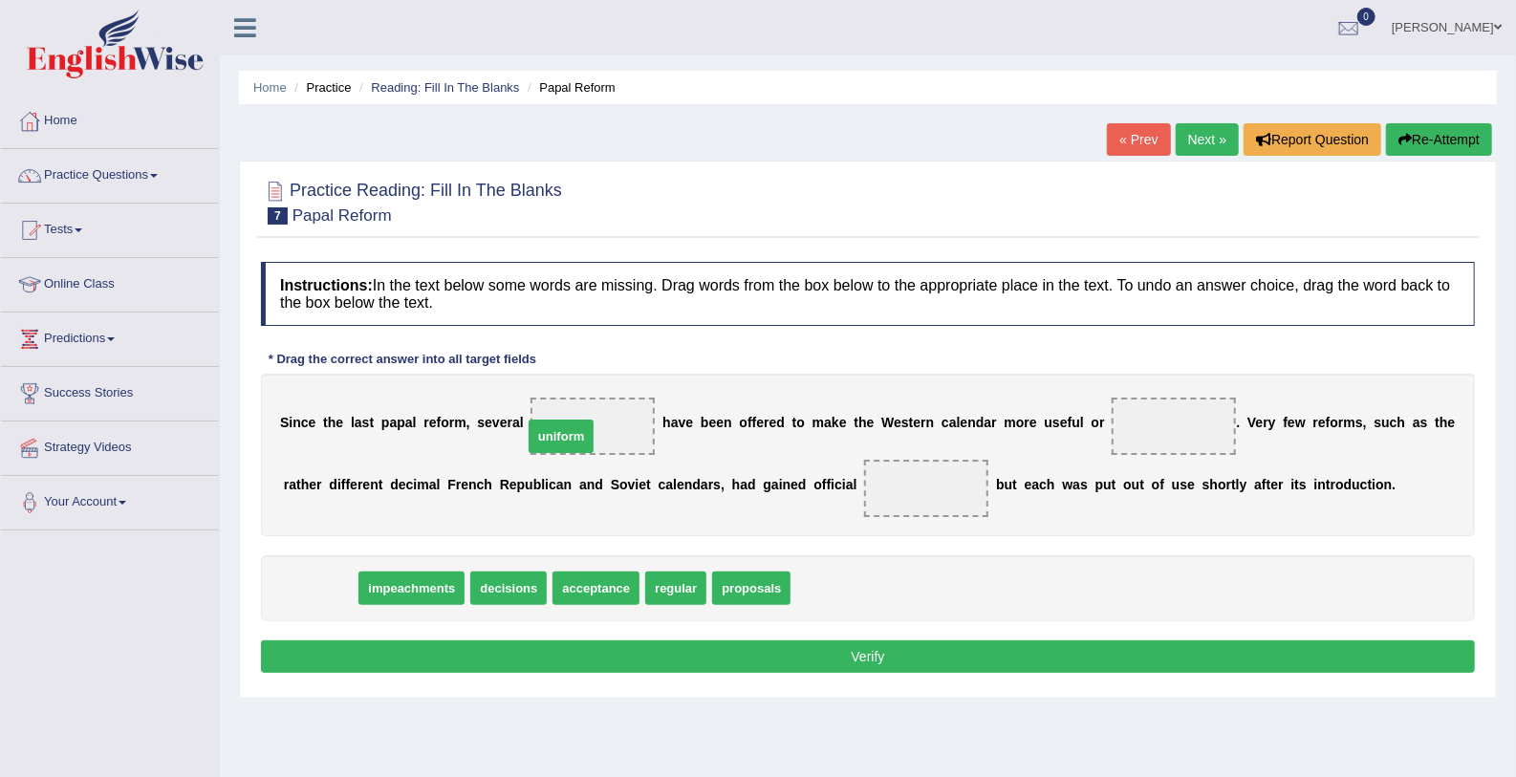
drag, startPoint x: 303, startPoint y: 591, endPoint x: 544, endPoint y: 439, distance: 284.8
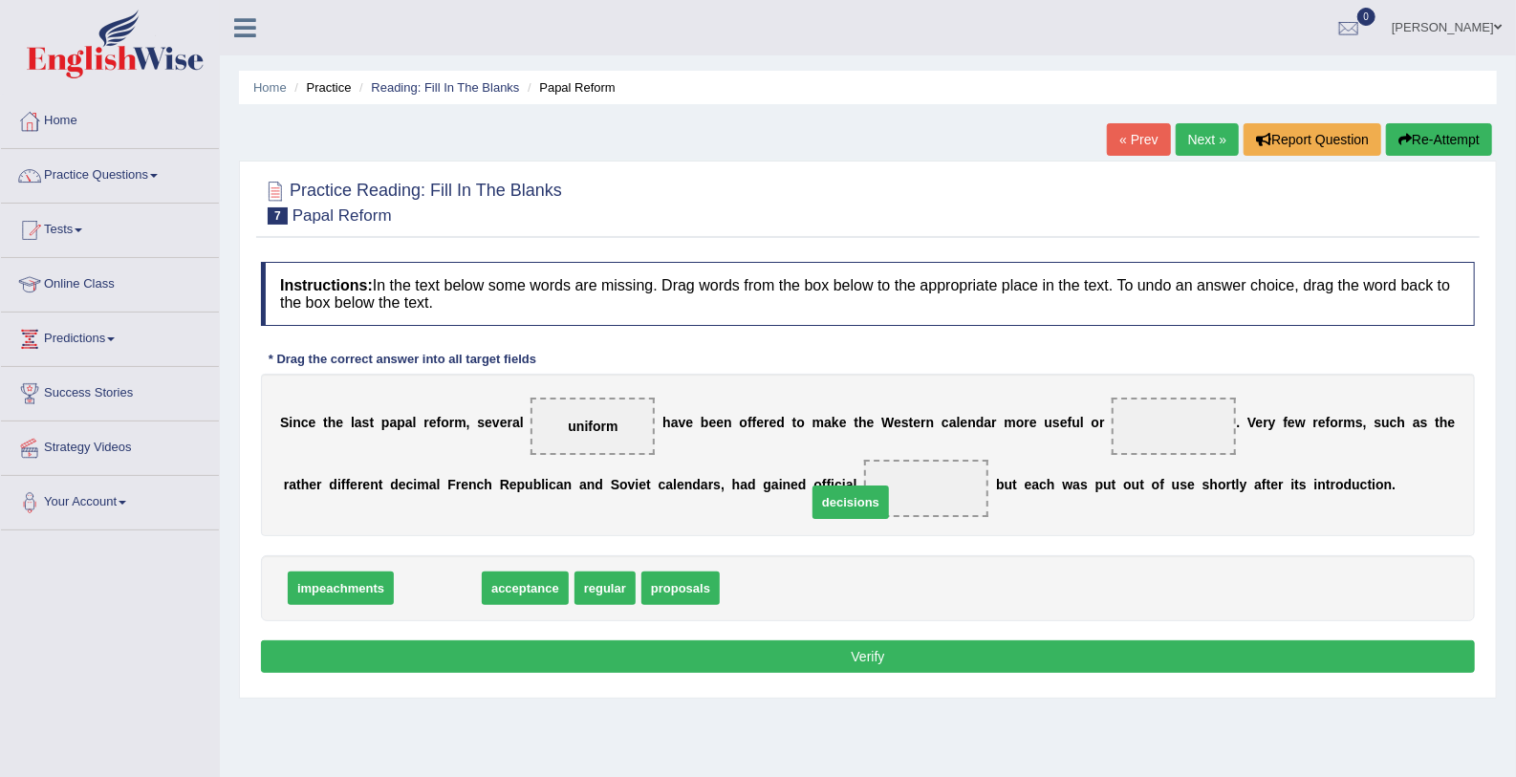
drag, startPoint x: 420, startPoint y: 585, endPoint x: 834, endPoint y: 498, distance: 423.8
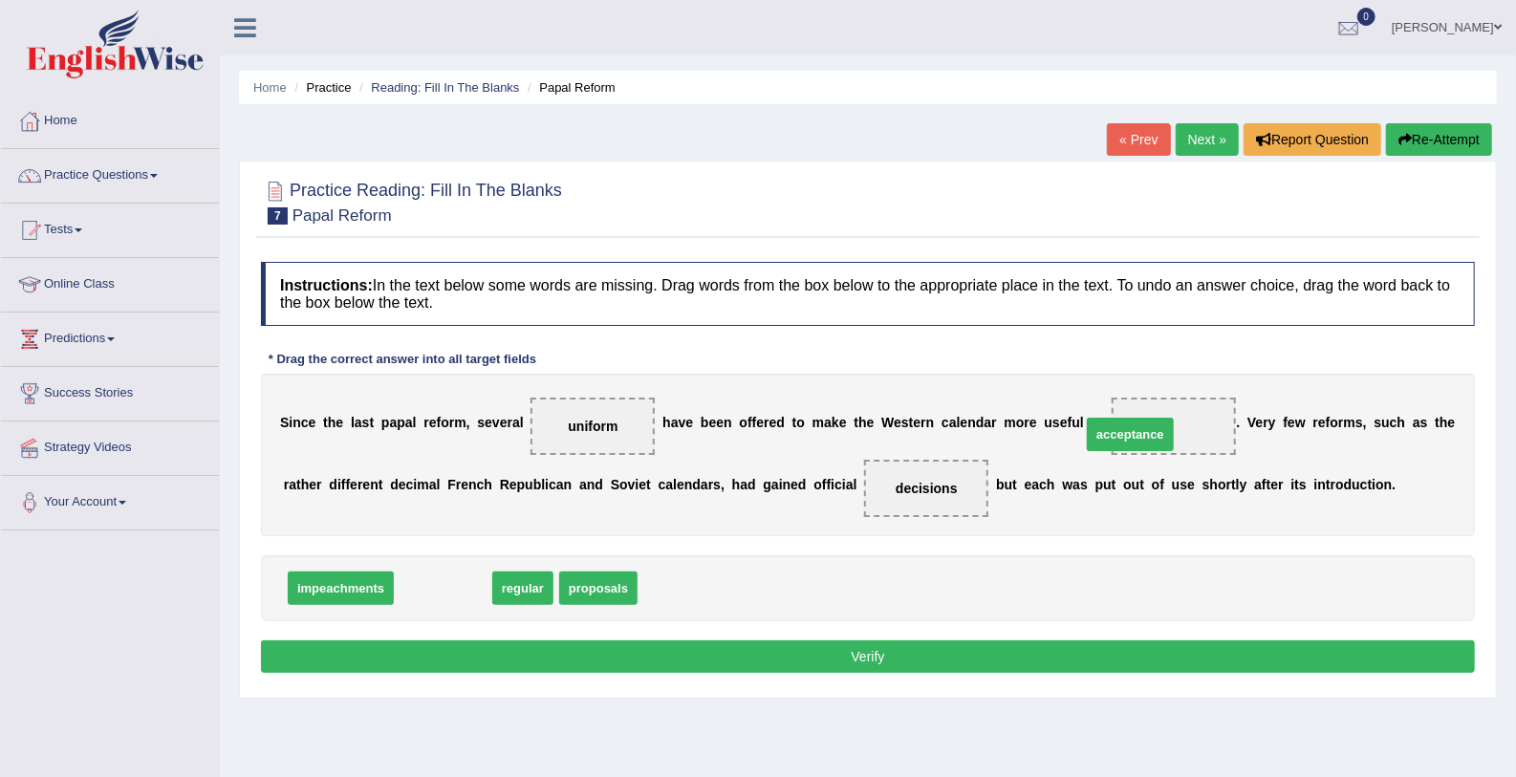
drag, startPoint x: 431, startPoint y: 582, endPoint x: 1118, endPoint y: 427, distance: 704.4
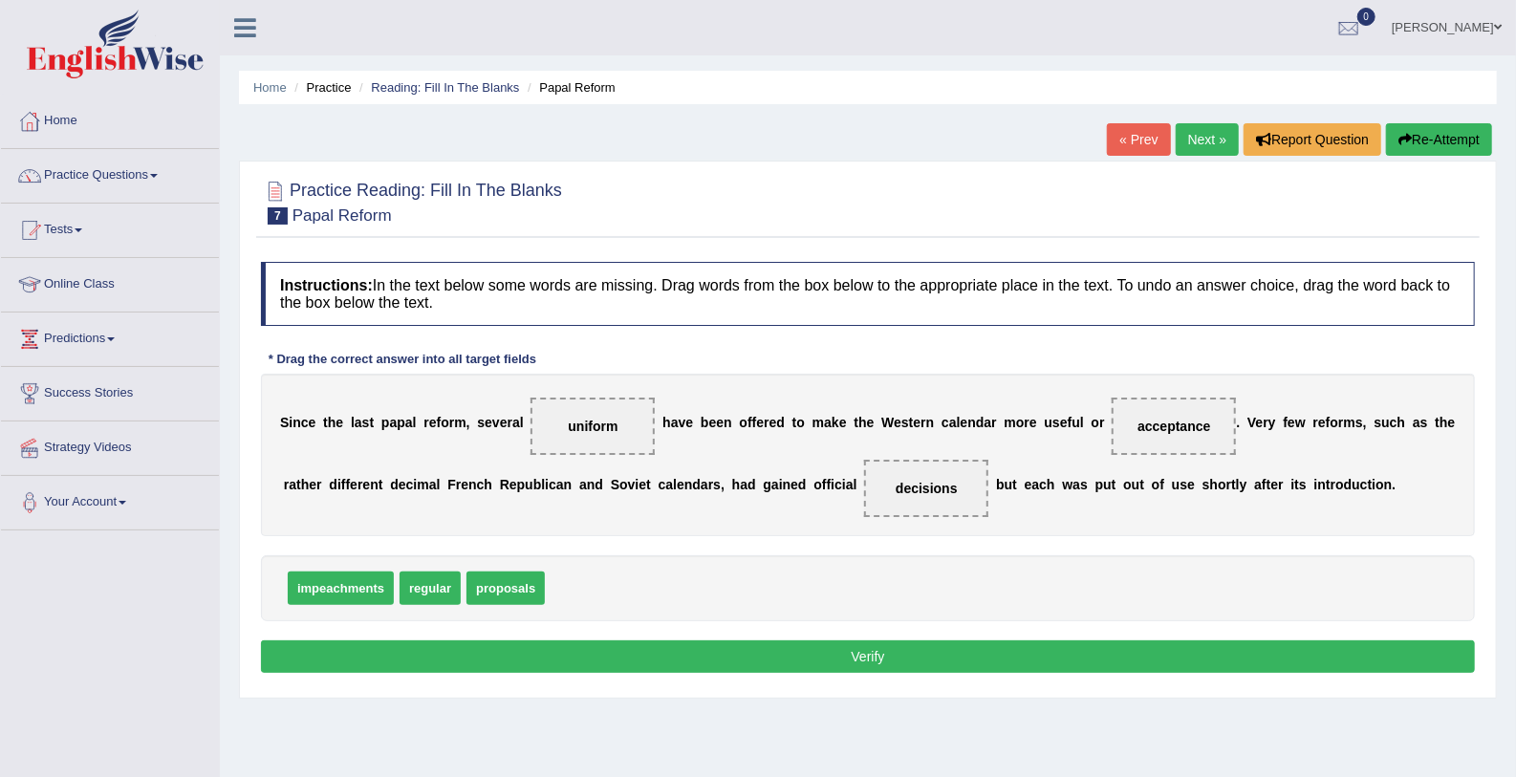
click at [801, 648] on button "Verify" at bounding box center [868, 656] width 1214 height 32
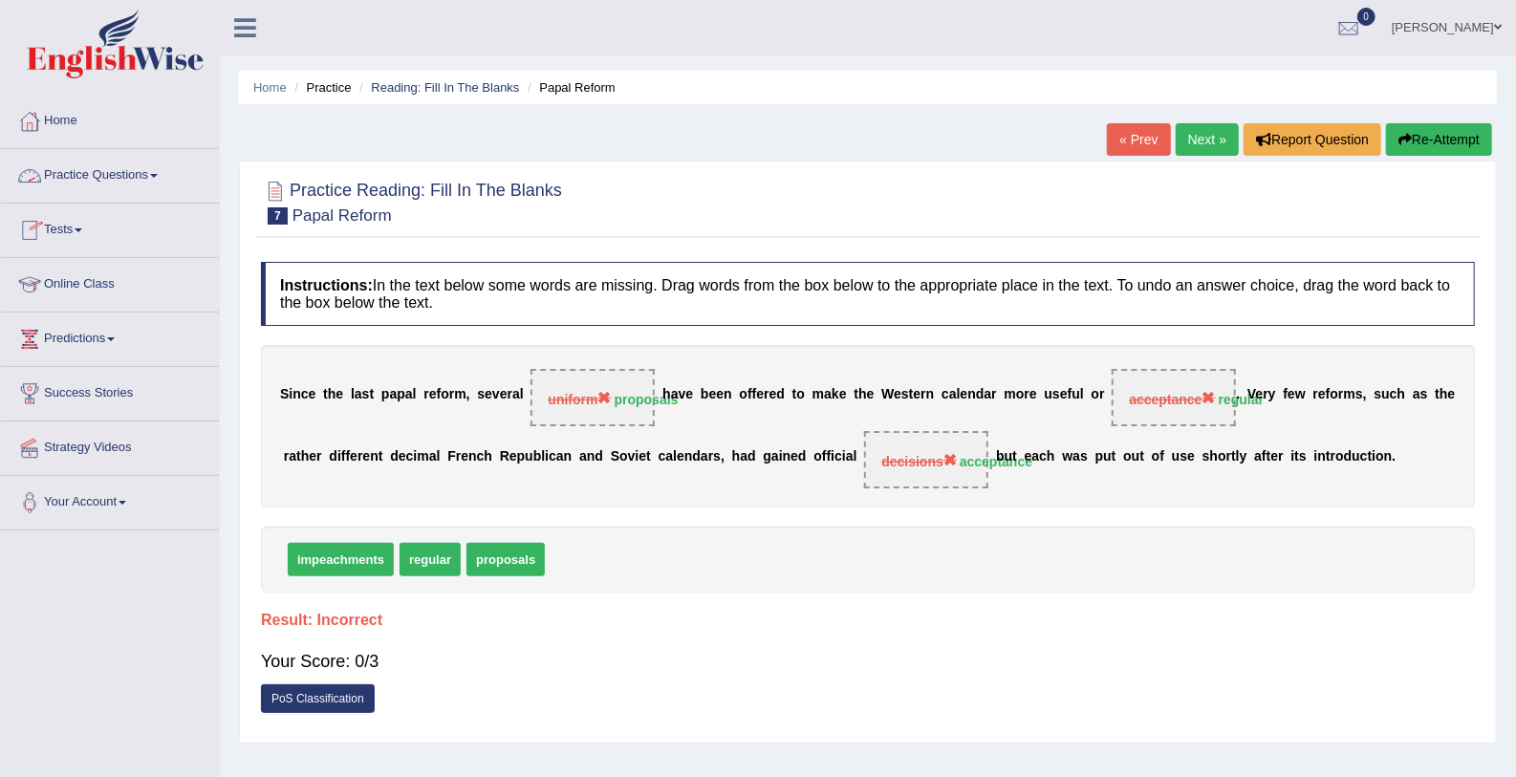
click at [154, 169] on link "Practice Questions" at bounding box center [110, 173] width 218 height 48
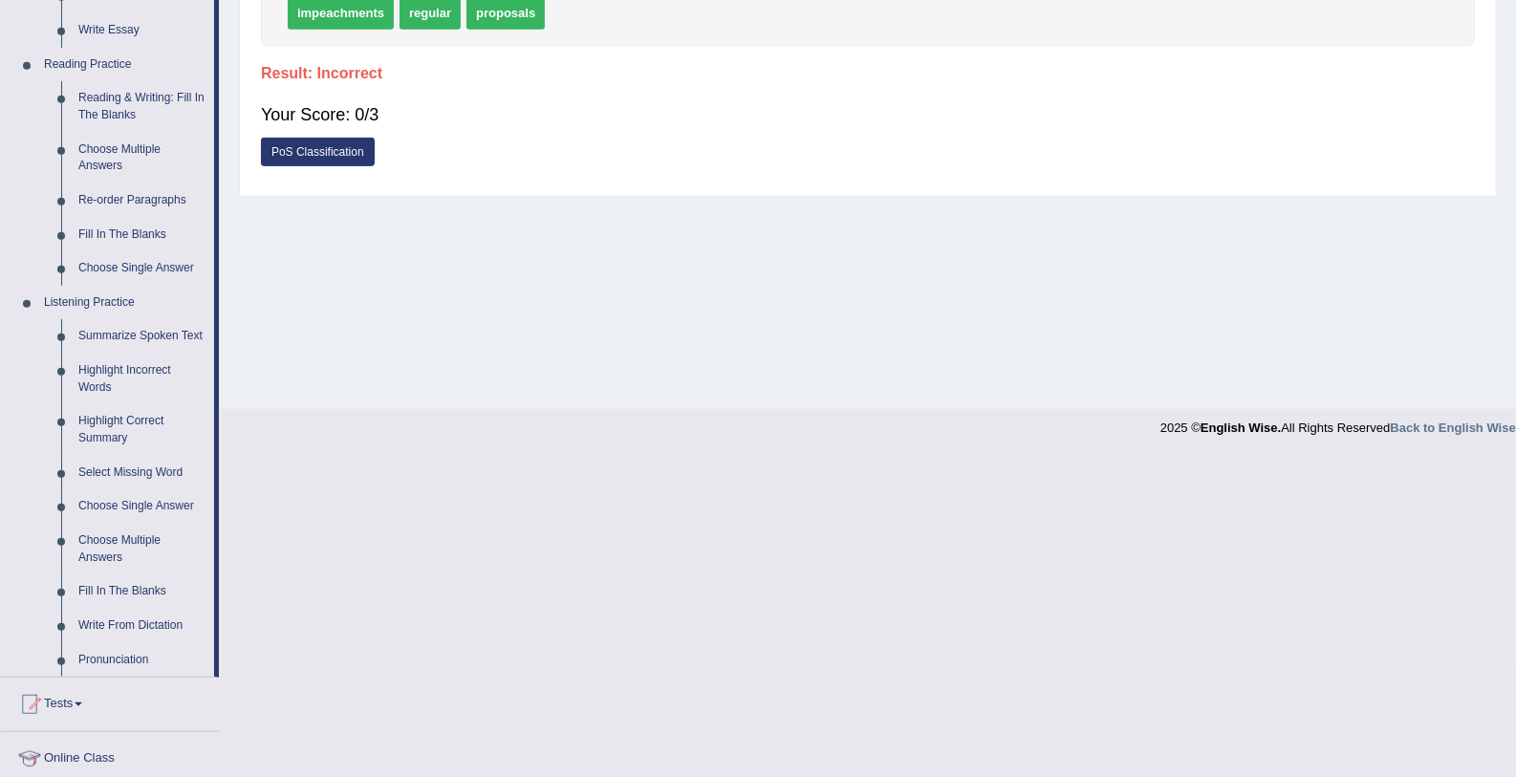
scroll to position [773, 0]
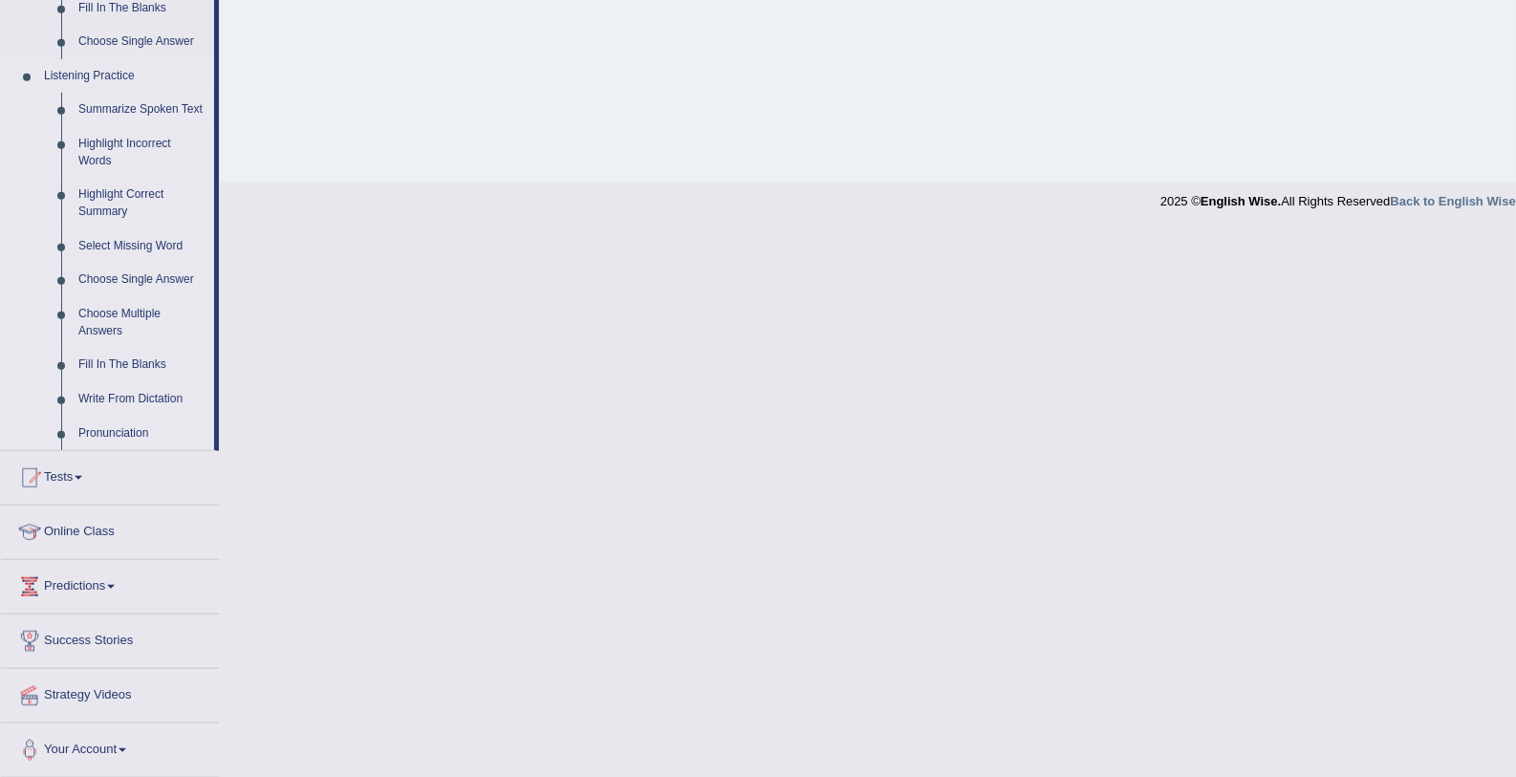
click at [202, 109] on link "Summarize Spoken Text" at bounding box center [142, 110] width 144 height 34
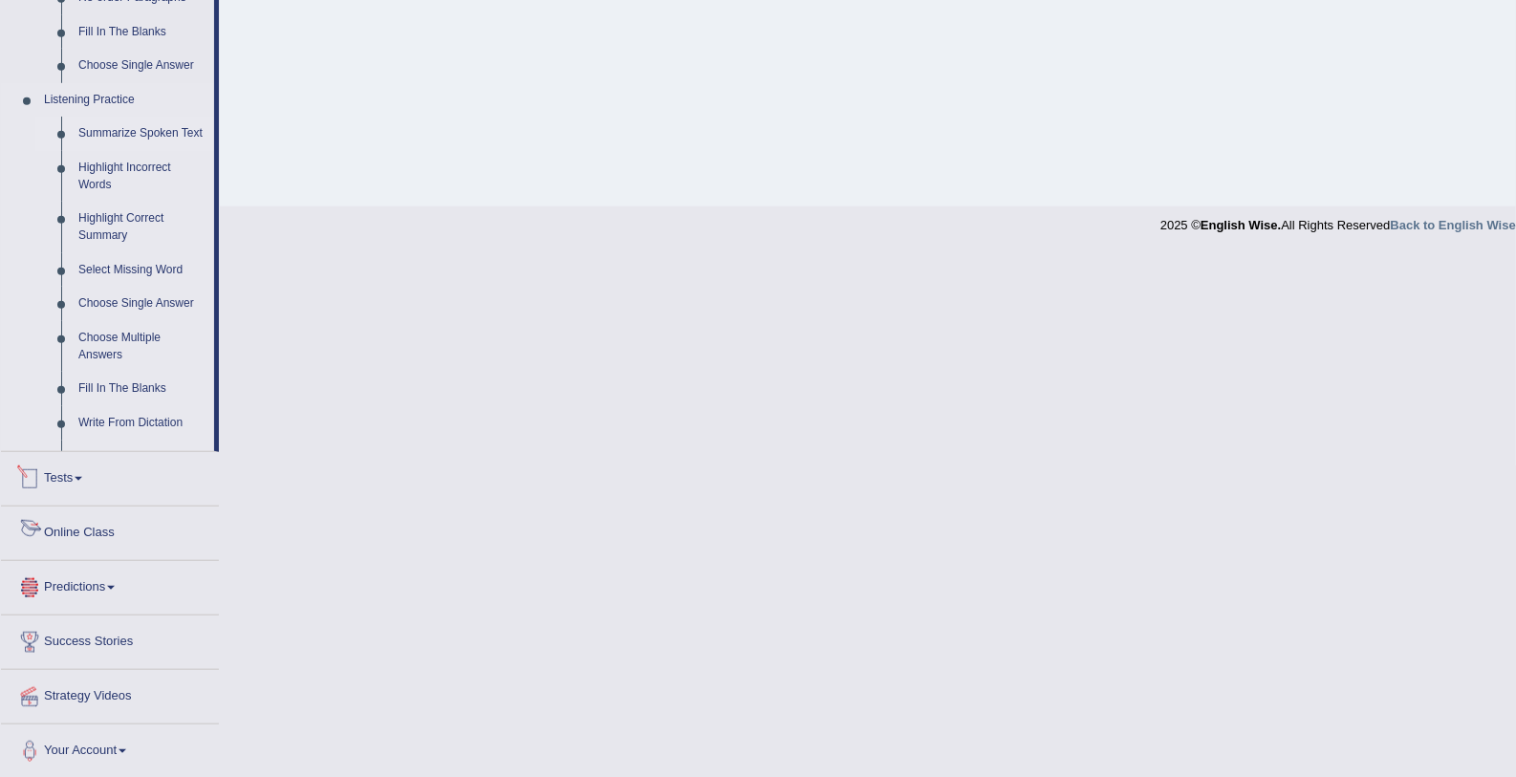
scroll to position [618, 0]
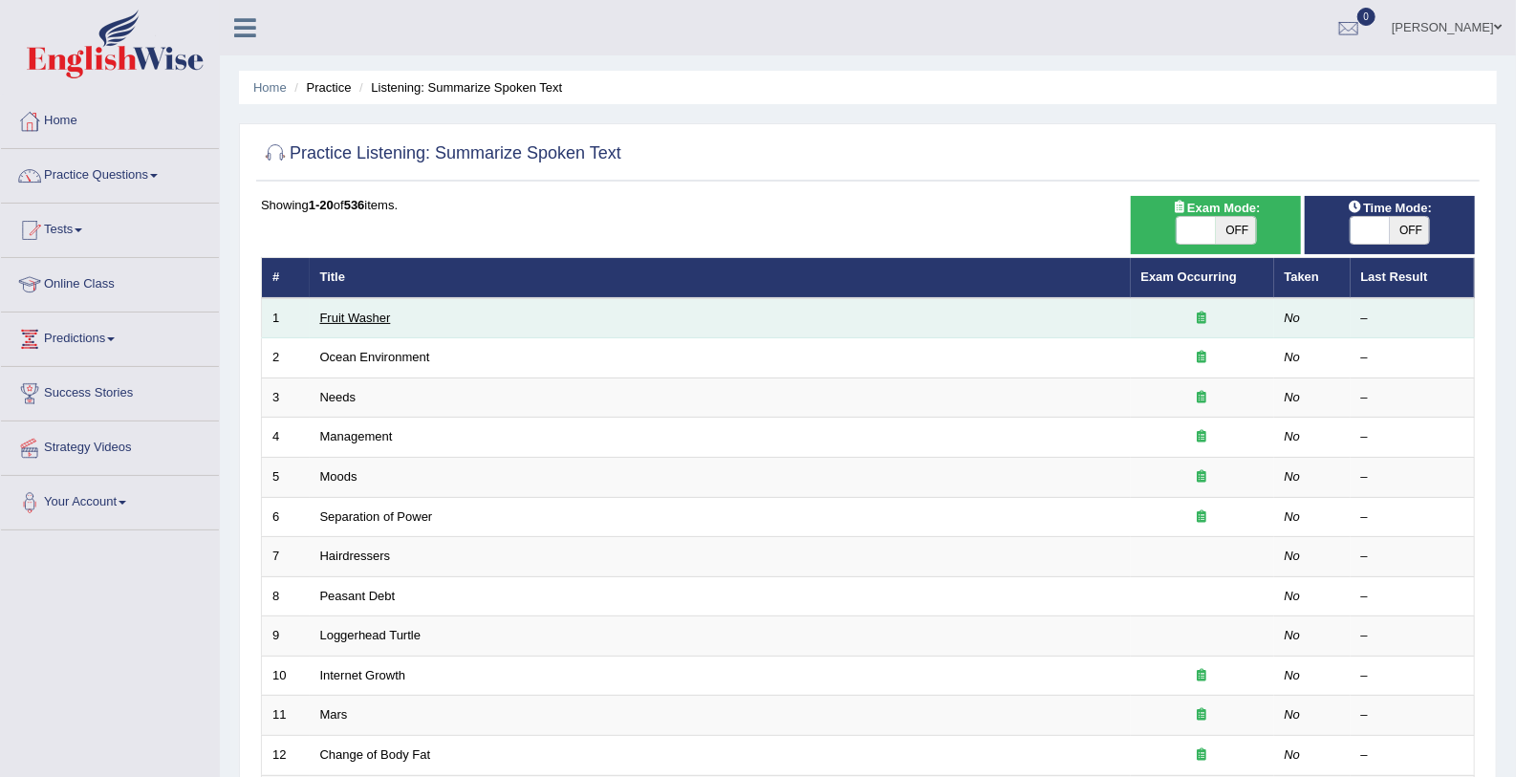
click at [334, 313] on link "Fruit Washer" at bounding box center [355, 318] width 71 height 14
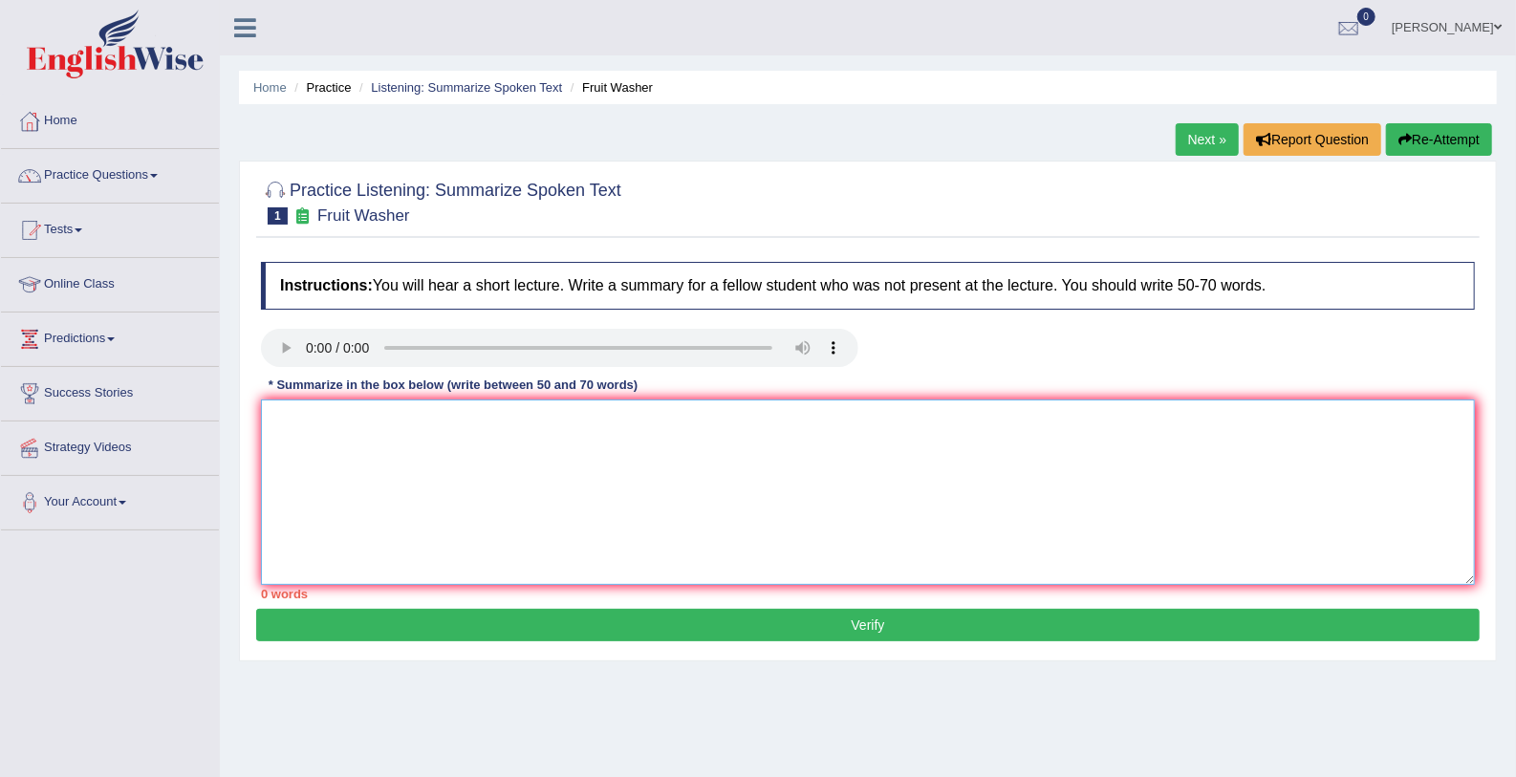
click at [854, 495] on textarea at bounding box center [868, 491] width 1214 height 185
click at [271, 423] on textarea at bounding box center [868, 491] width 1214 height 185
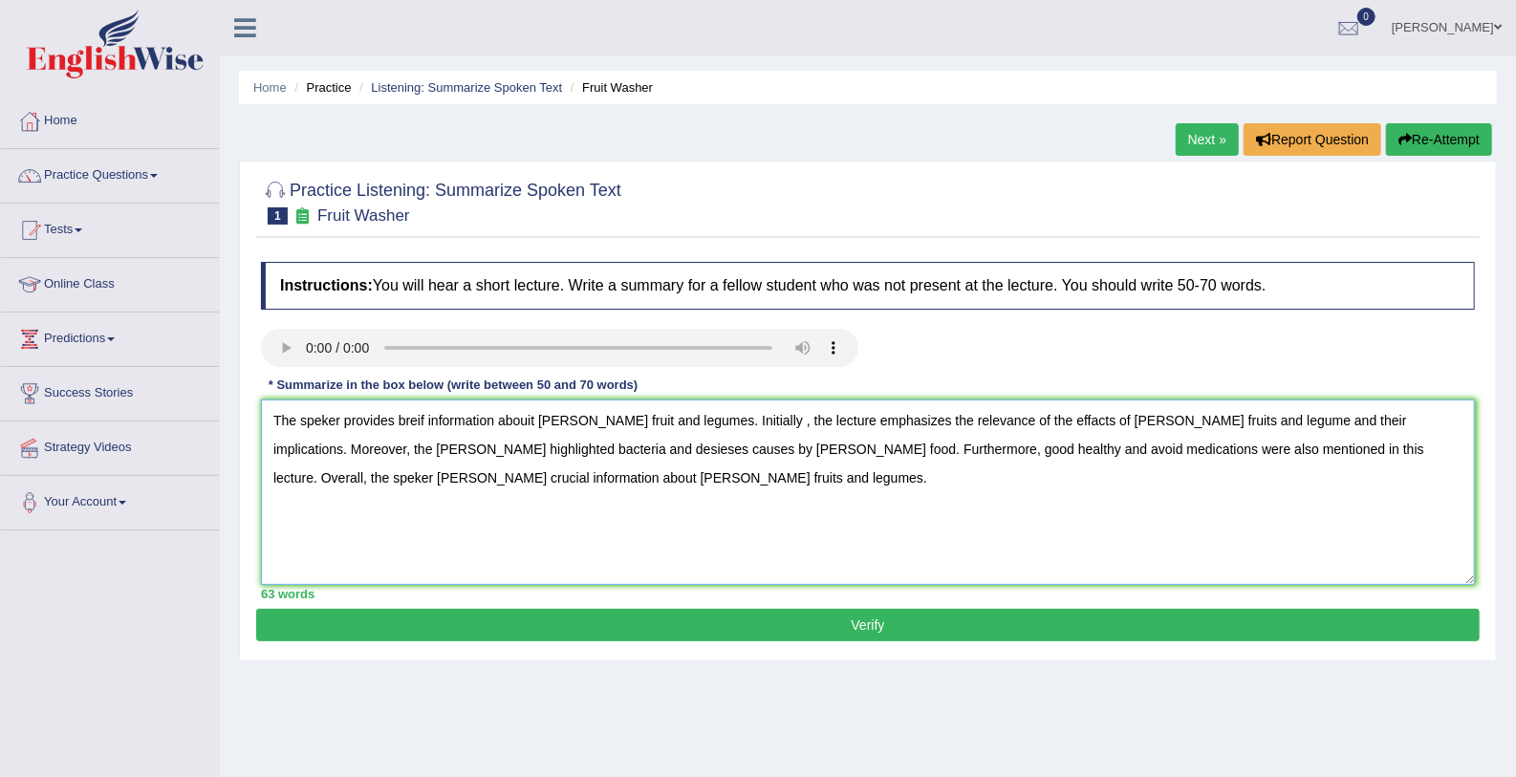
type textarea "The speker provides breif information abouit [PERSON_NAME] fruit and legumes. I…"
click at [485, 626] on button "Verify" at bounding box center [867, 625] width 1223 height 32
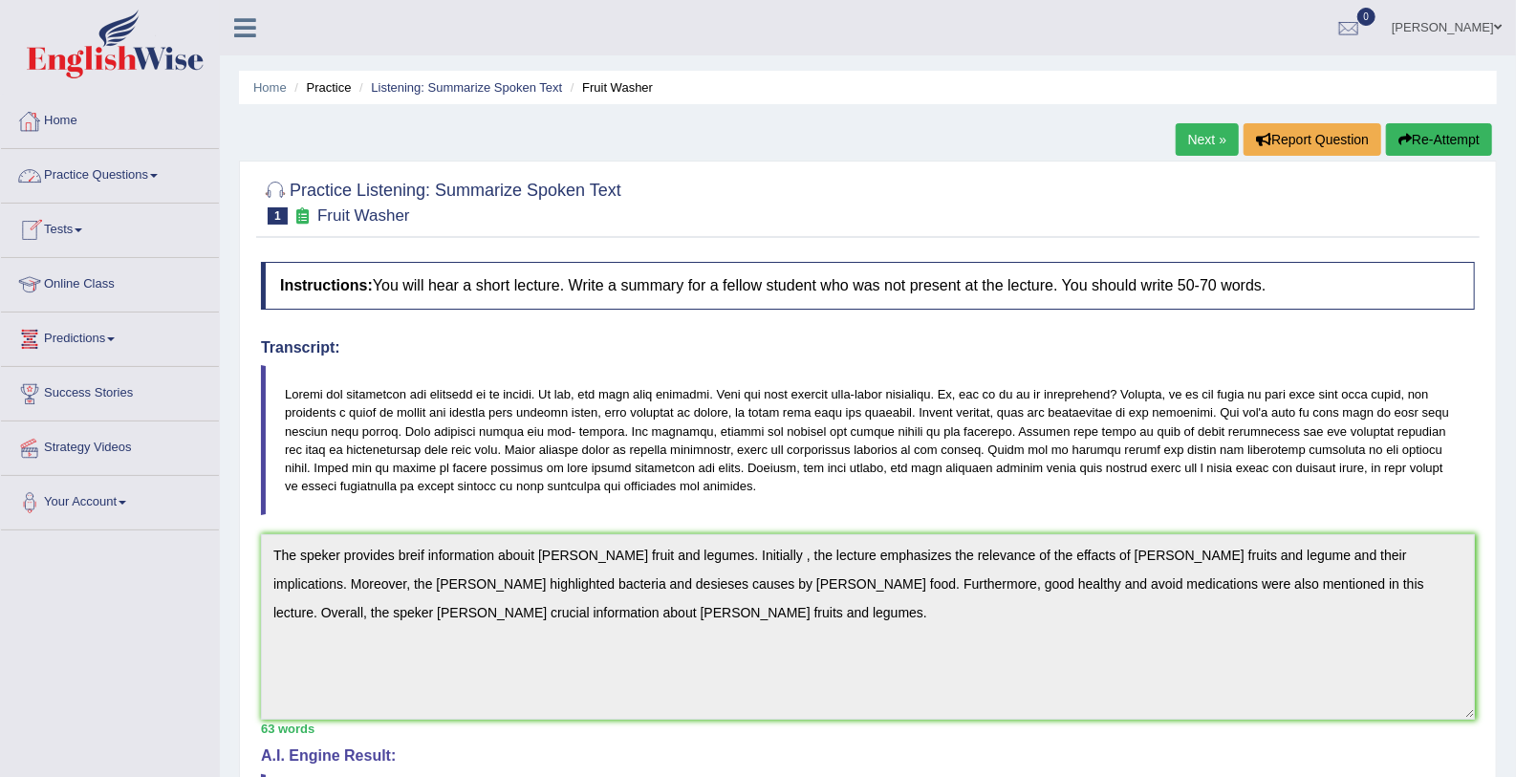
click at [172, 178] on link "Practice Questions" at bounding box center [110, 173] width 218 height 48
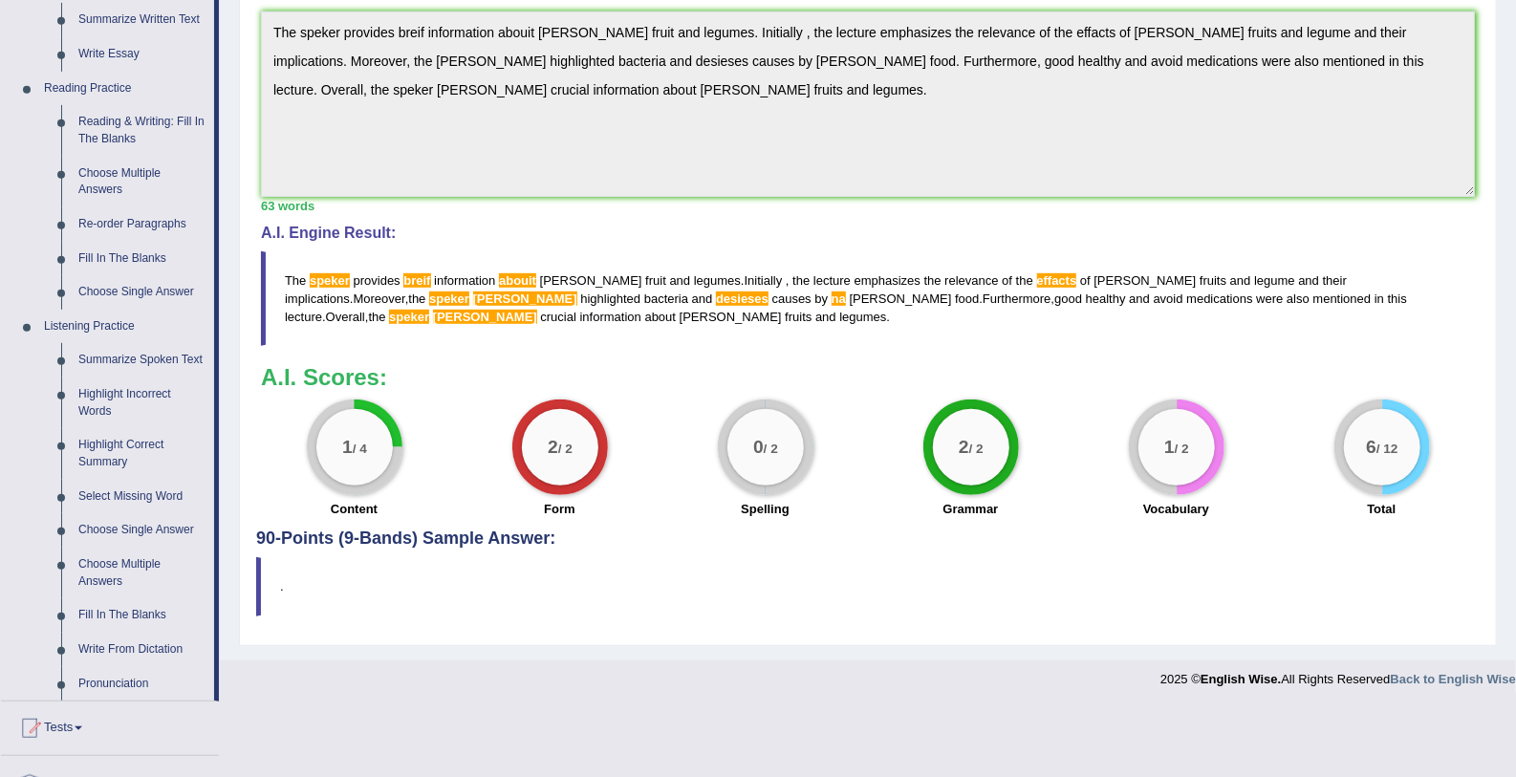
scroll to position [525, 0]
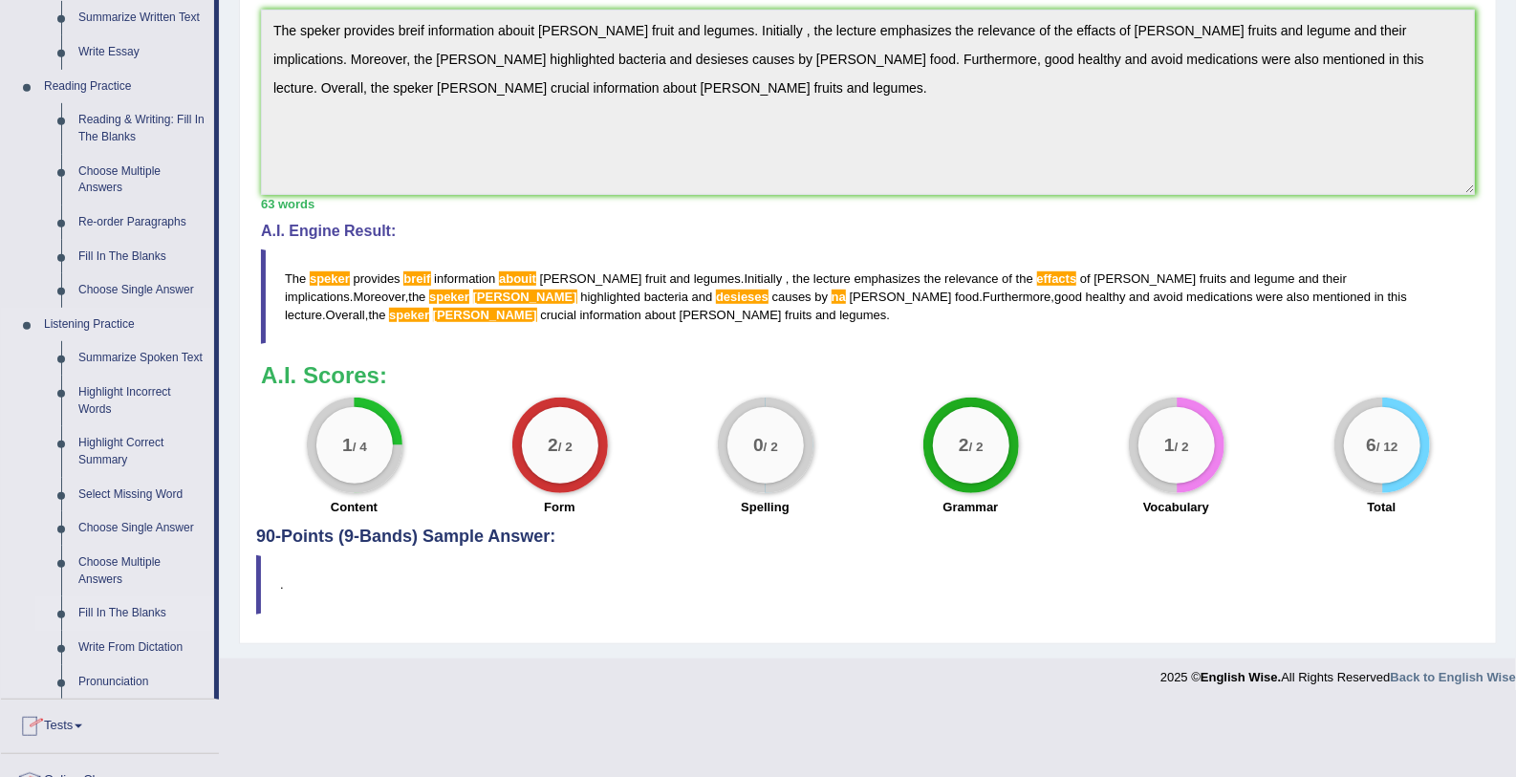
click at [140, 614] on link "Fill In The Blanks" at bounding box center [142, 613] width 144 height 34
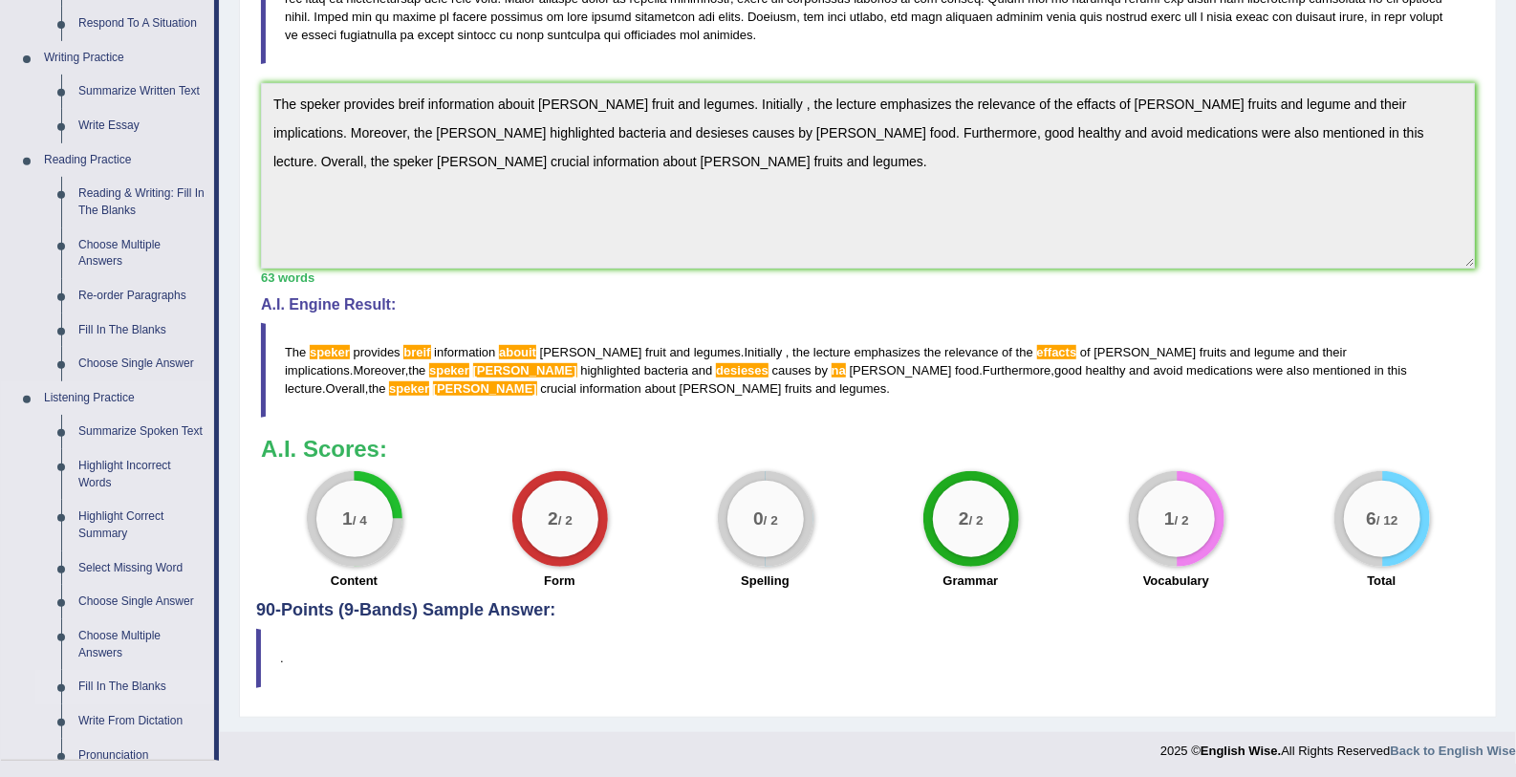
scroll to position [722, 0]
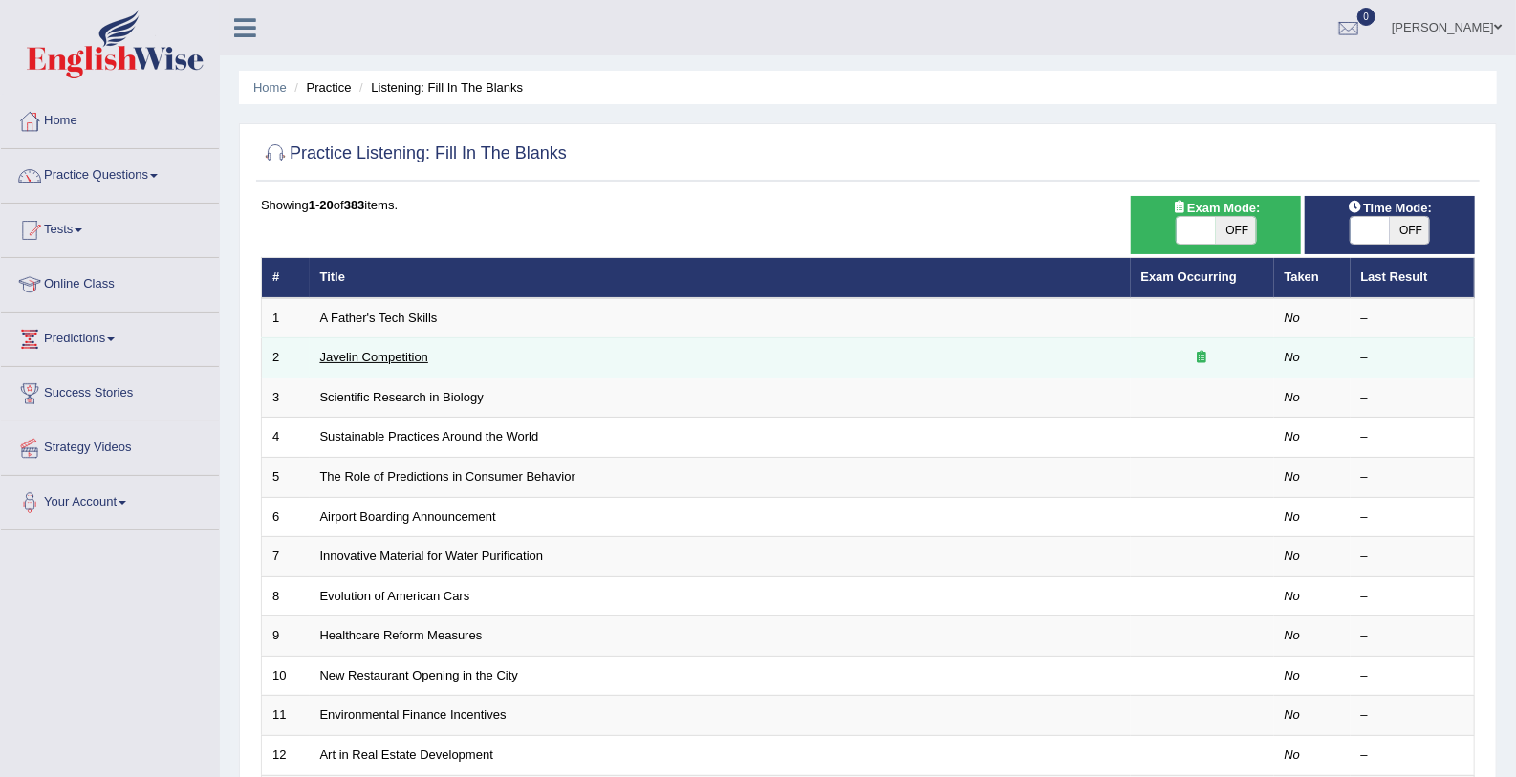
click at [354, 358] on link "Javelin Competition" at bounding box center [374, 357] width 108 height 14
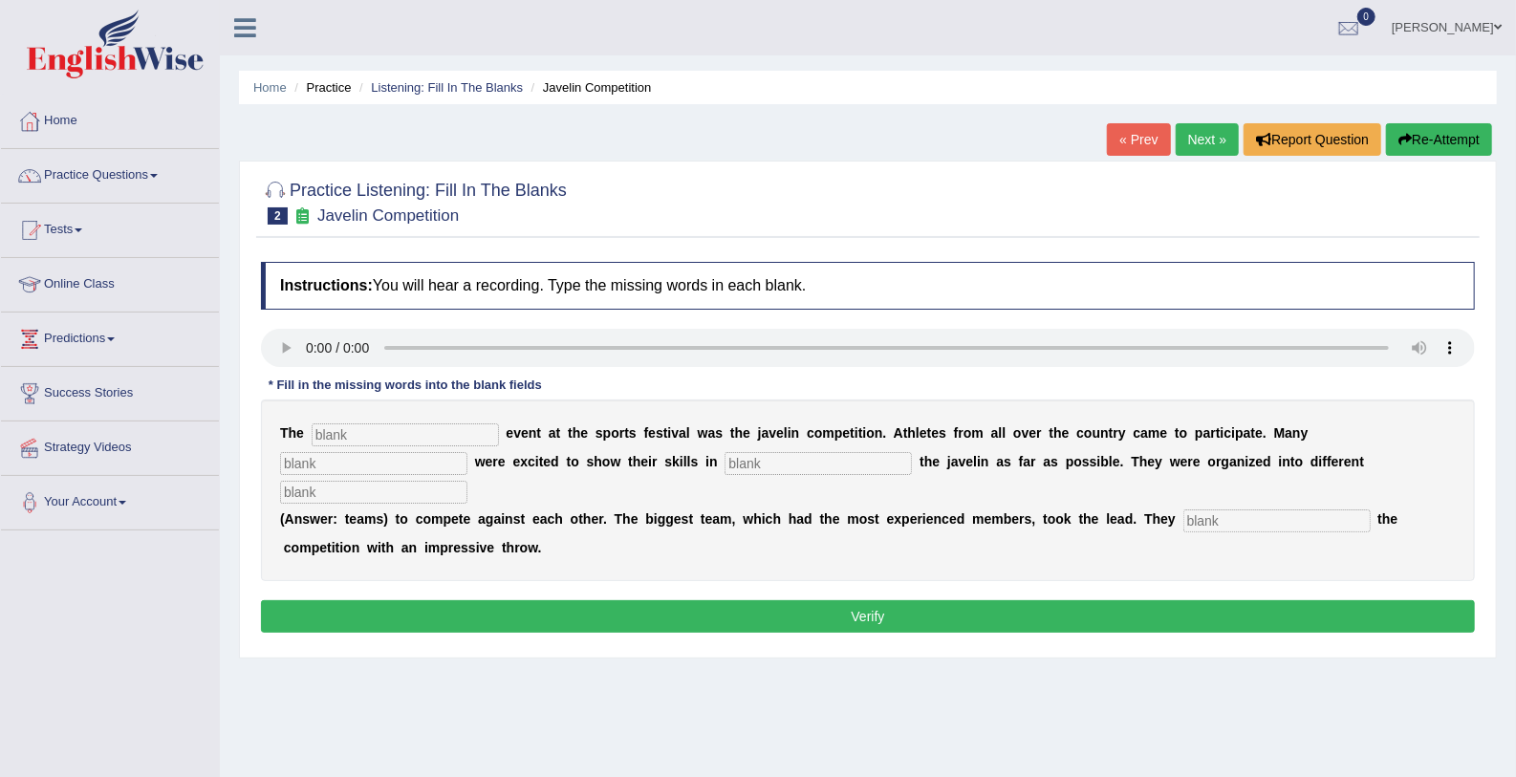
click at [348, 427] on input "text" at bounding box center [405, 434] width 187 height 23
type input "biggst"
click at [393, 624] on button "Verify" at bounding box center [868, 616] width 1214 height 32
